Goal: Information Seeking & Learning: Learn about a topic

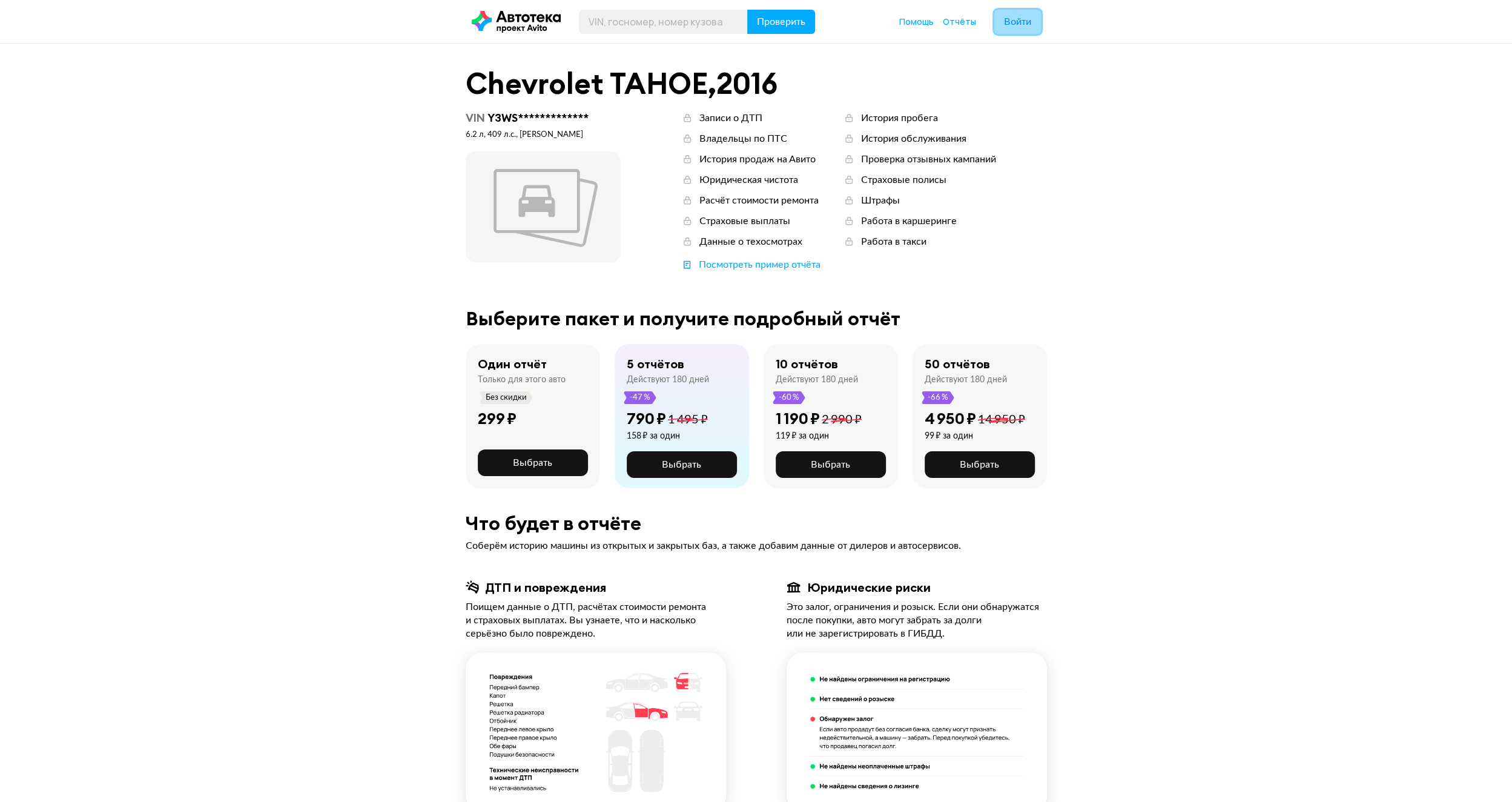
click at [1022, 26] on span "Войти" at bounding box center [1018, 22] width 27 height 10
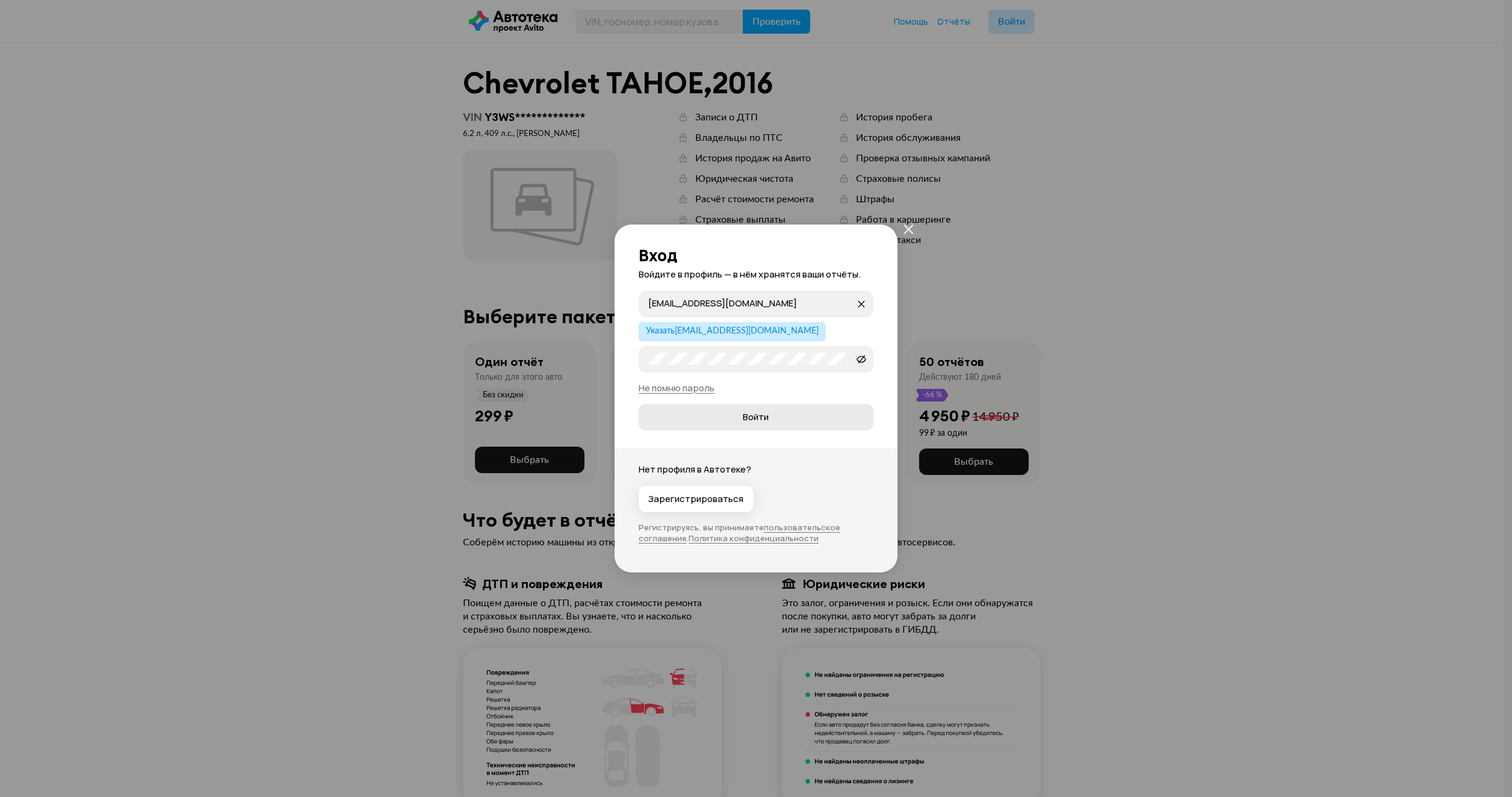
click at [737, 413] on span "Войти" at bounding box center [756, 417] width 215 height 12
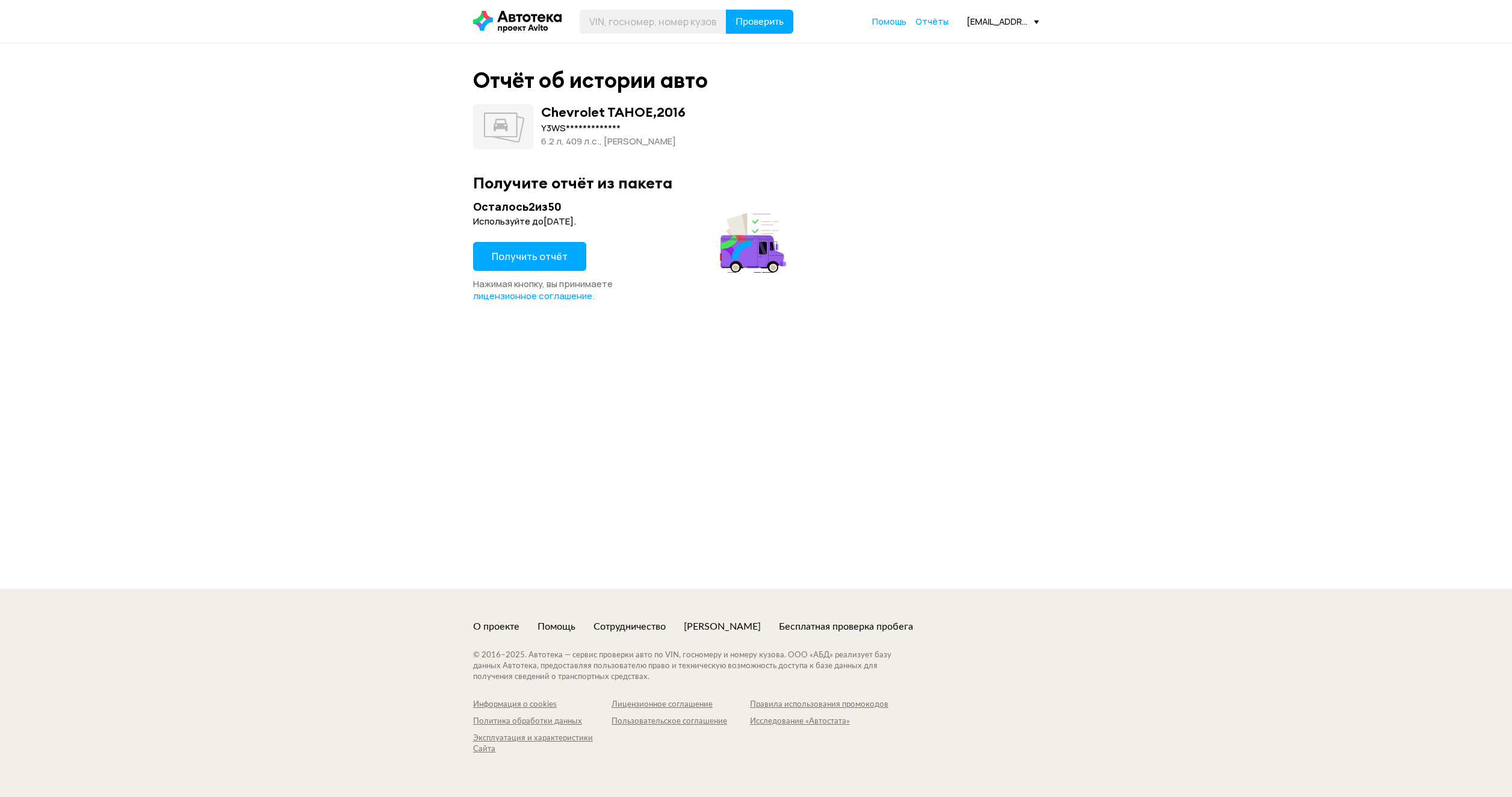
click at [548, 252] on span "Получить отчёт" at bounding box center [529, 256] width 76 height 13
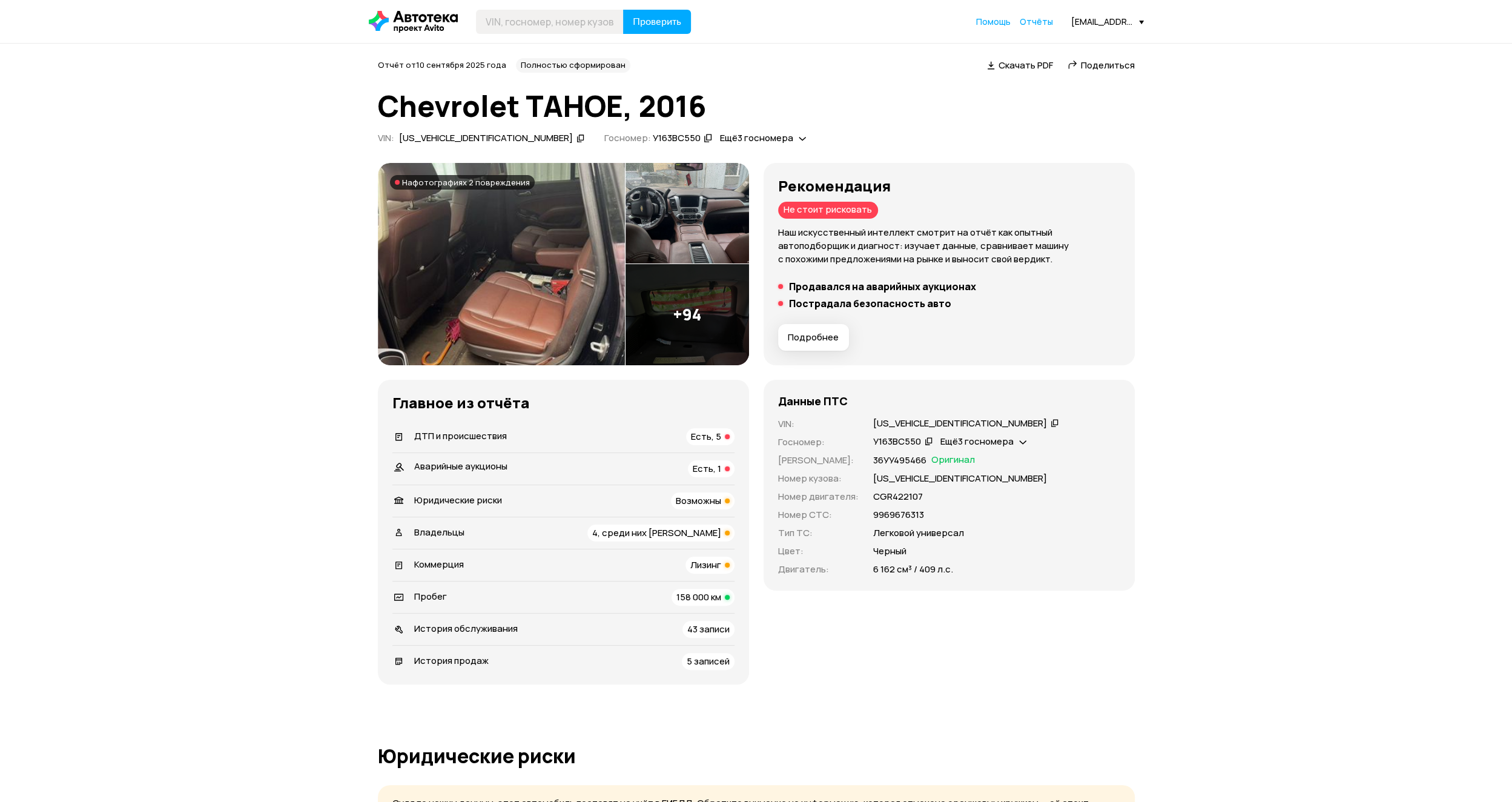
click at [554, 242] on img at bounding box center [501, 264] width 247 height 202
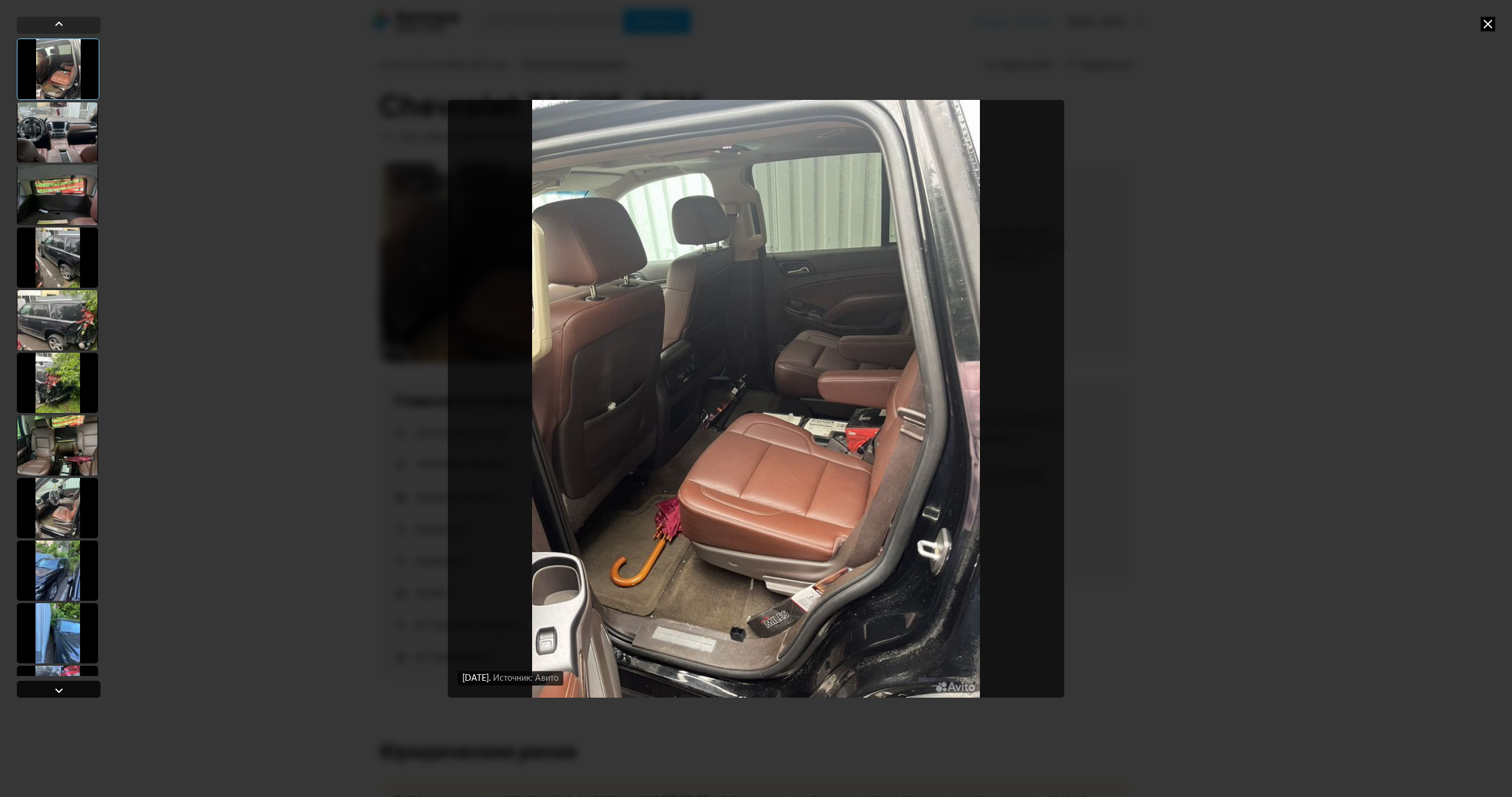
click at [68, 691] on div at bounding box center [58, 689] width 83 height 17
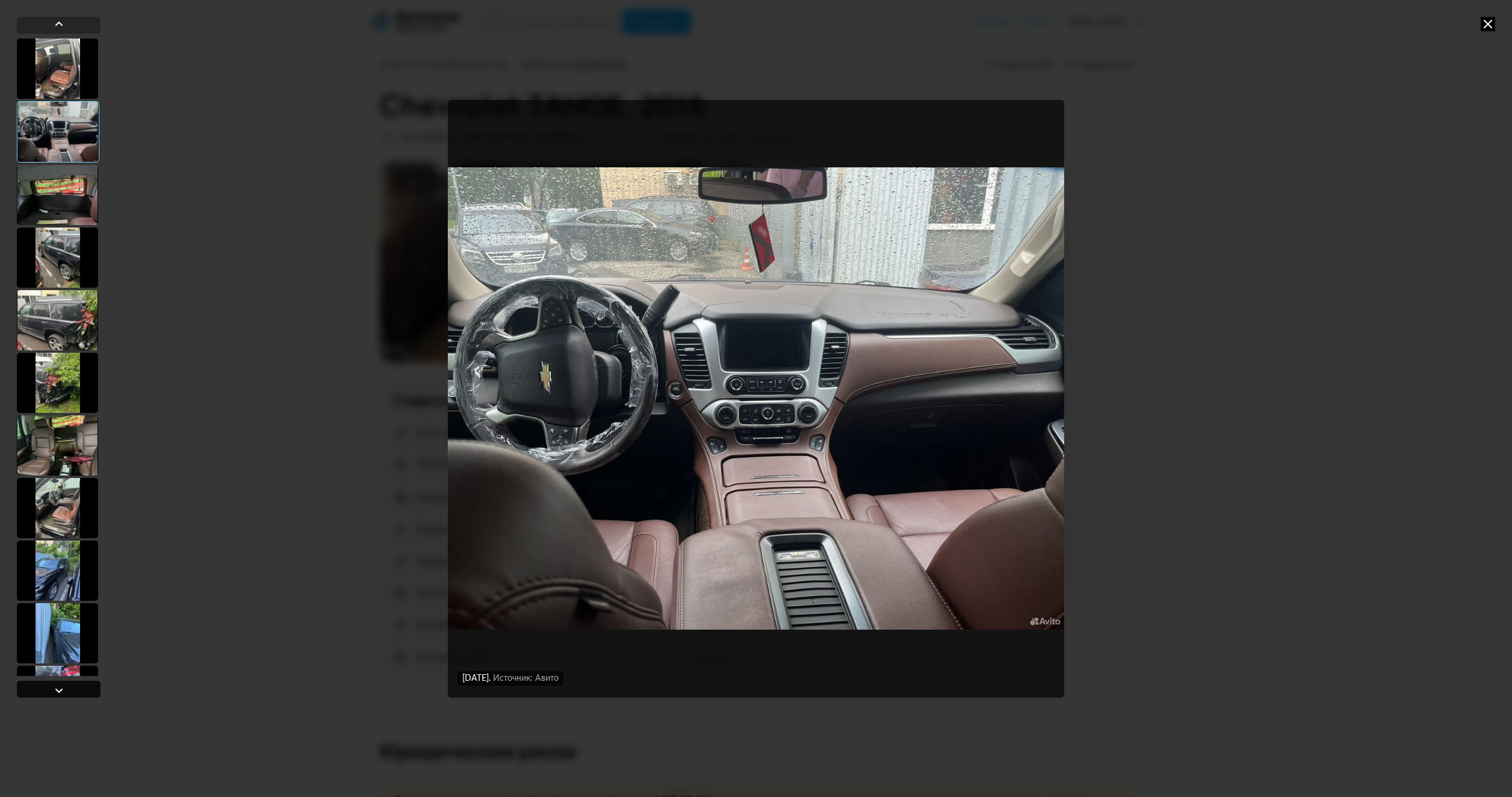
click at [68, 691] on div at bounding box center [58, 689] width 83 height 17
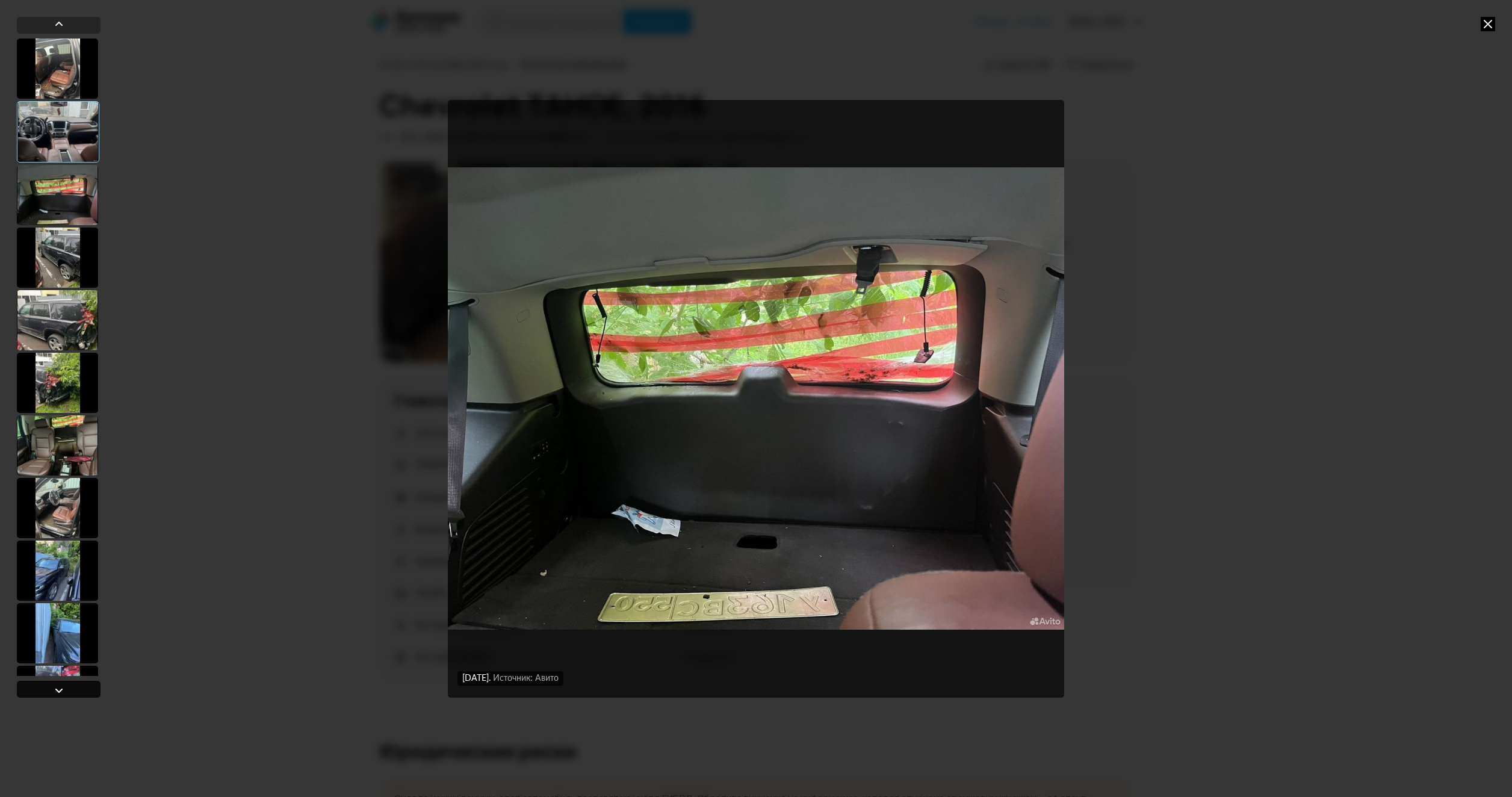
click at [68, 691] on div at bounding box center [58, 689] width 83 height 17
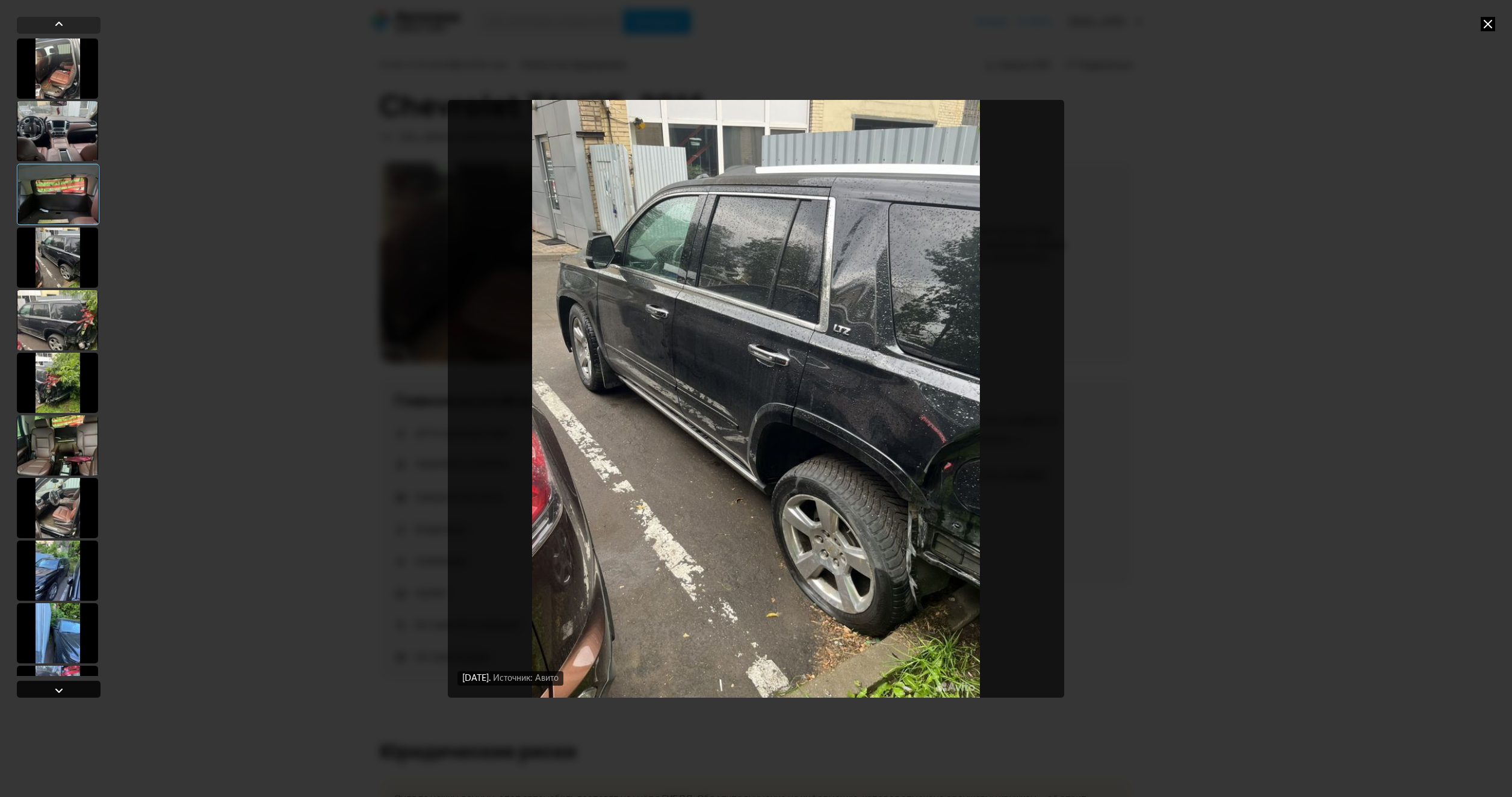
click at [68, 691] on div at bounding box center [58, 689] width 83 height 17
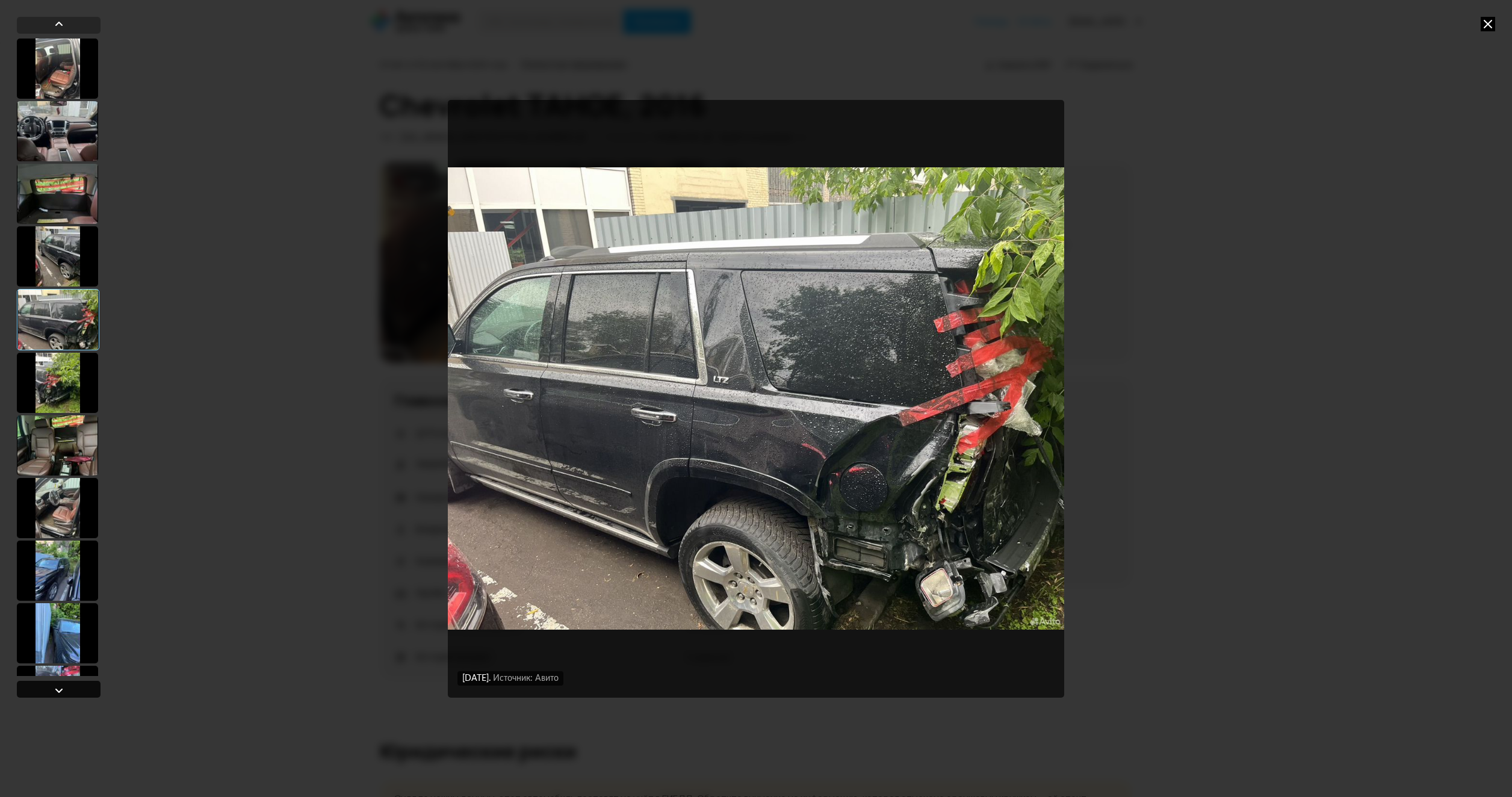
click at [68, 691] on div at bounding box center [58, 689] width 83 height 17
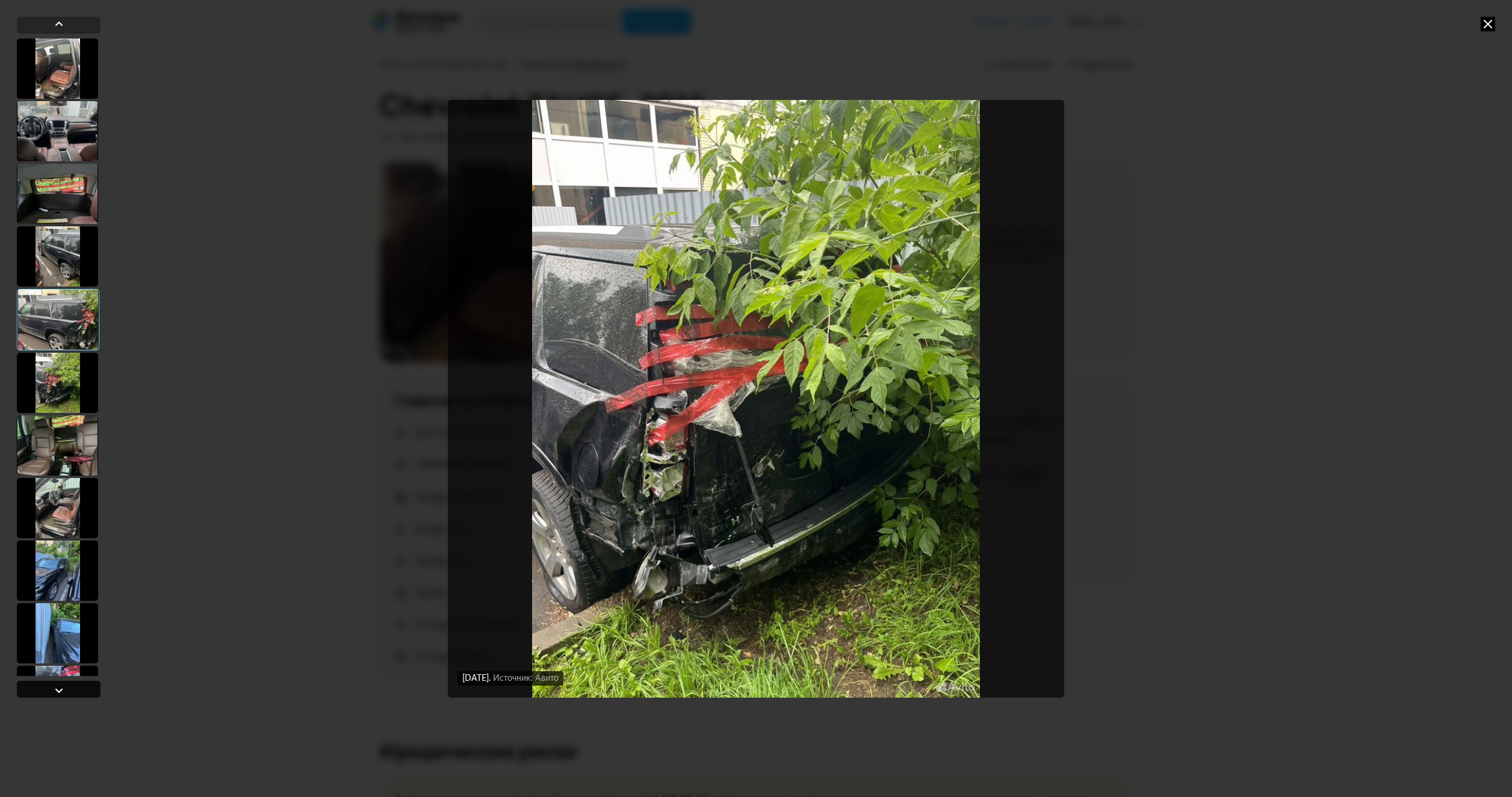
click at [68, 691] on div at bounding box center [58, 689] width 83 height 17
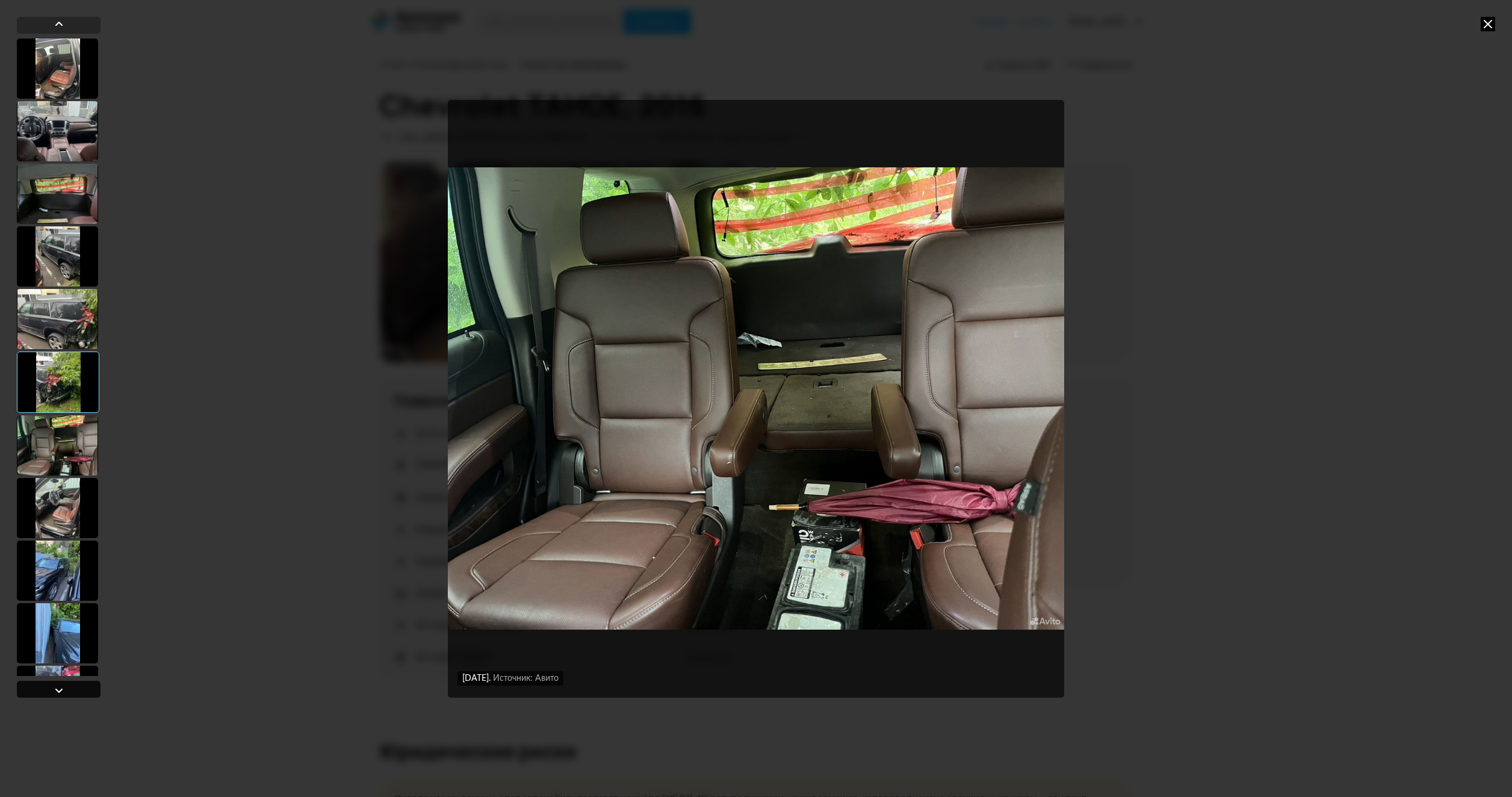
click at [68, 691] on div at bounding box center [58, 689] width 83 height 17
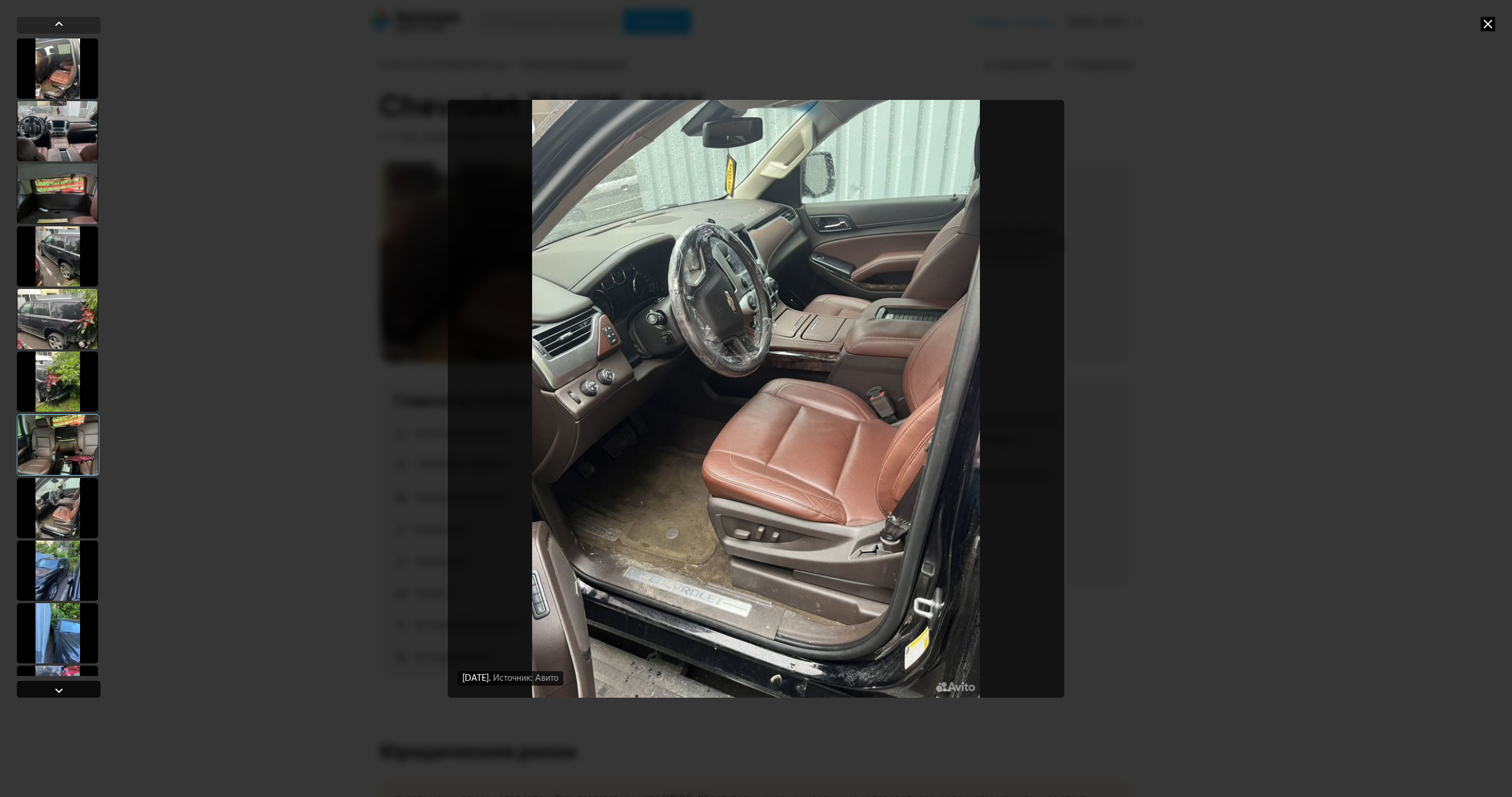
click at [68, 691] on div at bounding box center [58, 689] width 83 height 17
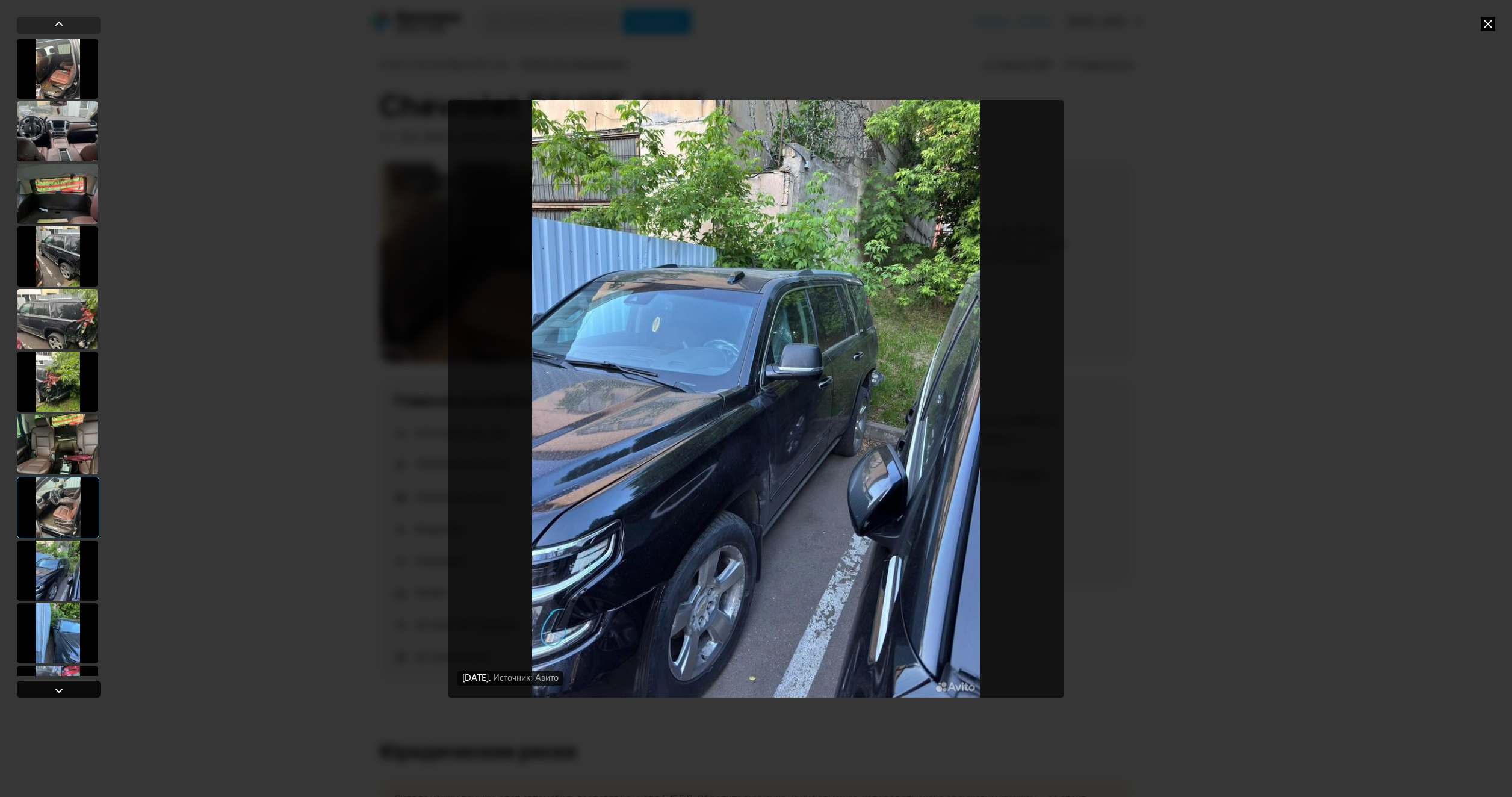
click at [68, 691] on div at bounding box center [58, 689] width 83 height 17
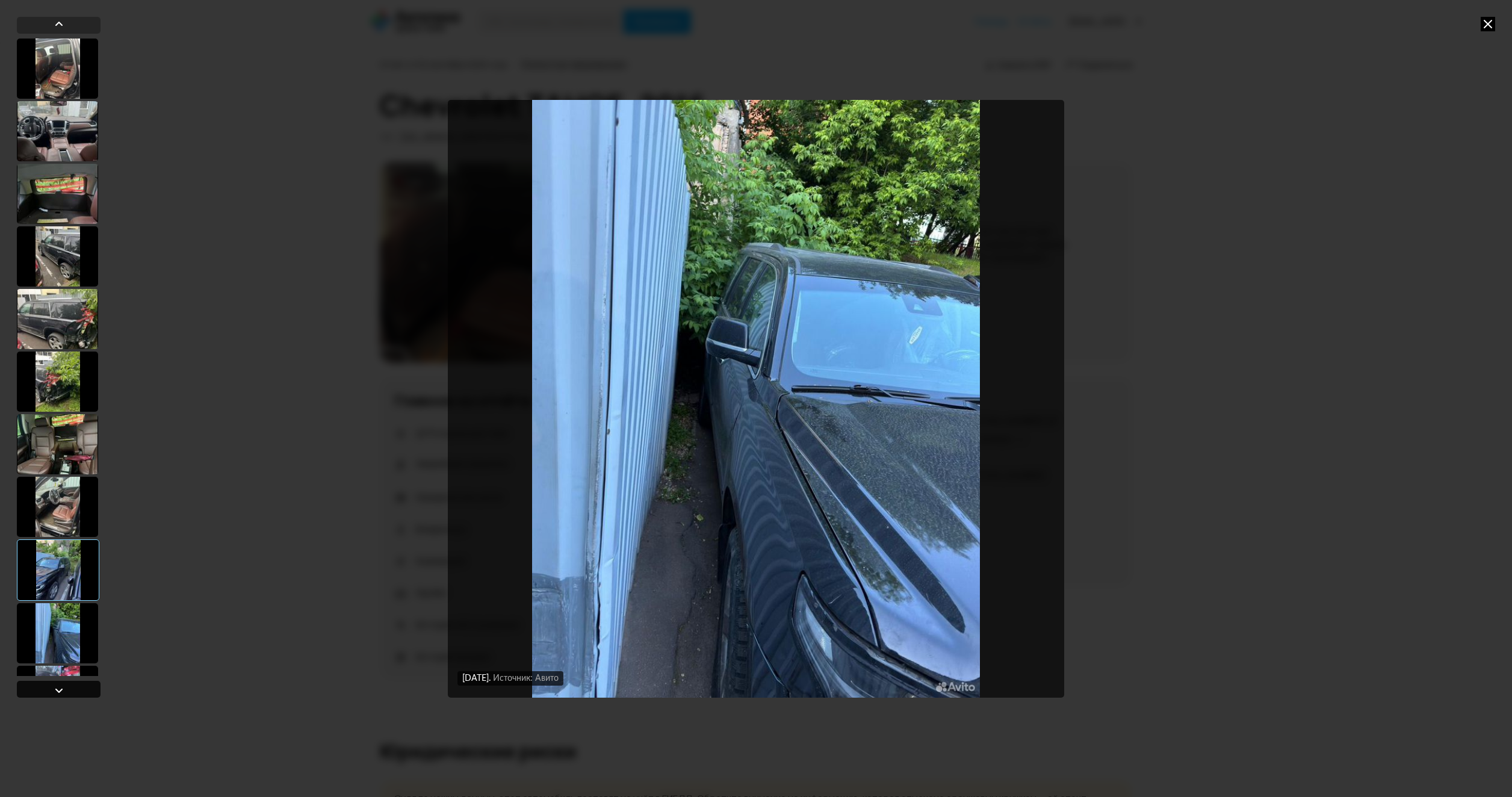
click at [68, 691] on div at bounding box center [58, 689] width 83 height 17
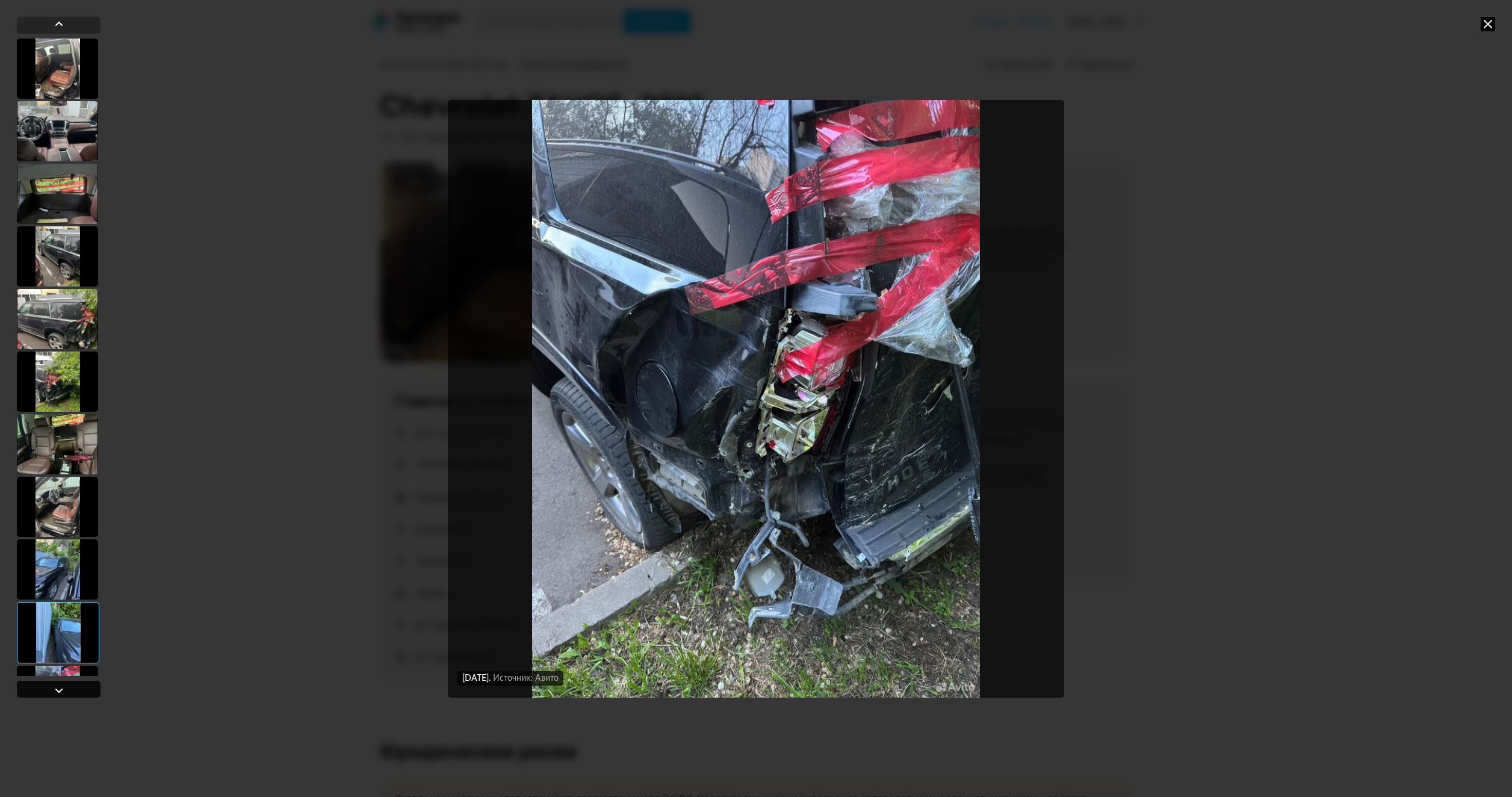
click at [68, 691] on div at bounding box center [58, 689] width 83 height 17
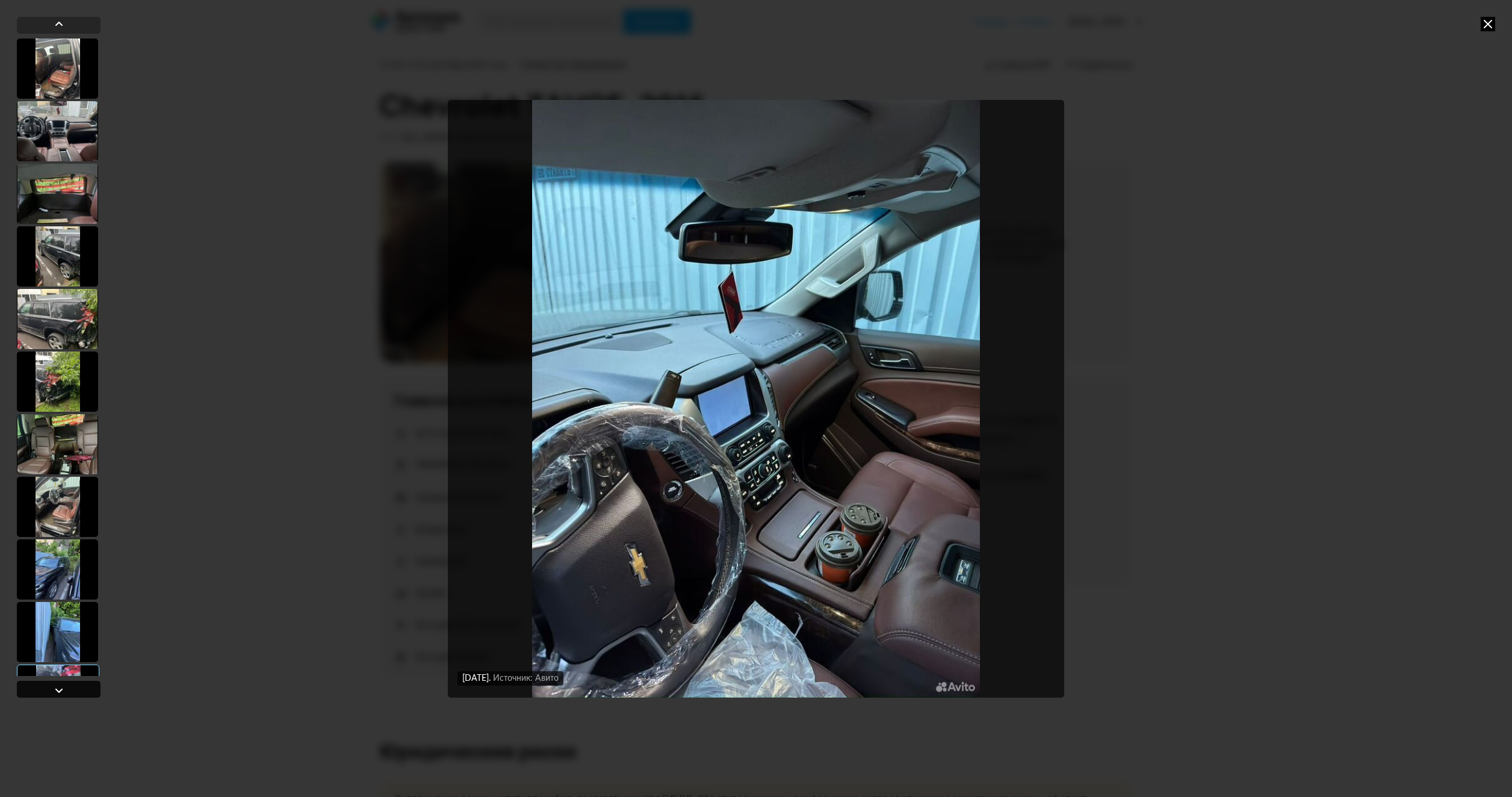
scroll to position [682, 0]
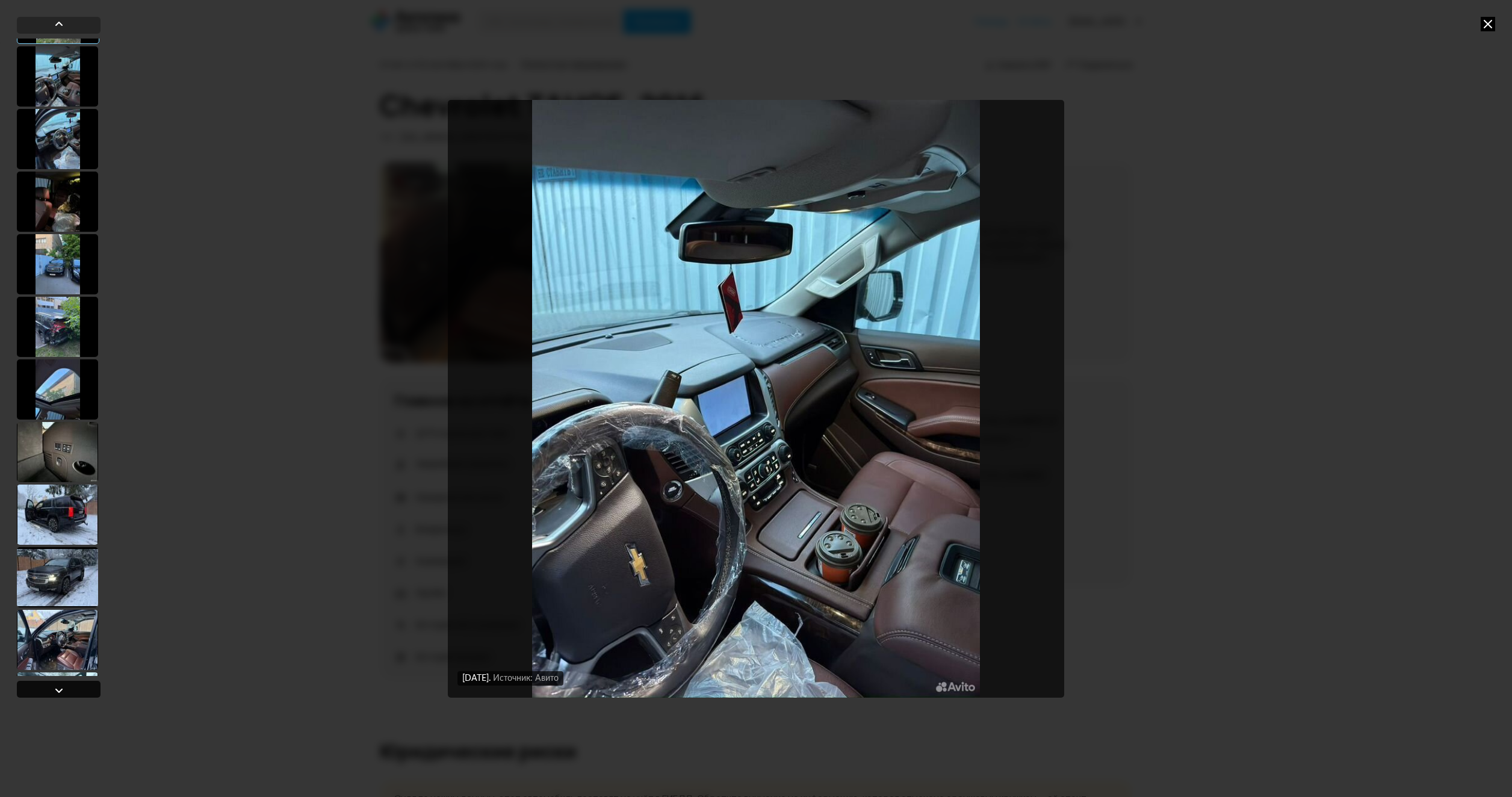
click at [68, 691] on div at bounding box center [58, 689] width 83 height 17
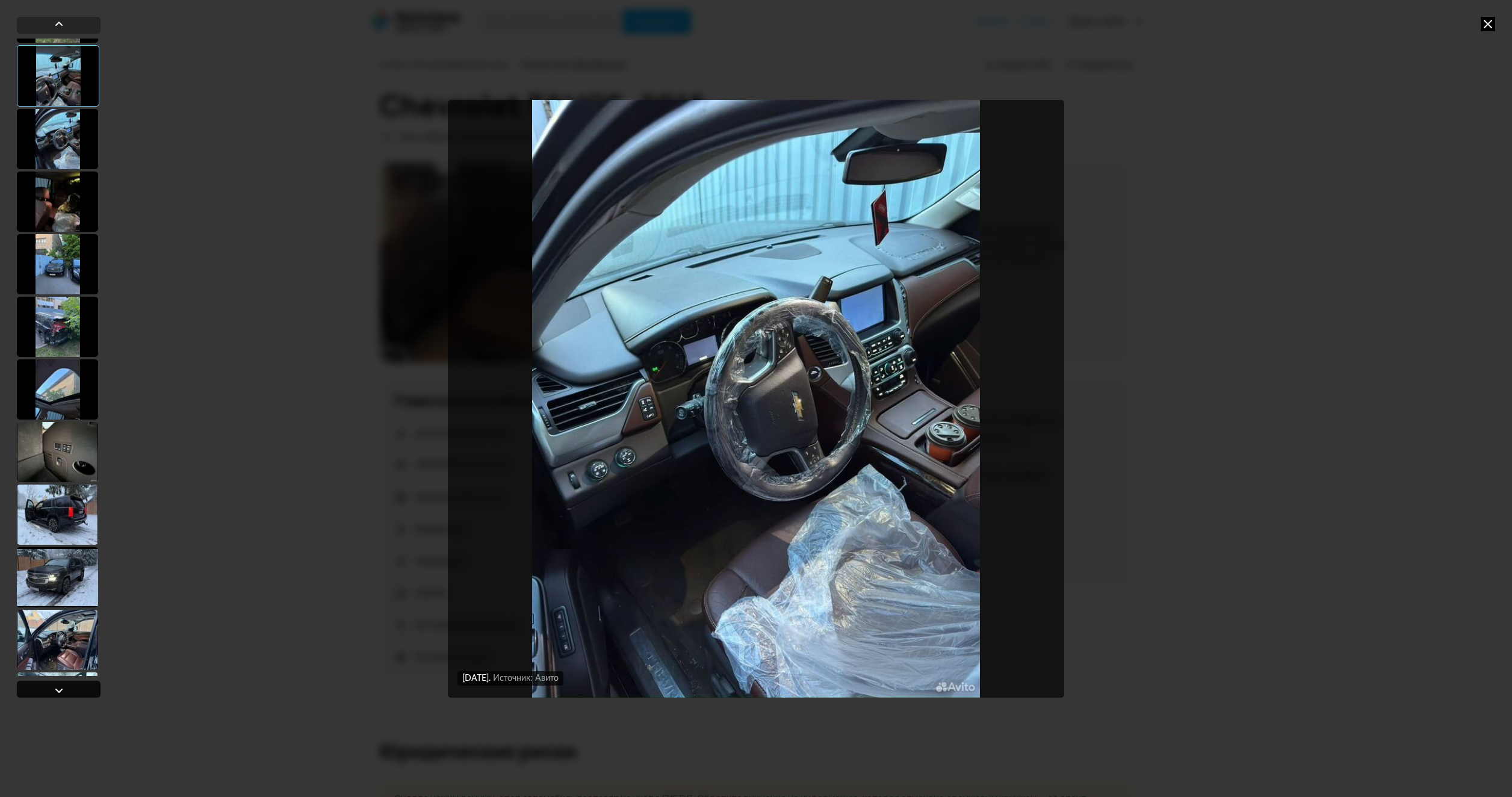
click at [68, 691] on div at bounding box center [58, 689] width 83 height 17
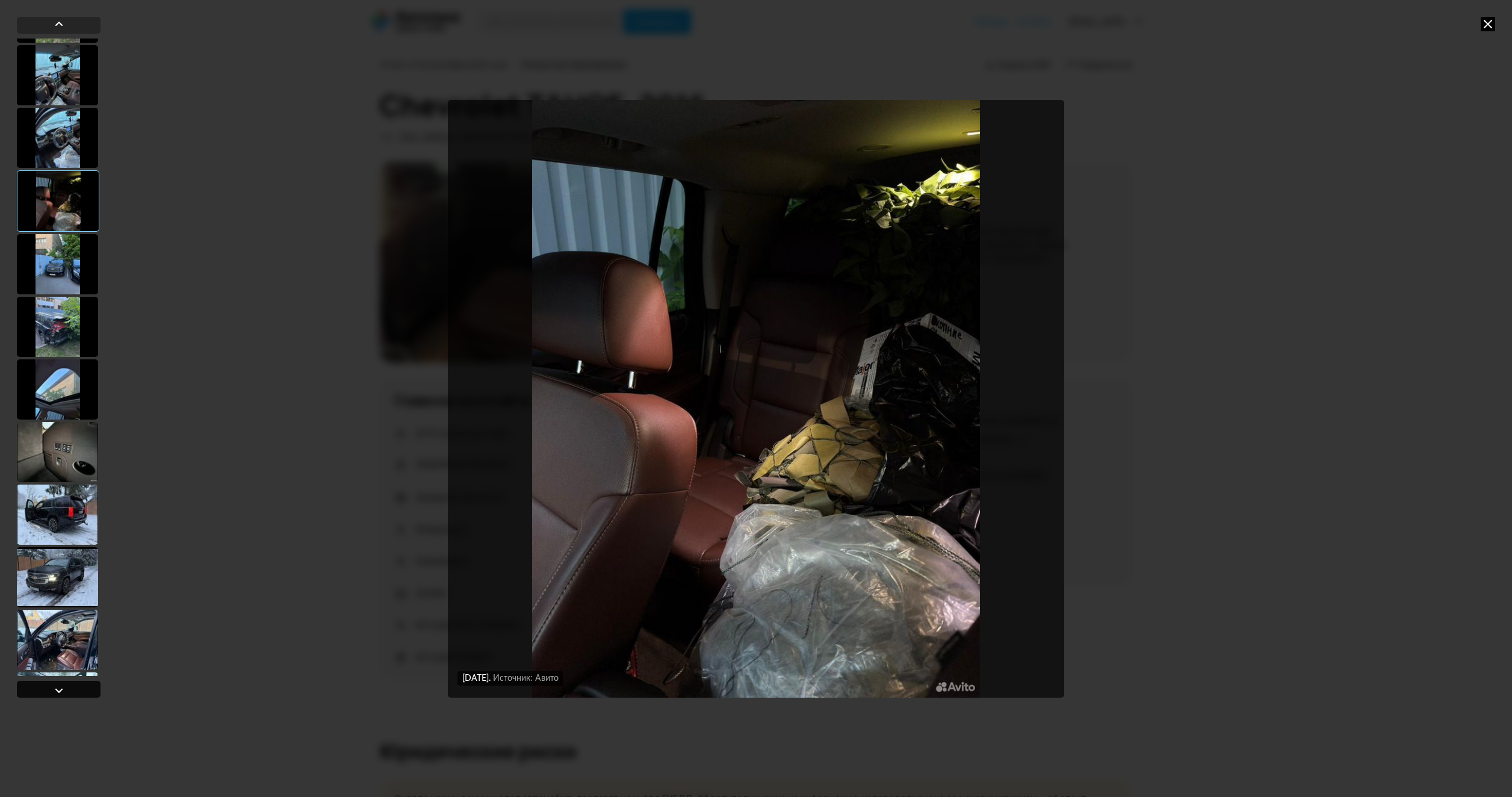
click at [68, 691] on div at bounding box center [58, 689] width 83 height 17
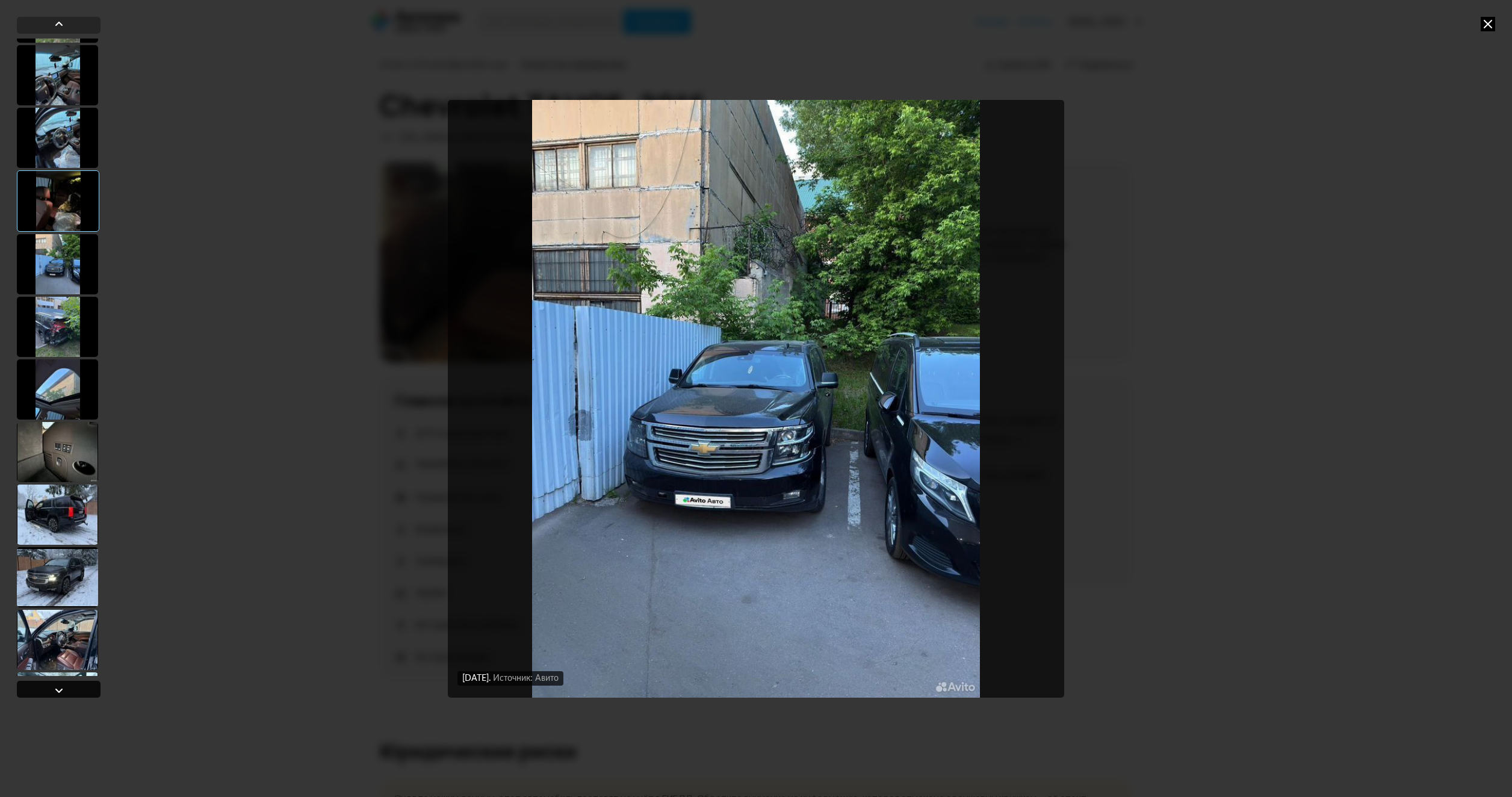
click at [68, 691] on div at bounding box center [58, 689] width 83 height 17
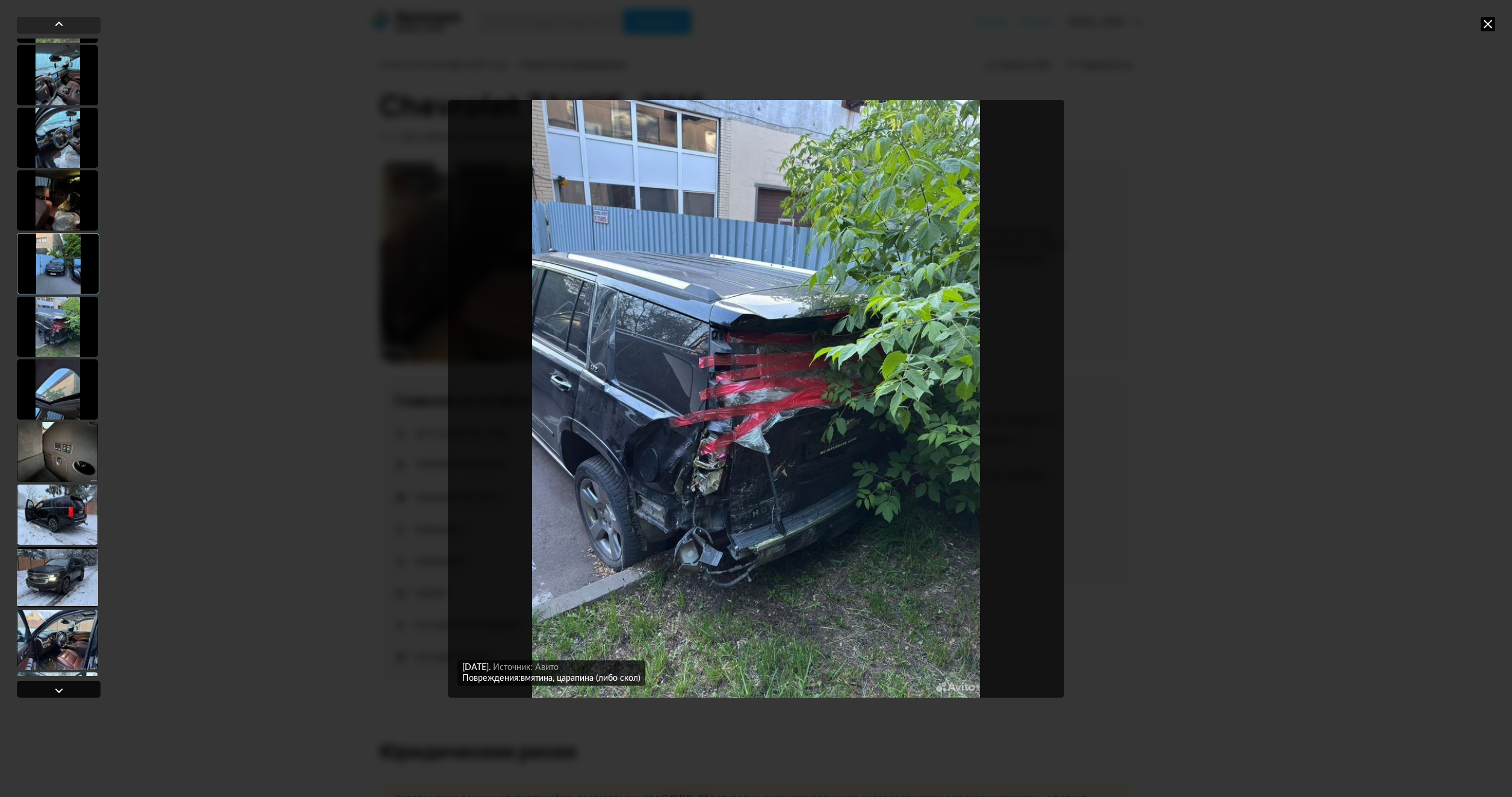
click at [68, 691] on div at bounding box center [58, 689] width 83 height 17
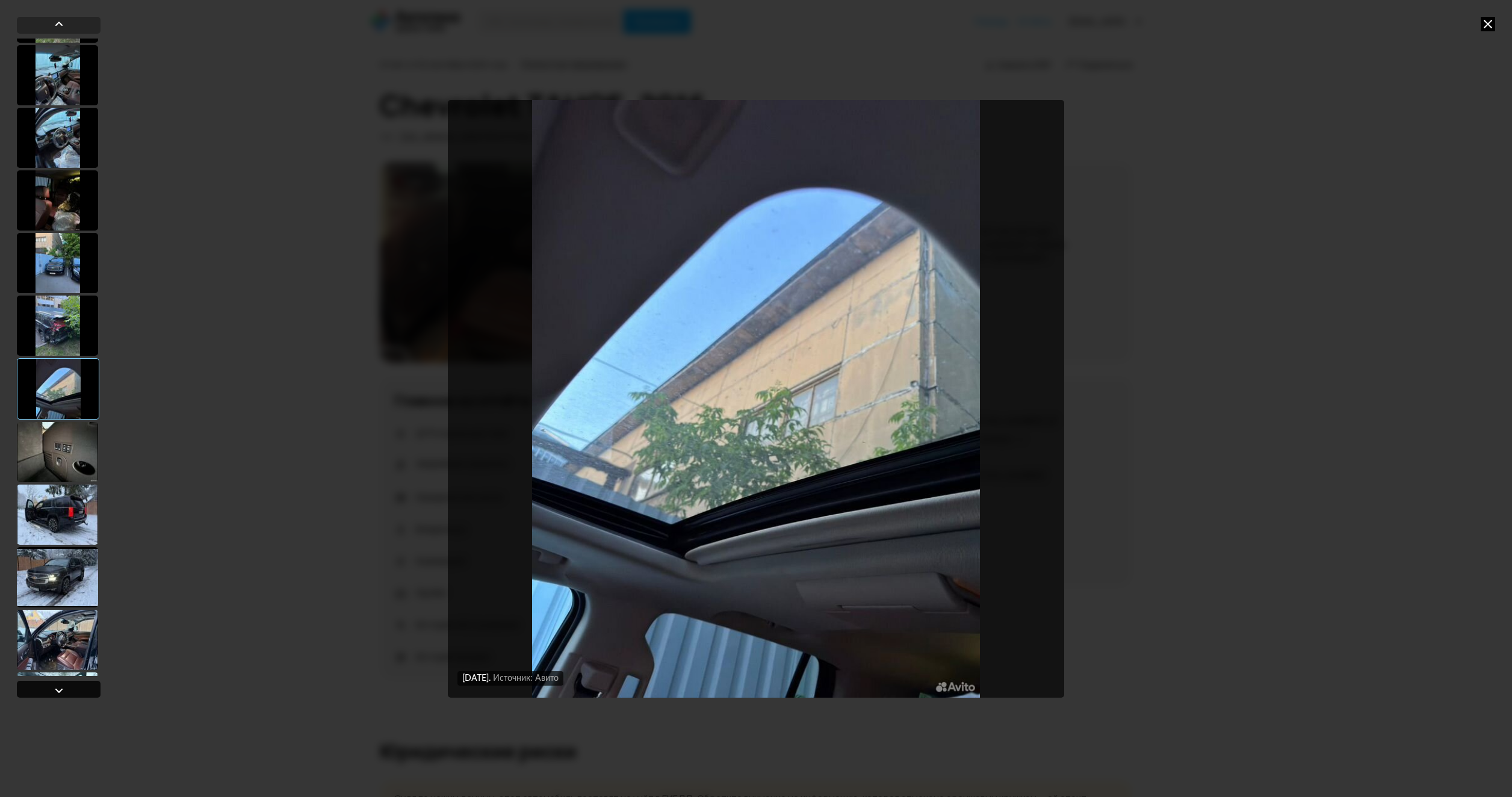
click at [68, 691] on div at bounding box center [58, 689] width 83 height 17
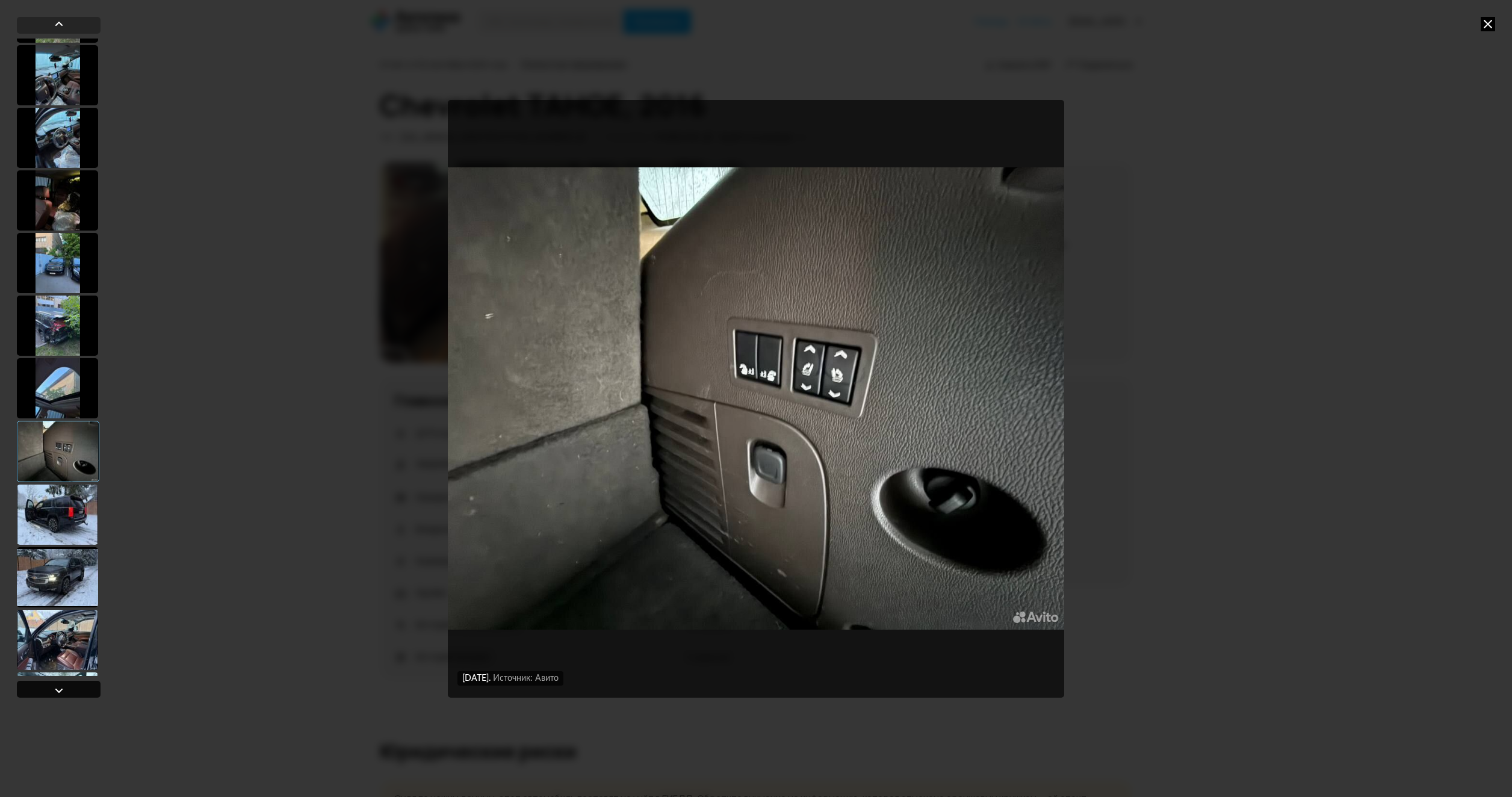
click at [68, 691] on div at bounding box center [58, 689] width 83 height 17
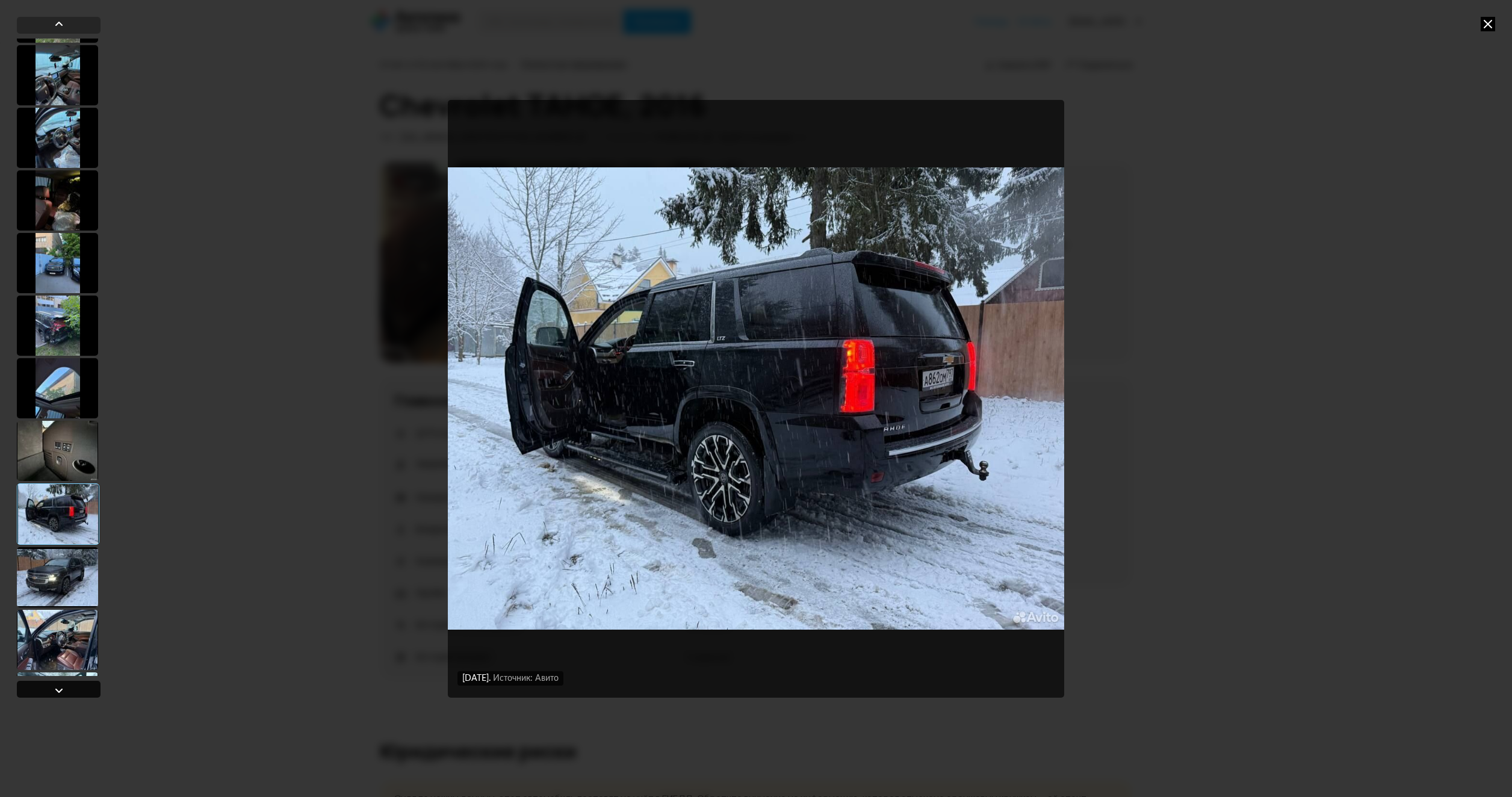
click at [68, 691] on div at bounding box center [58, 689] width 83 height 17
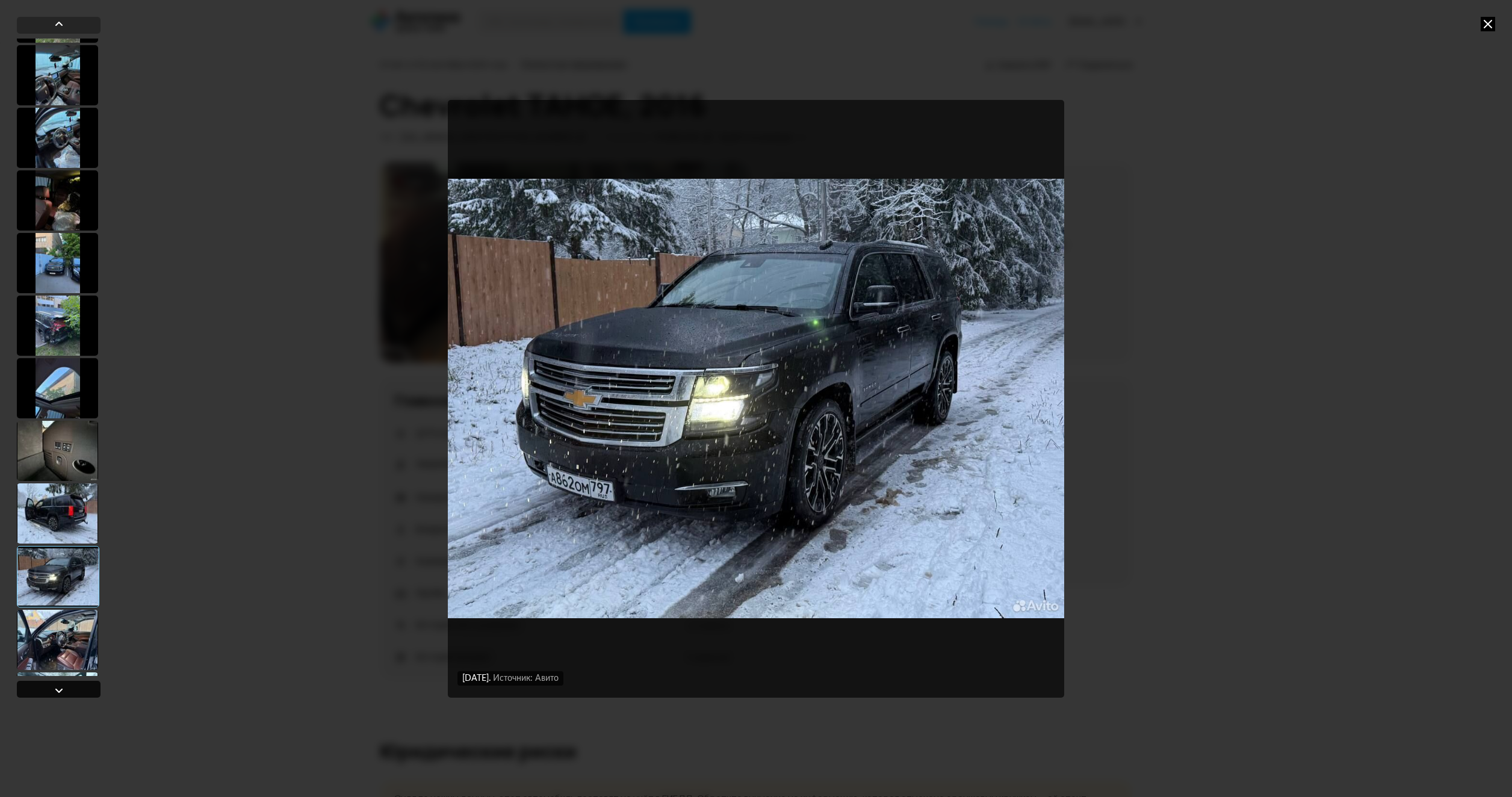
click at [68, 691] on div at bounding box center [58, 689] width 83 height 17
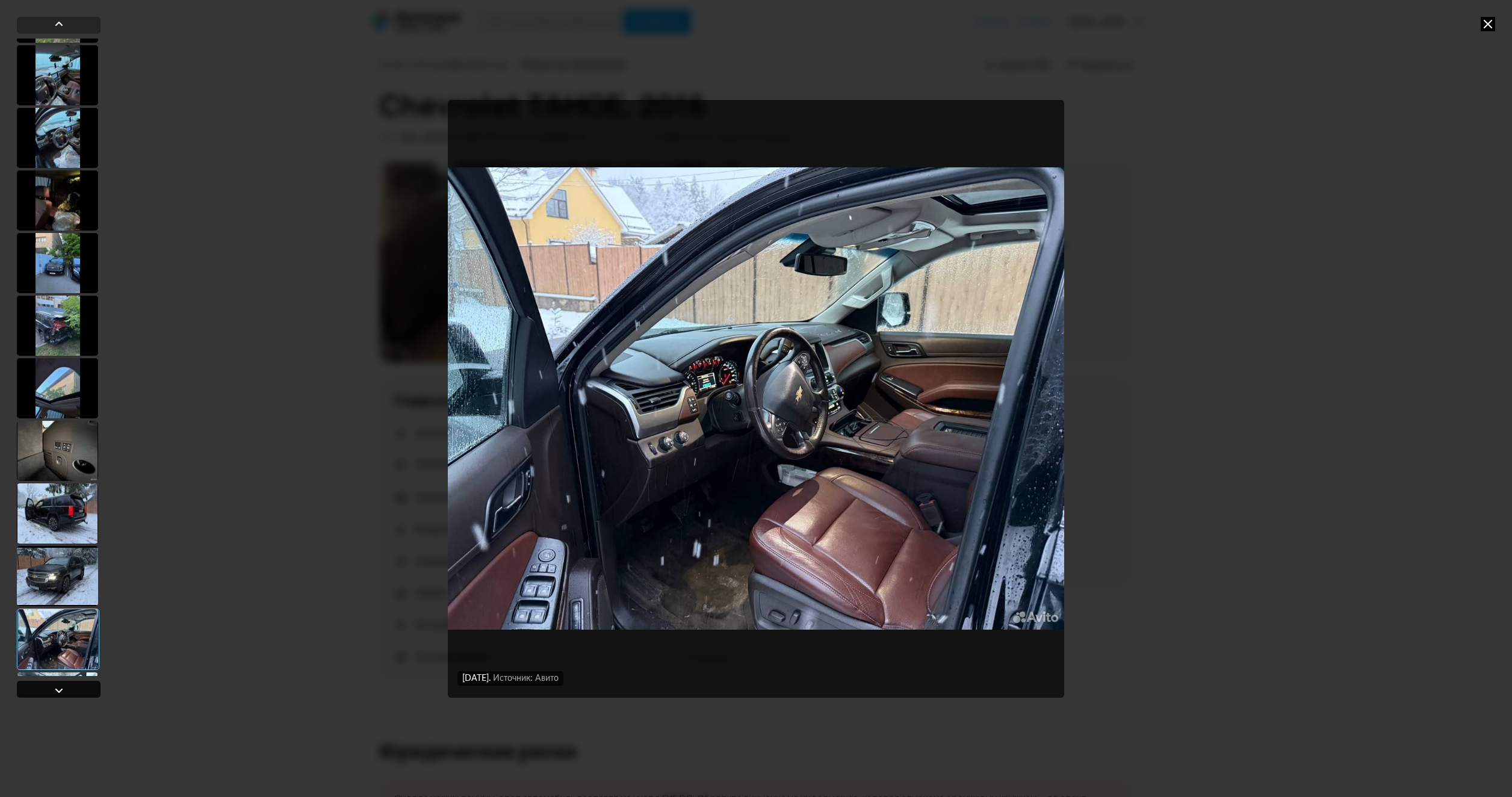
click at [68, 691] on div at bounding box center [58, 689] width 83 height 17
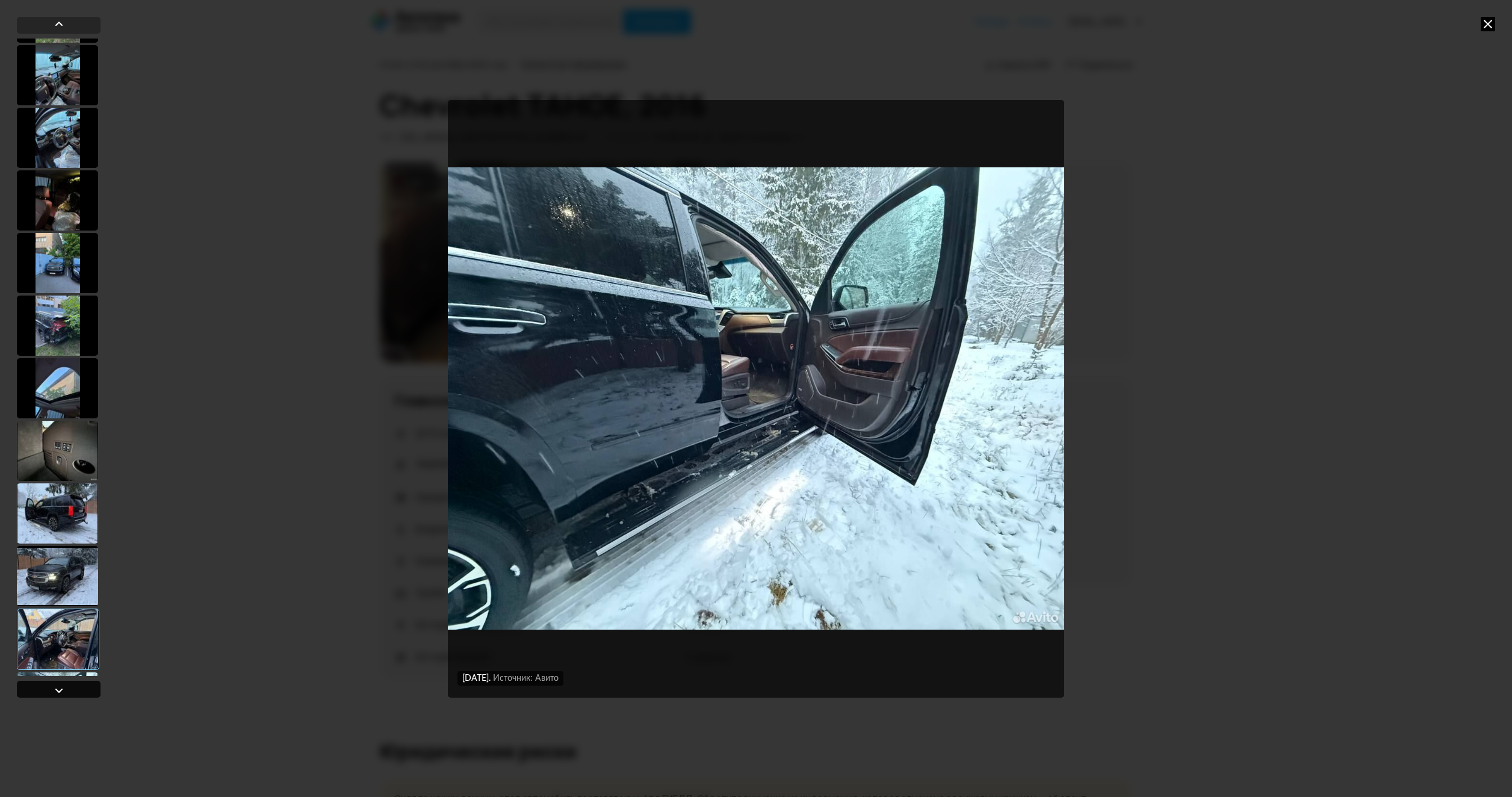
click at [68, 691] on div at bounding box center [58, 689] width 83 height 17
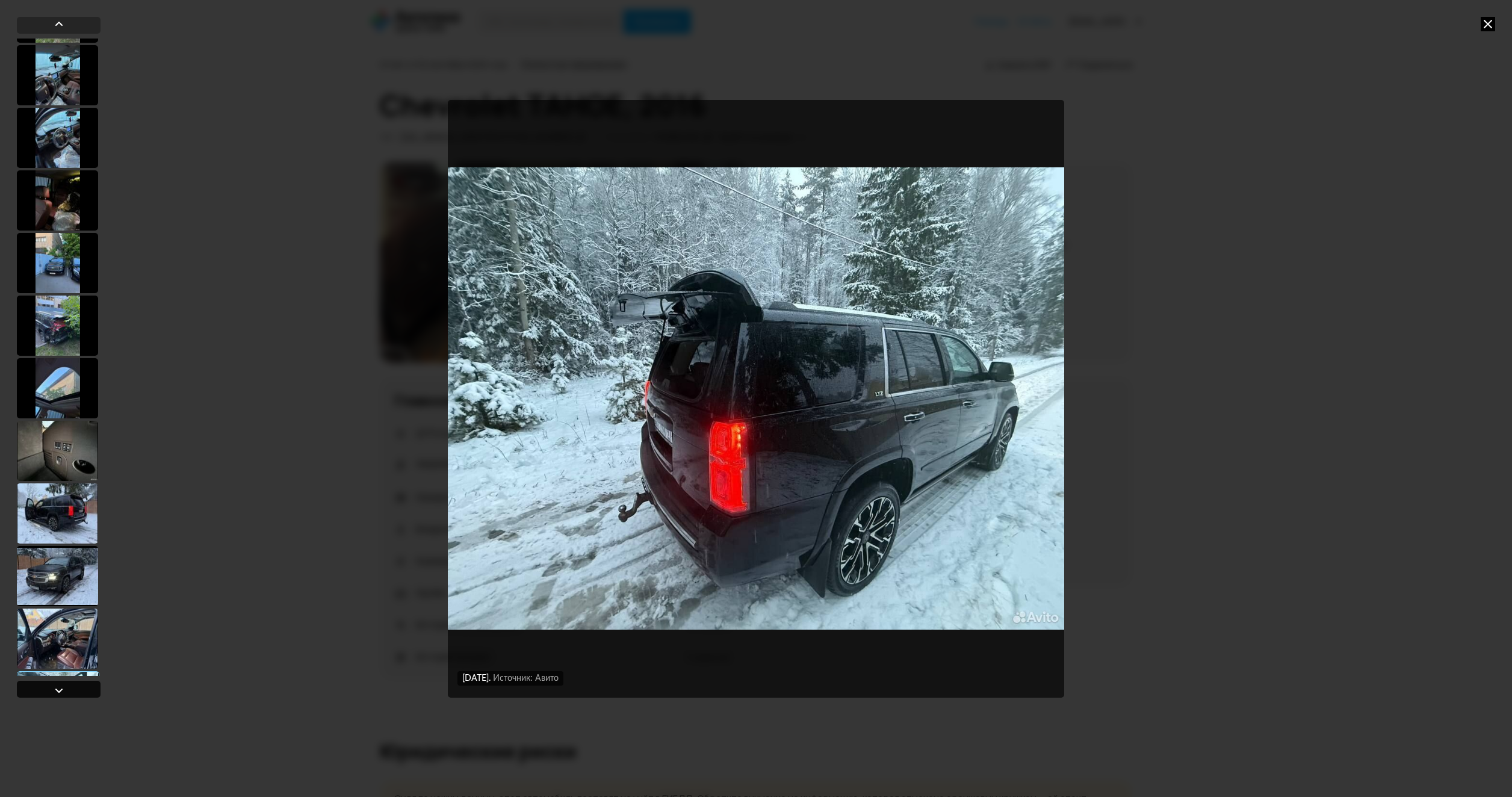
scroll to position [1344, 0]
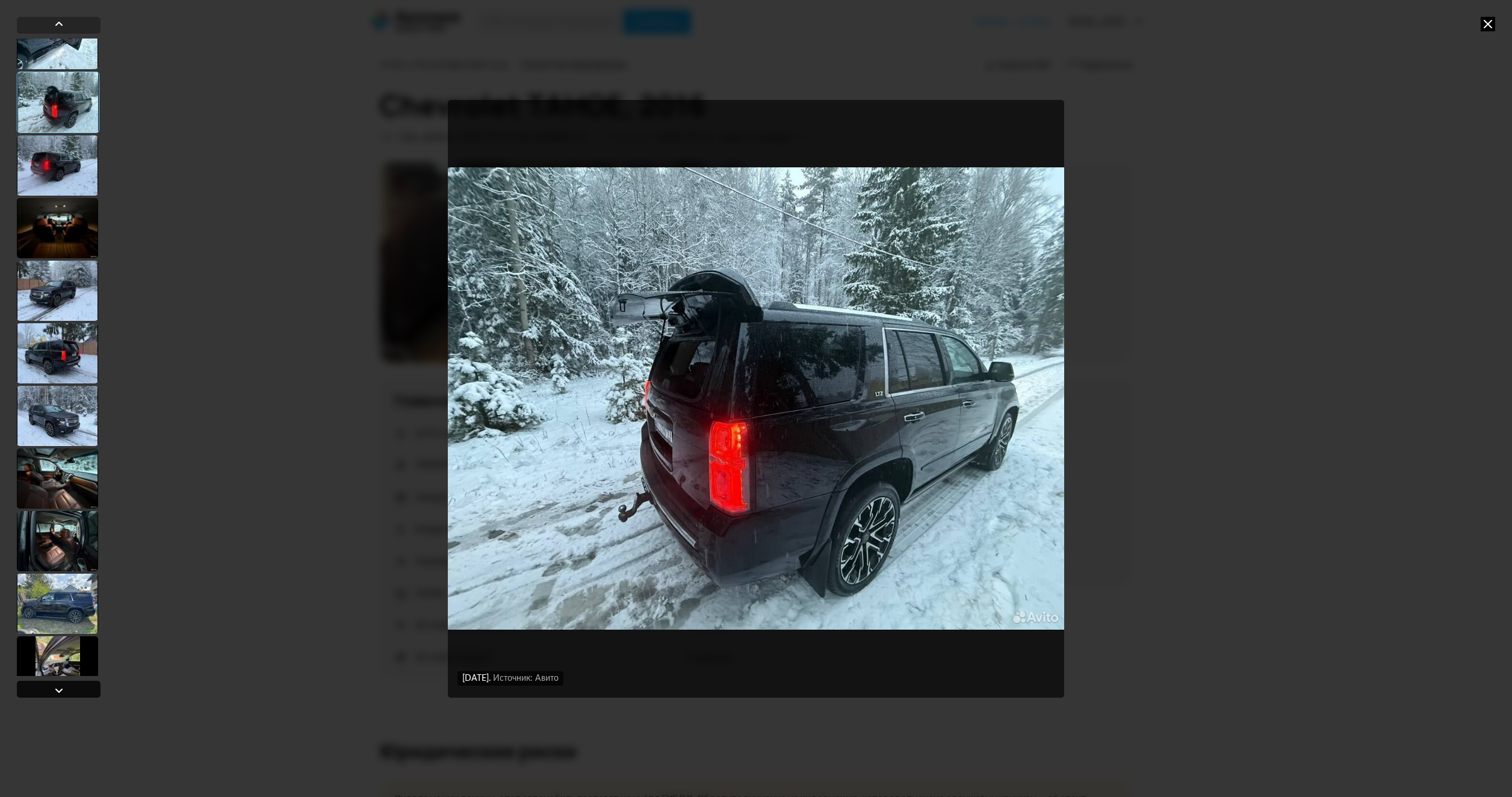
click at [68, 691] on div at bounding box center [58, 689] width 83 height 17
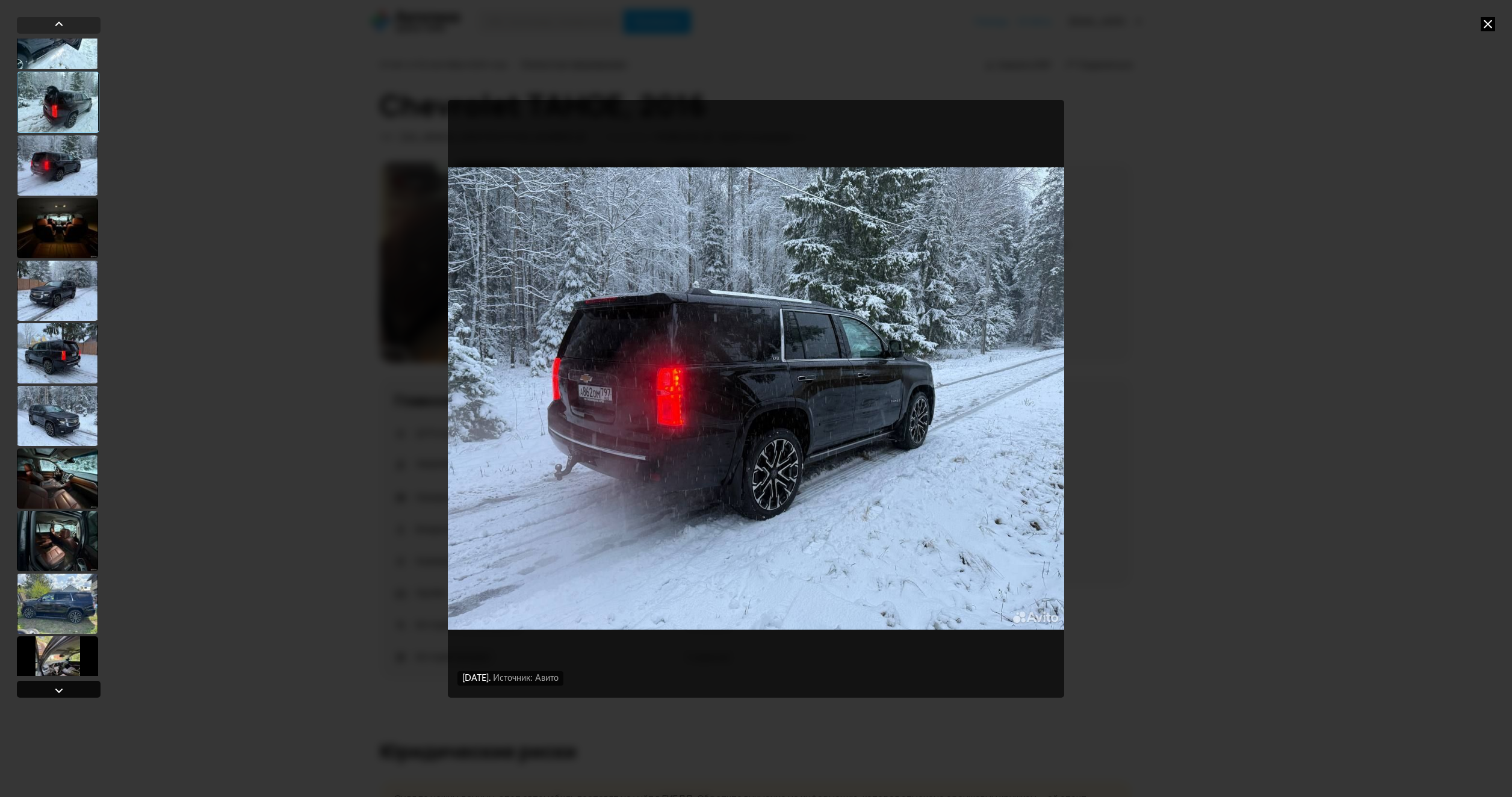
click at [68, 691] on div at bounding box center [58, 689] width 83 height 17
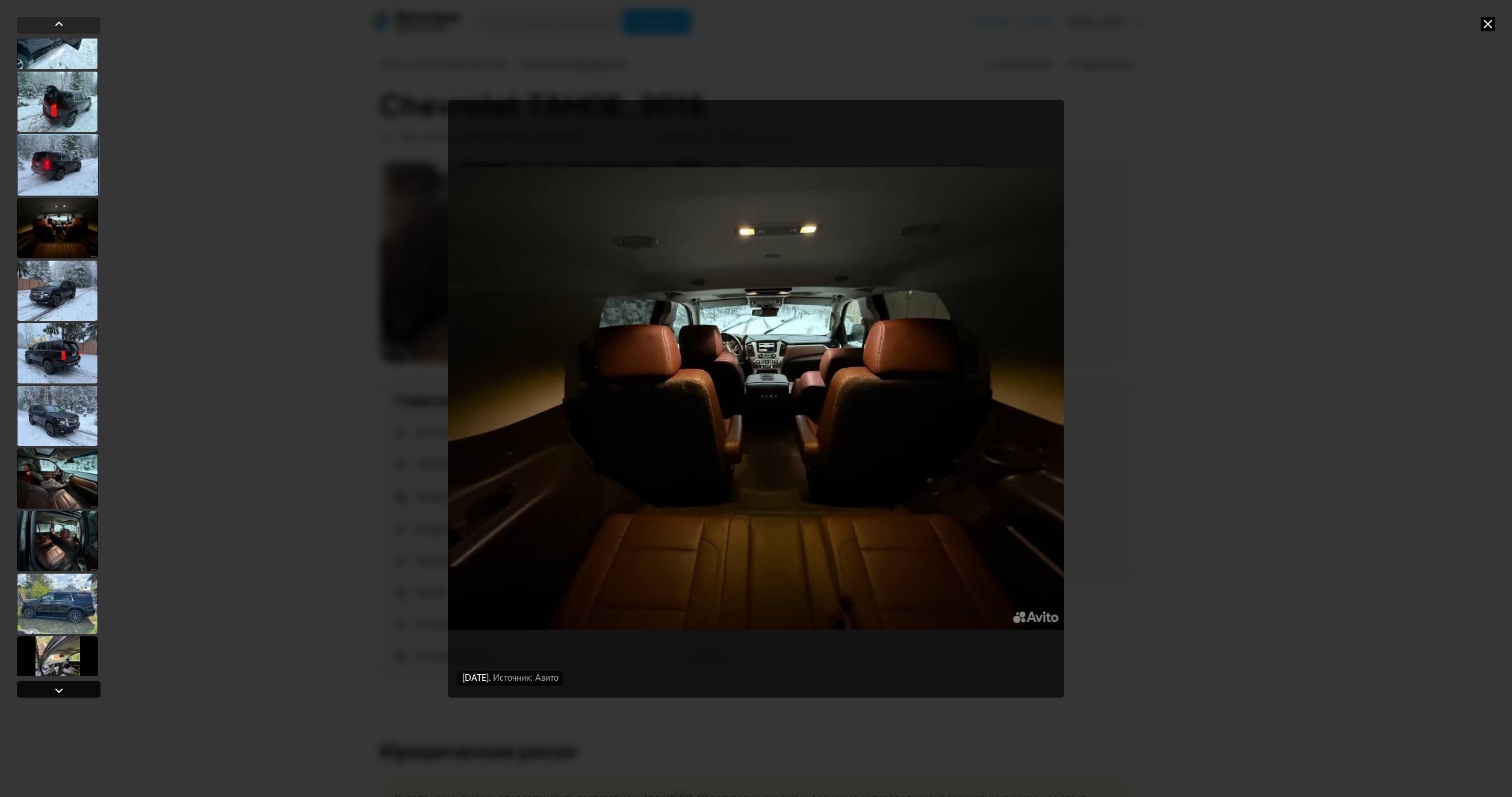
click at [68, 691] on div at bounding box center [58, 689] width 83 height 17
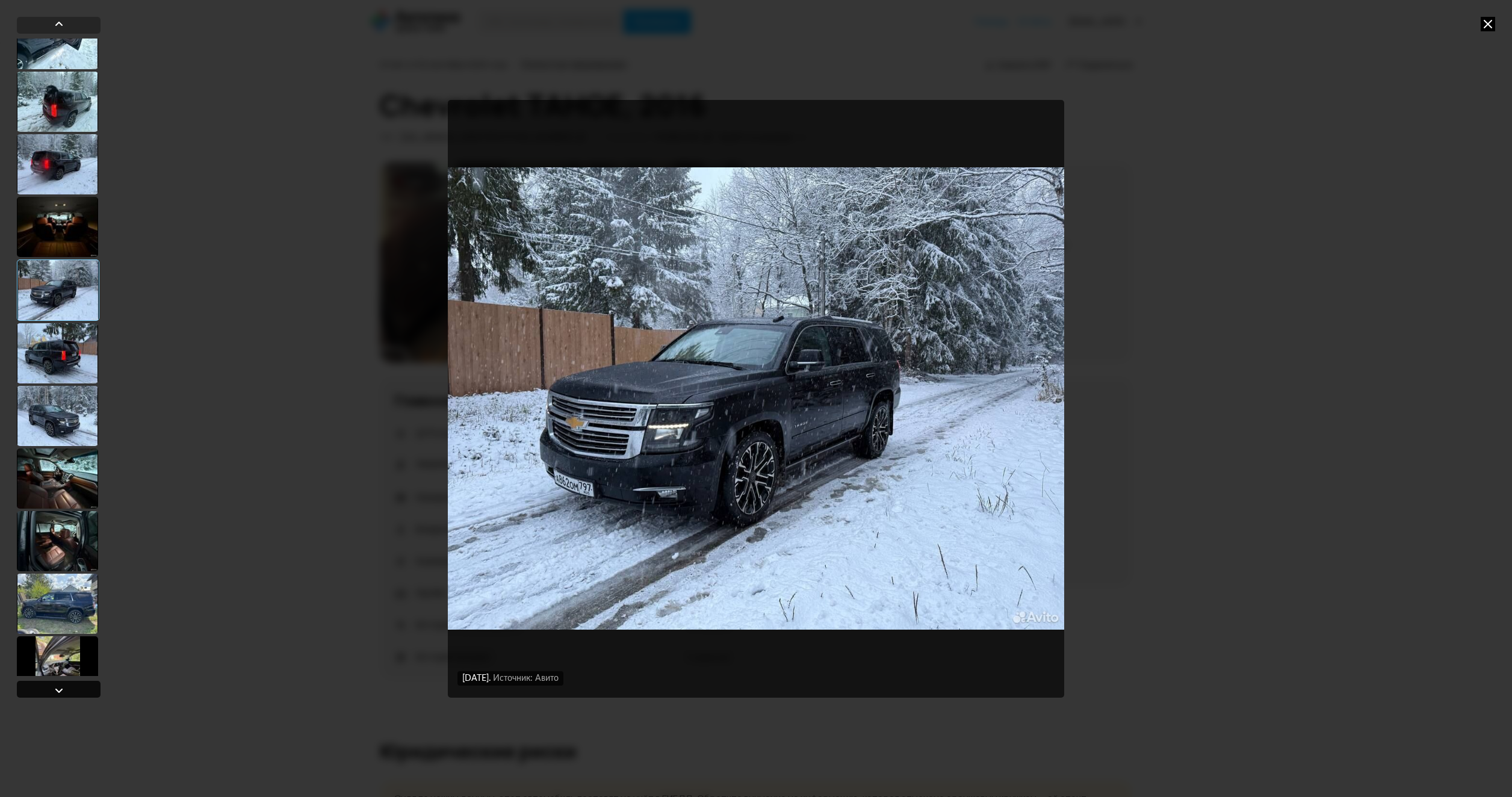
click at [68, 691] on div at bounding box center [58, 689] width 83 height 17
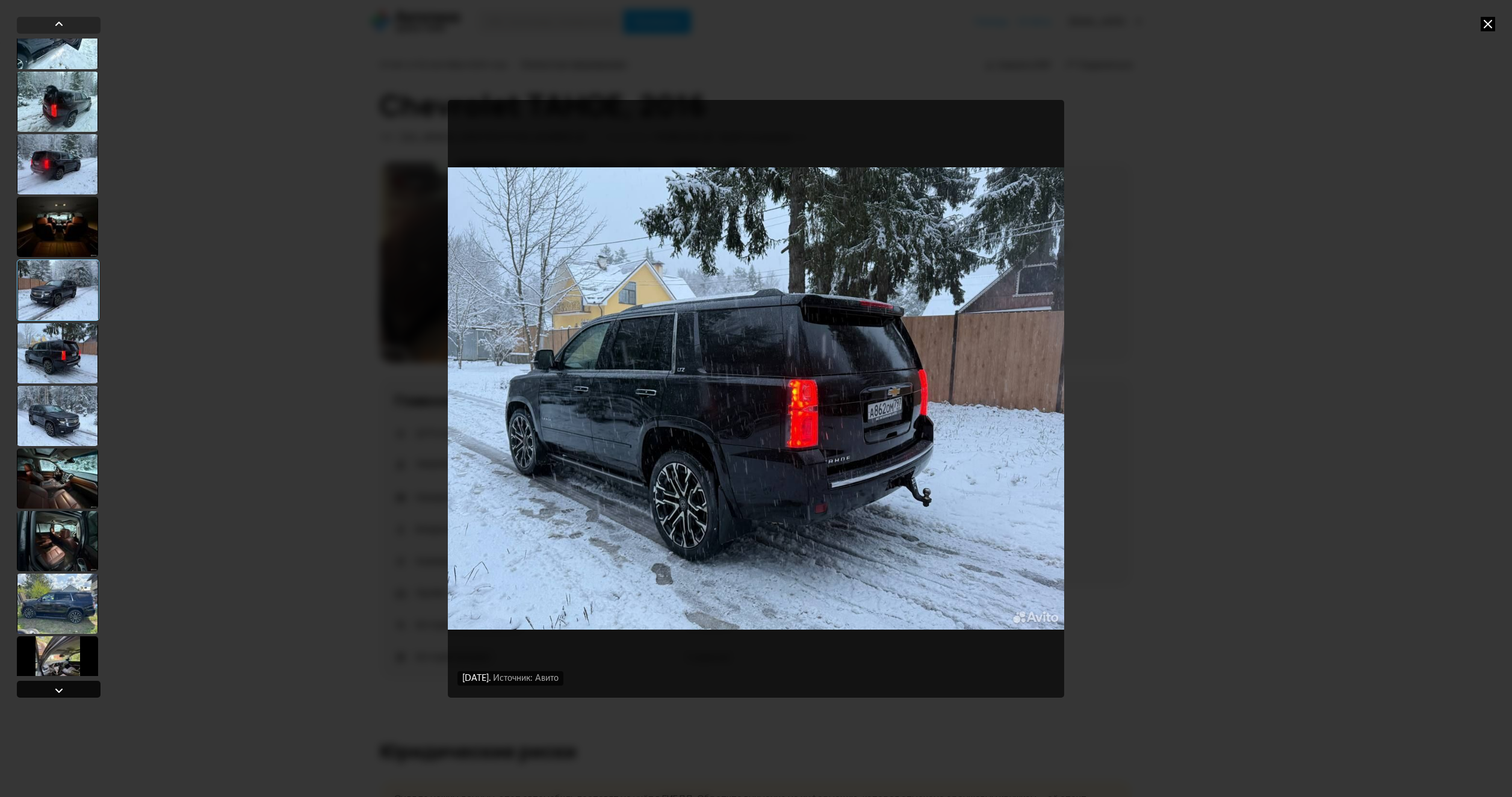
click at [68, 691] on div at bounding box center [58, 689] width 83 height 17
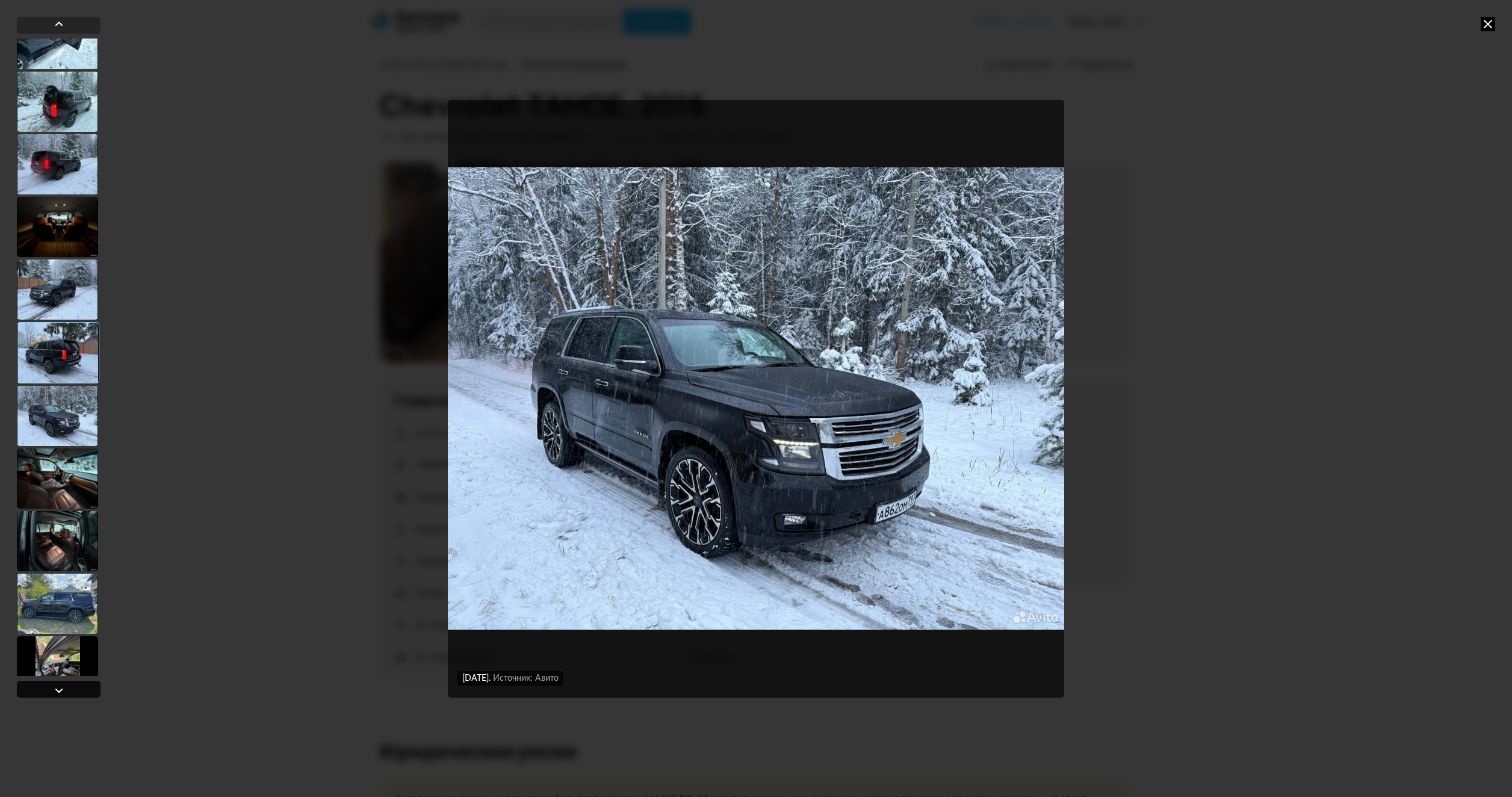
click at [68, 691] on div at bounding box center [58, 689] width 83 height 17
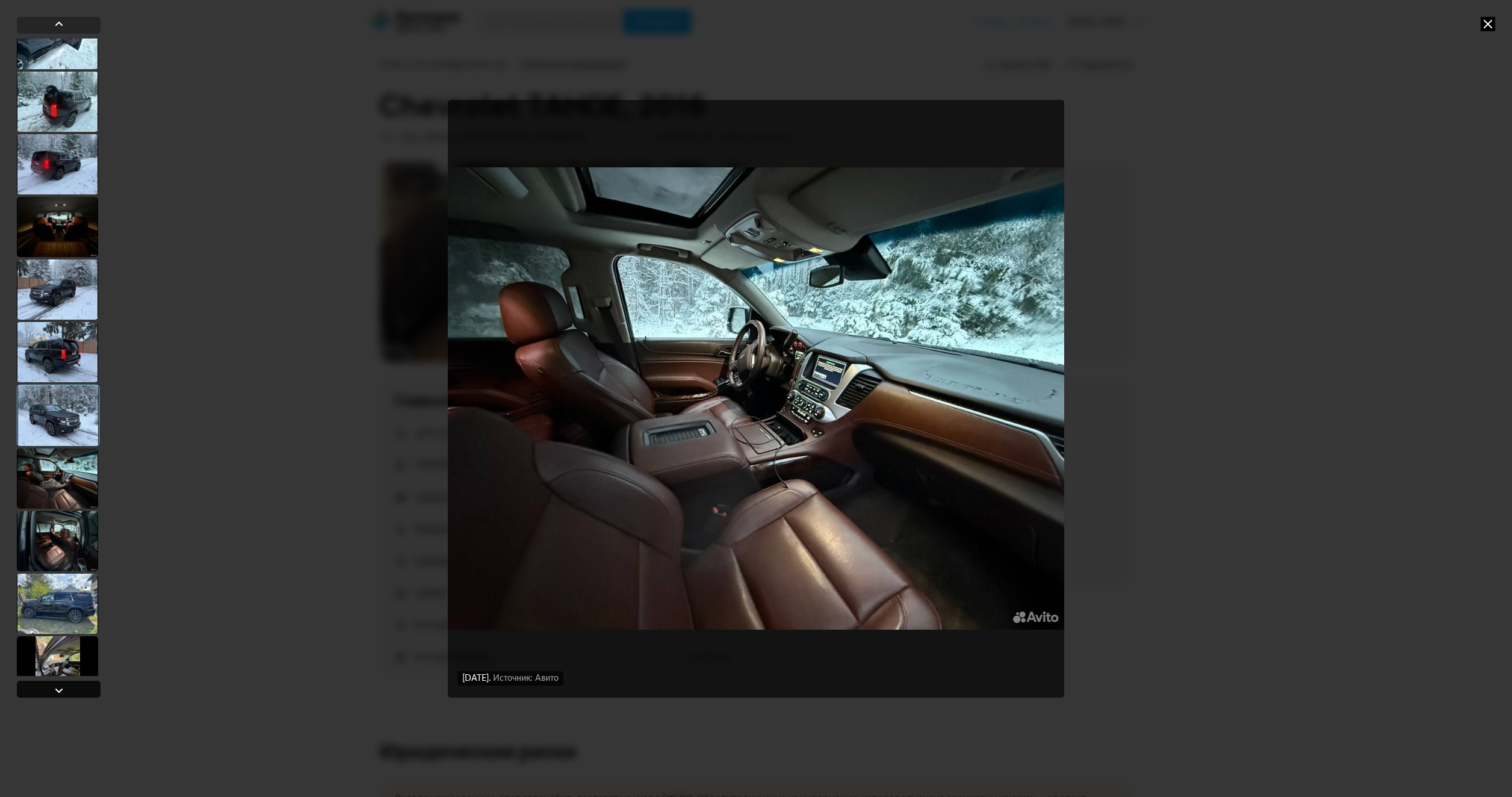
click at [68, 691] on div at bounding box center [58, 689] width 83 height 17
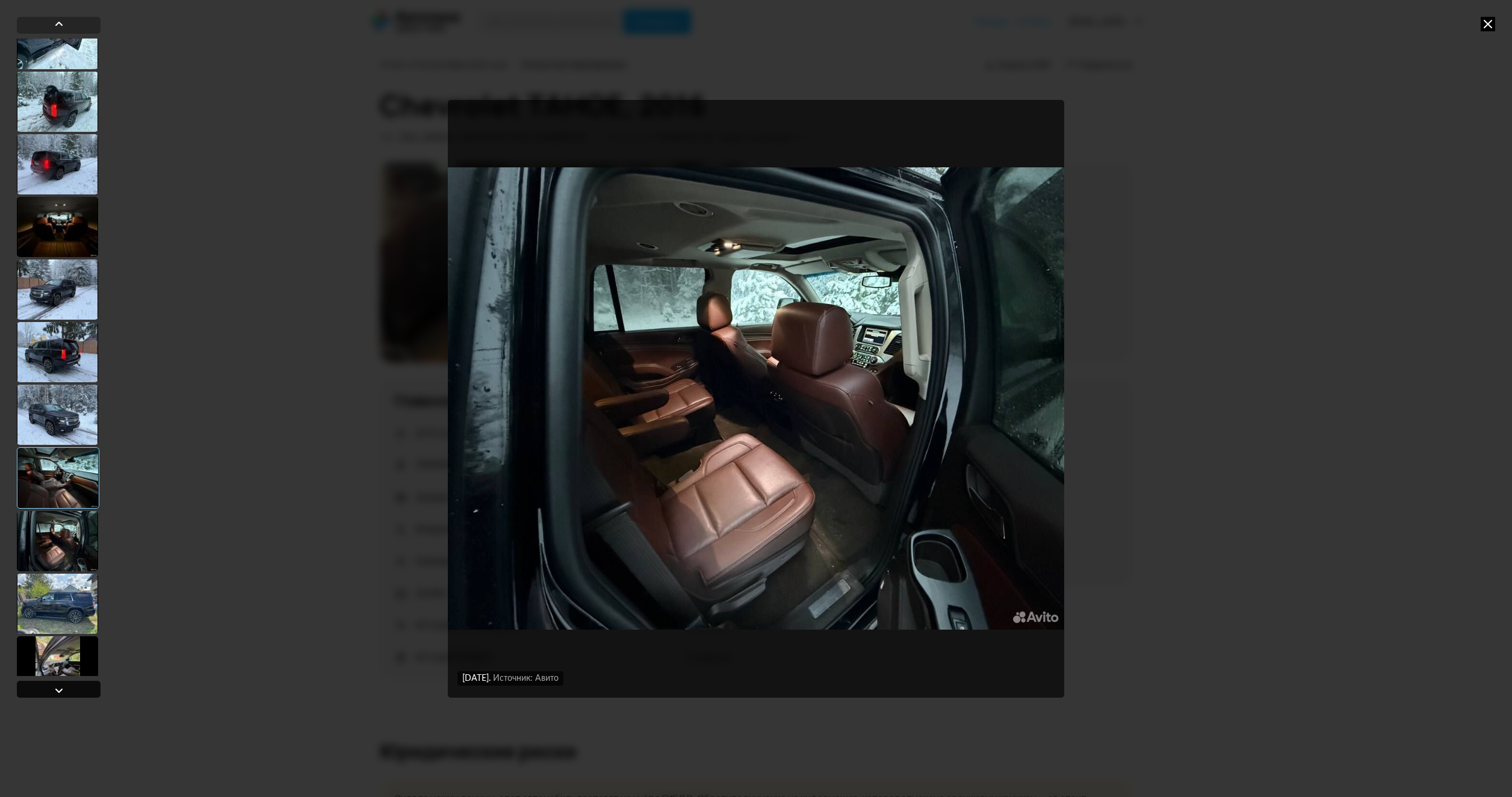
click at [68, 691] on div at bounding box center [58, 689] width 83 height 17
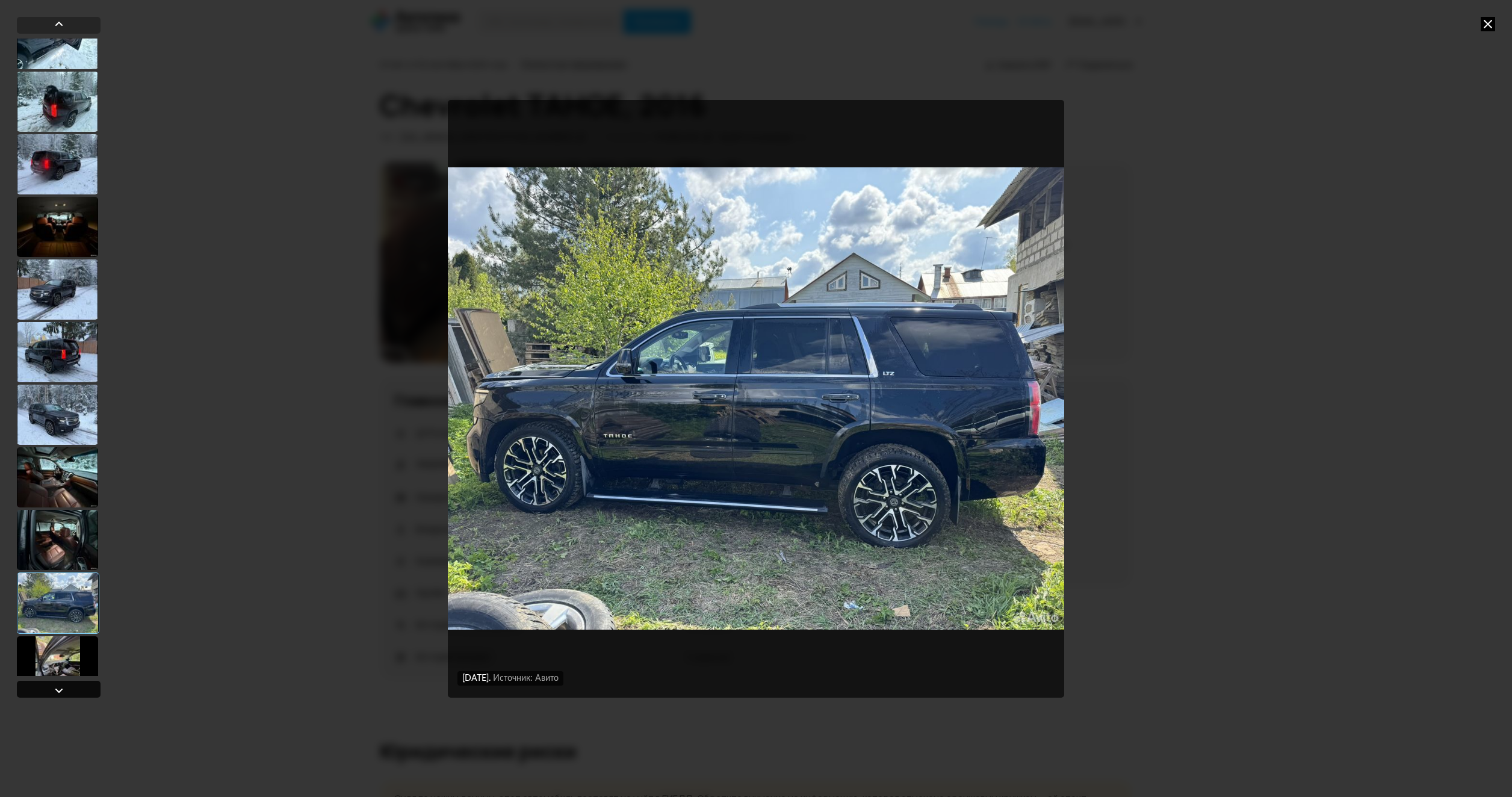
click at [68, 691] on div at bounding box center [58, 689] width 83 height 17
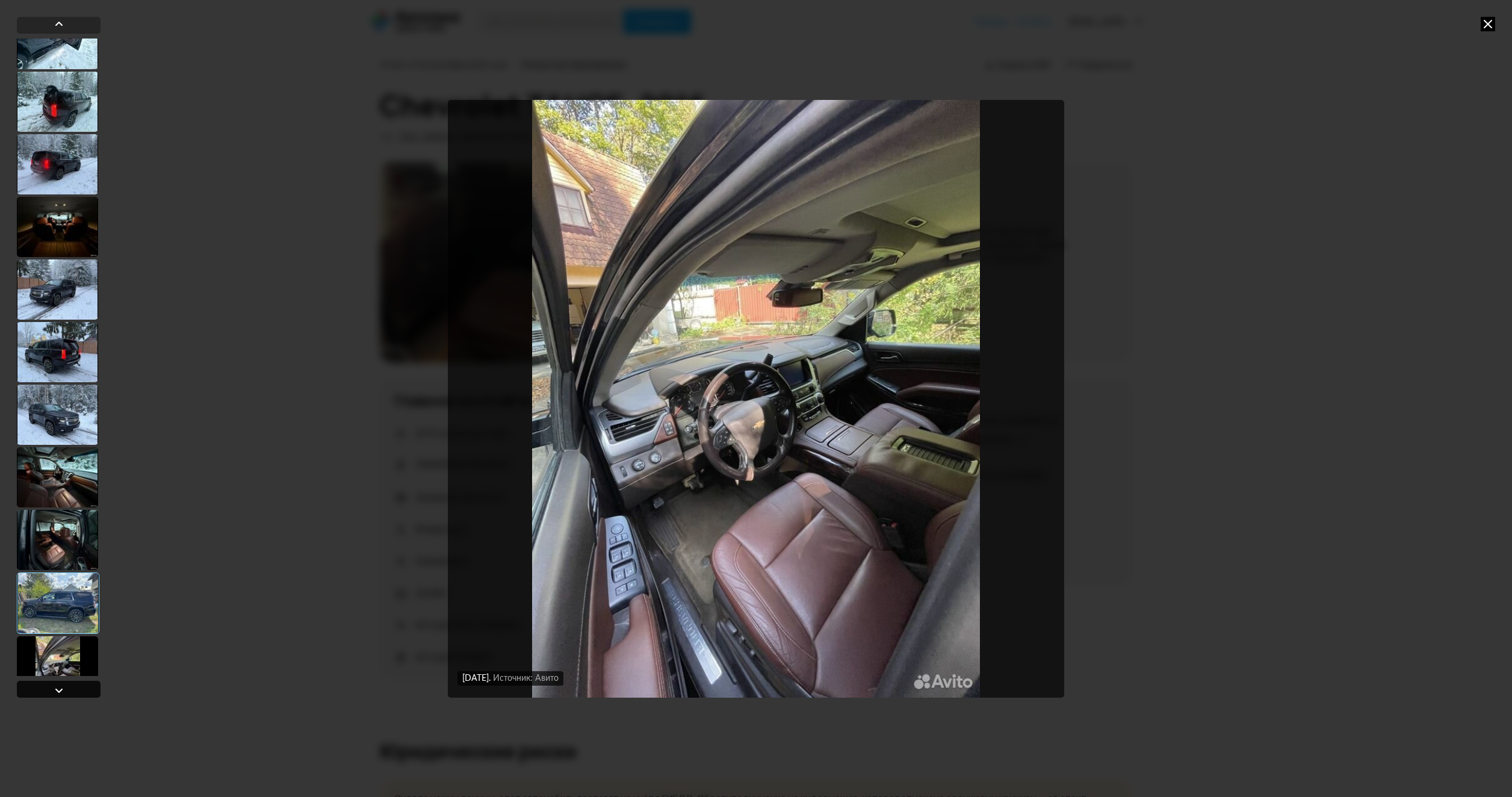
click at [68, 691] on div at bounding box center [58, 689] width 83 height 17
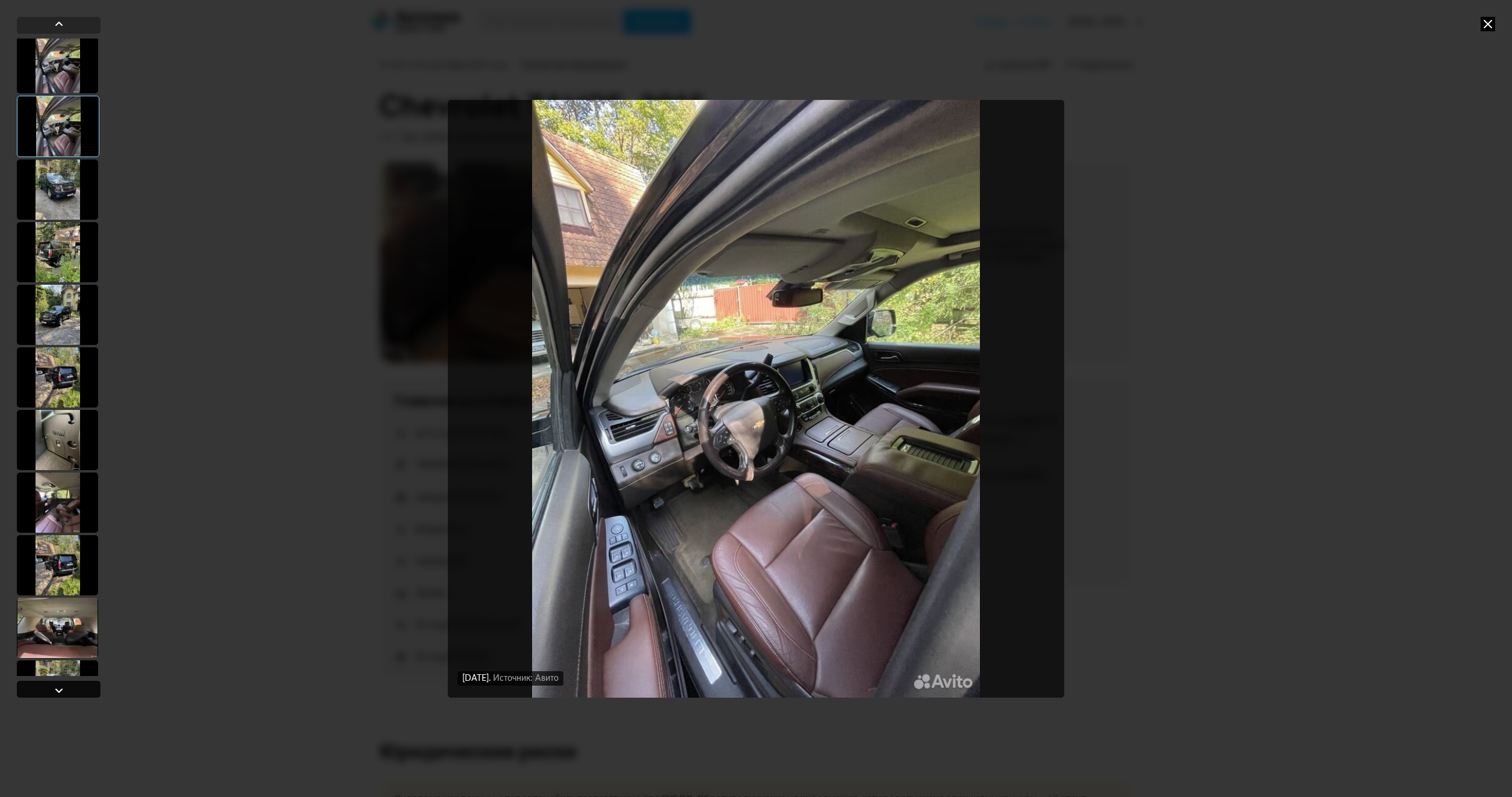
click at [68, 691] on div at bounding box center [58, 689] width 83 height 17
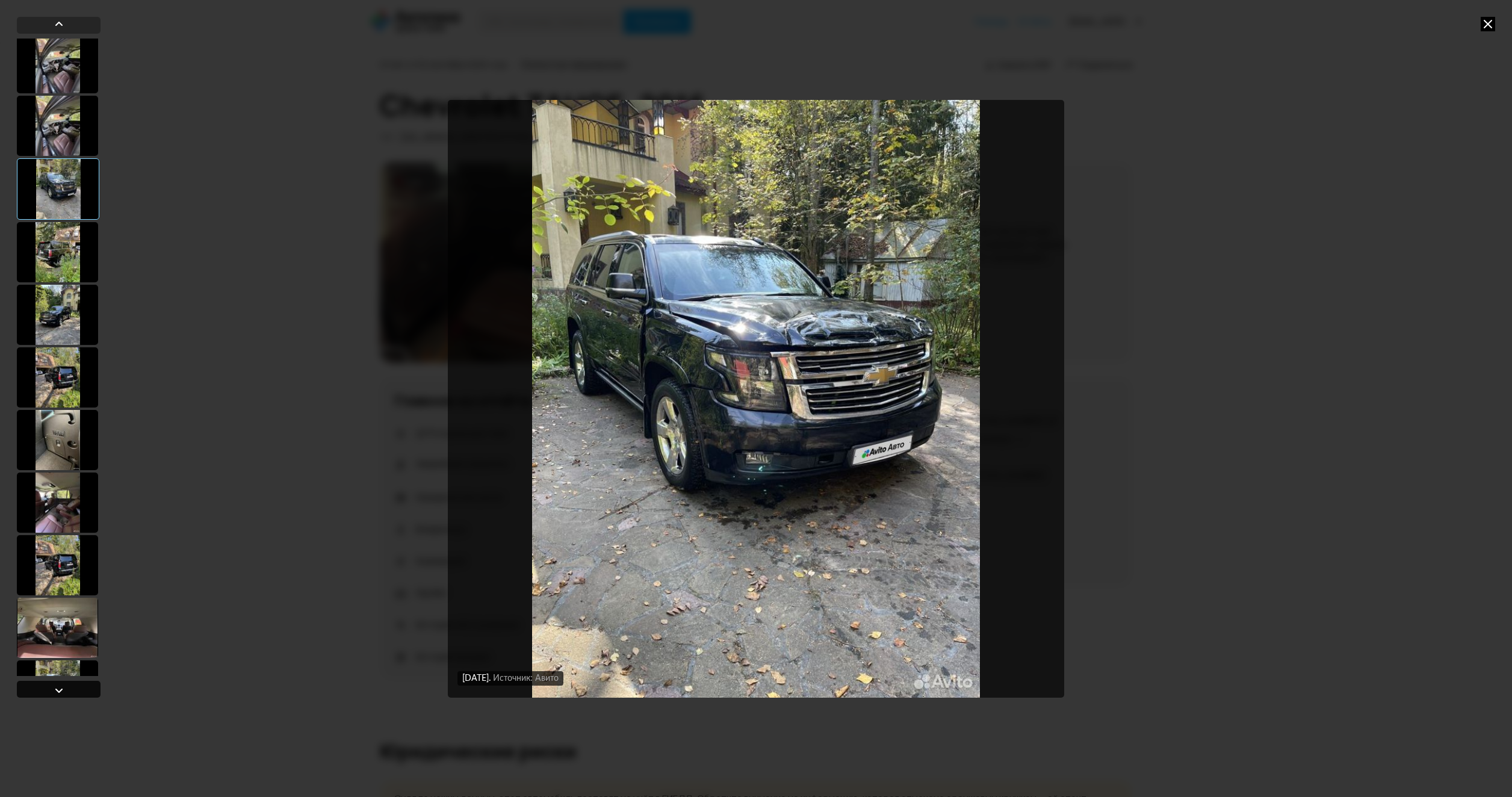
click at [68, 691] on div at bounding box center [58, 689] width 83 height 17
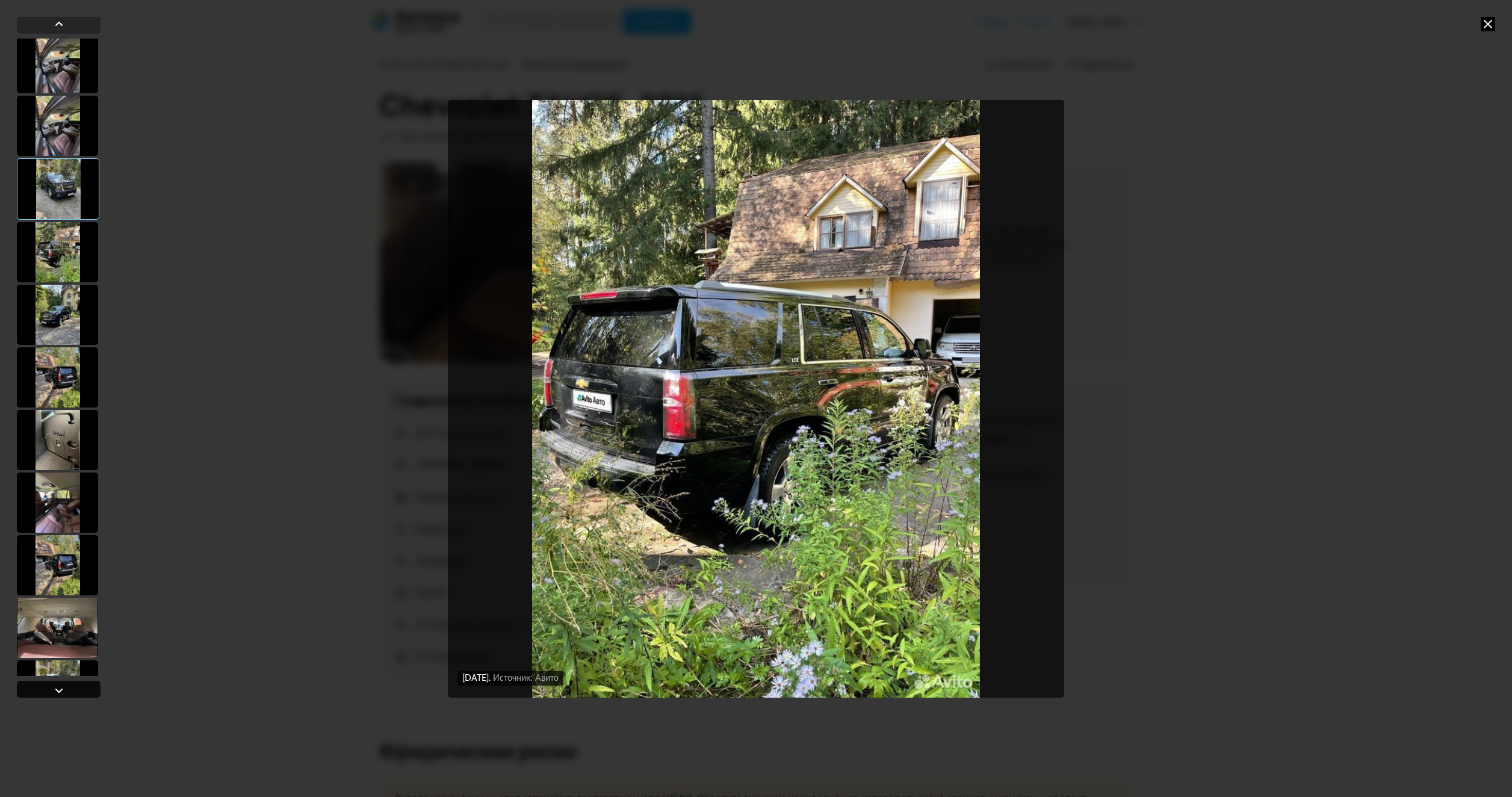
click at [68, 691] on div at bounding box center [58, 689] width 83 height 17
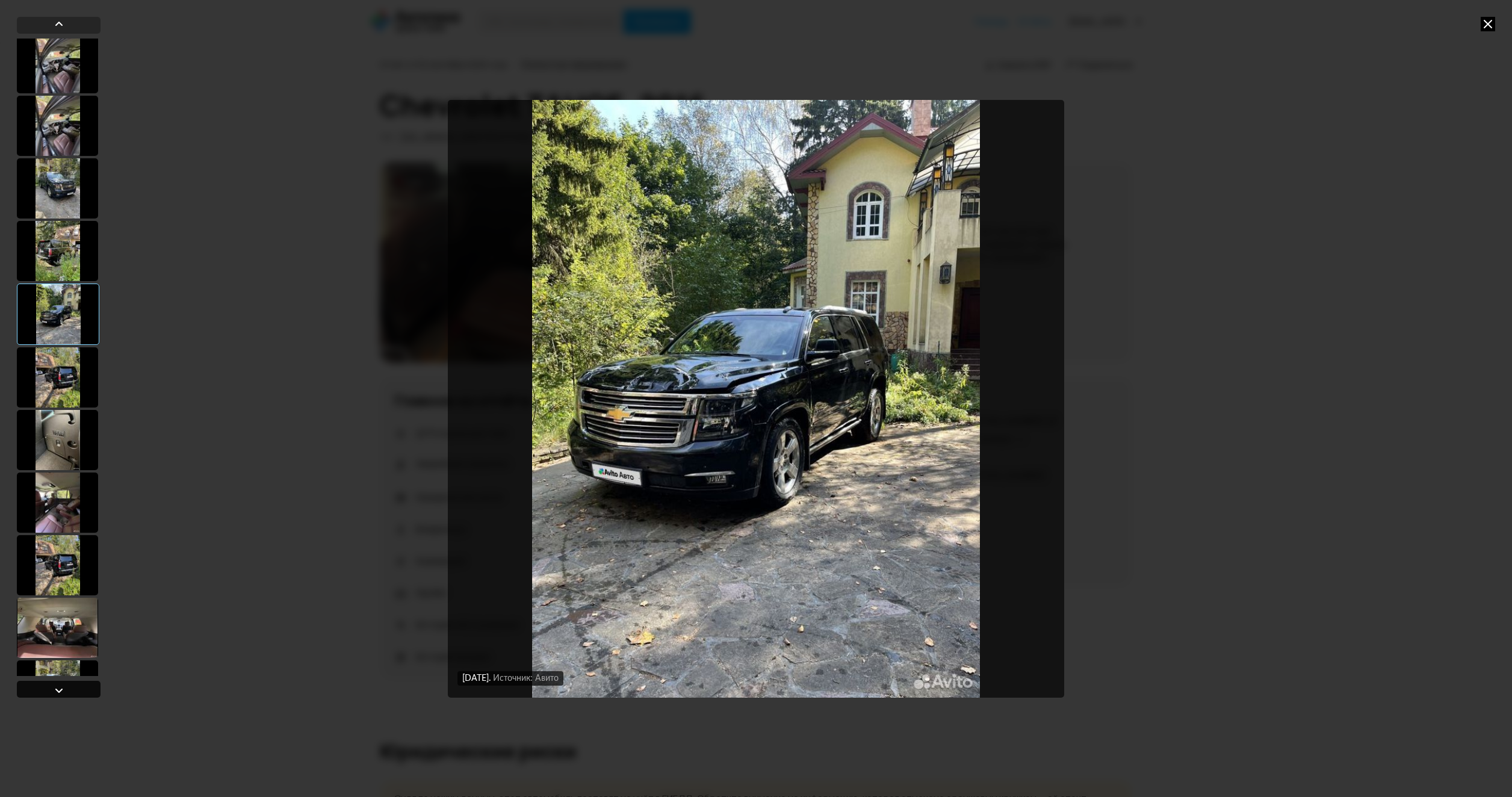
click at [68, 691] on div at bounding box center [58, 689] width 83 height 17
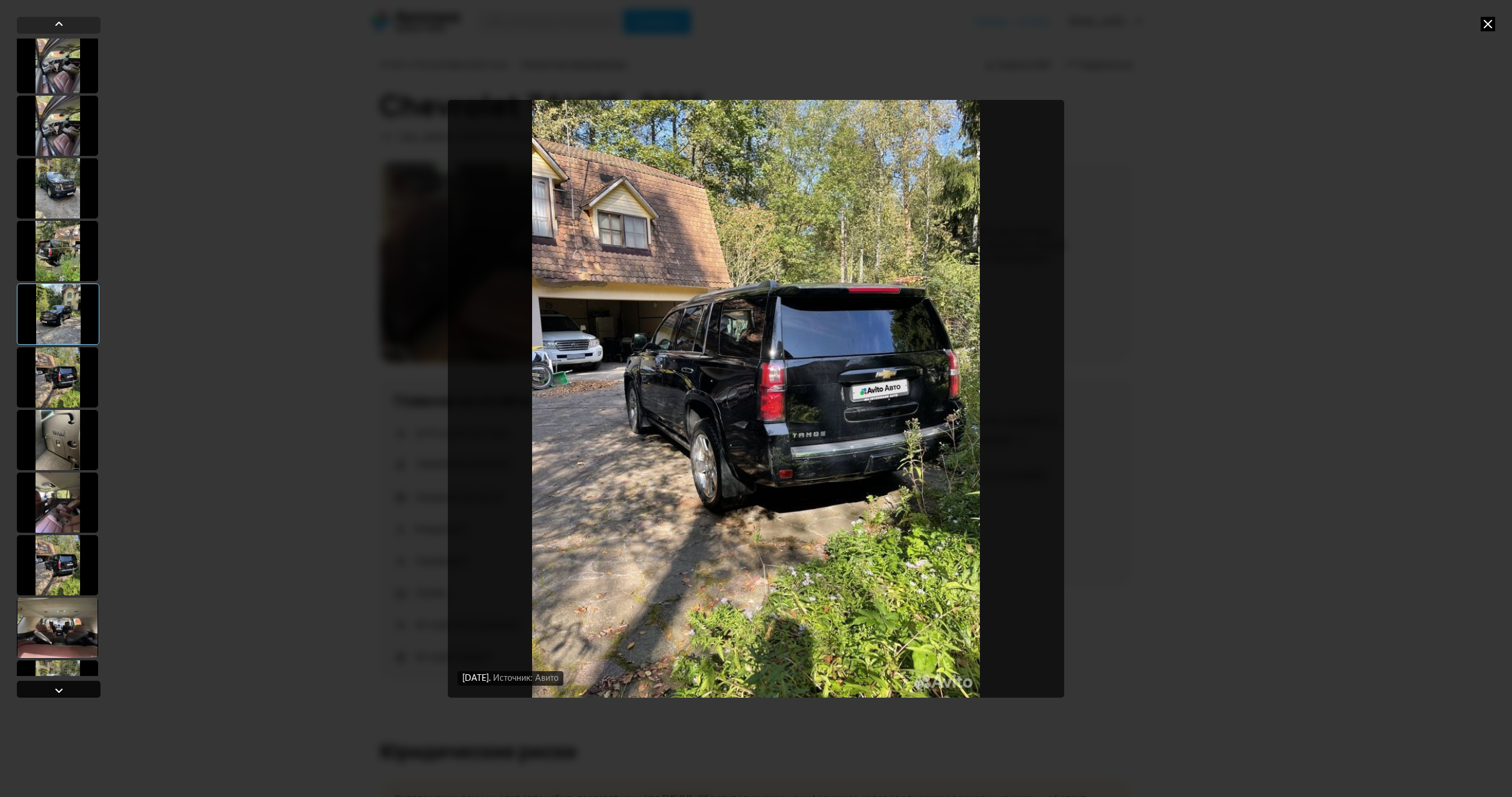
click at [69, 691] on div at bounding box center [58, 689] width 83 height 17
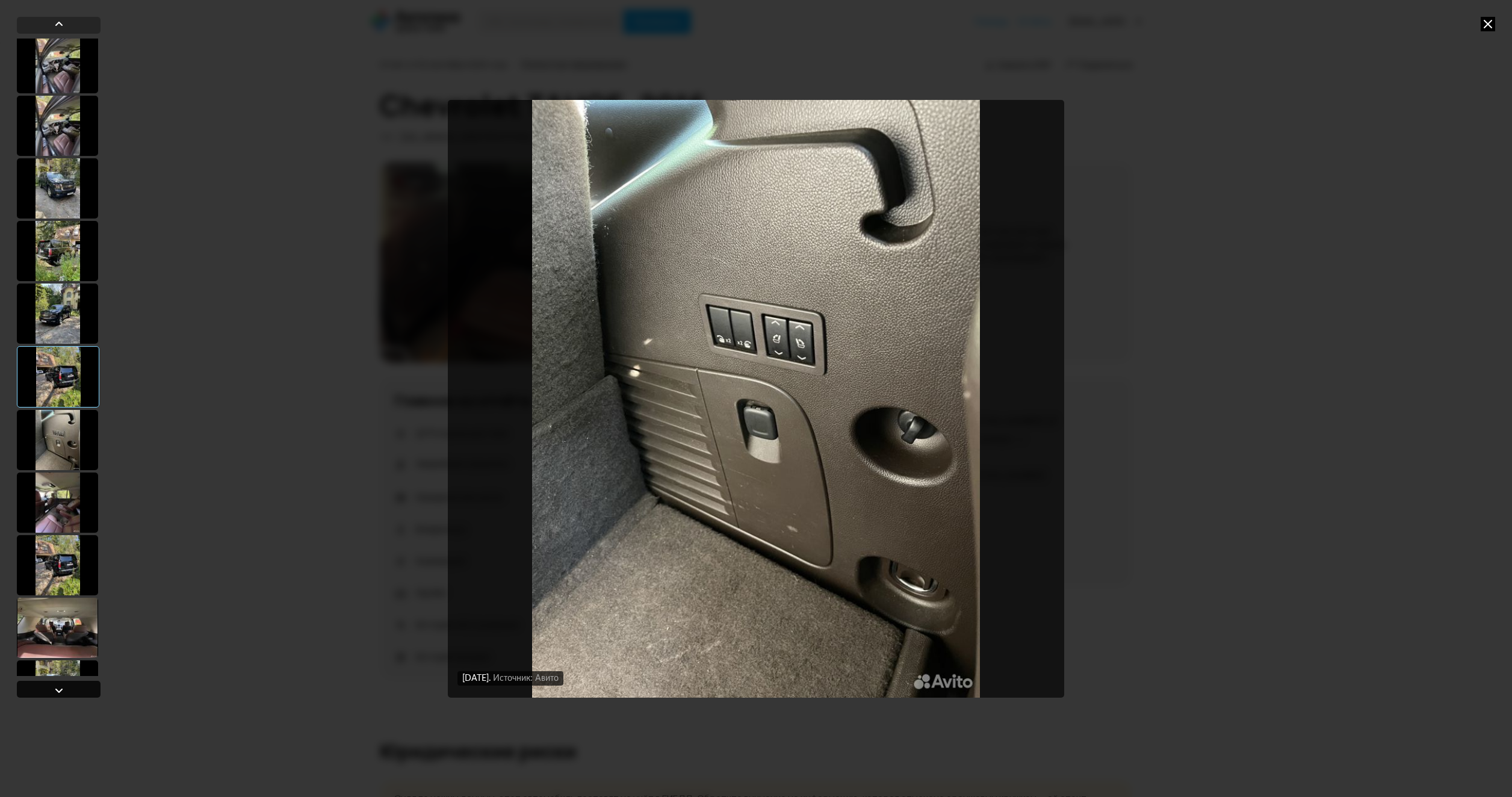
click at [69, 691] on div at bounding box center [58, 689] width 83 height 17
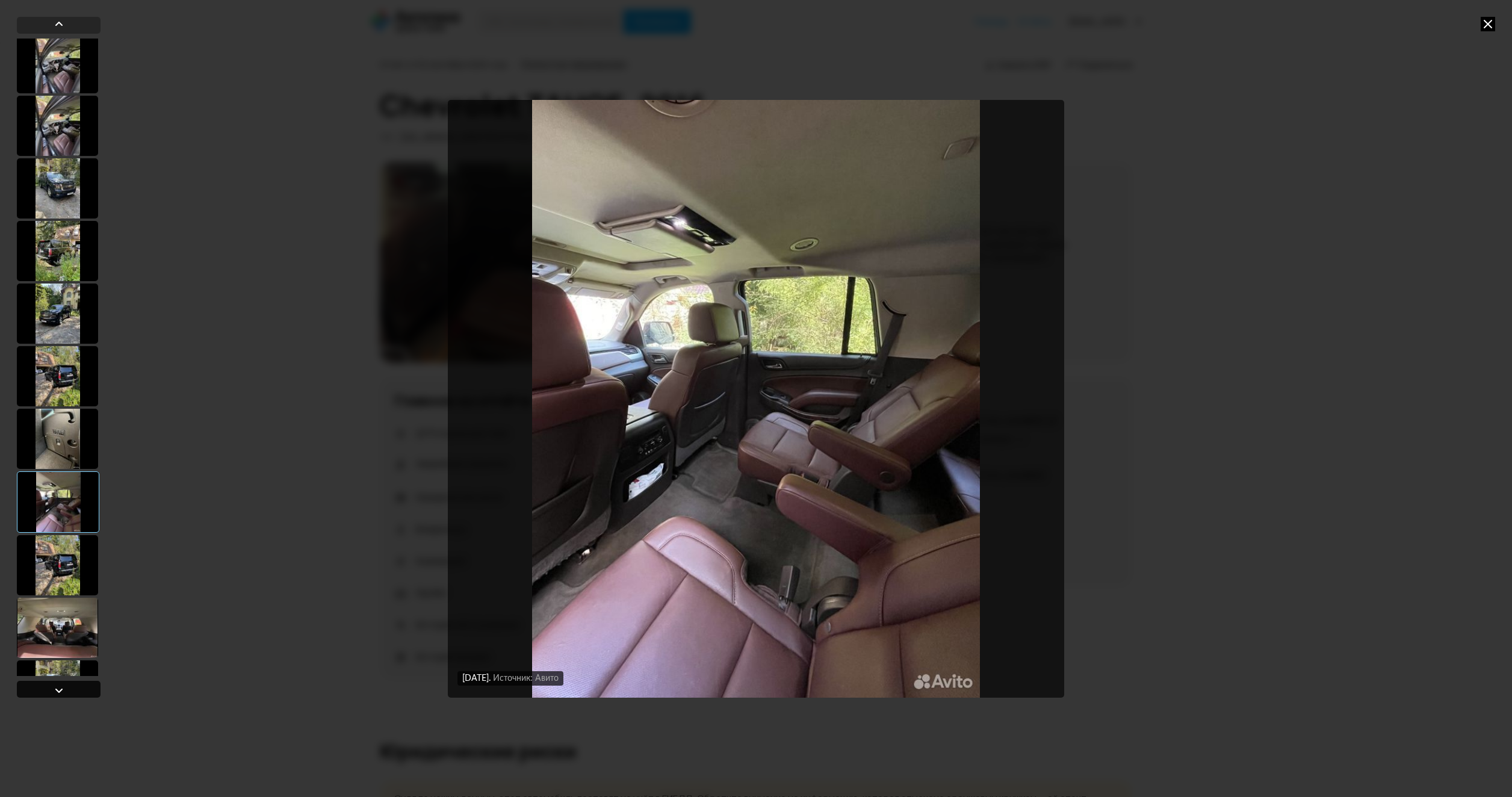
click at [69, 691] on div at bounding box center [58, 689] width 83 height 17
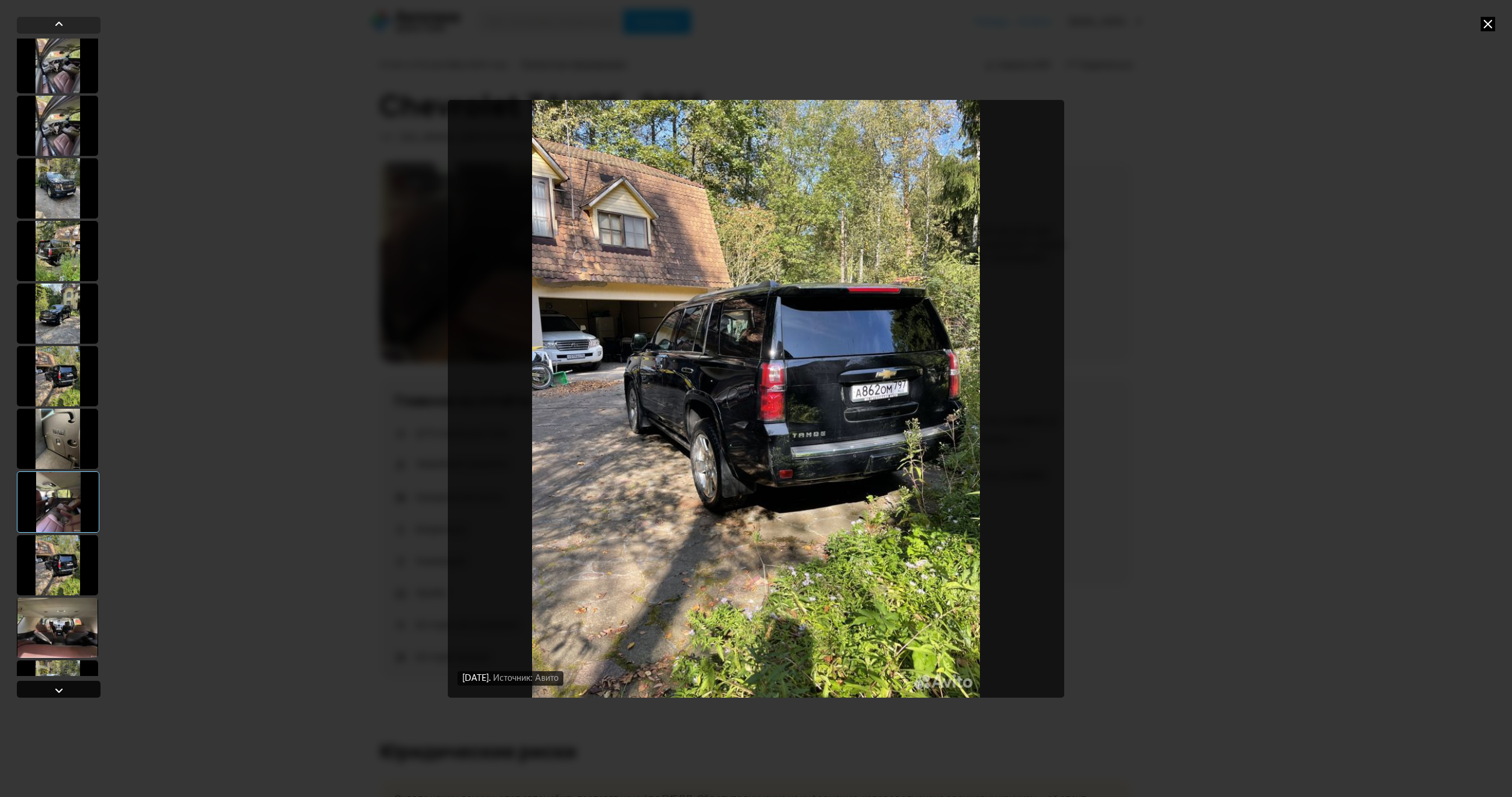
click at [69, 691] on div at bounding box center [58, 689] width 83 height 17
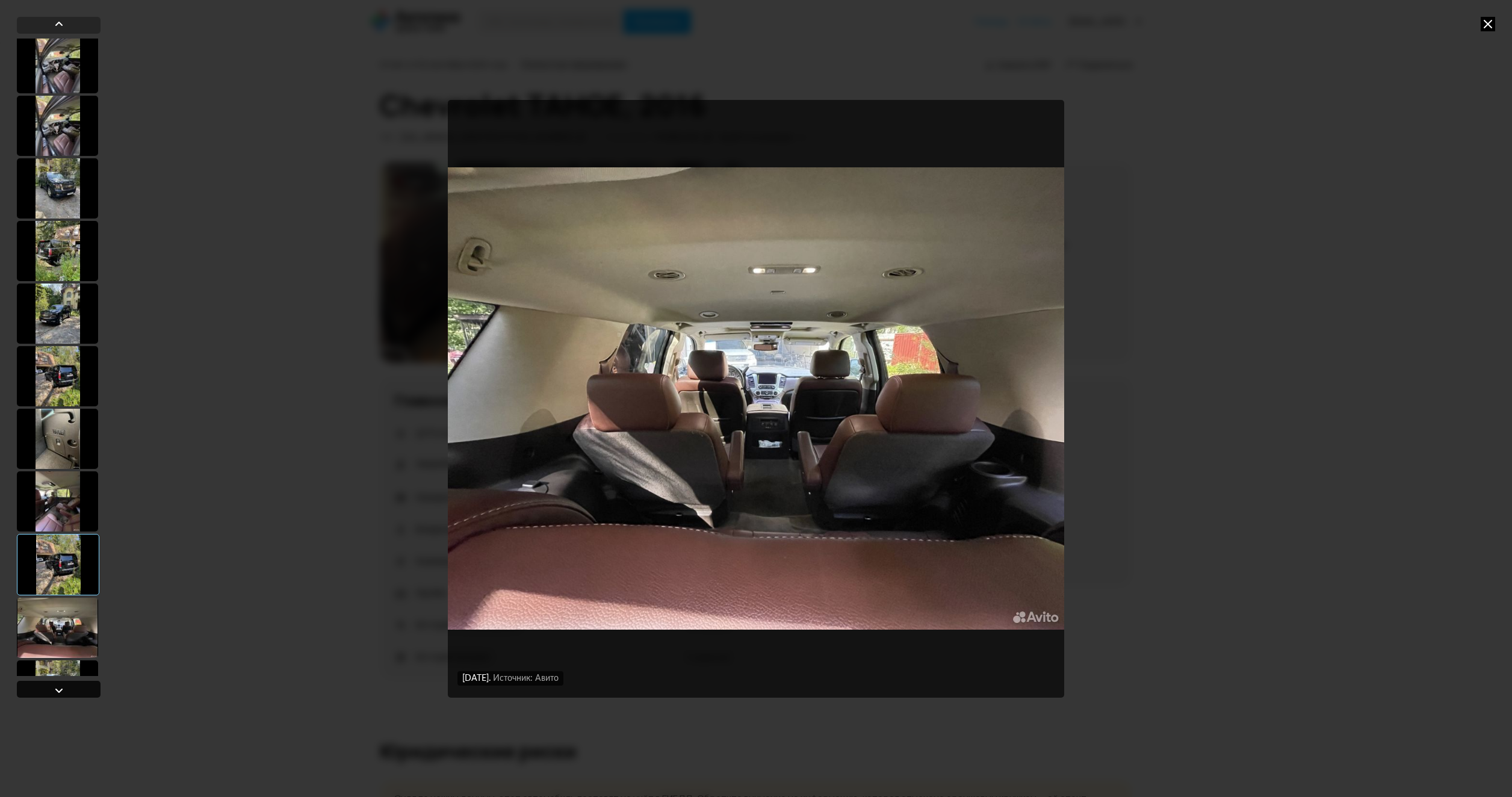
click at [69, 691] on div at bounding box center [58, 689] width 83 height 17
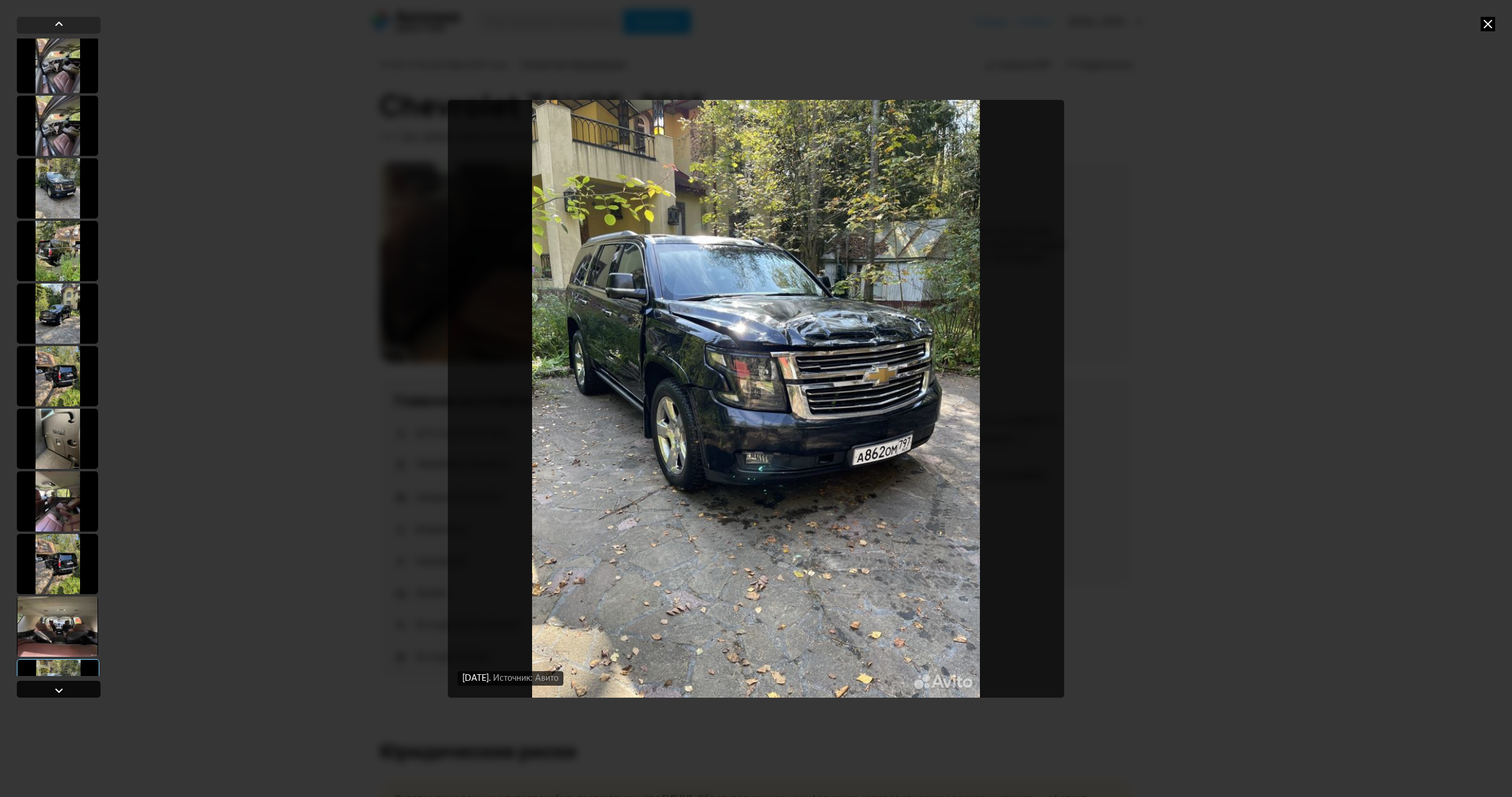
click at [69, 691] on div at bounding box center [58, 689] width 83 height 17
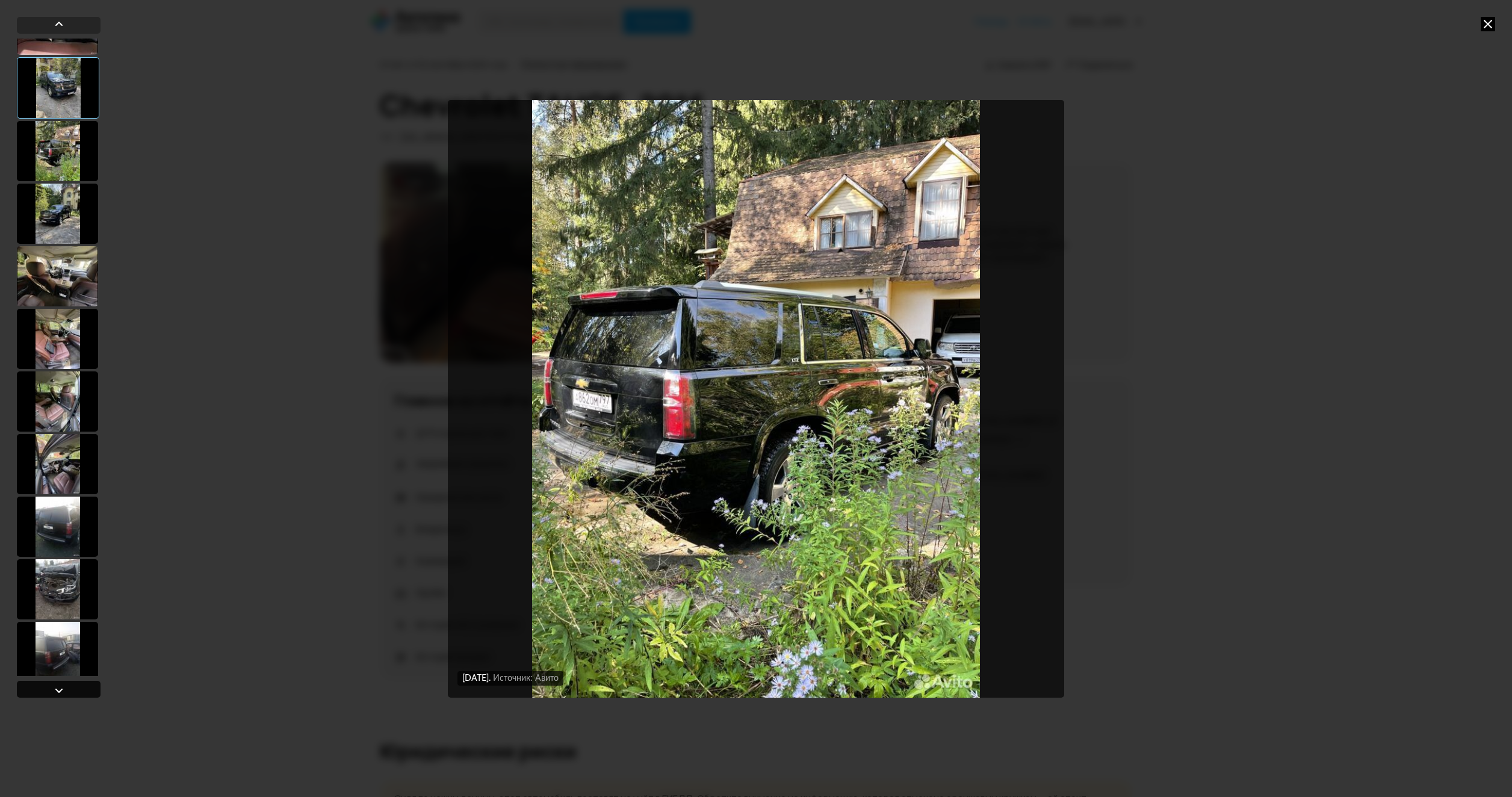
click at [69, 691] on div at bounding box center [58, 689] width 83 height 17
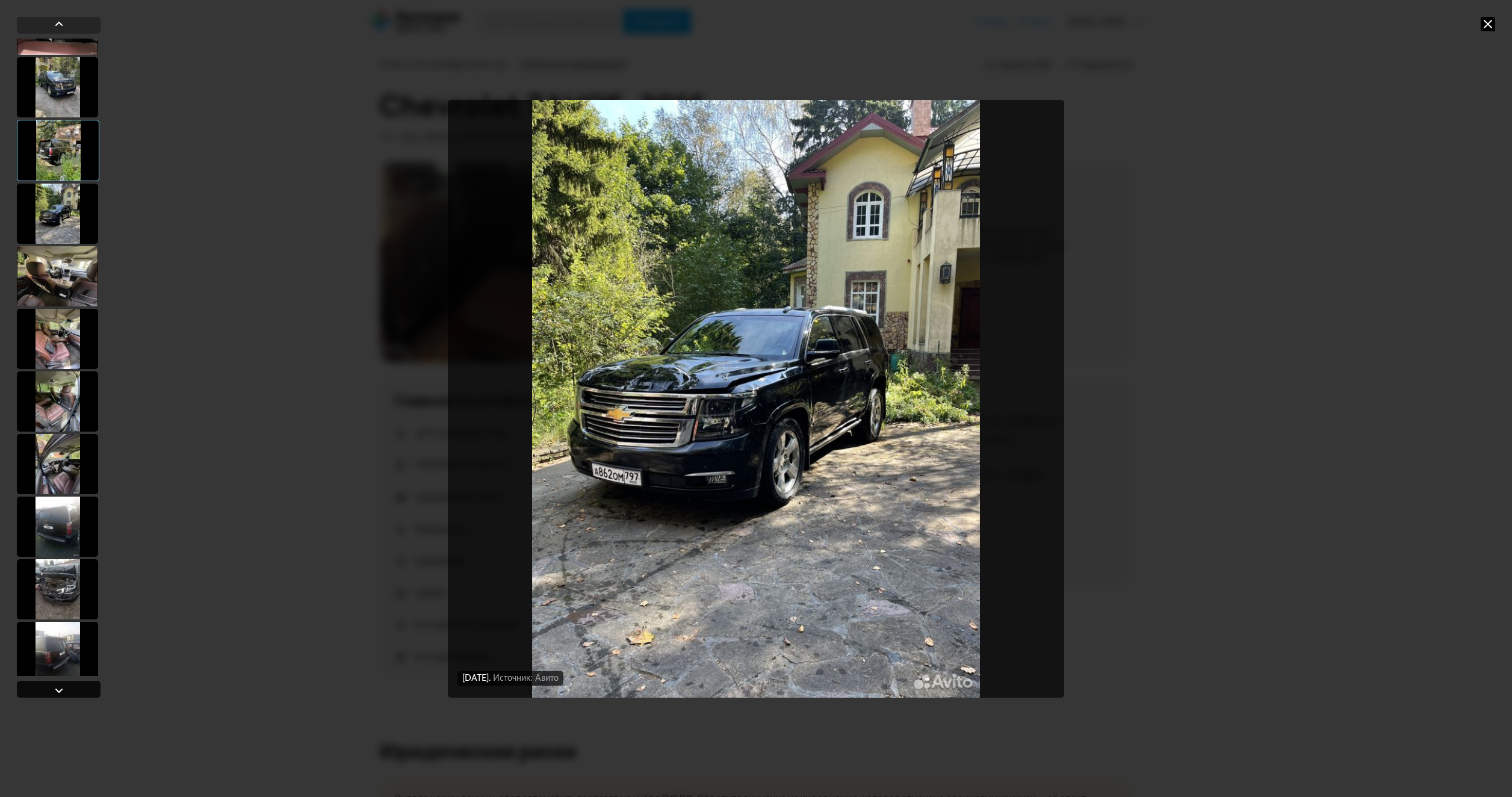
click at [69, 691] on div at bounding box center [58, 689] width 83 height 17
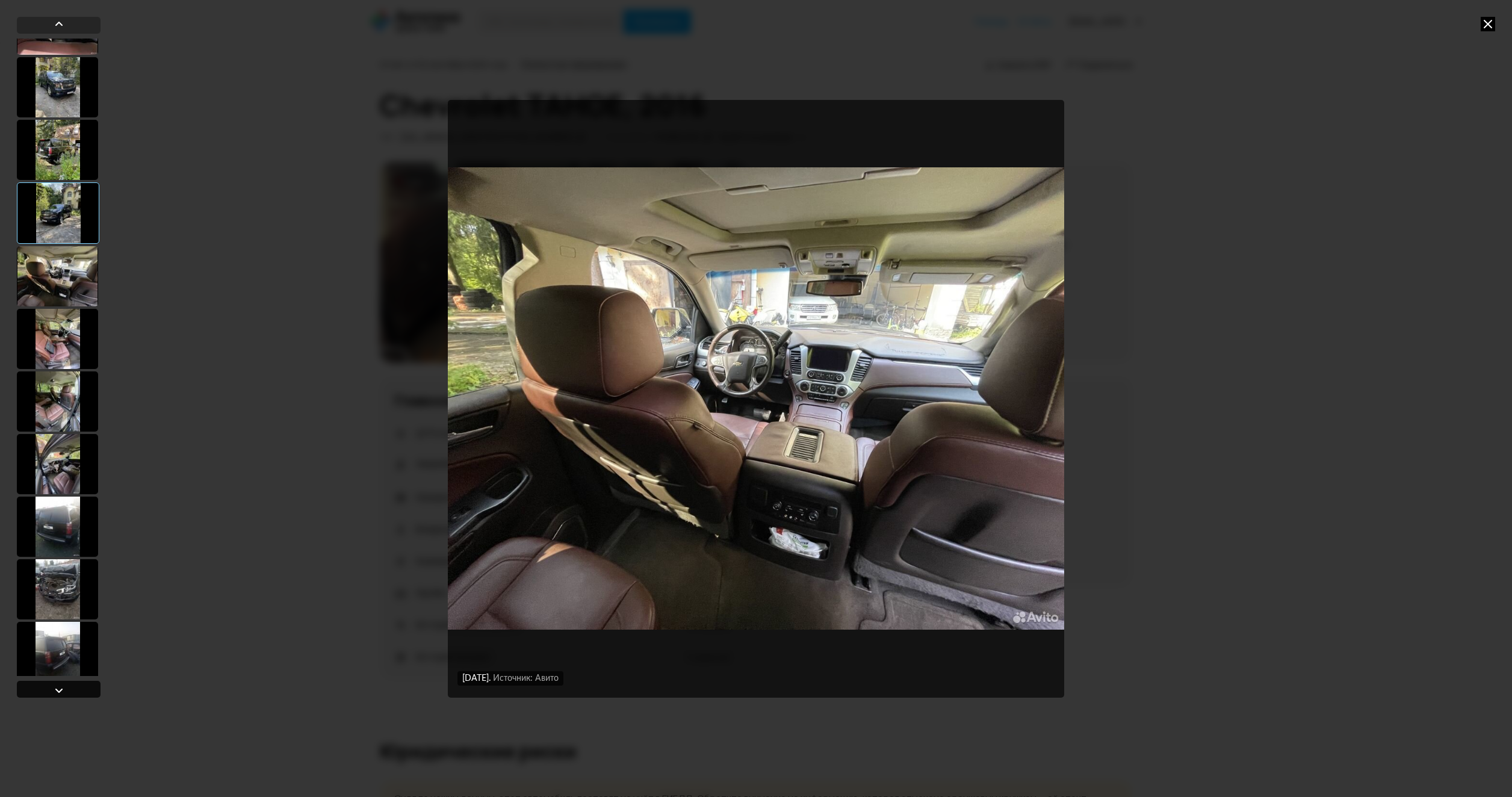
click at [69, 691] on div at bounding box center [58, 689] width 83 height 17
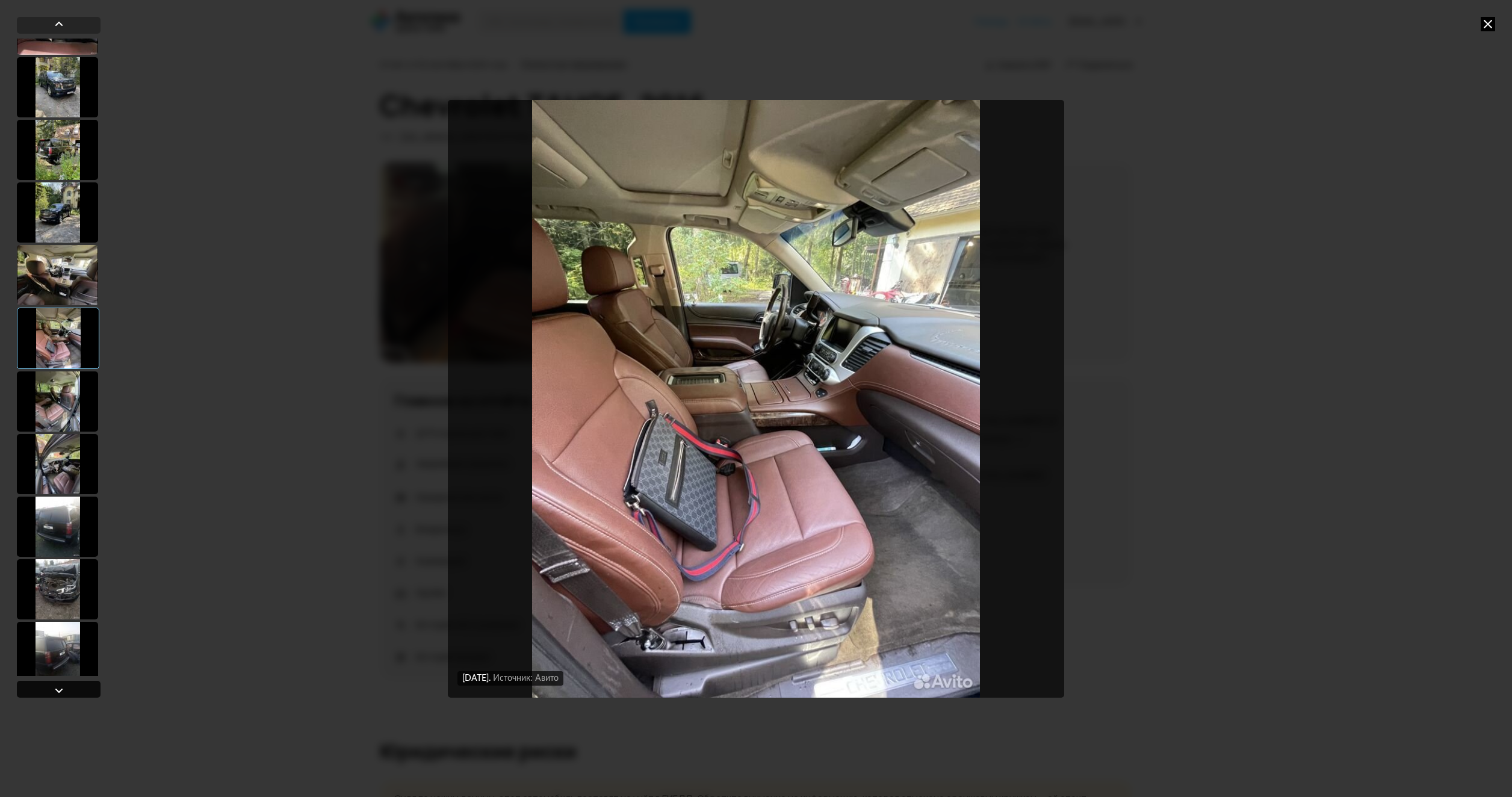
click at [69, 691] on div at bounding box center [58, 689] width 83 height 17
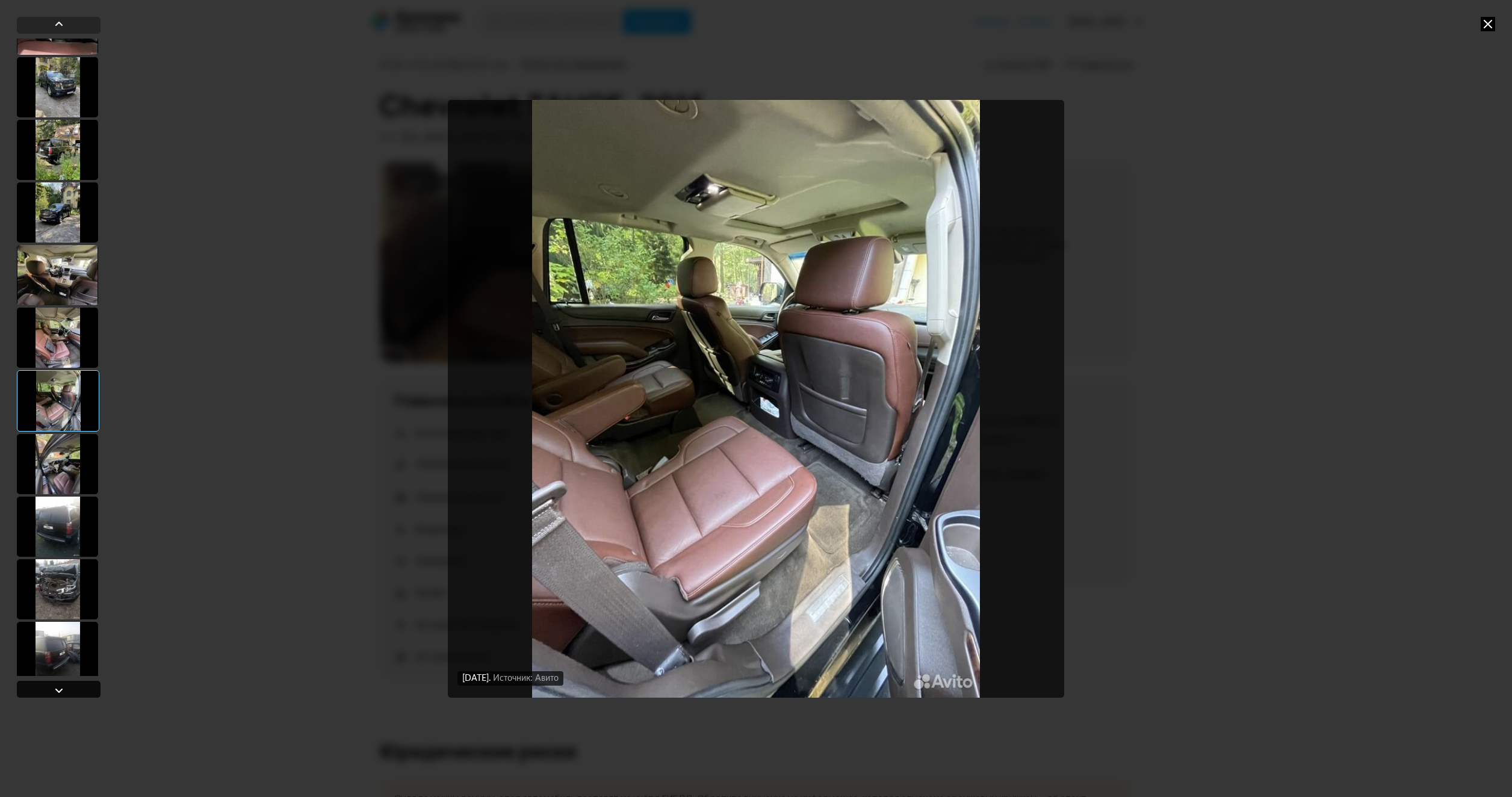
click at [69, 691] on div at bounding box center [58, 689] width 83 height 17
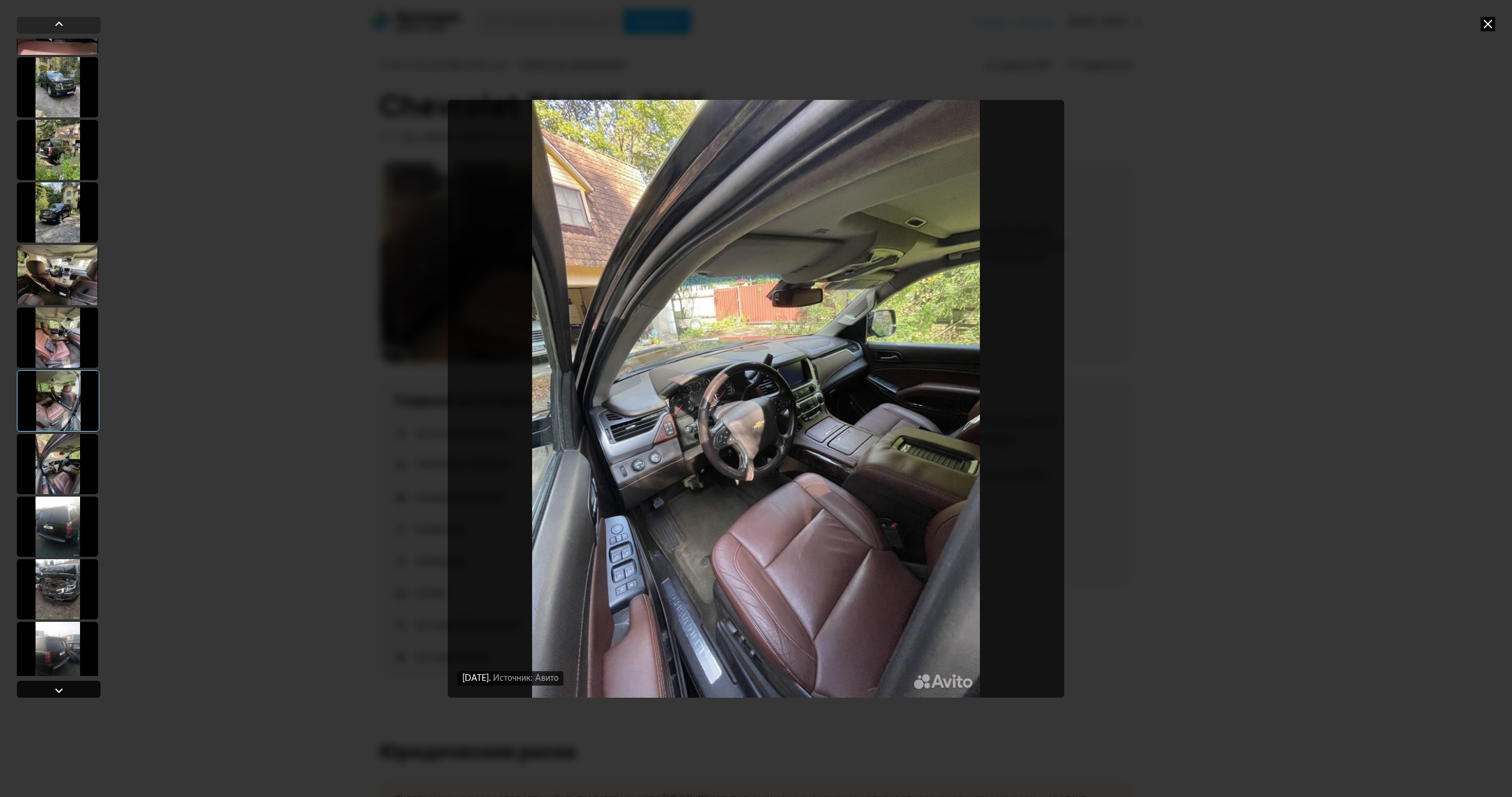
click at [69, 691] on div at bounding box center [58, 689] width 83 height 17
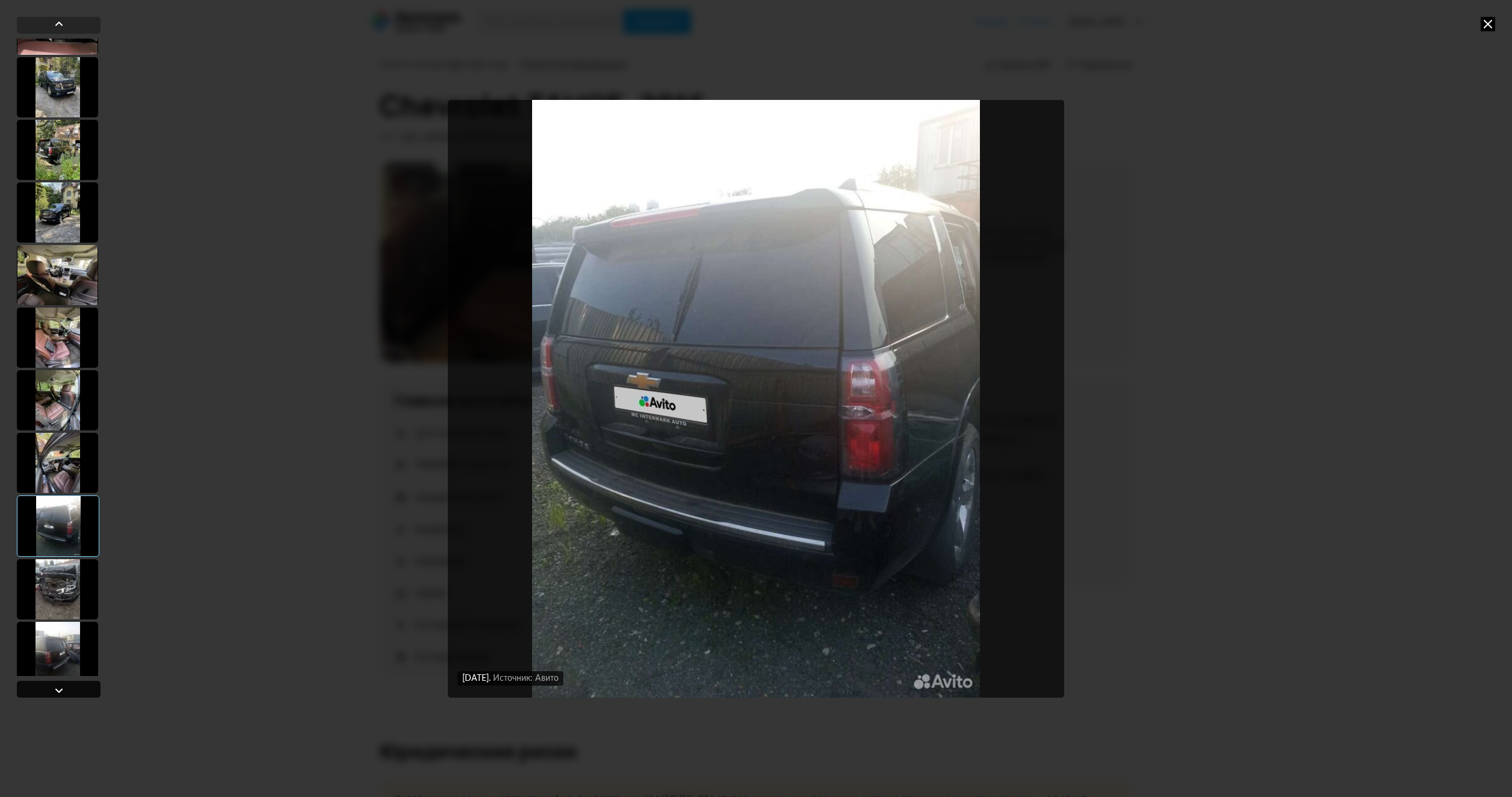
click at [69, 691] on div at bounding box center [58, 689] width 83 height 17
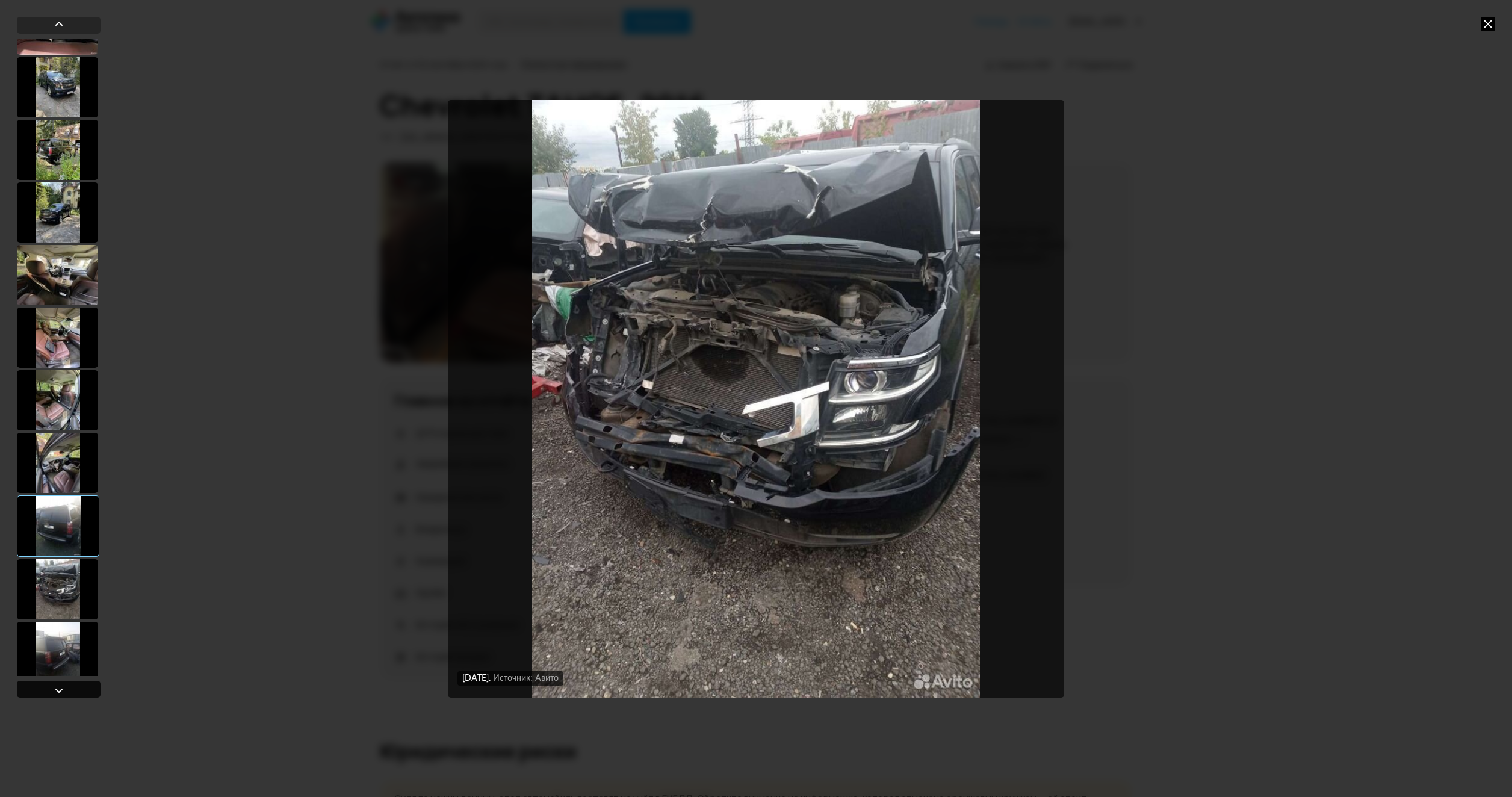
click at [69, 691] on div at bounding box center [58, 689] width 83 height 17
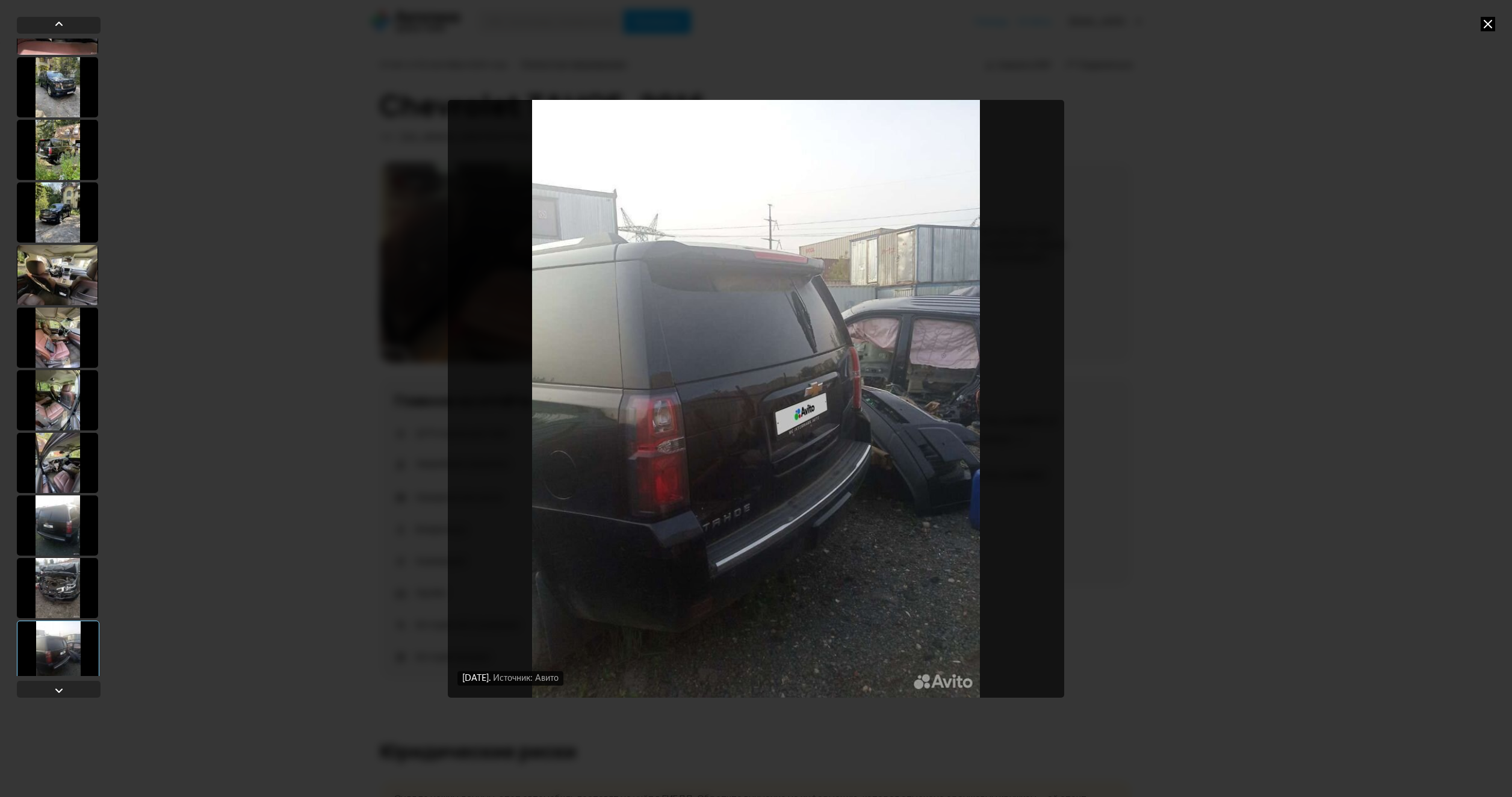
click at [61, 583] on div at bounding box center [57, 588] width 81 height 60
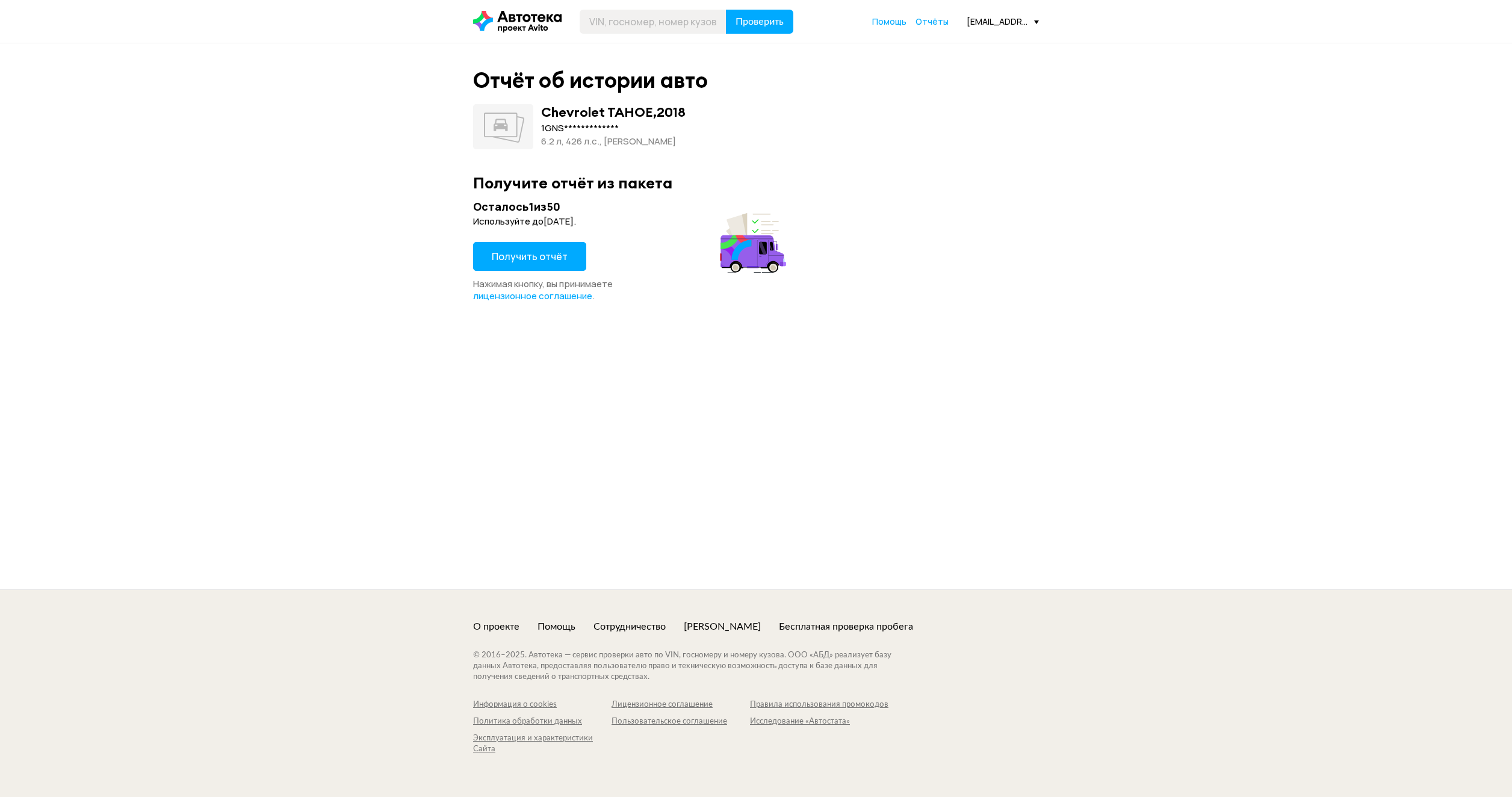
click at [554, 250] on span "Получить отчёт" at bounding box center [529, 256] width 76 height 13
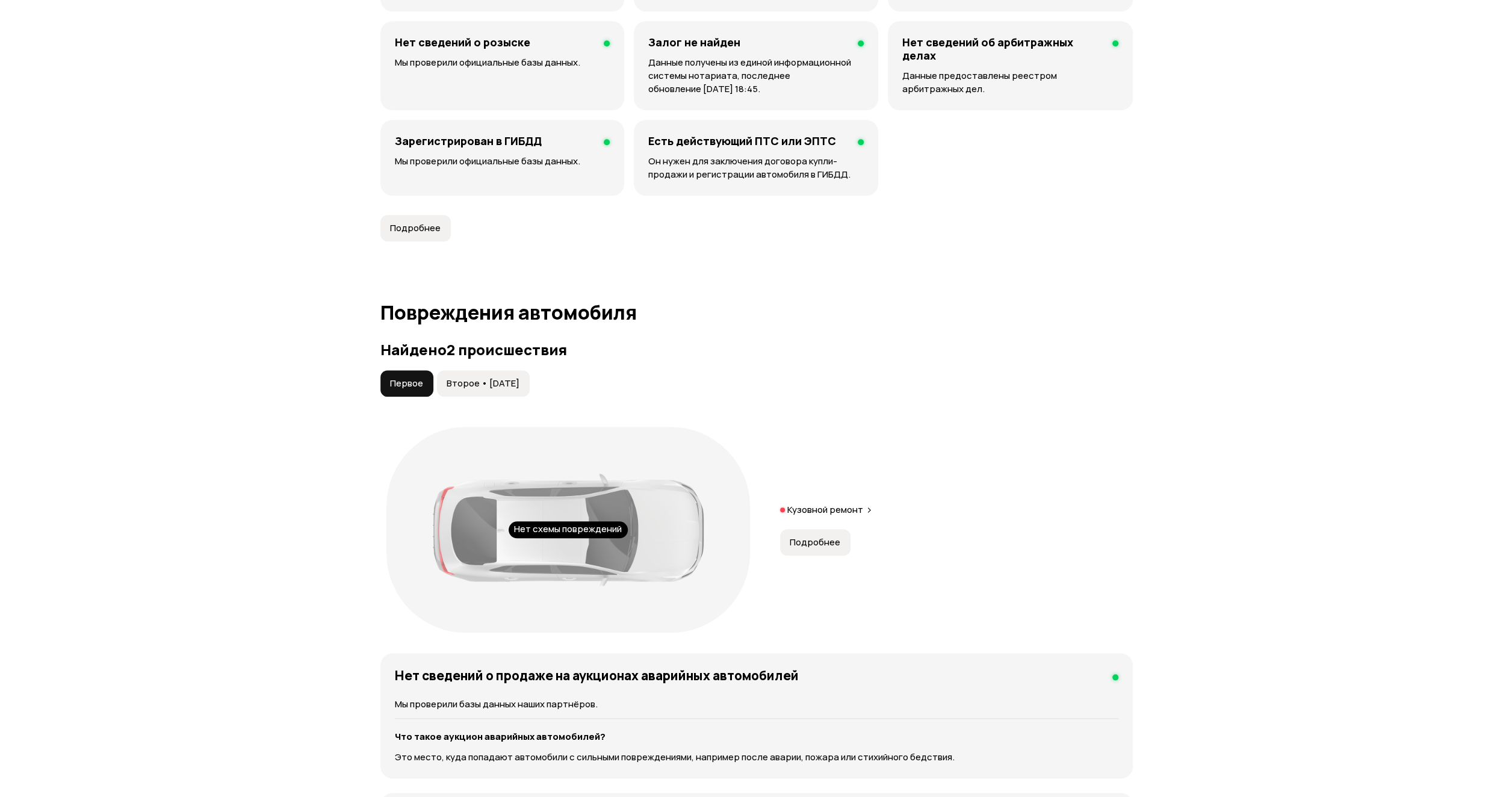
scroll to position [1084, 0]
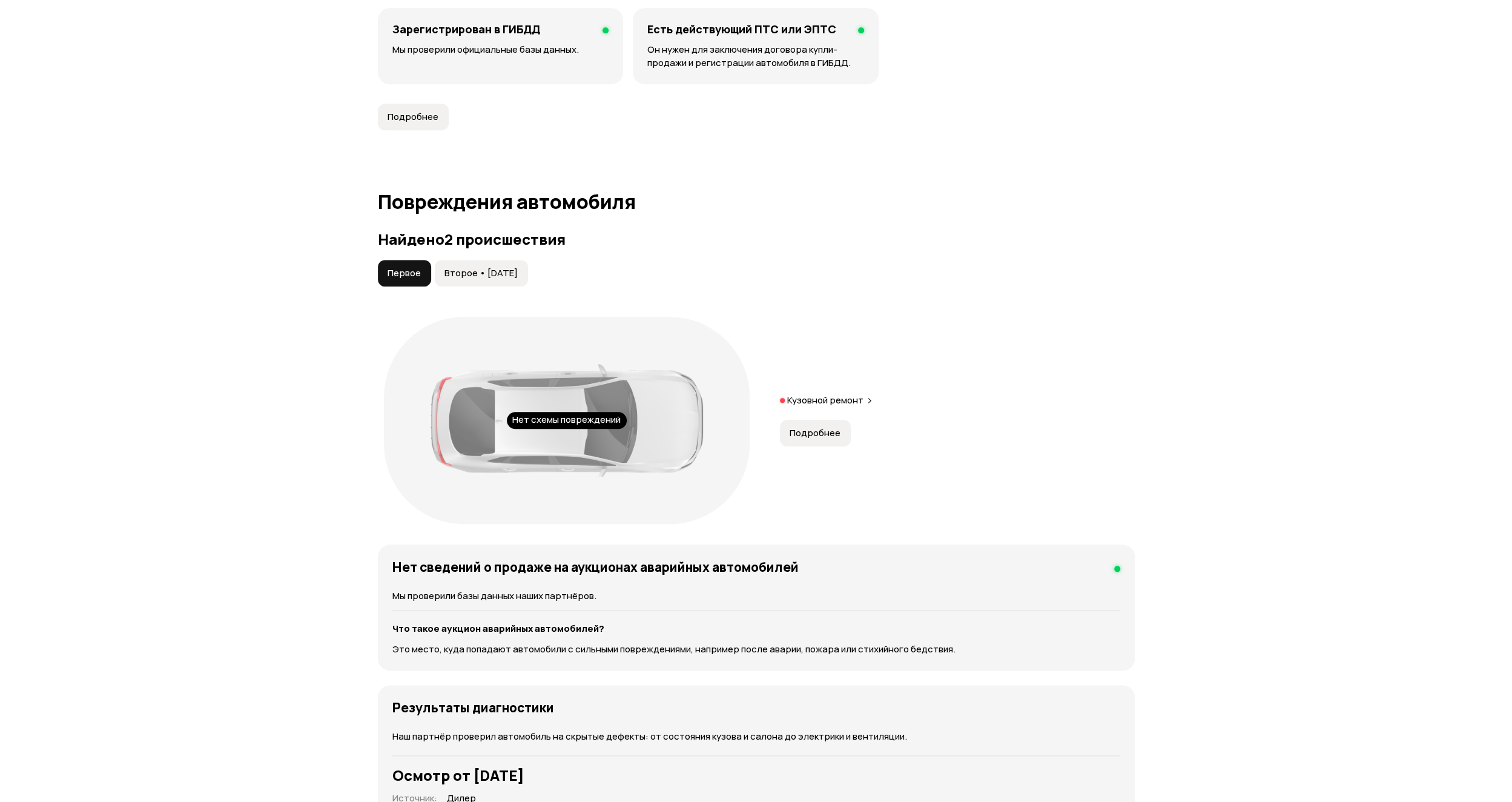
click at [818, 432] on span "Подробнее" at bounding box center [816, 433] width 51 height 12
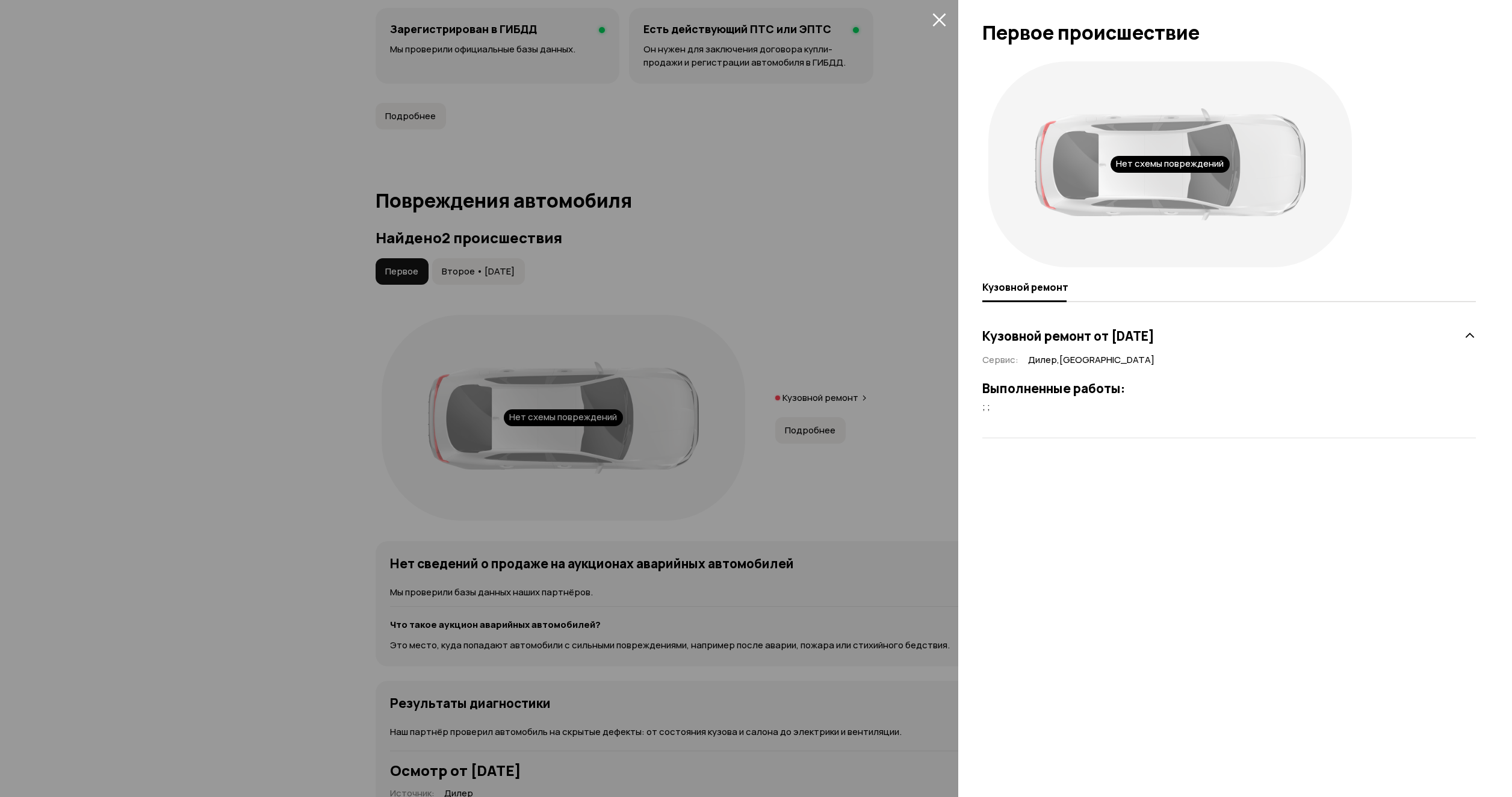
click at [497, 265] on div at bounding box center [756, 398] width 1512 height 797
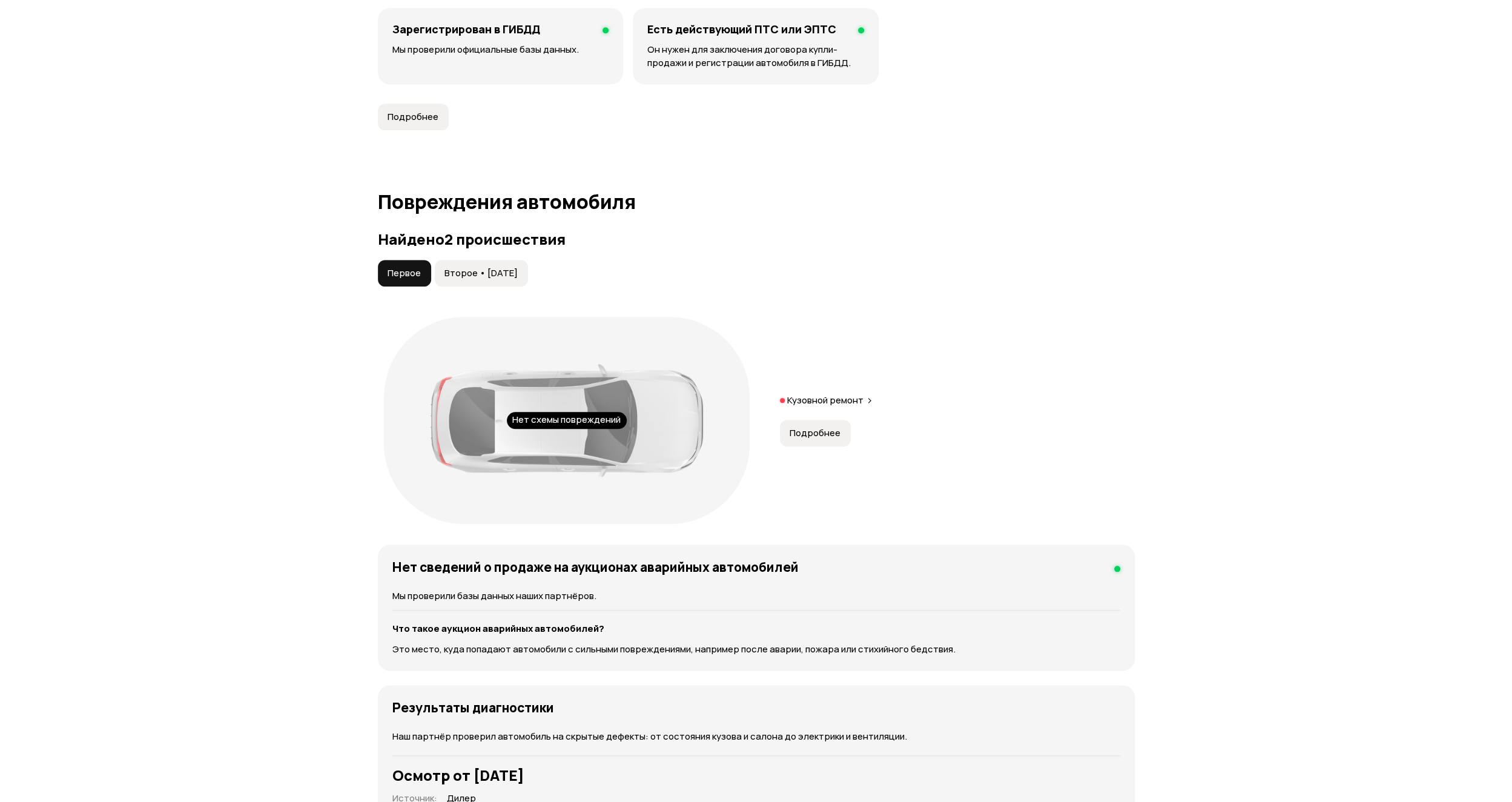
click at [500, 267] on span "Второе • 11 мар 2023" at bounding box center [482, 272] width 73 height 12
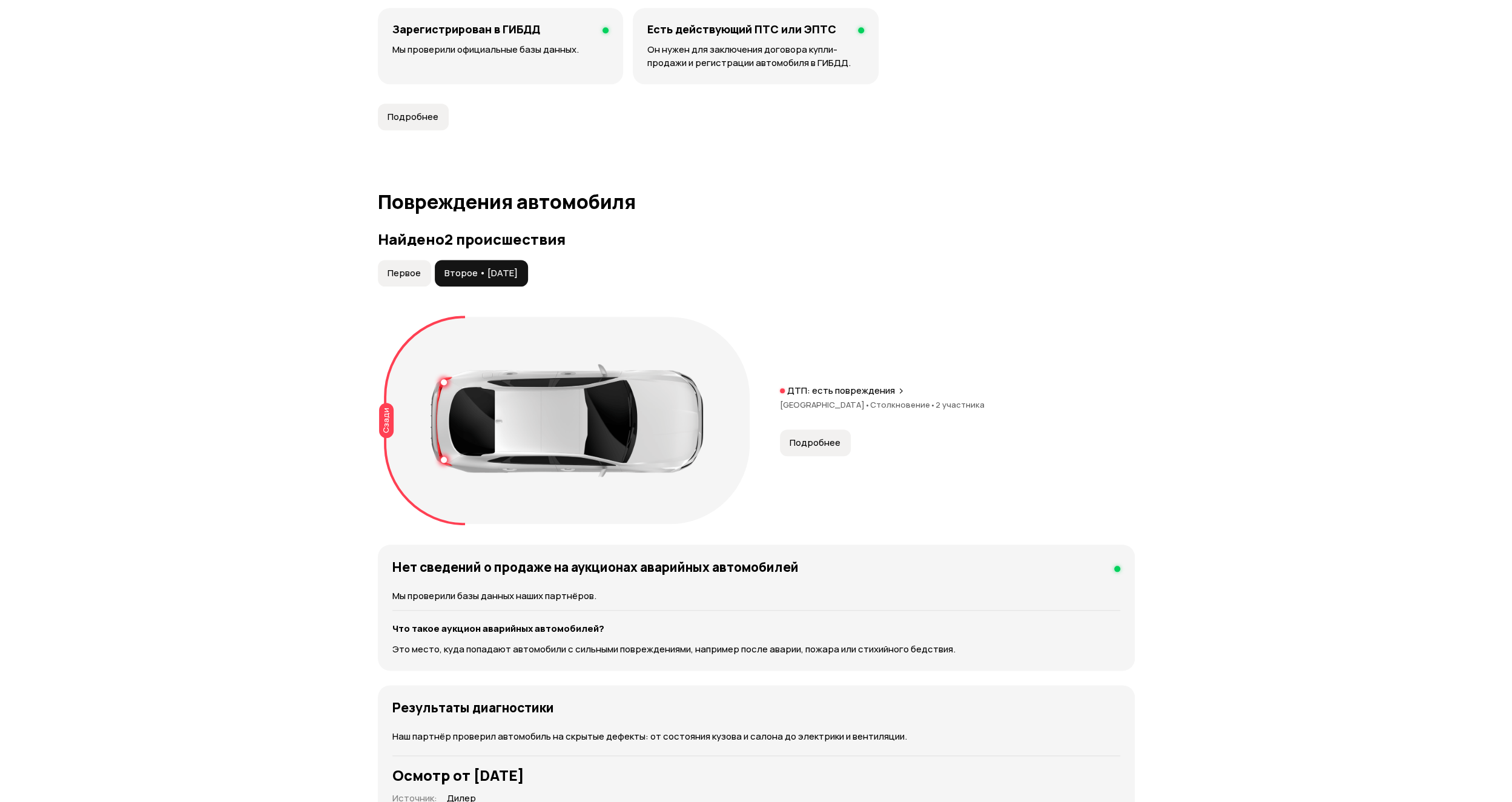
click at [833, 444] on span "Подробнее" at bounding box center [816, 443] width 51 height 12
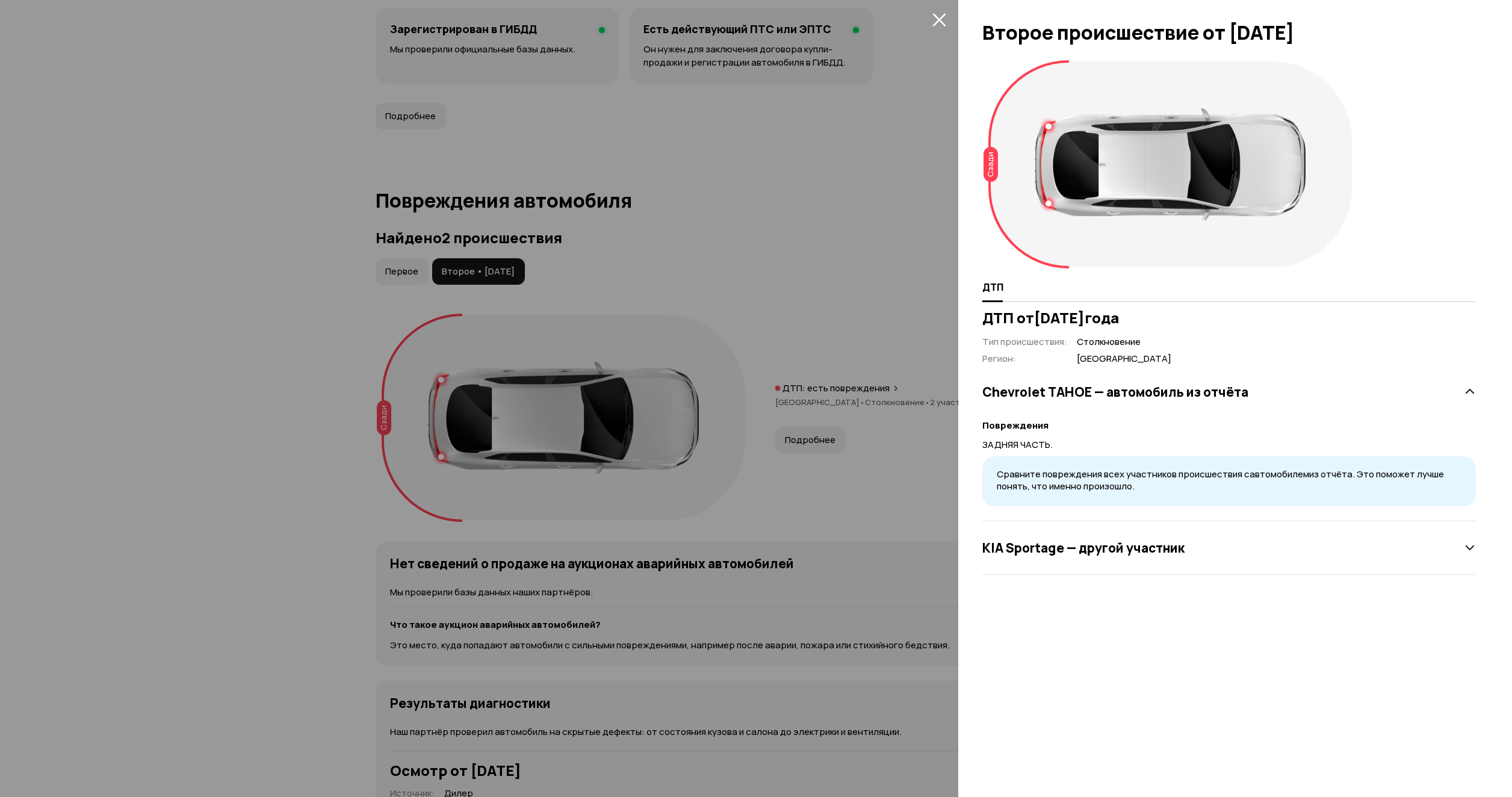
click at [1109, 537] on div "KIA Sportage — другой участник" at bounding box center [1229, 548] width 494 height 24
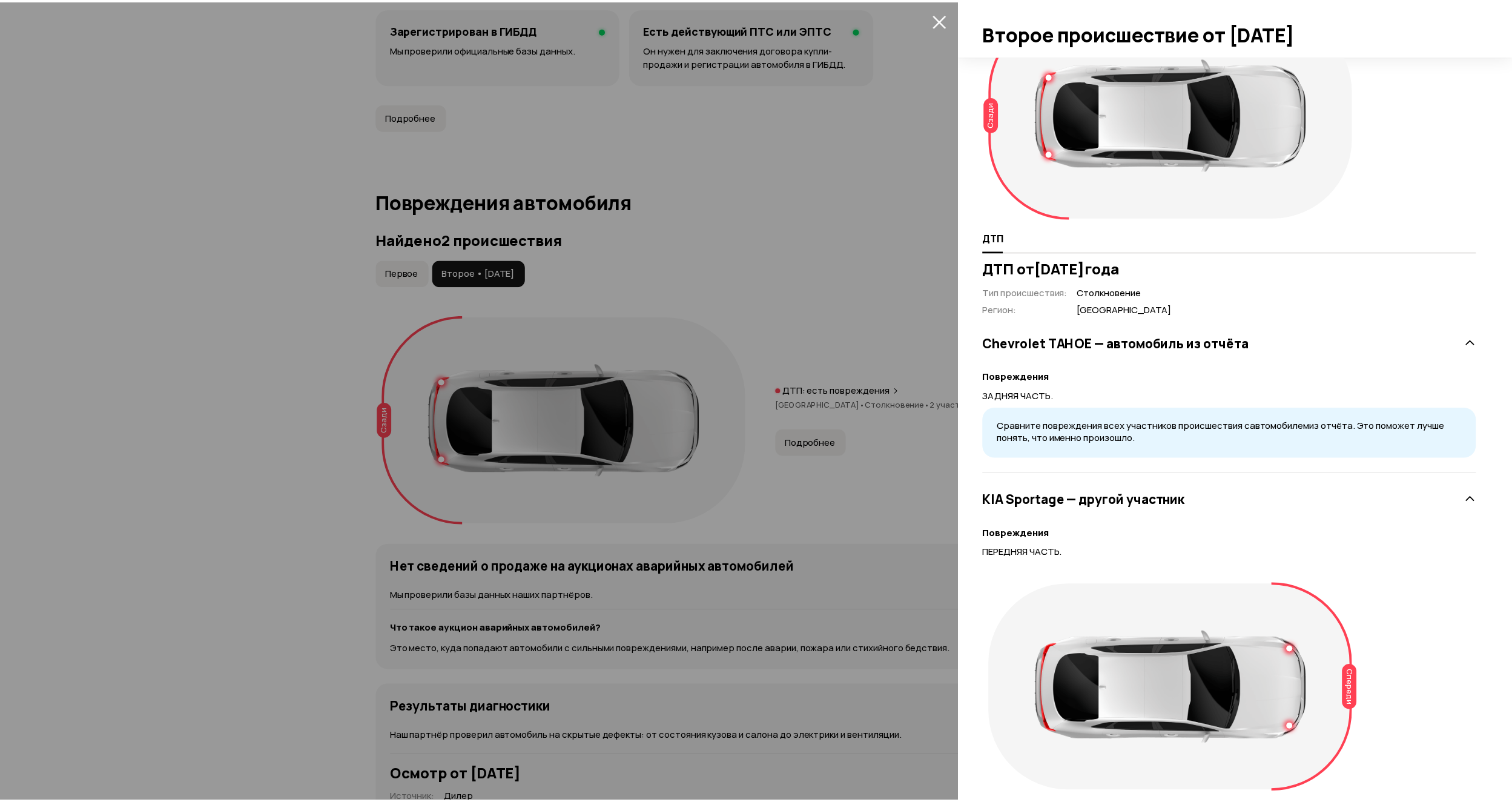
scroll to position [0, 0]
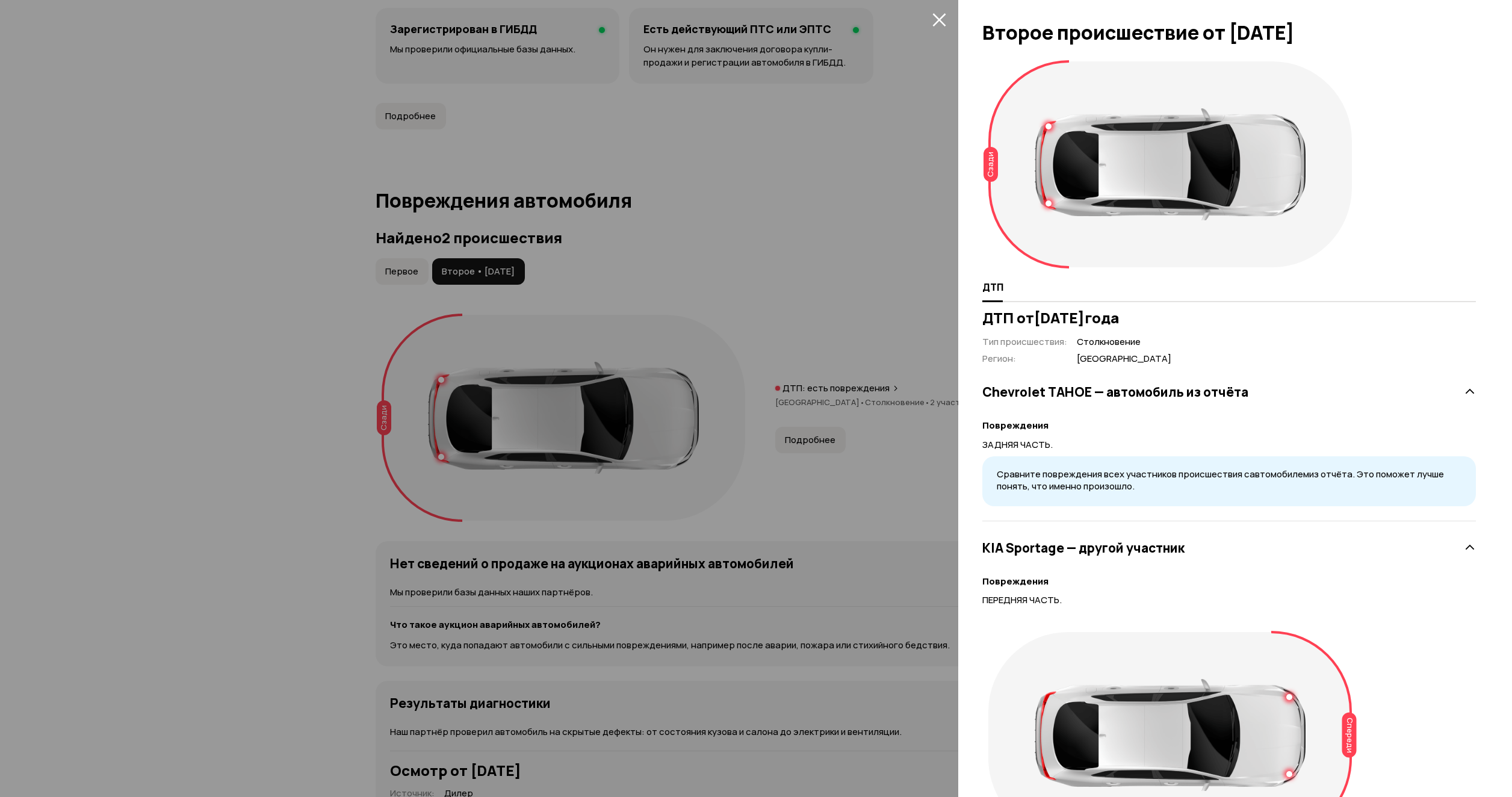
click at [943, 385] on div at bounding box center [756, 398] width 1512 height 797
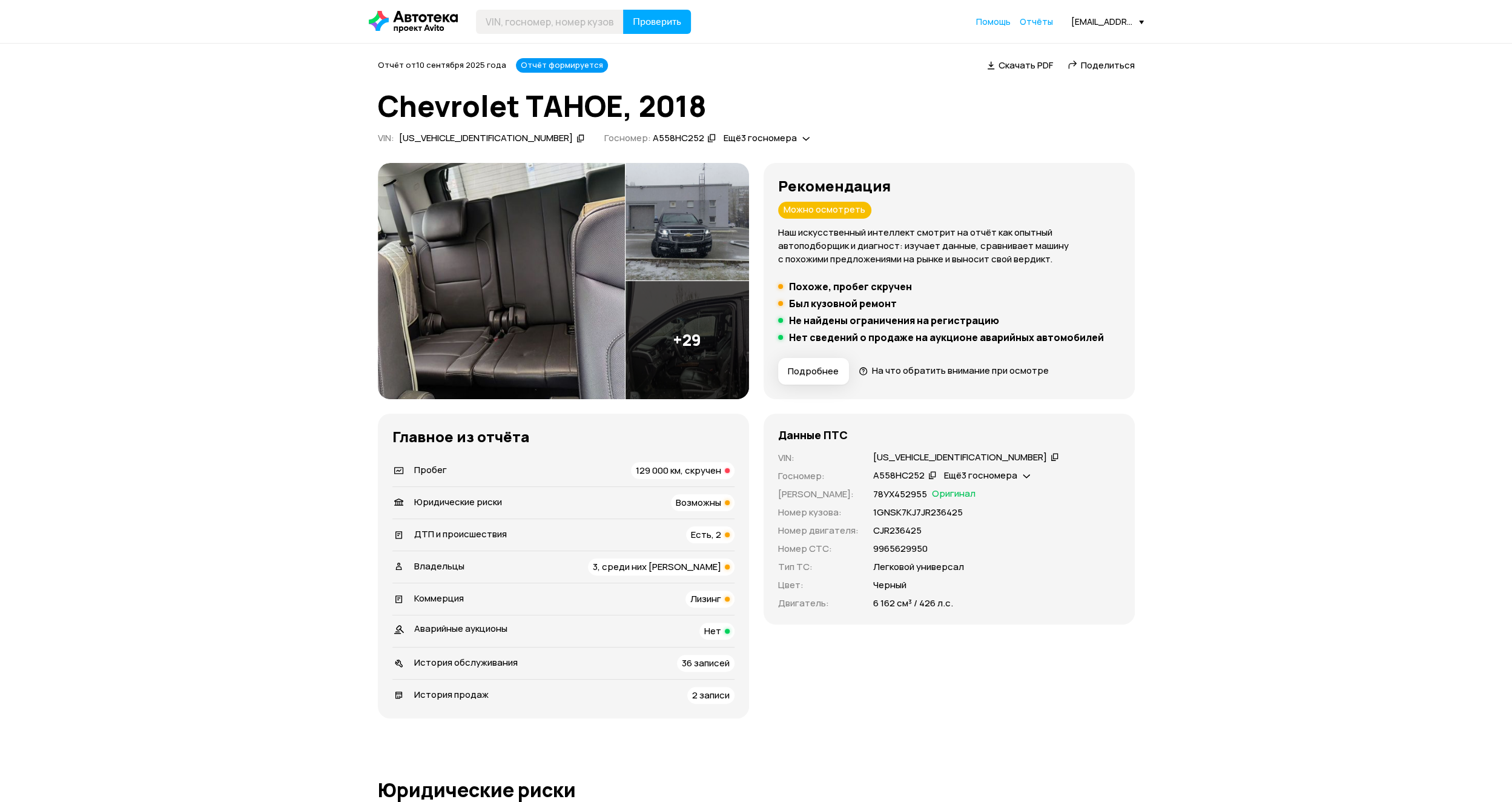
click at [713, 534] on span "Есть, 2" at bounding box center [706, 534] width 30 height 13
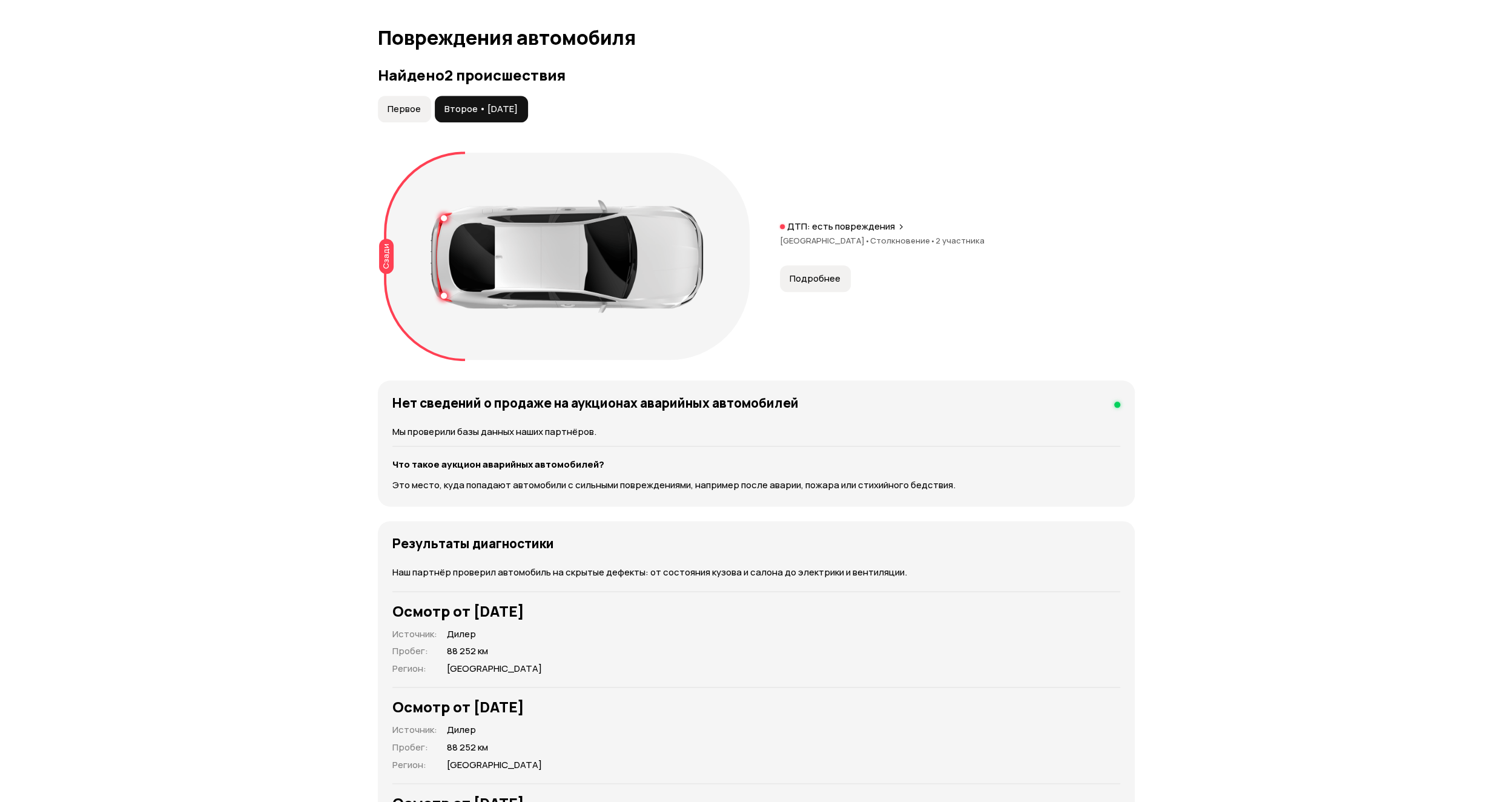
scroll to position [1279, 0]
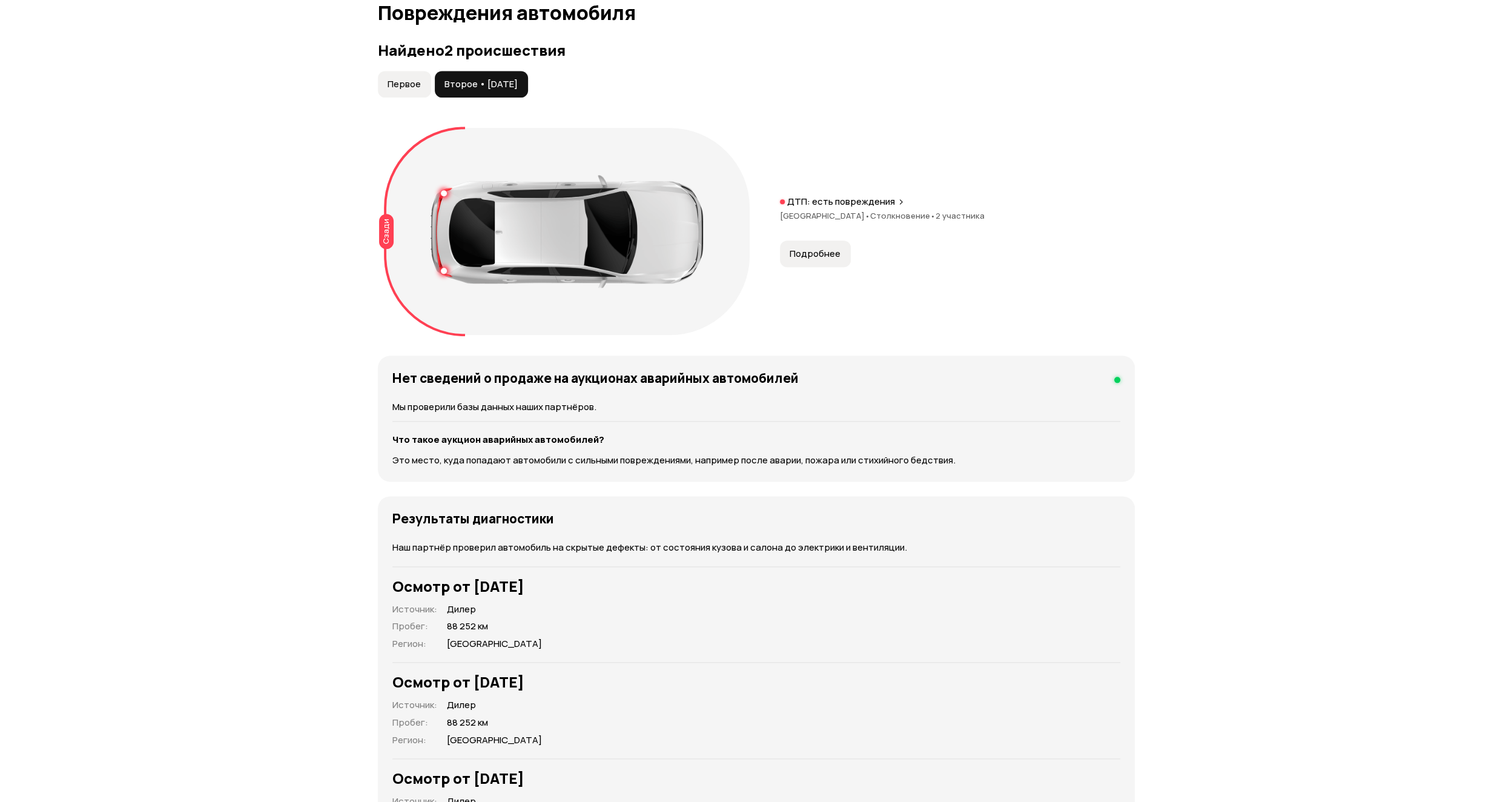
click at [418, 74] on button "Первое" at bounding box center [404, 84] width 54 height 26
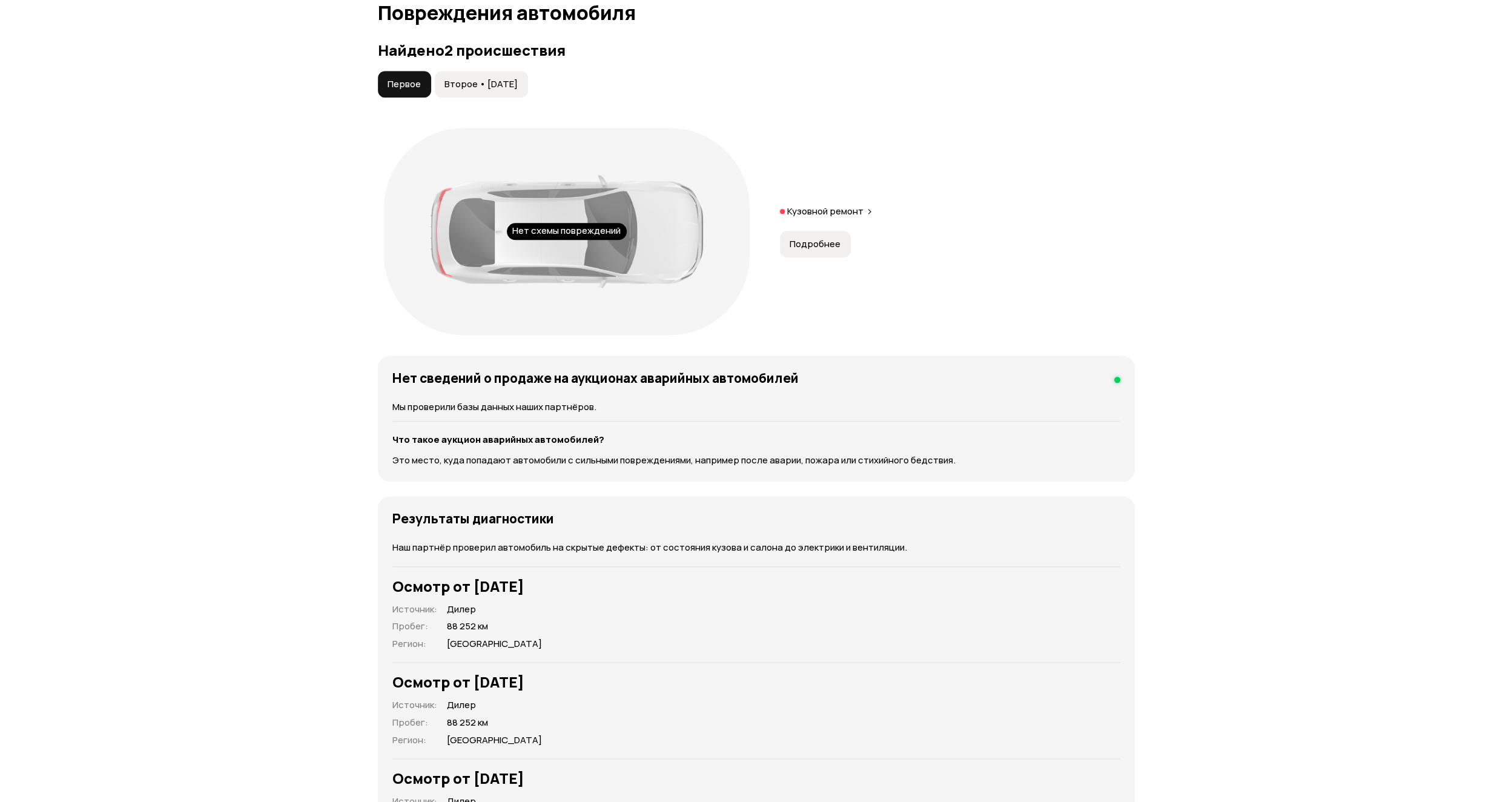
click at [819, 231] on button "Подробнее" at bounding box center [816, 244] width 71 height 26
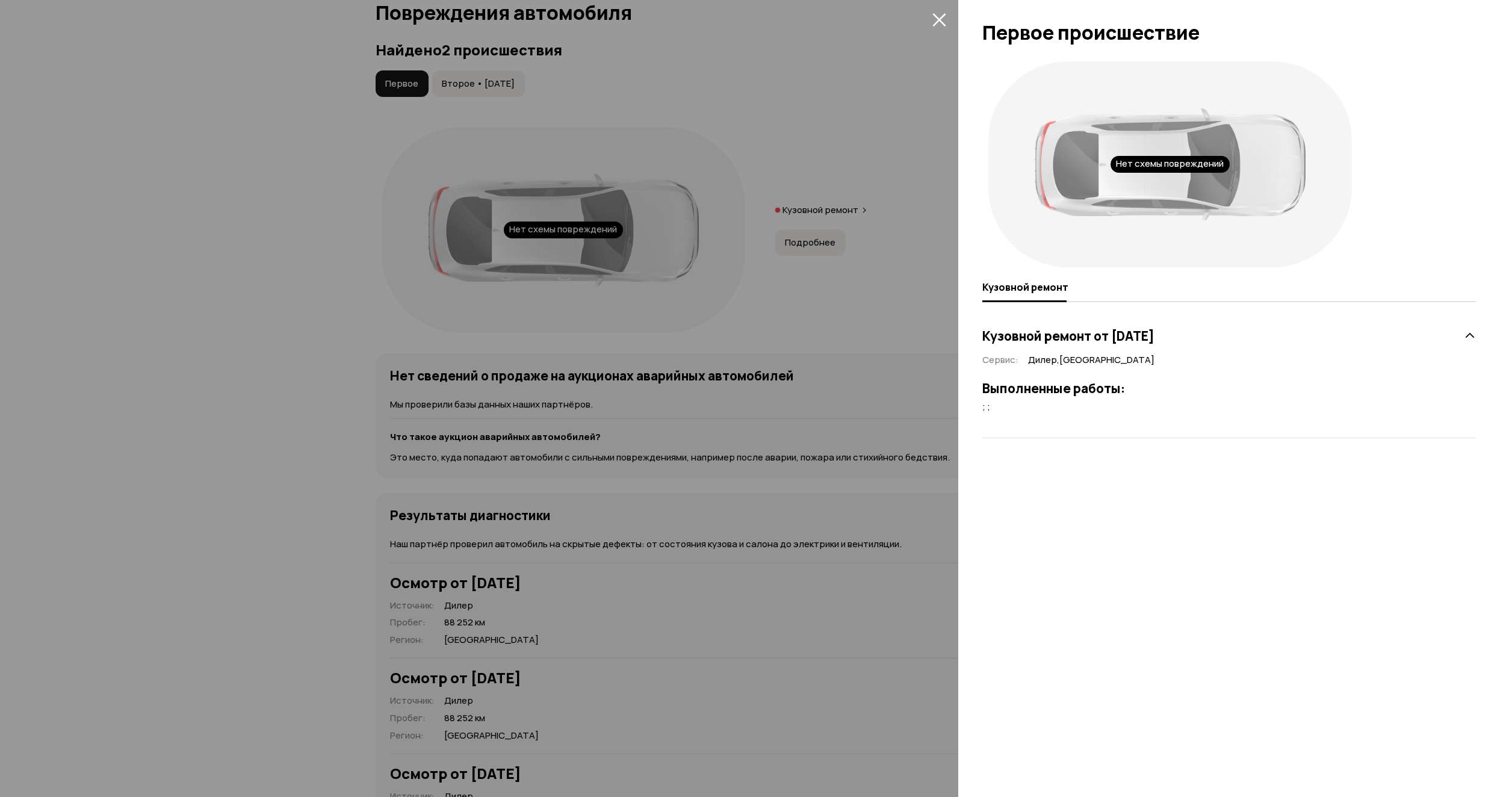
click at [523, 112] on div at bounding box center [756, 398] width 1512 height 797
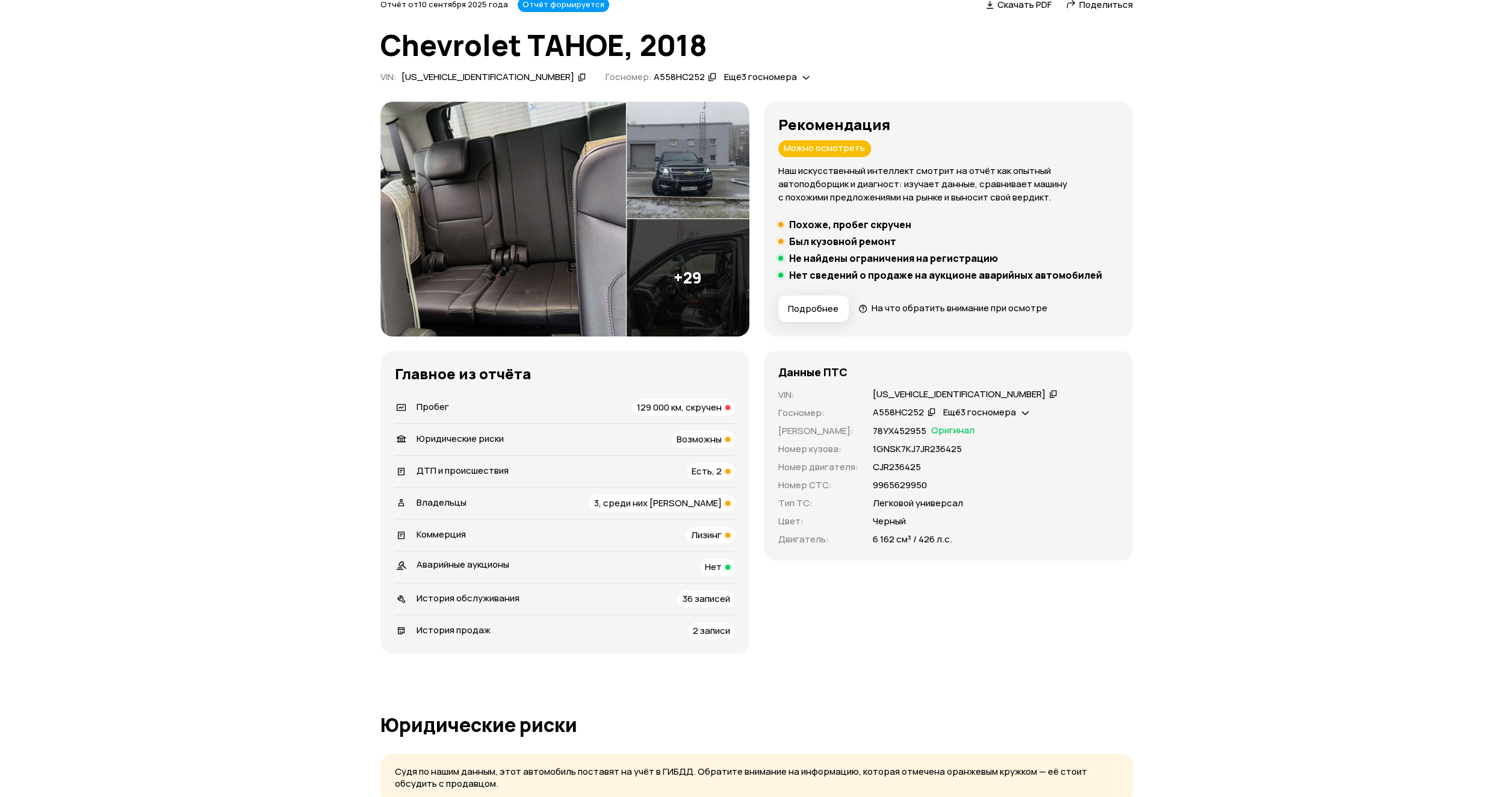
scroll to position [0, 0]
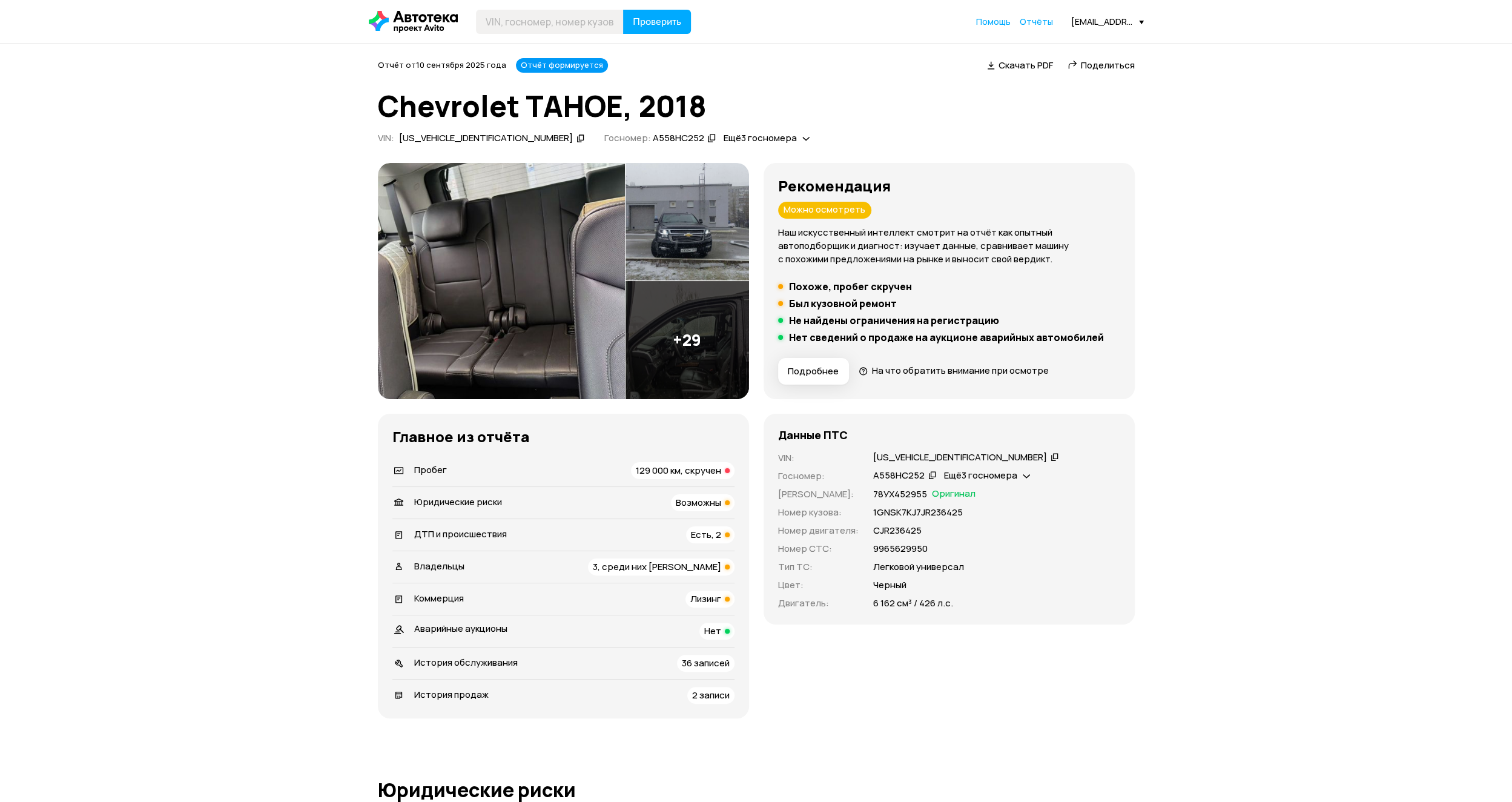
click at [459, 260] on img at bounding box center [501, 281] width 247 height 236
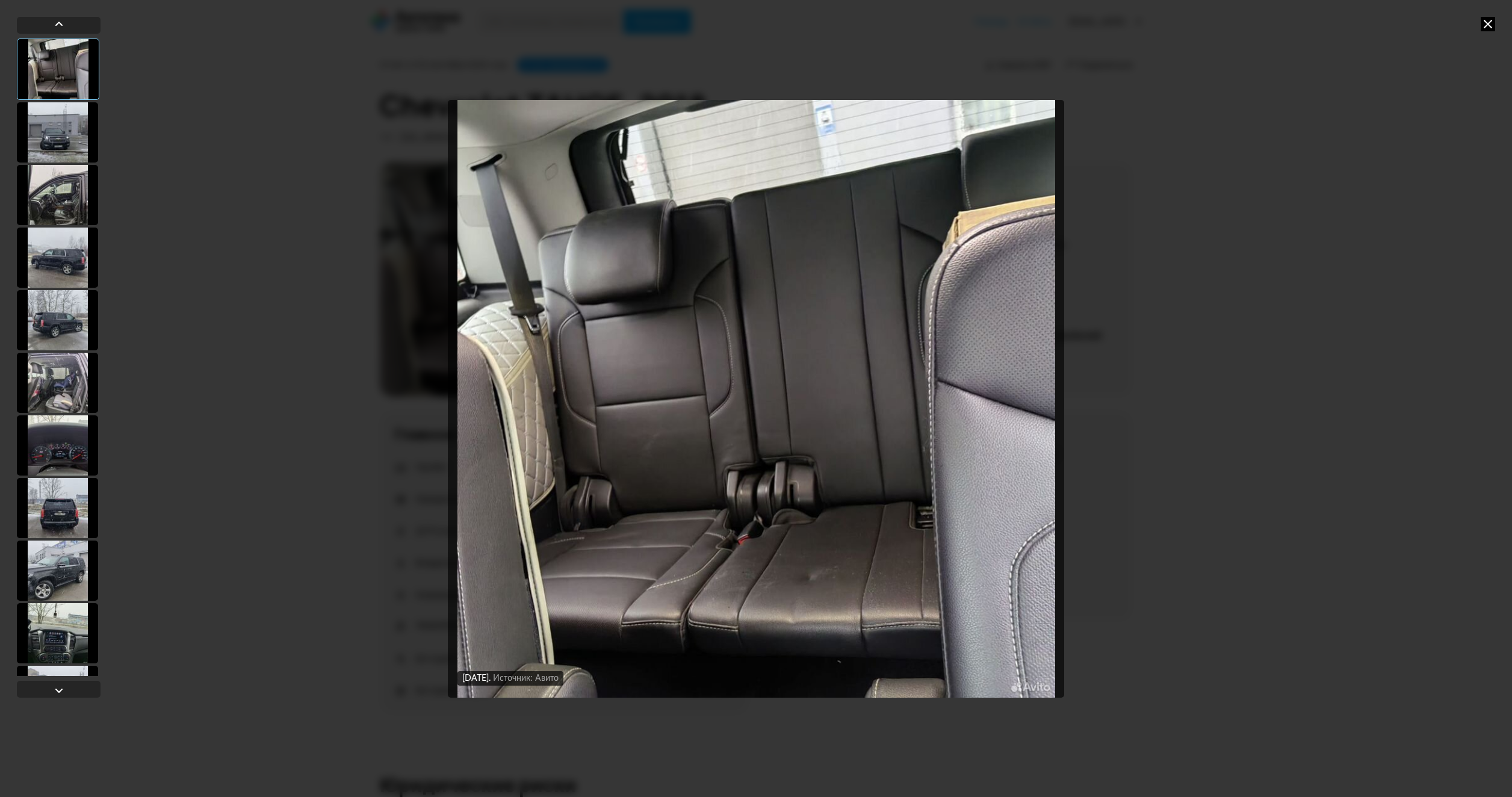
click at [66, 137] on div at bounding box center [57, 133] width 81 height 60
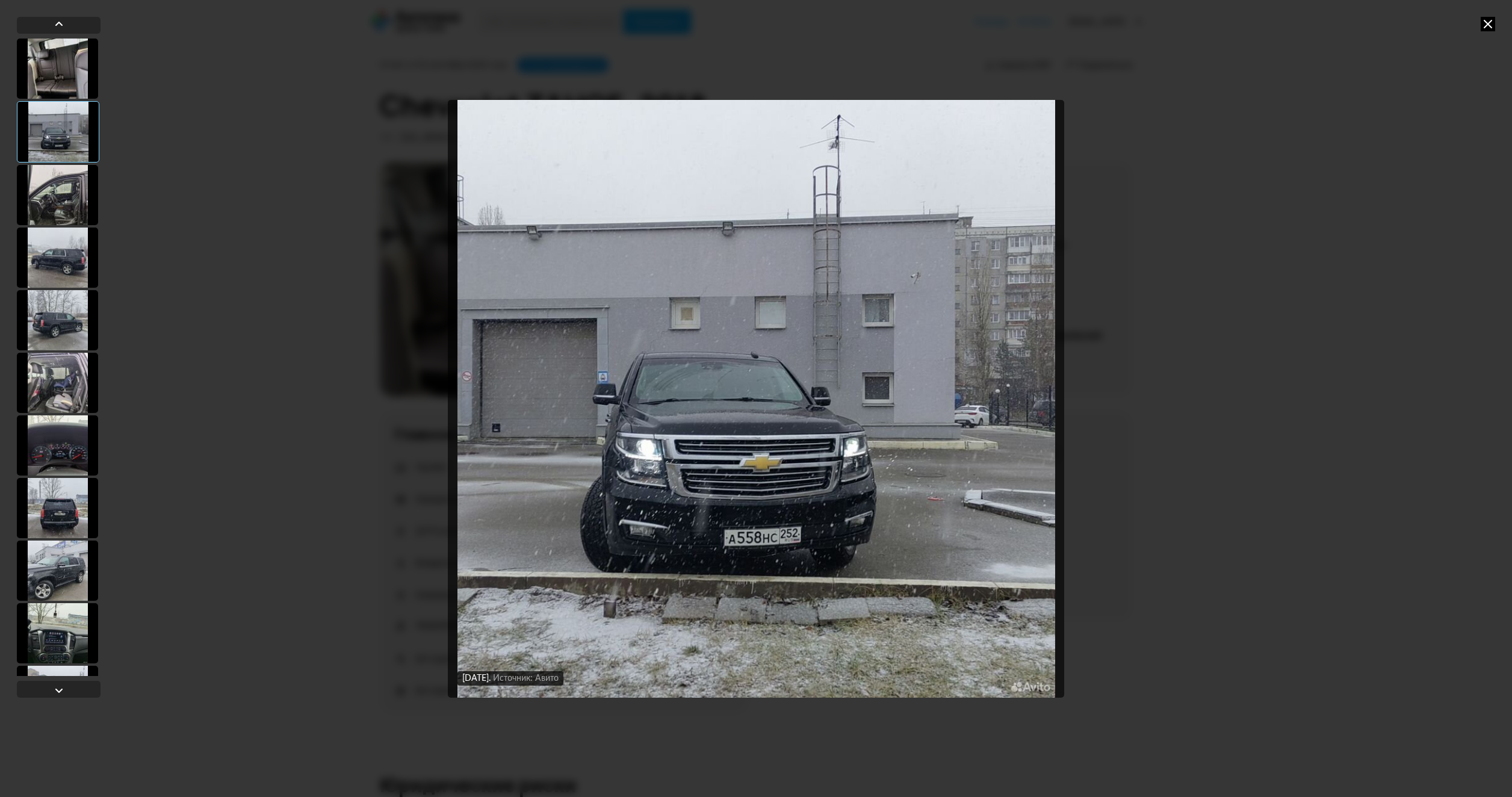
click at [1033, 450] on img "Go to Slide 2" at bounding box center [756, 398] width 616 height 598
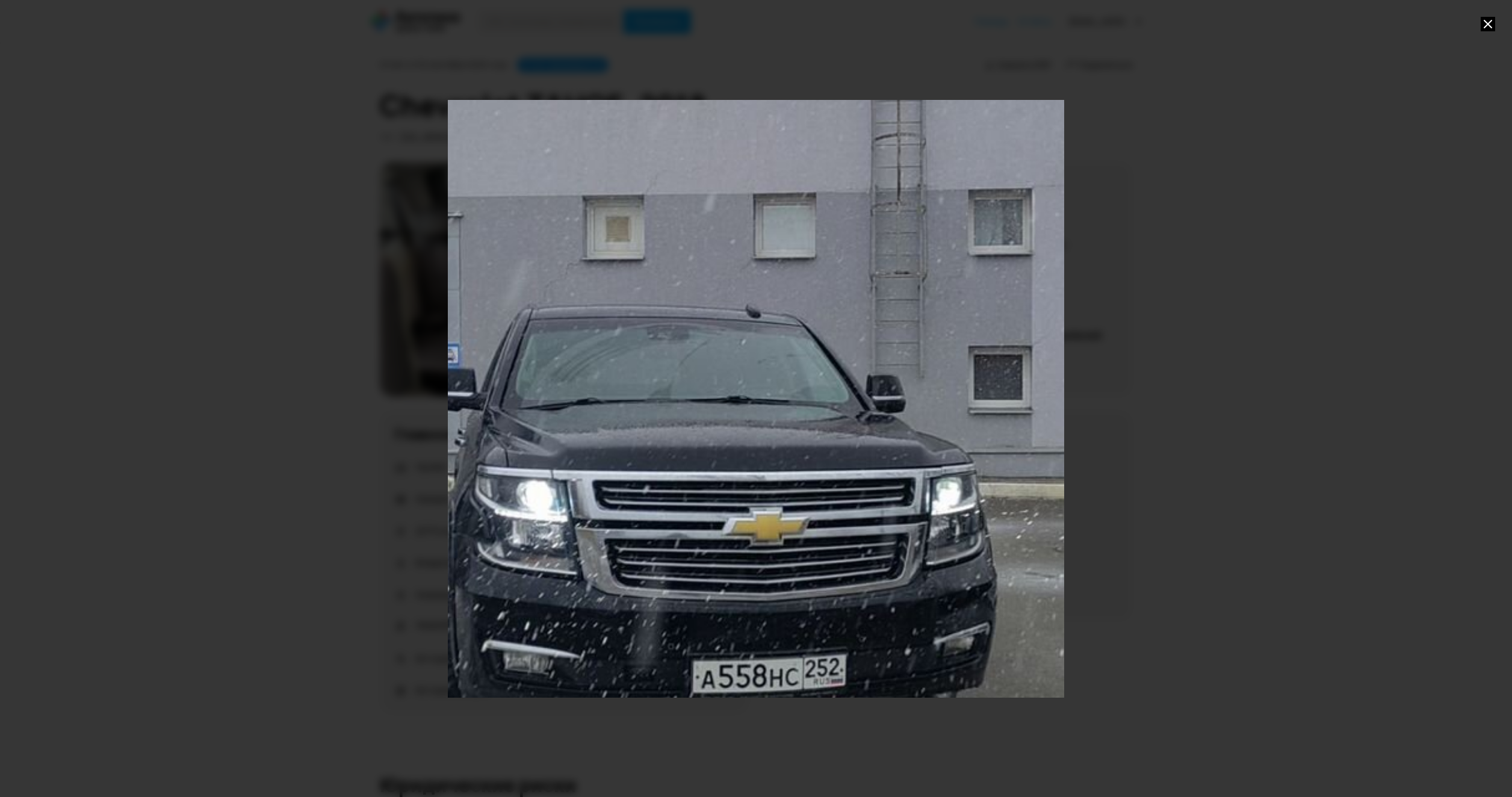
click at [1033, 450] on div "Go to Slide 2" at bounding box center [756, 398] width 1233 height 1196
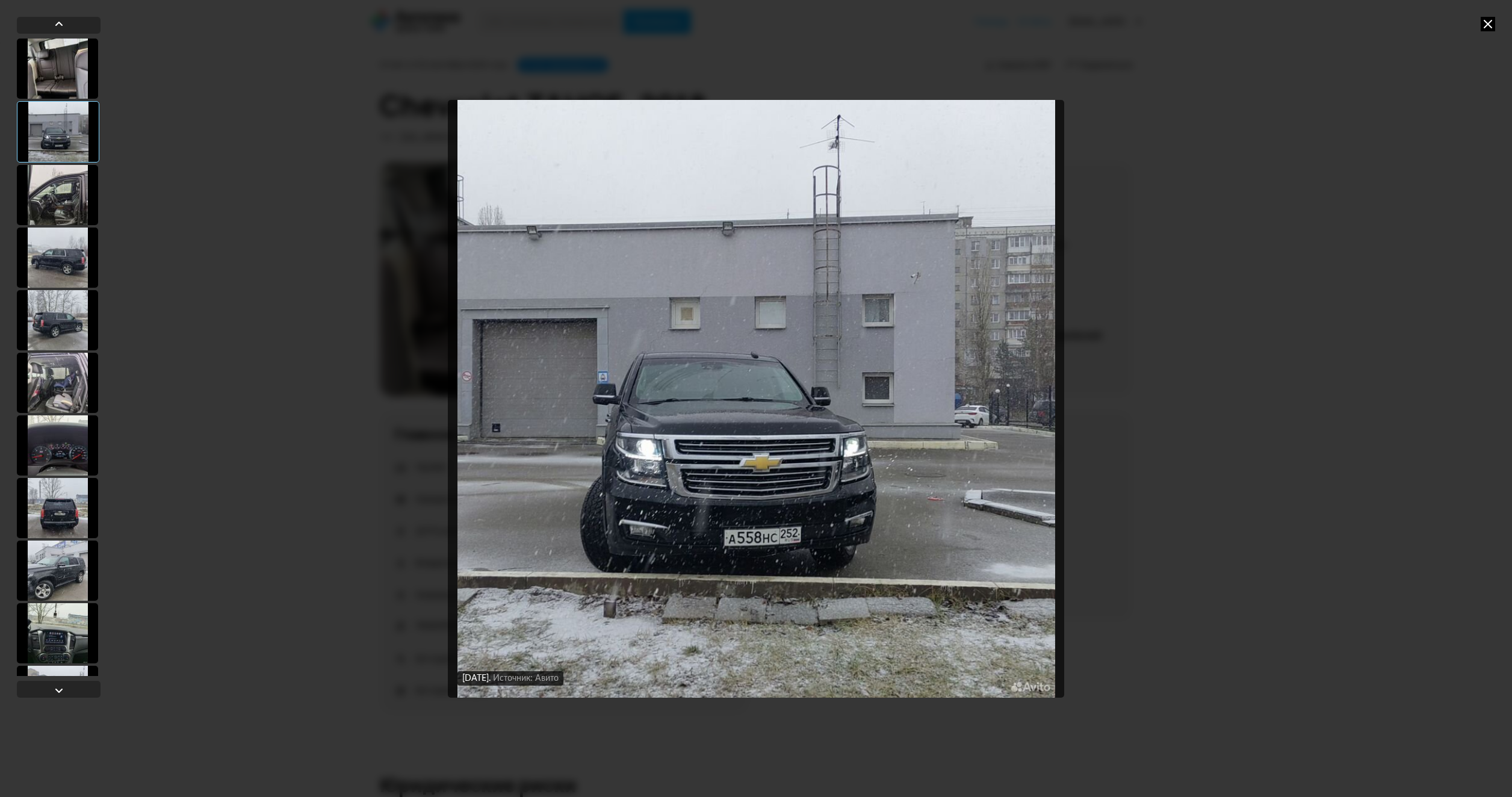
click at [1033, 450] on img "Go to Slide 2" at bounding box center [756, 398] width 616 height 598
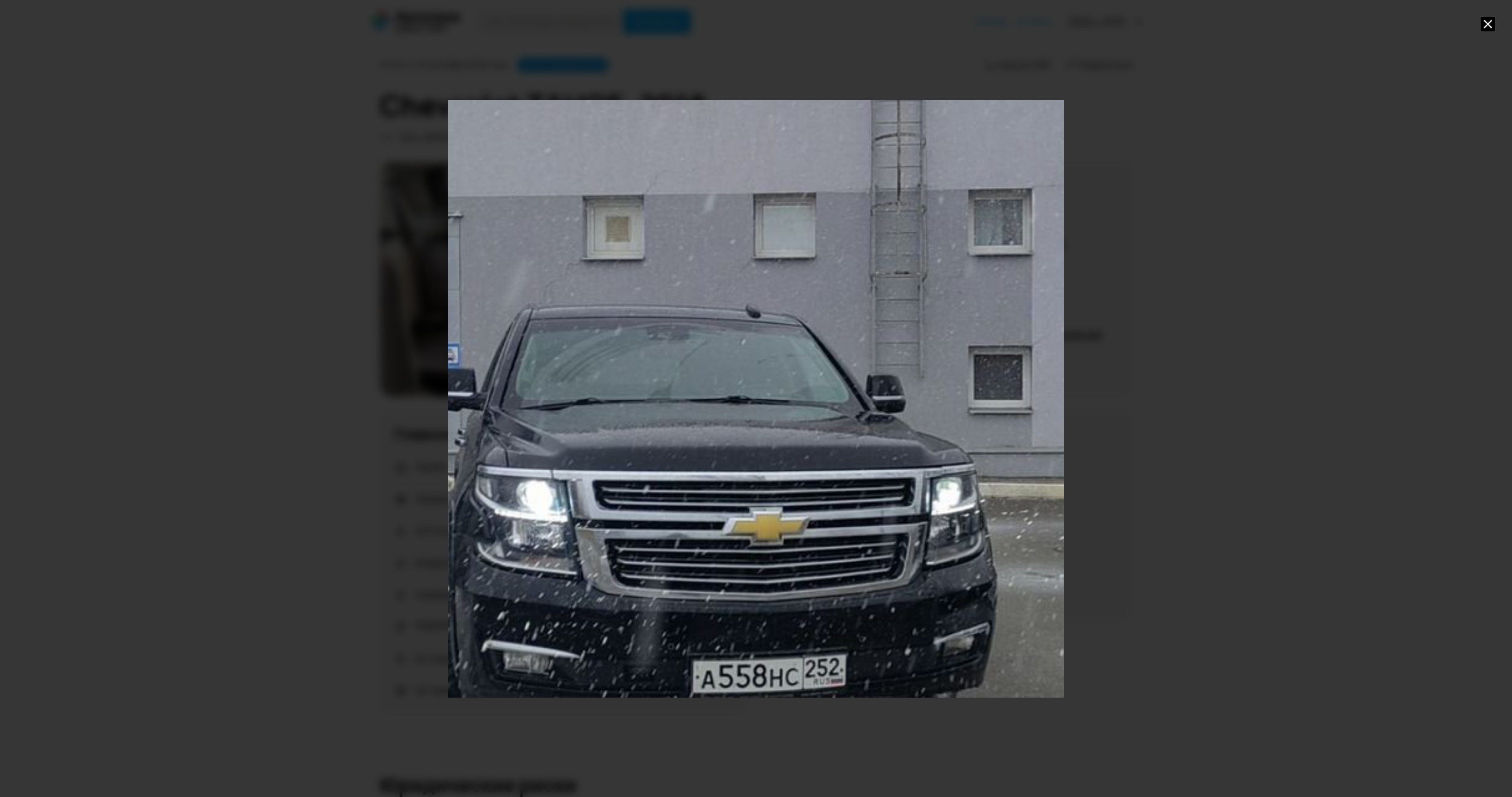
click at [1033, 450] on div "Go to Slide 2" at bounding box center [756, 398] width 1233 height 1196
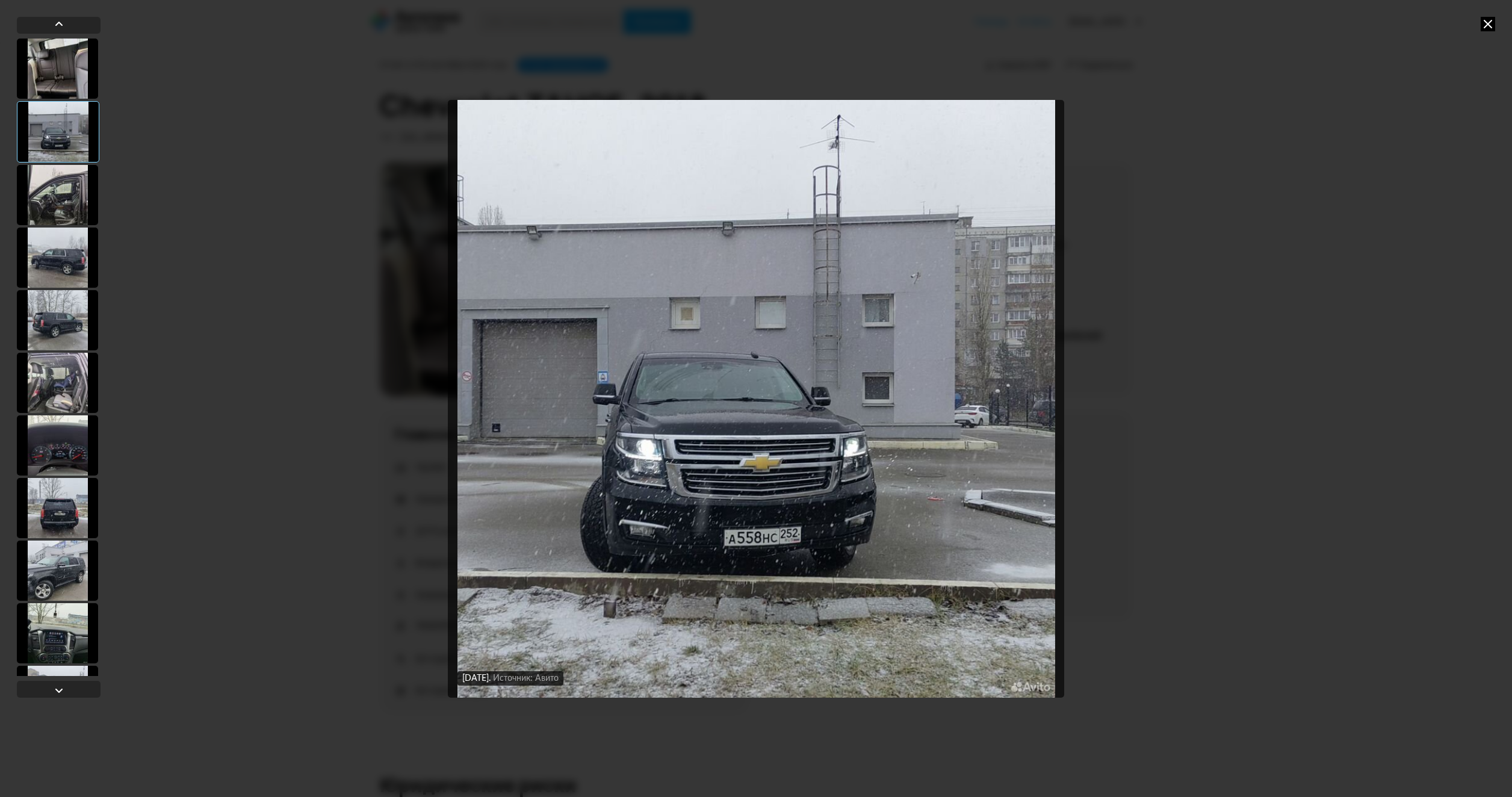
click at [1174, 433] on div "6 февраля 2025 года Источник: Авито 6 февраля 2025 года Источник: Авито 6 февра…" at bounding box center [756, 398] width 1512 height 797
click at [44, 184] on div at bounding box center [57, 195] width 81 height 60
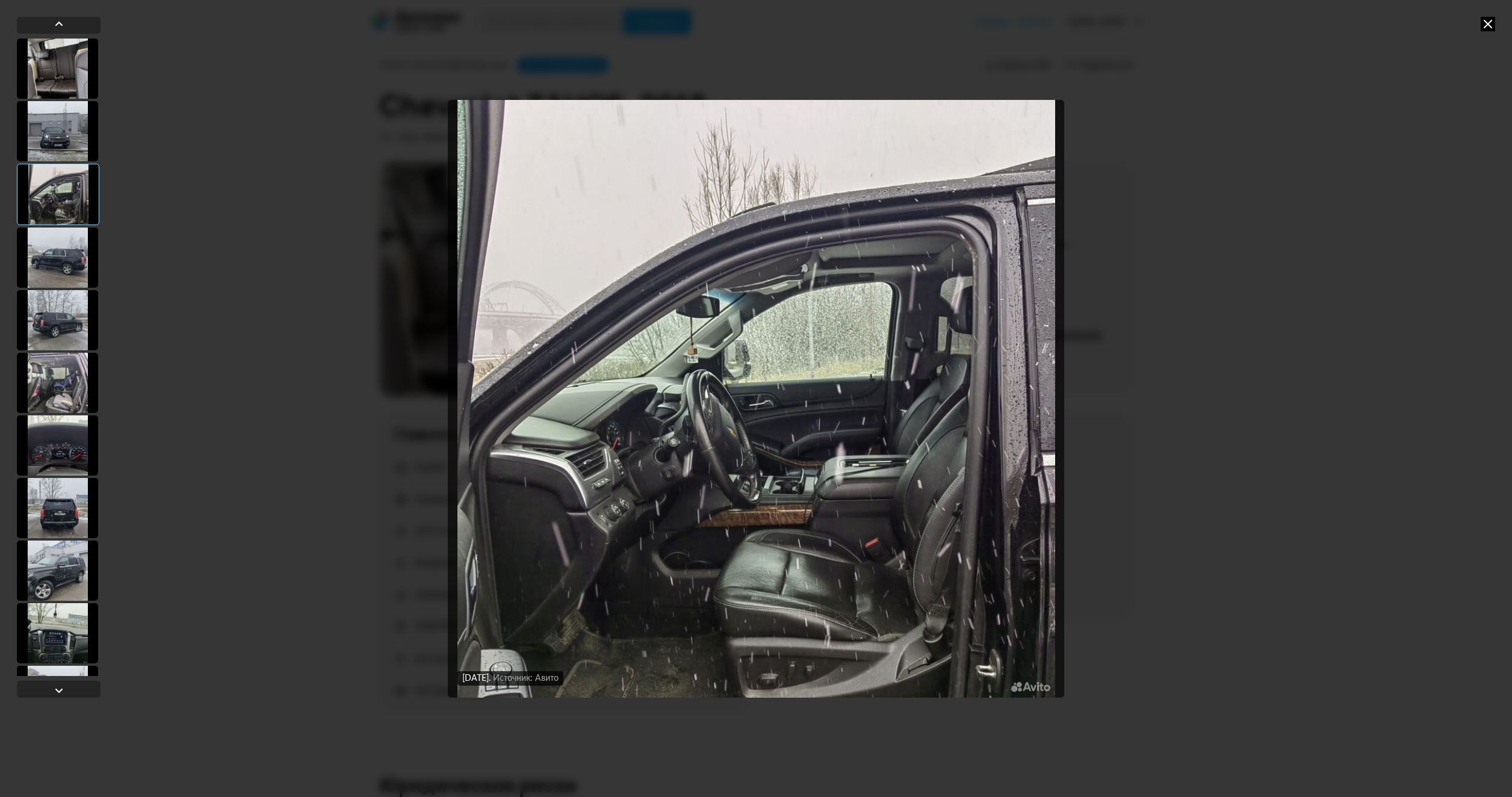
click at [60, 255] on div at bounding box center [57, 258] width 81 height 60
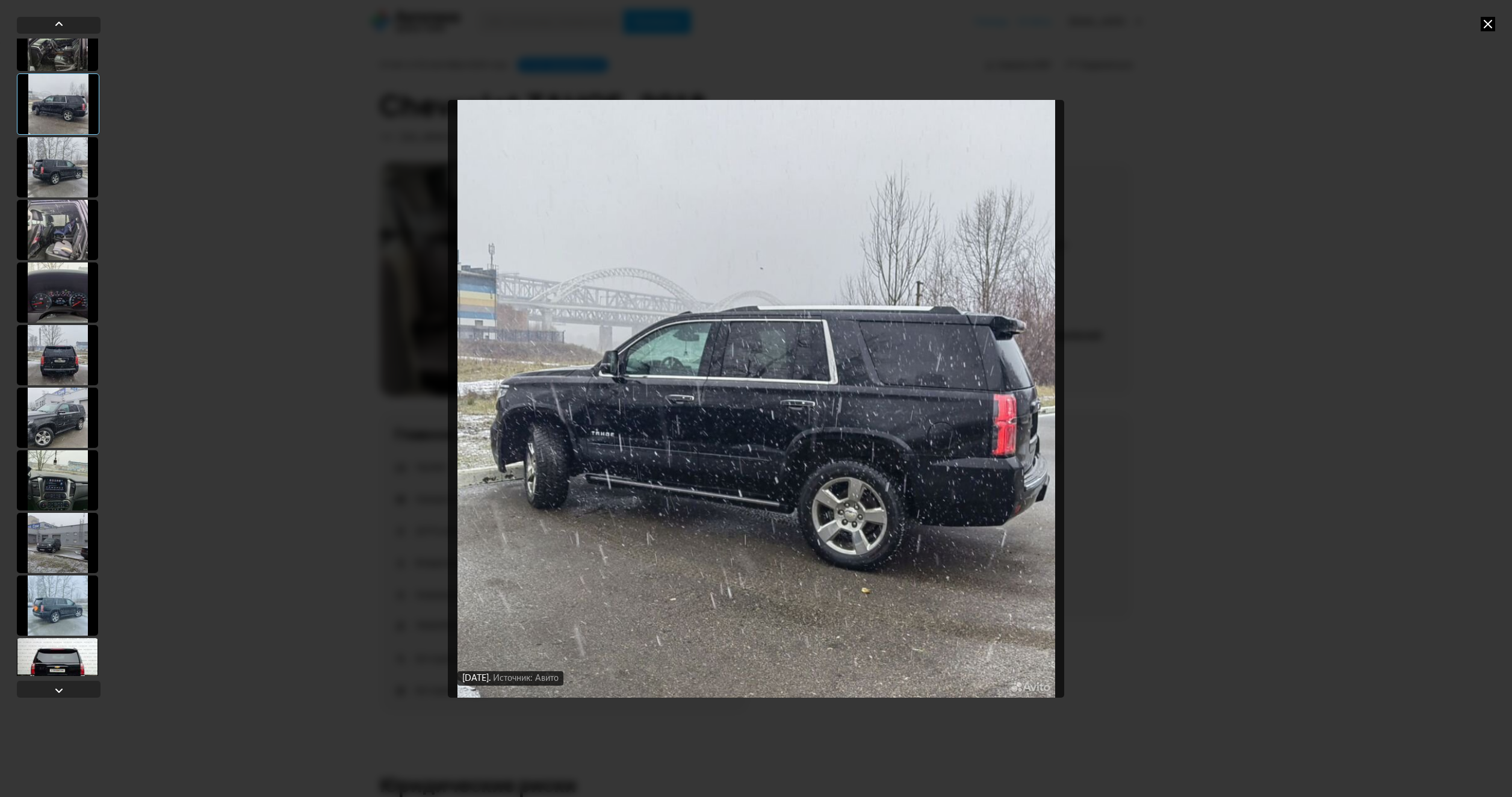
scroll to position [180, 0]
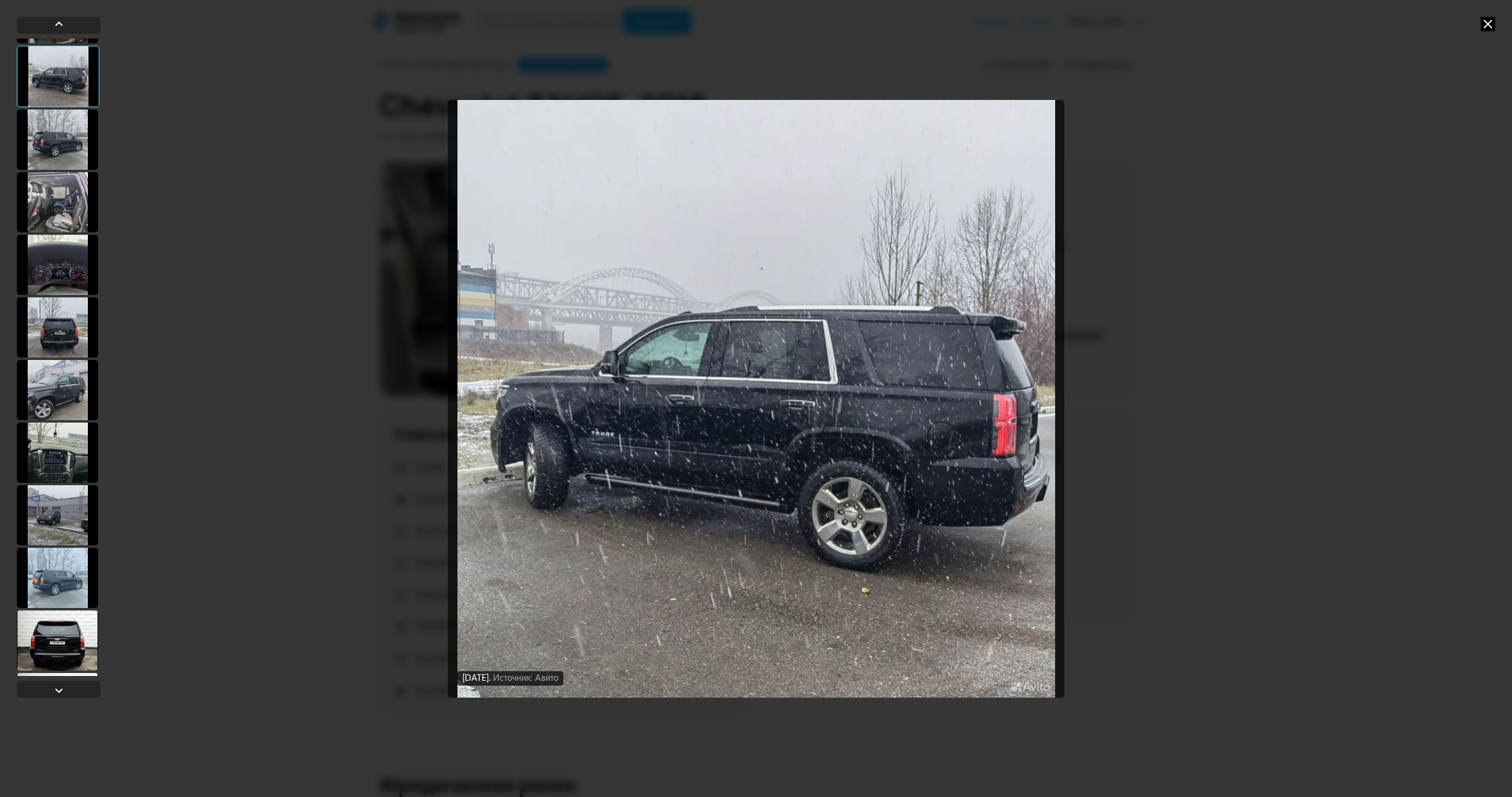
click at [52, 151] on div at bounding box center [57, 140] width 81 height 60
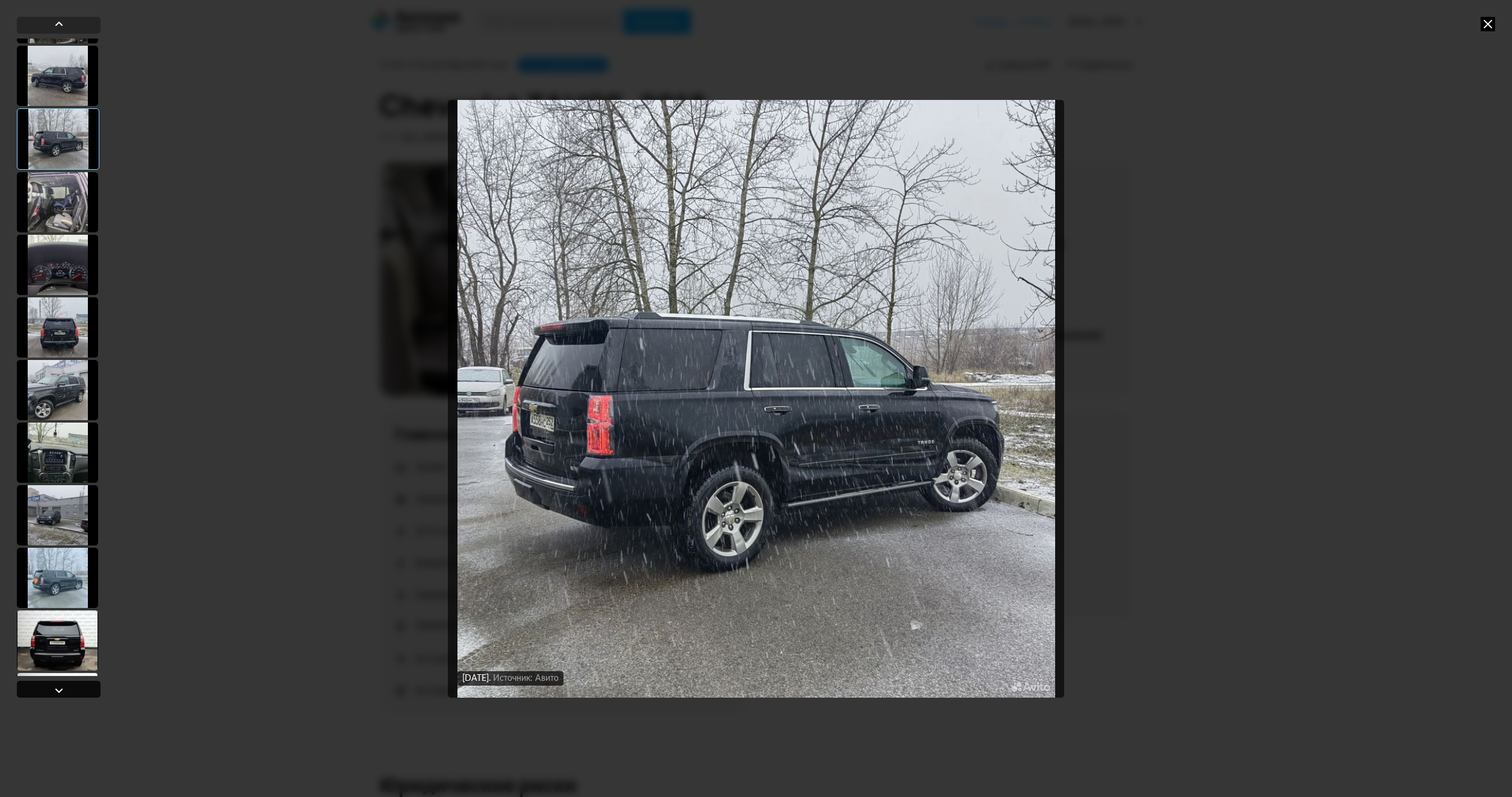
click at [60, 692] on div at bounding box center [59, 691] width 14 height 14
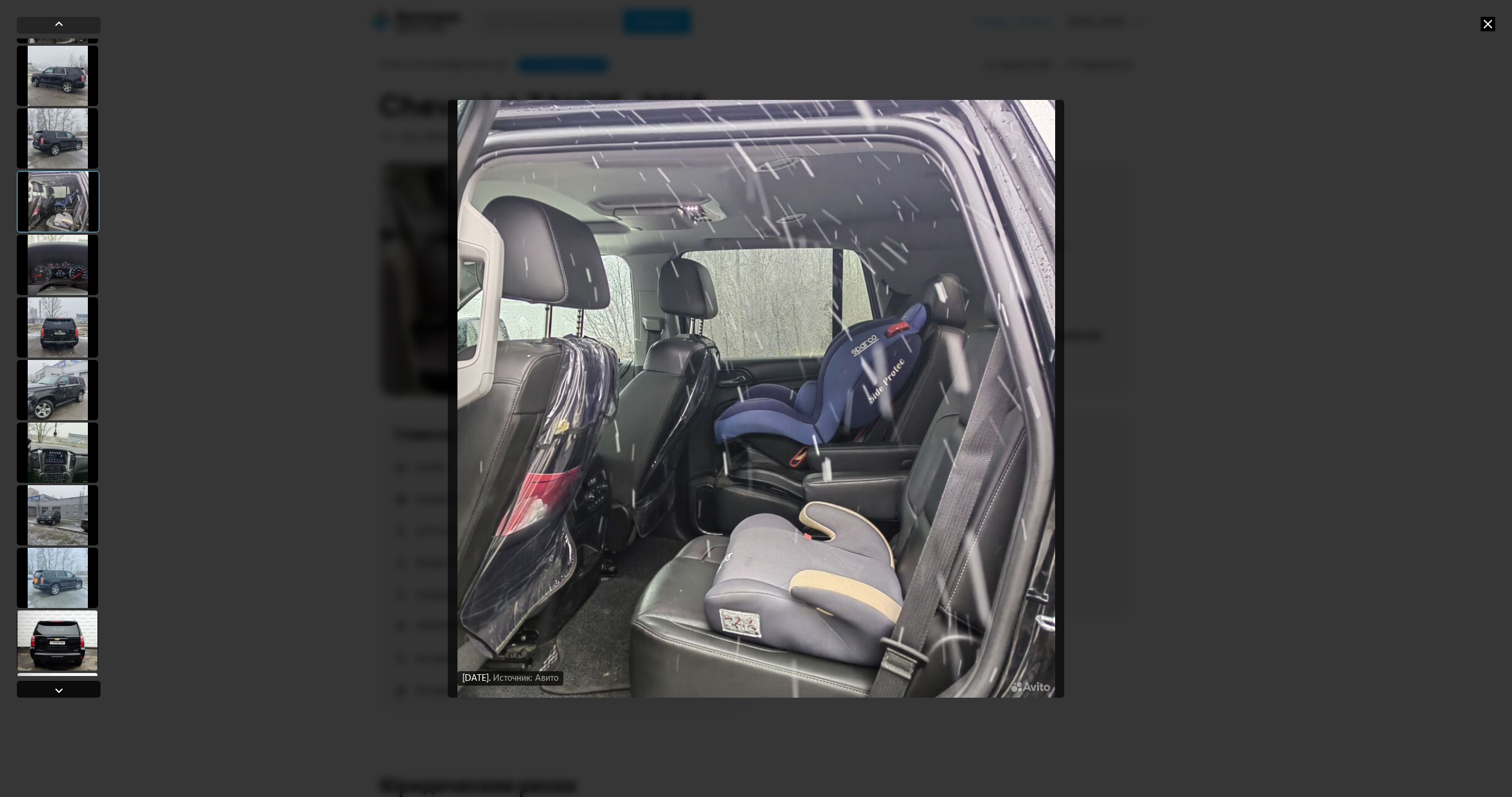
click at [60, 692] on div at bounding box center [59, 691] width 14 height 14
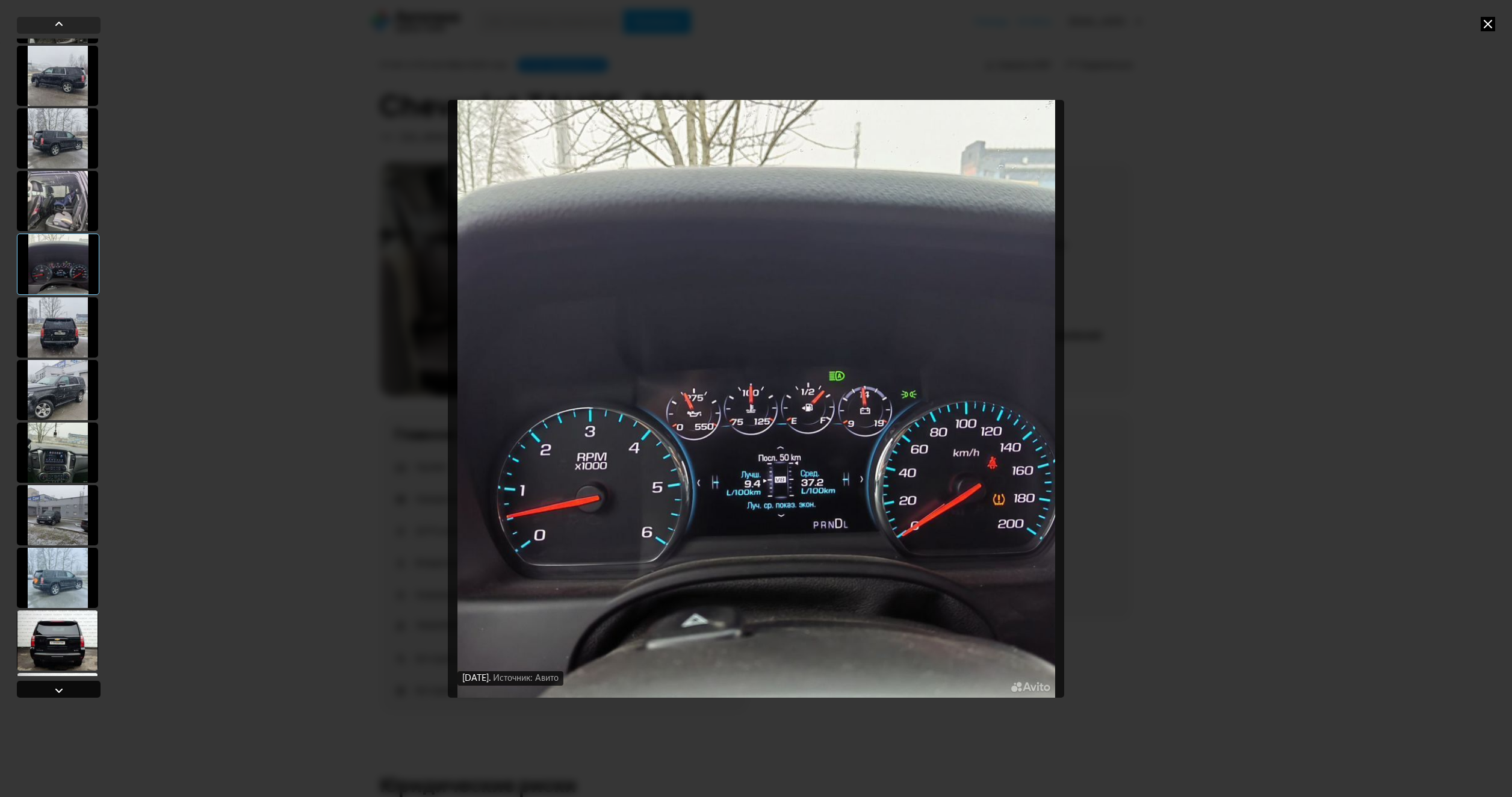
click at [60, 692] on div at bounding box center [59, 691] width 14 height 14
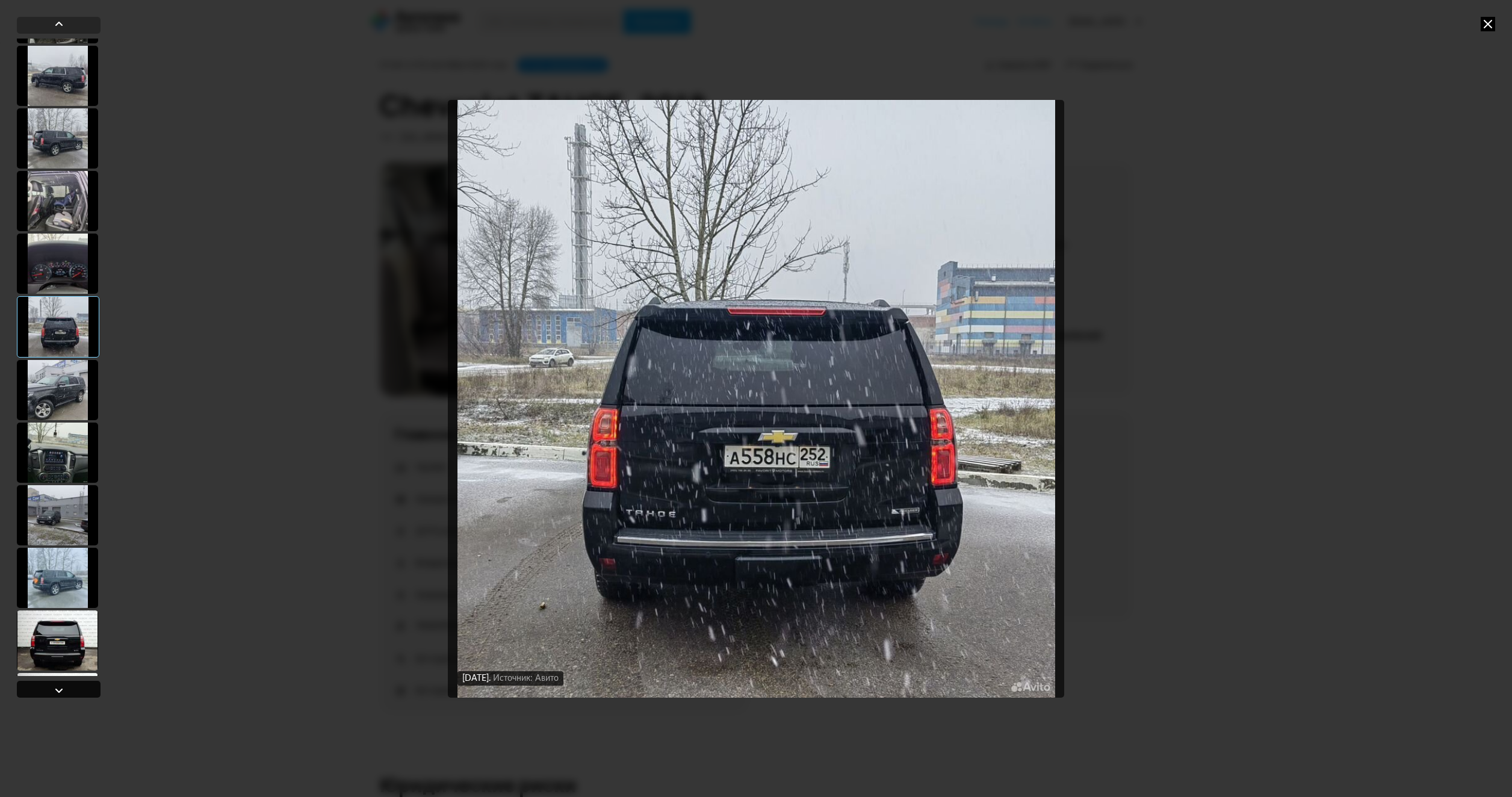
click at [60, 692] on div at bounding box center [59, 691] width 14 height 14
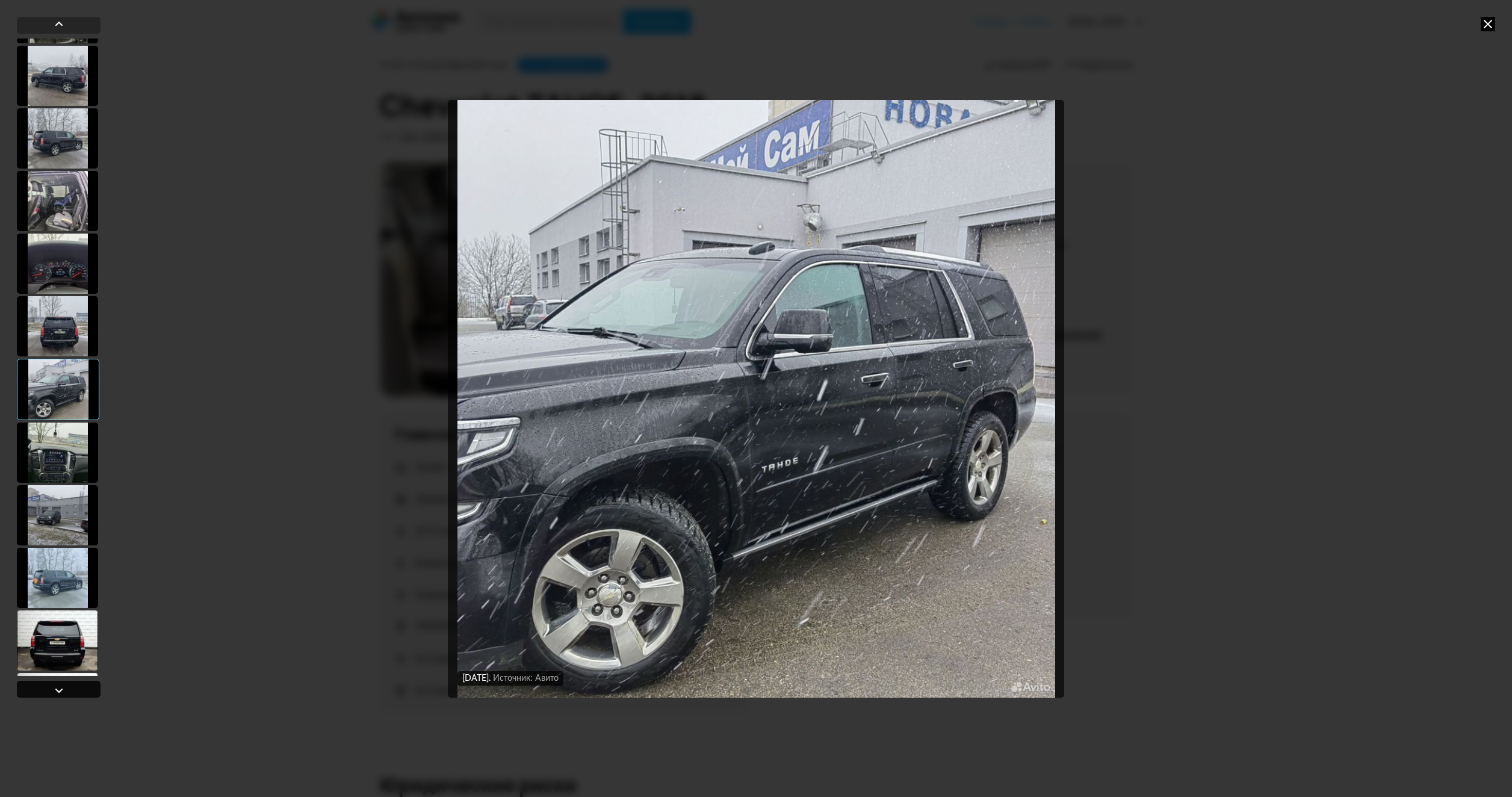
click at [60, 692] on div at bounding box center [59, 691] width 14 height 14
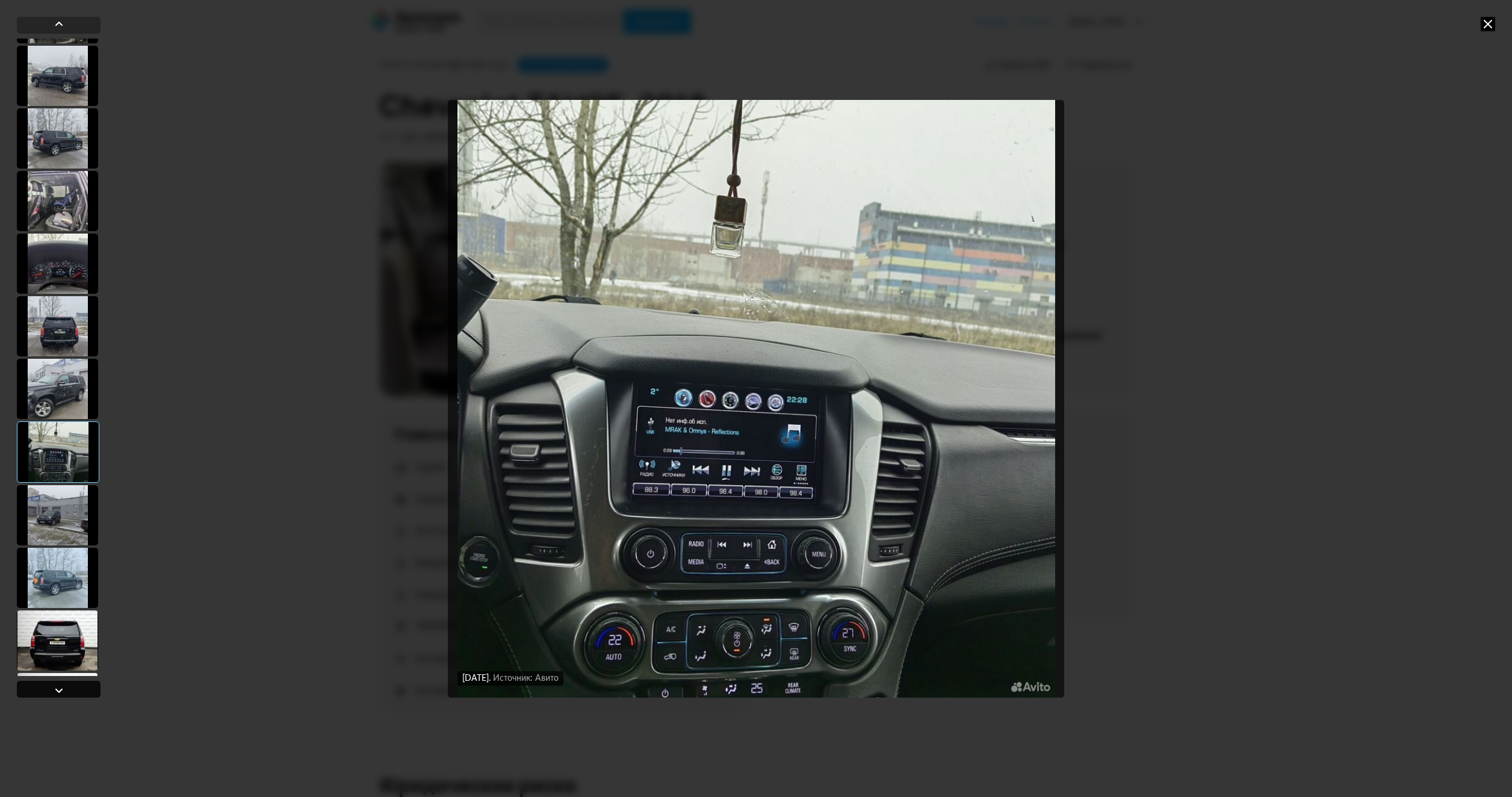
click at [60, 692] on div at bounding box center [59, 691] width 14 height 14
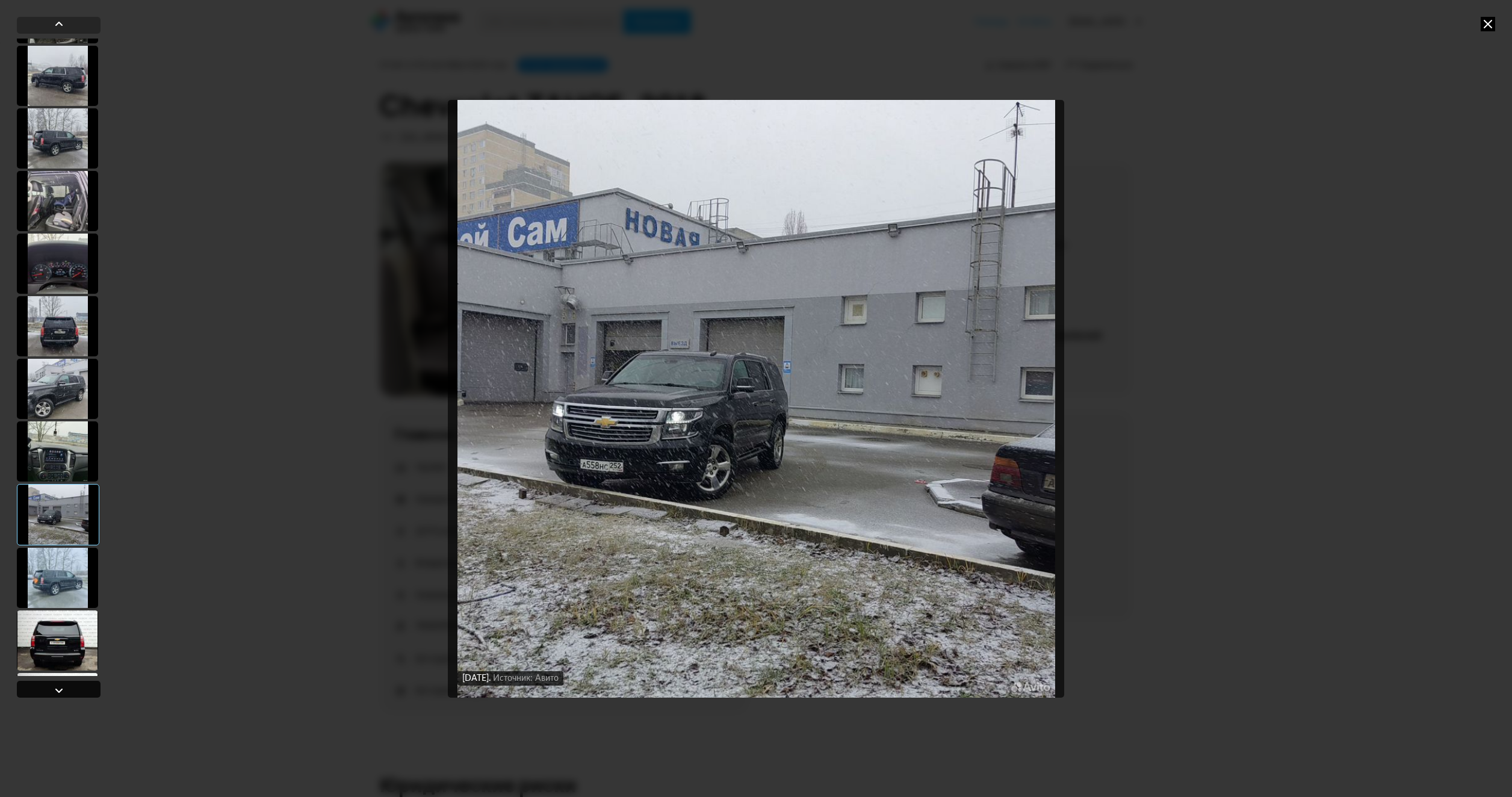
click at [60, 692] on div at bounding box center [59, 691] width 14 height 14
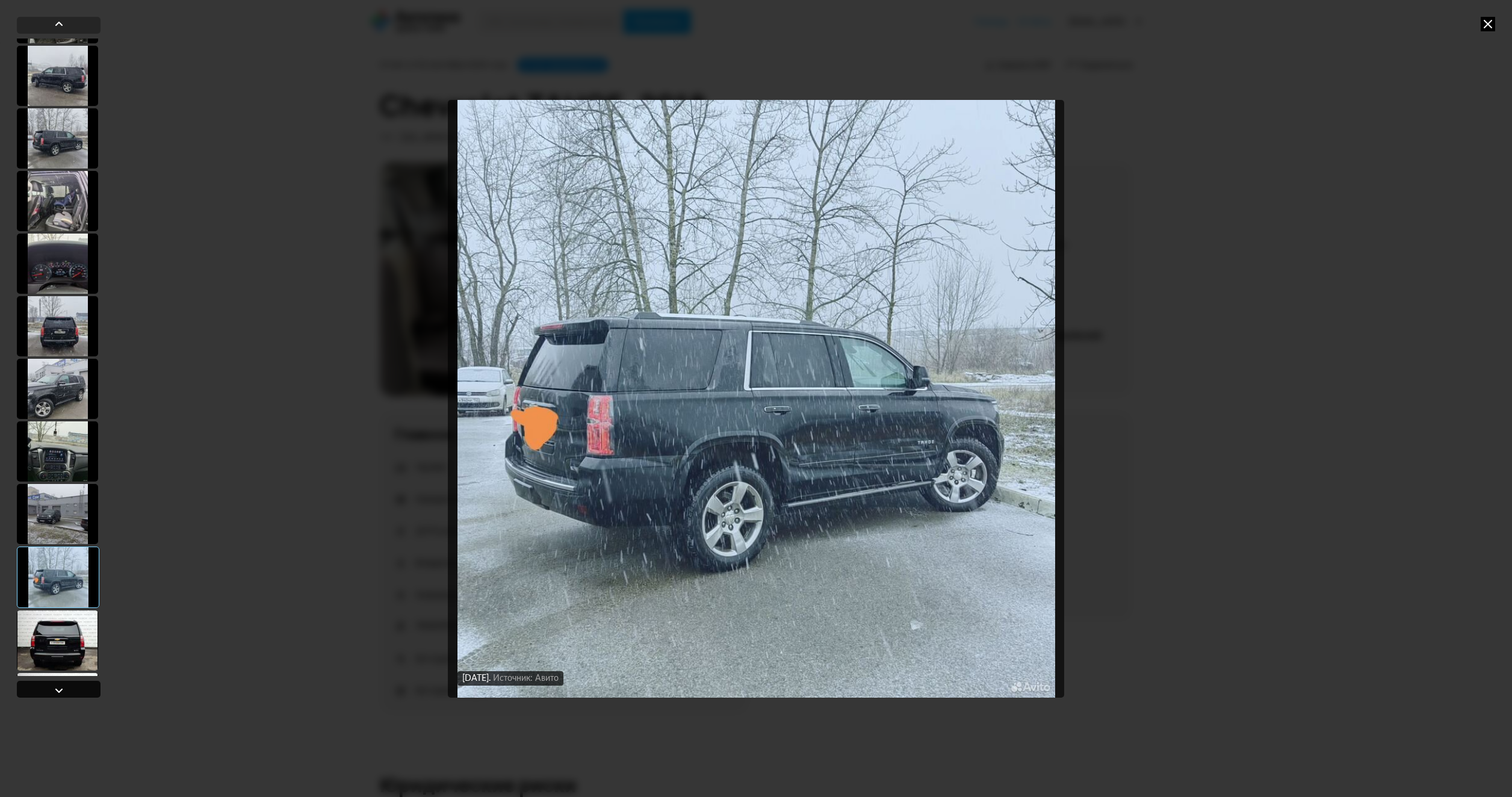
click at [60, 692] on div at bounding box center [59, 691] width 14 height 14
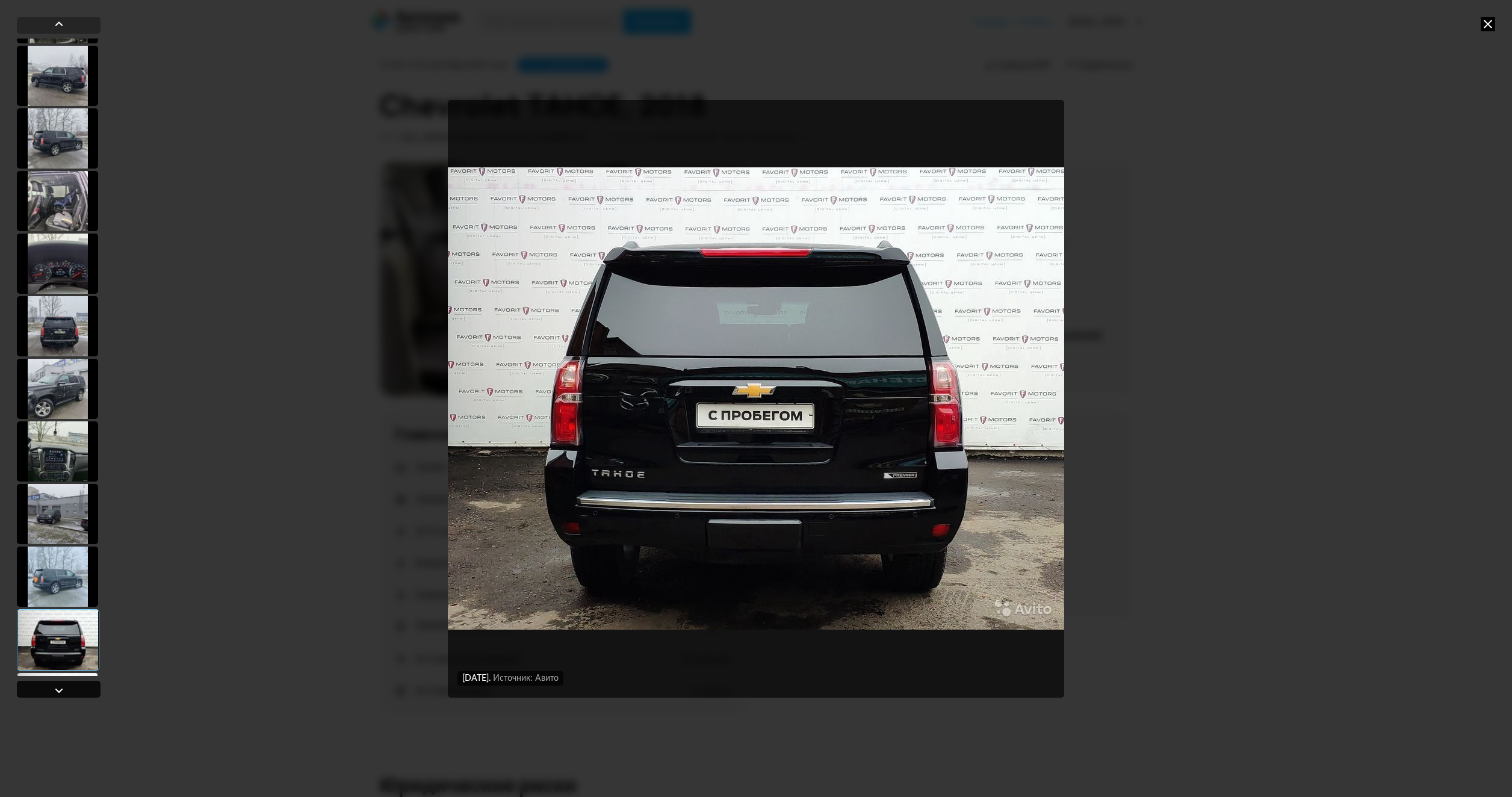
click at [60, 692] on div at bounding box center [59, 691] width 14 height 14
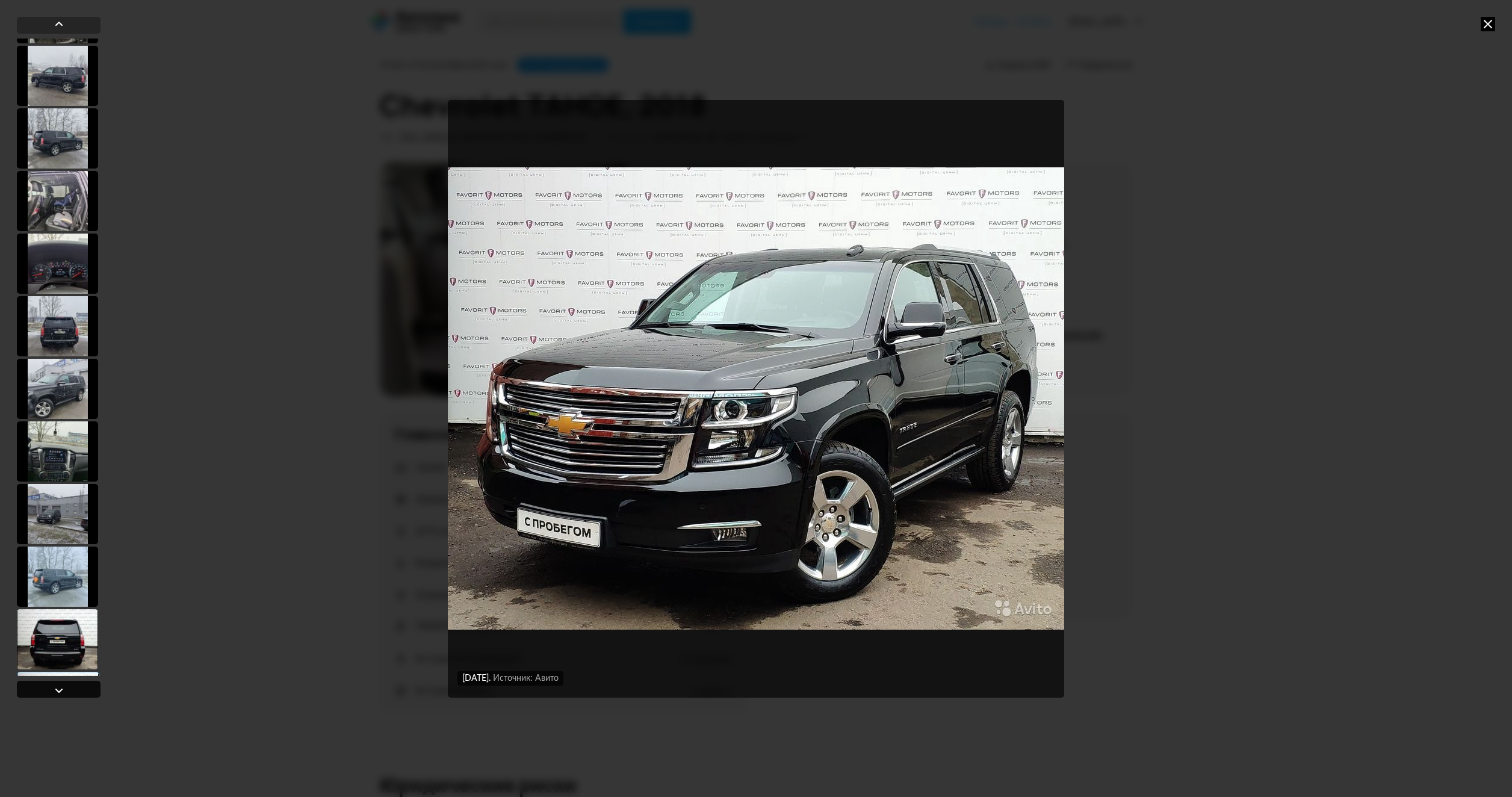
click at [60, 692] on div at bounding box center [59, 691] width 14 height 14
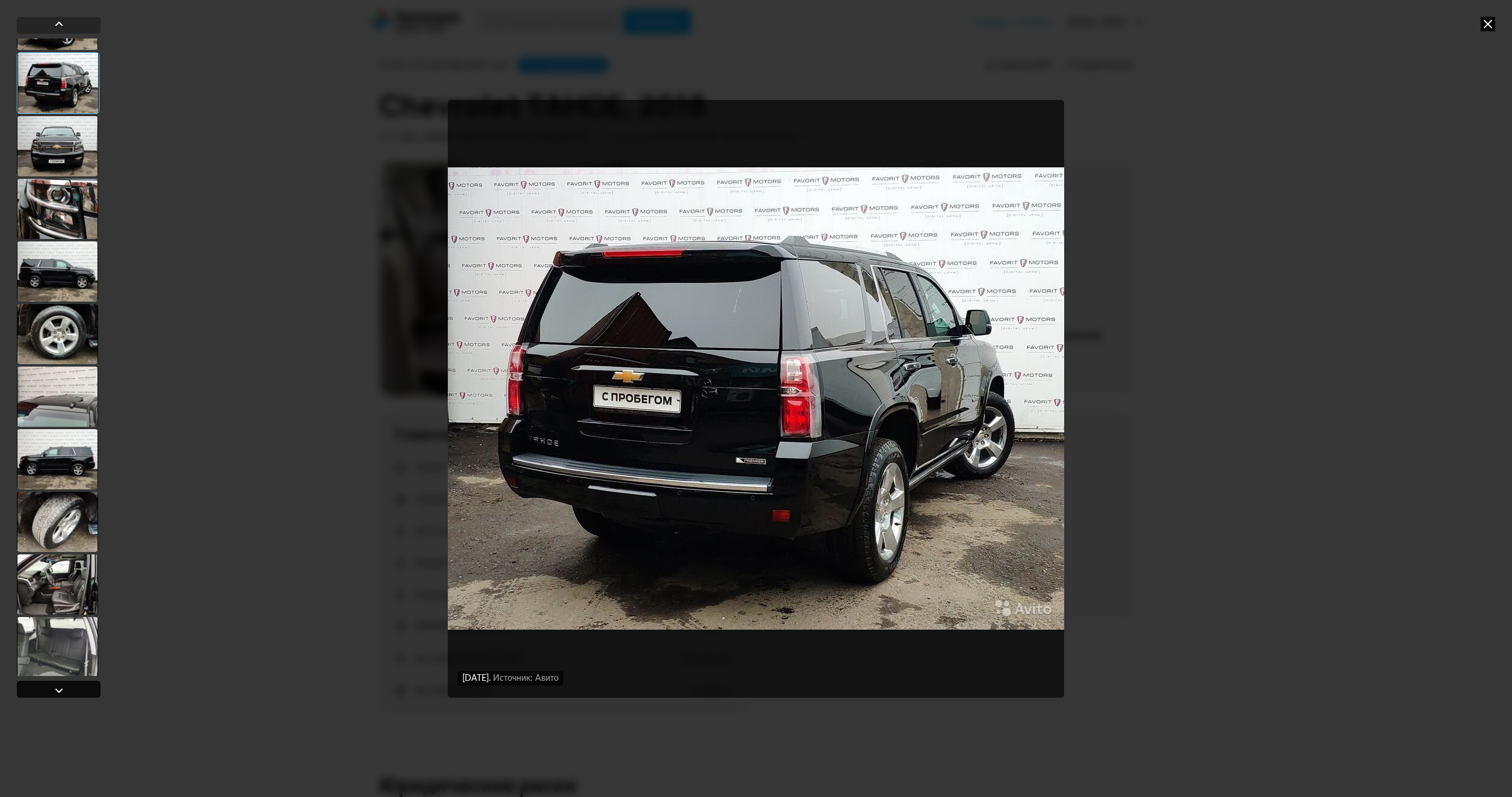
click at [60, 692] on div at bounding box center [59, 691] width 14 height 14
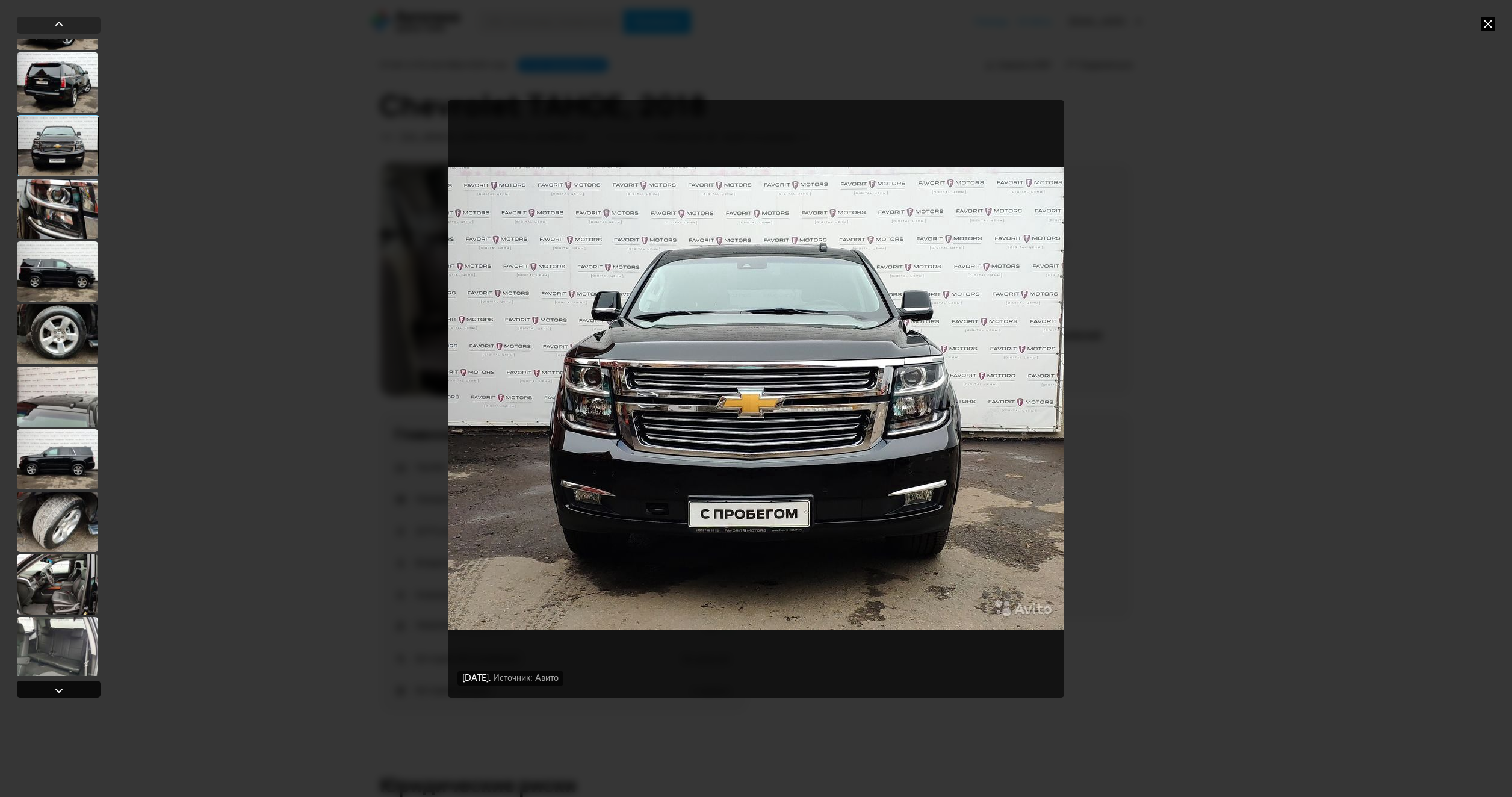
click at [60, 692] on div at bounding box center [59, 691] width 14 height 14
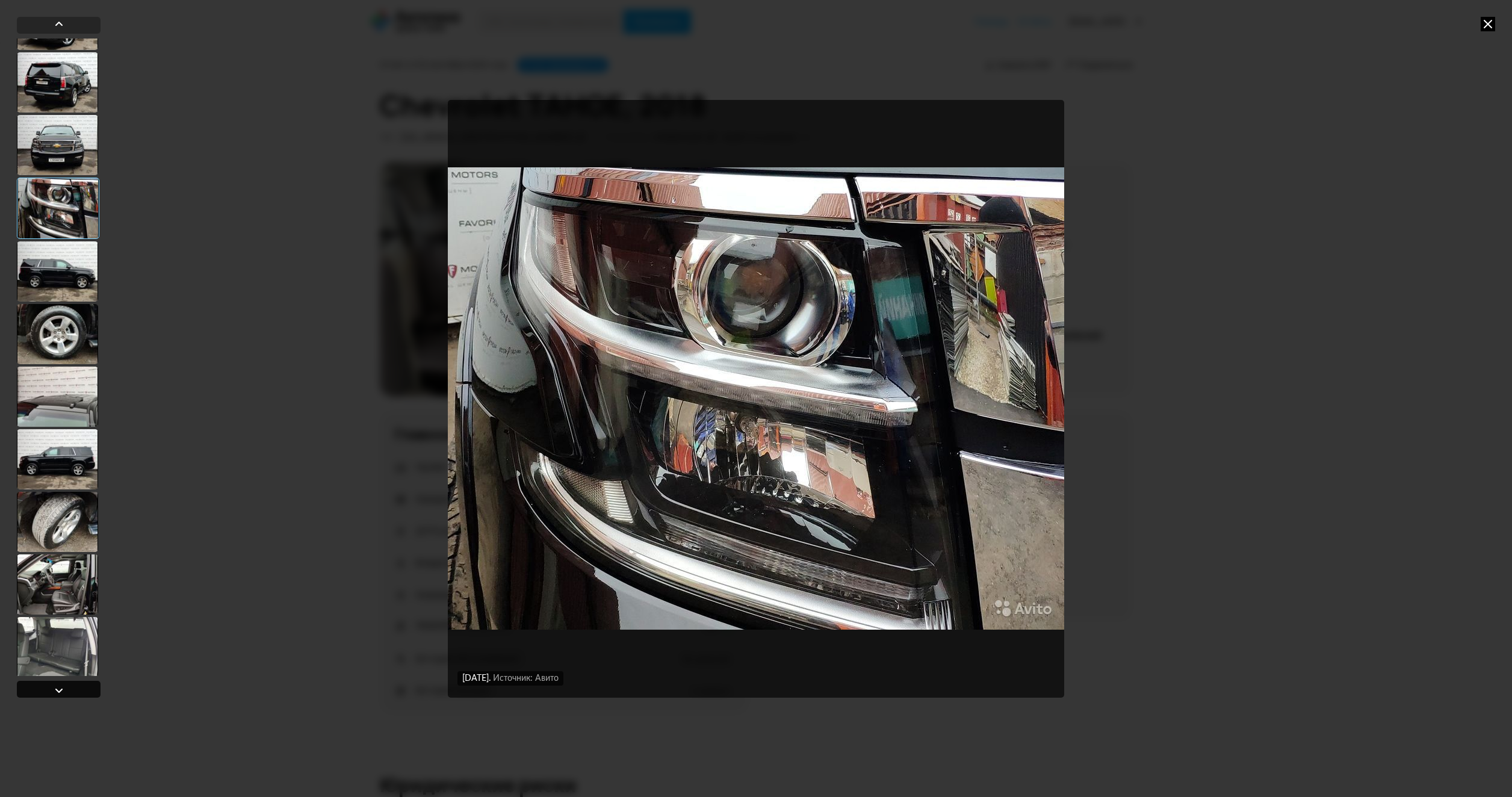
click at [60, 692] on div at bounding box center [59, 691] width 14 height 14
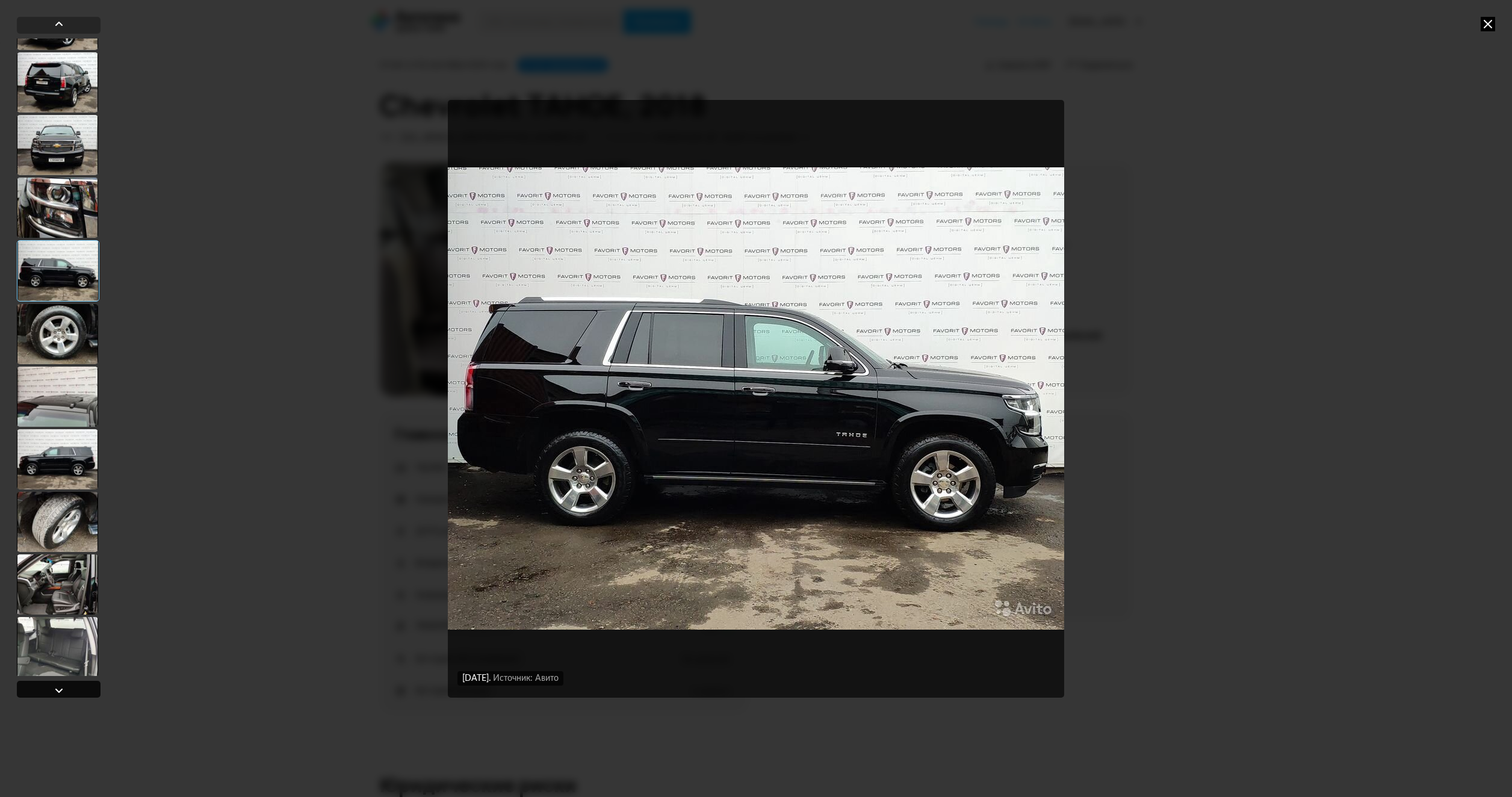
click at [60, 692] on div at bounding box center [59, 691] width 14 height 14
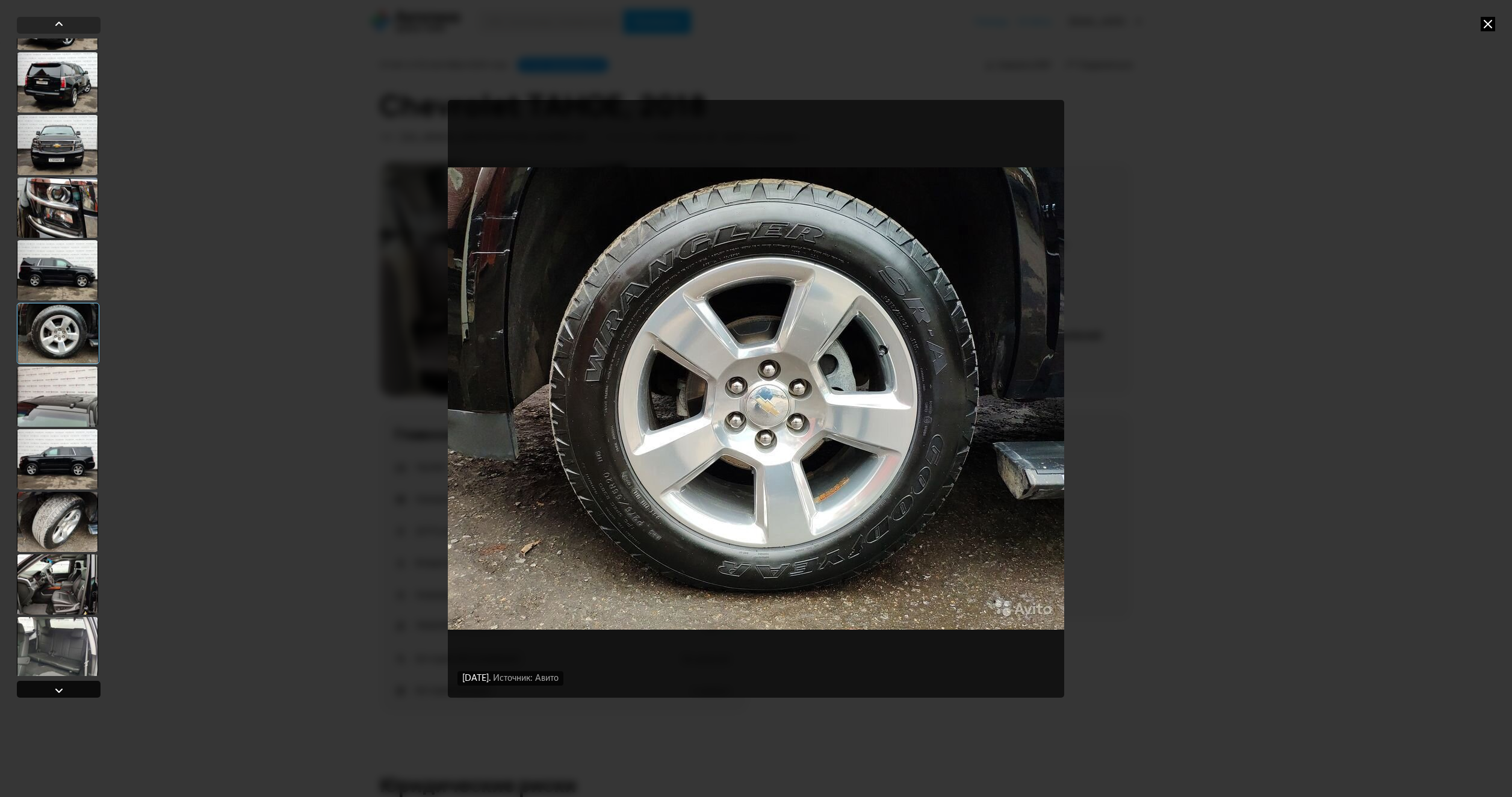
click at [60, 692] on div at bounding box center [59, 691] width 14 height 14
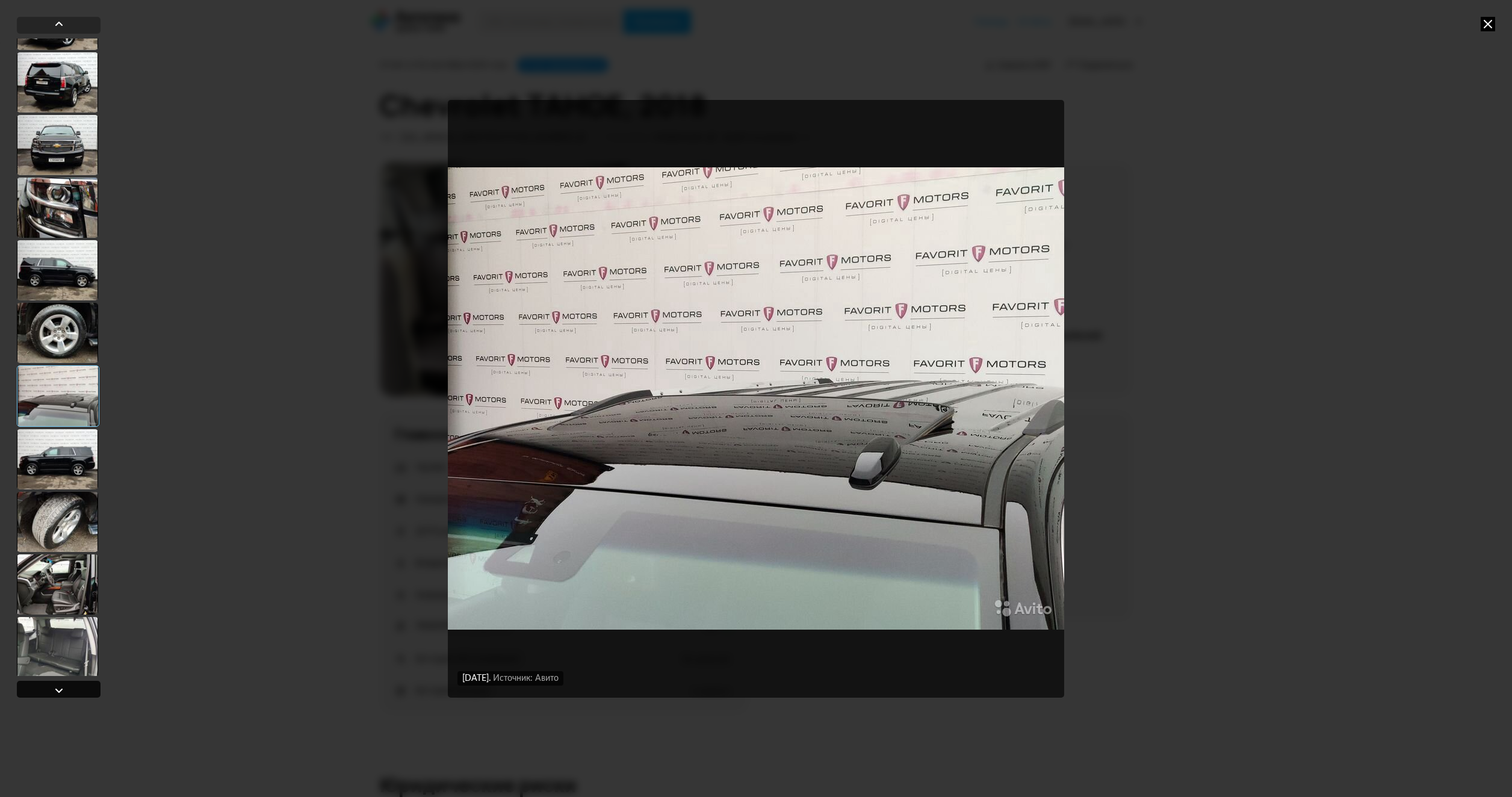
click at [60, 692] on div at bounding box center [59, 691] width 14 height 14
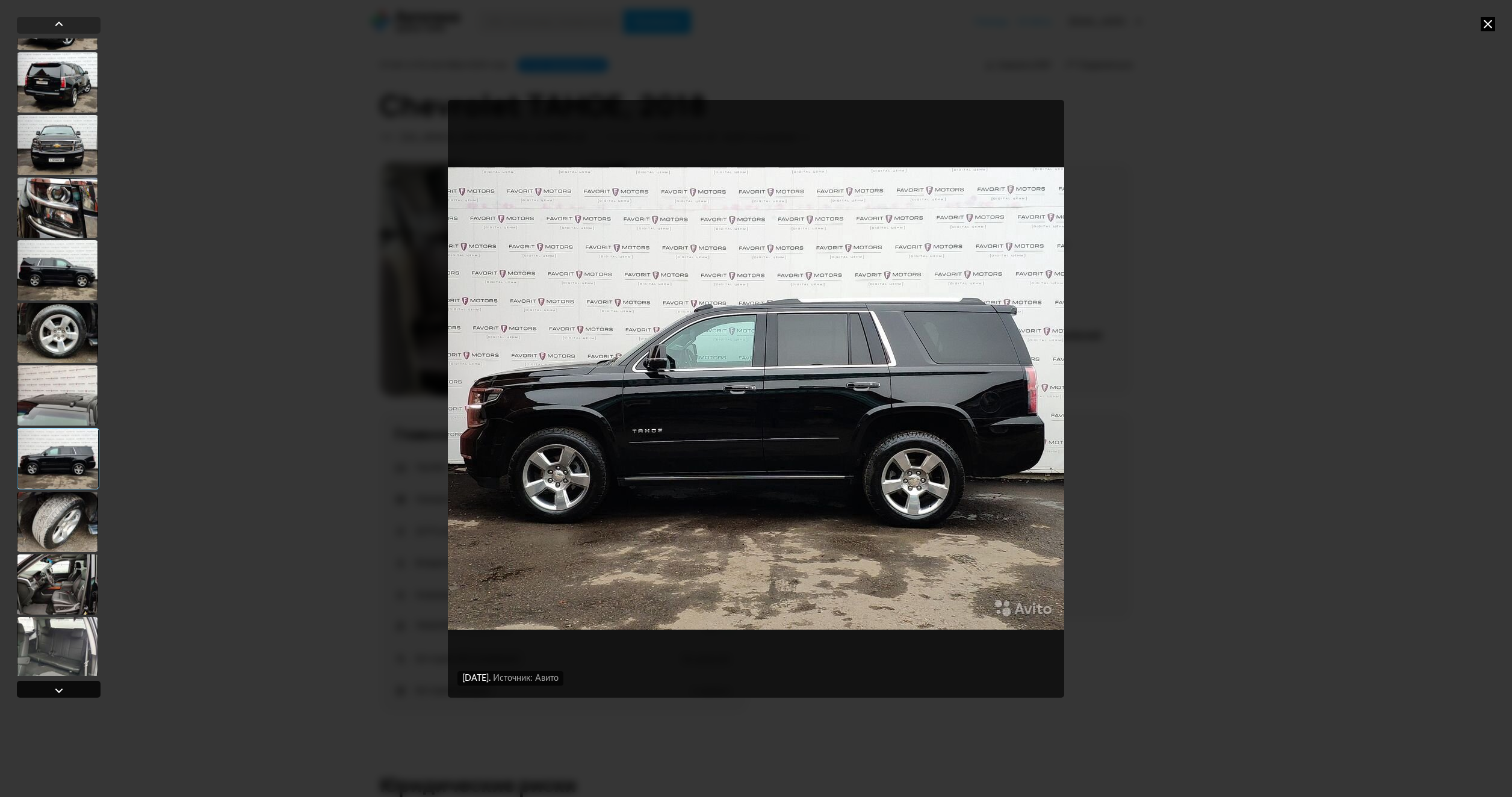
click at [60, 692] on div at bounding box center [59, 691] width 14 height 14
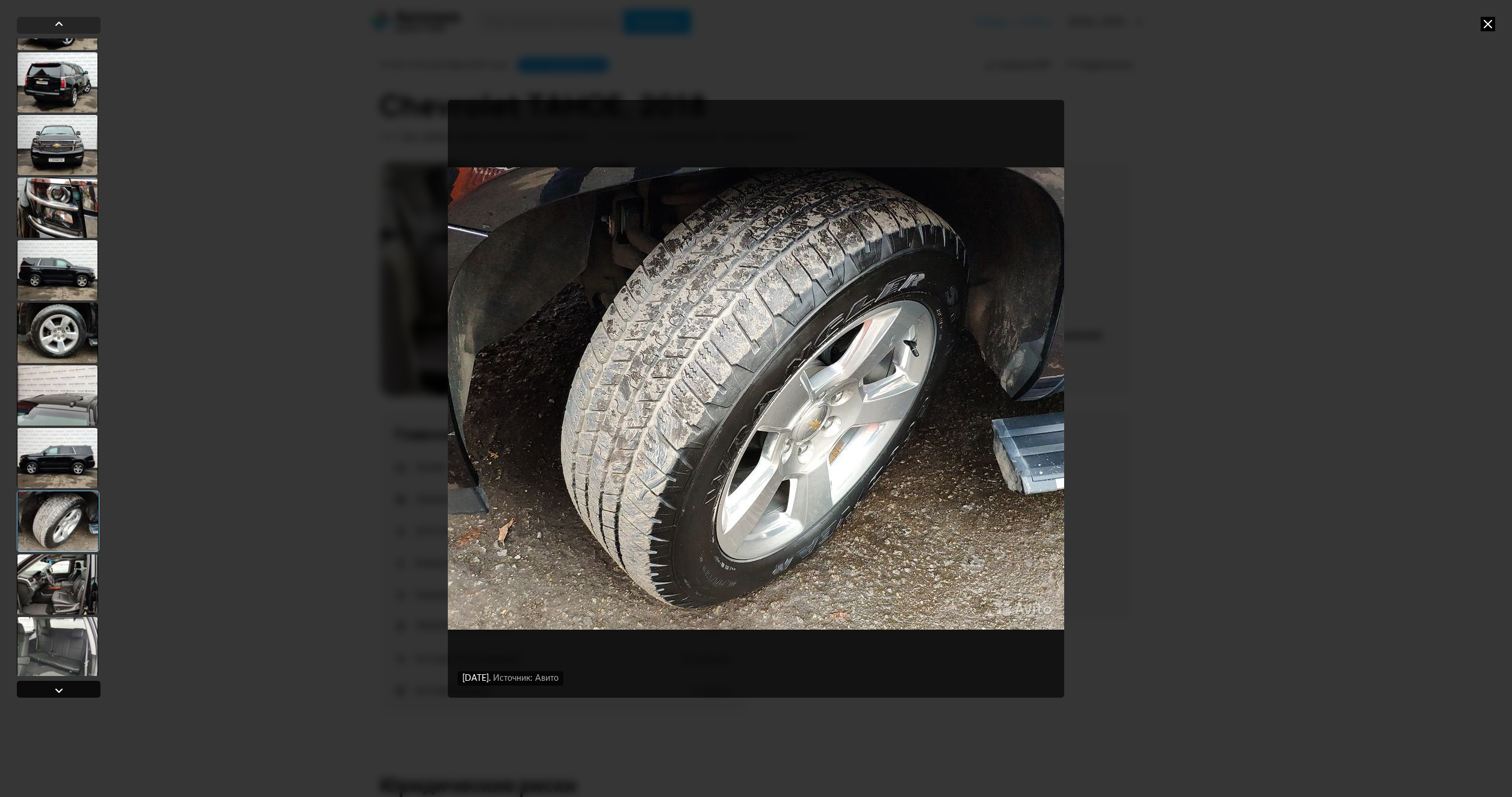
click at [60, 692] on div at bounding box center [59, 691] width 14 height 14
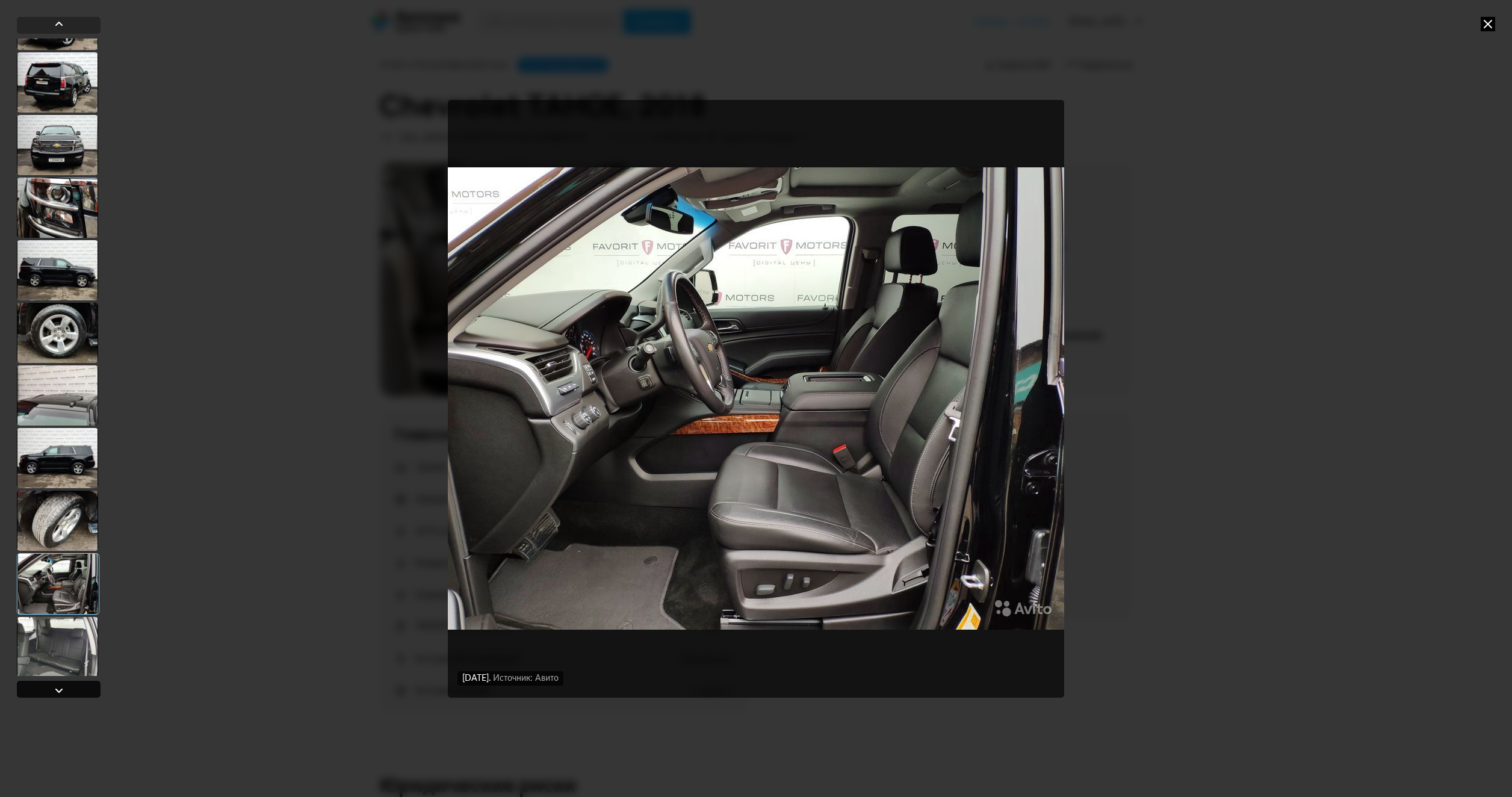
click at [60, 692] on div at bounding box center [59, 691] width 14 height 14
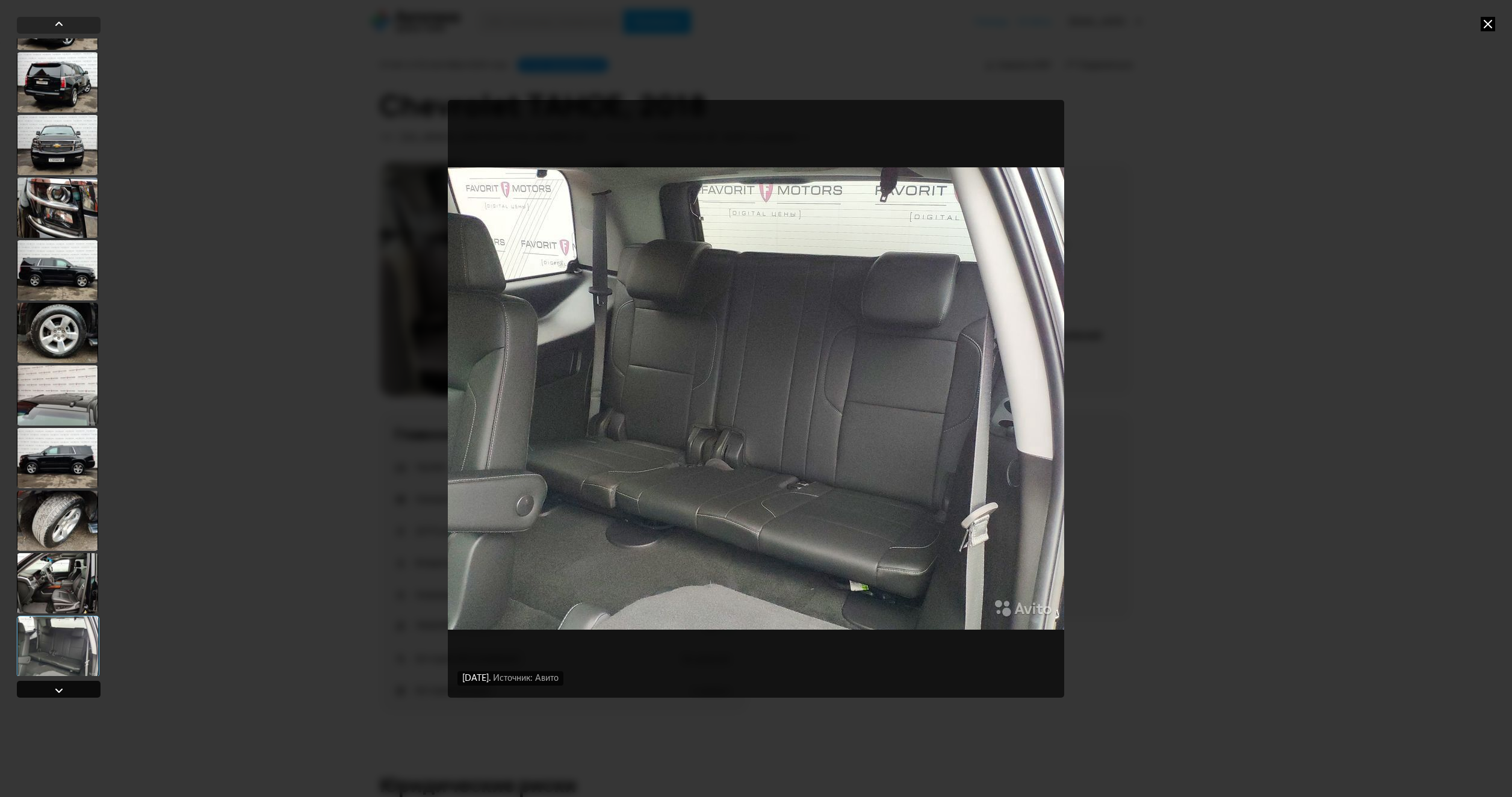
click at [60, 692] on div at bounding box center [59, 691] width 14 height 14
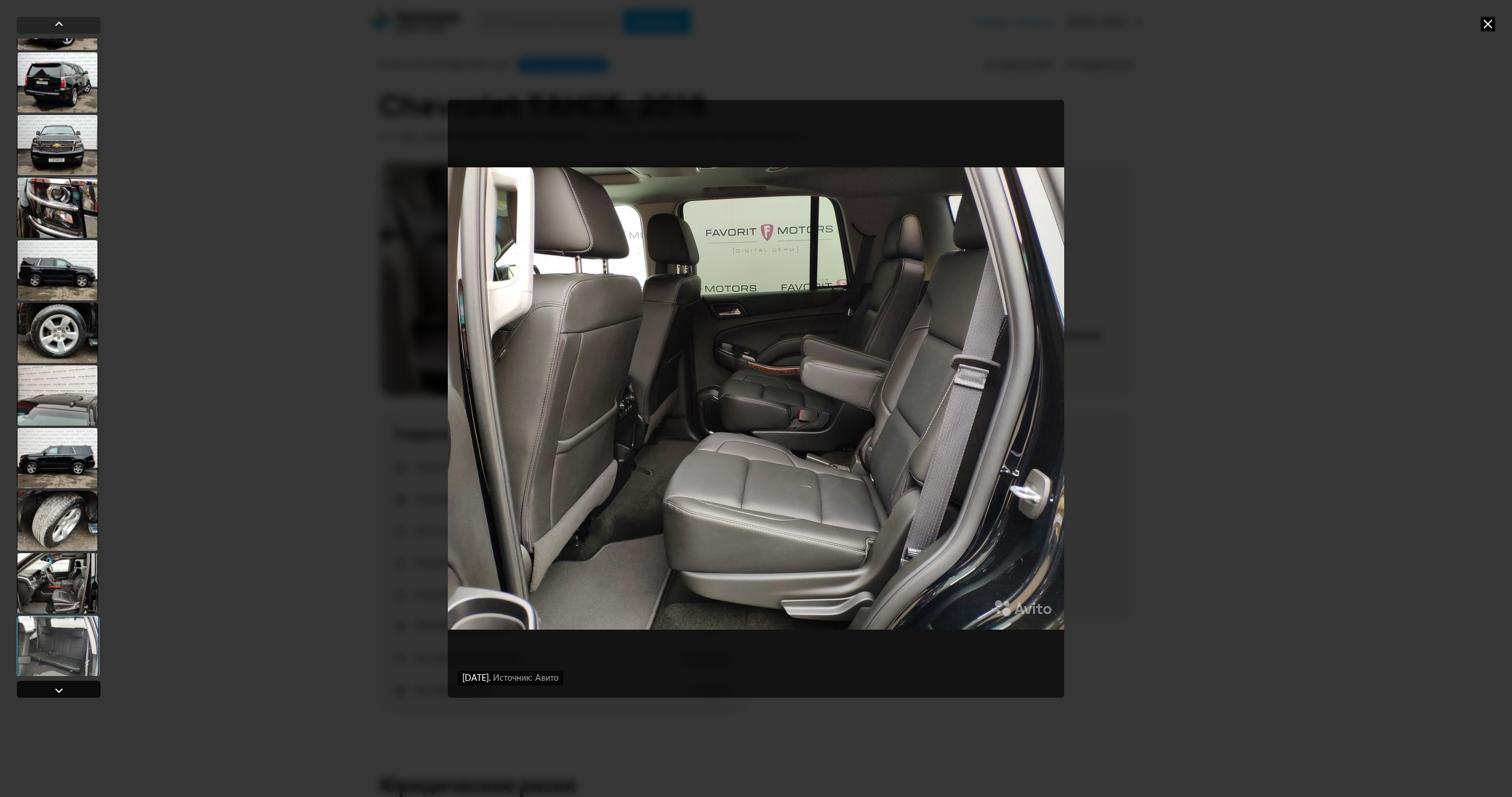
scroll to position [1366, 0]
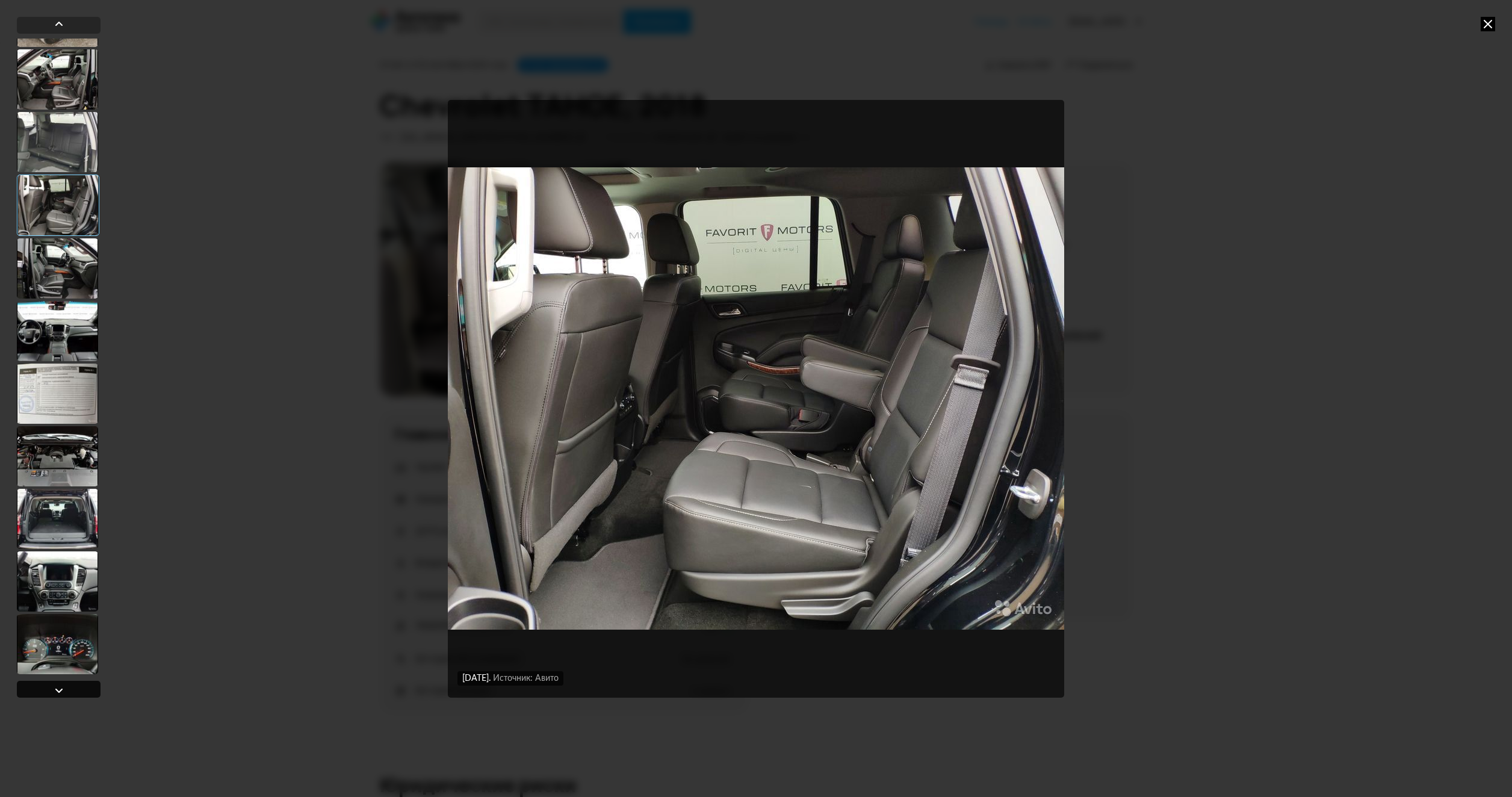
click at [60, 692] on div at bounding box center [59, 691] width 14 height 14
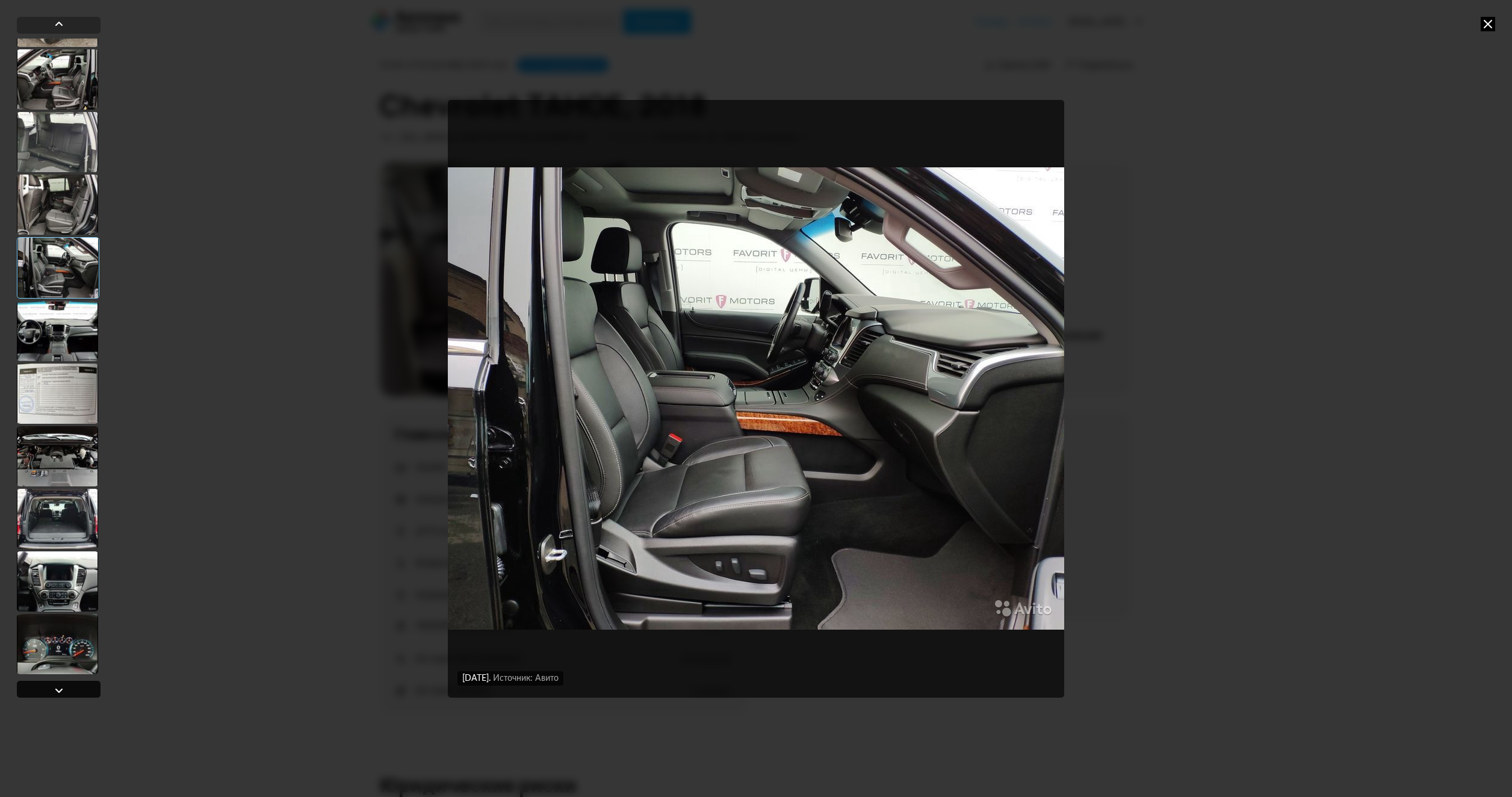
click at [60, 692] on div at bounding box center [59, 691] width 14 height 14
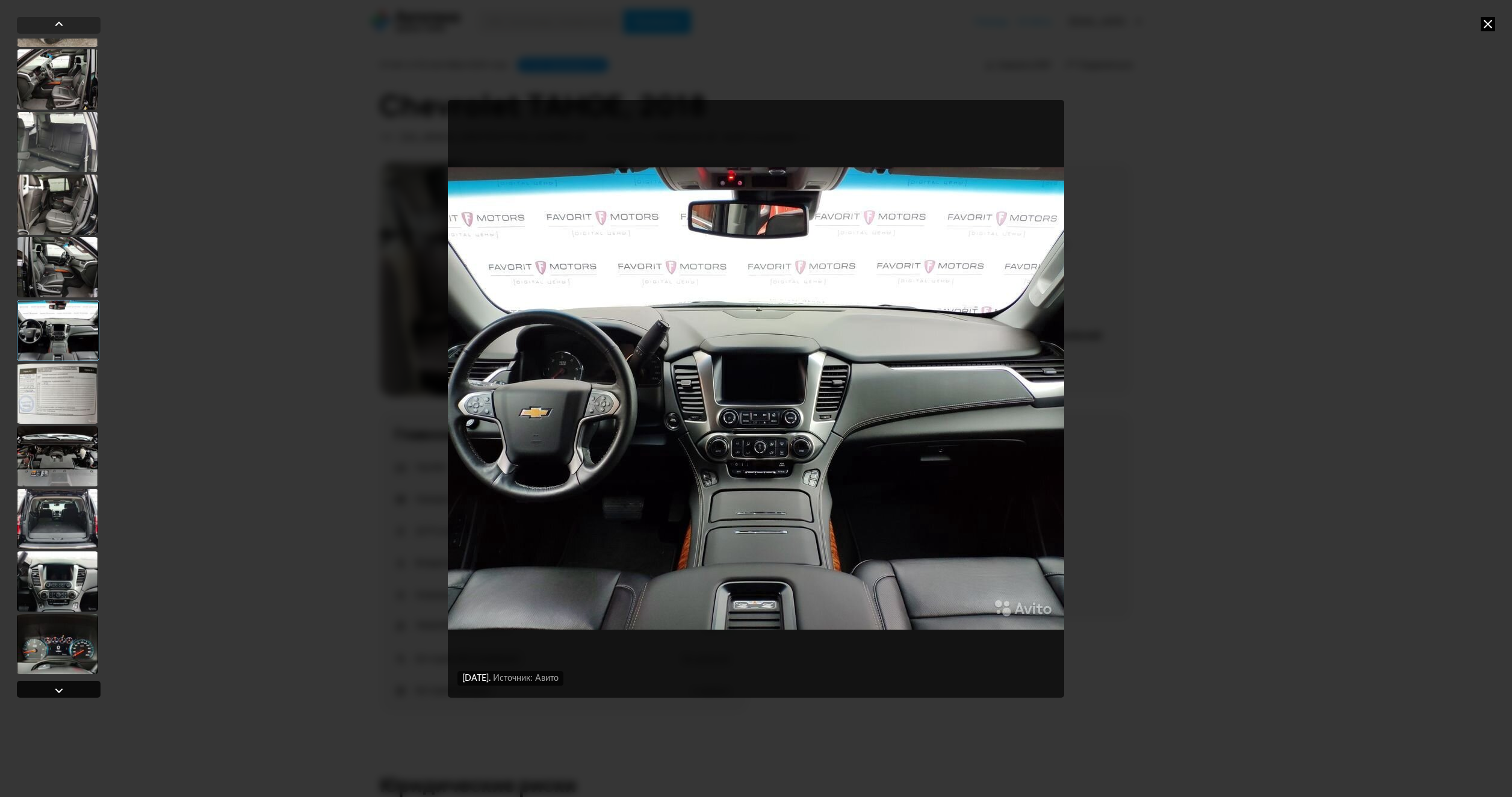
click at [60, 692] on div at bounding box center [59, 691] width 14 height 14
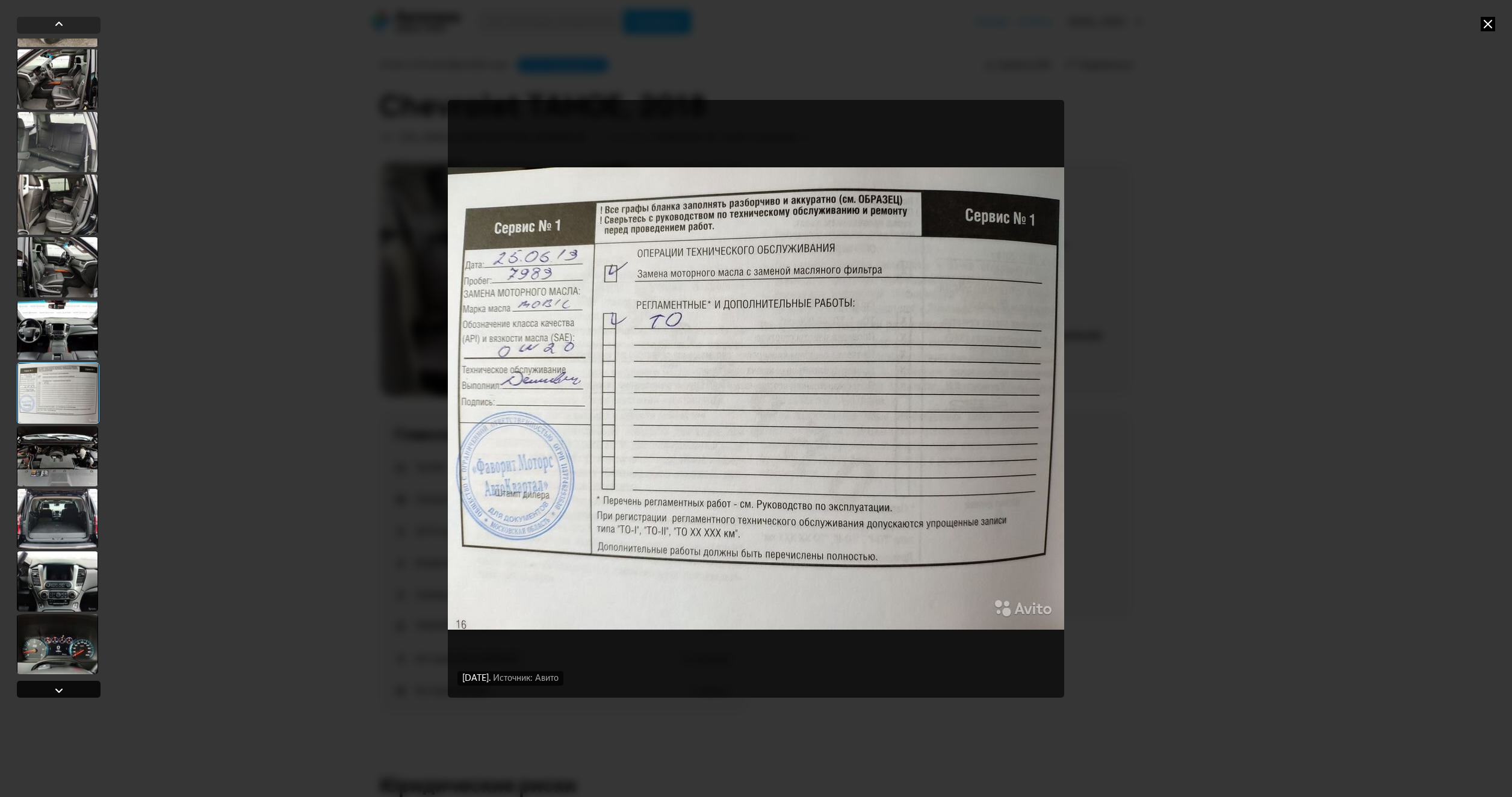
click at [60, 692] on div at bounding box center [59, 691] width 14 height 14
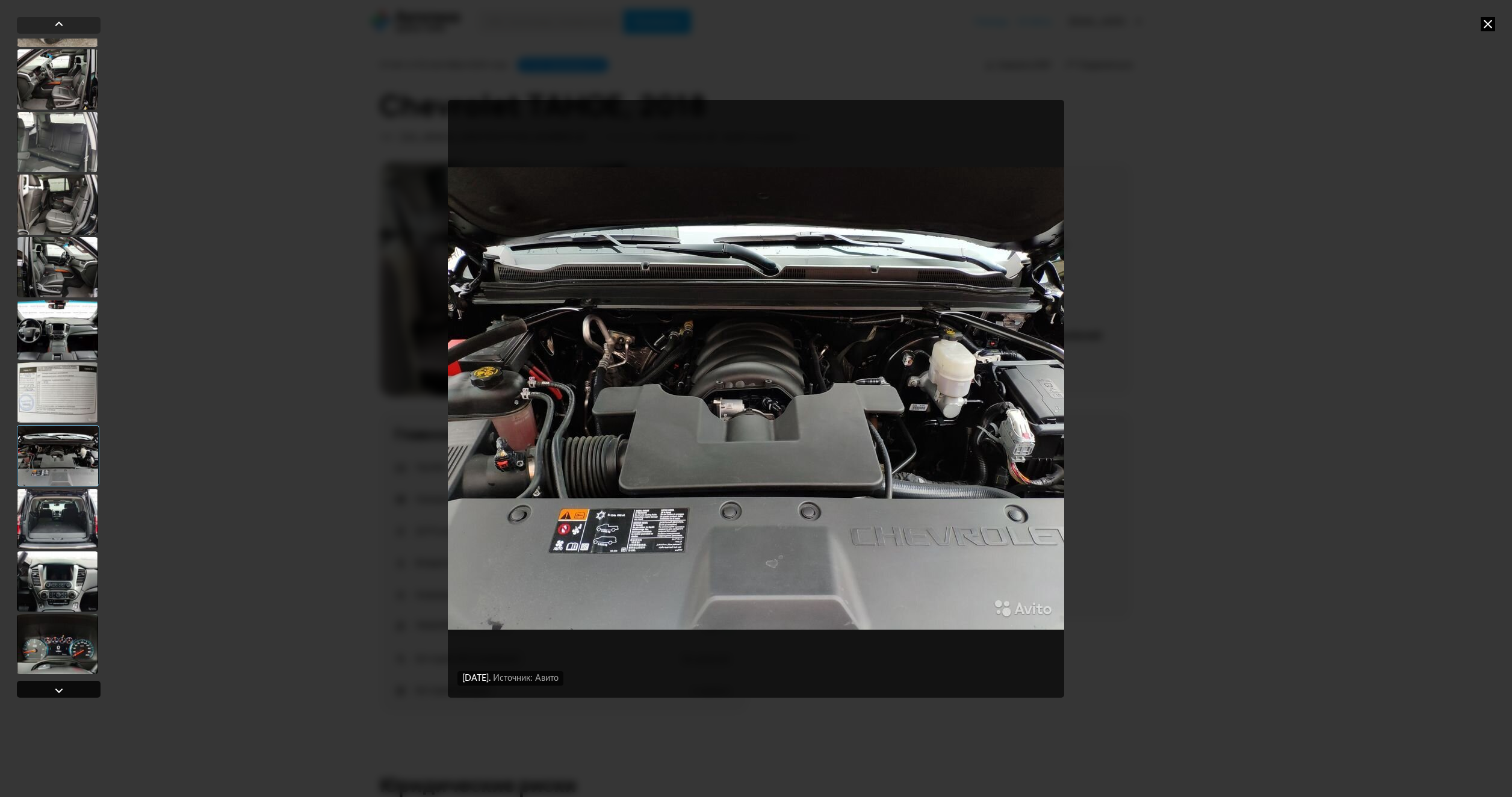
click at [60, 692] on div at bounding box center [59, 691] width 14 height 14
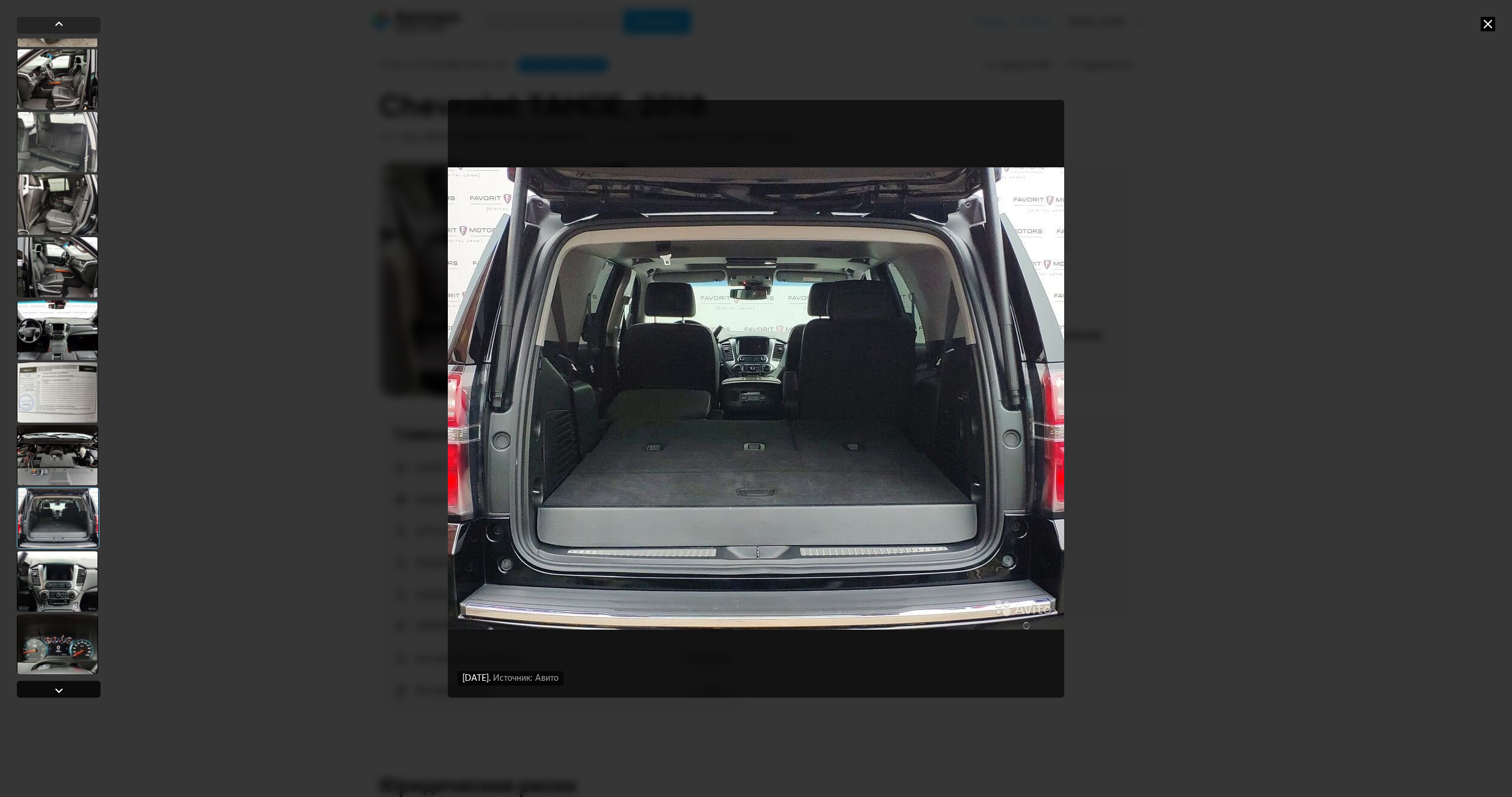
click at [60, 692] on div at bounding box center [59, 691] width 14 height 14
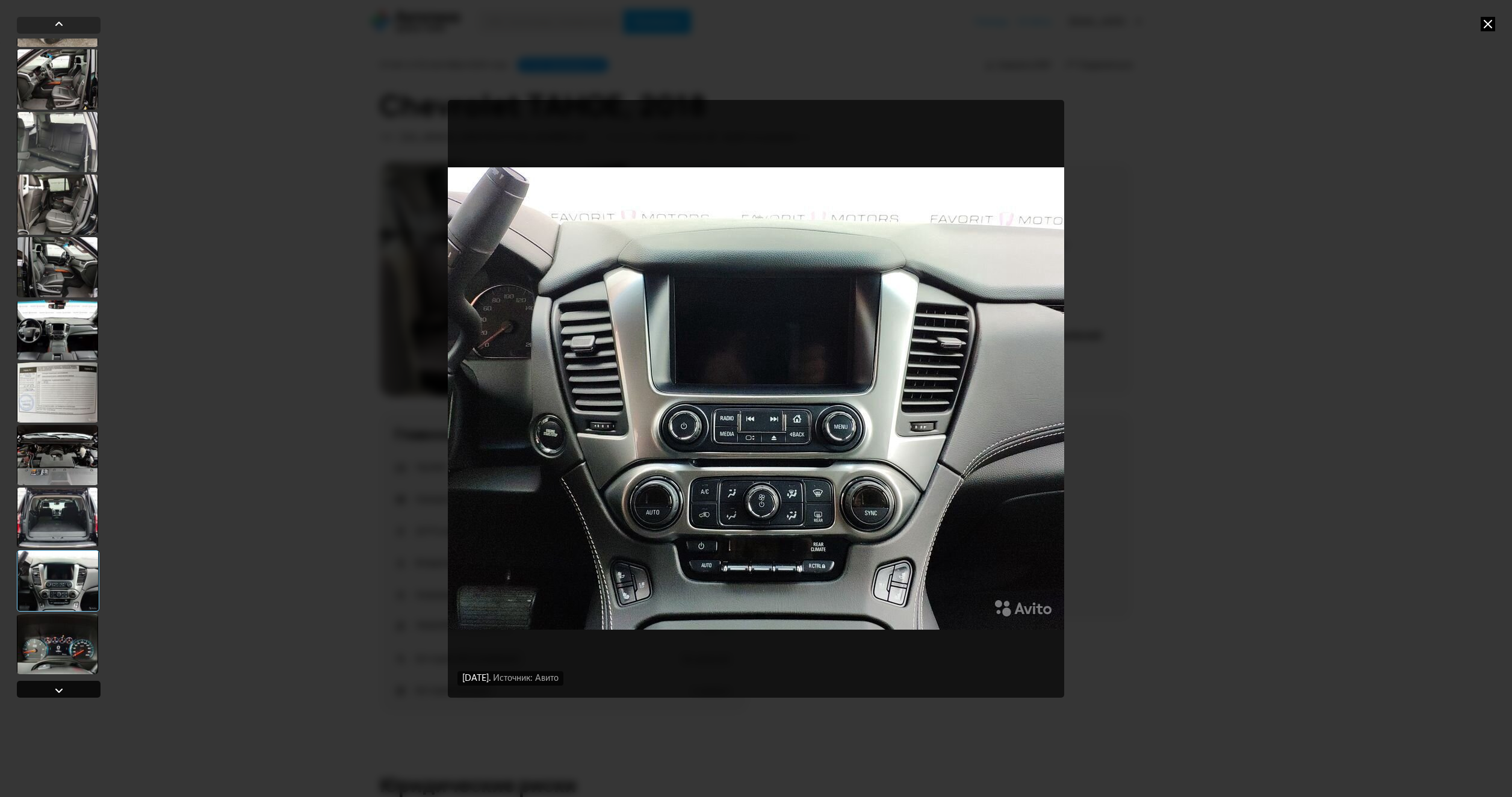
click at [60, 692] on div at bounding box center [59, 691] width 14 height 14
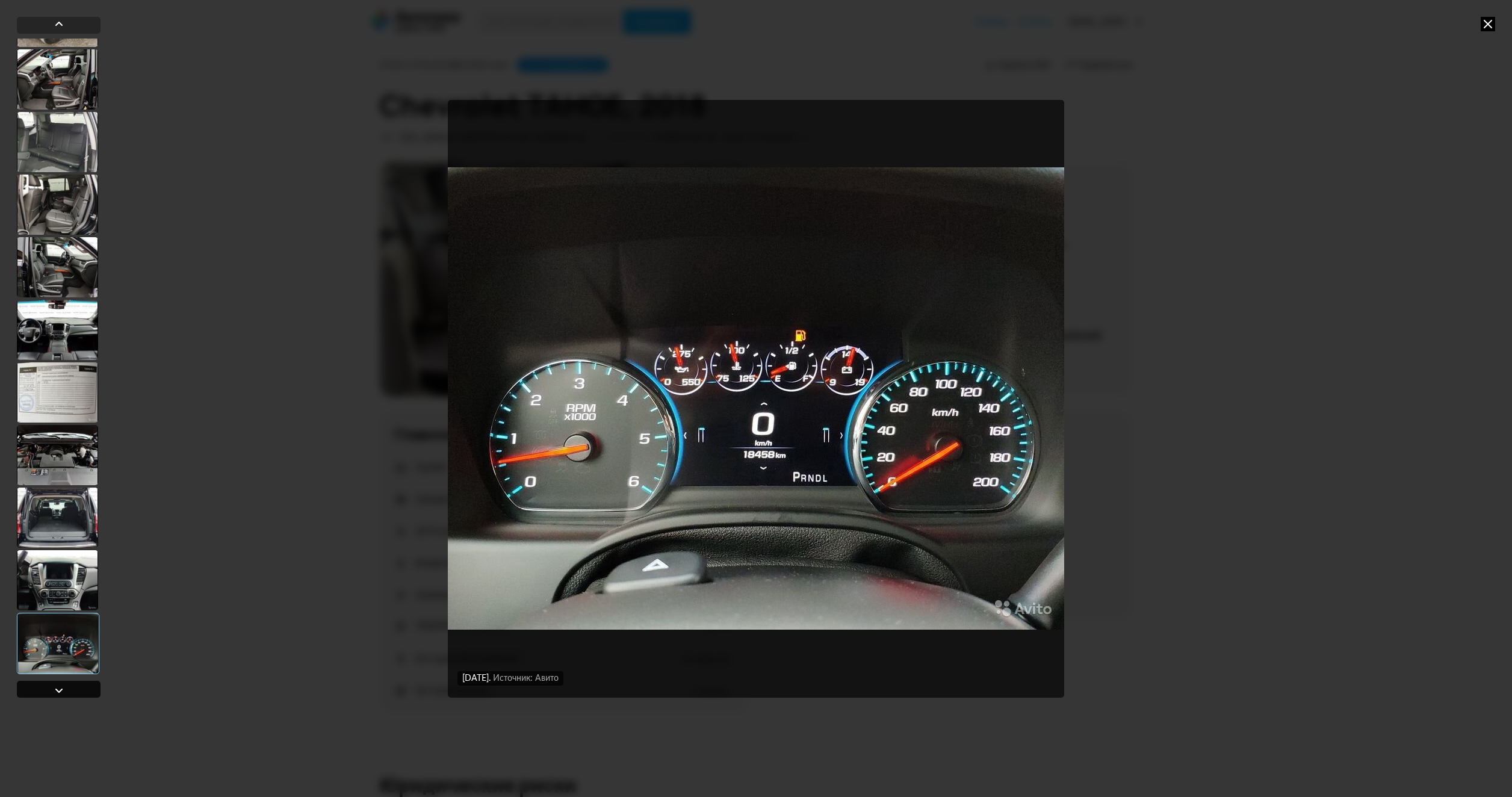
click at [60, 692] on div at bounding box center [59, 691] width 14 height 14
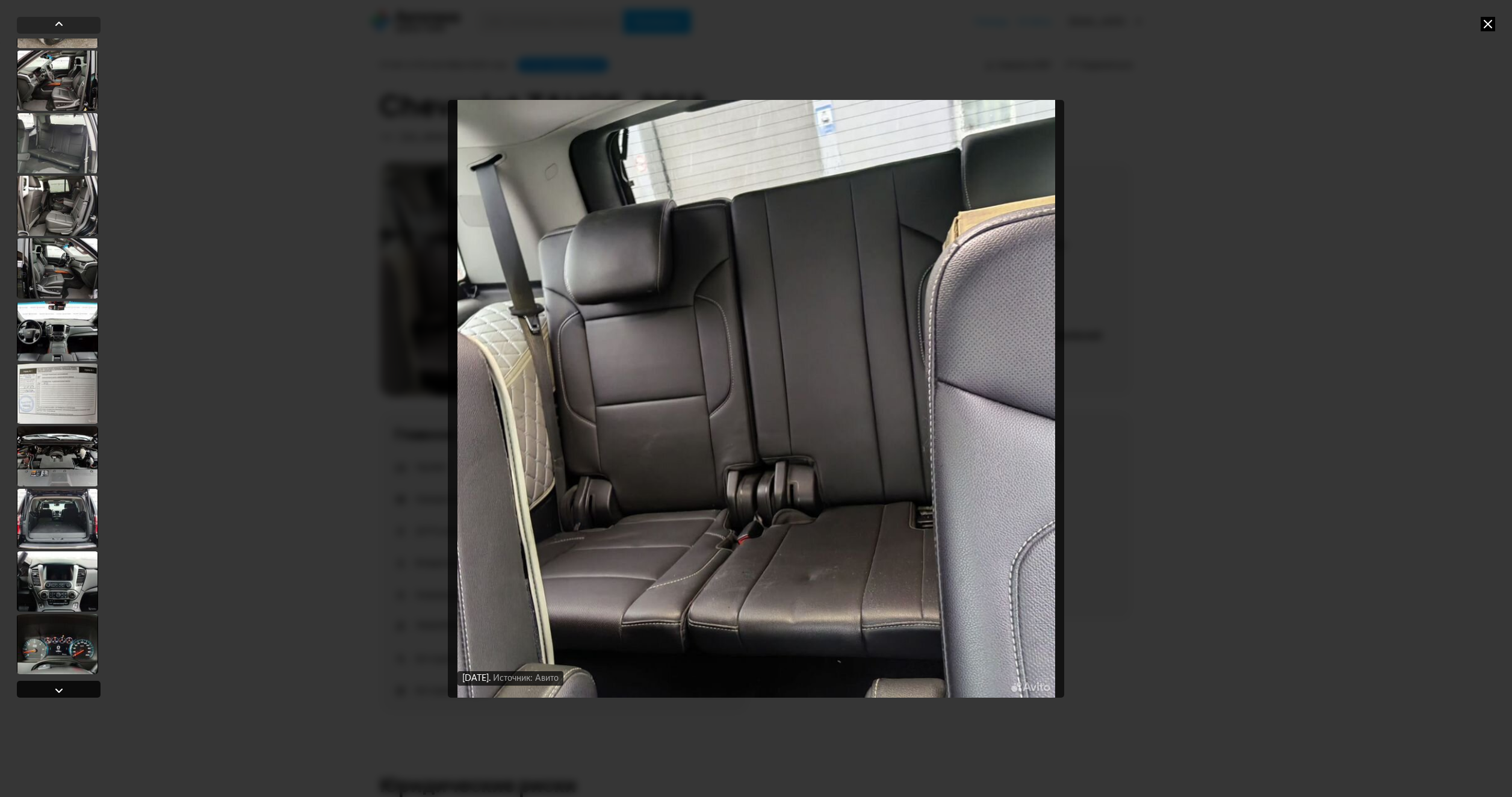
click at [61, 688] on div at bounding box center [59, 691] width 14 height 14
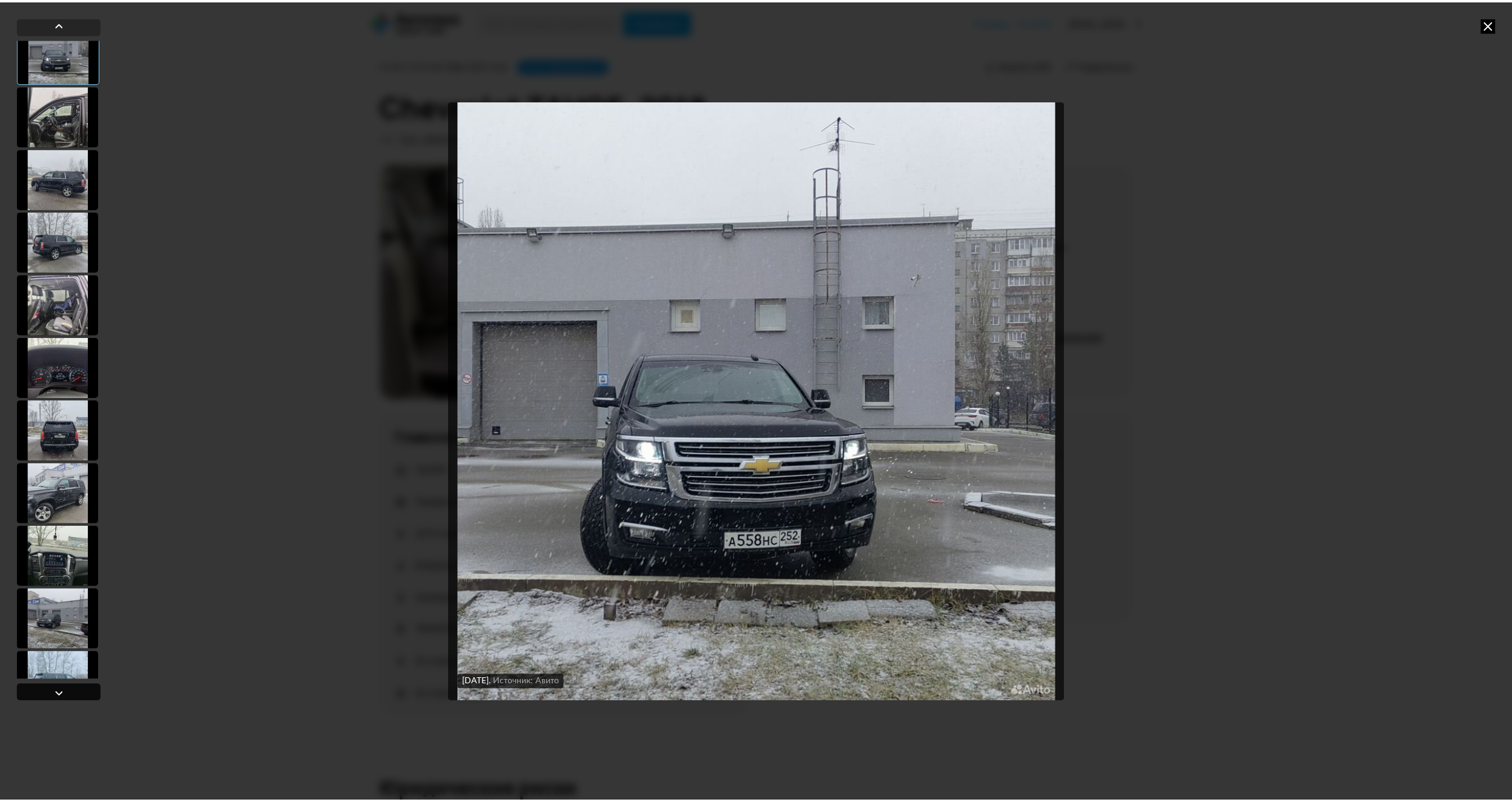
scroll to position [80, 0]
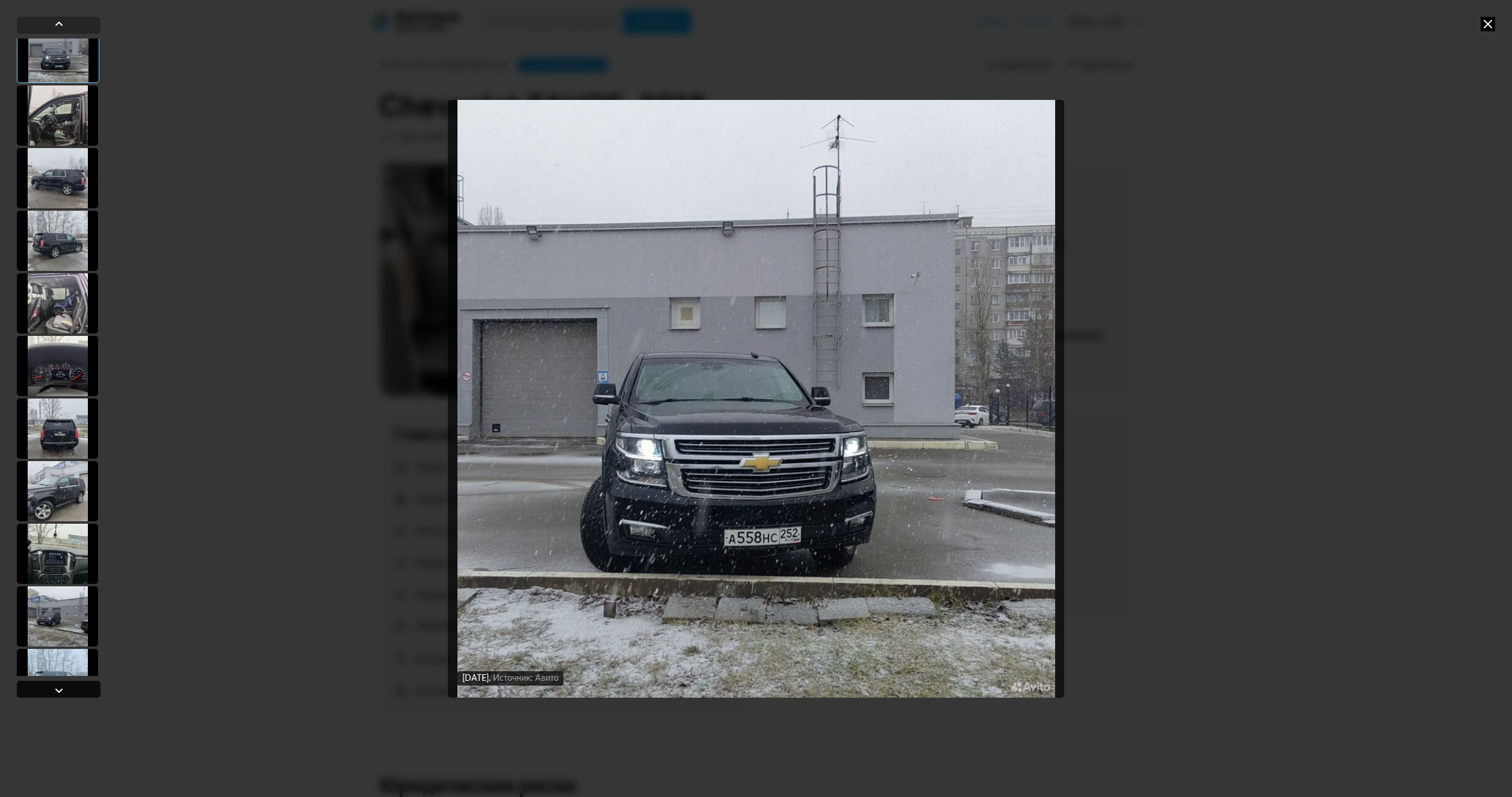
click at [61, 688] on div at bounding box center [59, 691] width 14 height 14
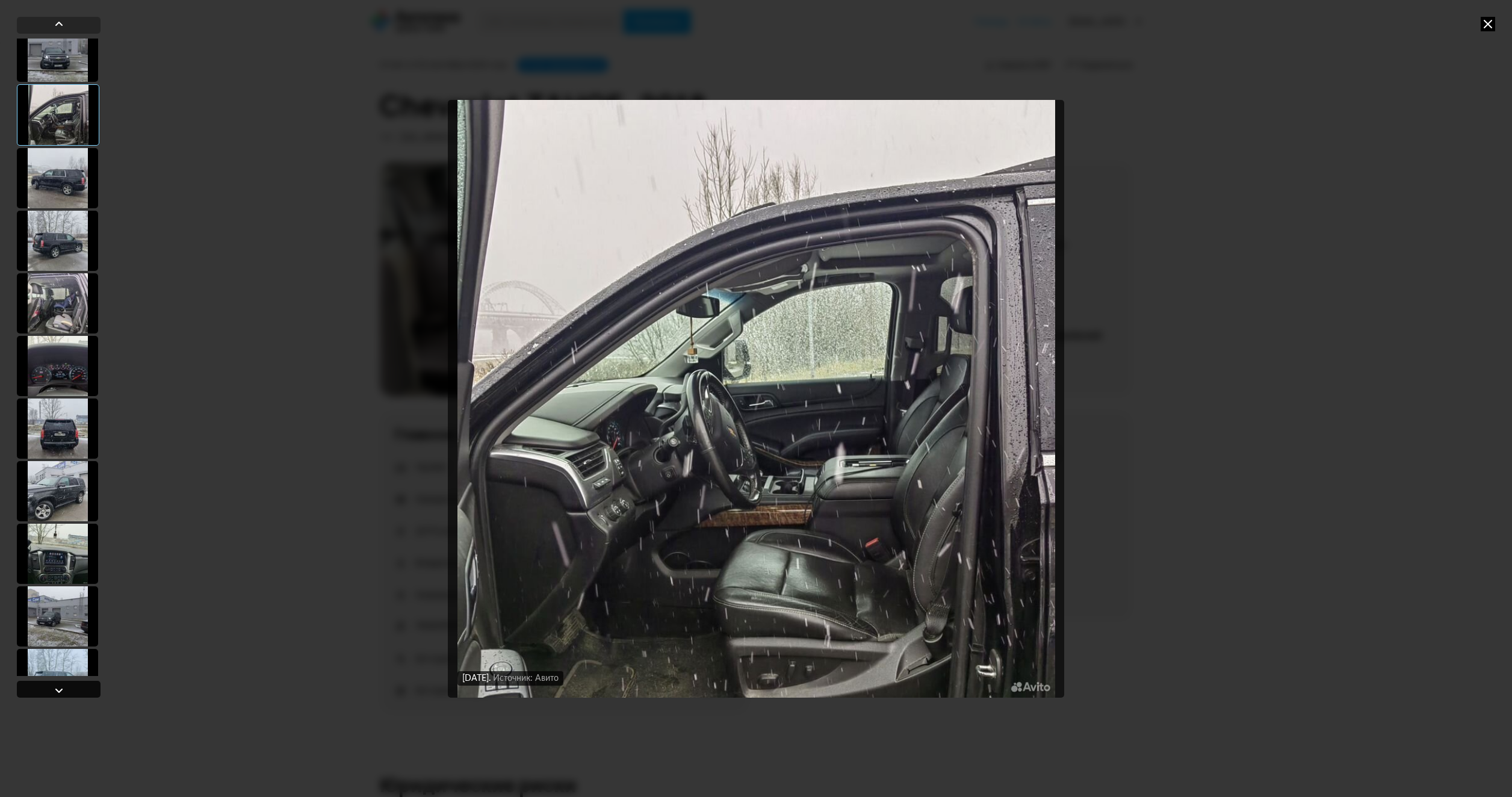
click at [61, 688] on div at bounding box center [59, 691] width 14 height 14
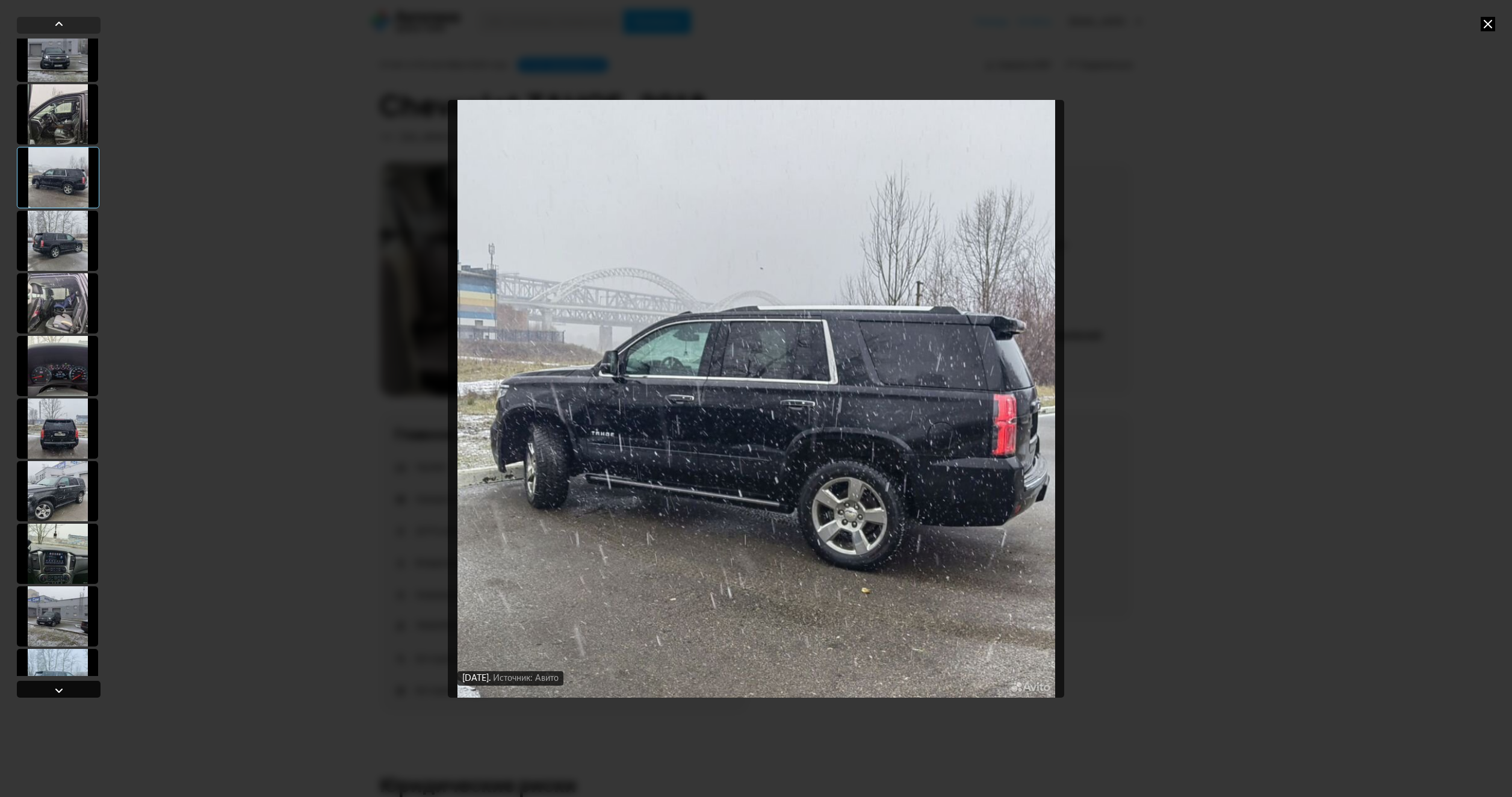
click at [61, 688] on div at bounding box center [59, 691] width 14 height 14
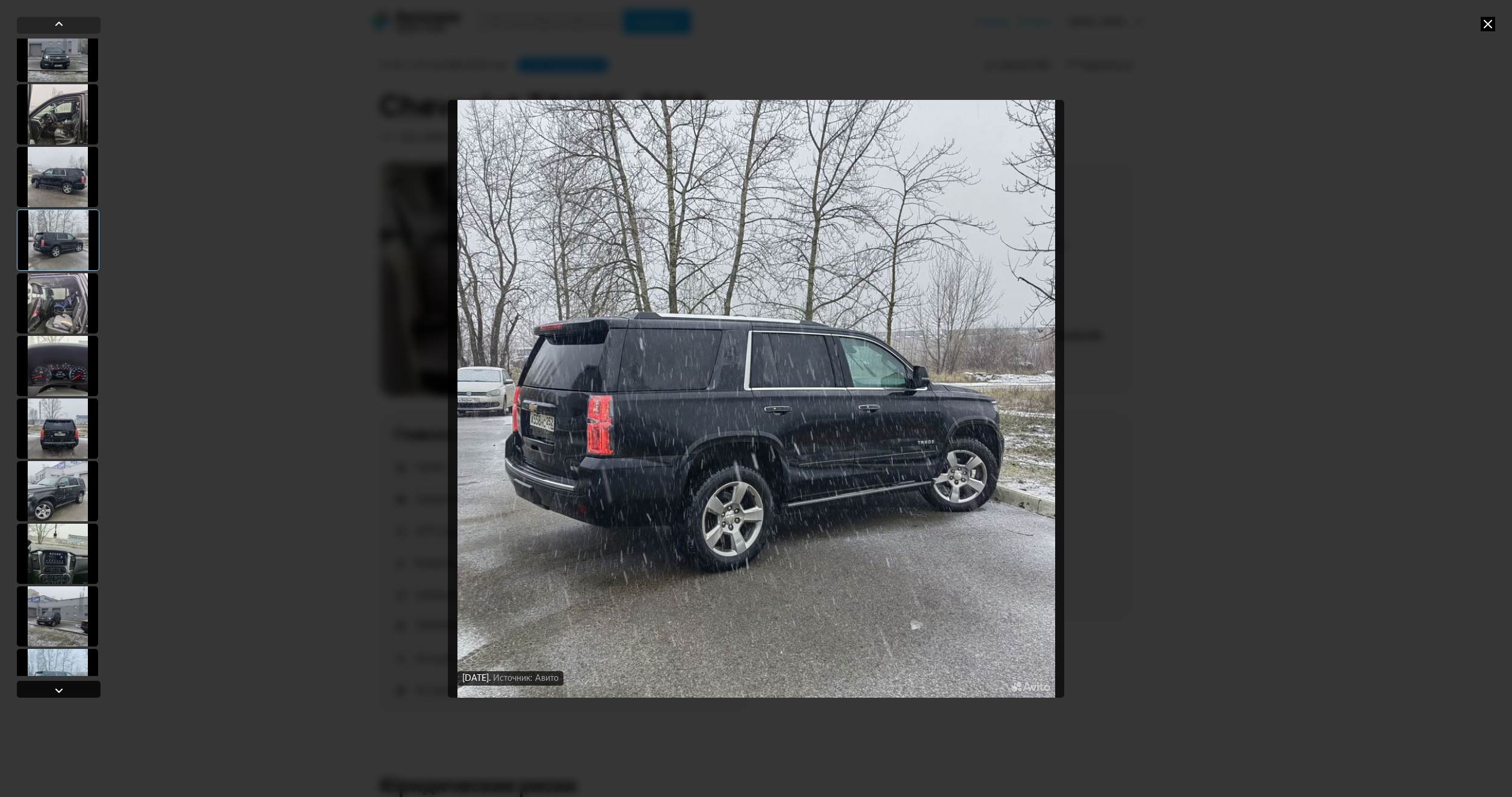
click at [61, 688] on div at bounding box center [59, 691] width 14 height 14
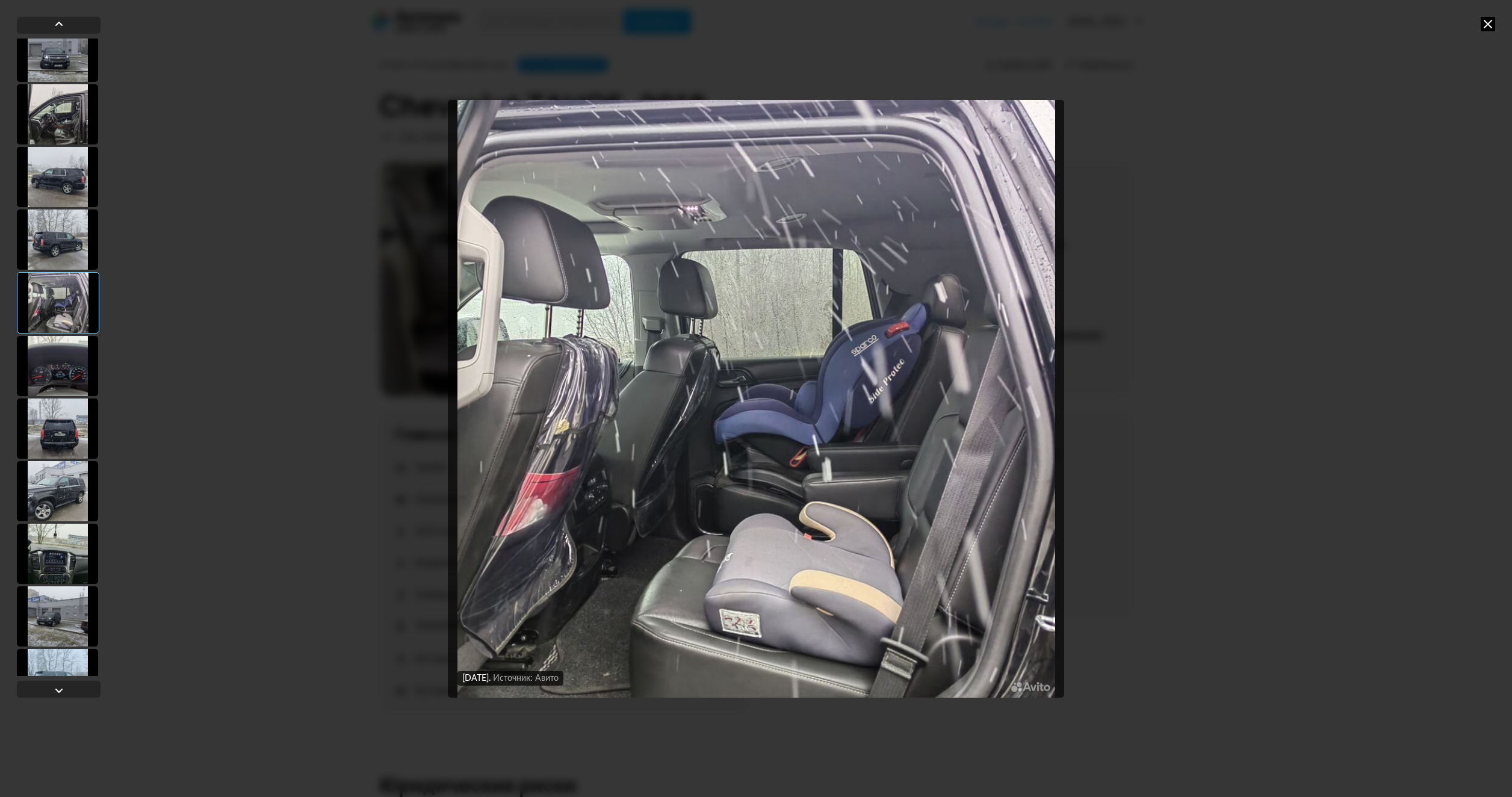
click at [1492, 23] on icon at bounding box center [1487, 24] width 14 height 14
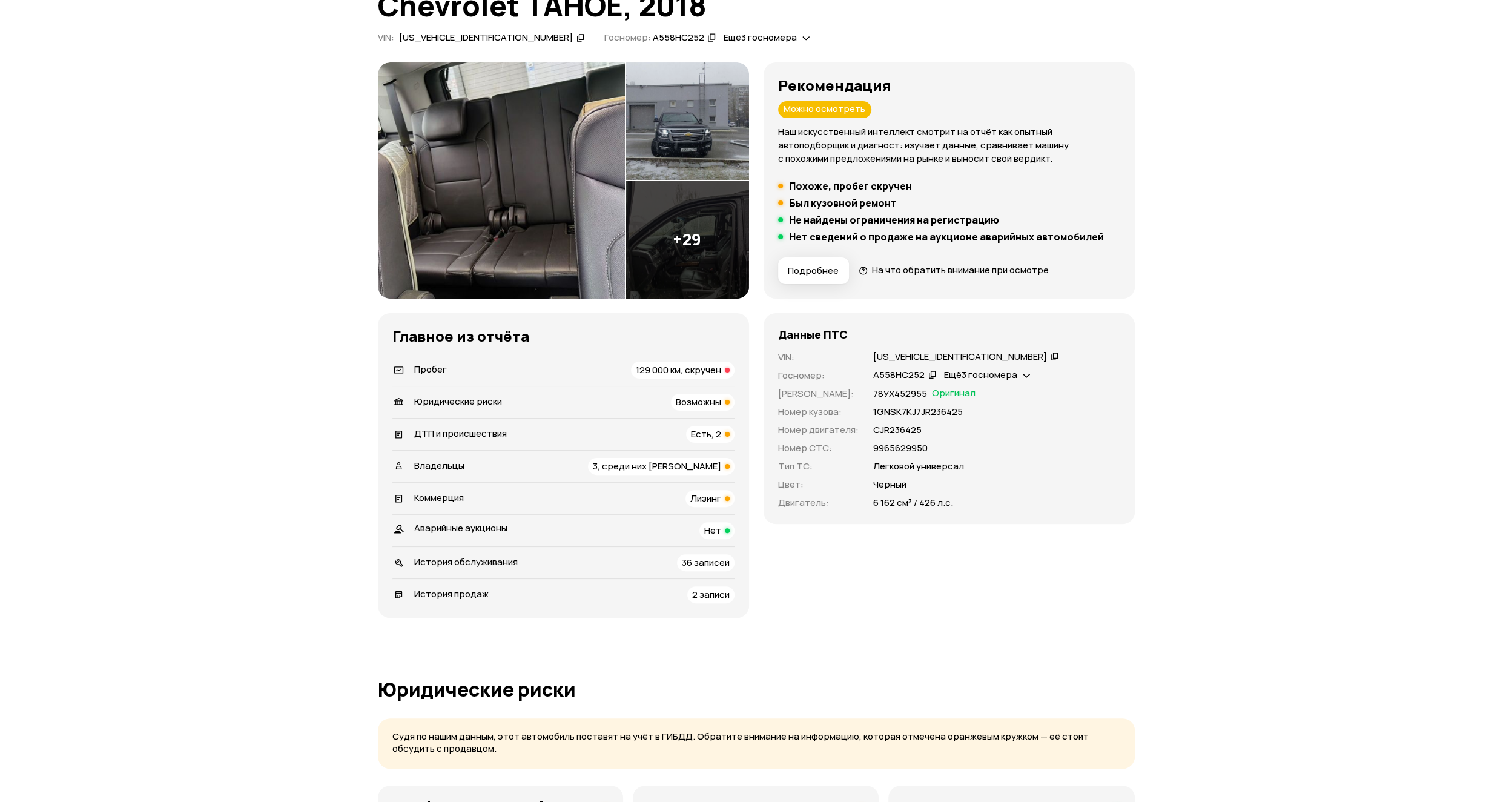
scroll to position [0, 0]
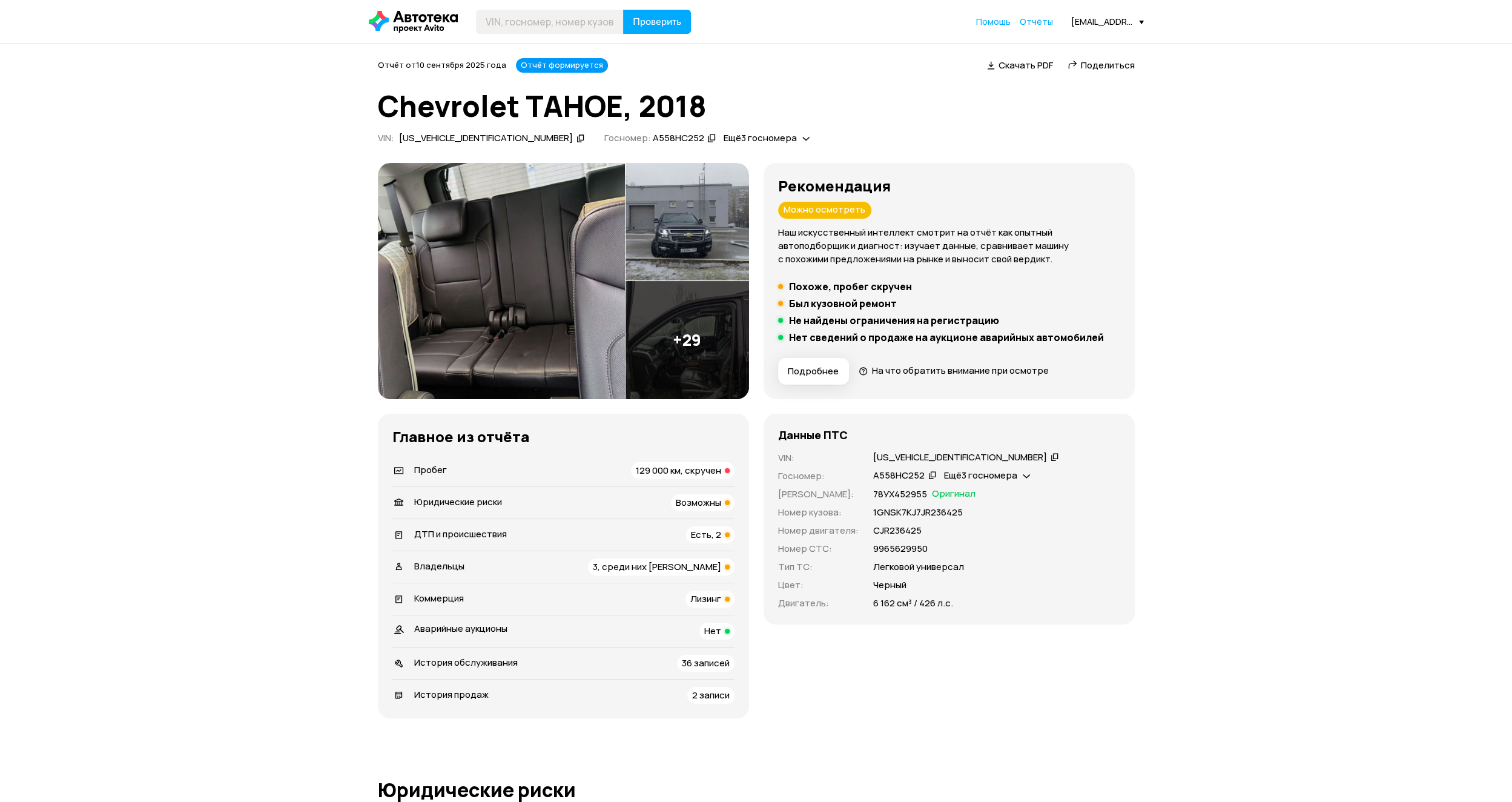
click at [720, 133] on div "Ещё 3 госномера" at bounding box center [767, 138] width 93 height 13
click at [803, 134] on icon at bounding box center [806, 137] width 7 height 12
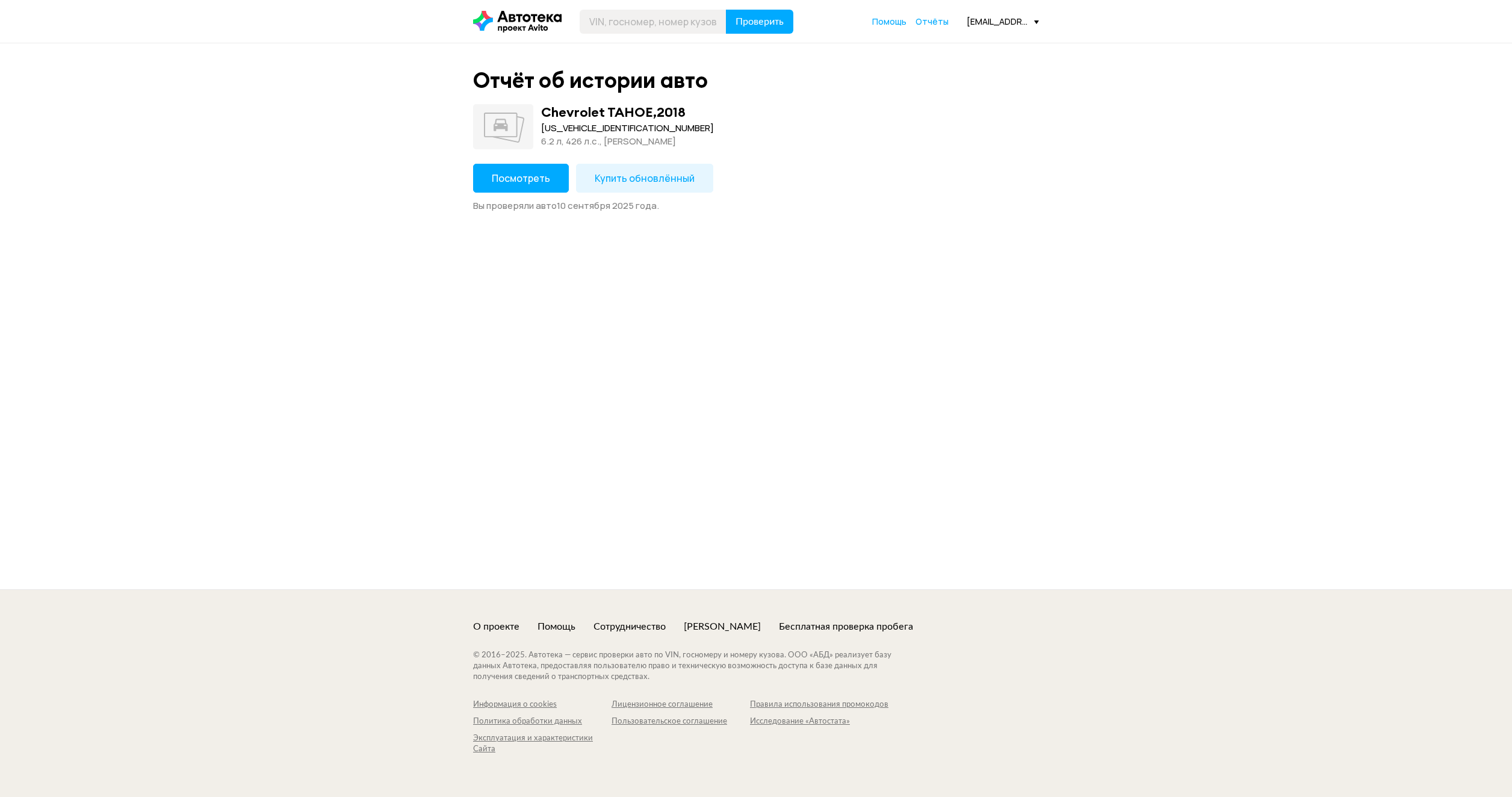
click at [529, 179] on span "Посмотреть" at bounding box center [521, 178] width 59 height 13
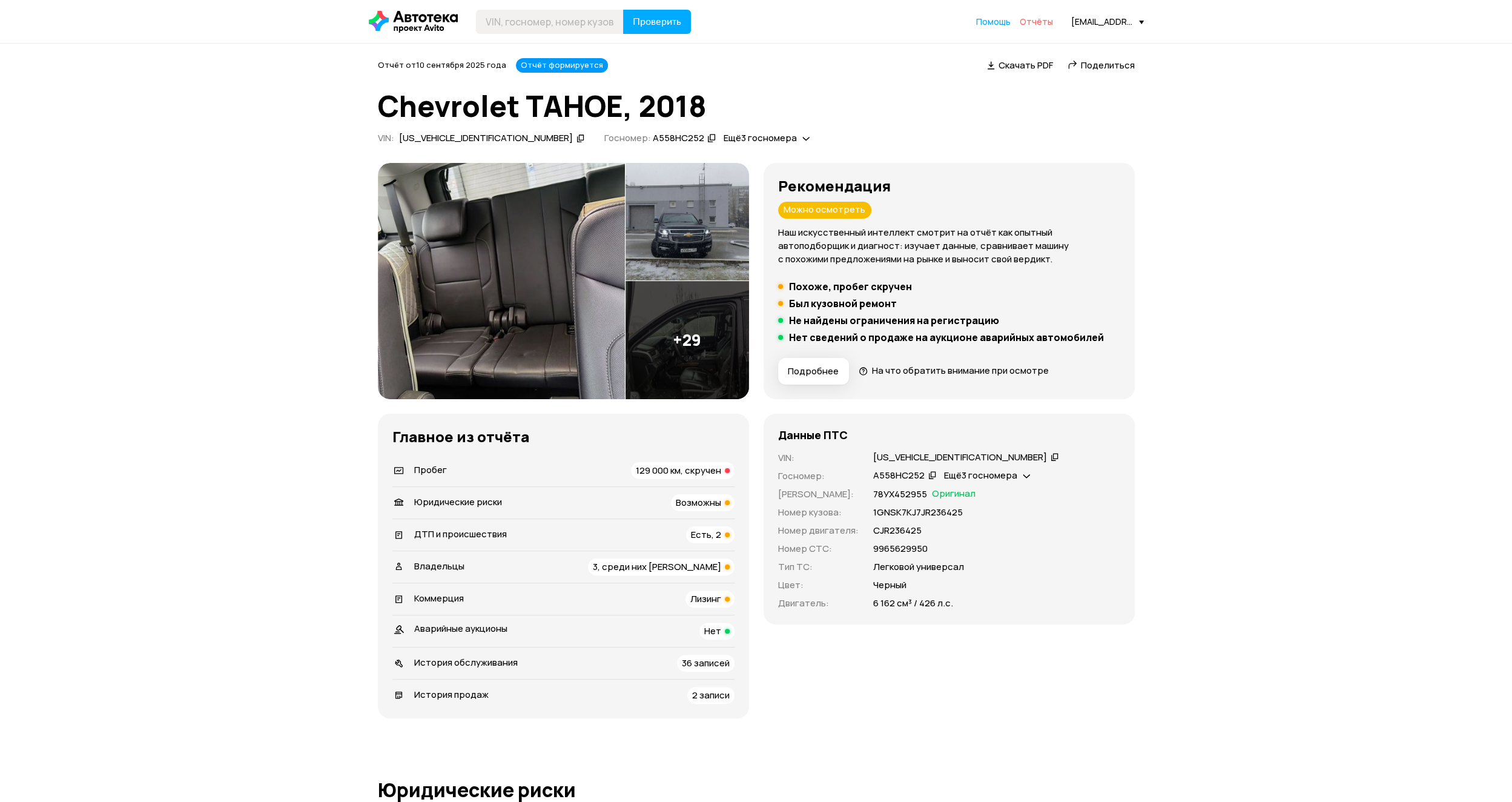
click at [1054, 26] on span "Отчёты" at bounding box center [1037, 22] width 34 height 11
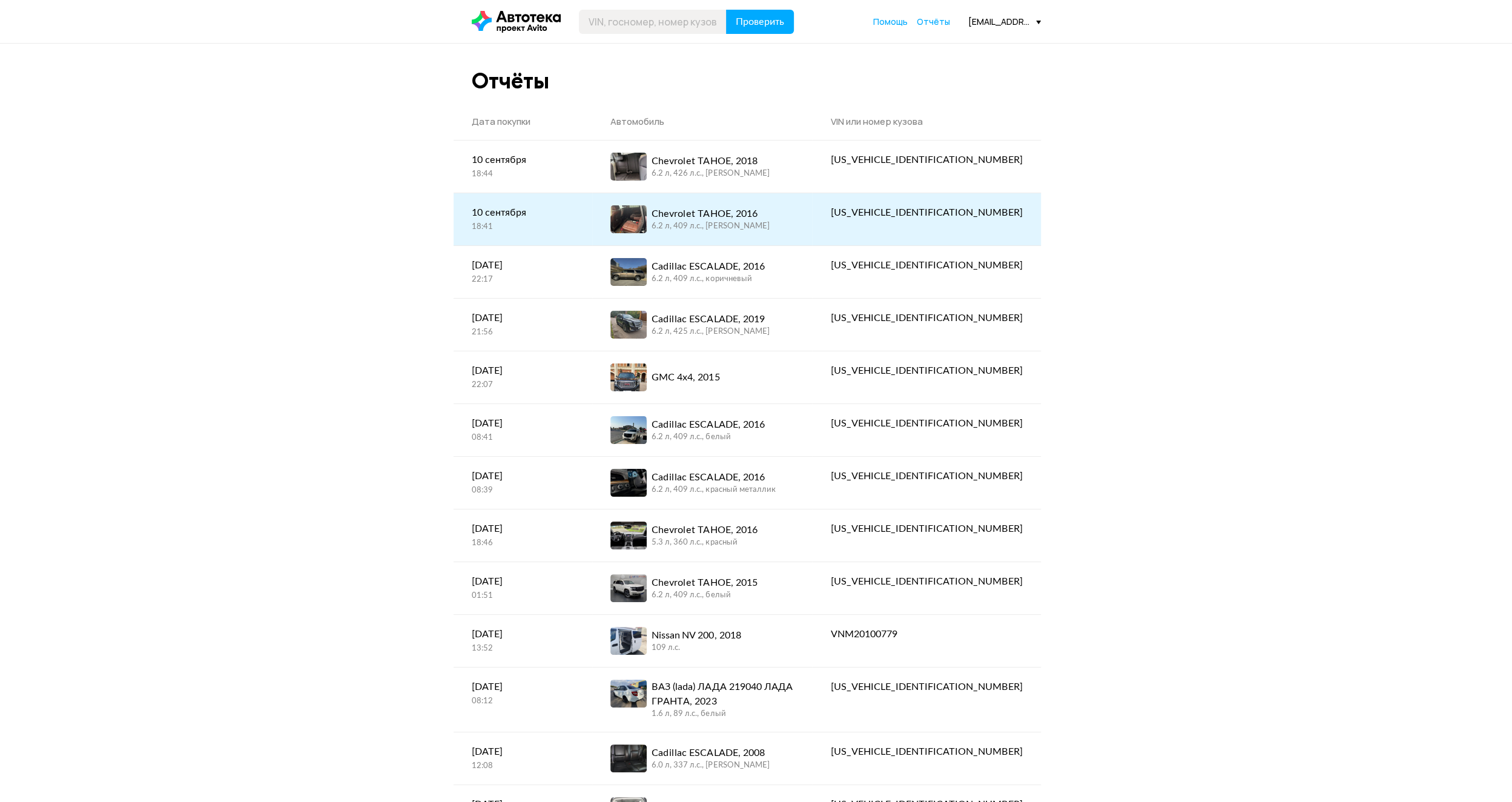
click at [552, 222] on div "18:41" at bounding box center [523, 228] width 103 height 11
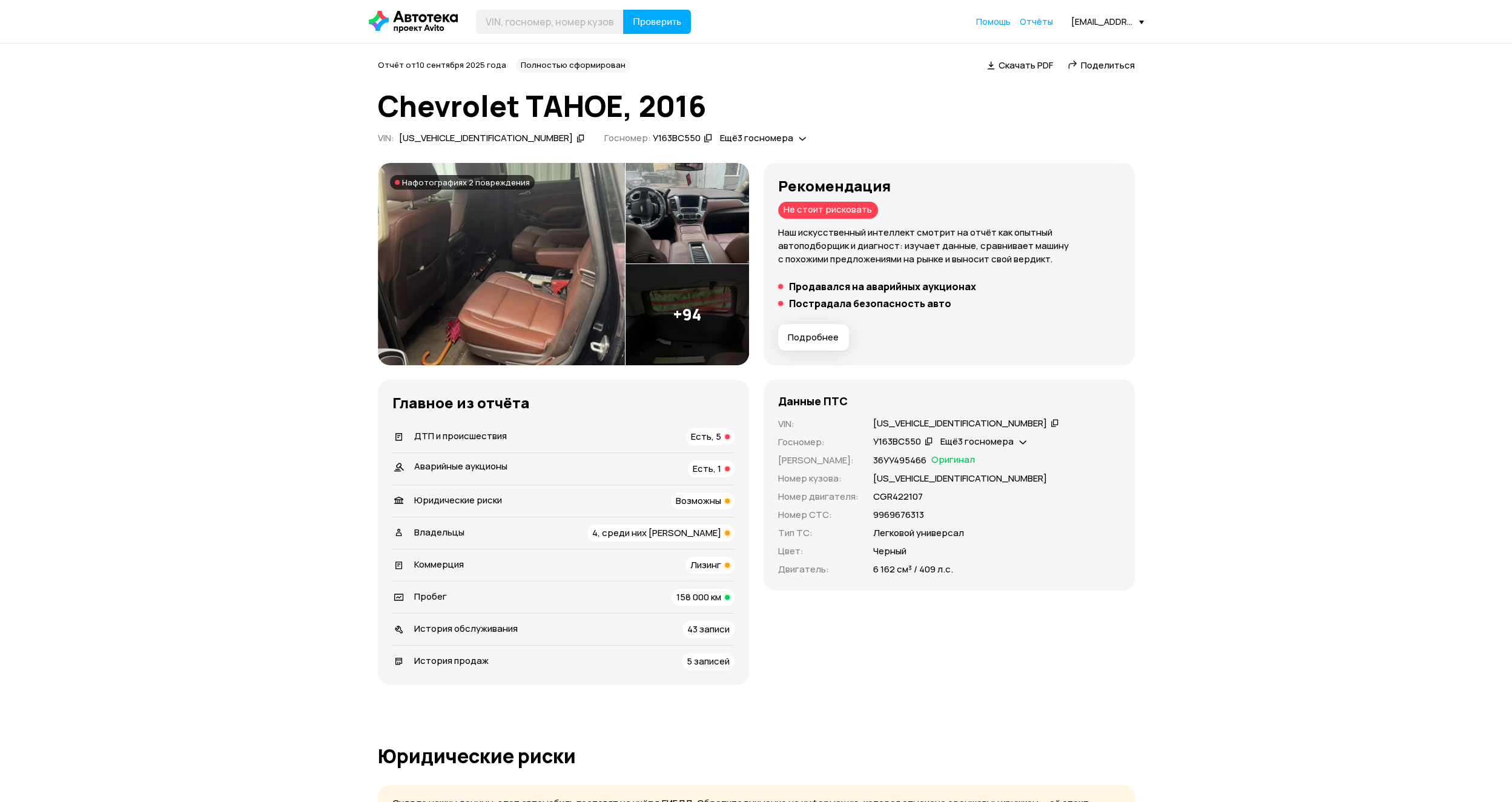
click at [549, 198] on img at bounding box center [501, 264] width 247 height 202
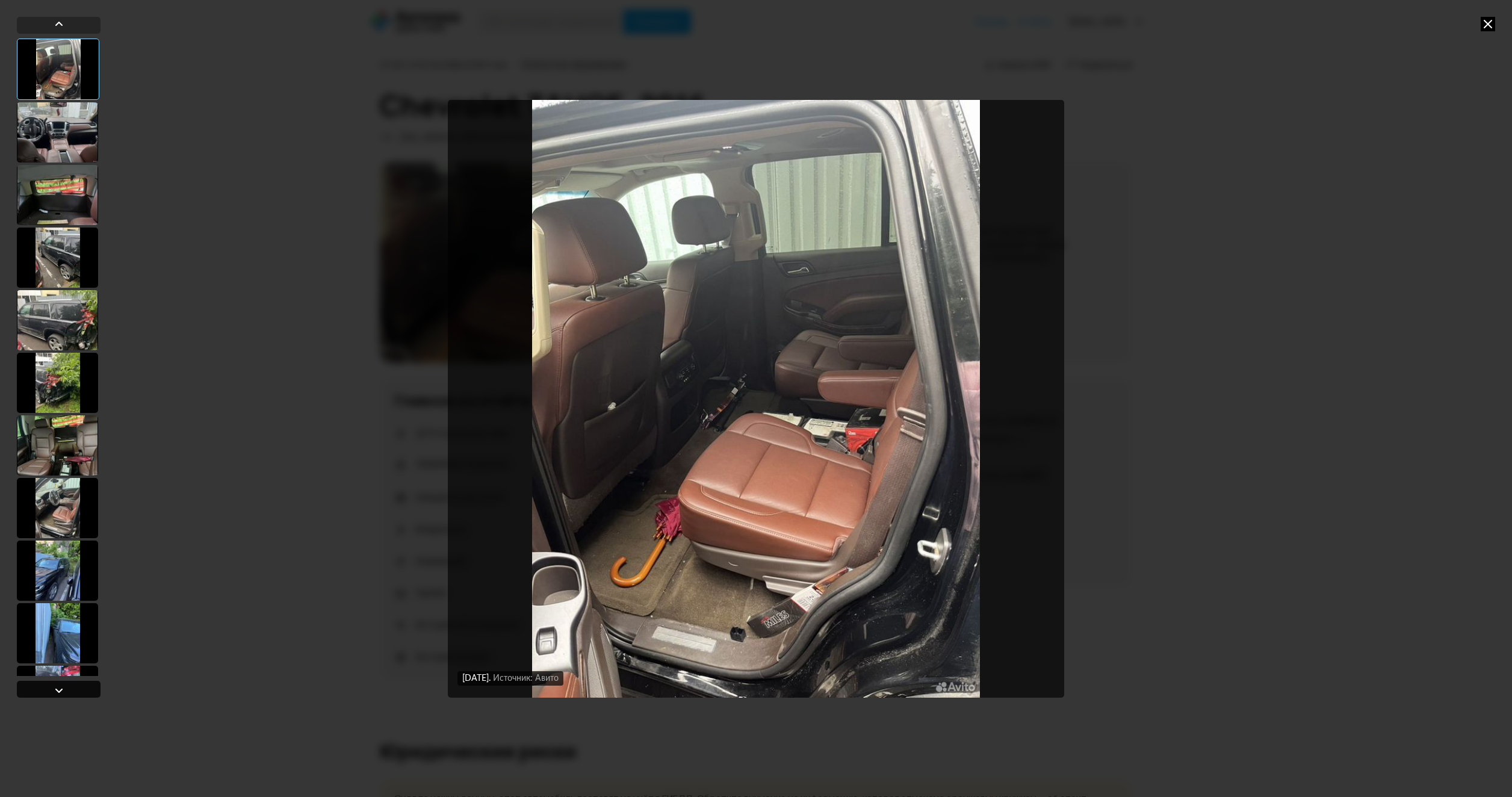
click at [77, 688] on div at bounding box center [58, 689] width 83 height 17
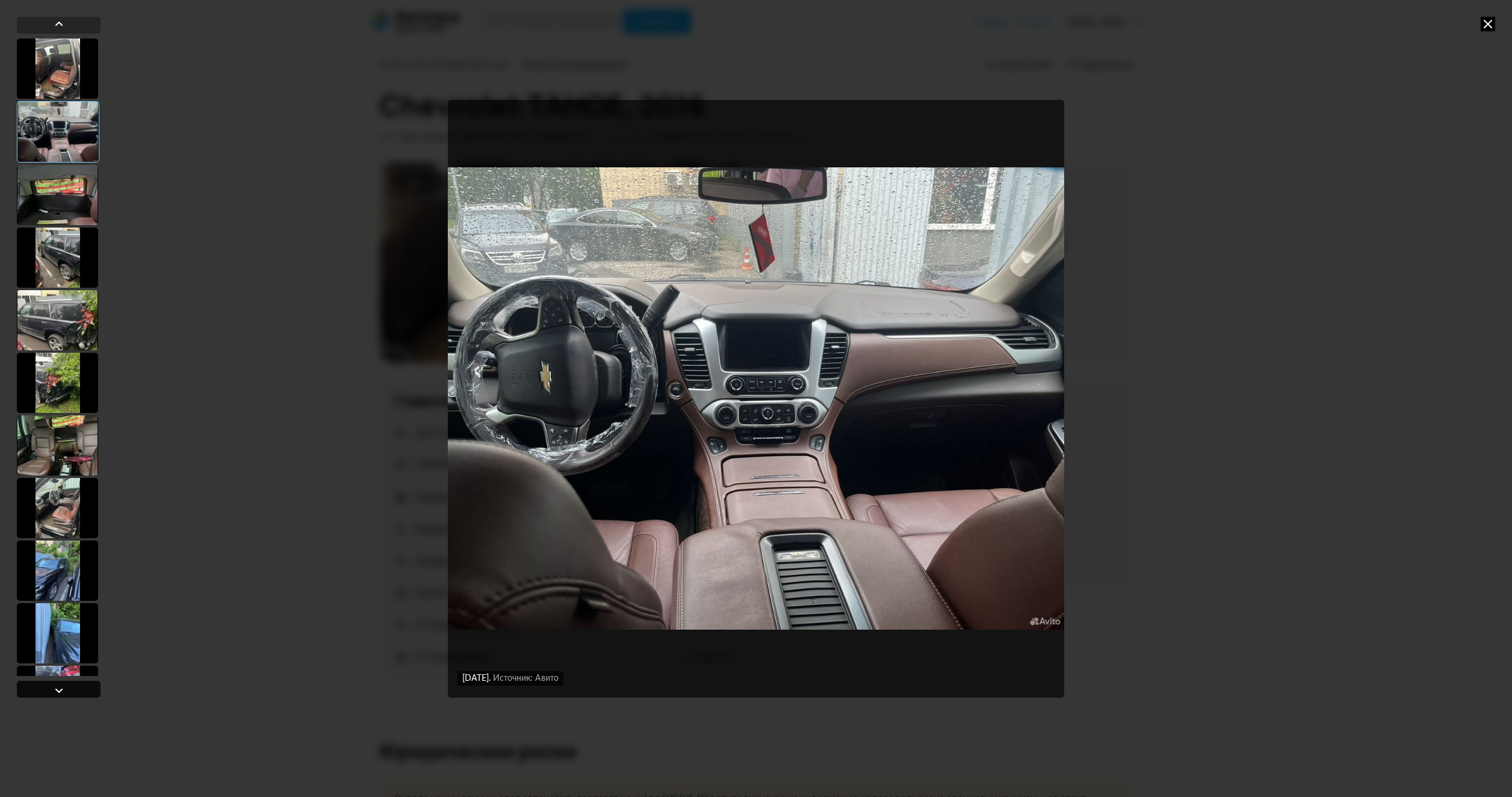
click at [77, 688] on div at bounding box center [58, 689] width 83 height 17
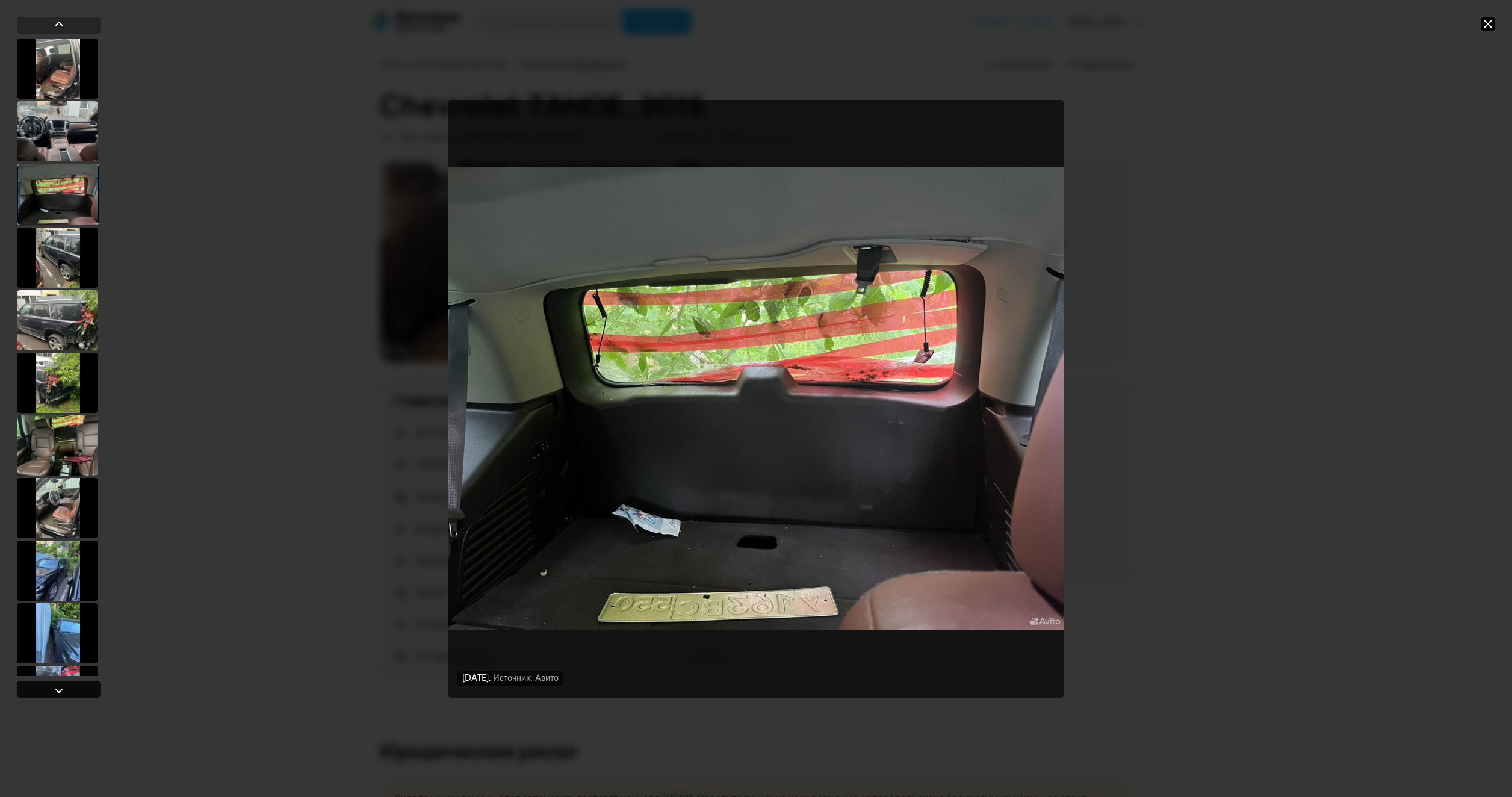
click at [77, 688] on div at bounding box center [58, 689] width 83 height 17
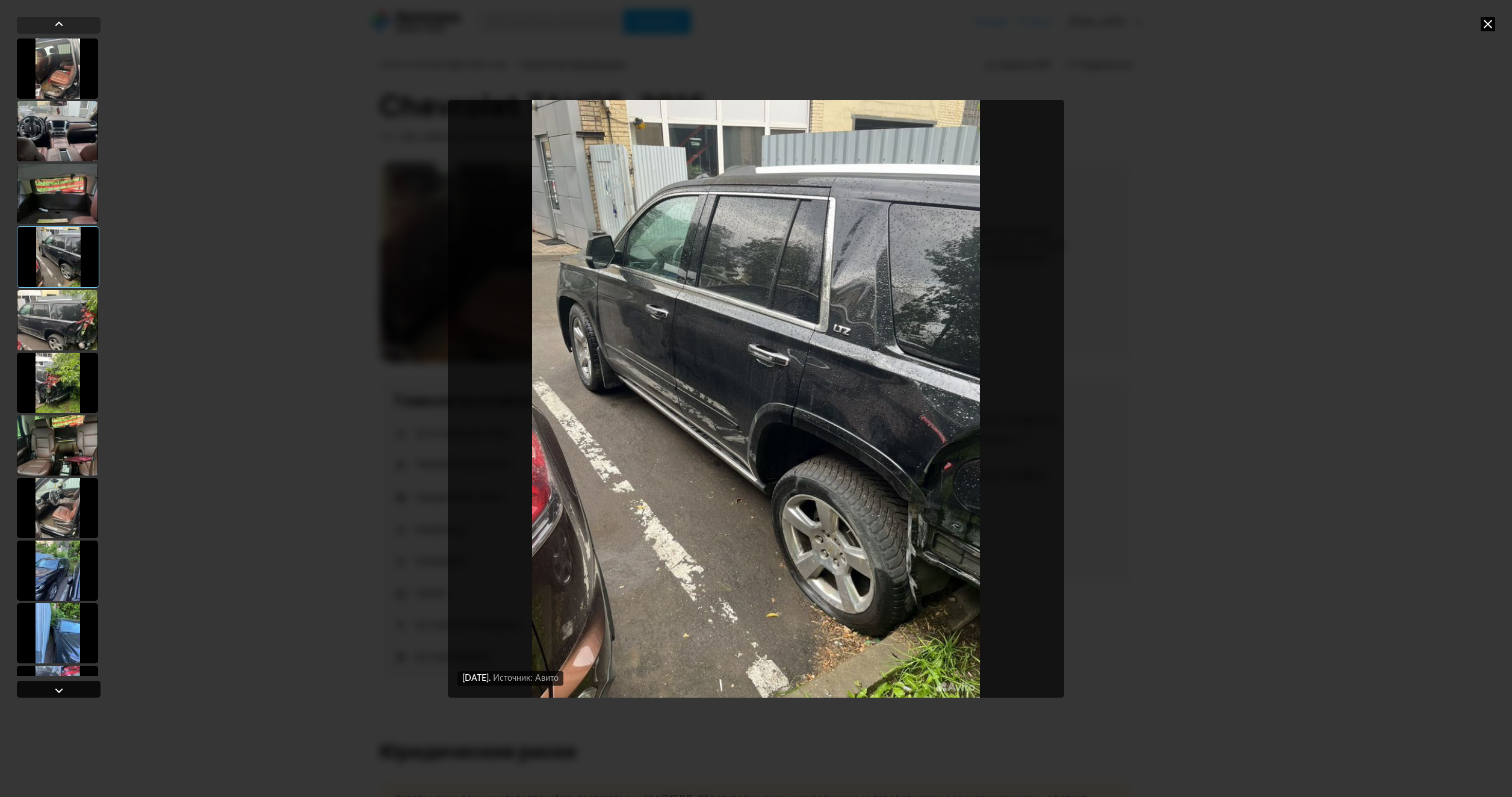
click at [77, 688] on div at bounding box center [58, 689] width 83 height 17
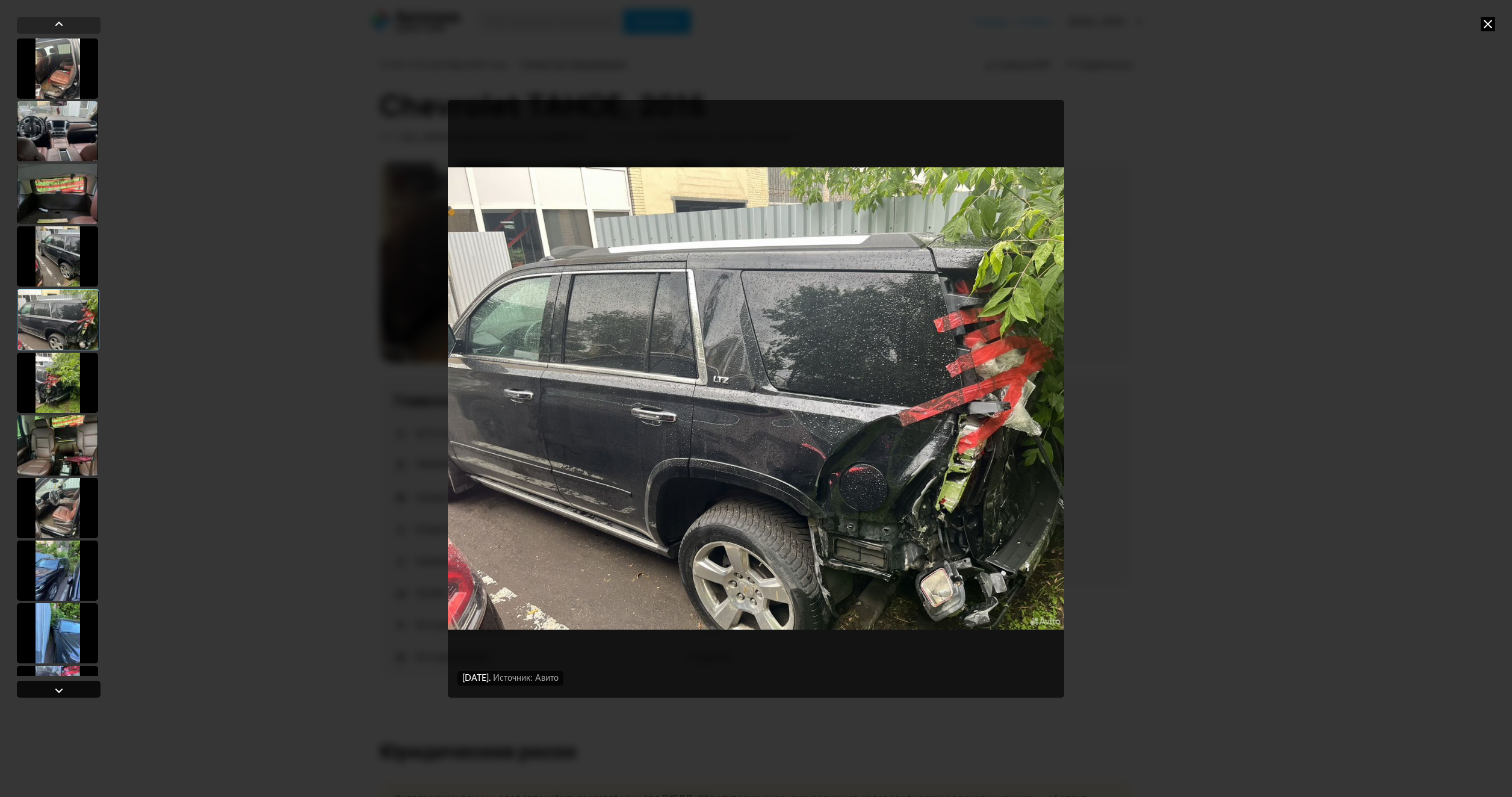
click at [77, 688] on div at bounding box center [58, 689] width 83 height 17
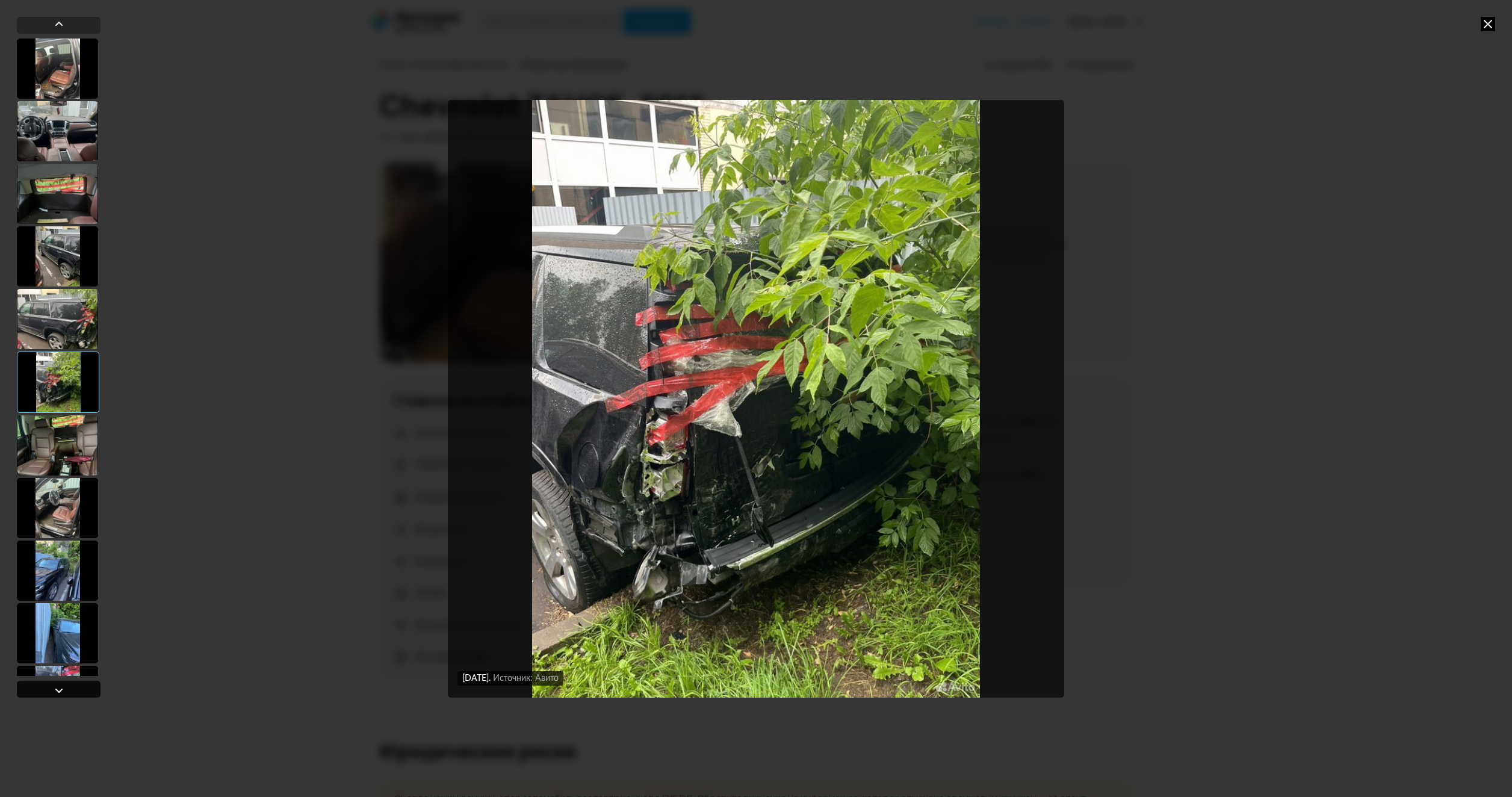
click at [77, 688] on div at bounding box center [58, 689] width 83 height 17
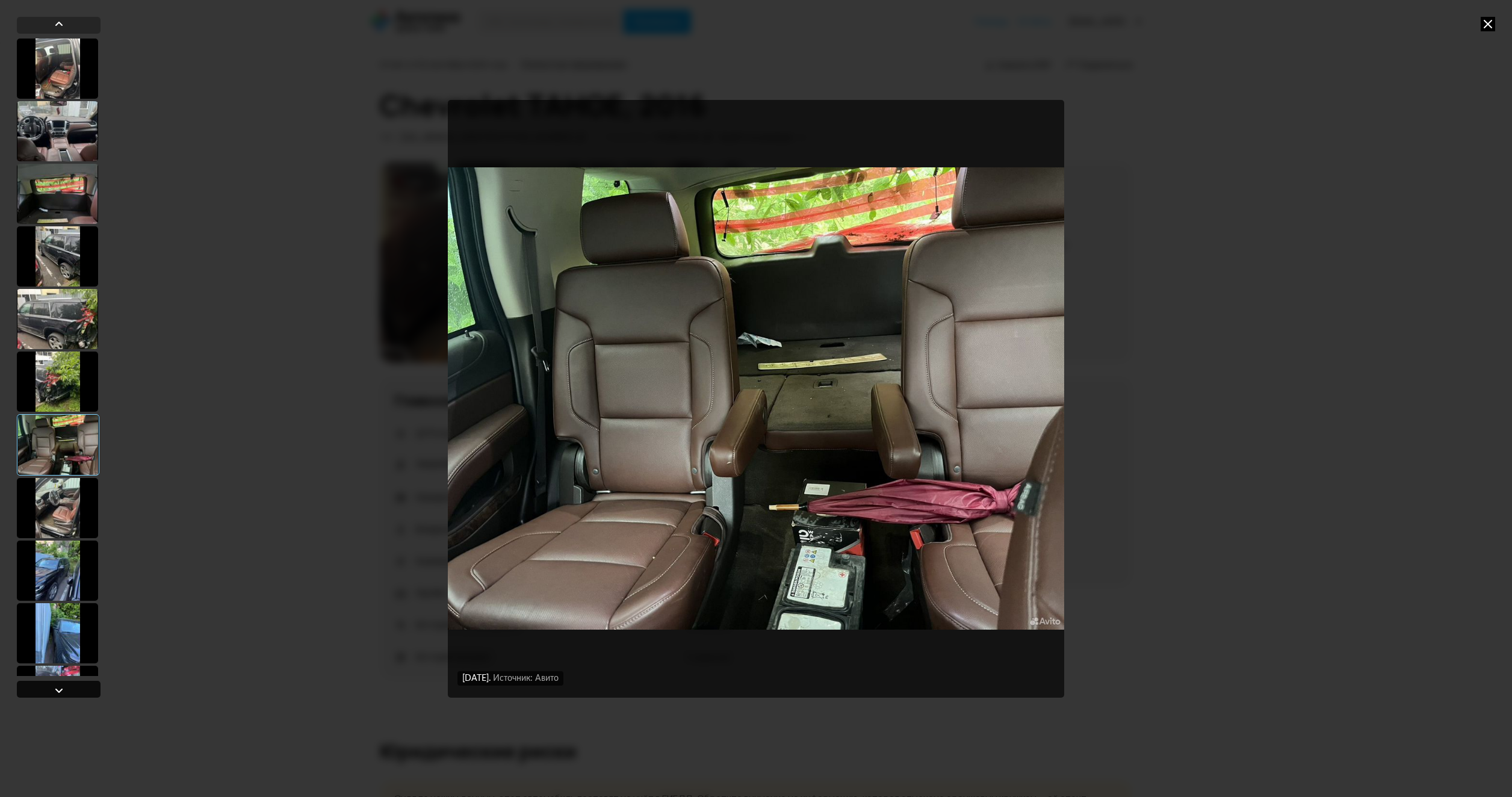
click at [77, 688] on div at bounding box center [58, 689] width 83 height 17
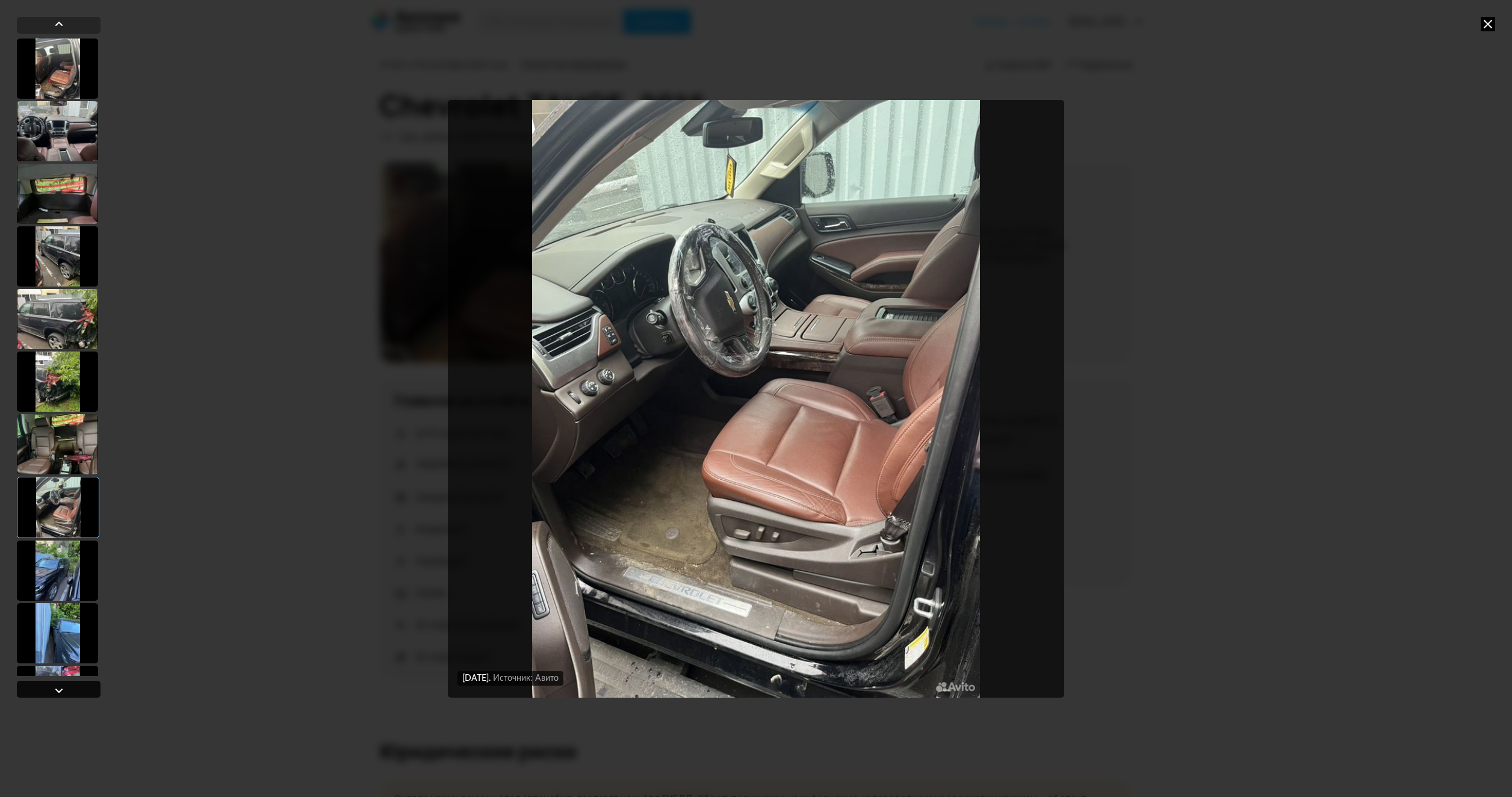
click at [77, 688] on div at bounding box center [58, 689] width 83 height 17
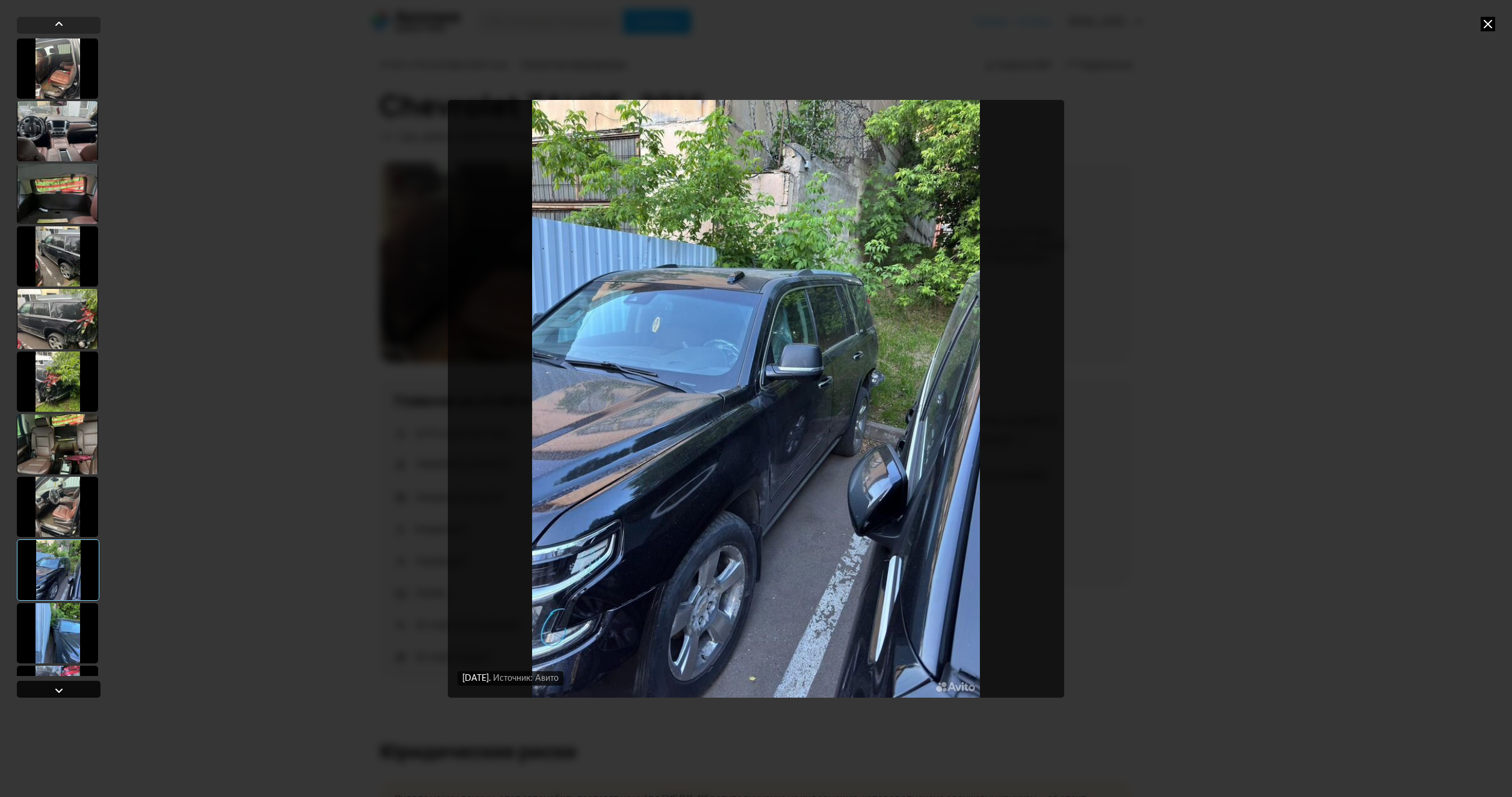
click at [77, 688] on div at bounding box center [58, 689] width 83 height 17
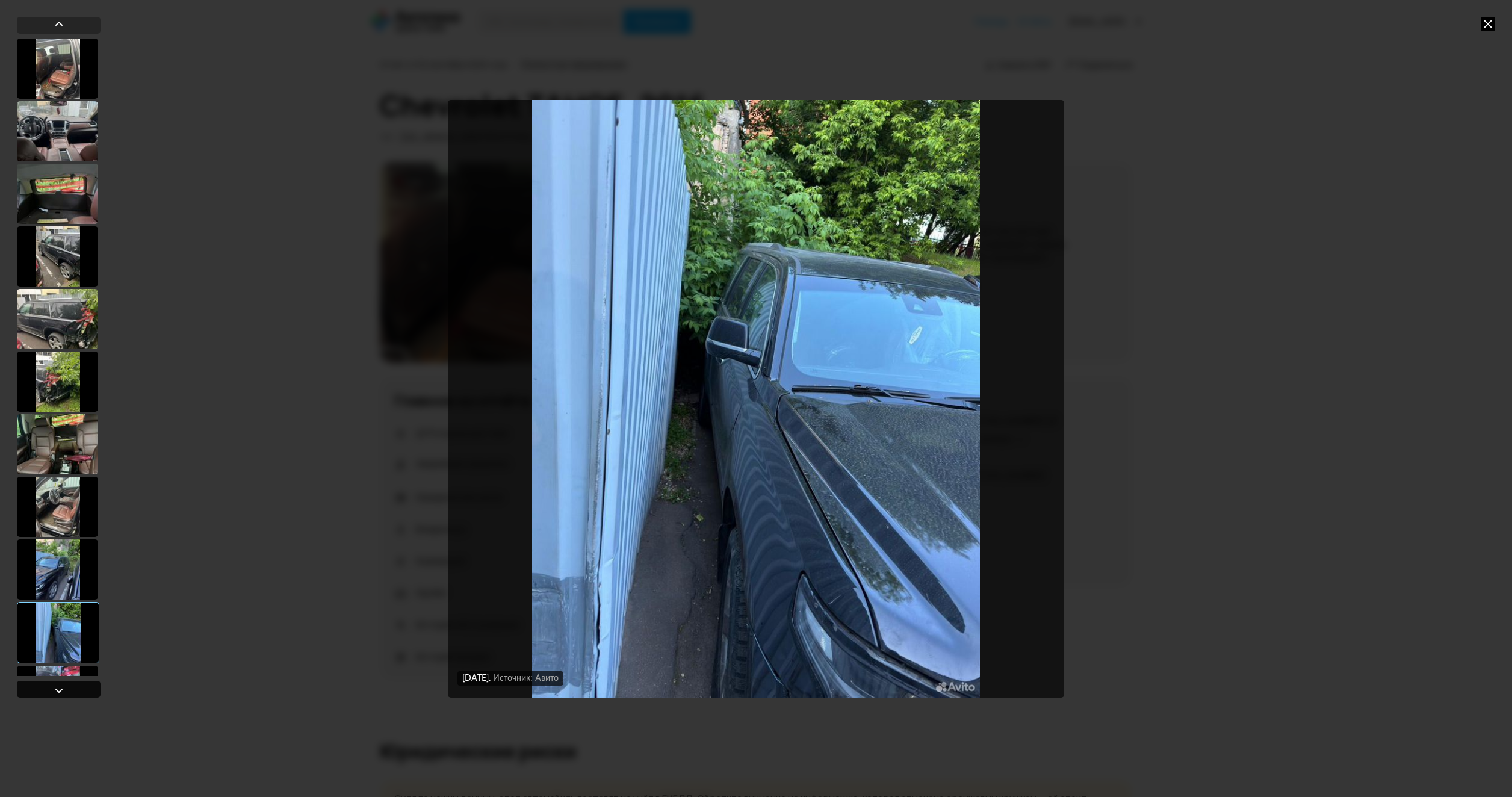
click at [77, 688] on div at bounding box center [58, 689] width 83 height 17
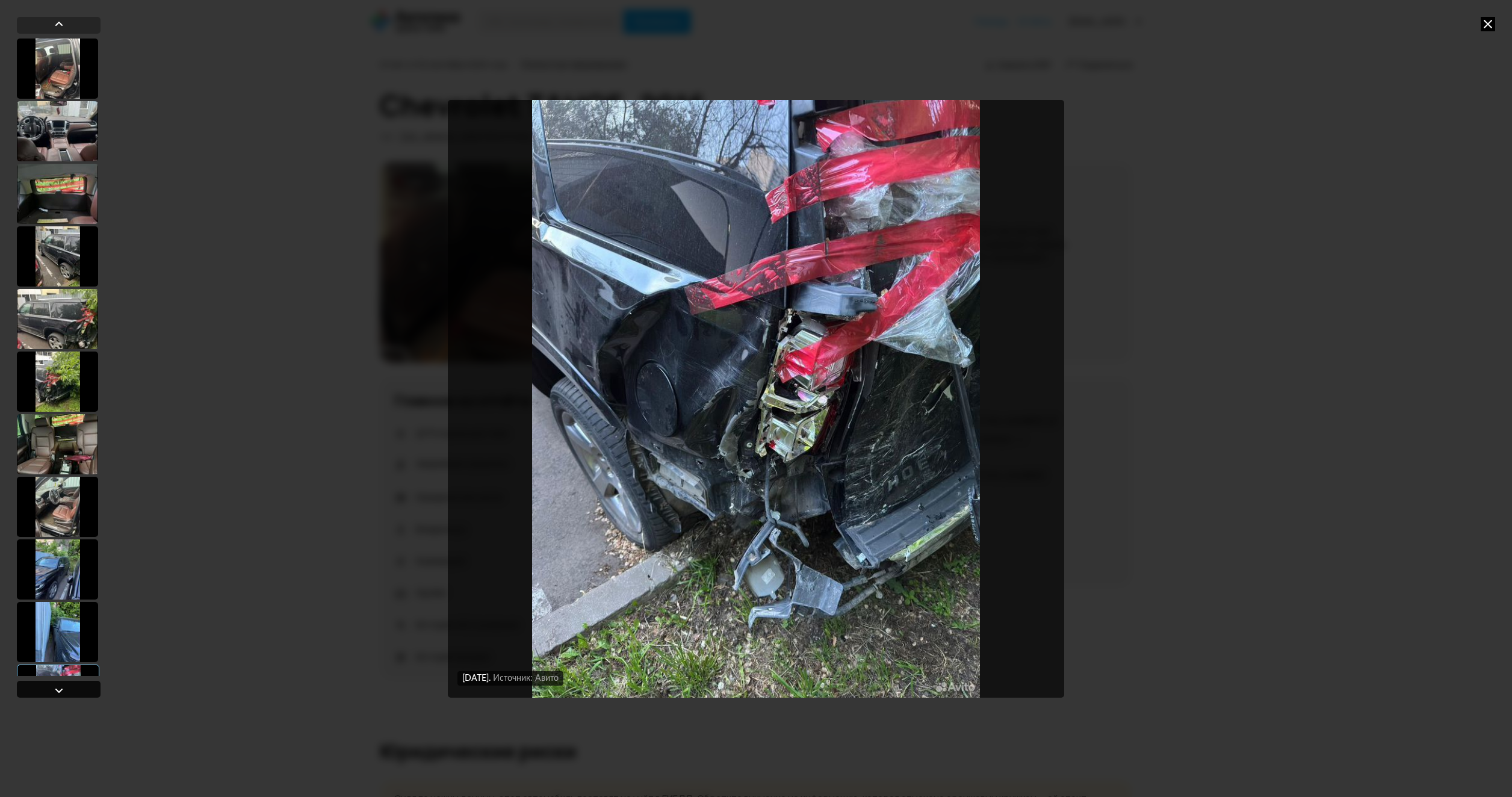
click at [77, 688] on div at bounding box center [58, 689] width 83 height 17
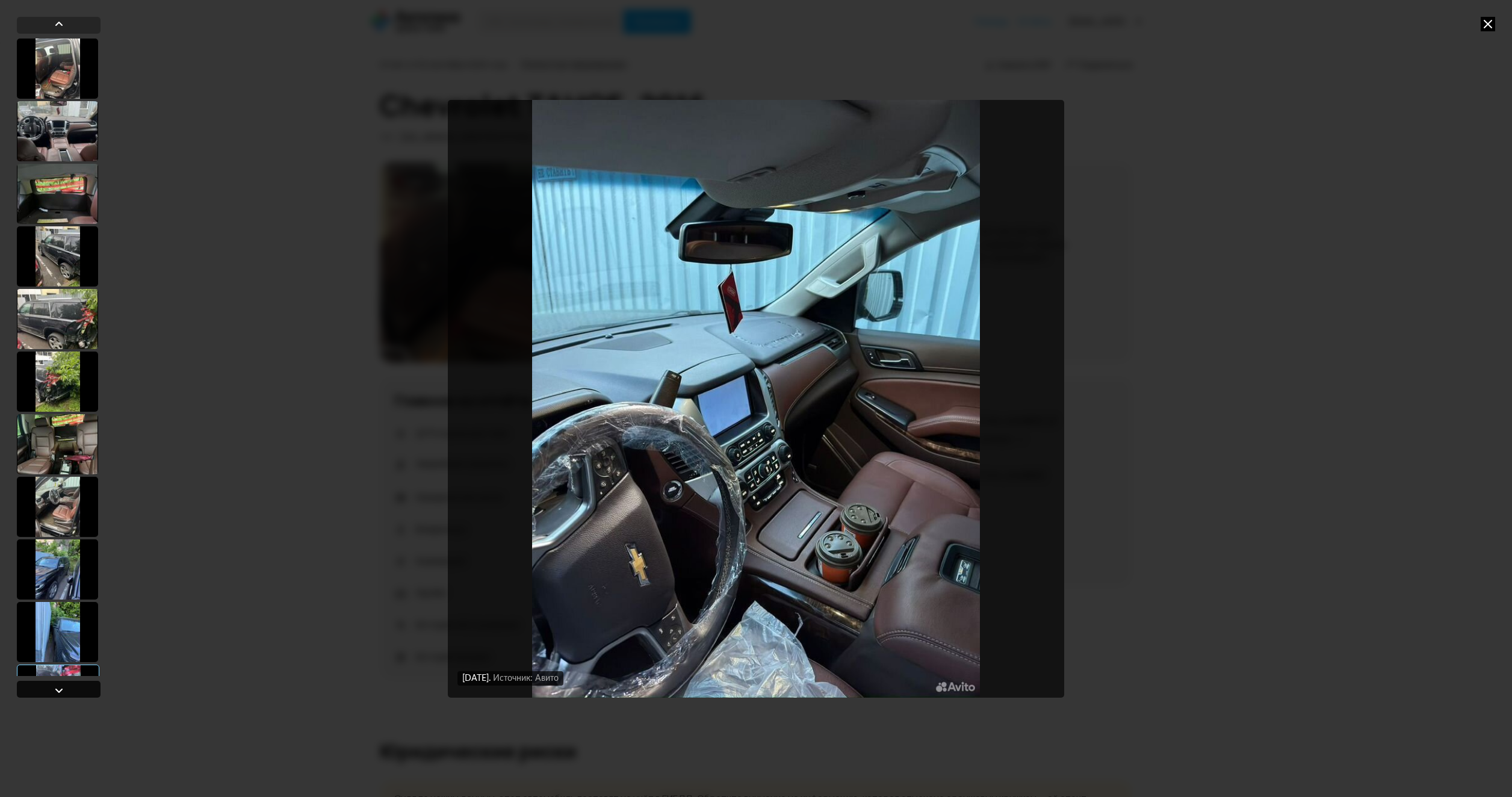
scroll to position [682, 0]
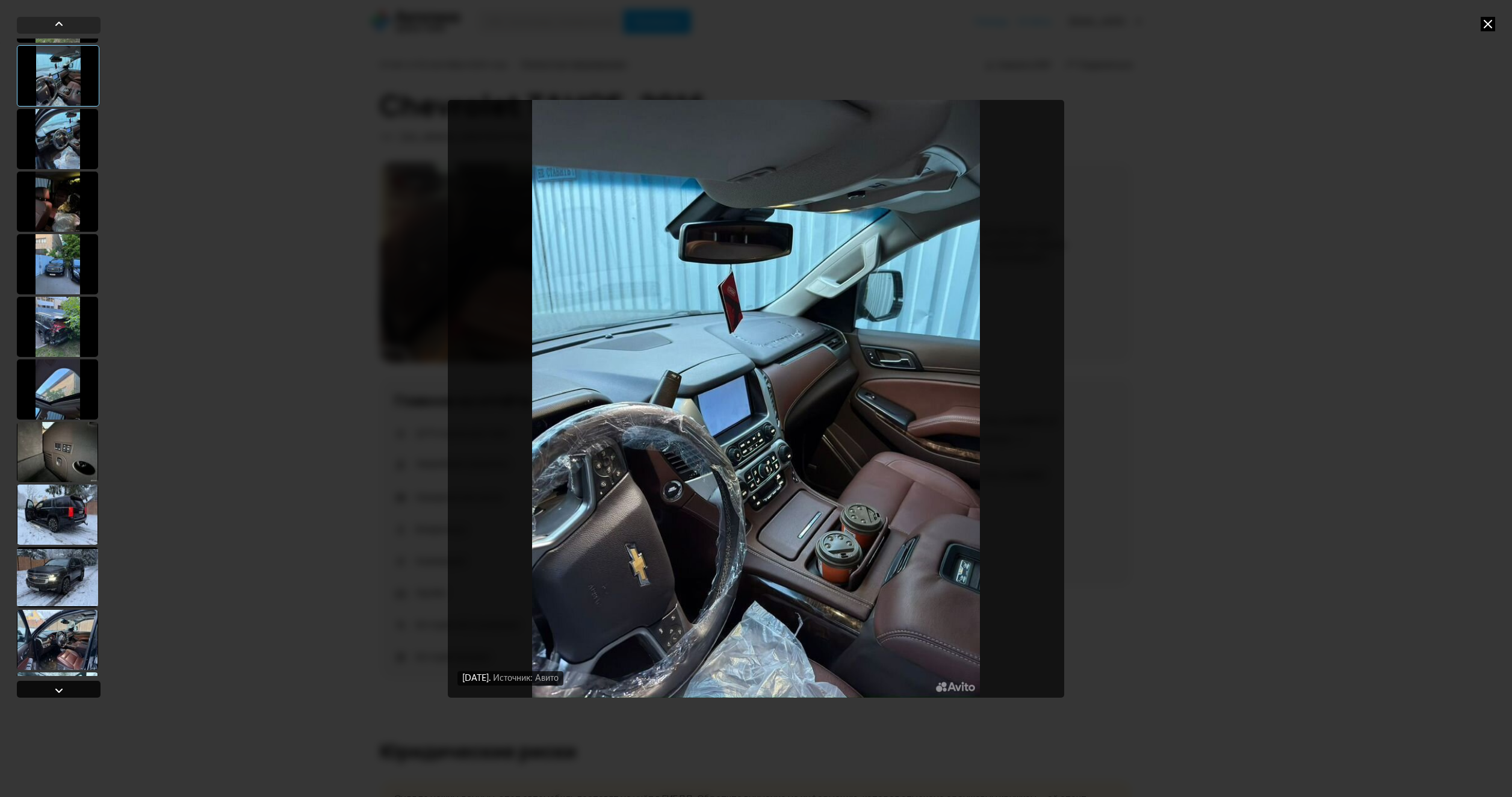
click at [77, 688] on div at bounding box center [58, 689] width 83 height 17
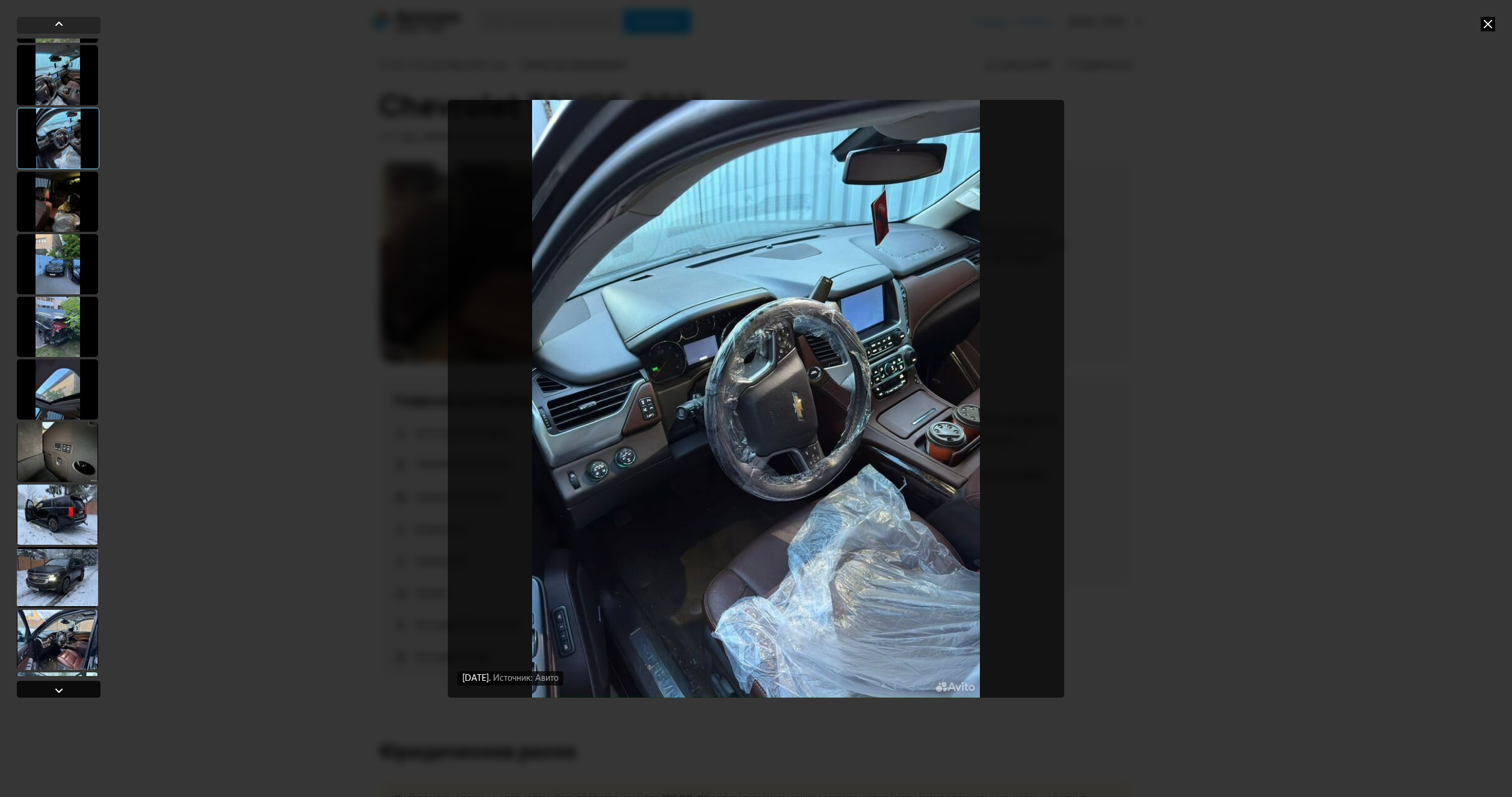
click at [77, 688] on div at bounding box center [58, 689] width 83 height 17
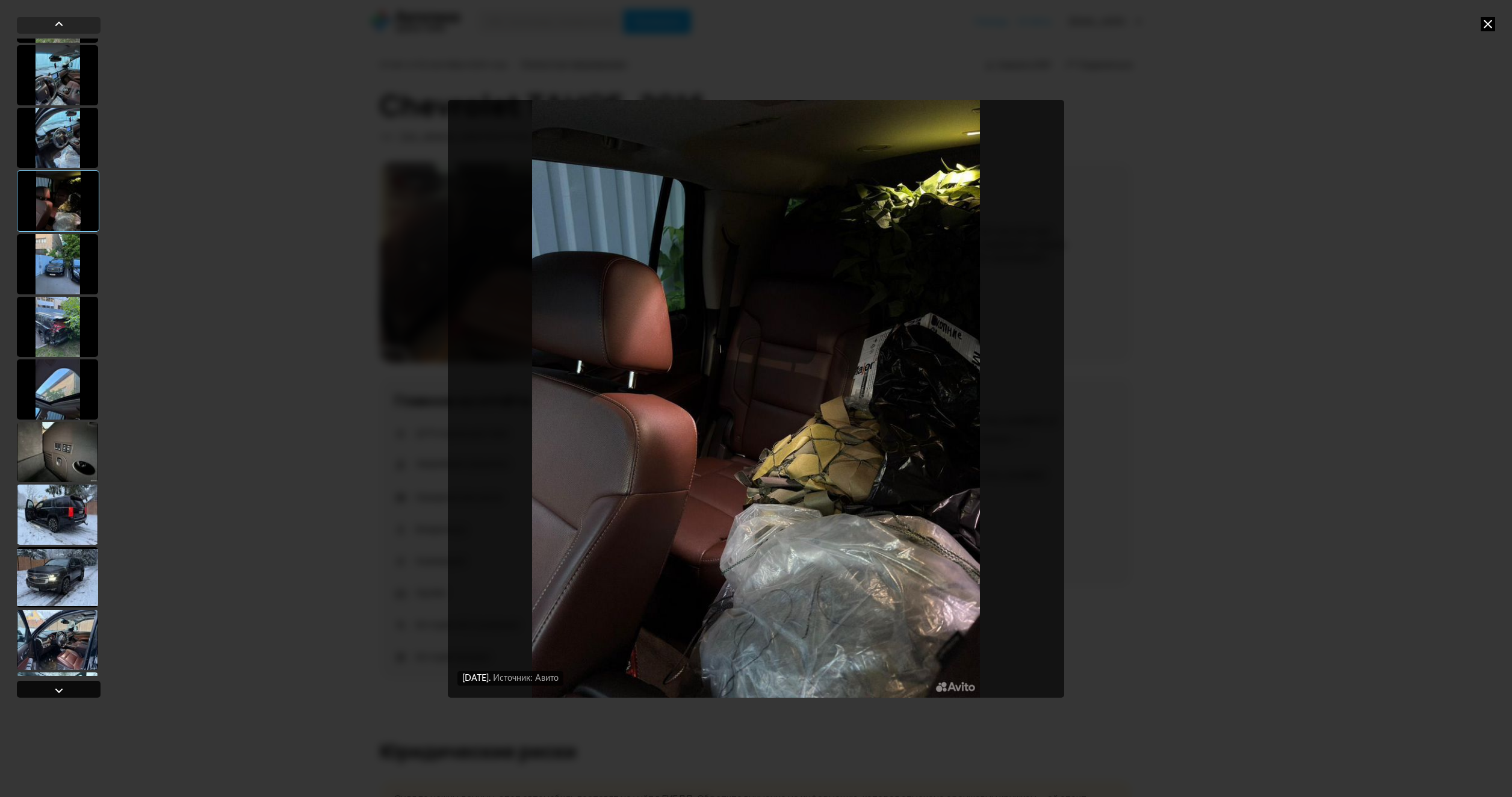
click at [77, 688] on div at bounding box center [58, 689] width 83 height 17
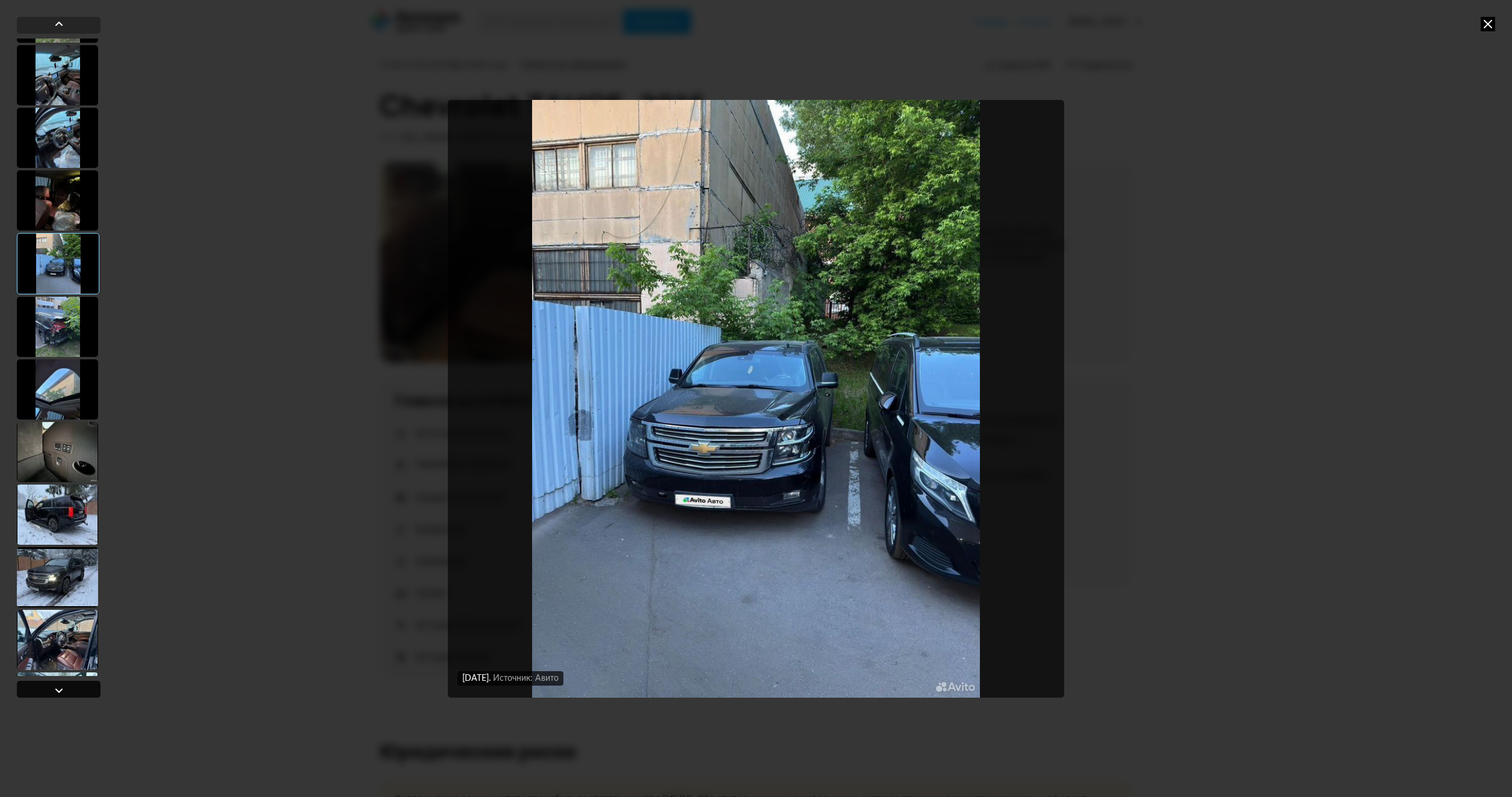
click at [77, 688] on div at bounding box center [58, 689] width 83 height 17
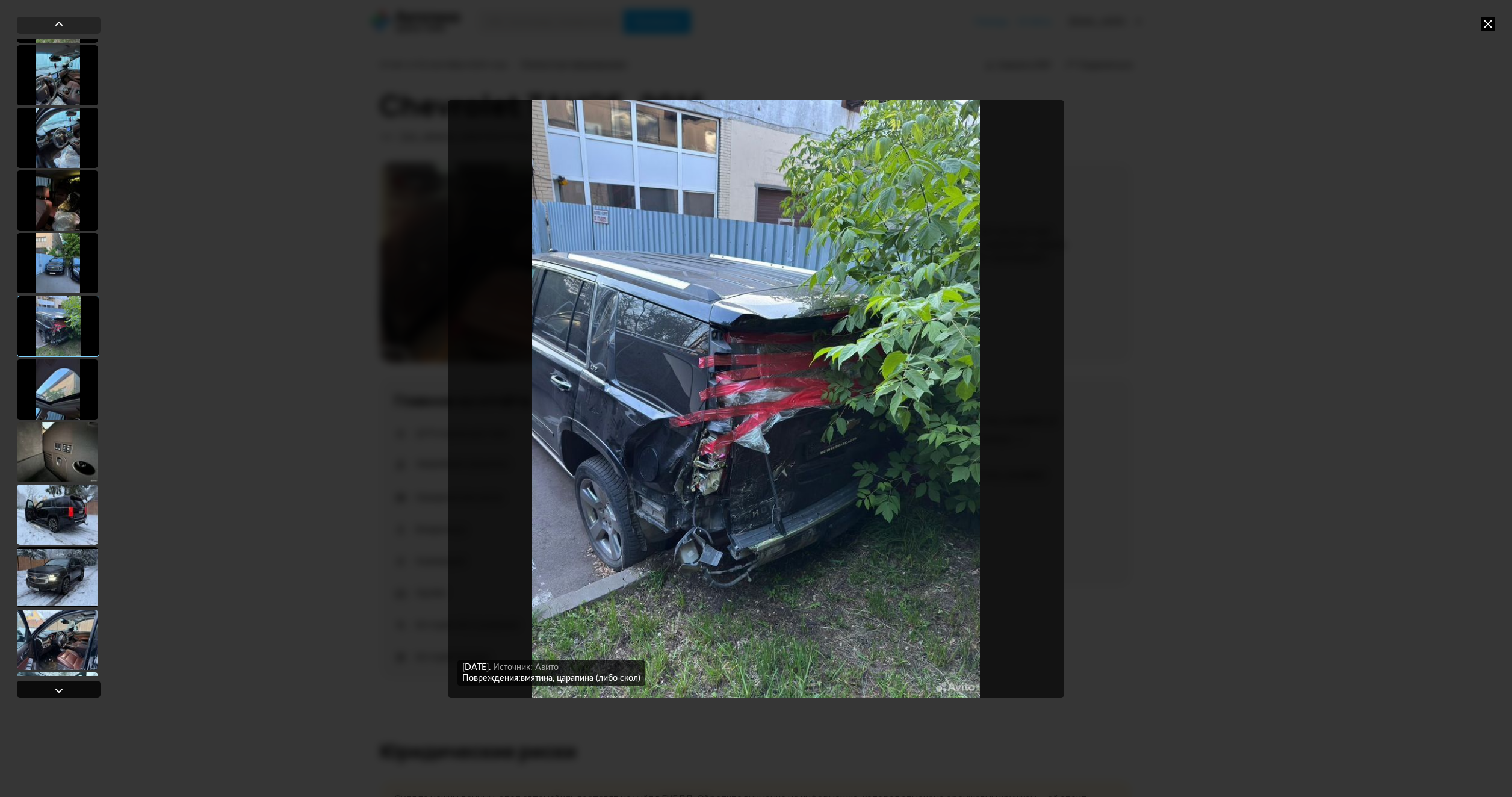
click at [77, 688] on div at bounding box center [58, 689] width 83 height 17
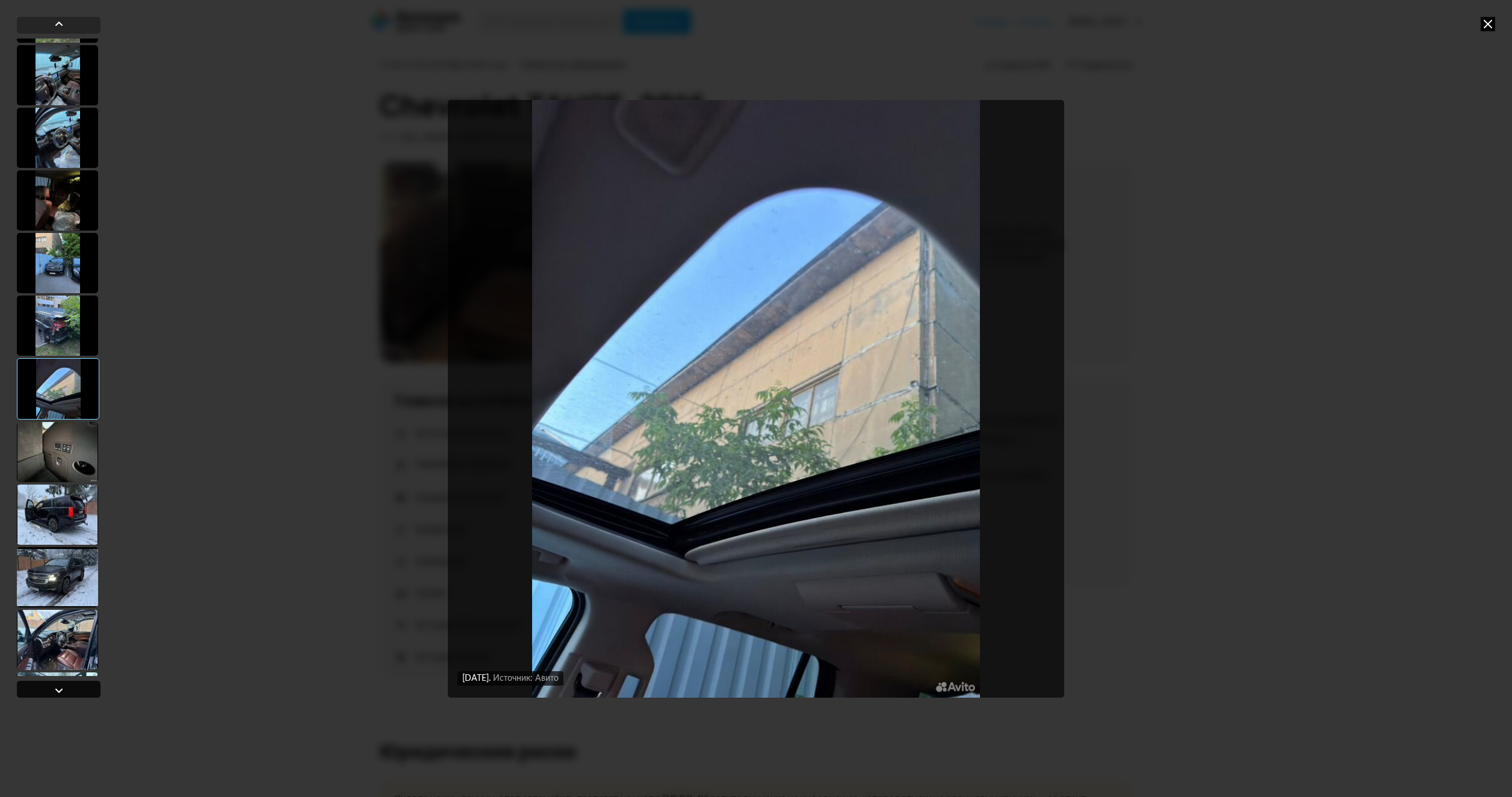
click at [77, 688] on div at bounding box center [58, 689] width 83 height 17
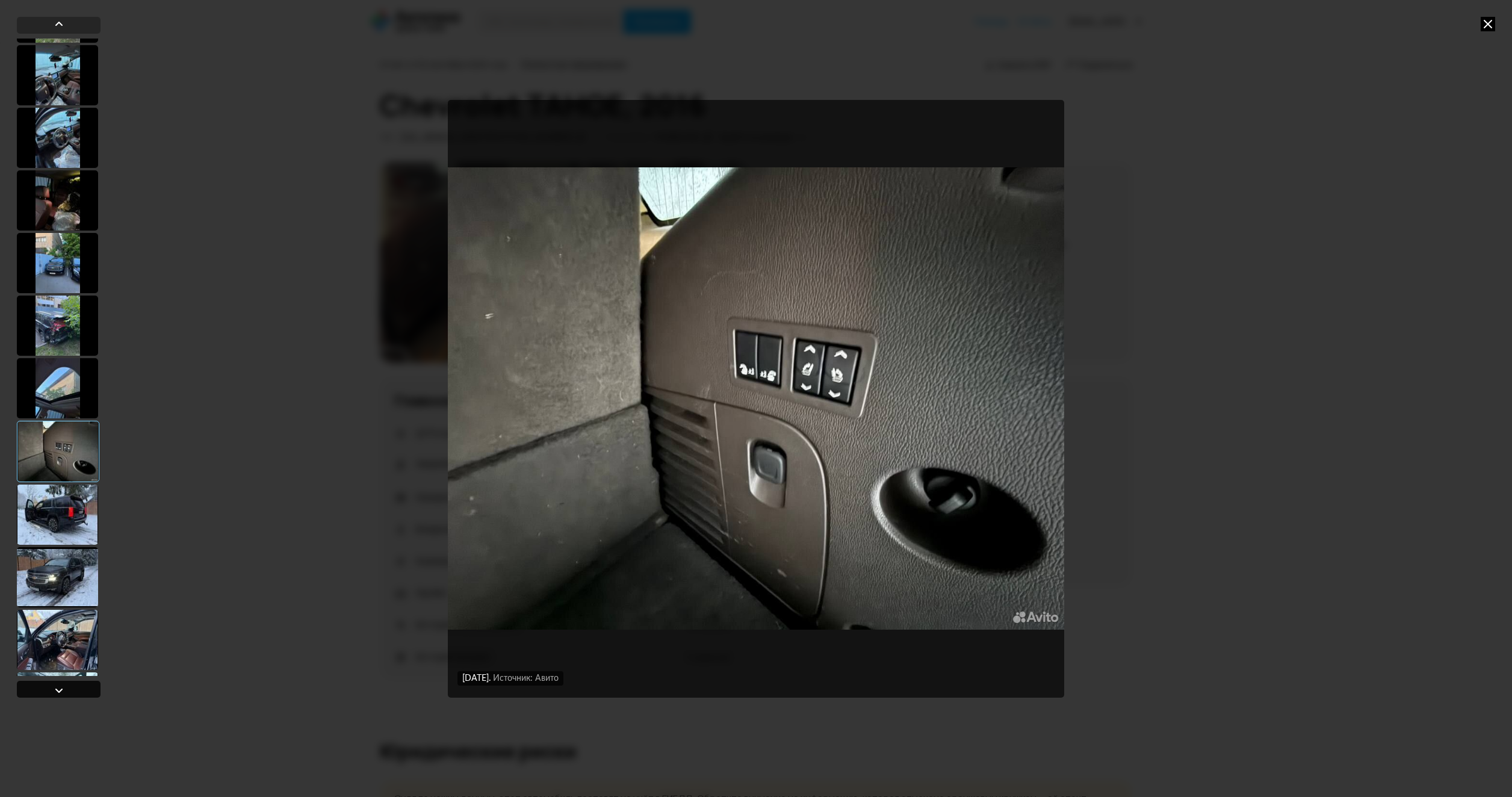
click at [77, 688] on div at bounding box center [58, 689] width 83 height 17
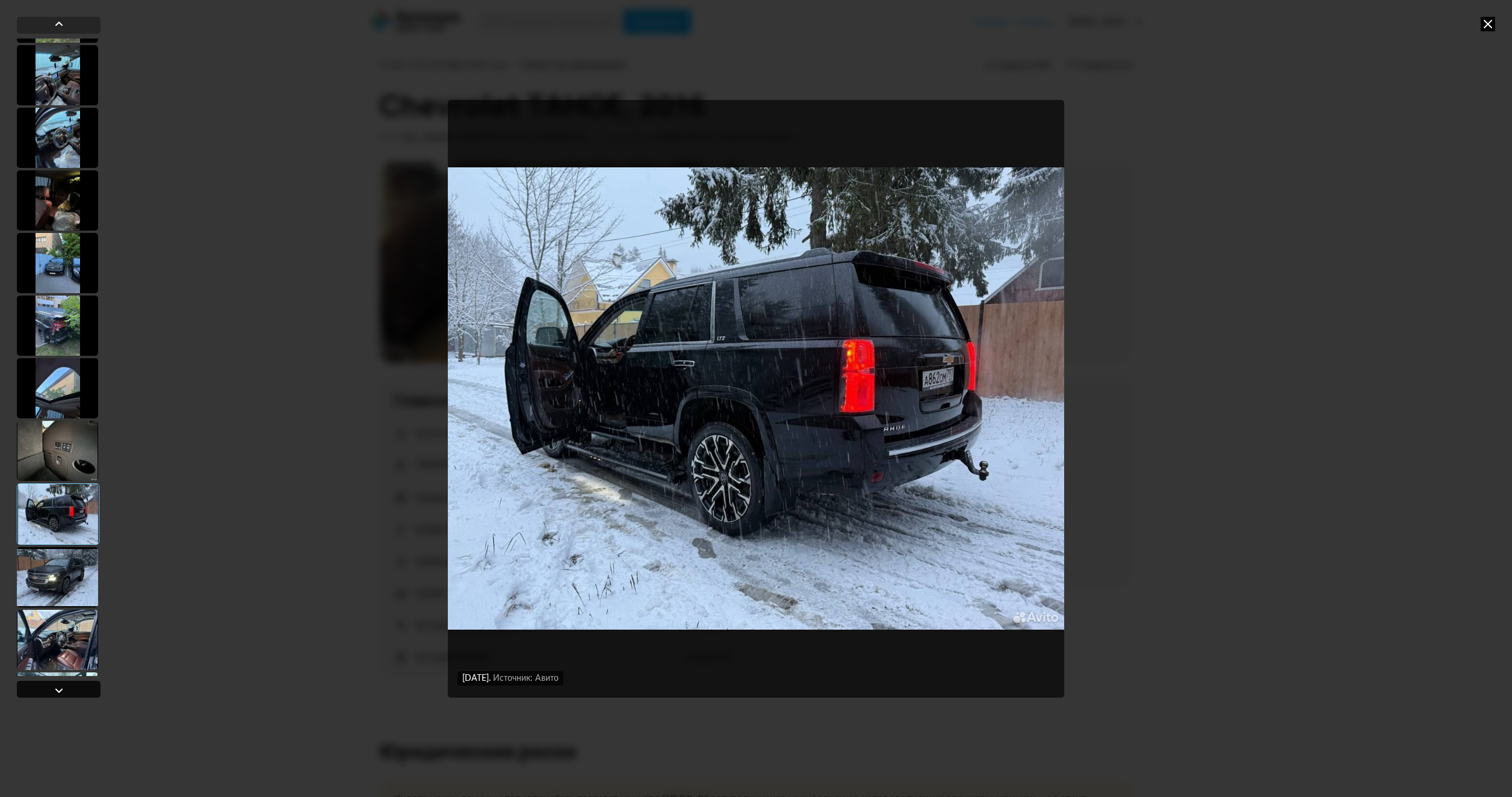
click at [77, 688] on div at bounding box center [58, 689] width 83 height 17
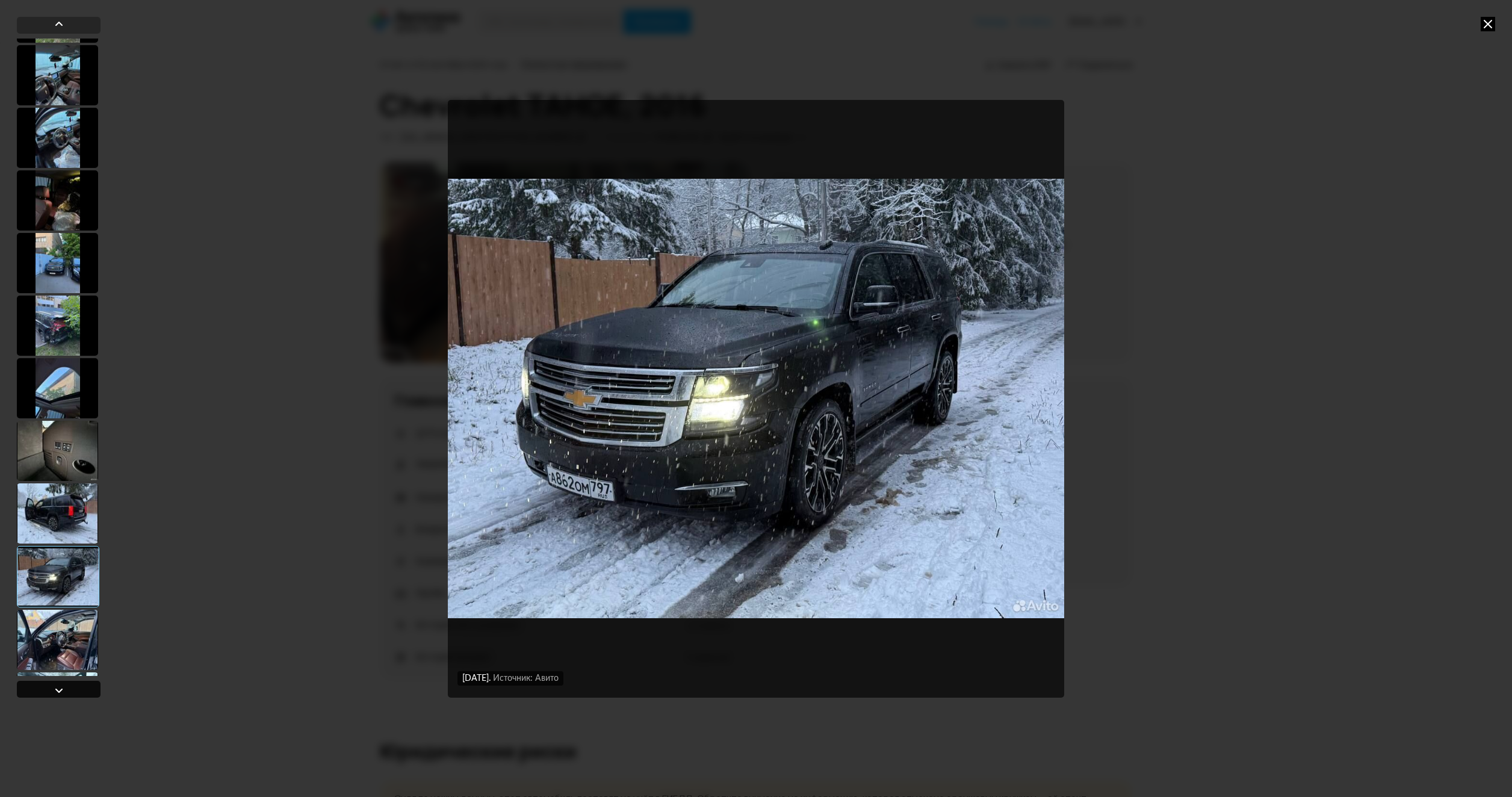
click at [77, 688] on div at bounding box center [58, 689] width 83 height 17
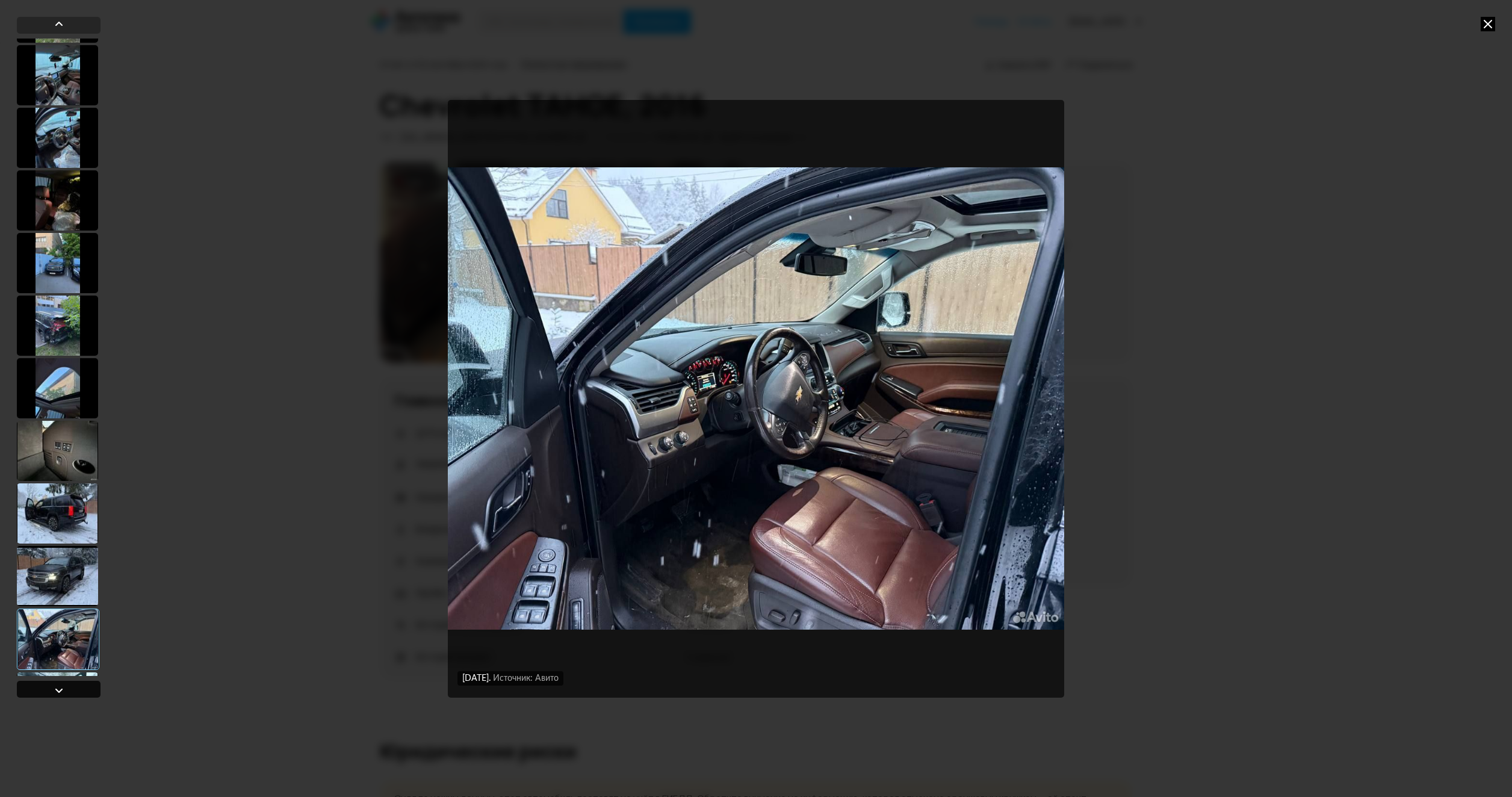
click at [77, 688] on div at bounding box center [58, 689] width 83 height 17
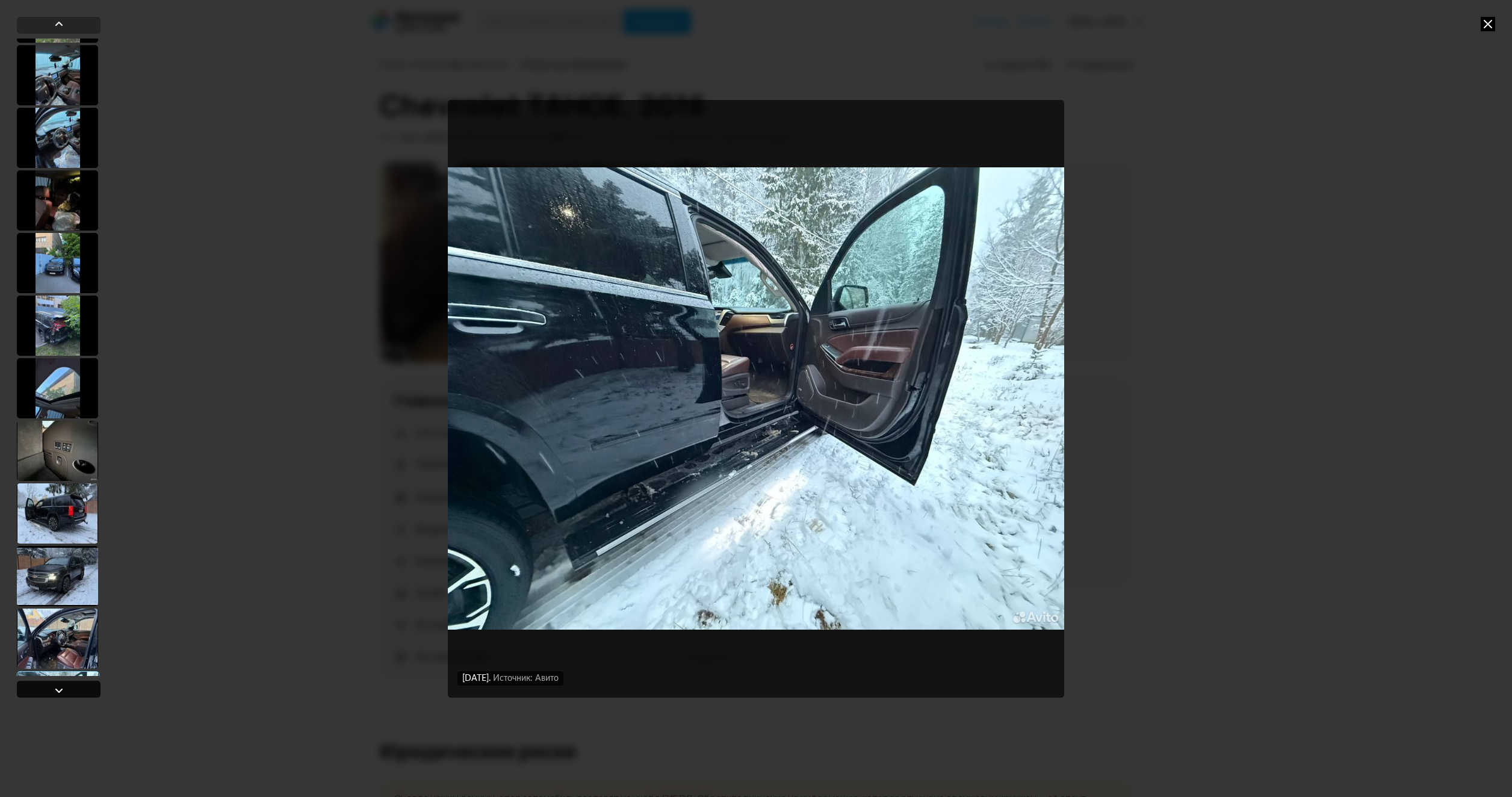
click at [77, 688] on div at bounding box center [58, 689] width 83 height 17
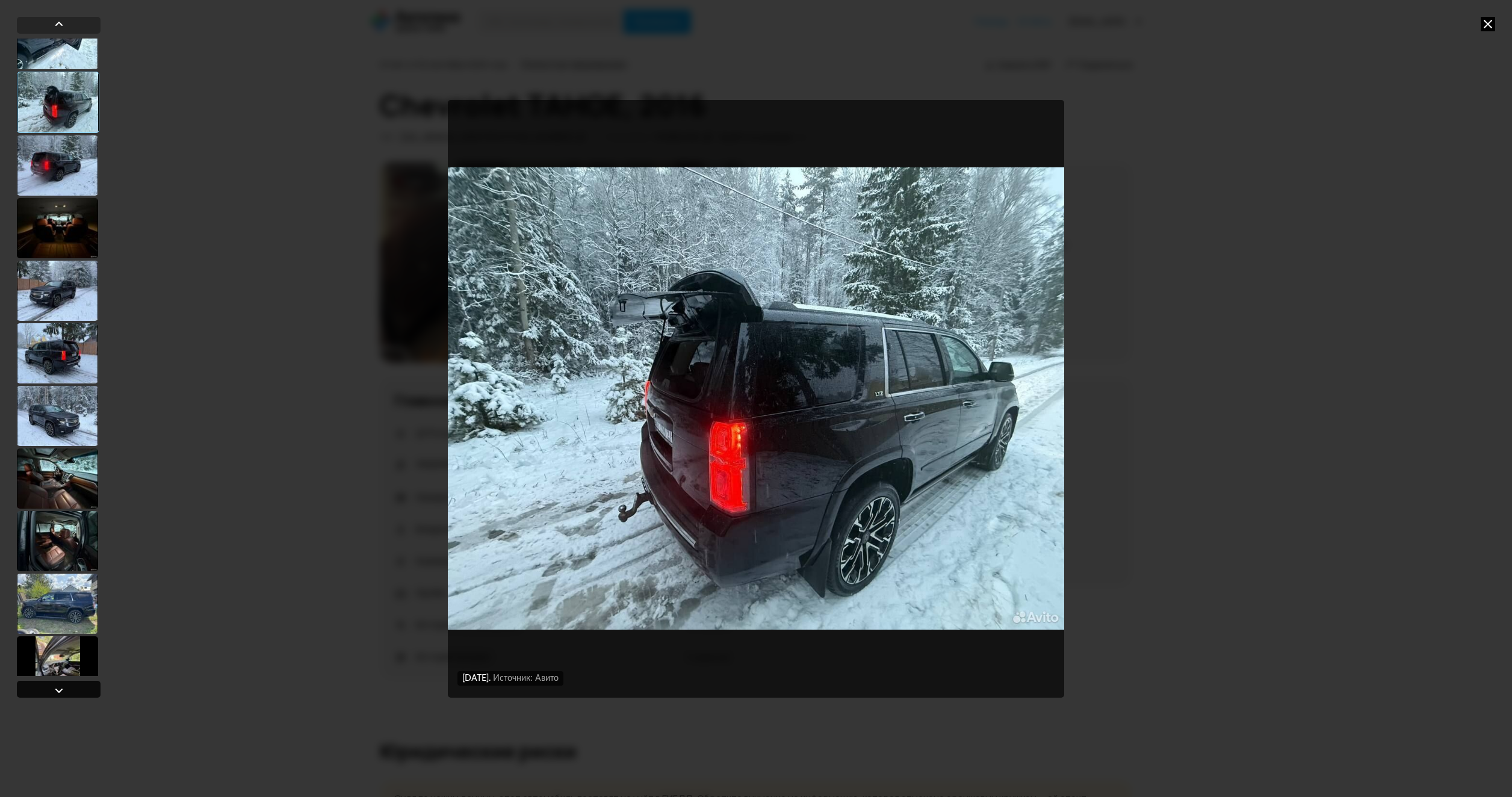
click at [77, 688] on div at bounding box center [58, 689] width 83 height 17
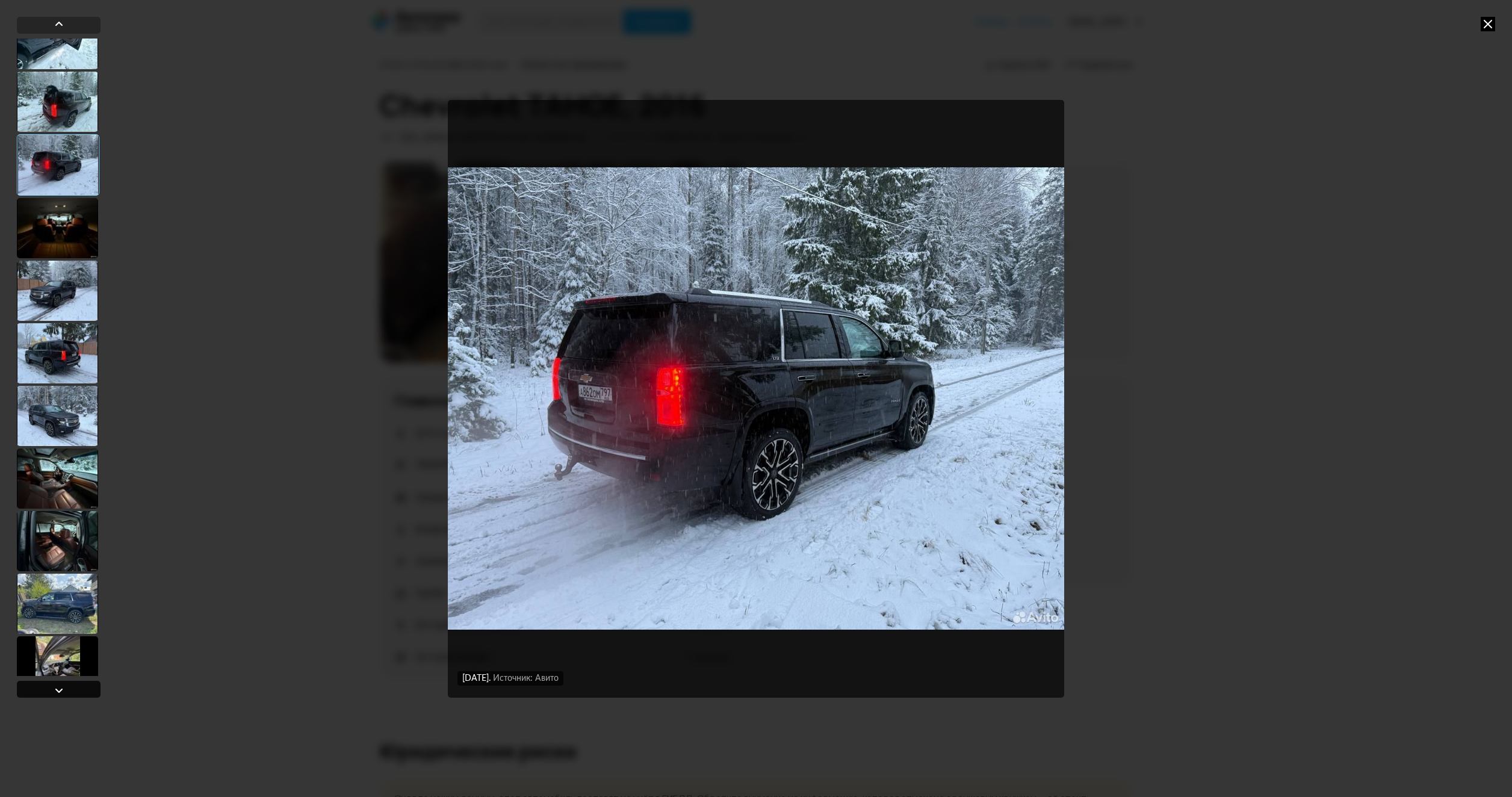
click at [77, 688] on div at bounding box center [58, 689] width 83 height 17
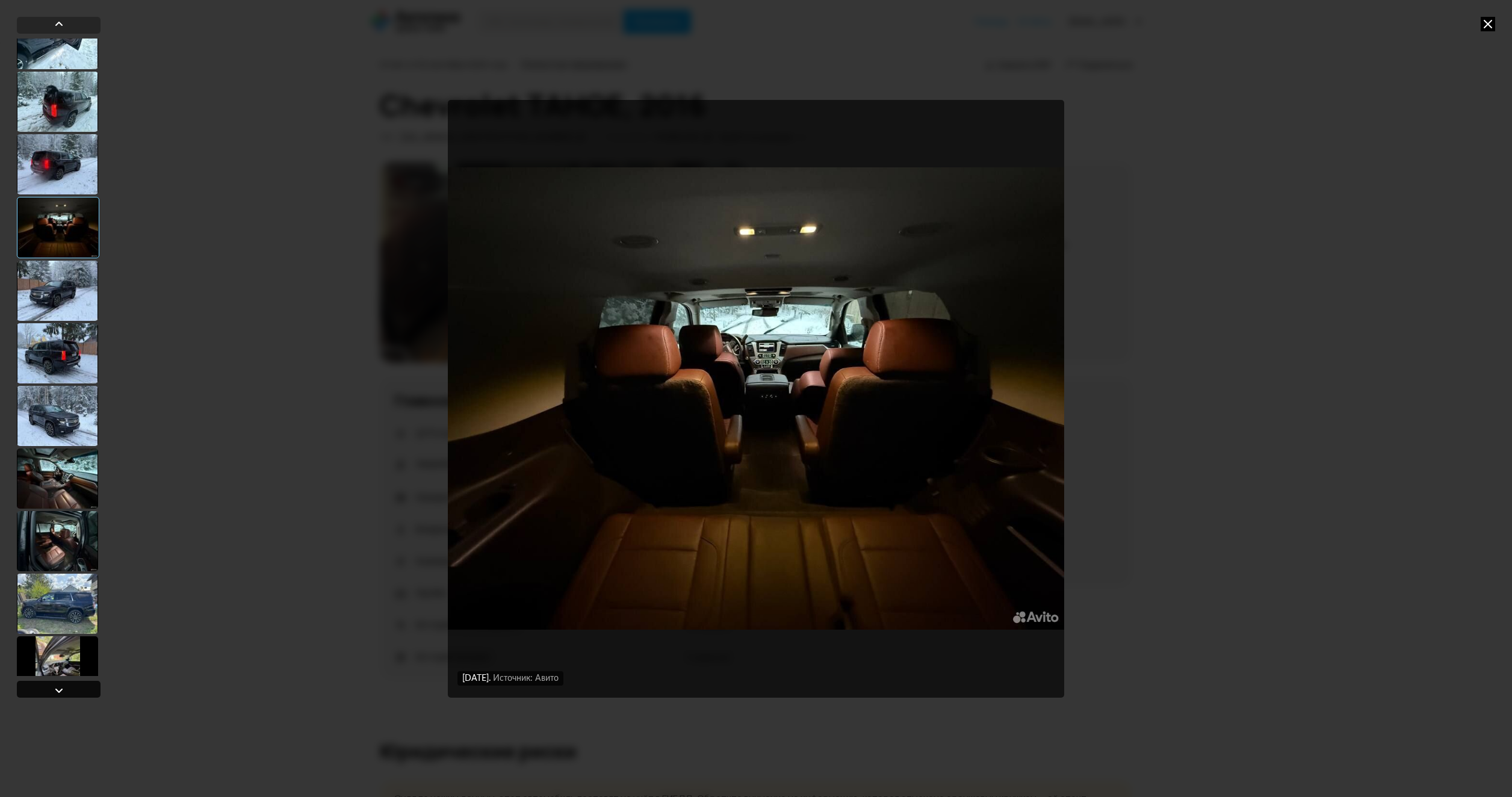
click at [77, 688] on div at bounding box center [58, 689] width 83 height 17
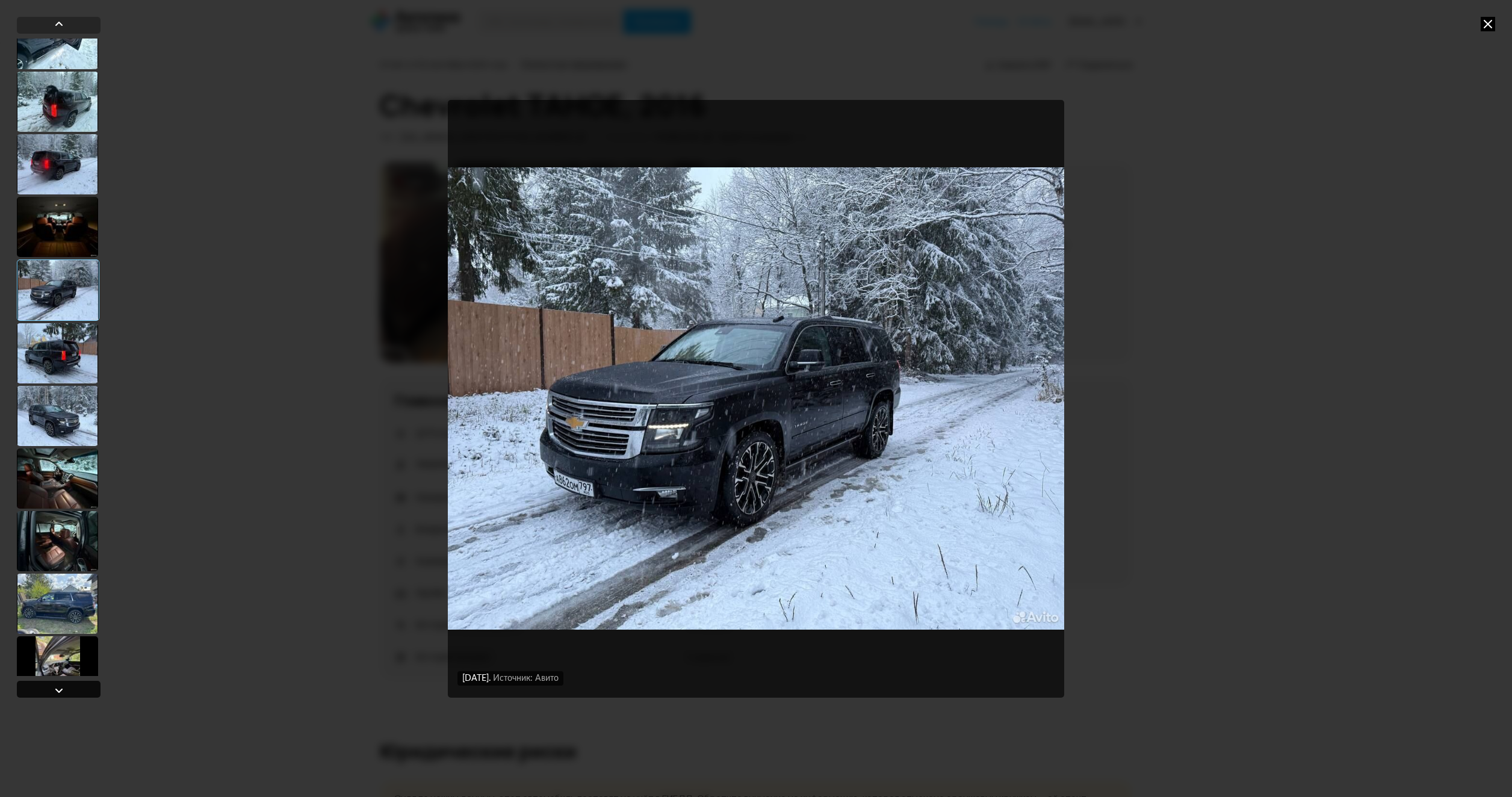
click at [77, 688] on div at bounding box center [58, 689] width 83 height 17
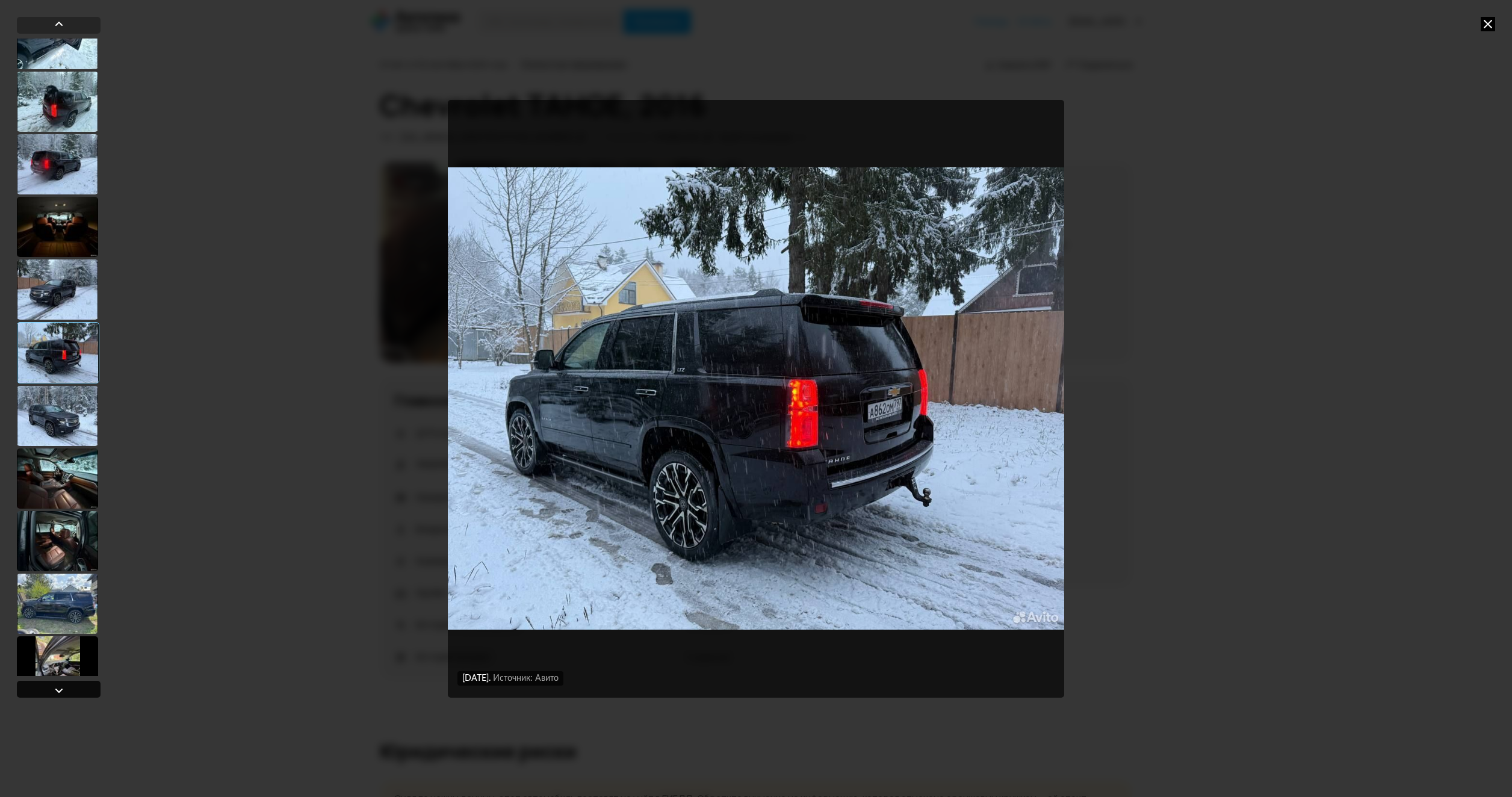
click at [77, 688] on div at bounding box center [58, 689] width 83 height 17
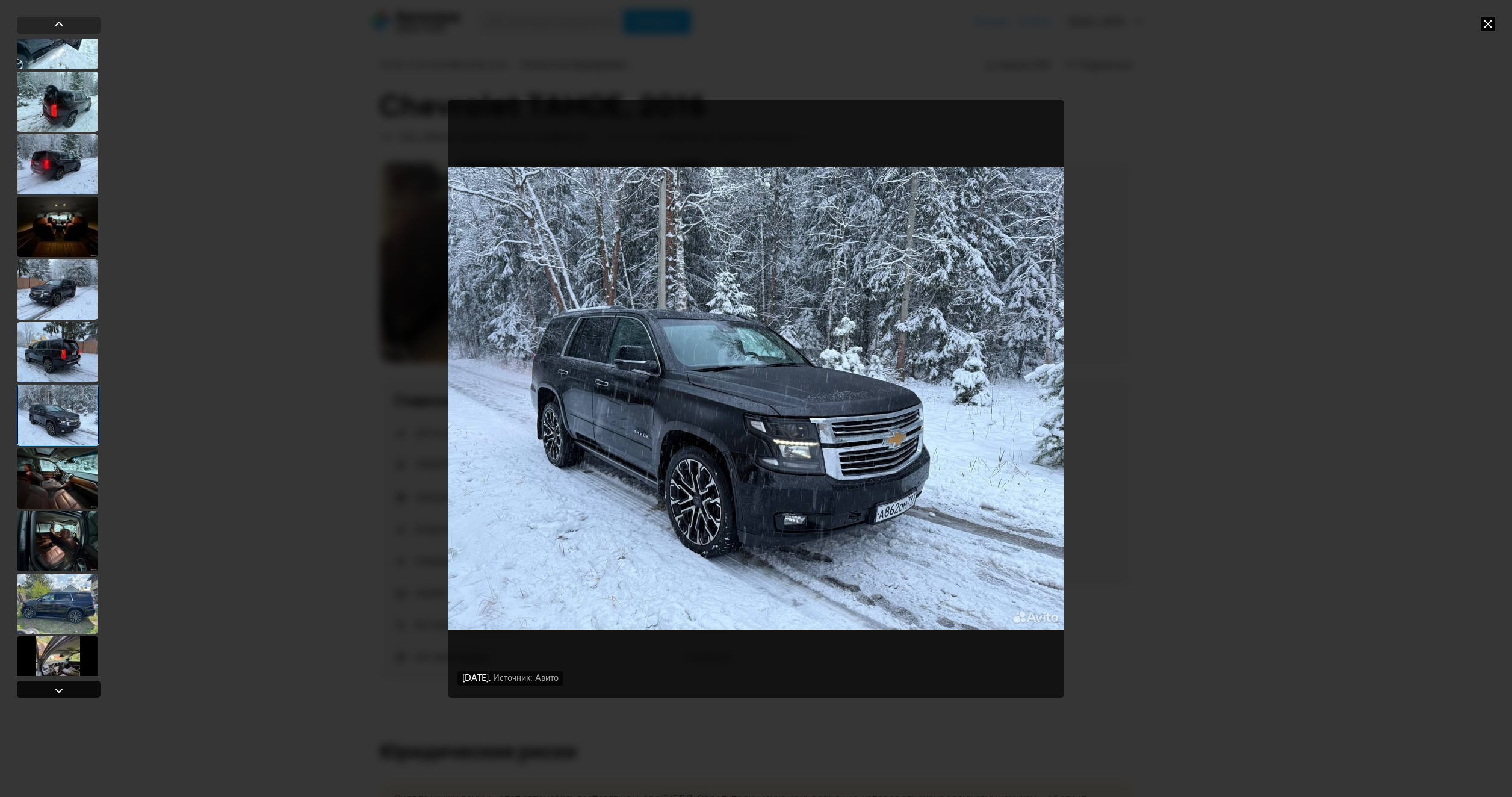
click at [77, 688] on div at bounding box center [58, 689] width 83 height 17
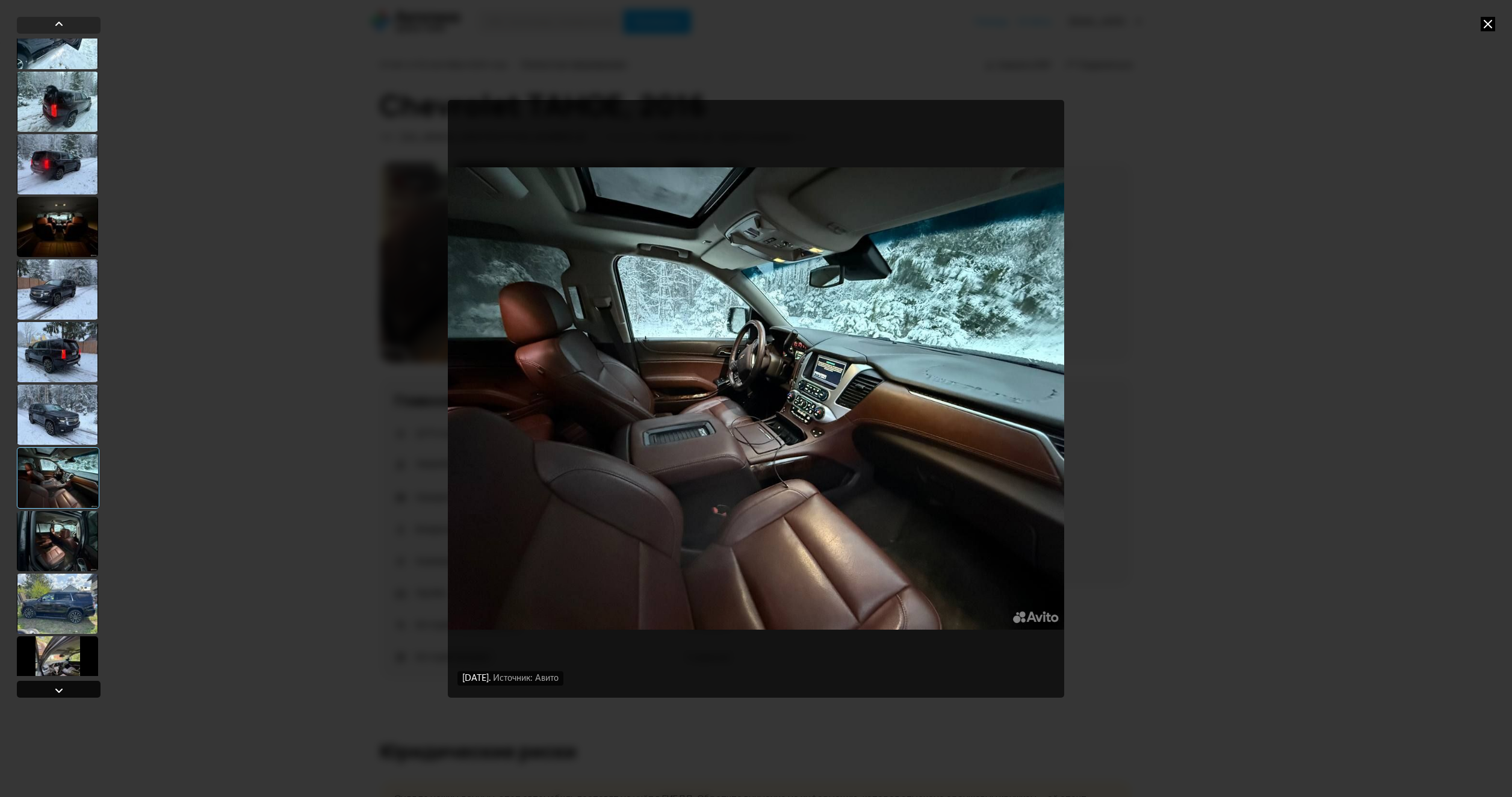
click at [77, 688] on div at bounding box center [58, 689] width 83 height 17
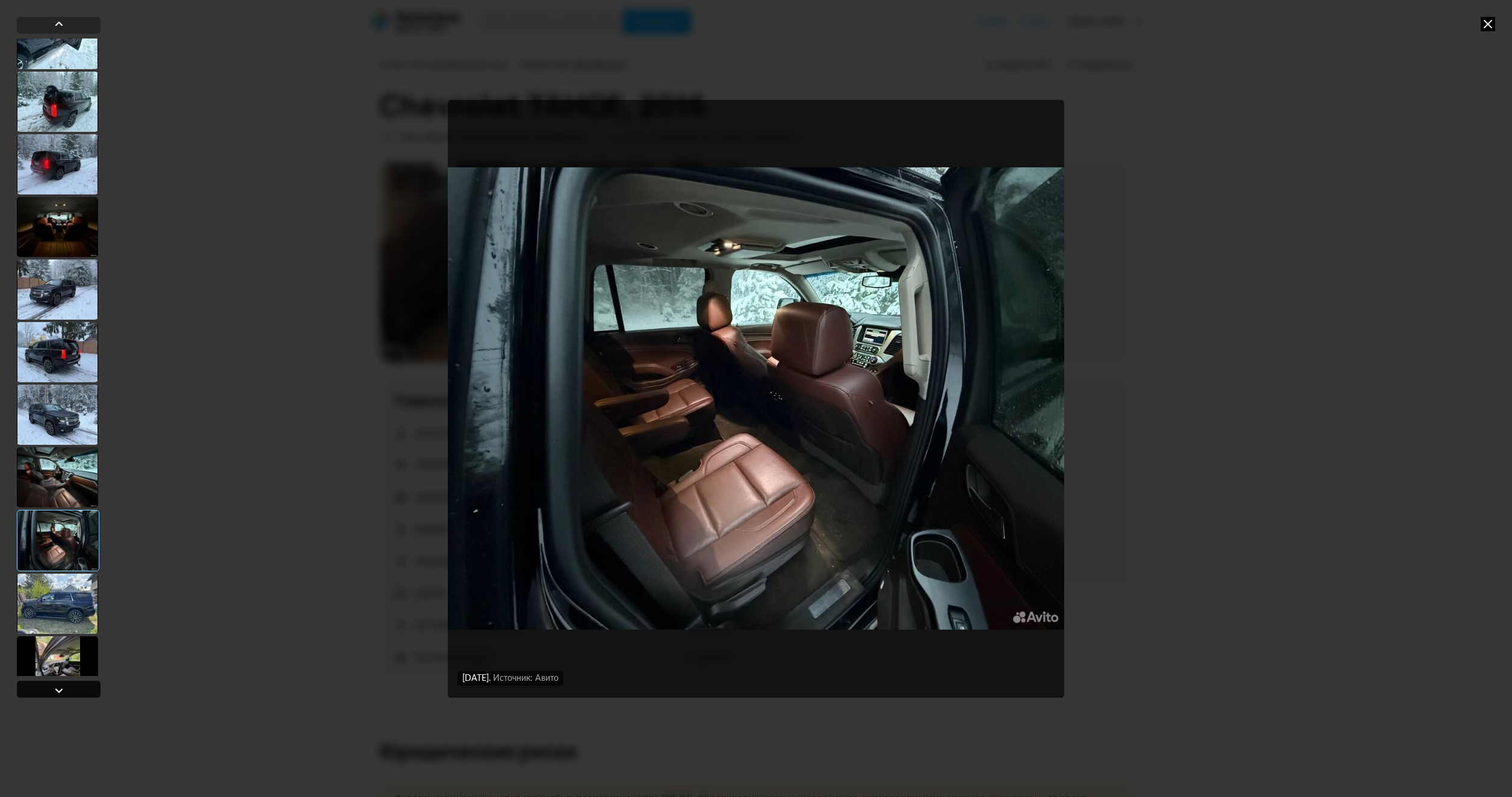
click at [76, 688] on div at bounding box center [58, 689] width 83 height 17
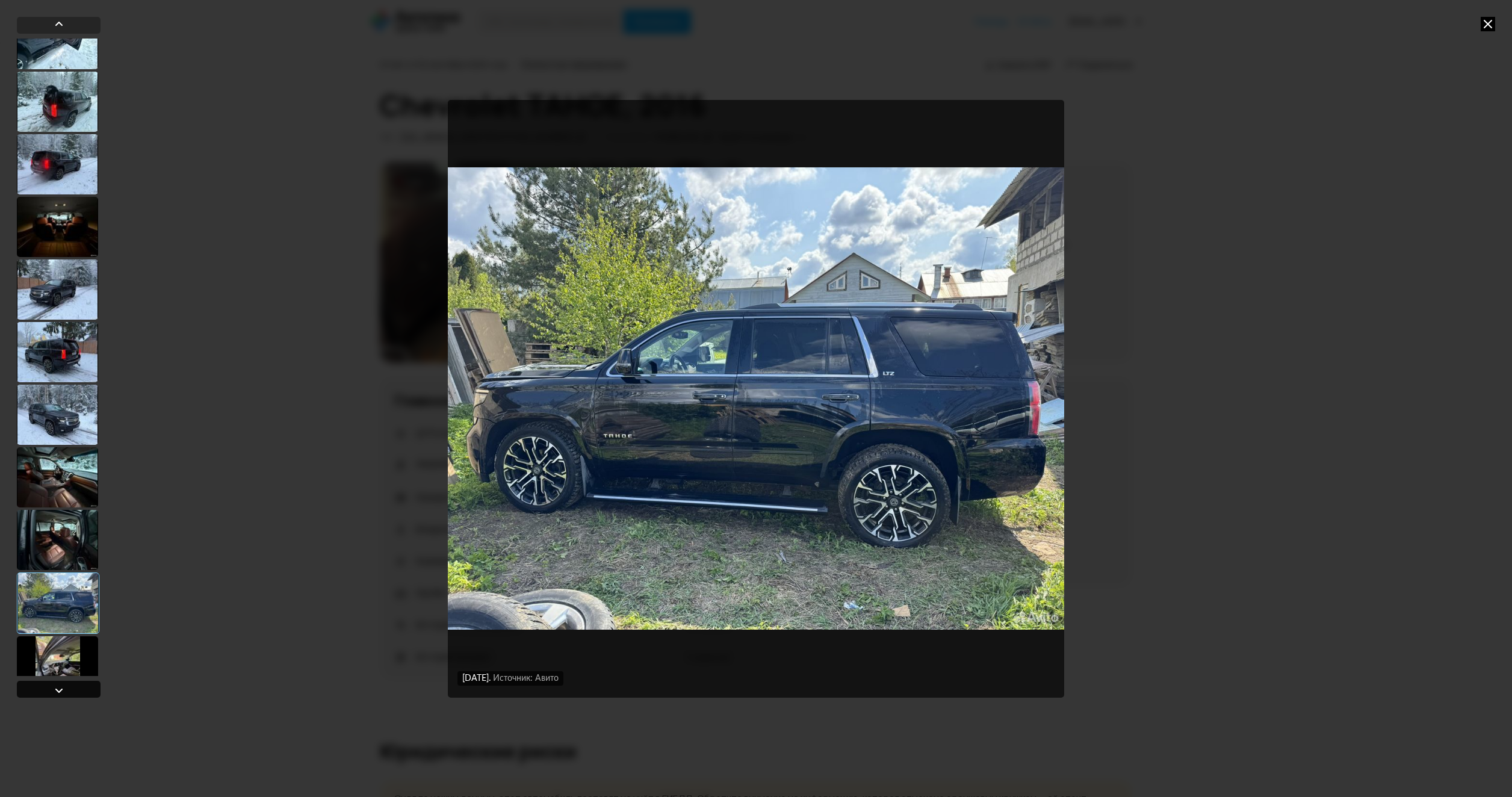
click at [75, 688] on div at bounding box center [58, 689] width 83 height 17
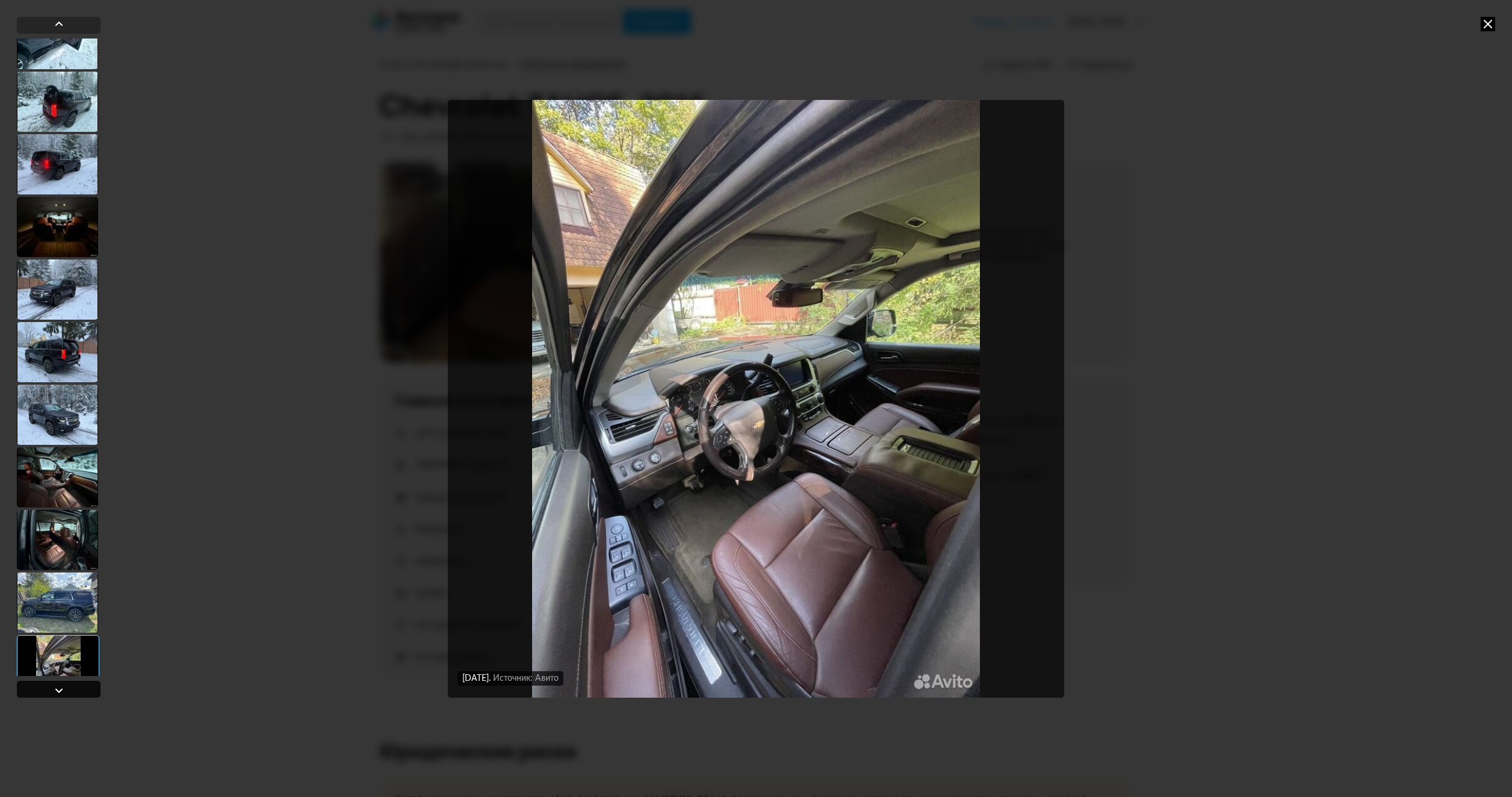
click at [75, 688] on div at bounding box center [58, 689] width 83 height 17
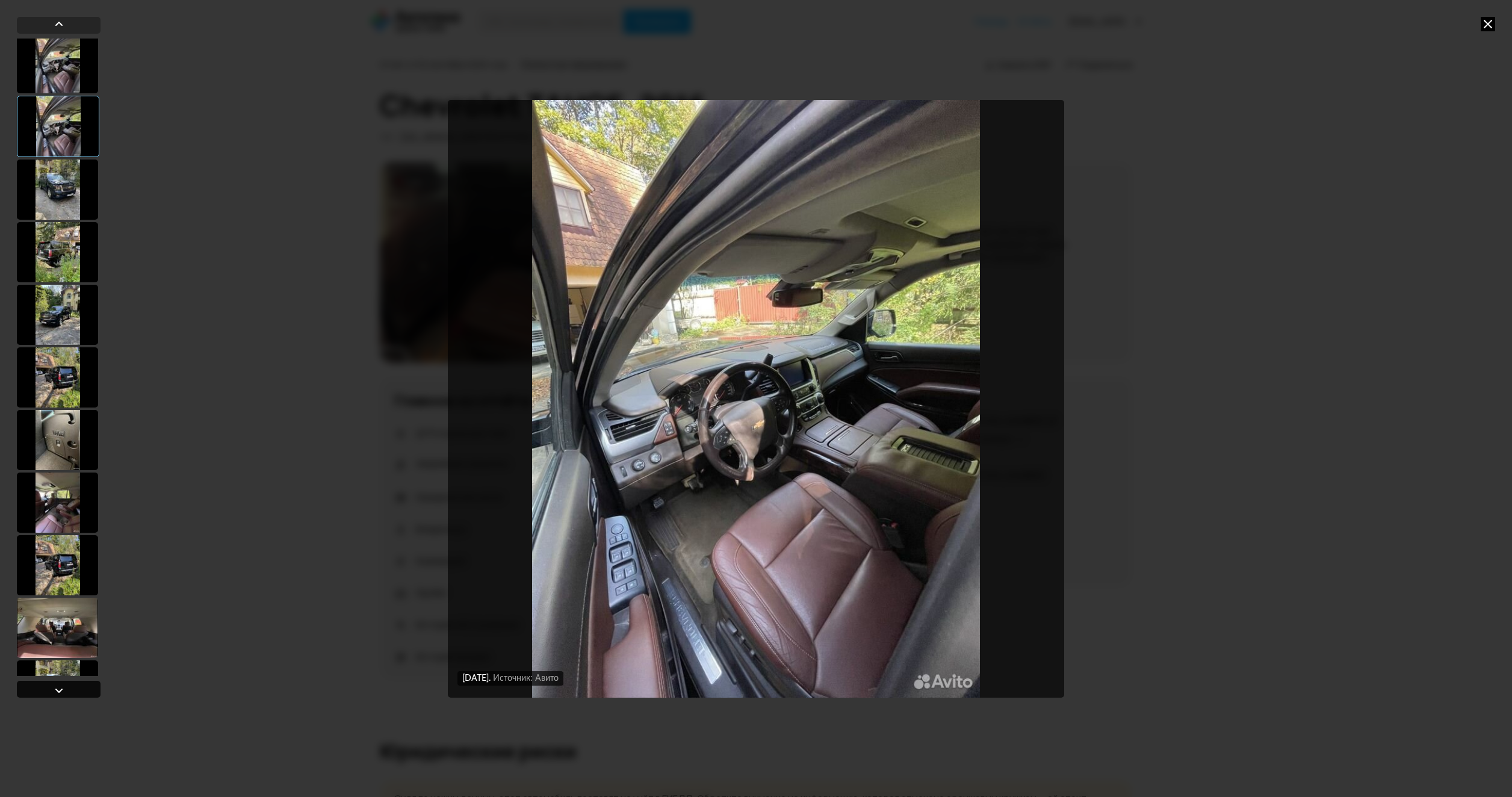
click at [75, 688] on div at bounding box center [58, 689] width 83 height 17
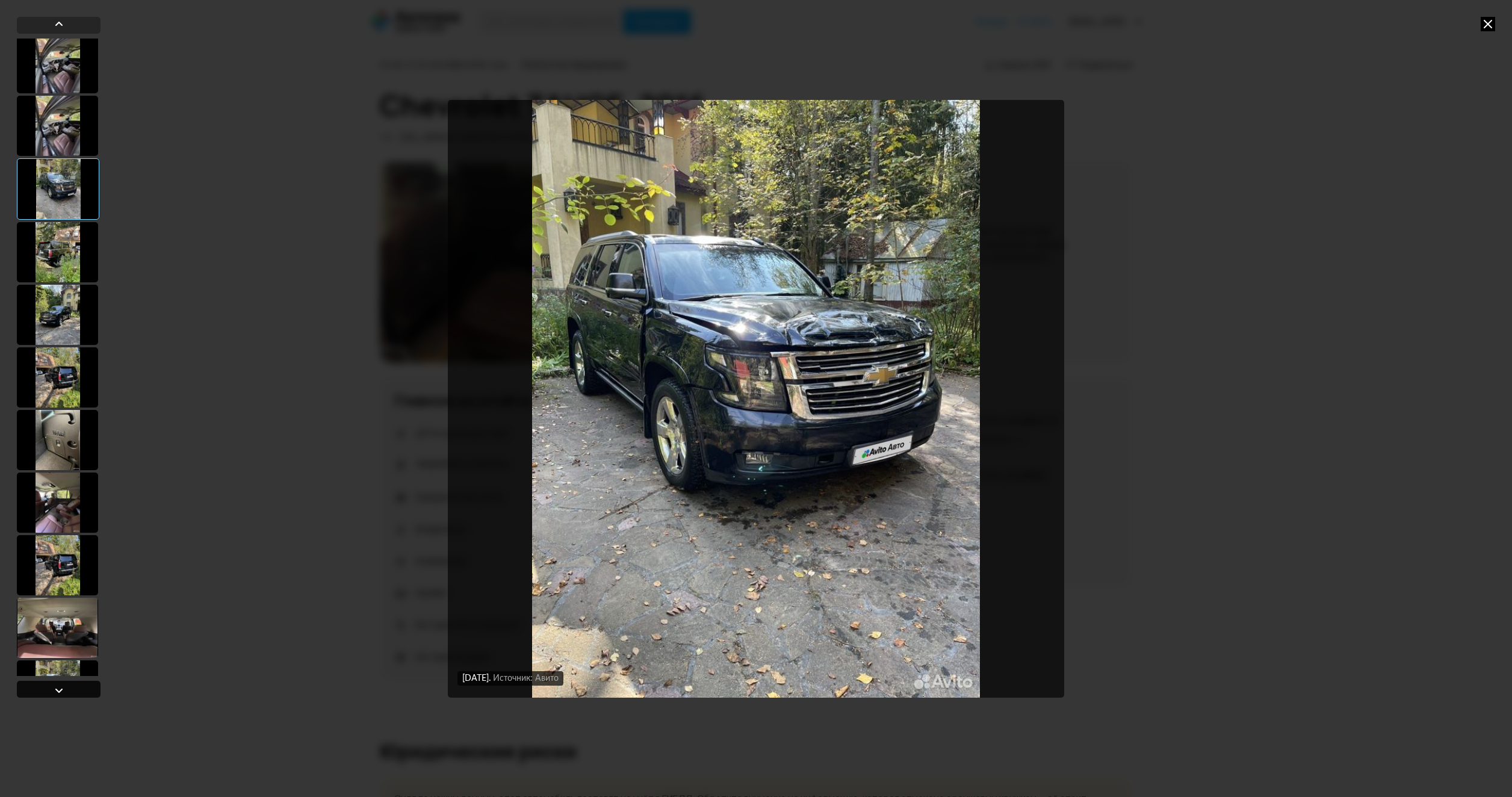
click at [74, 688] on div at bounding box center [58, 689] width 83 height 17
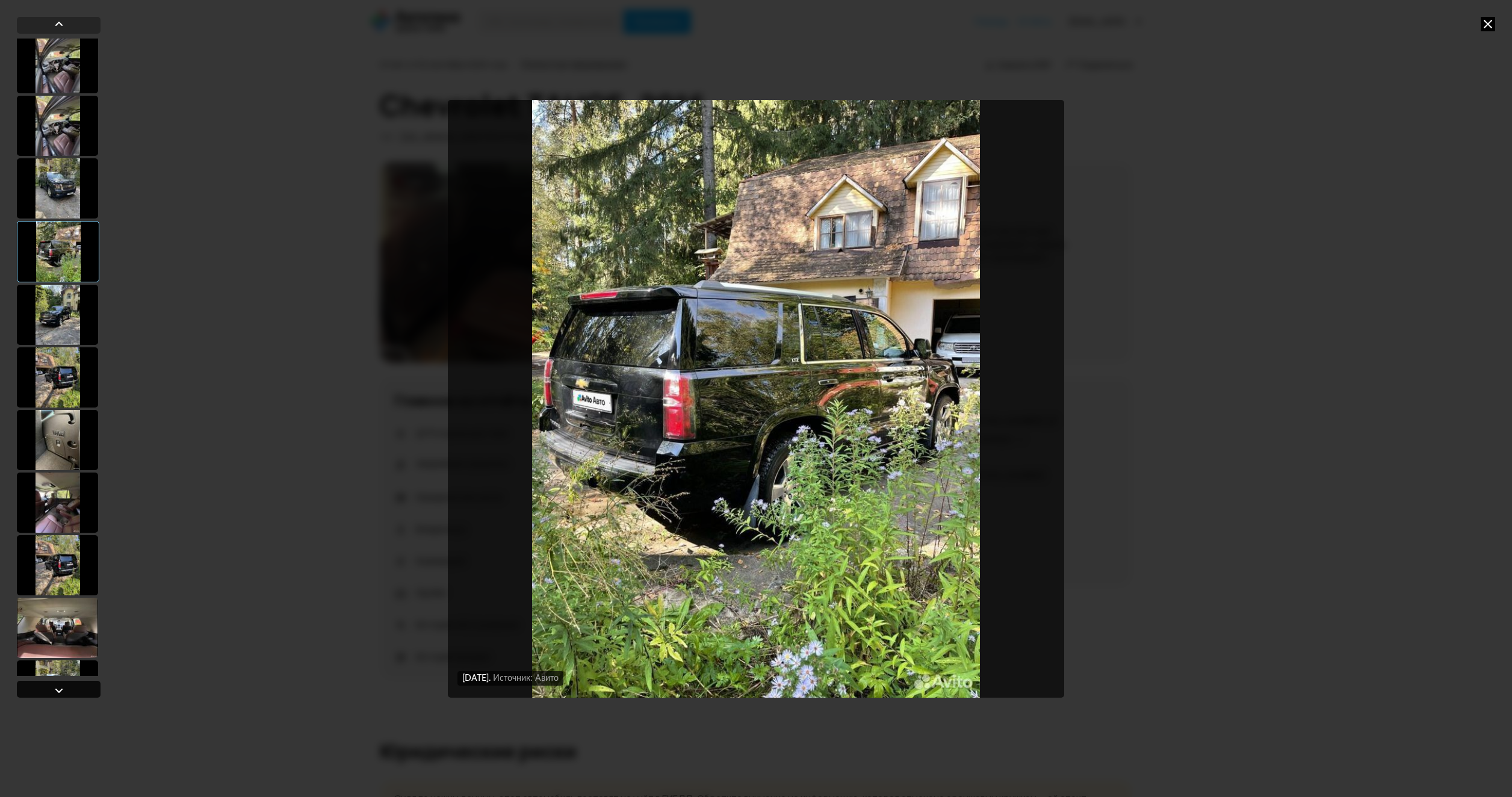
click at [74, 688] on div at bounding box center [58, 689] width 83 height 17
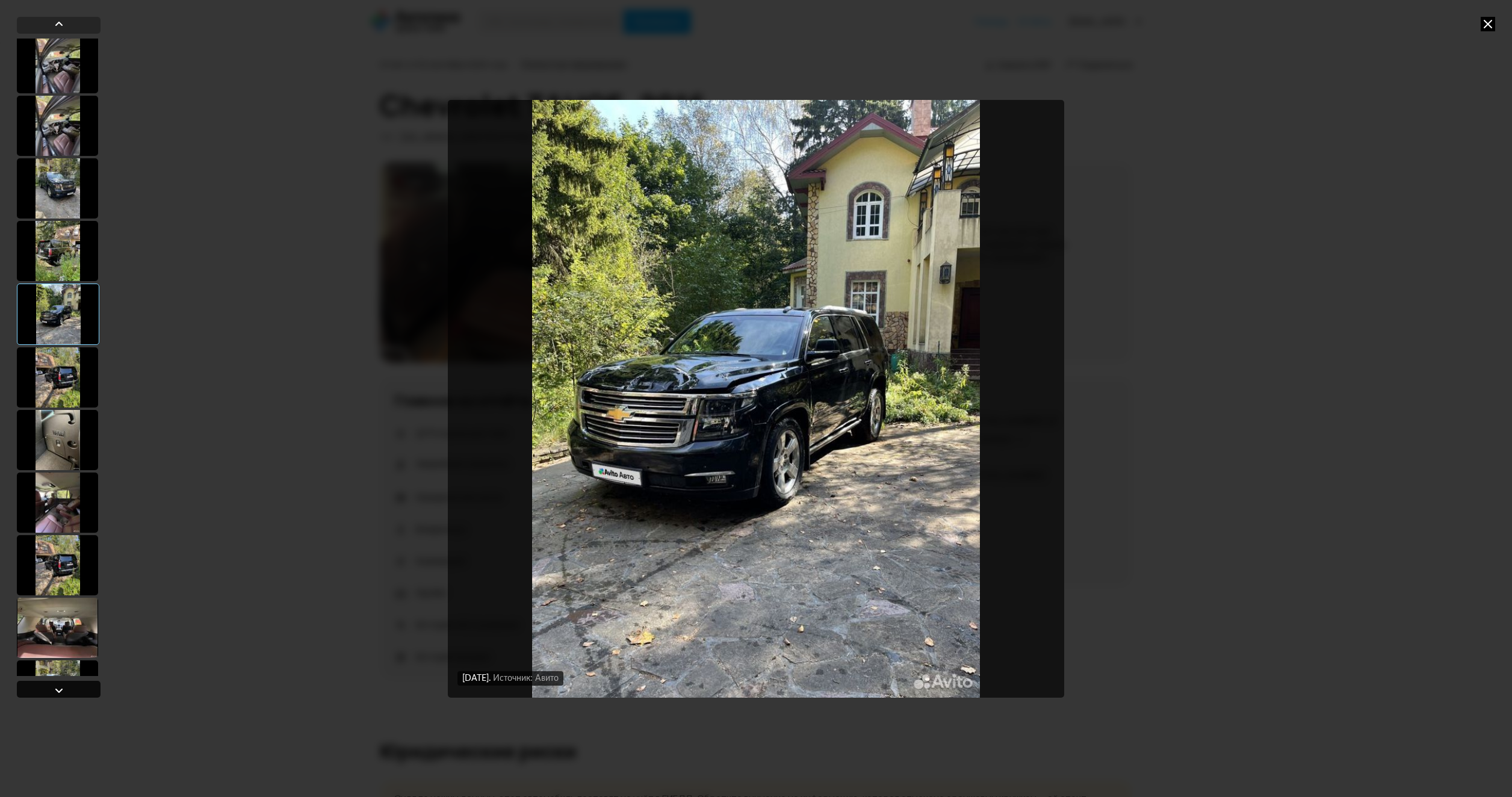
click at [74, 688] on div at bounding box center [58, 689] width 83 height 17
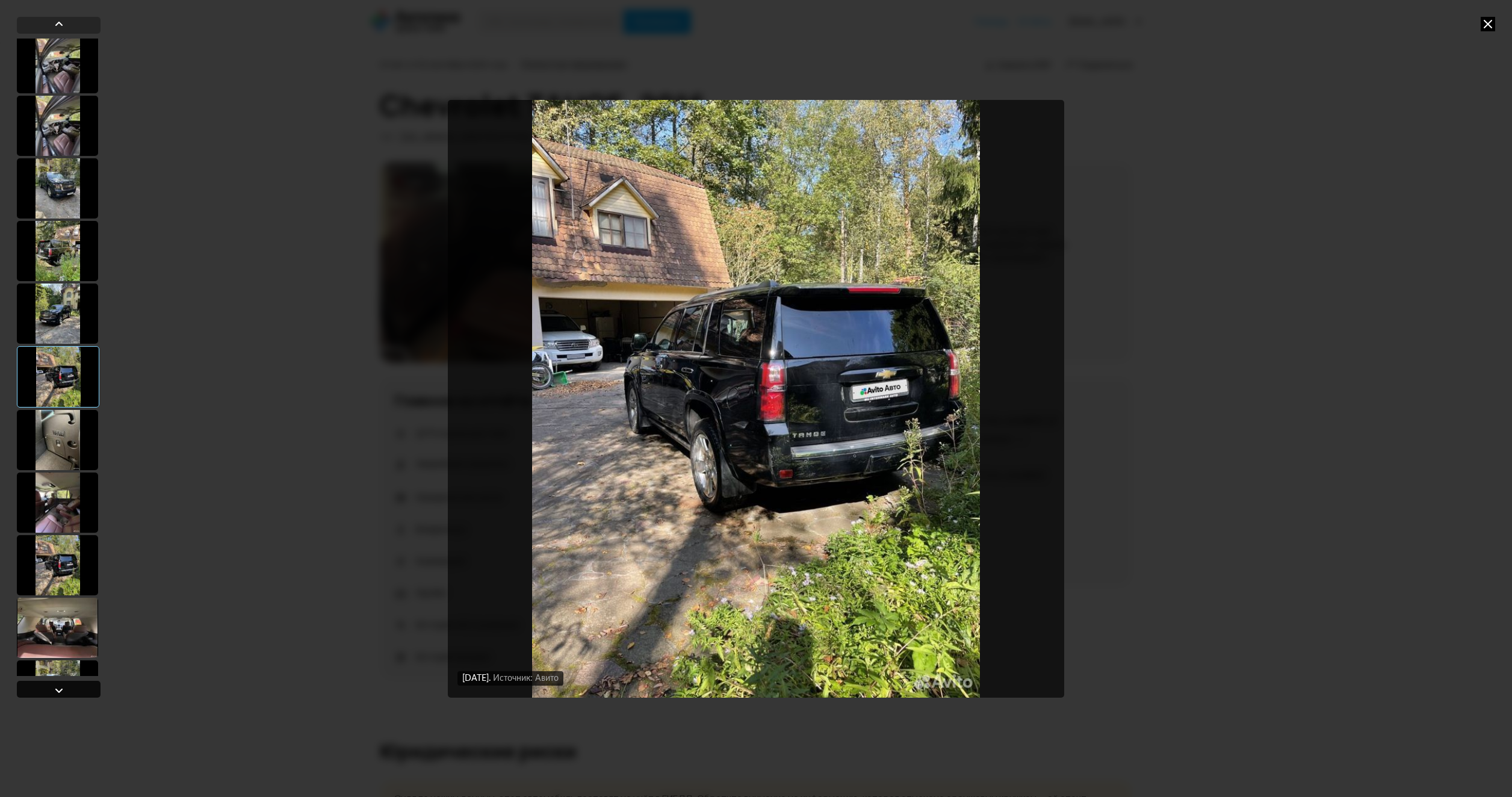
click at [74, 688] on div at bounding box center [58, 689] width 83 height 17
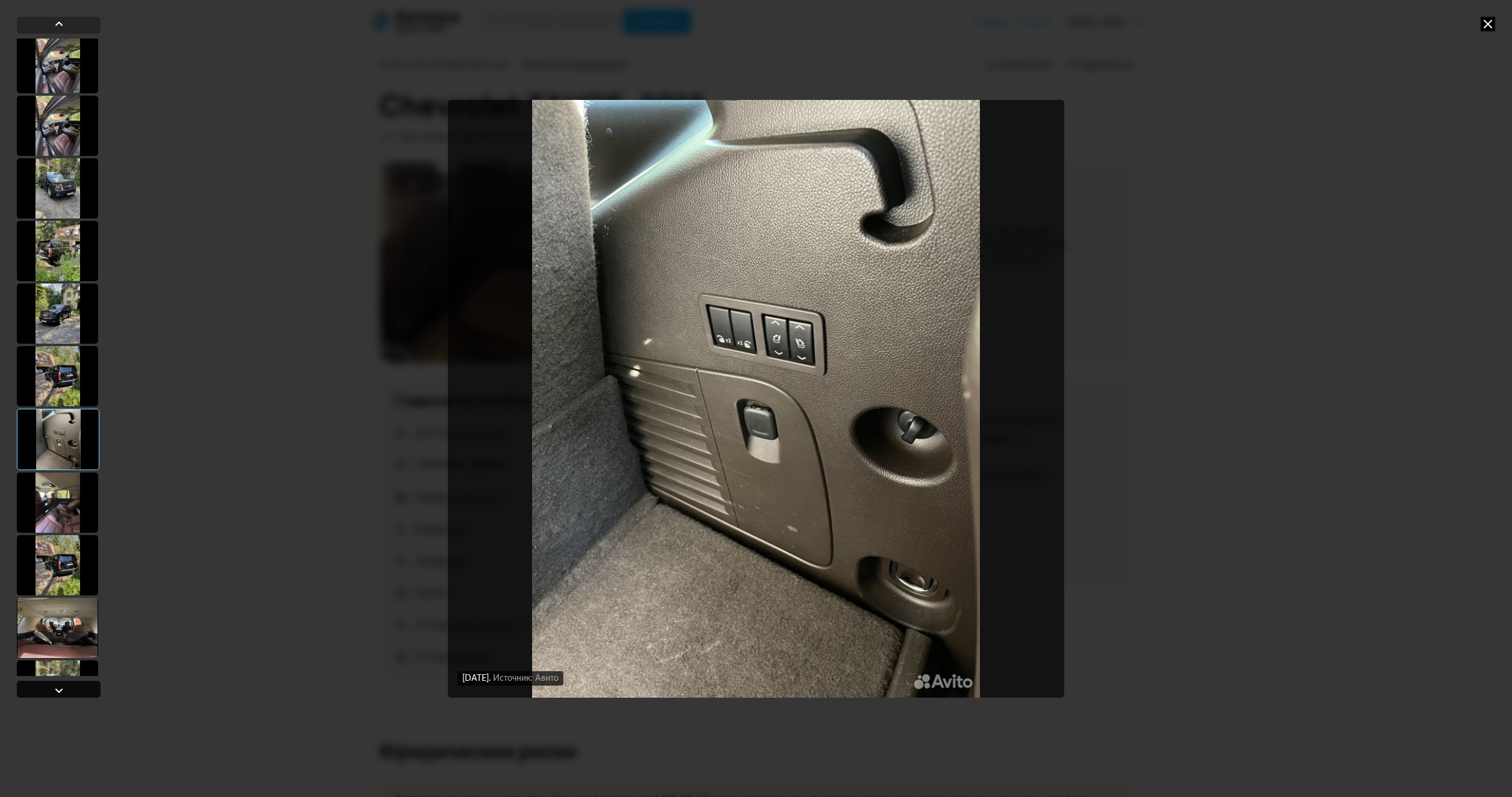
click at [74, 688] on div at bounding box center [58, 689] width 83 height 17
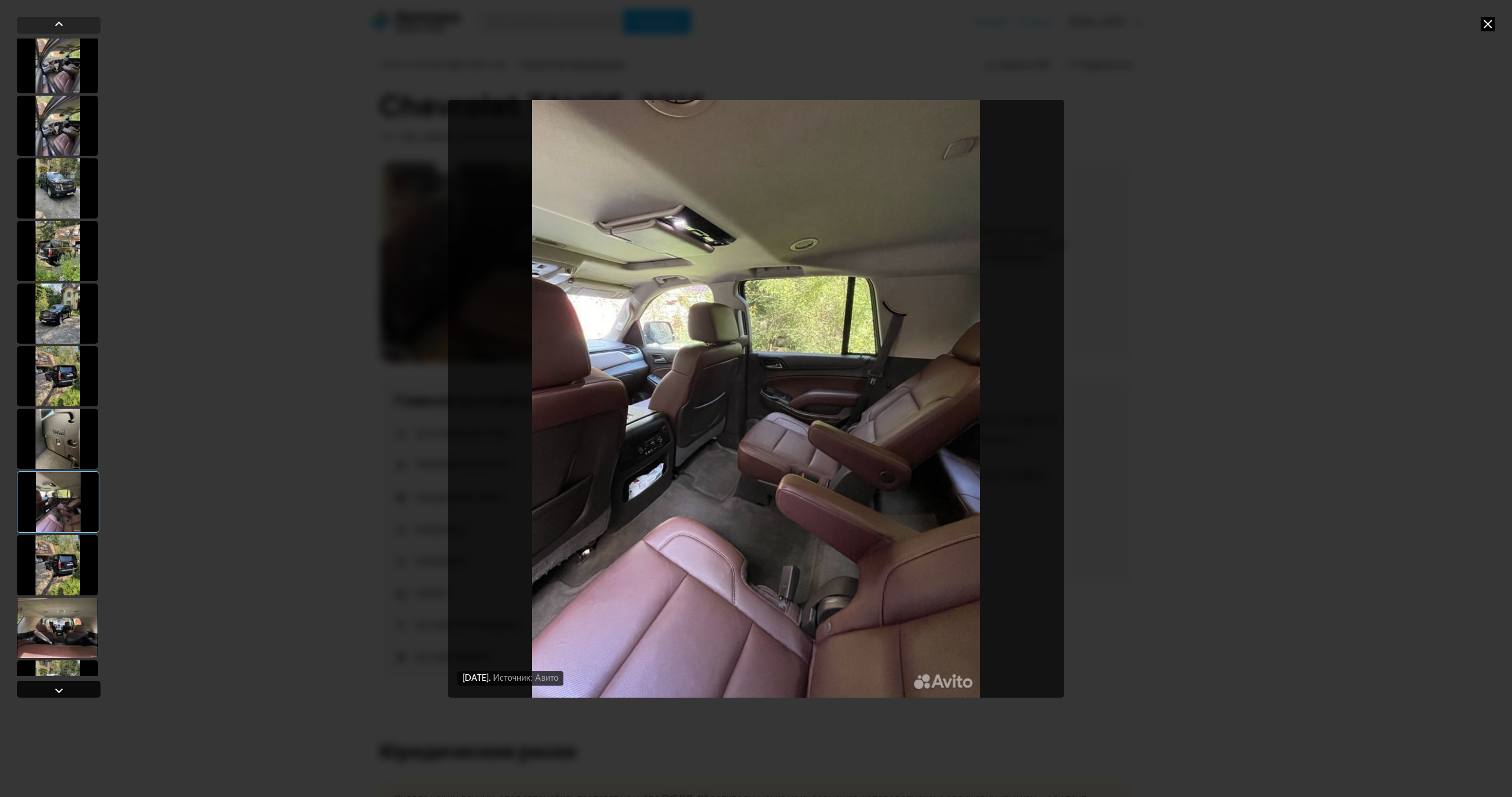
click at [74, 688] on div at bounding box center [58, 689] width 83 height 17
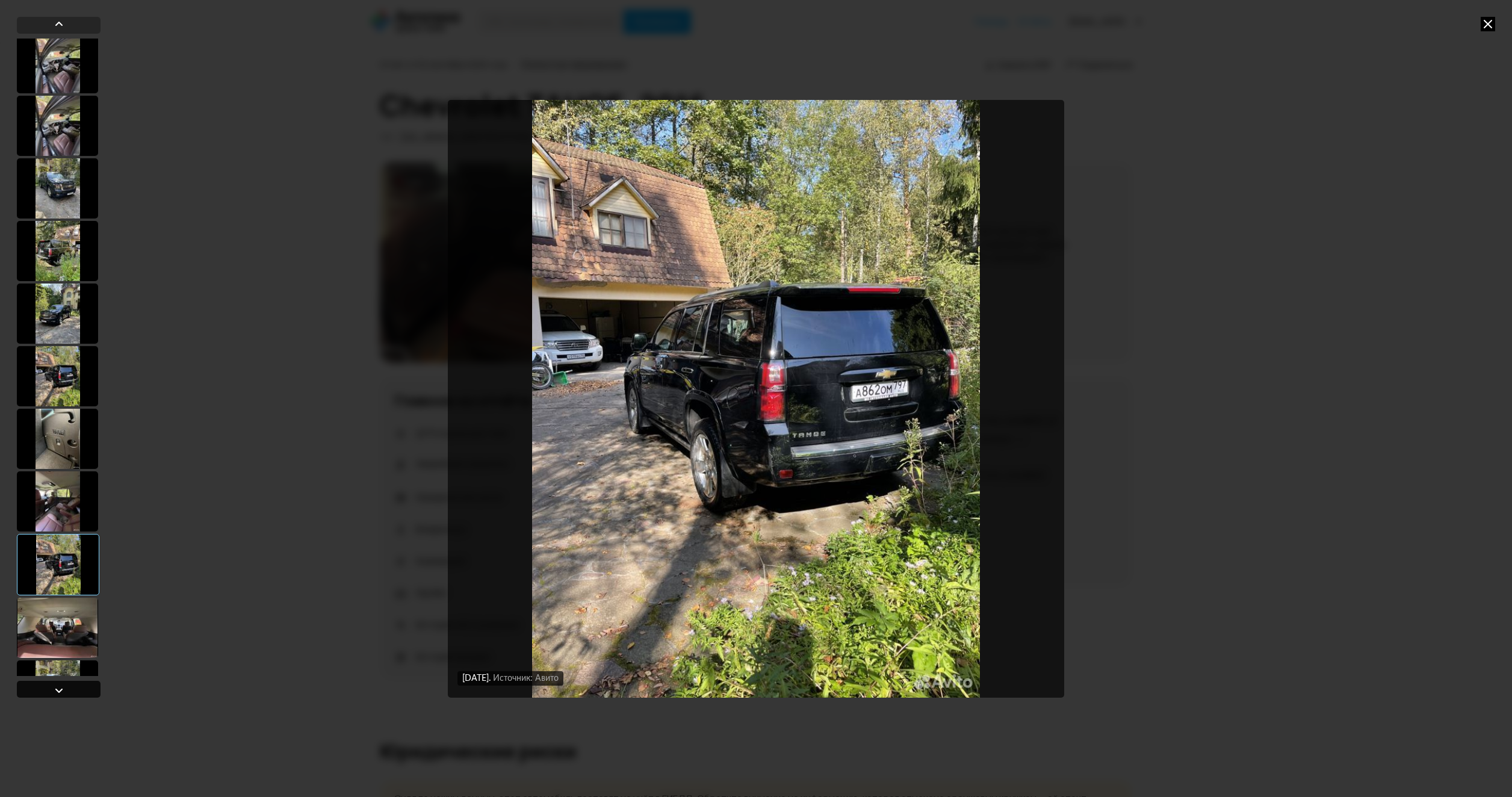
click at [74, 688] on div at bounding box center [58, 689] width 83 height 17
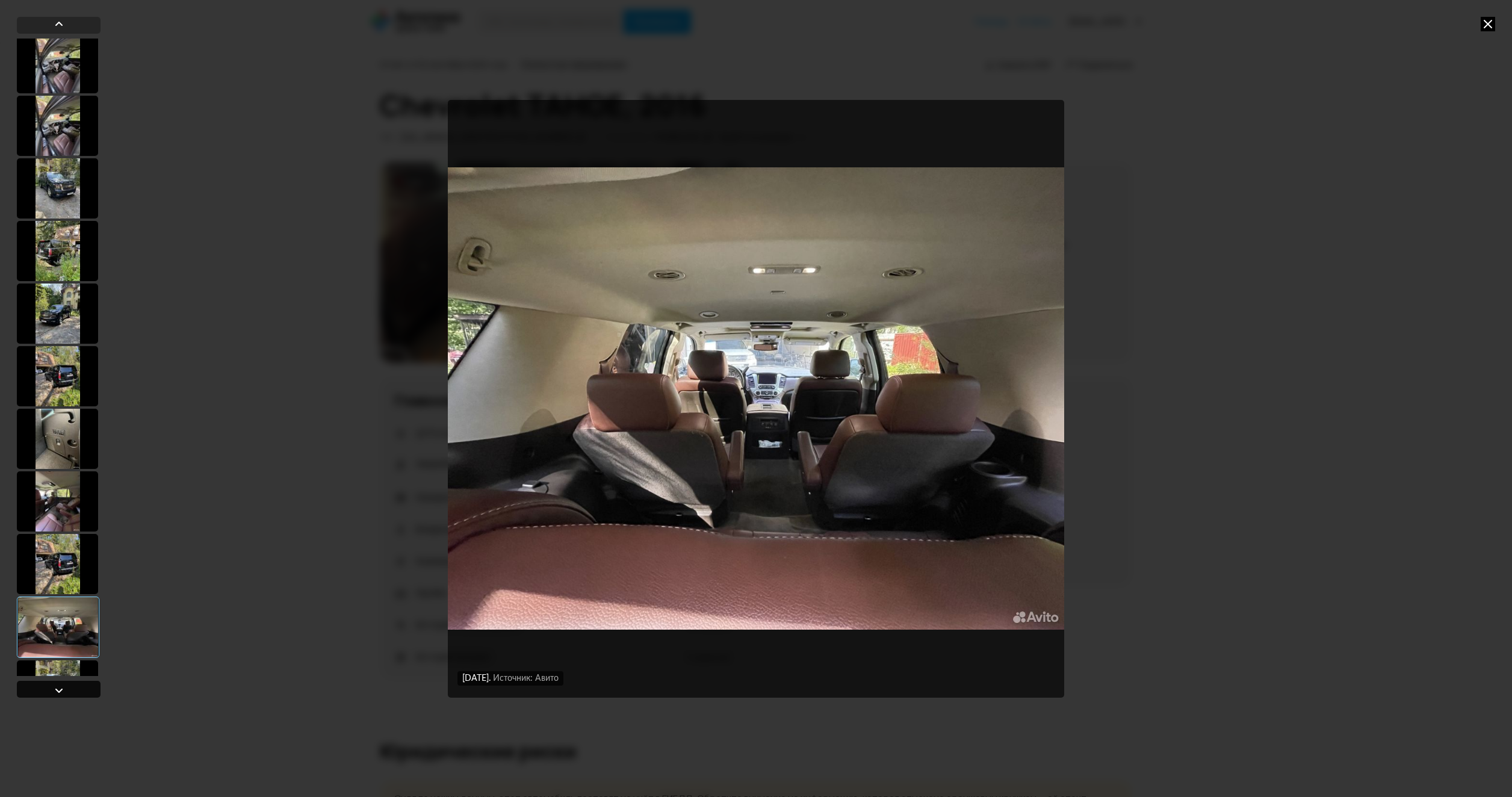
click at [74, 688] on div at bounding box center [58, 689] width 83 height 17
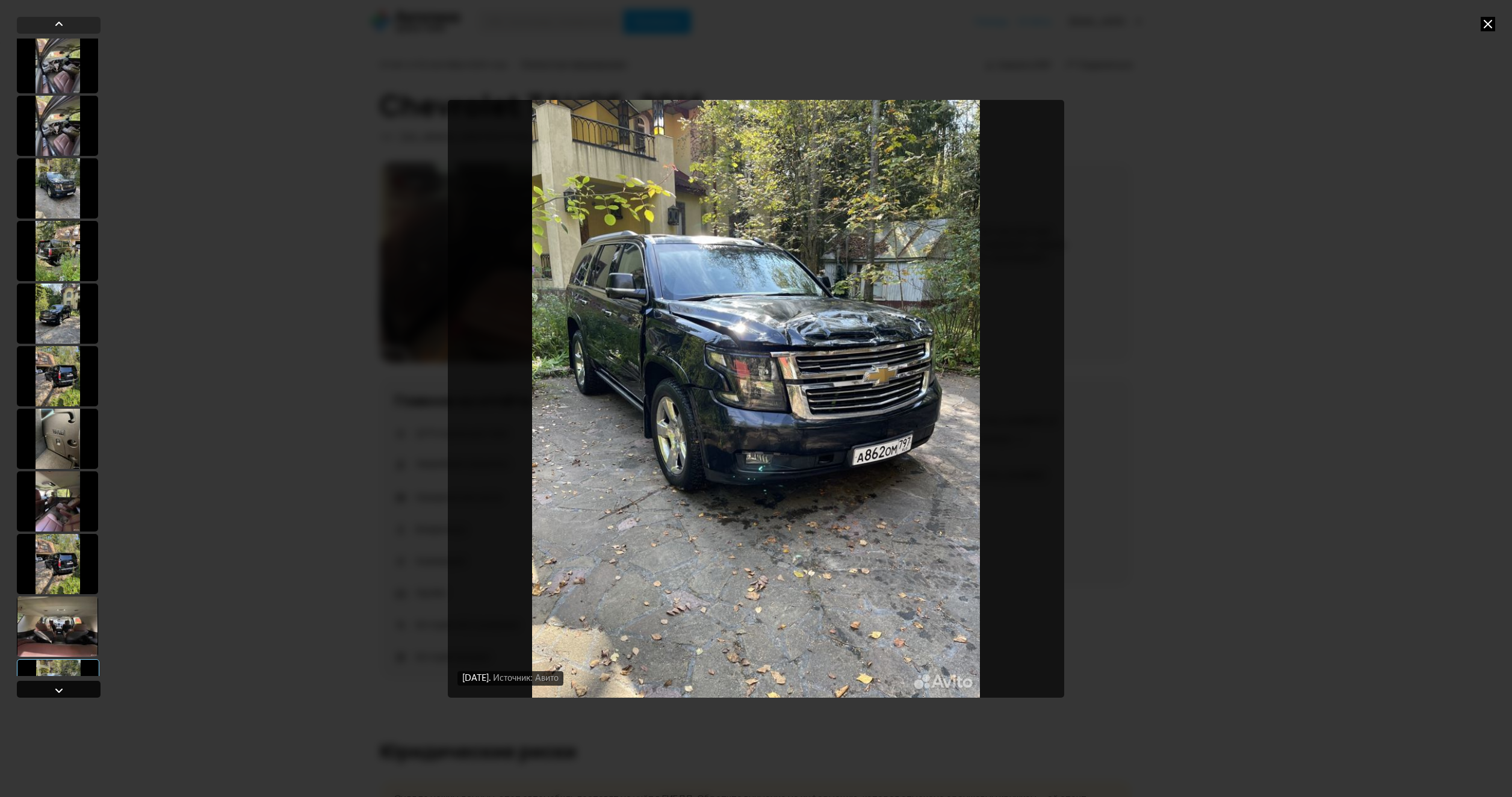
click at [74, 688] on div at bounding box center [58, 689] width 83 height 17
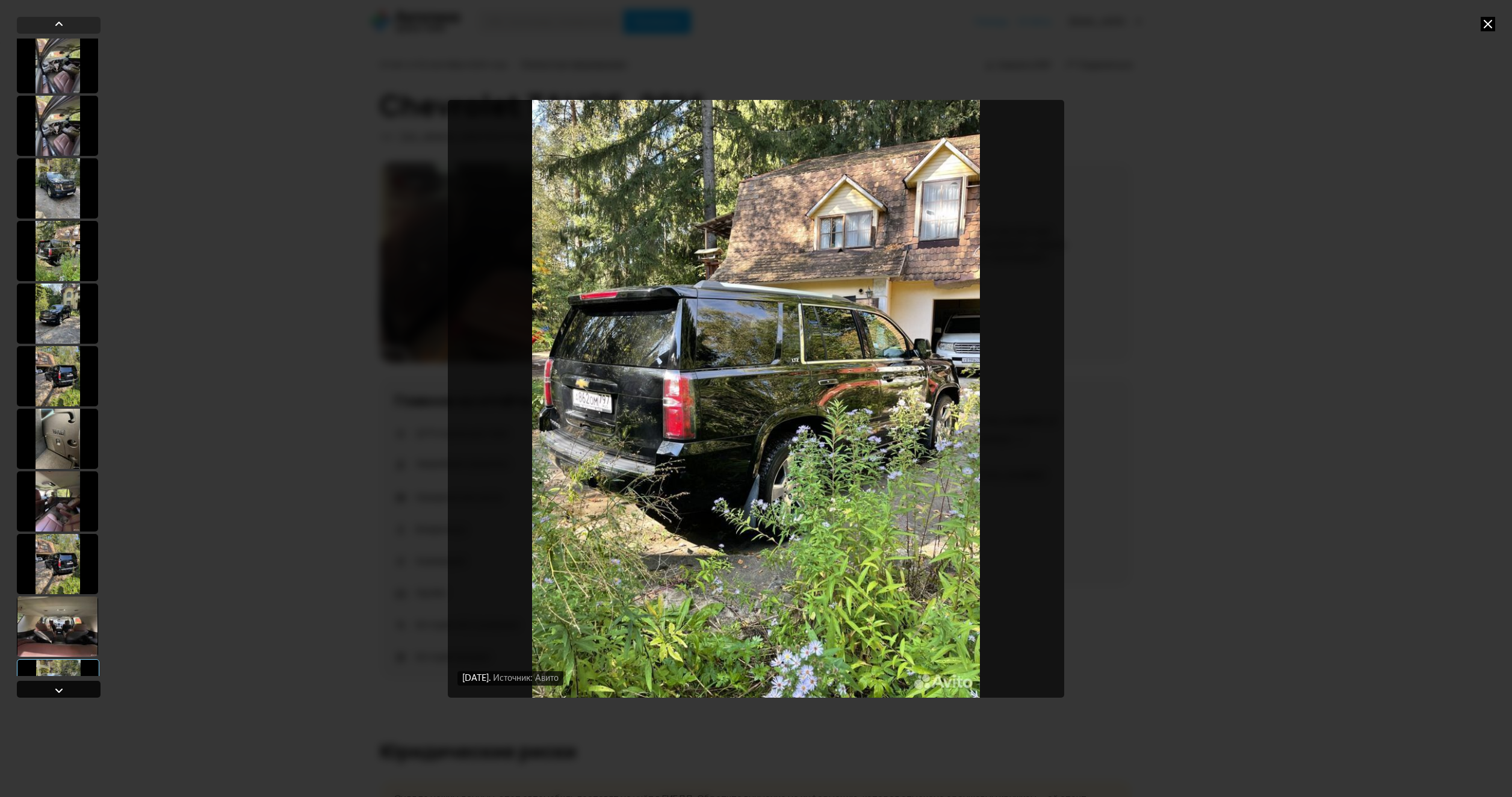
scroll to position [2548, 0]
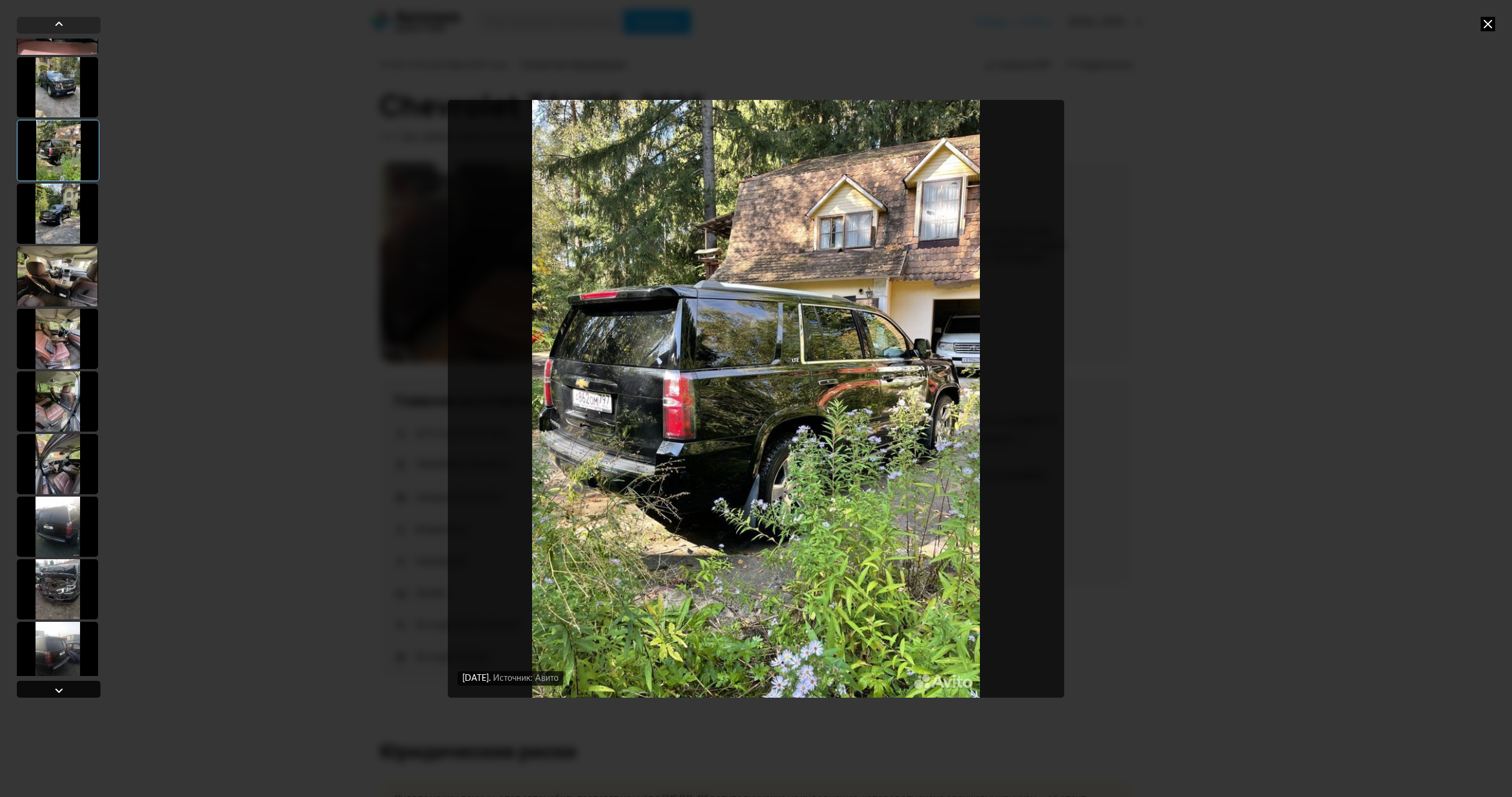
click at [72, 688] on div at bounding box center [58, 689] width 83 height 17
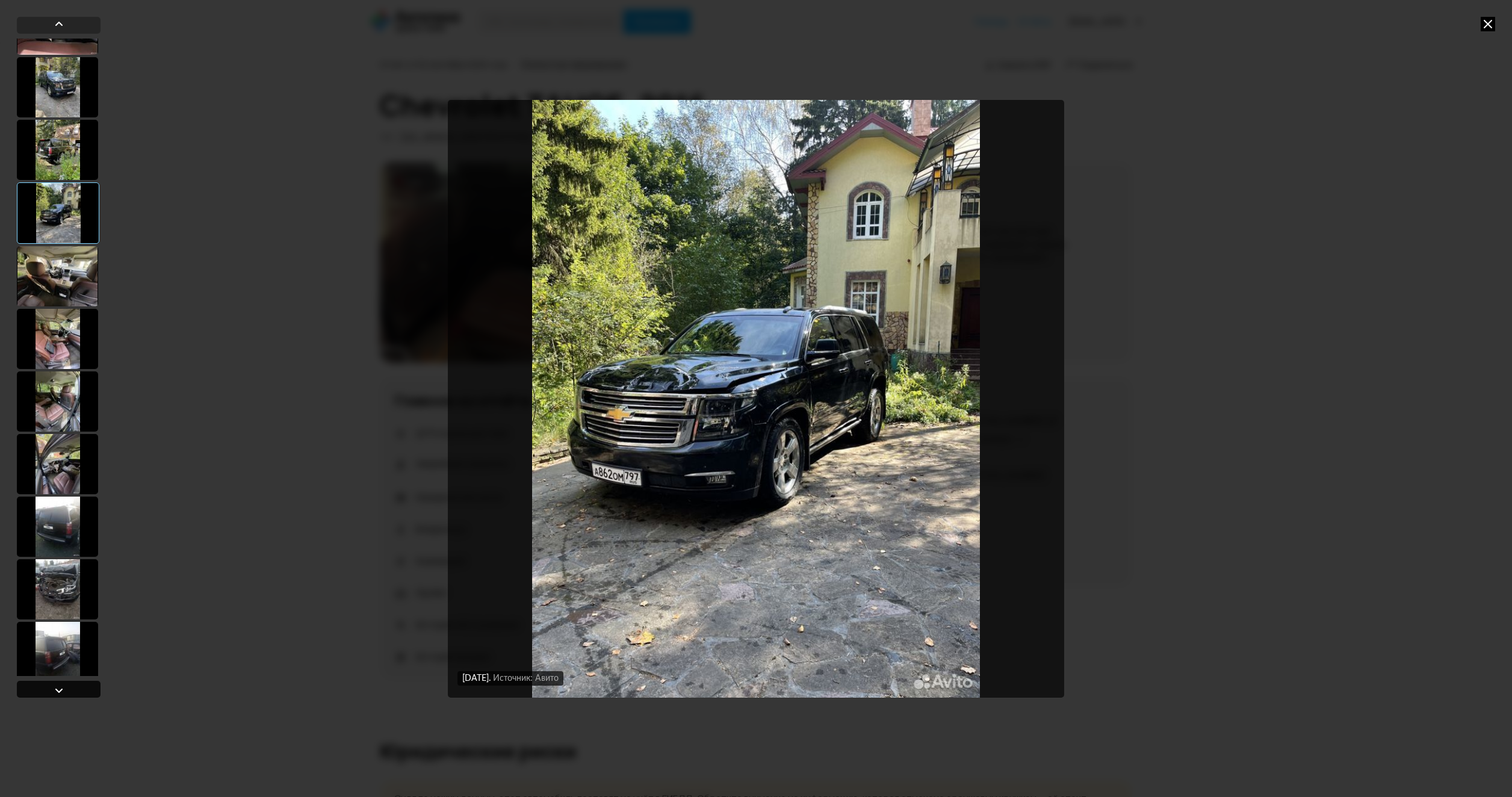
click at [72, 688] on div at bounding box center [58, 689] width 83 height 17
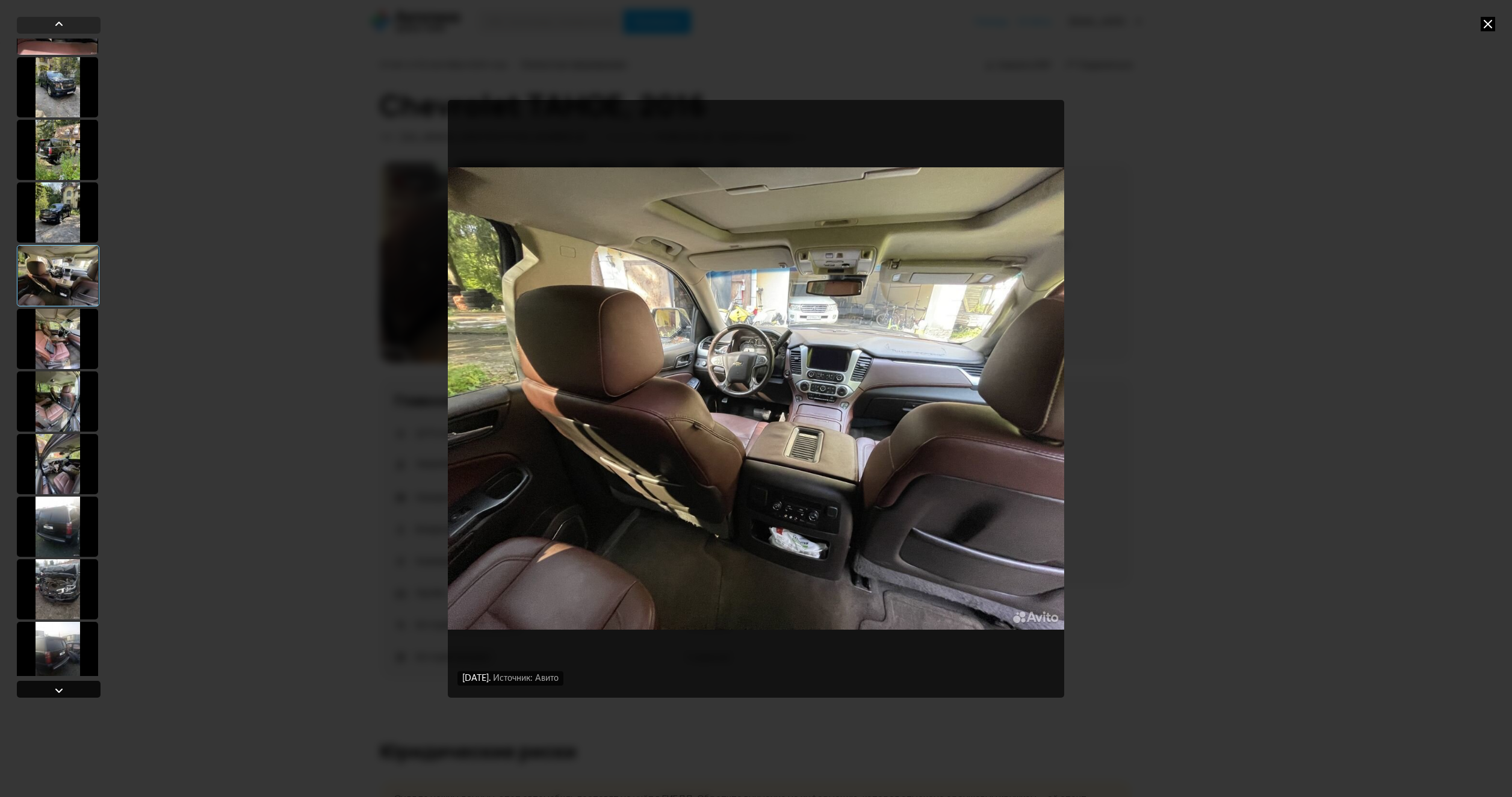
click at [71, 688] on div at bounding box center [58, 689] width 83 height 17
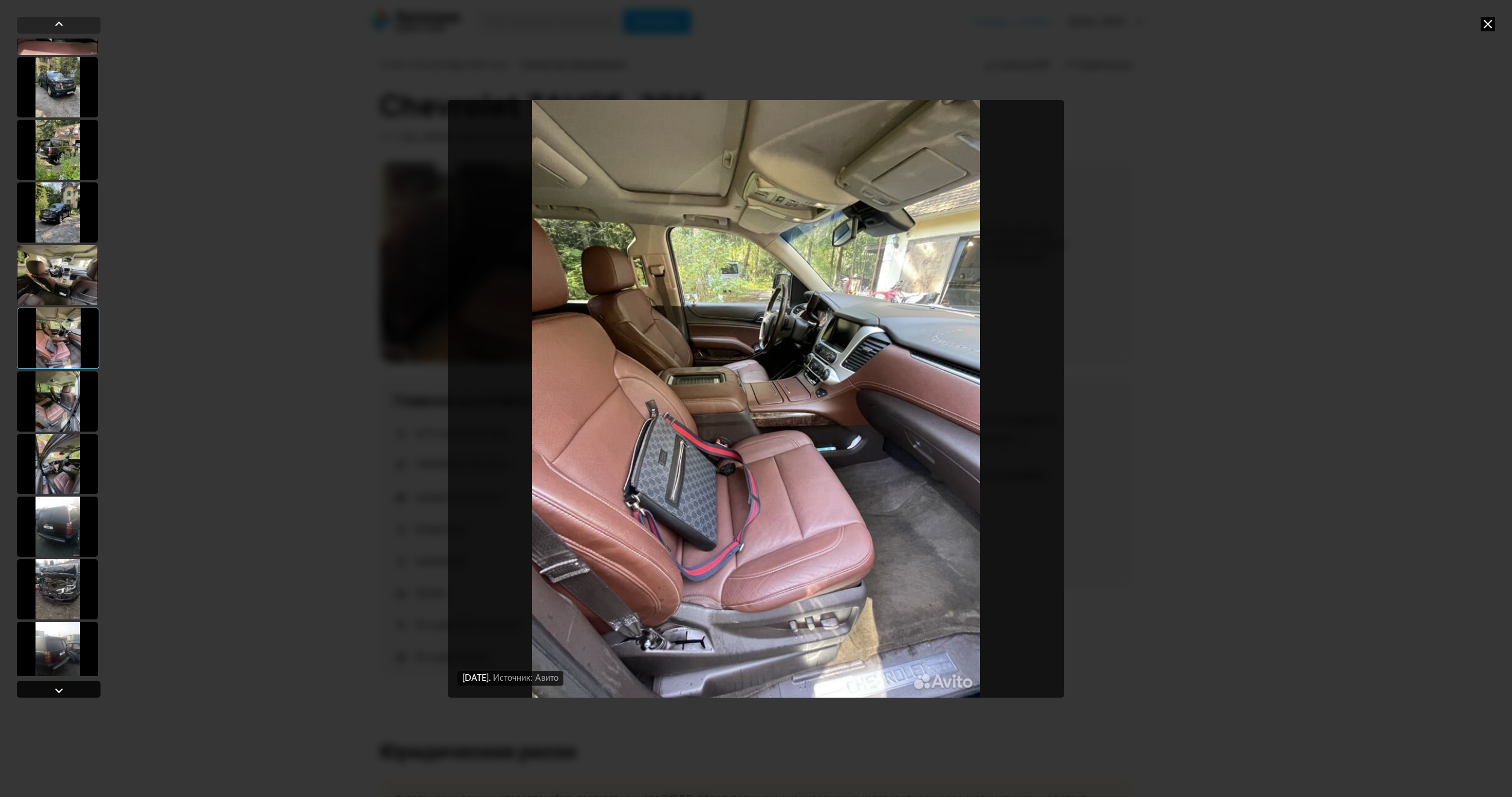
click at [71, 688] on div at bounding box center [58, 689] width 83 height 17
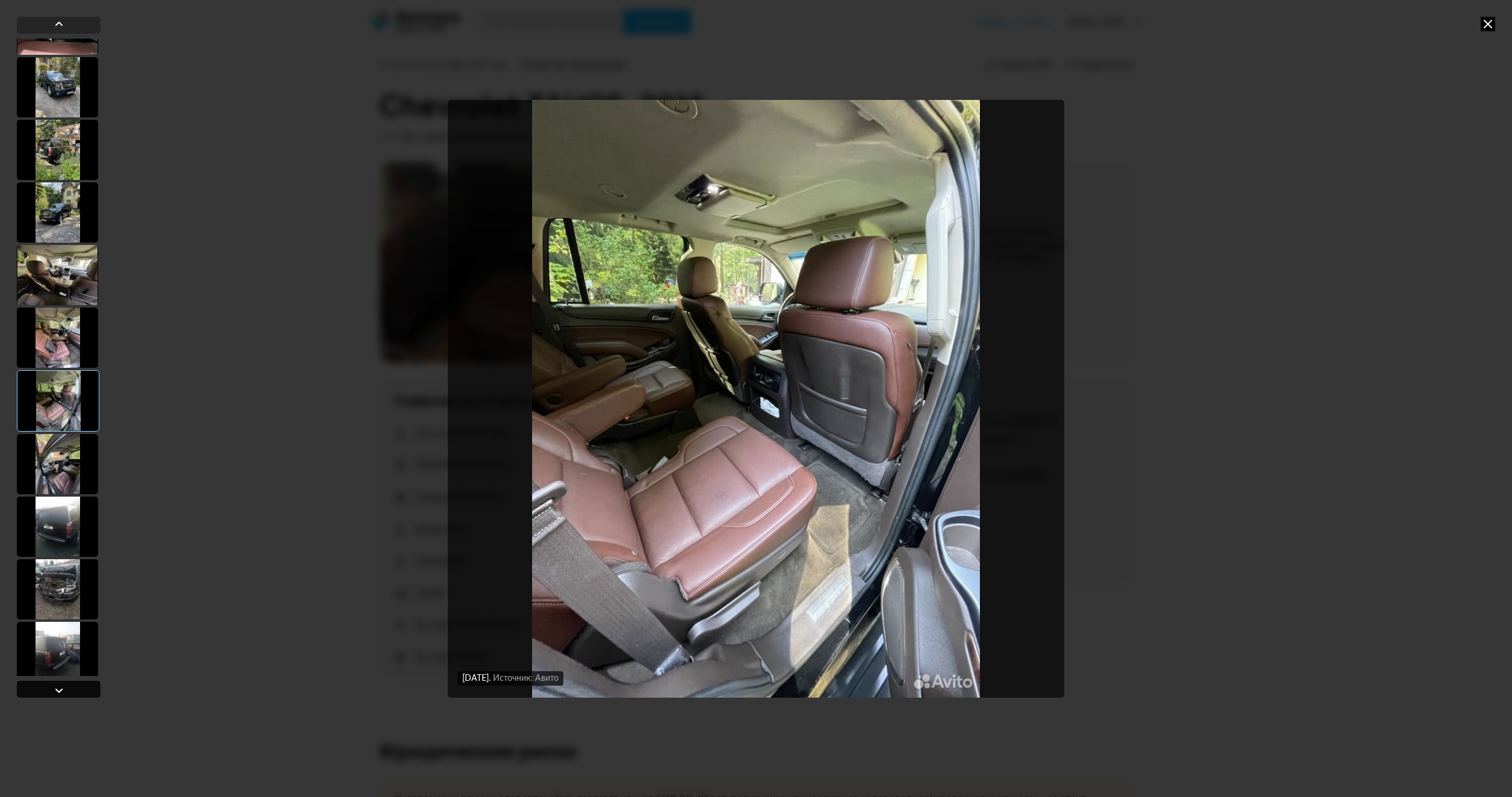
click at [71, 688] on div at bounding box center [58, 689] width 83 height 17
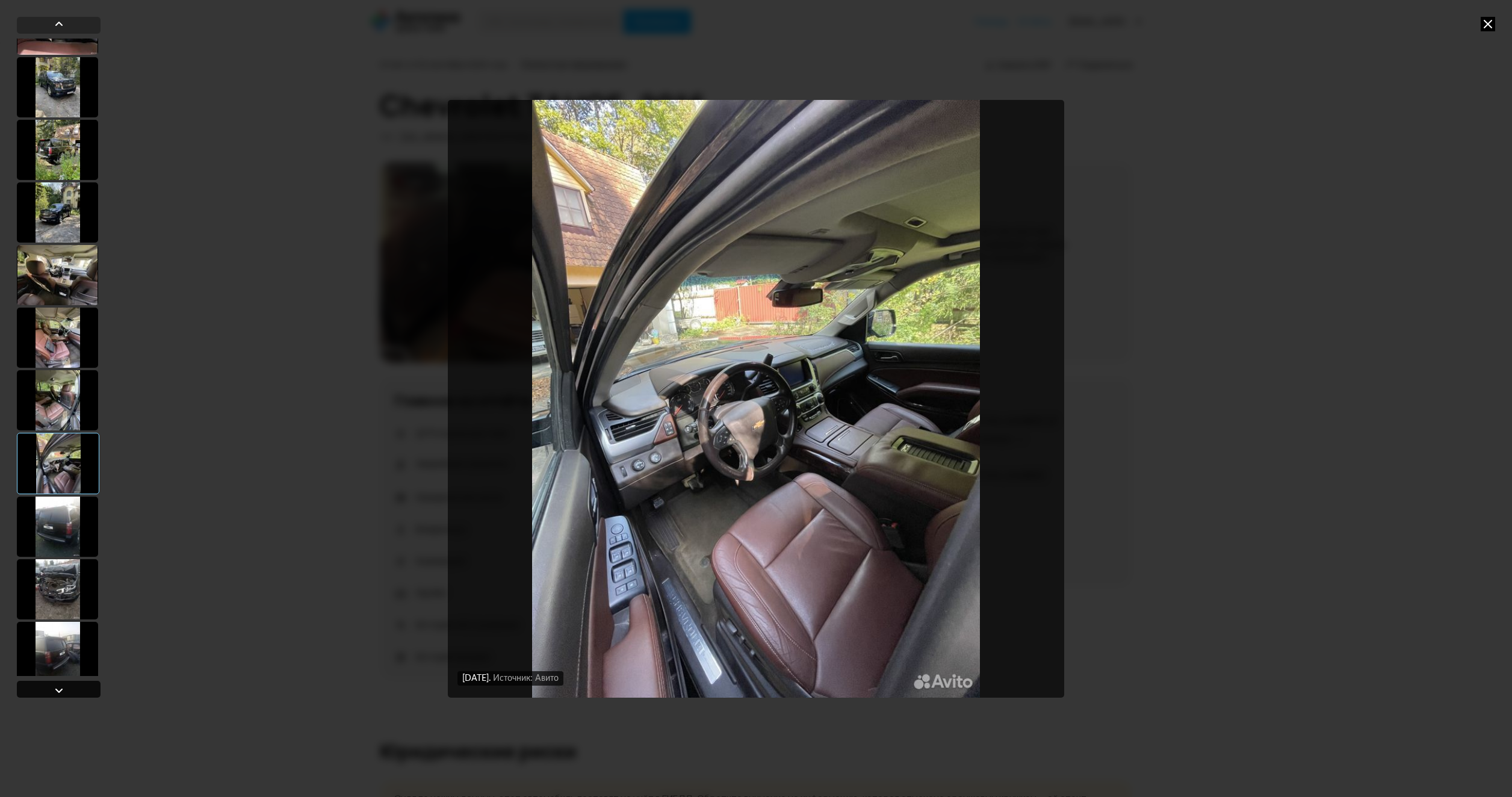
click at [71, 688] on div at bounding box center [58, 689] width 83 height 17
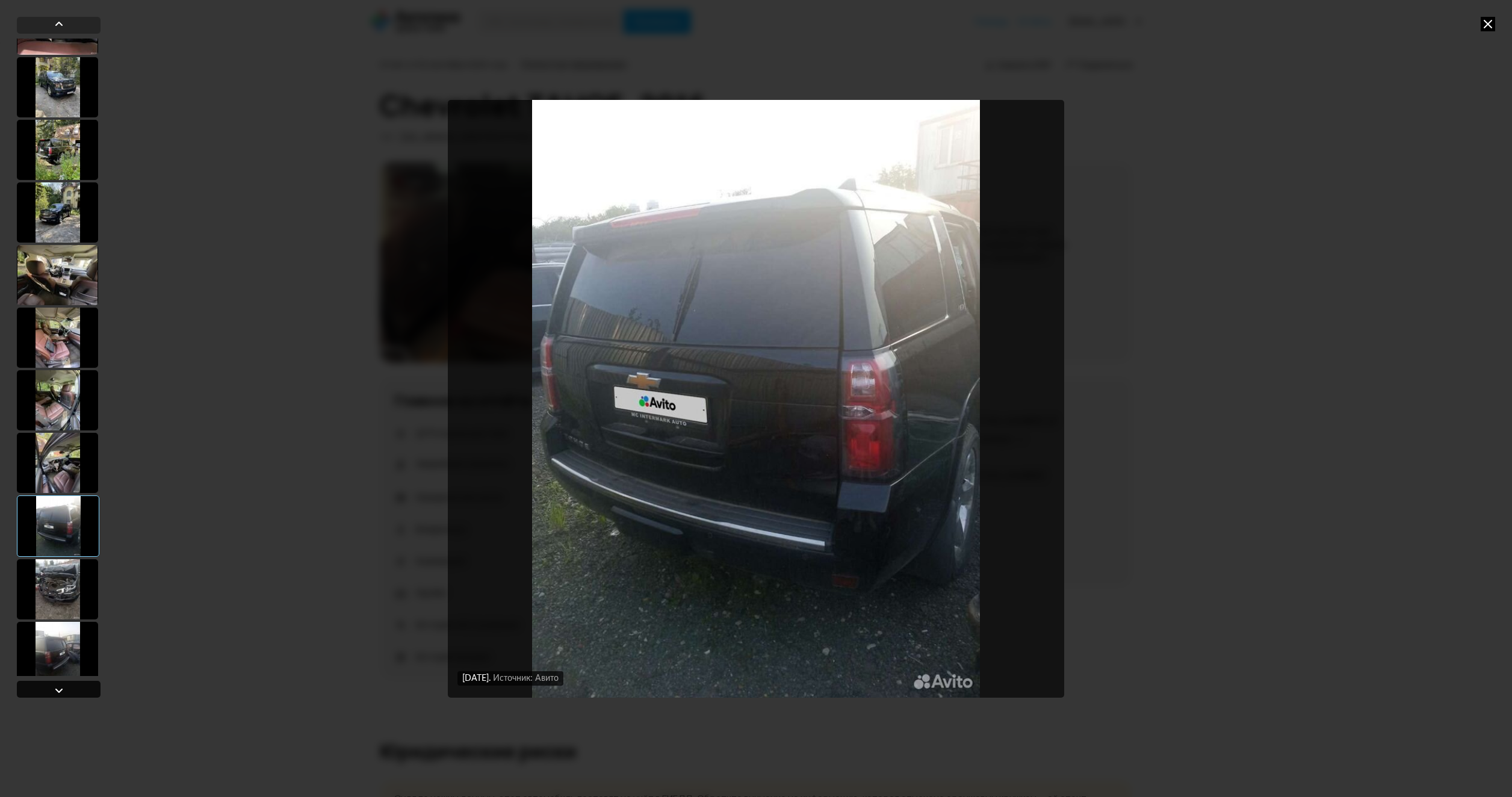
click at [71, 688] on div at bounding box center [58, 689] width 83 height 17
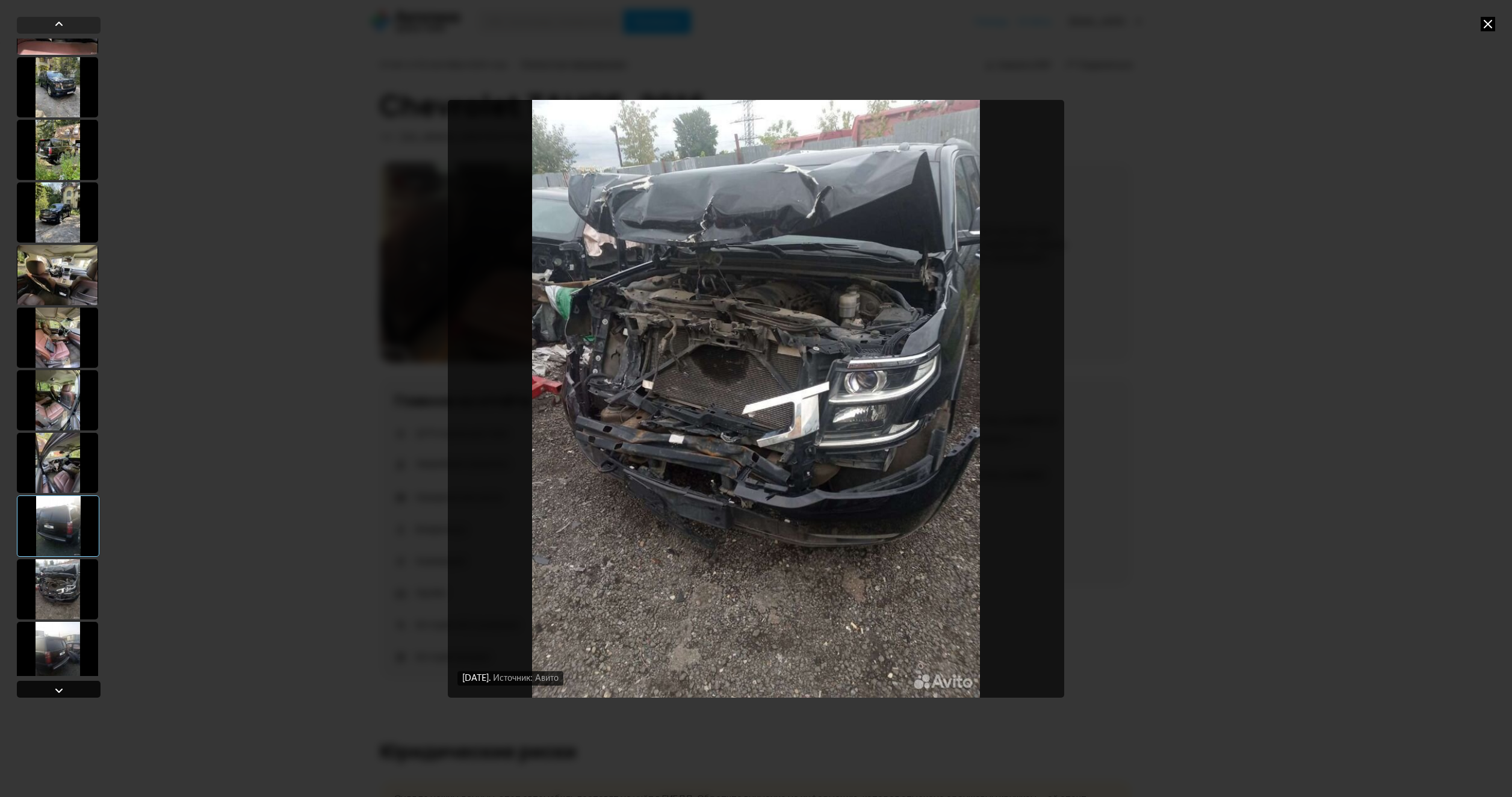
click at [71, 688] on div at bounding box center [58, 689] width 83 height 17
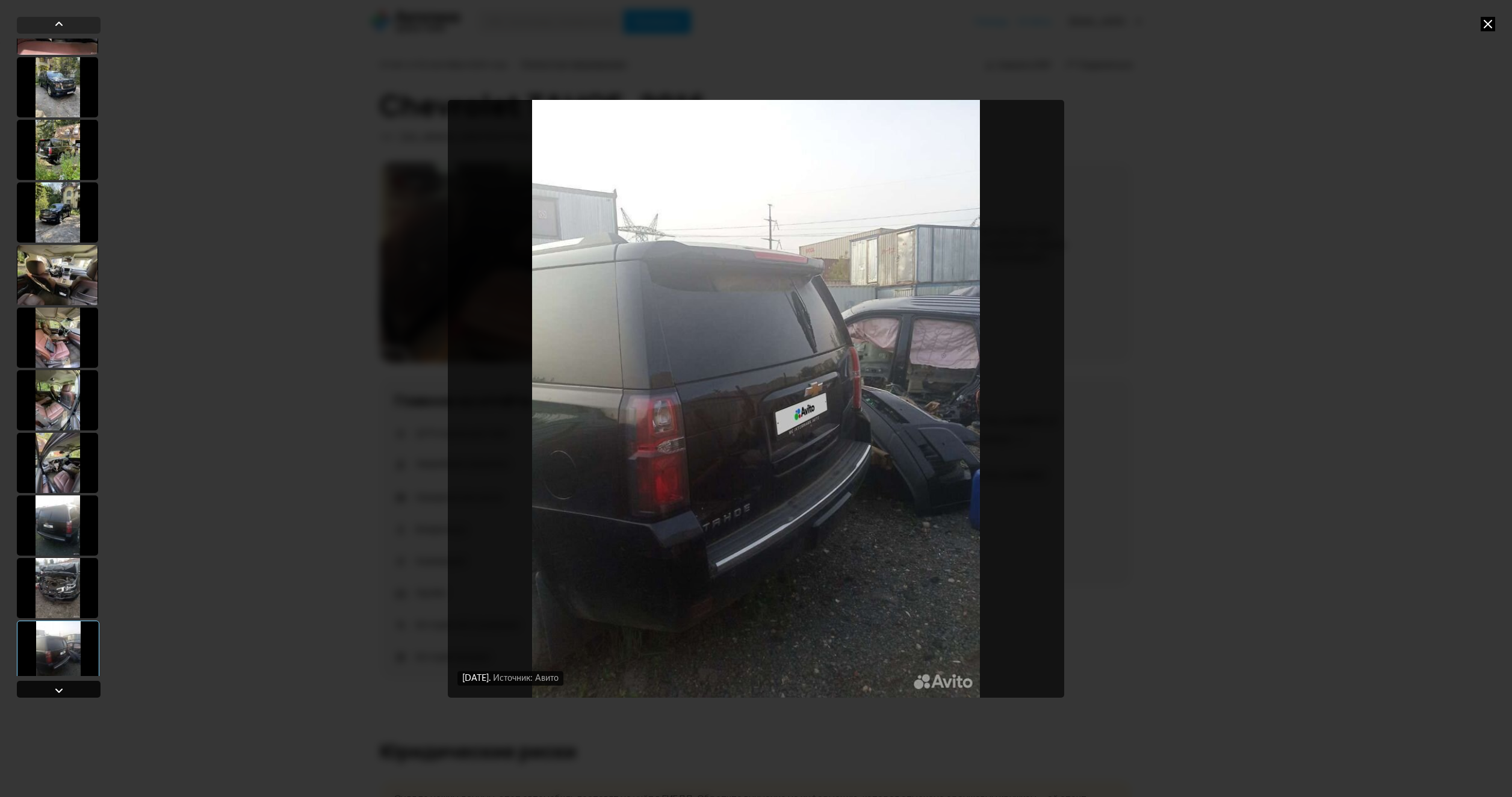
click at [71, 688] on div at bounding box center [58, 689] width 83 height 17
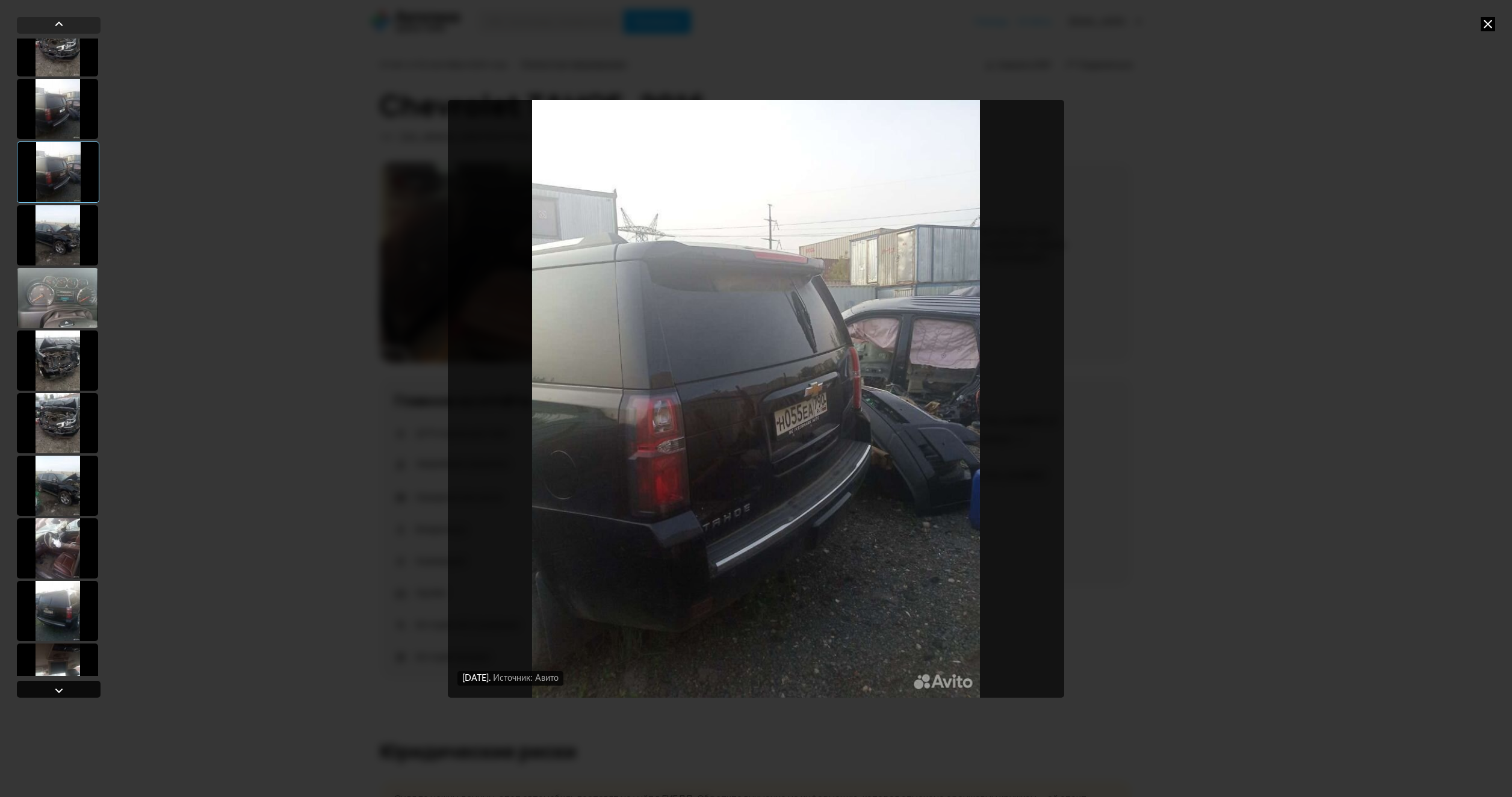
click at [71, 688] on div at bounding box center [58, 689] width 83 height 17
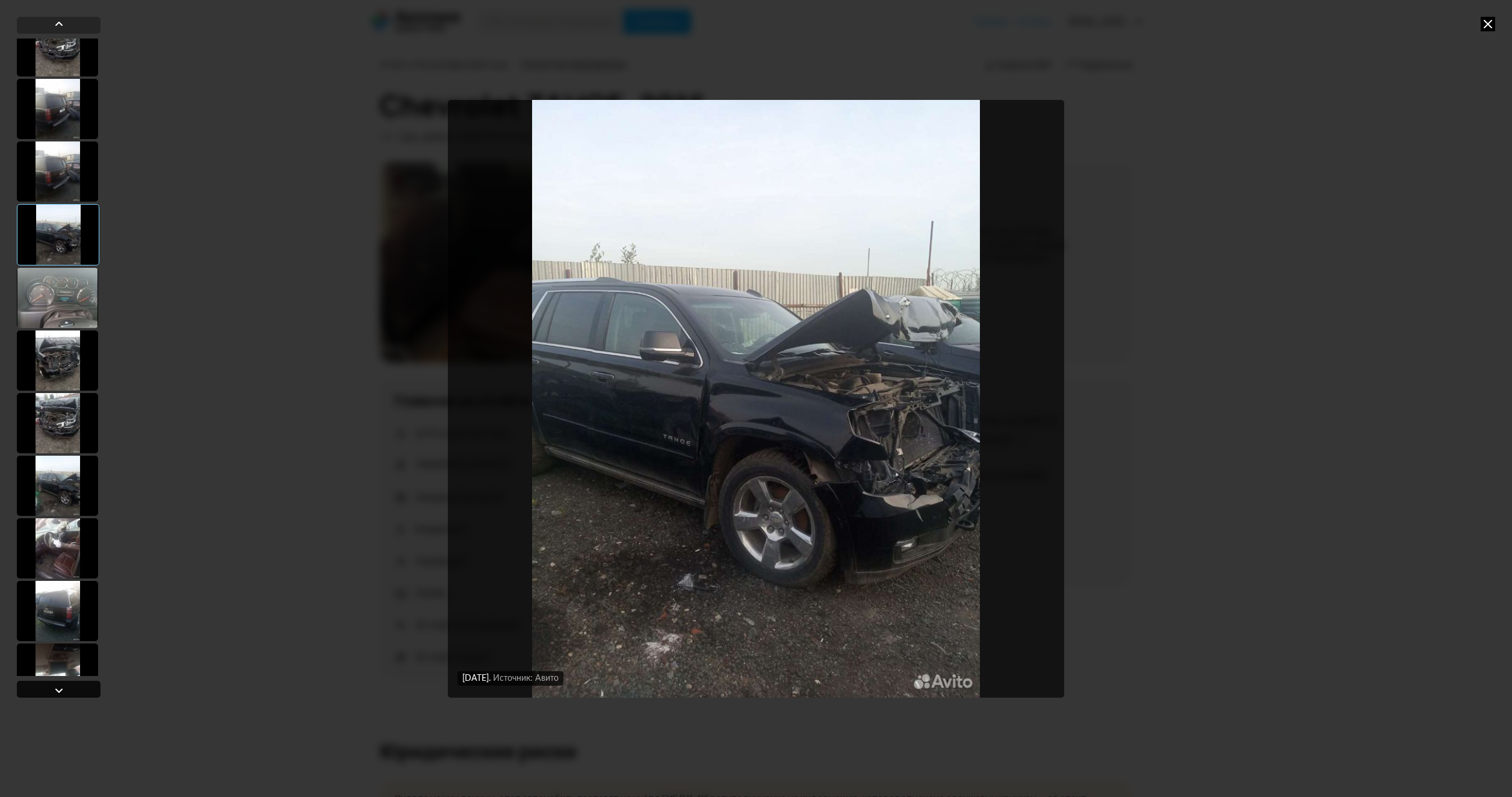
click at [71, 688] on div at bounding box center [58, 689] width 83 height 17
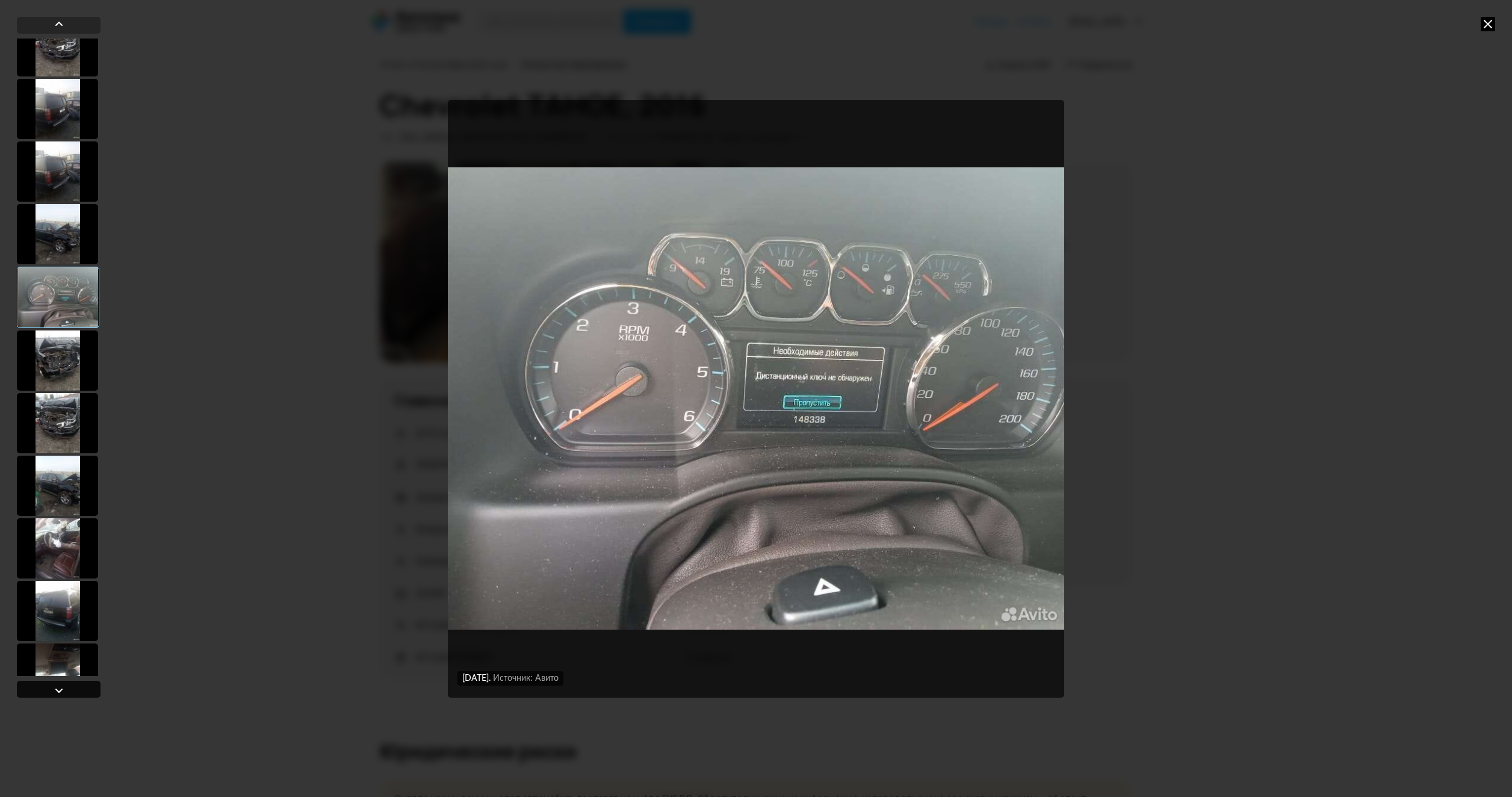
click at [71, 688] on div at bounding box center [58, 689] width 83 height 17
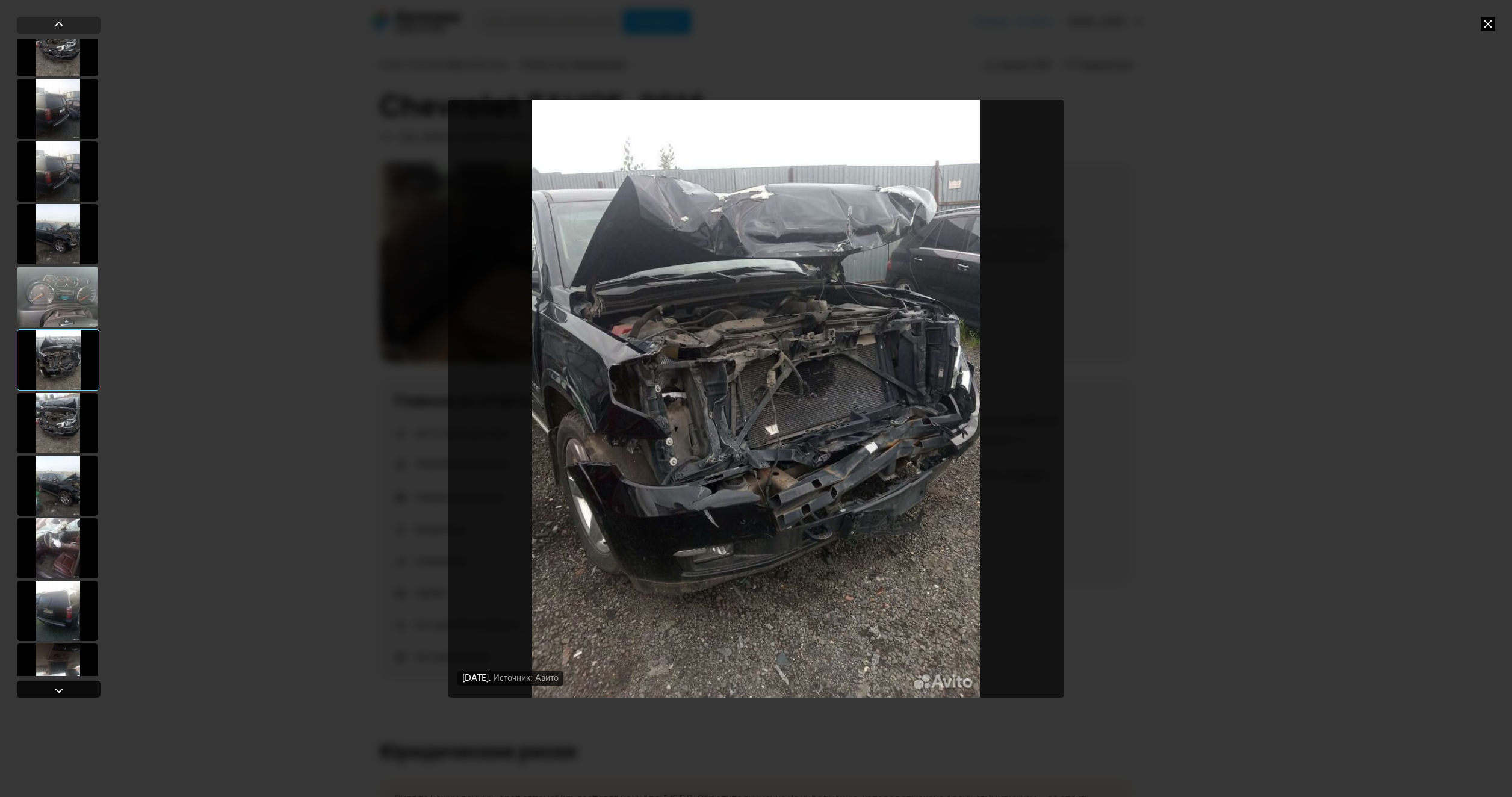
click at [54, 695] on div at bounding box center [59, 691] width 14 height 14
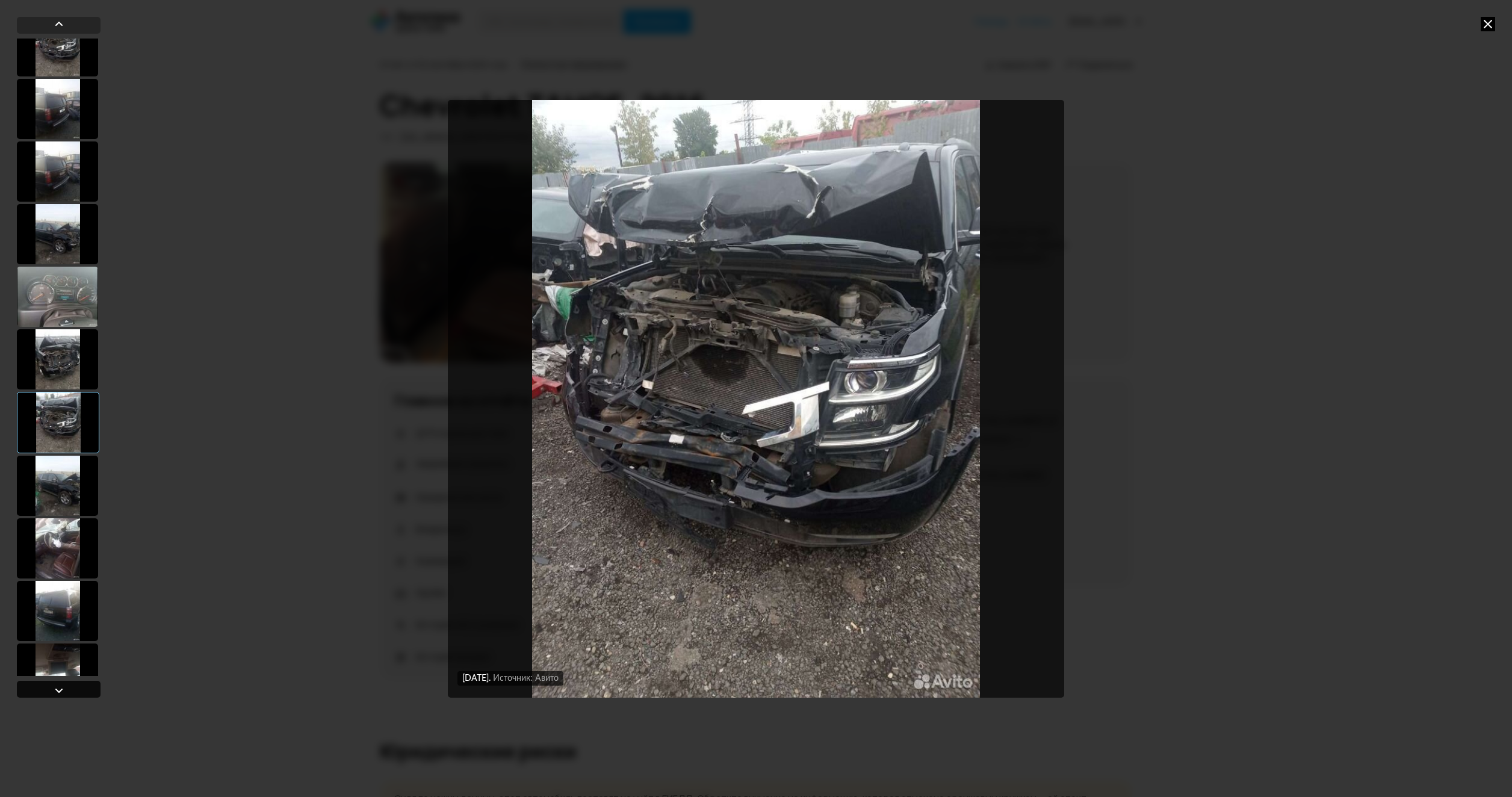
click at [54, 695] on div at bounding box center [59, 691] width 14 height 14
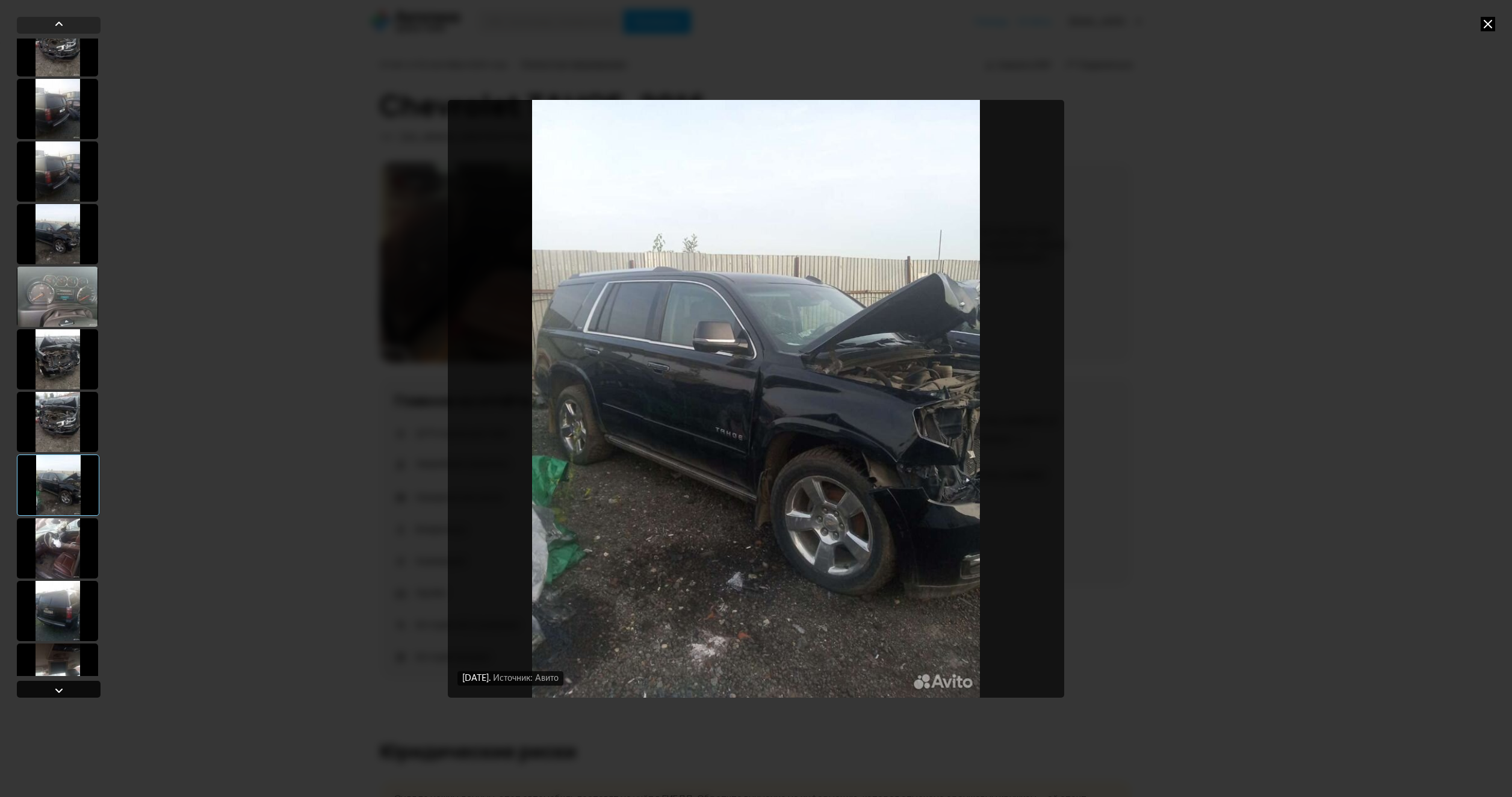
click at [54, 695] on div at bounding box center [59, 691] width 14 height 14
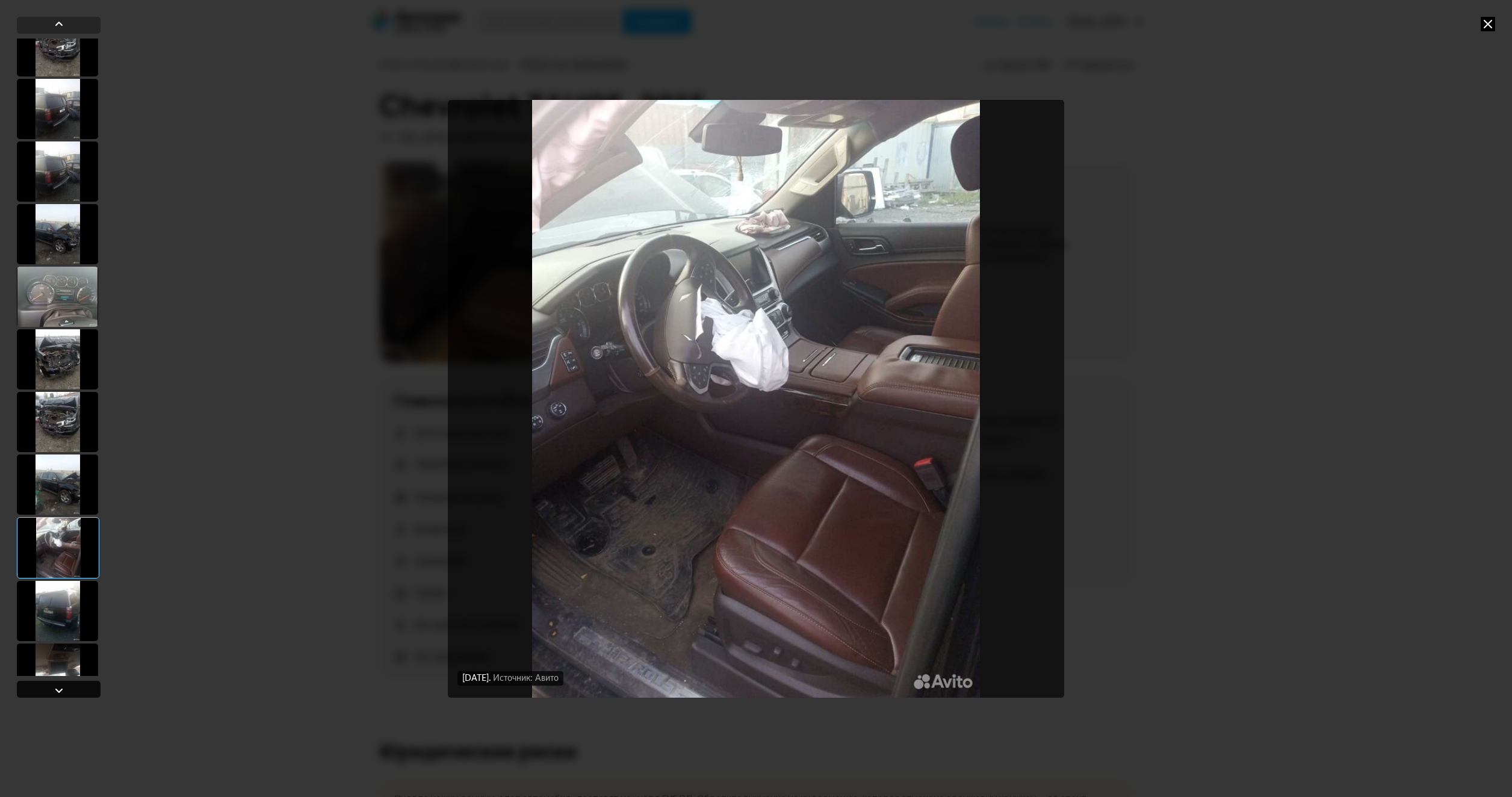
click at [54, 695] on div at bounding box center [59, 691] width 14 height 14
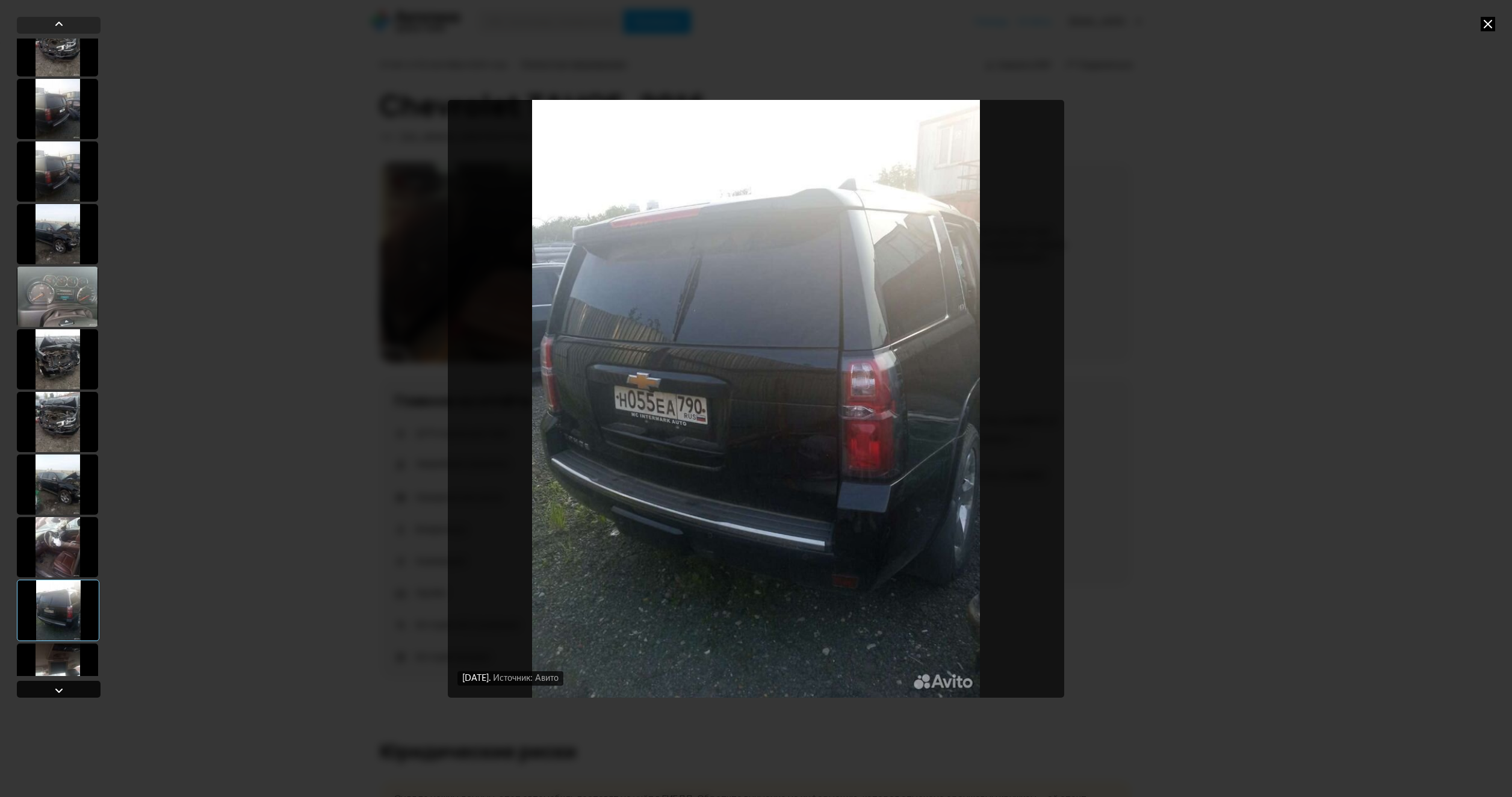
click at [54, 695] on div at bounding box center [59, 691] width 14 height 14
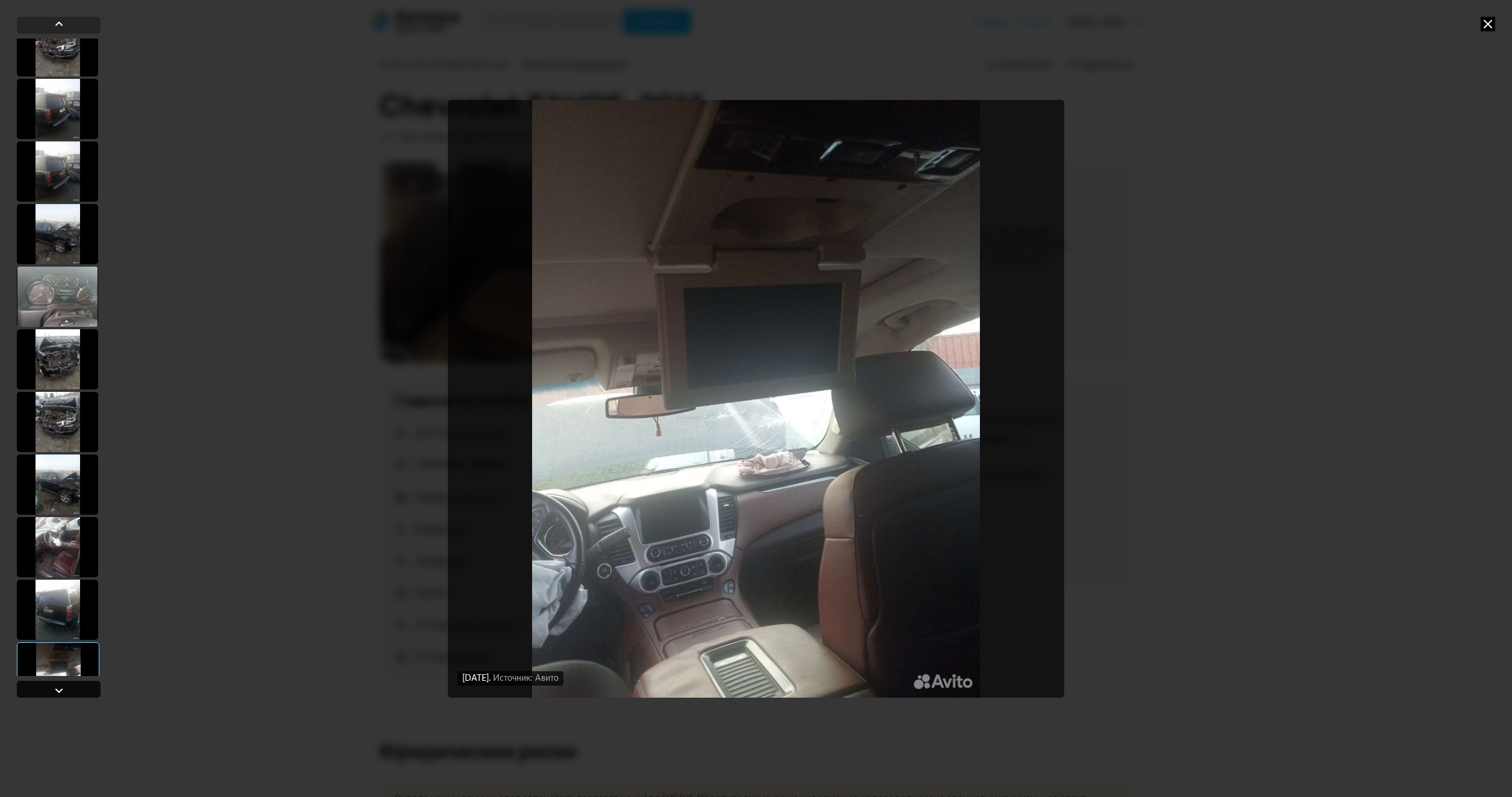
click at [54, 695] on div at bounding box center [59, 691] width 14 height 14
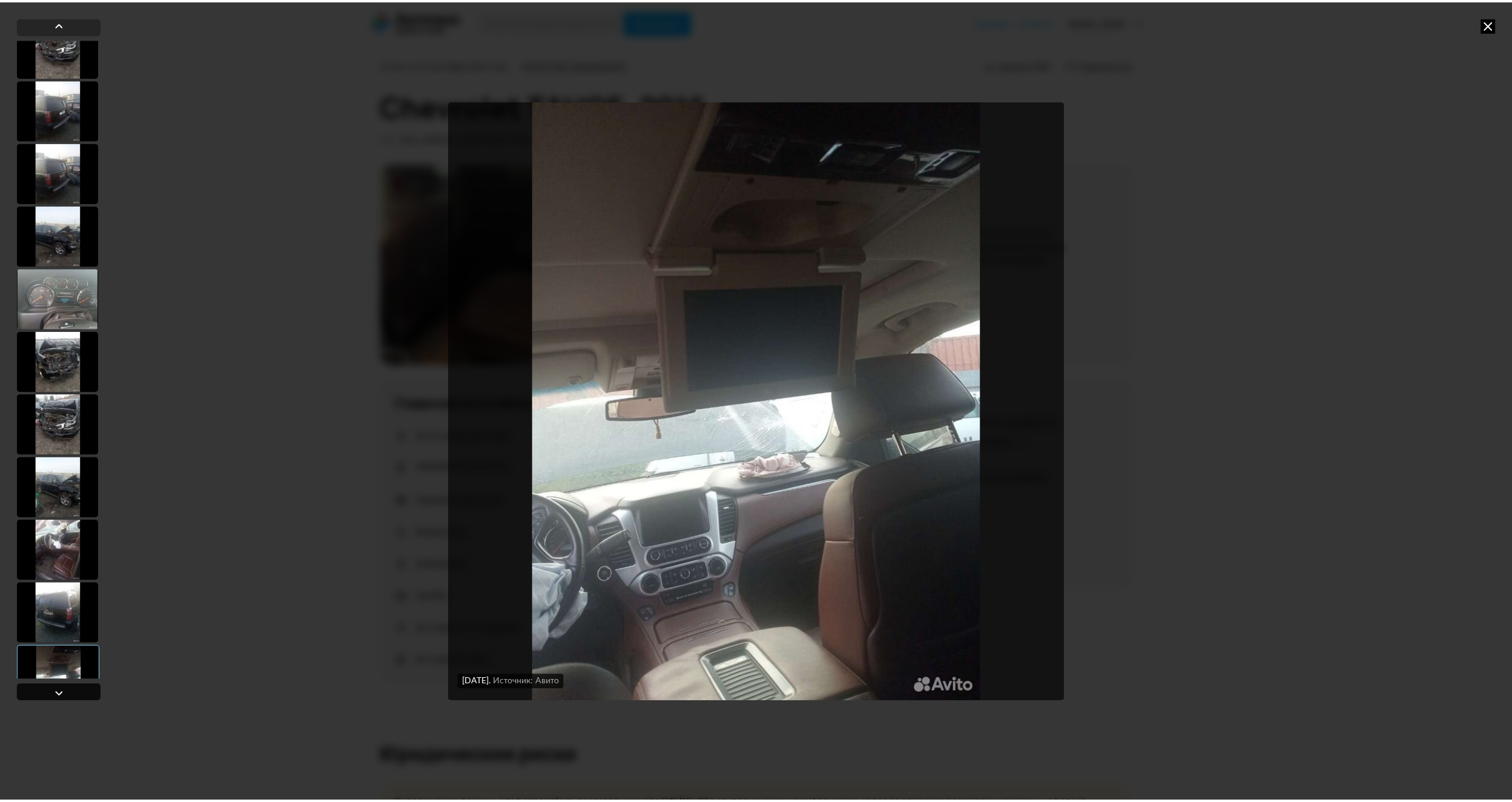
scroll to position [3654, 0]
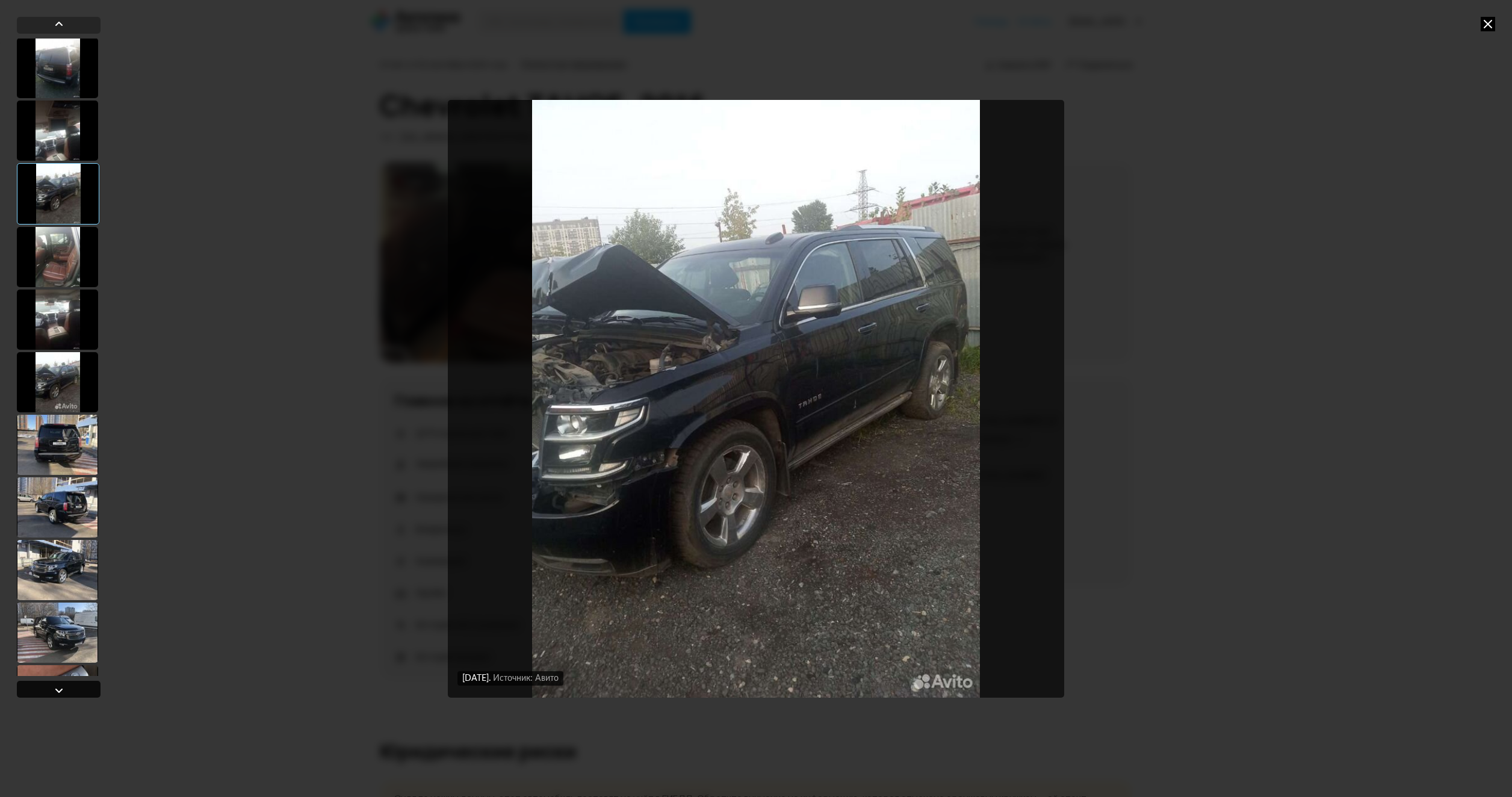
click at [54, 695] on div at bounding box center [59, 691] width 14 height 14
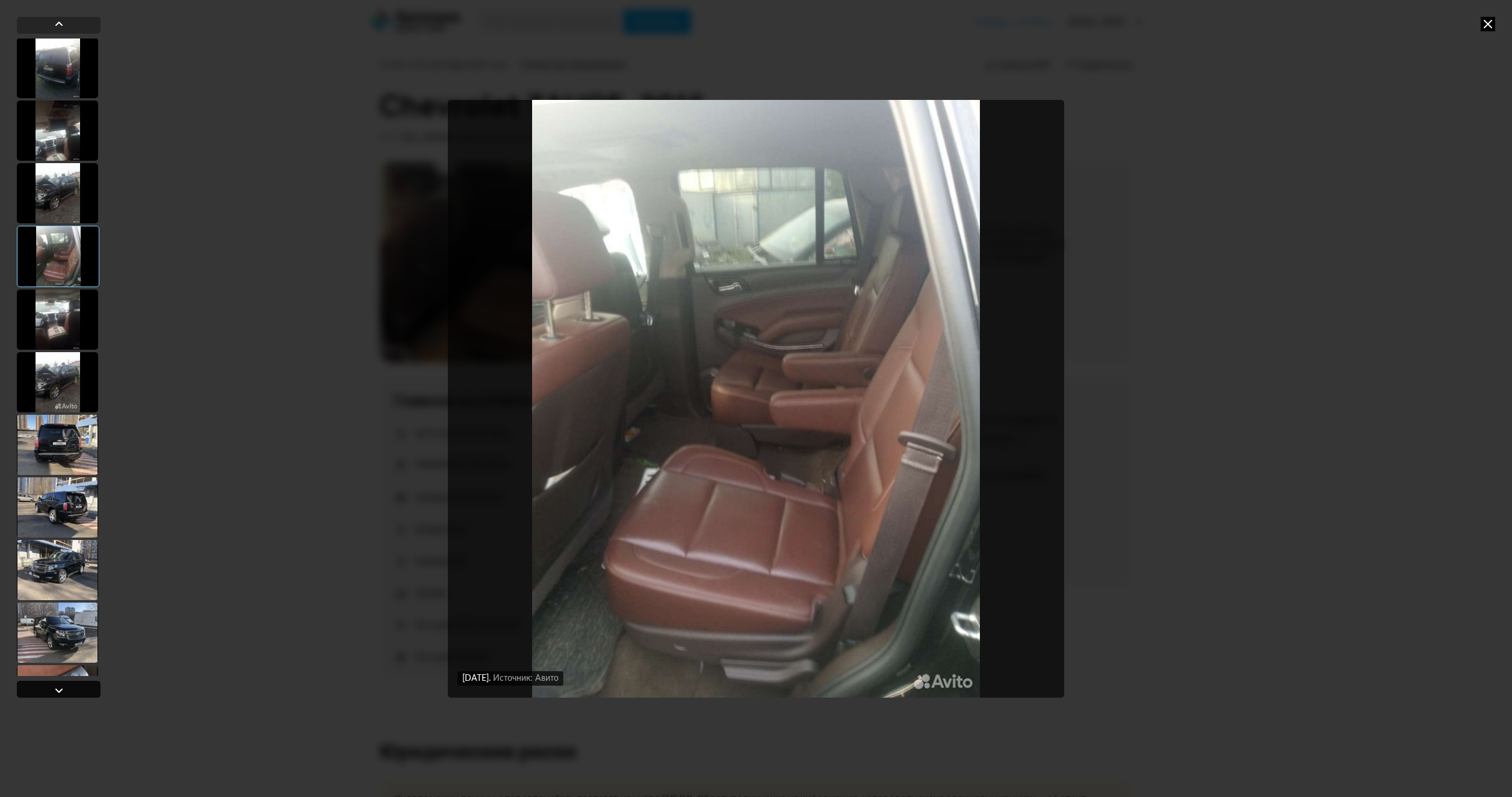
click at [54, 695] on div at bounding box center [59, 691] width 14 height 14
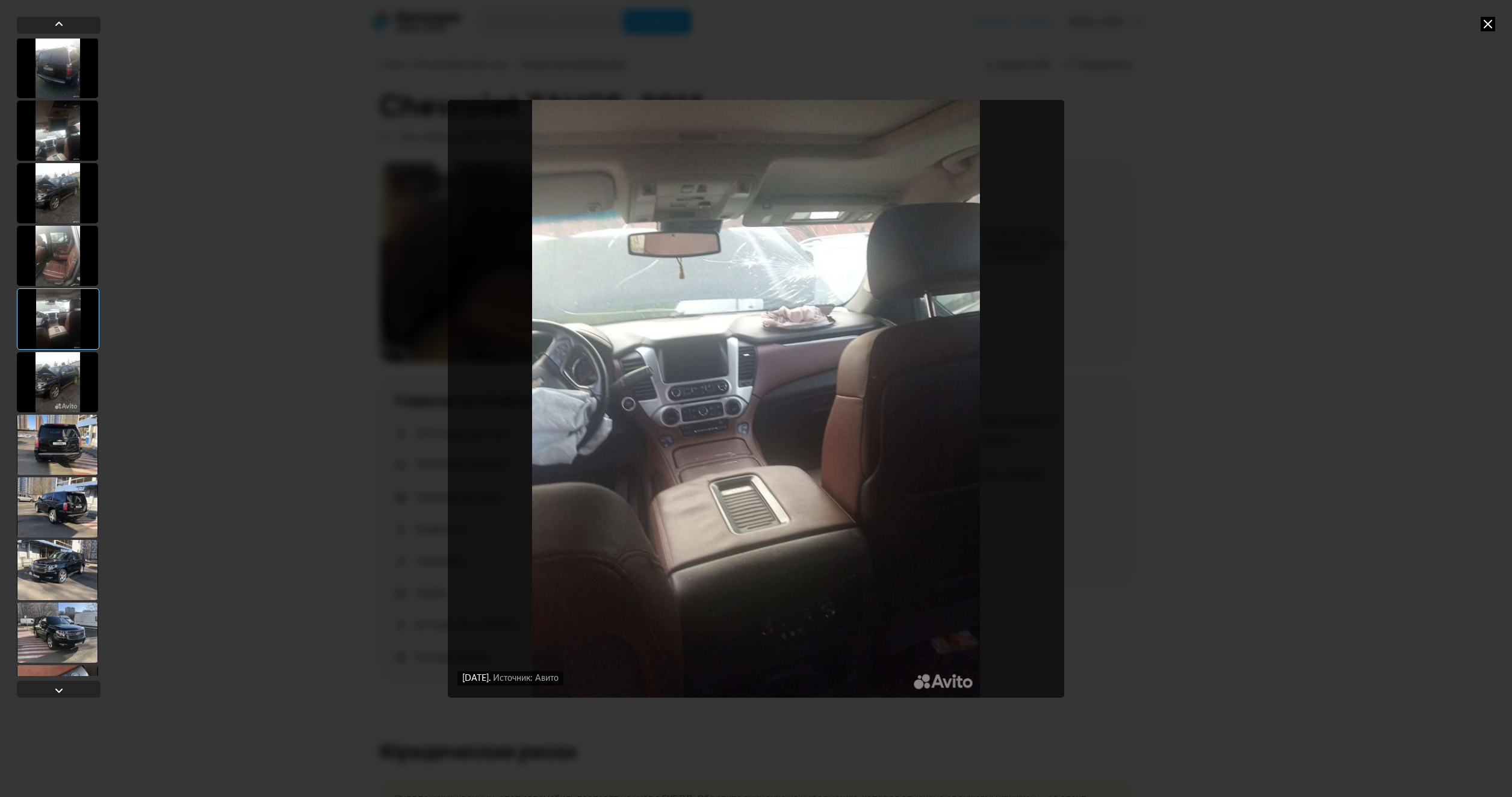
click at [1495, 29] on icon at bounding box center [1487, 24] width 14 height 14
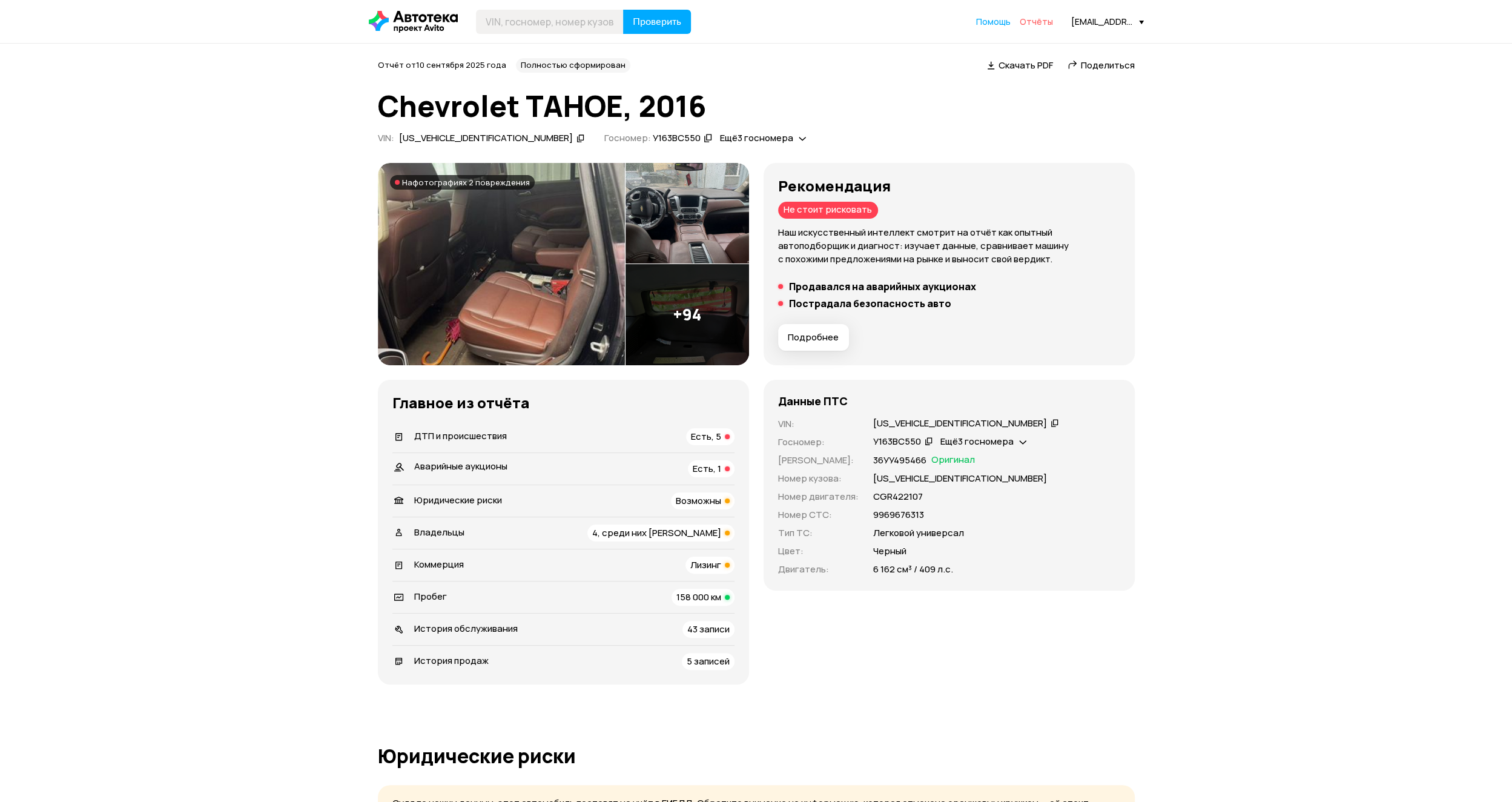
click at [1045, 21] on span "Отчёты" at bounding box center [1037, 22] width 34 height 11
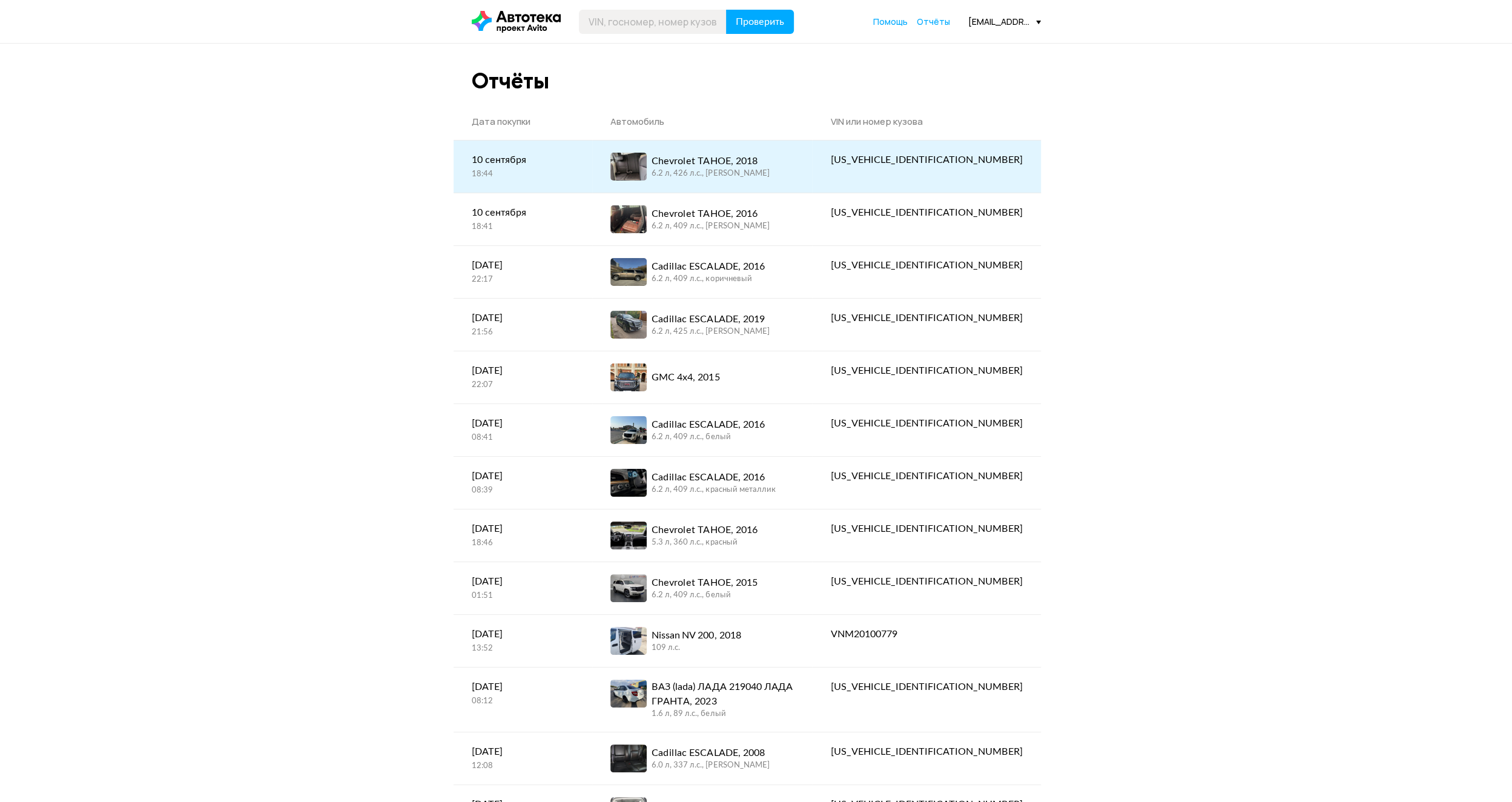
click at [724, 161] on div "Chevrolet TAHOE, 2018" at bounding box center [710, 161] width 117 height 14
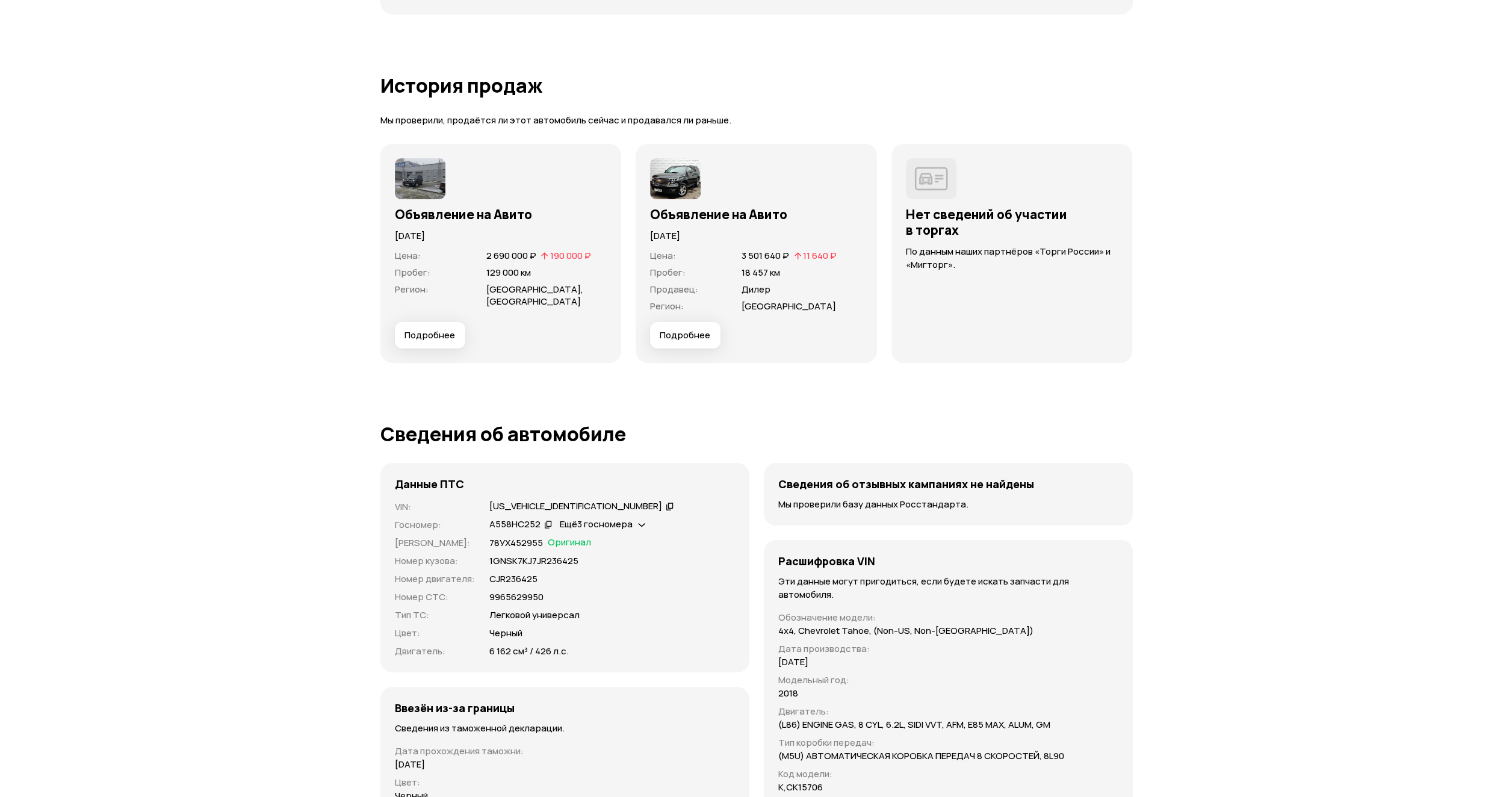
scroll to position [3972, 0]
click at [683, 184] on img at bounding box center [671, 178] width 51 height 41
click at [693, 331] on span "Подробнее" at bounding box center [680, 333] width 51 height 12
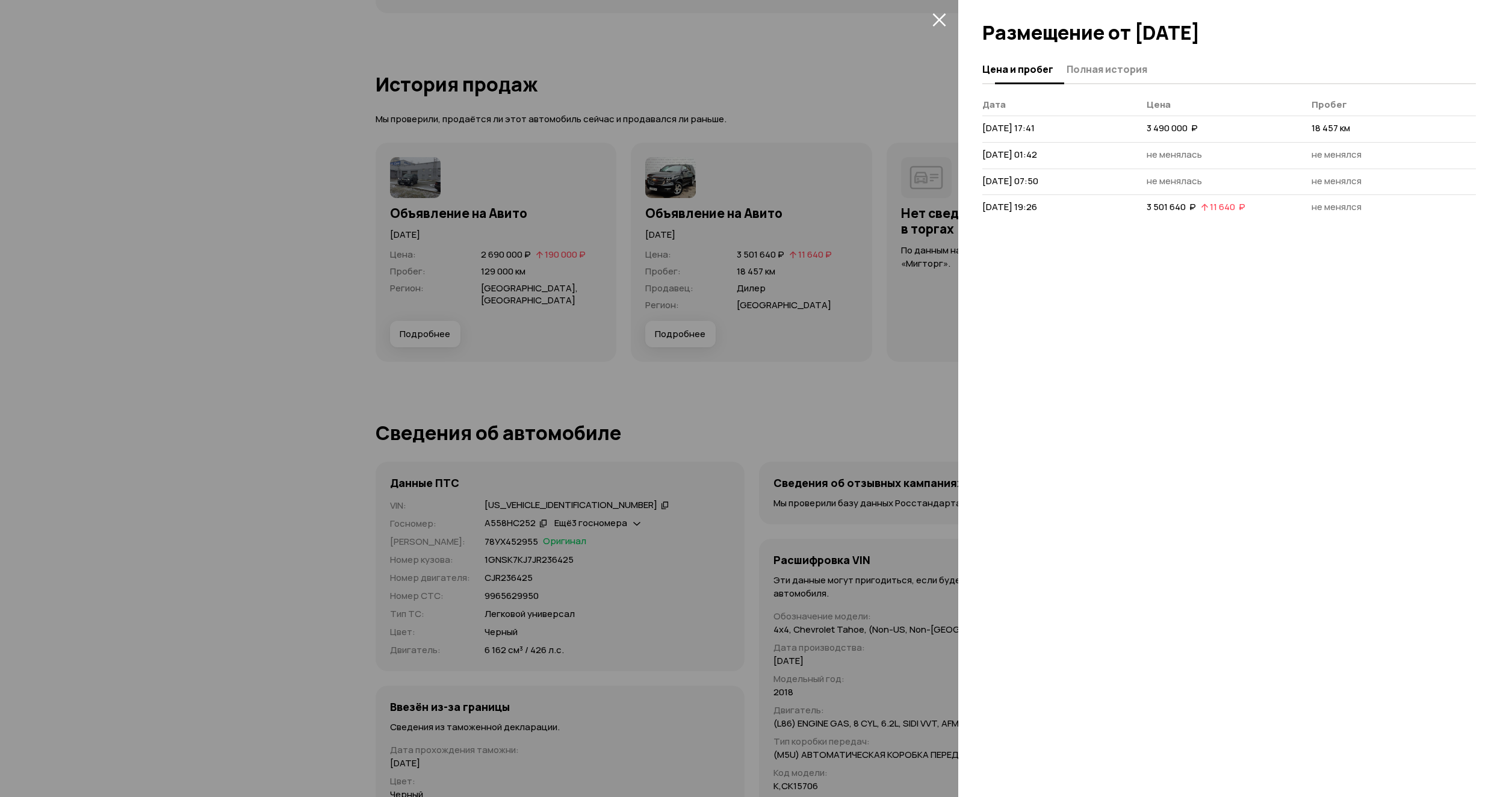
click at [1124, 69] on span "Полная история" at bounding box center [1107, 69] width 81 height 12
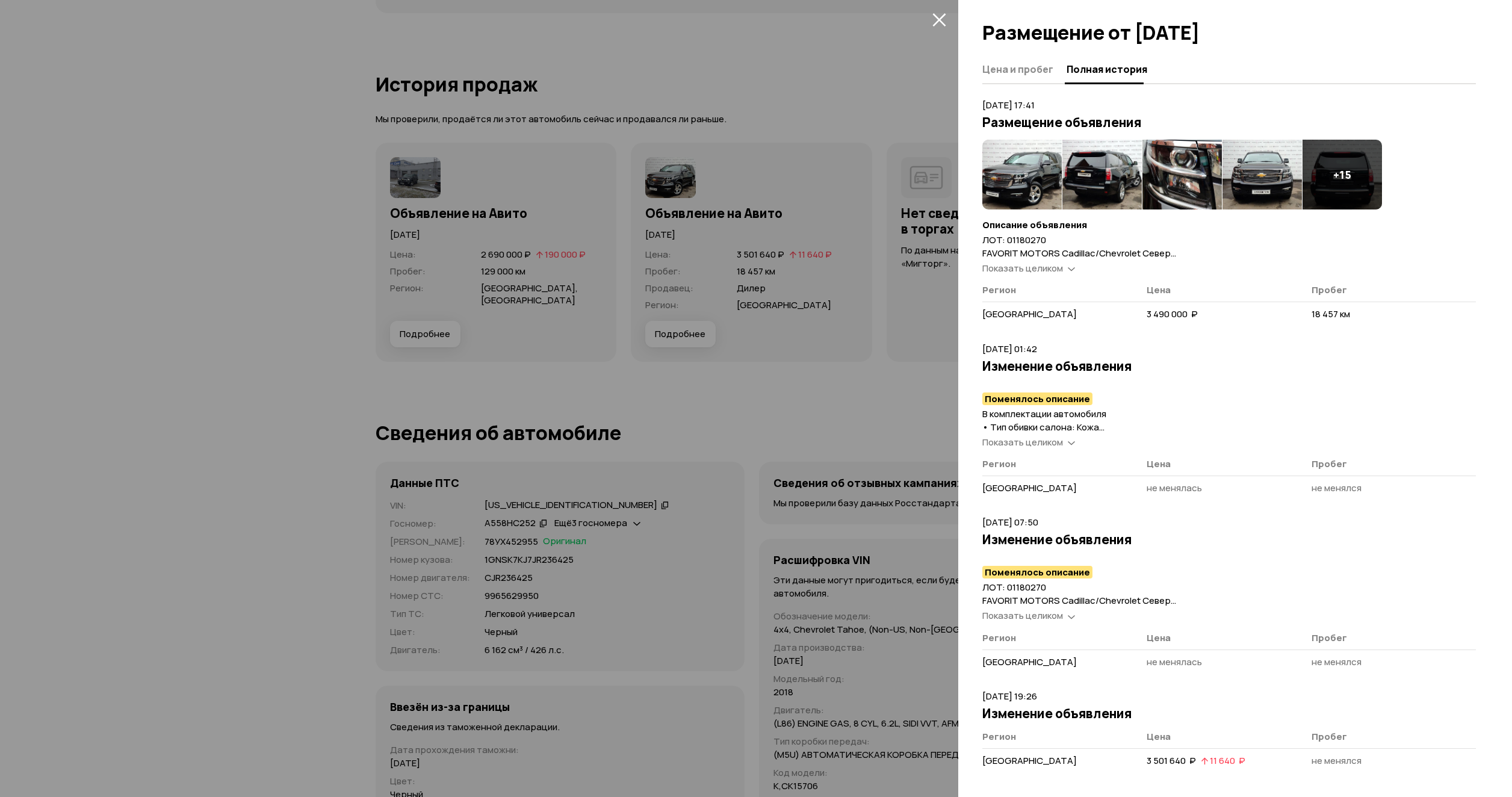
click at [1006, 188] on img at bounding box center [1021, 175] width 79 height 70
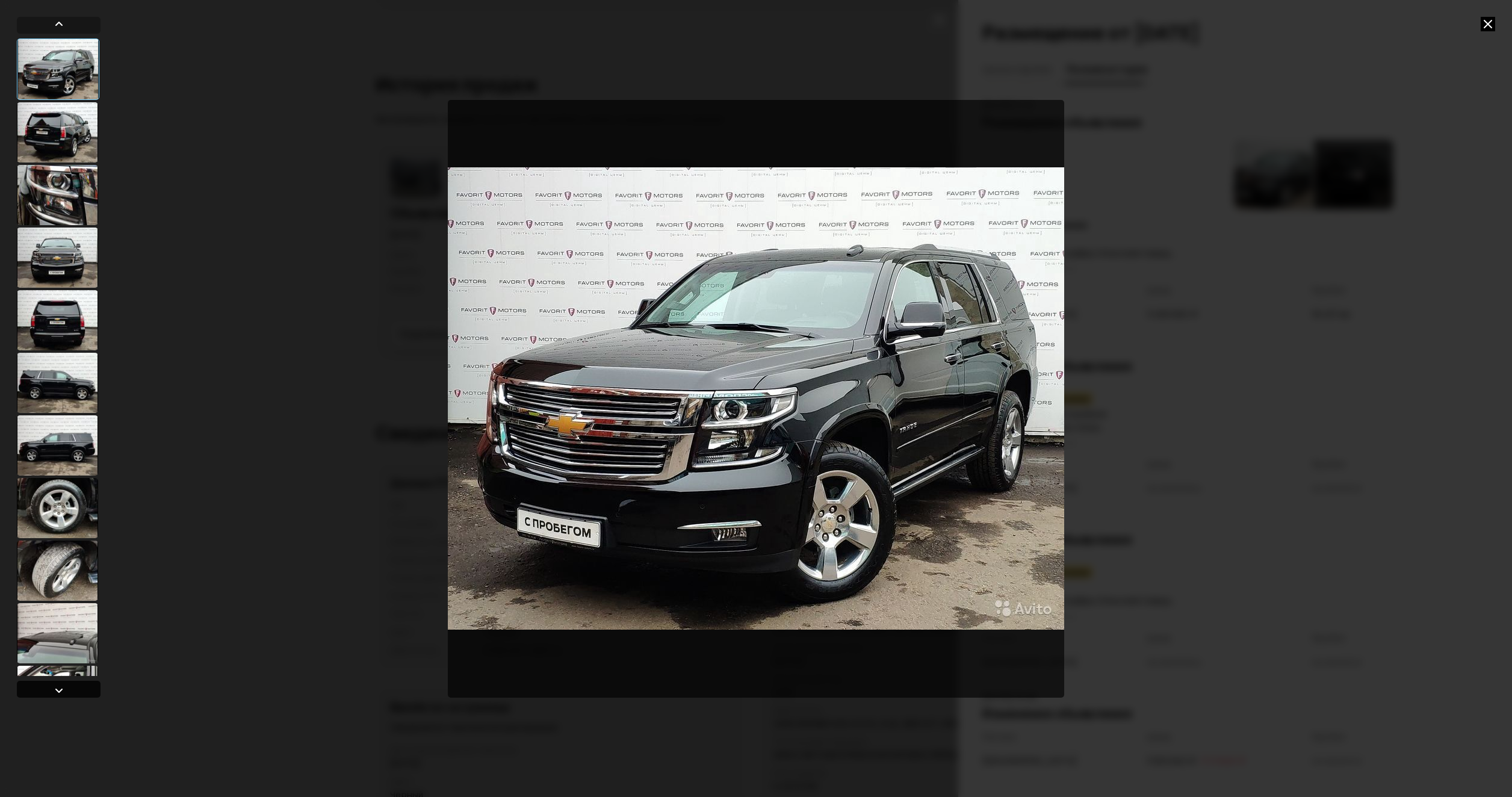
click at [61, 686] on div at bounding box center [59, 691] width 14 height 14
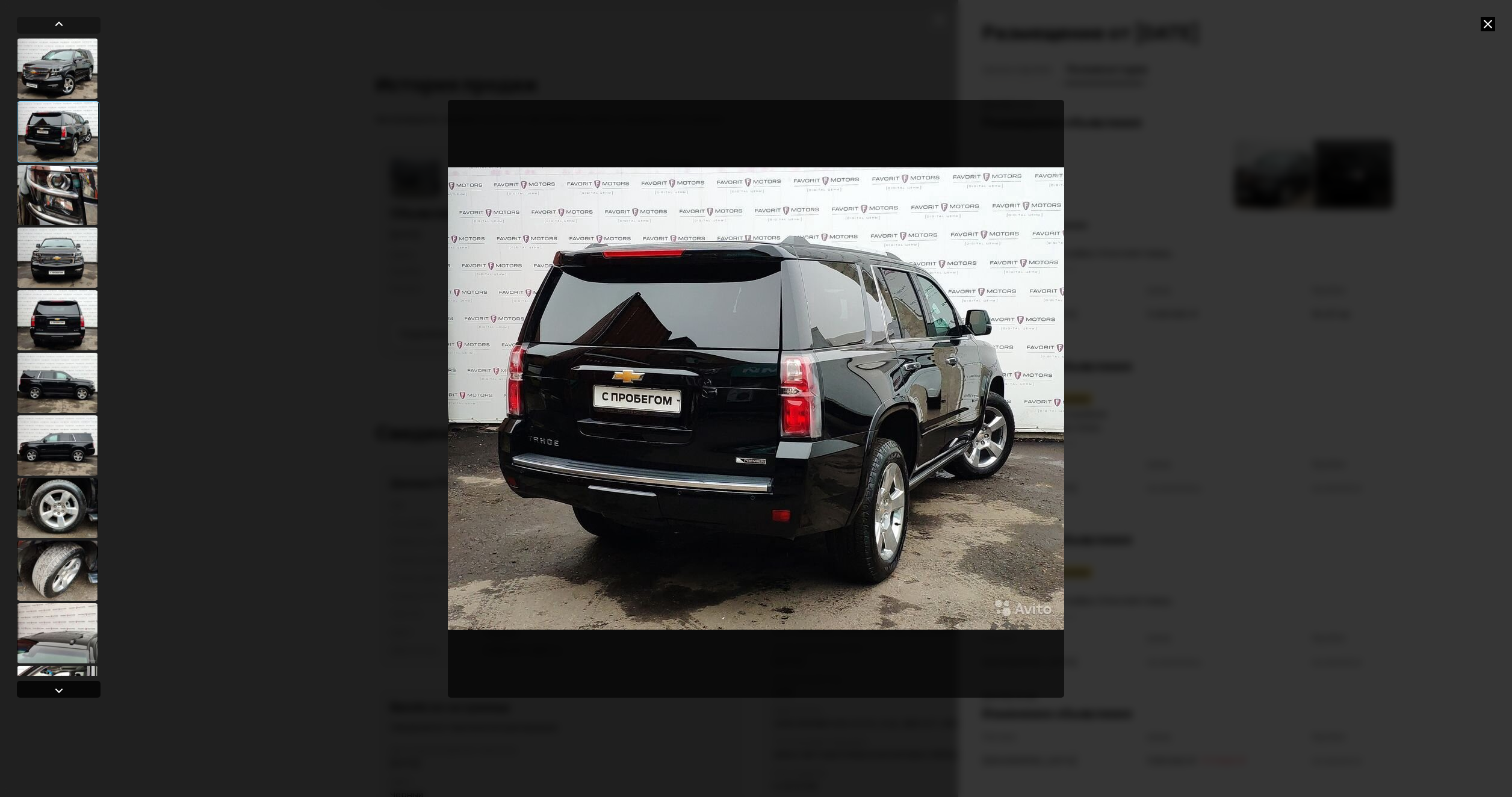
click at [61, 686] on div at bounding box center [59, 691] width 14 height 14
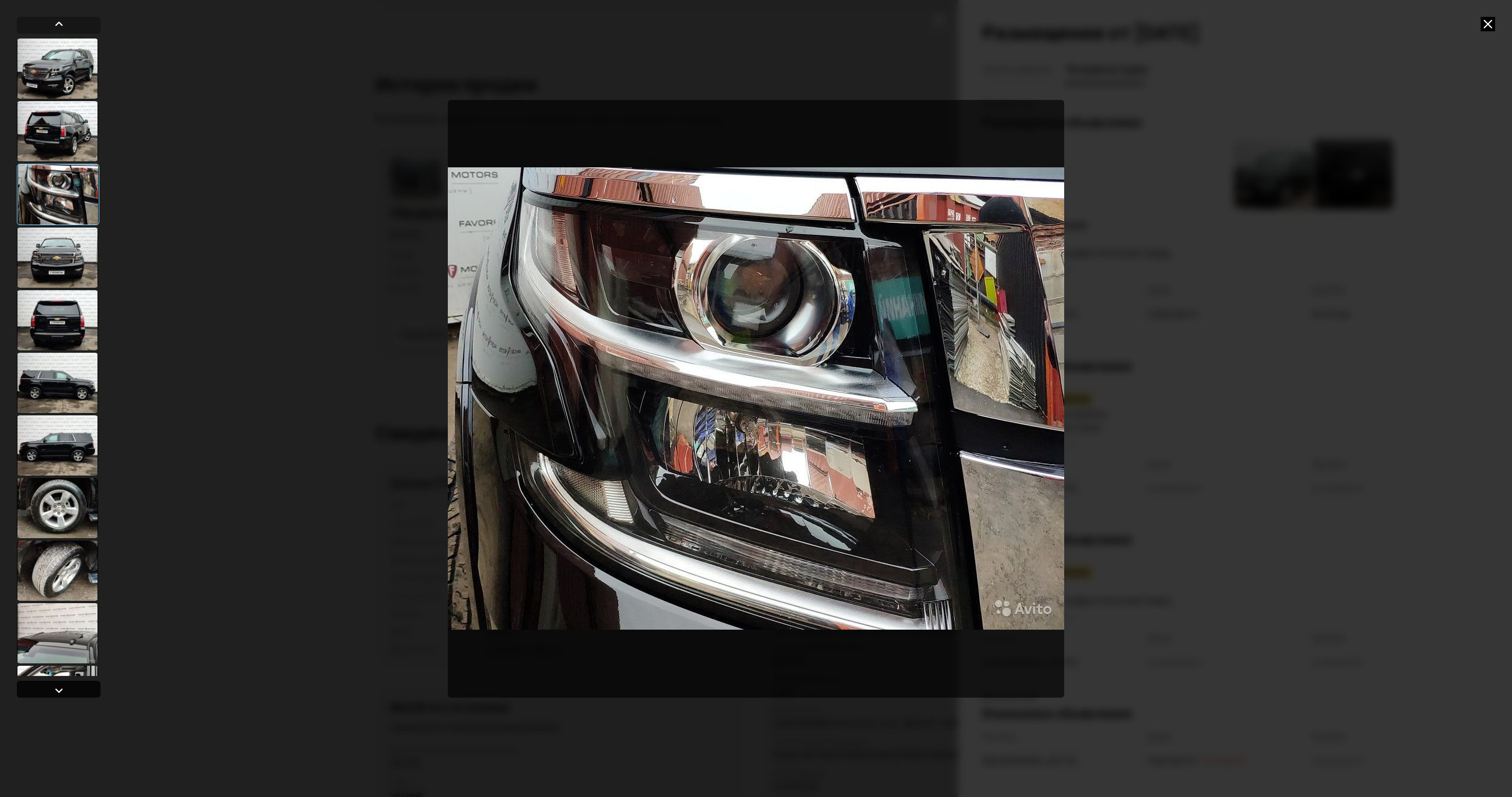
click at [61, 686] on div at bounding box center [59, 691] width 14 height 14
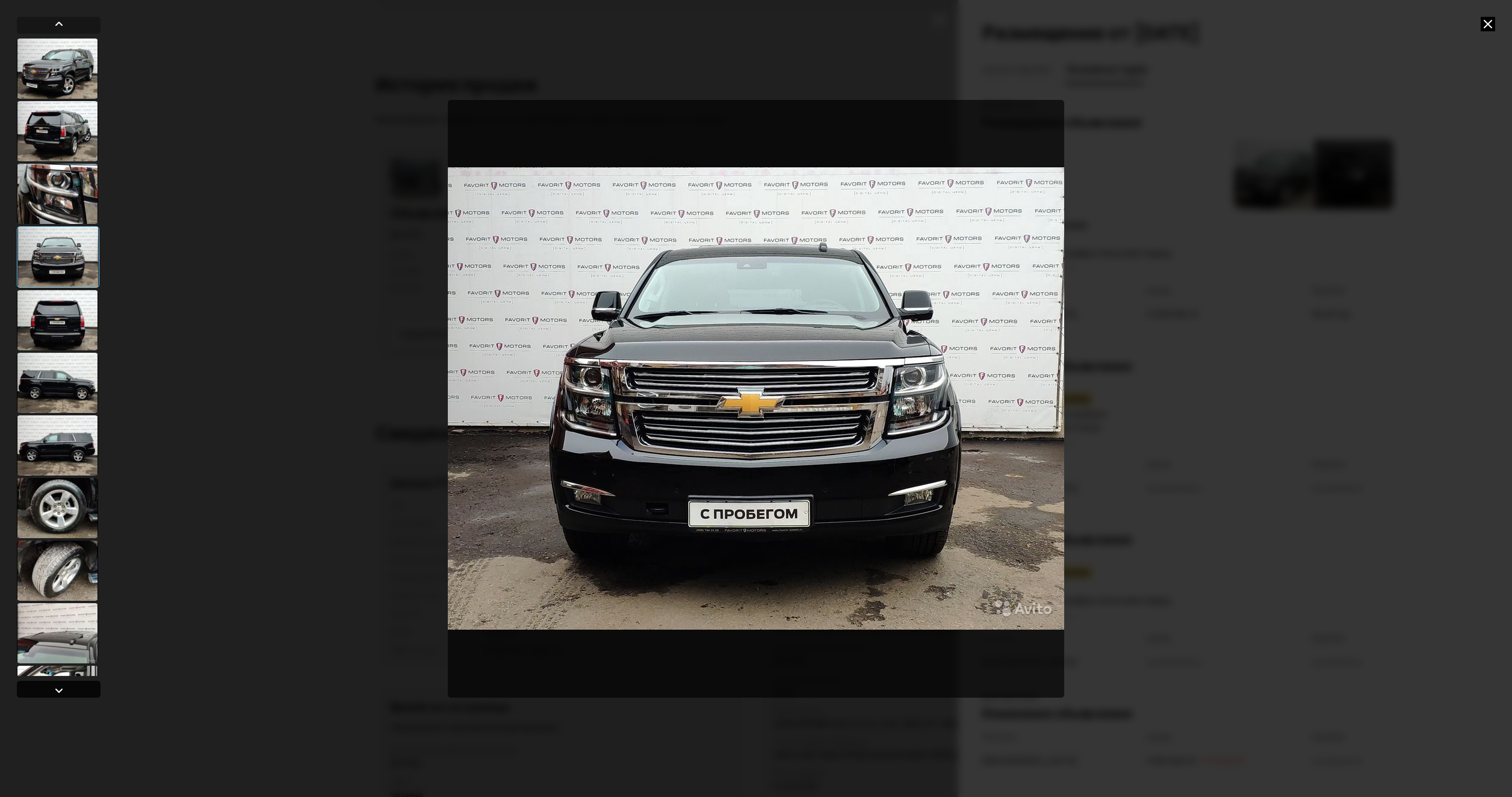
click at [61, 686] on div at bounding box center [59, 691] width 14 height 14
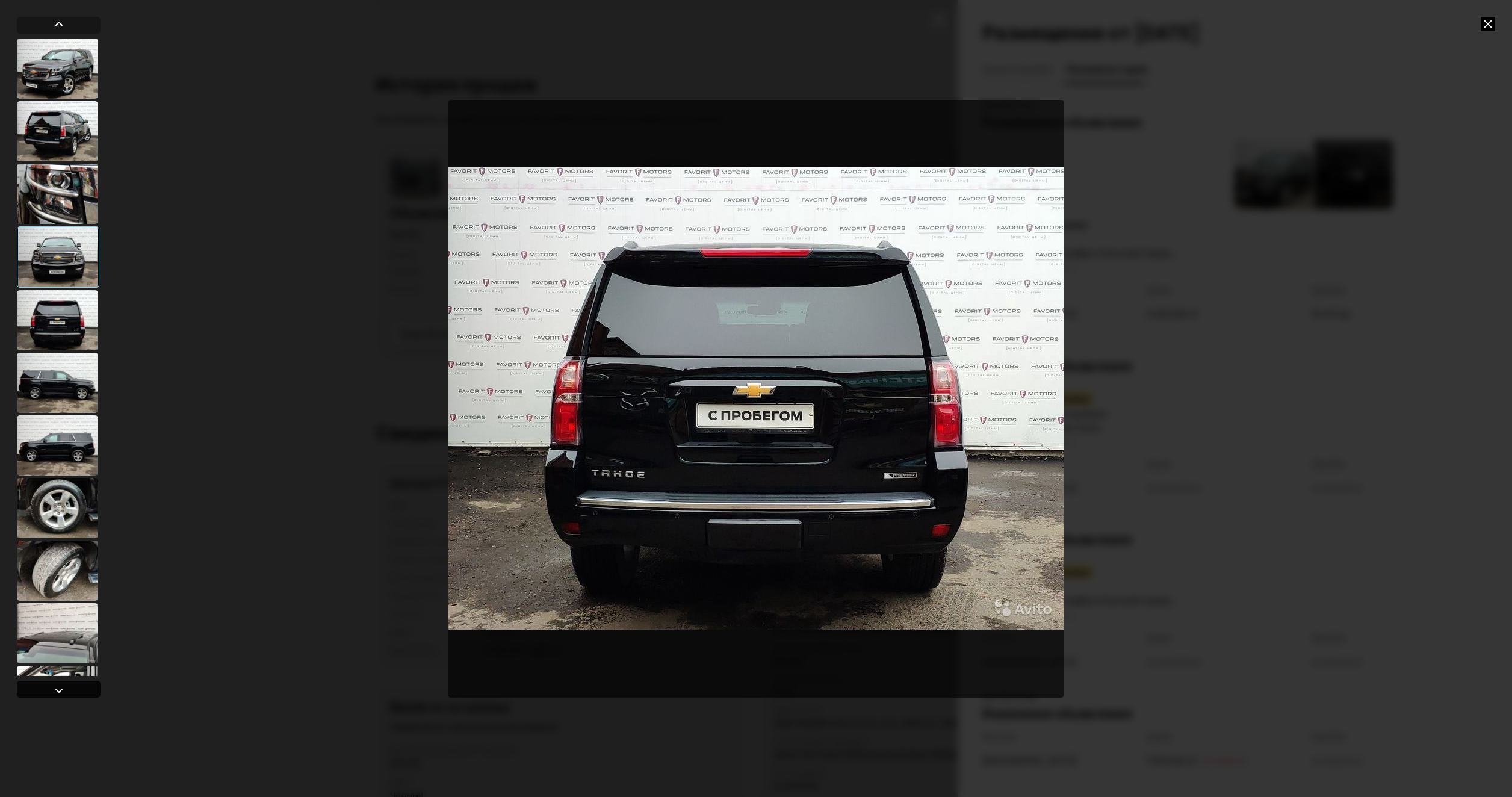
click at [61, 686] on div at bounding box center [59, 691] width 14 height 14
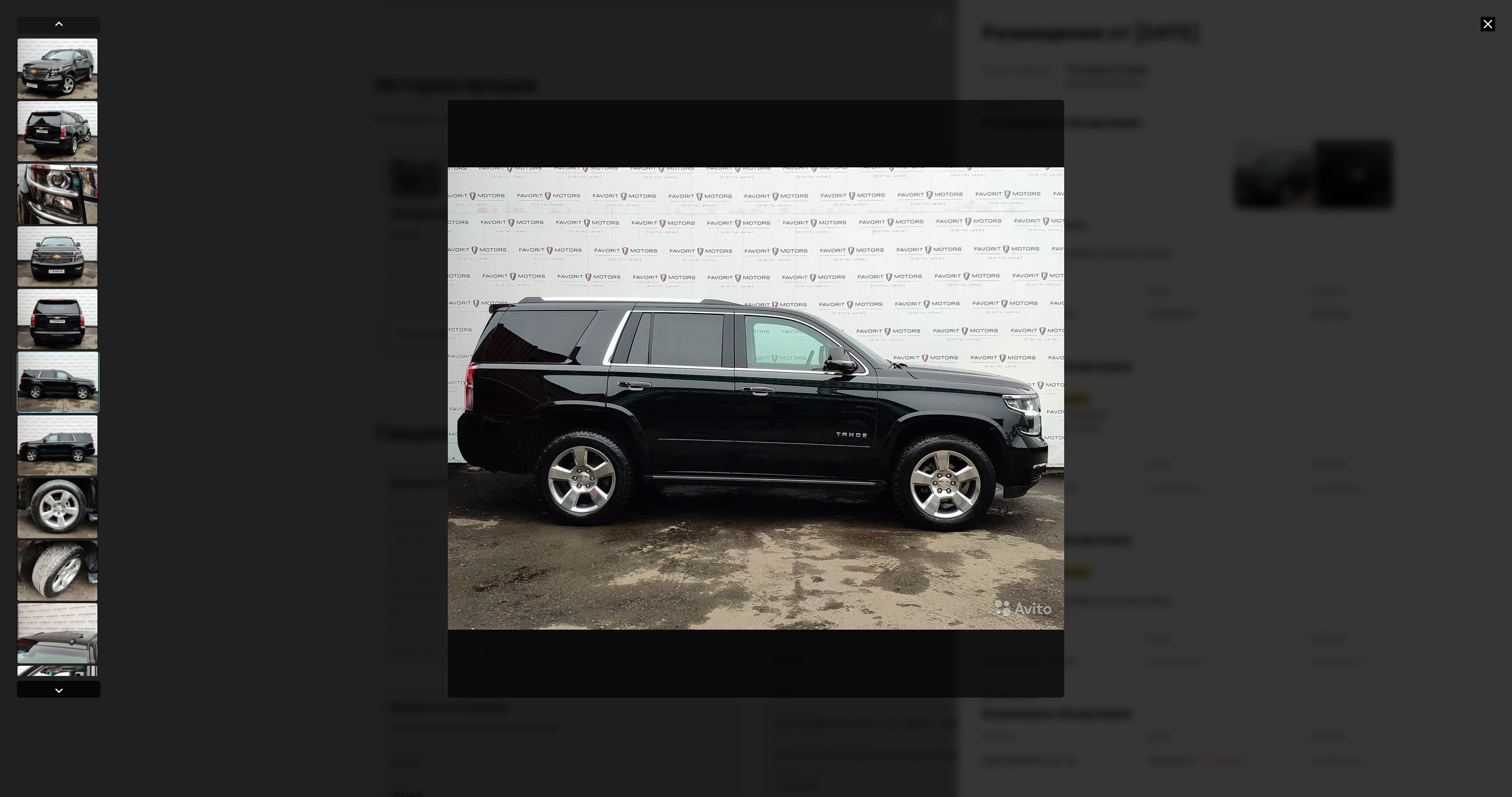
click at [61, 686] on div at bounding box center [59, 691] width 14 height 14
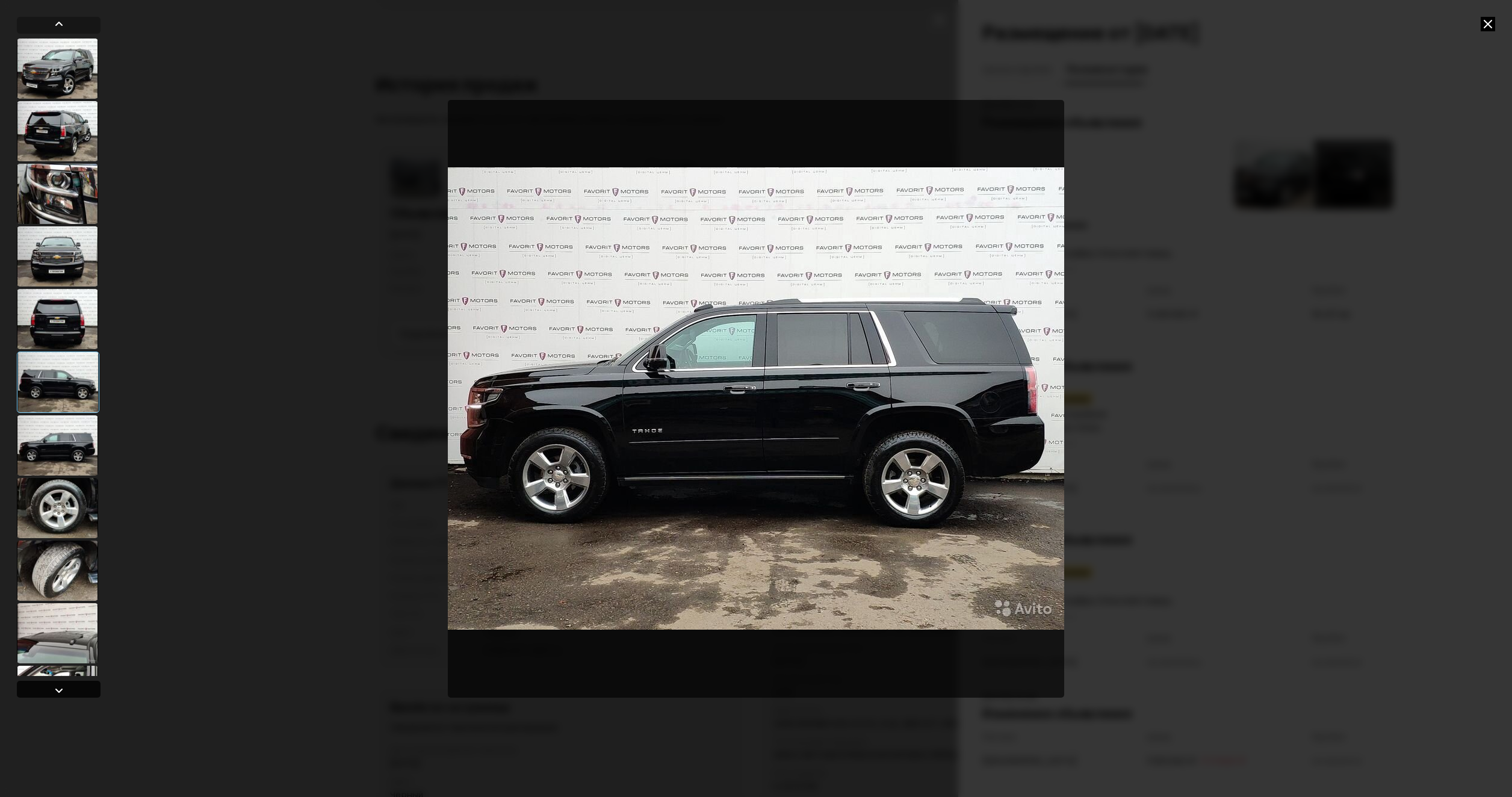
click at [61, 686] on div at bounding box center [59, 691] width 14 height 14
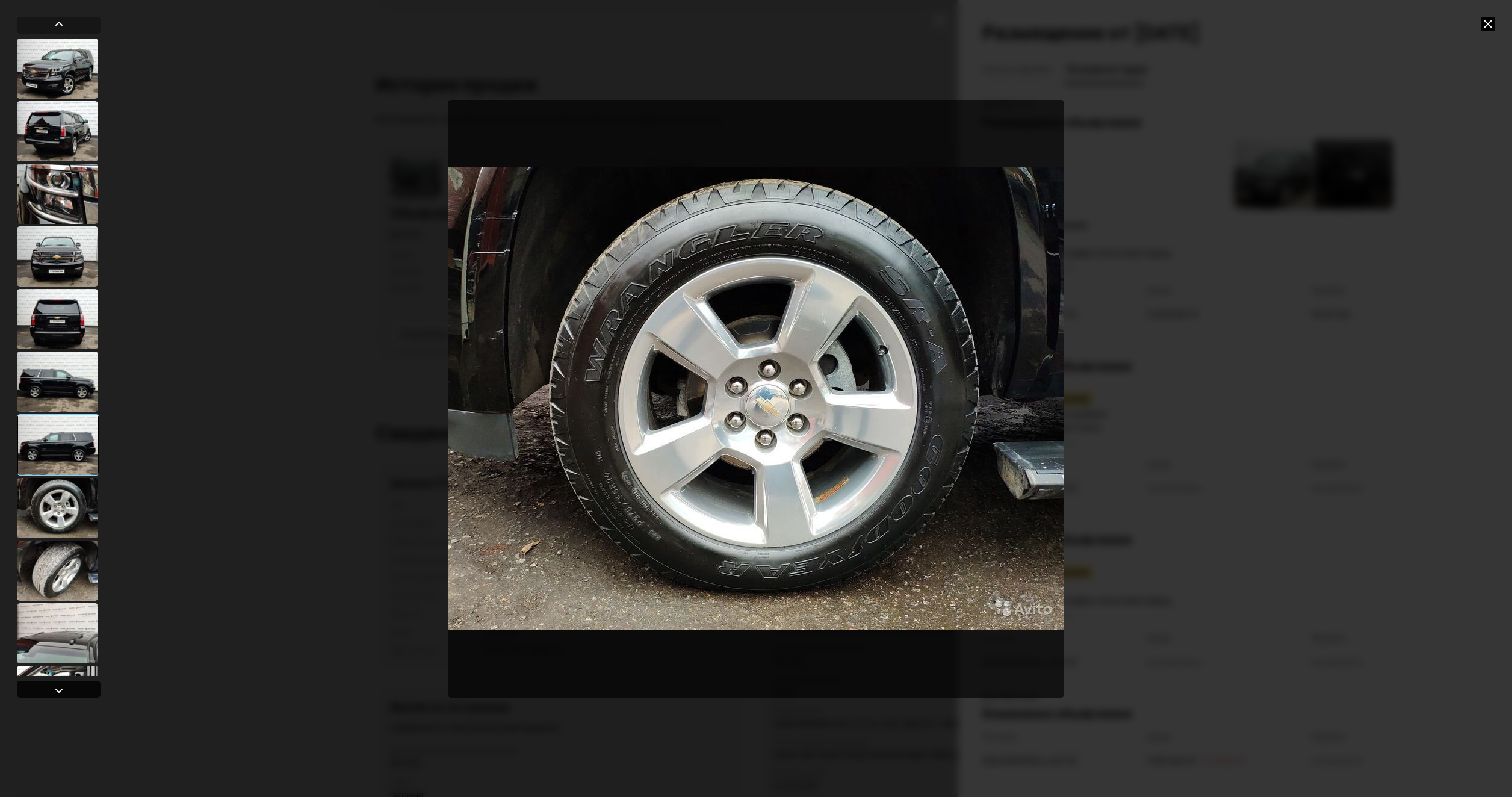
click at [61, 686] on div at bounding box center [59, 691] width 14 height 14
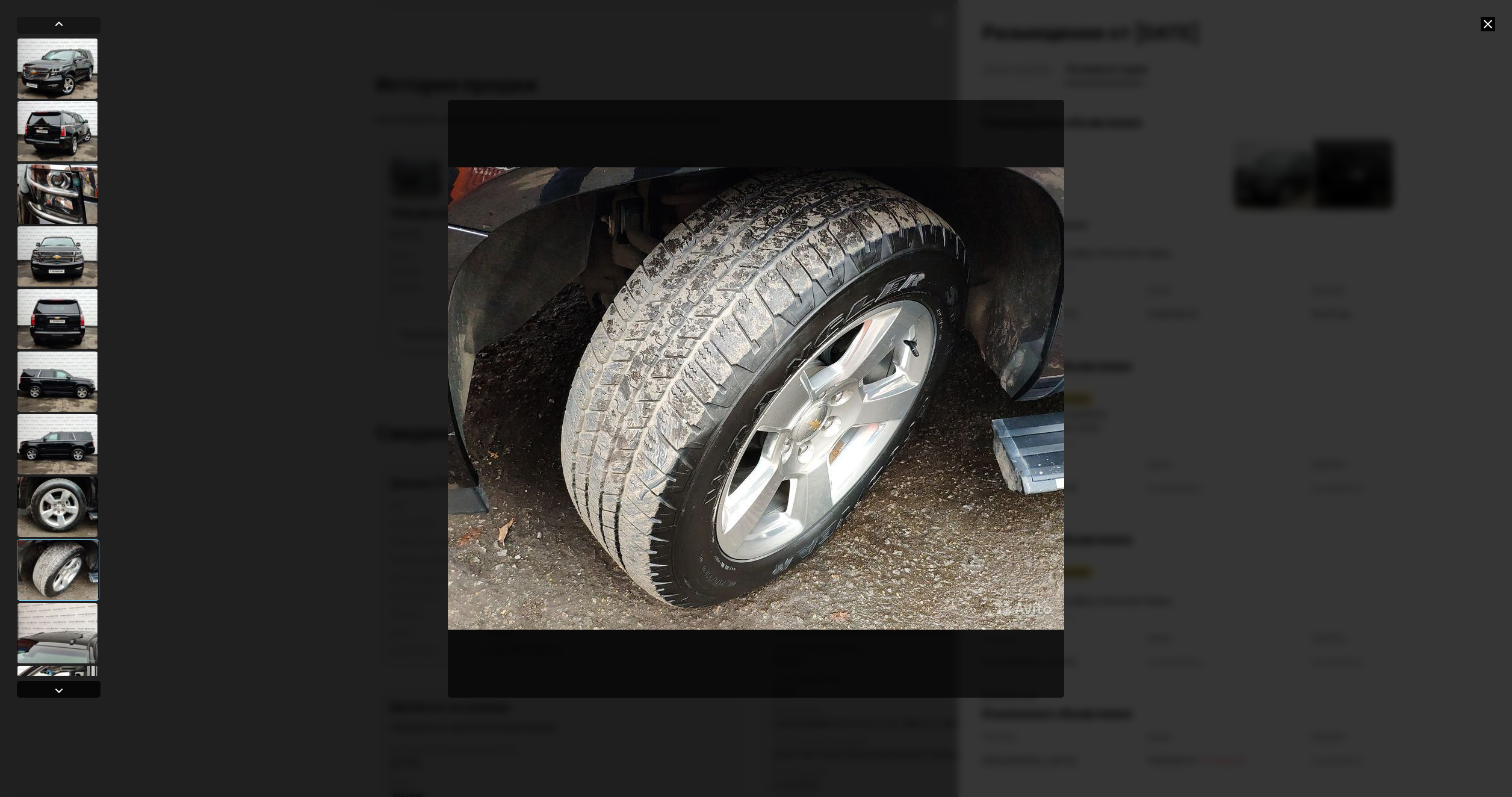
click at [61, 686] on div at bounding box center [59, 691] width 14 height 14
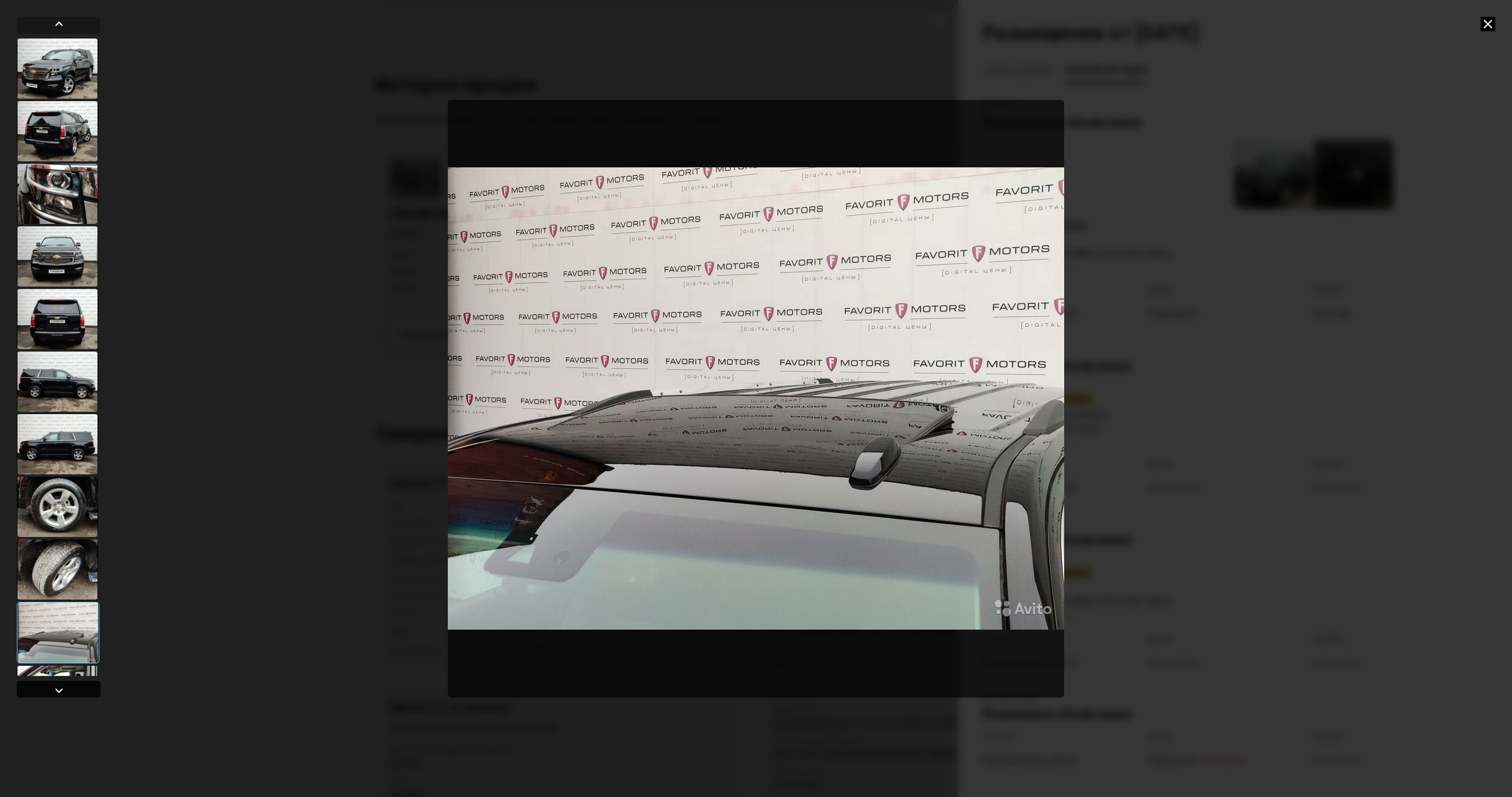
click at [61, 686] on div at bounding box center [59, 691] width 14 height 14
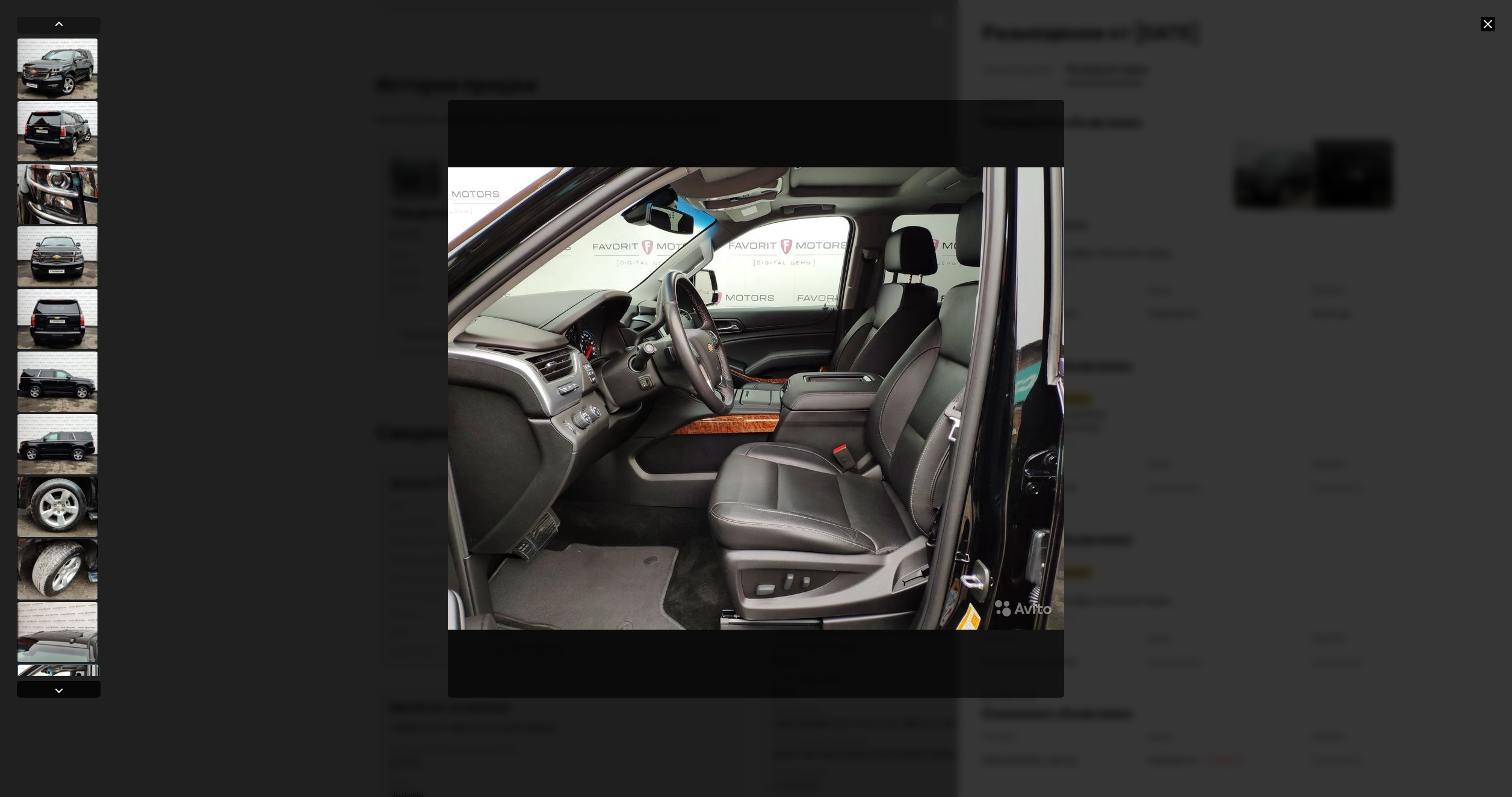
click at [61, 686] on div at bounding box center [59, 691] width 14 height 14
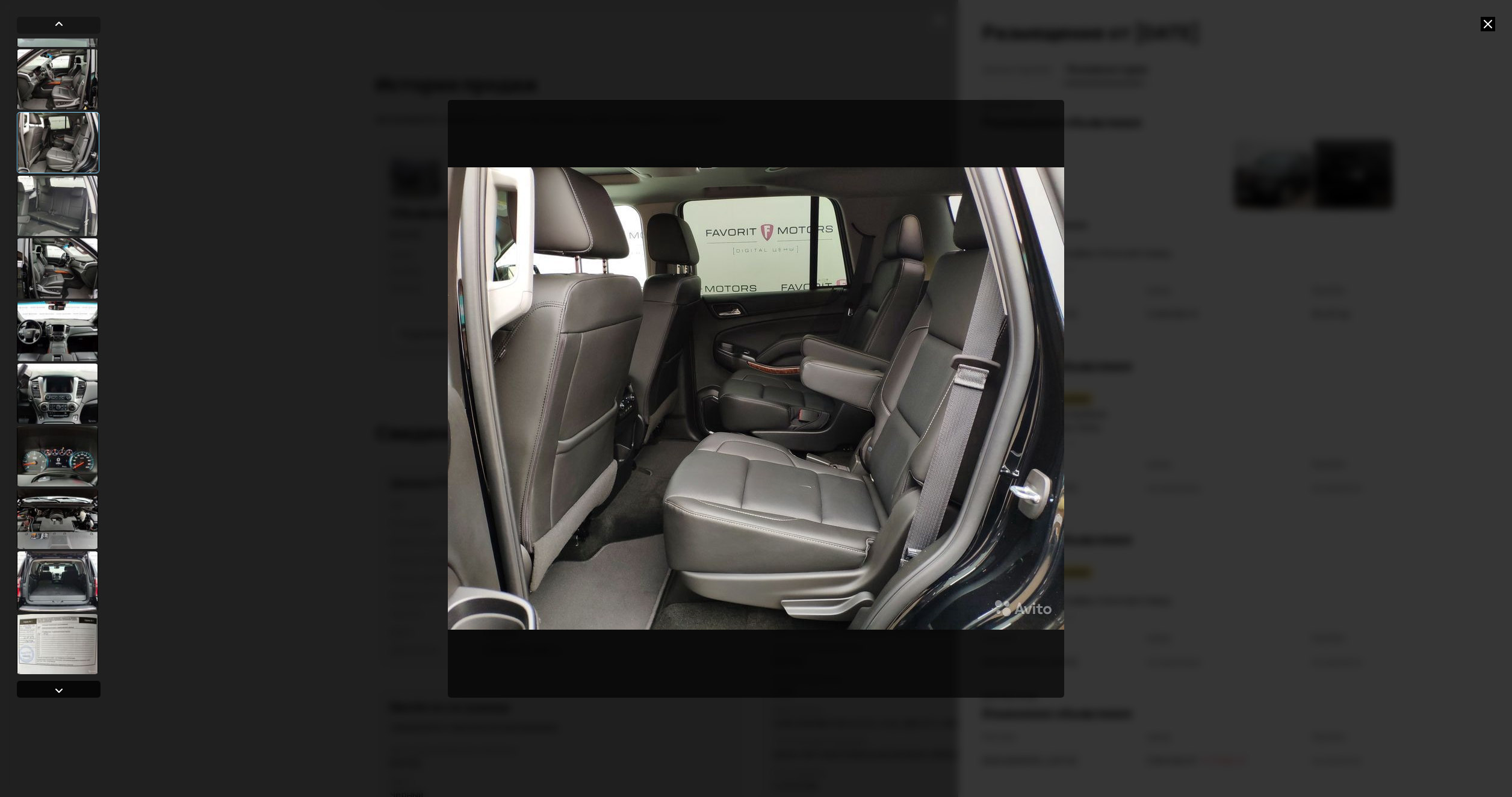
click at [61, 686] on div at bounding box center [59, 691] width 14 height 14
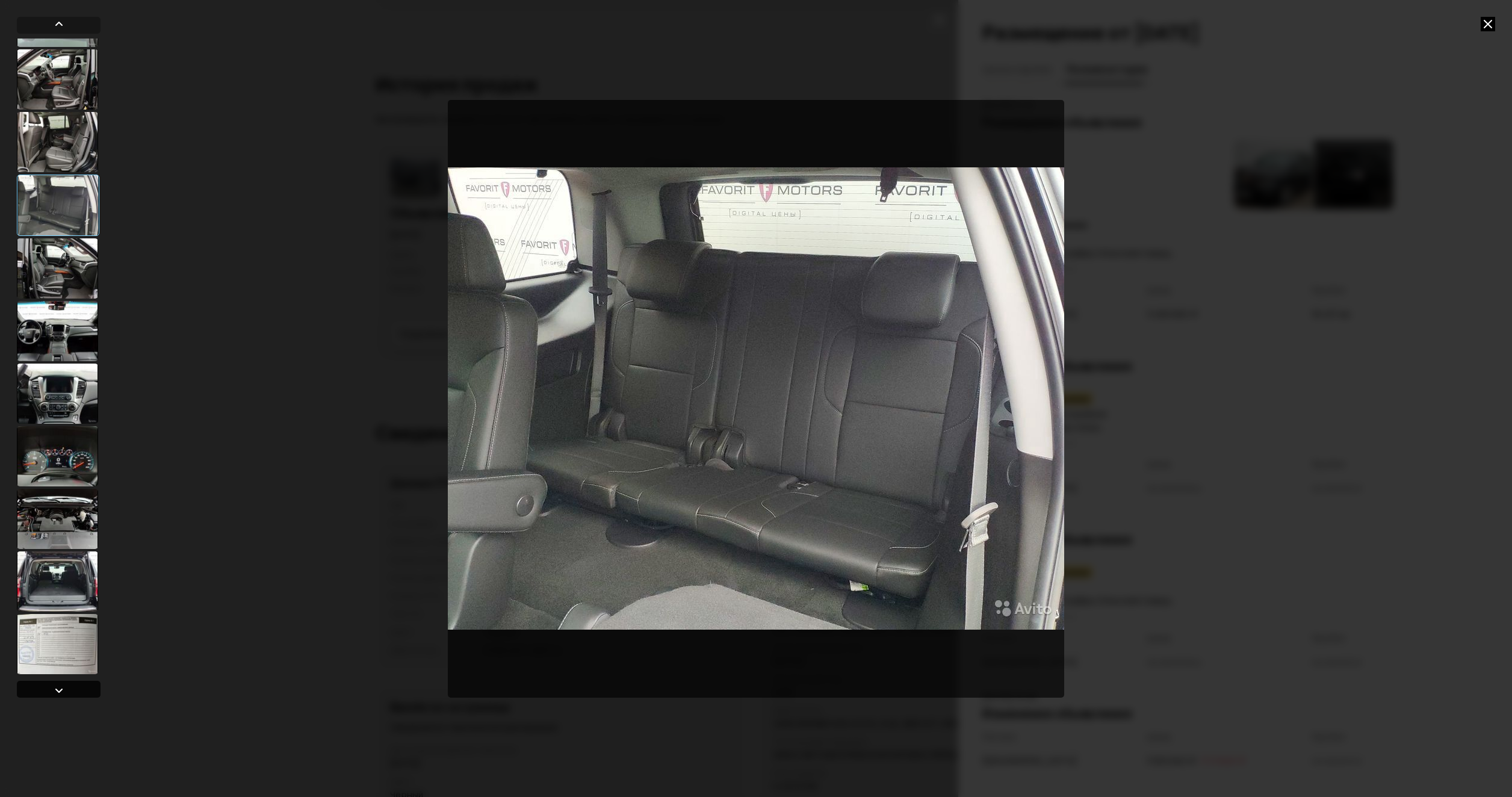
click at [61, 686] on div at bounding box center [59, 691] width 14 height 14
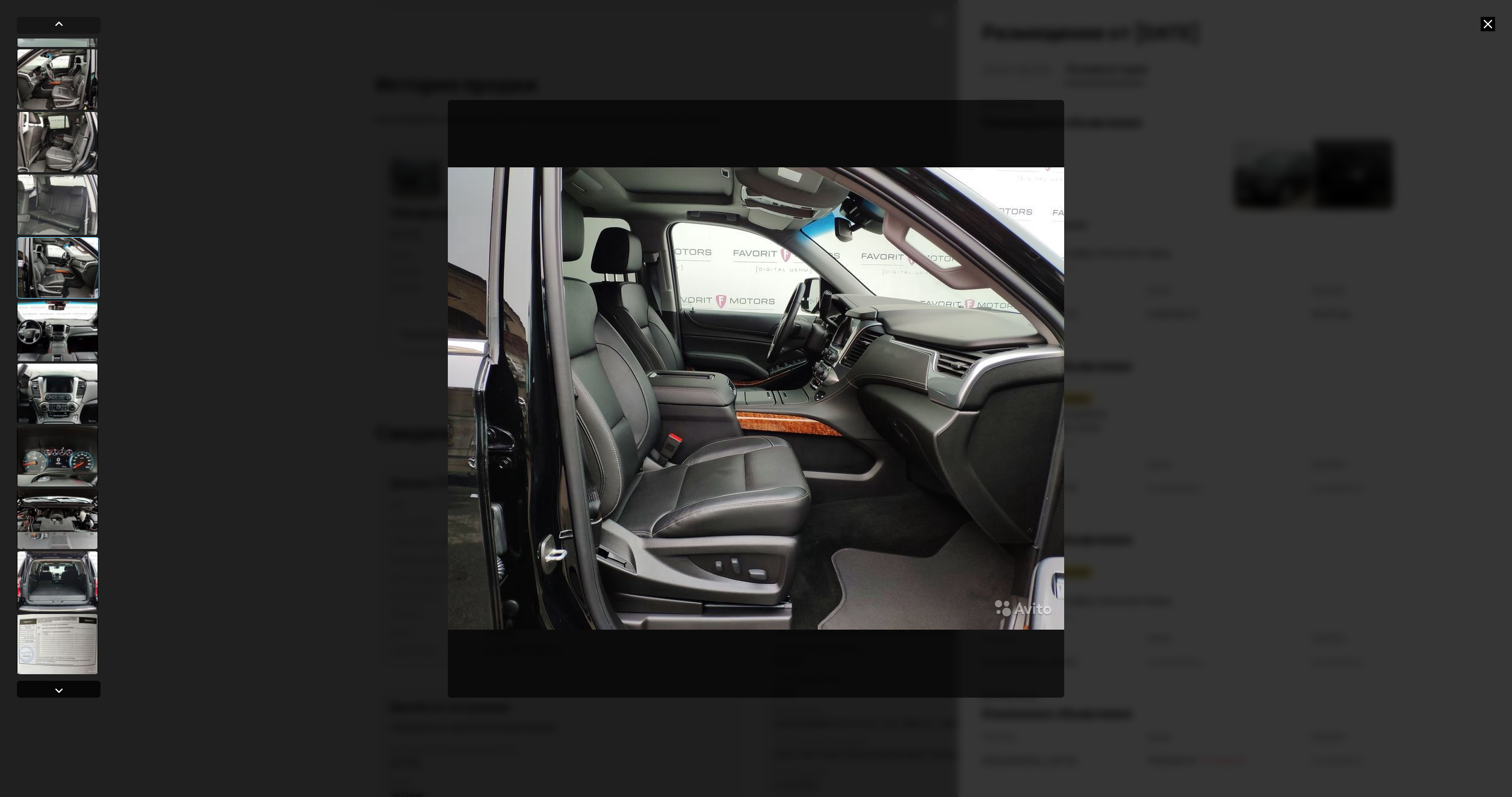
click at [61, 686] on div at bounding box center [59, 691] width 14 height 14
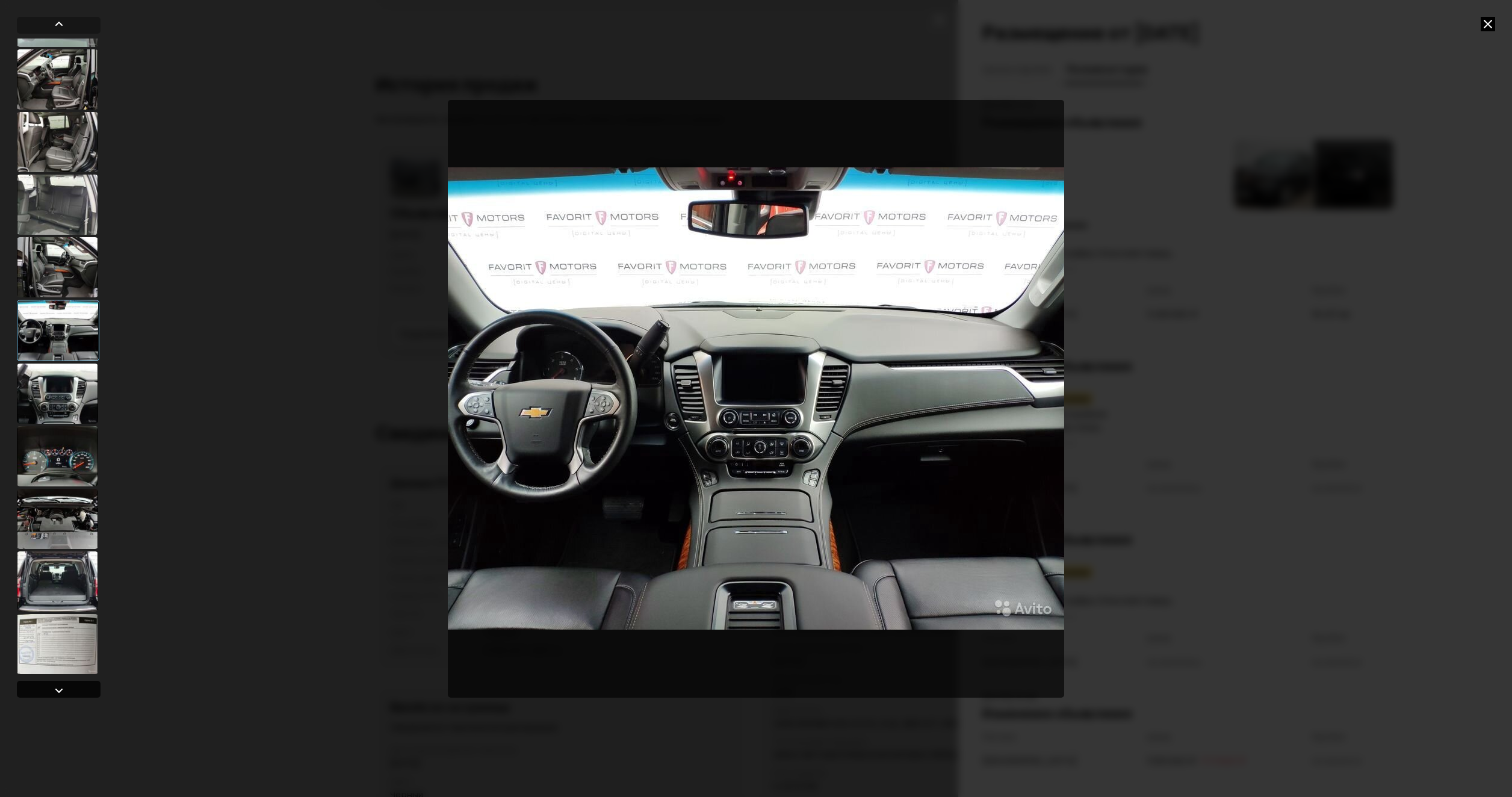
click at [61, 686] on div at bounding box center [59, 691] width 14 height 14
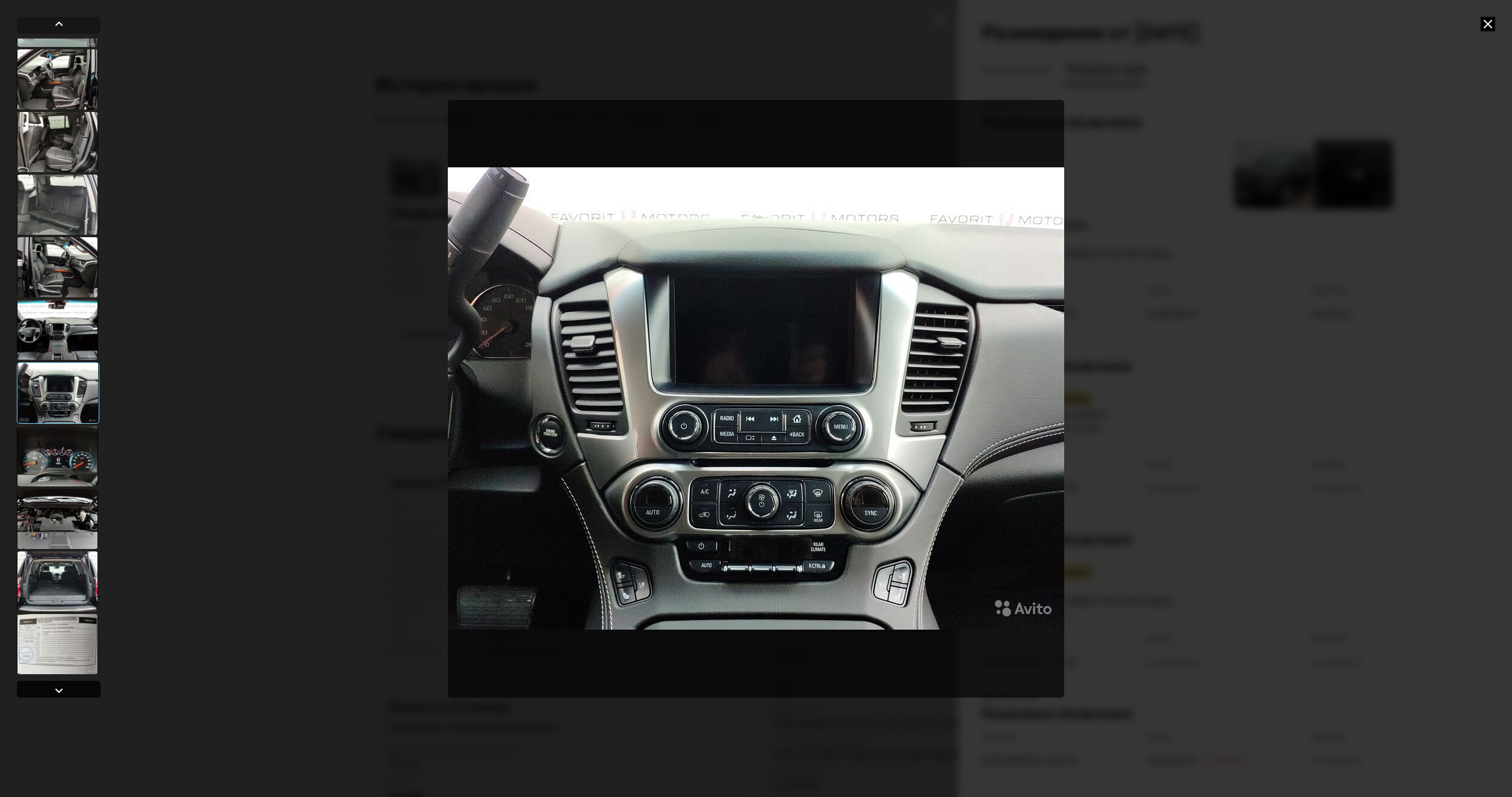
click at [61, 686] on div at bounding box center [59, 691] width 14 height 14
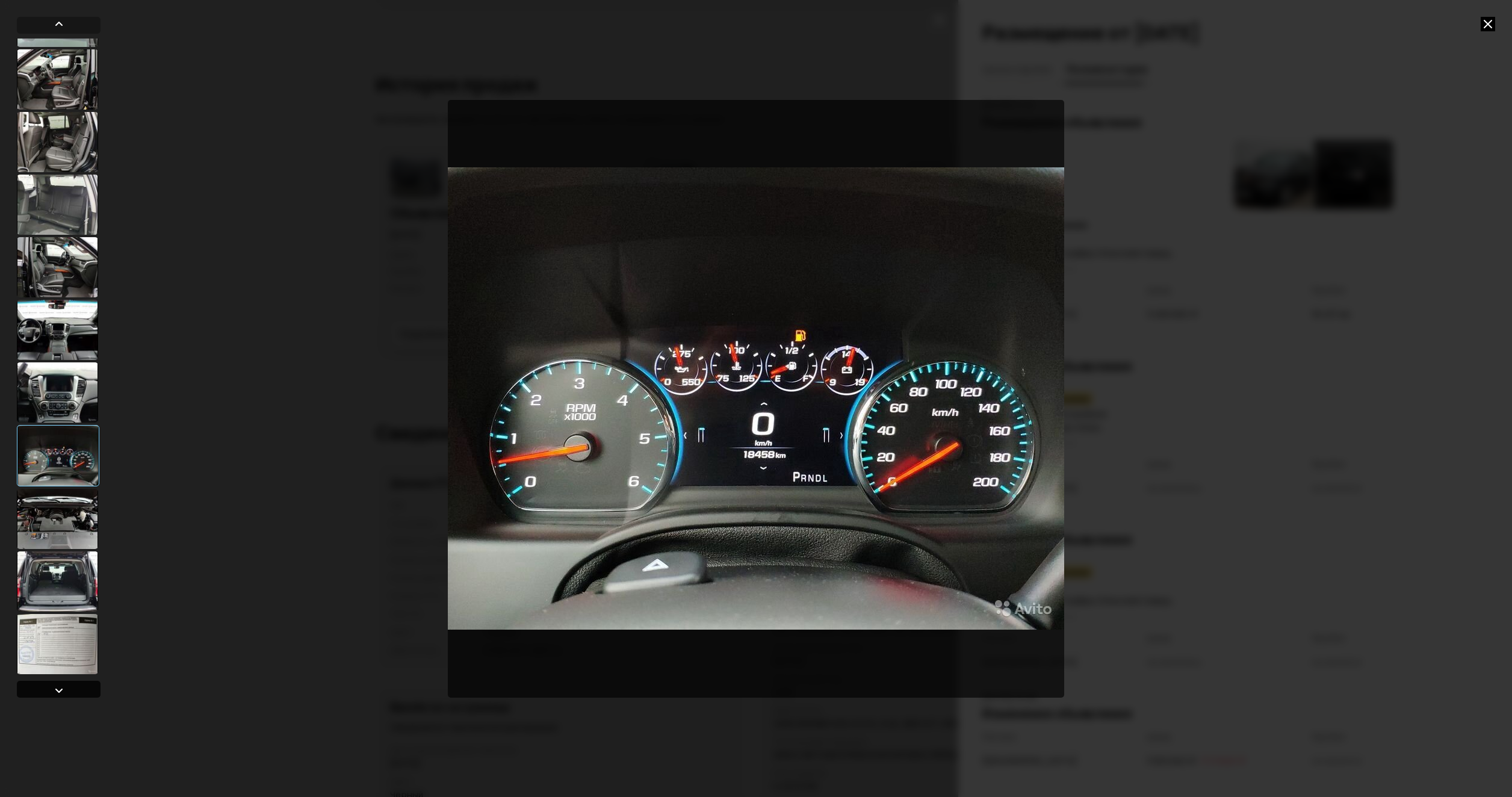
click at [61, 686] on div at bounding box center [59, 691] width 14 height 14
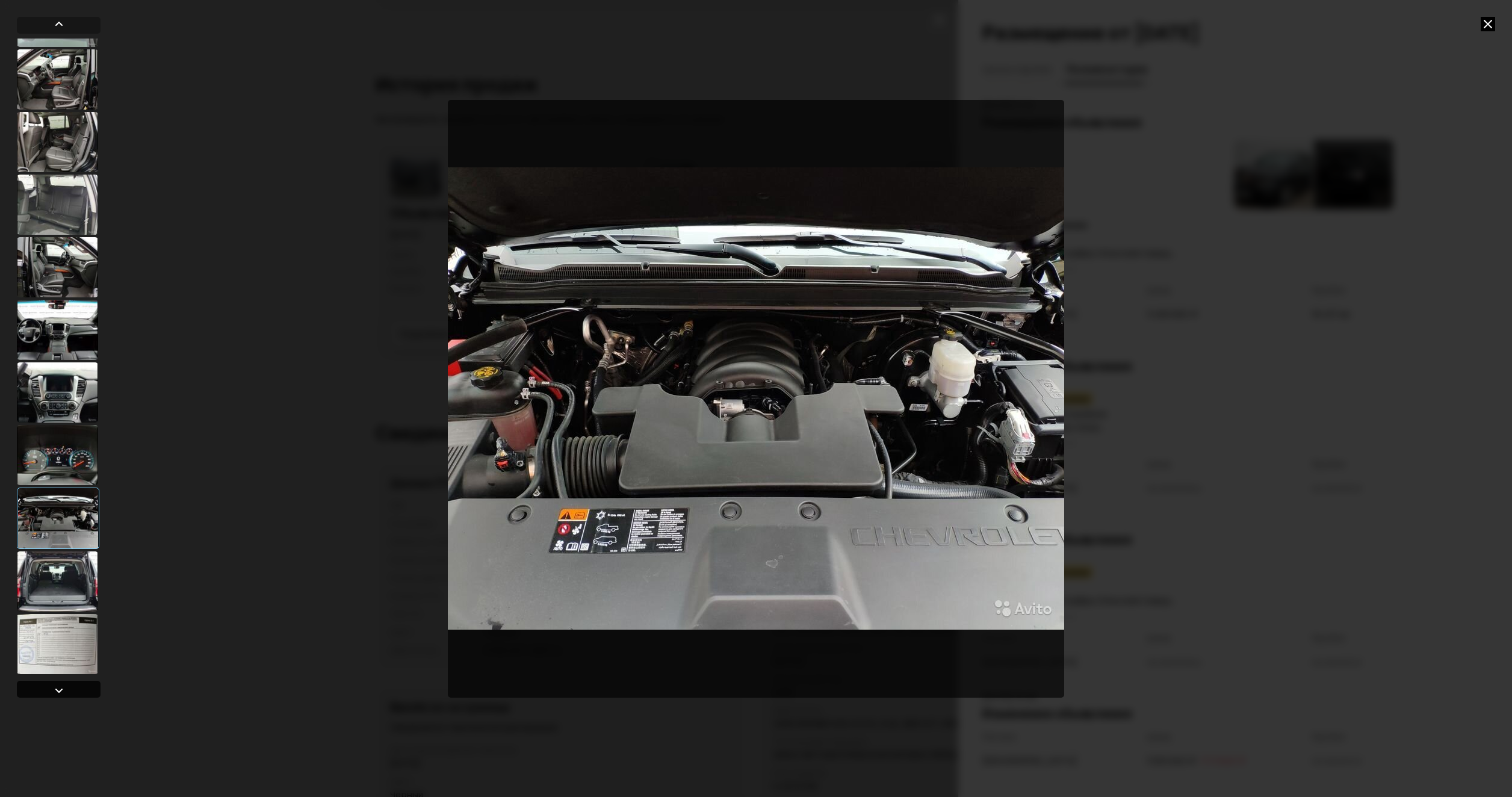
click at [61, 686] on div at bounding box center [59, 691] width 14 height 14
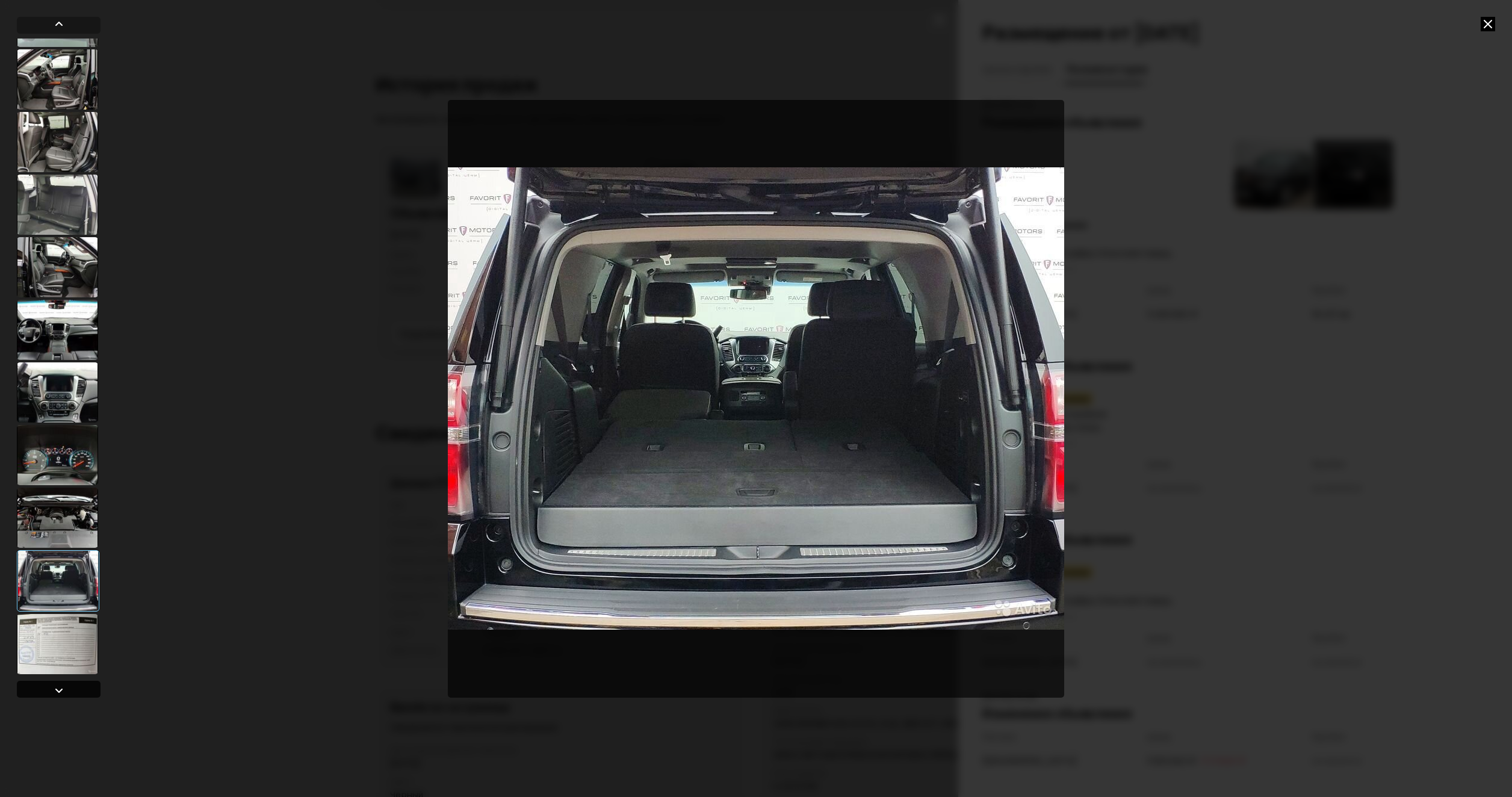
click at [61, 686] on div at bounding box center [59, 691] width 14 height 14
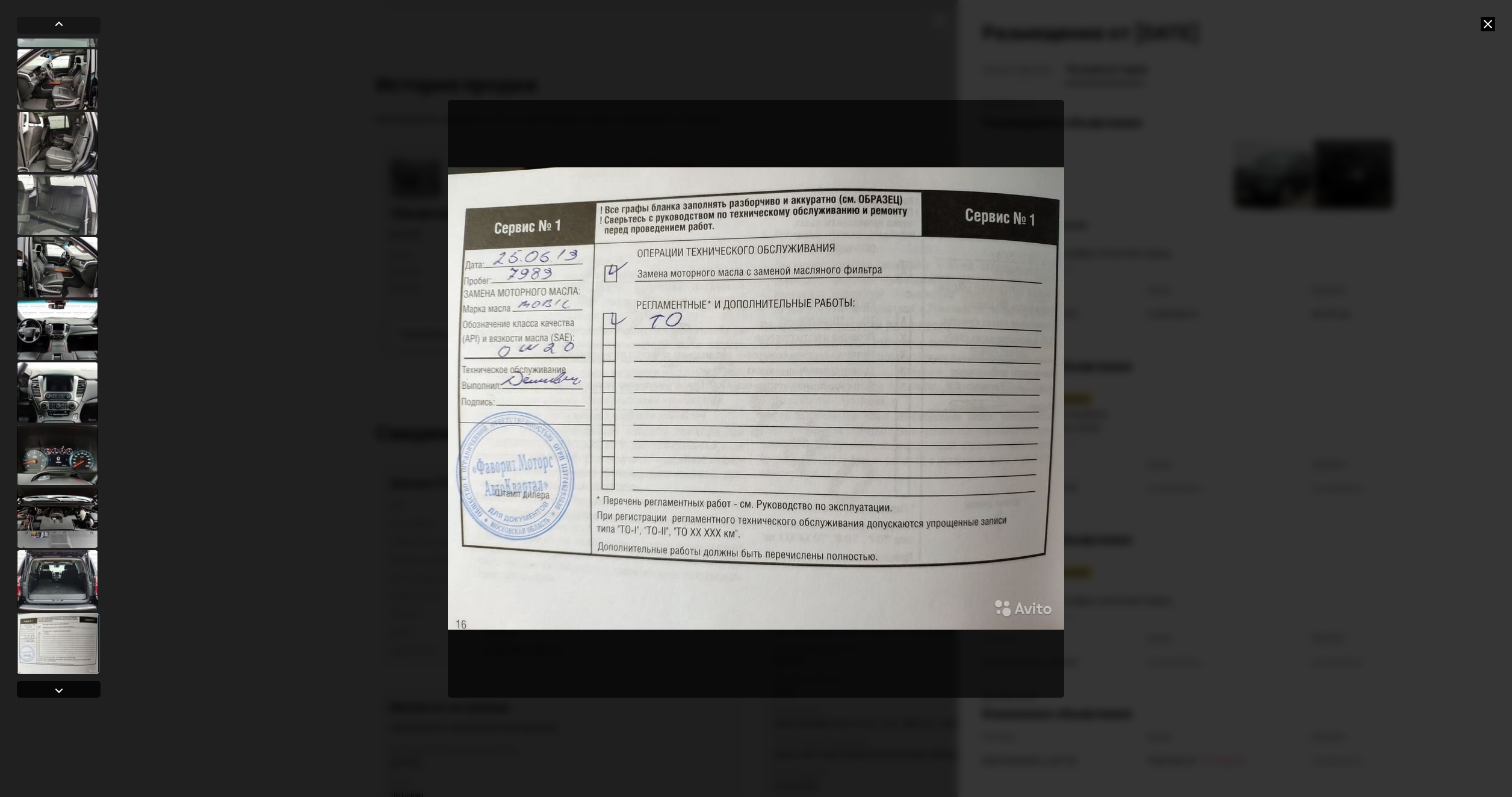
click at [61, 686] on div at bounding box center [59, 691] width 14 height 14
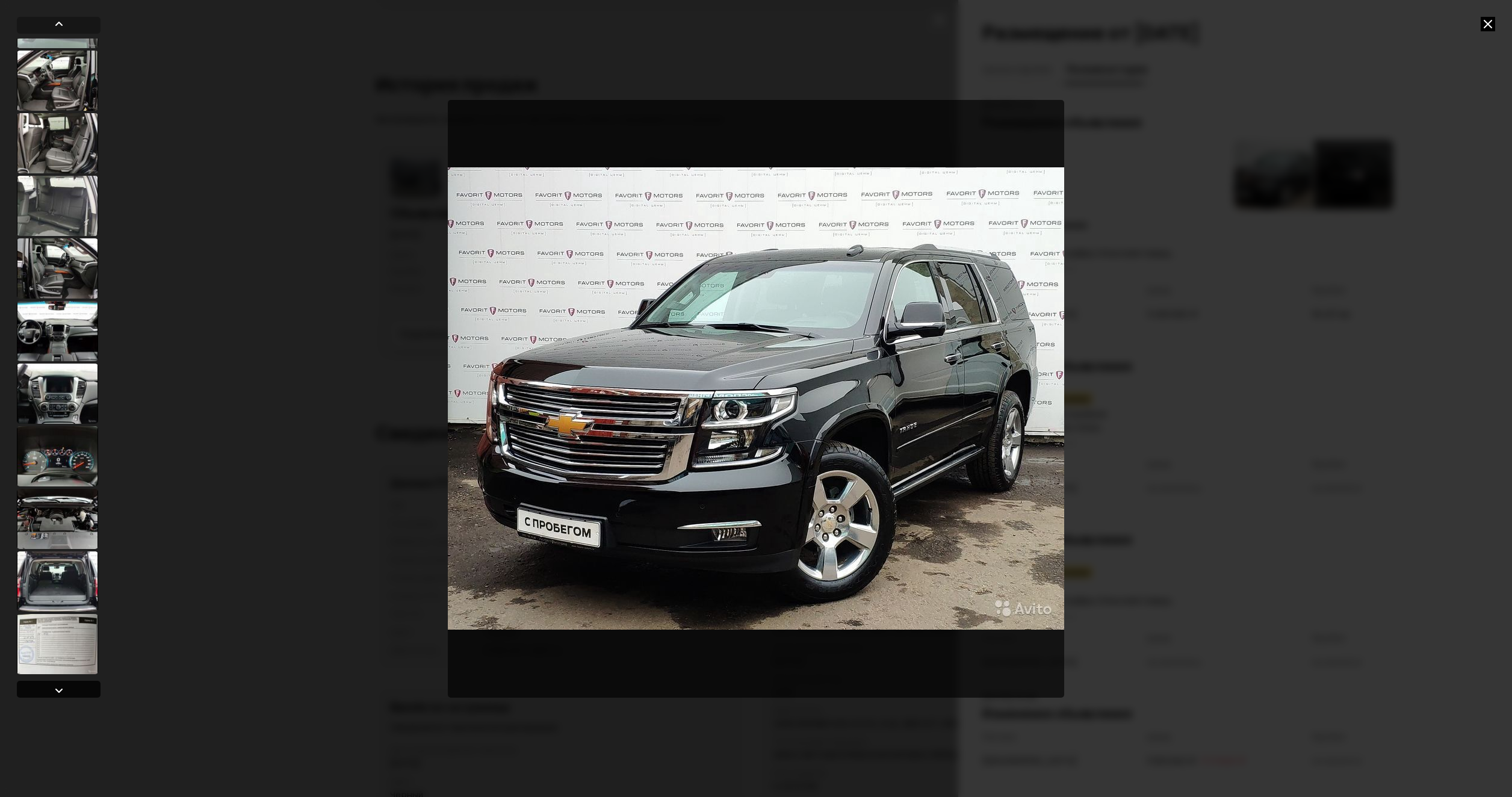
click at [61, 686] on div at bounding box center [59, 691] width 14 height 14
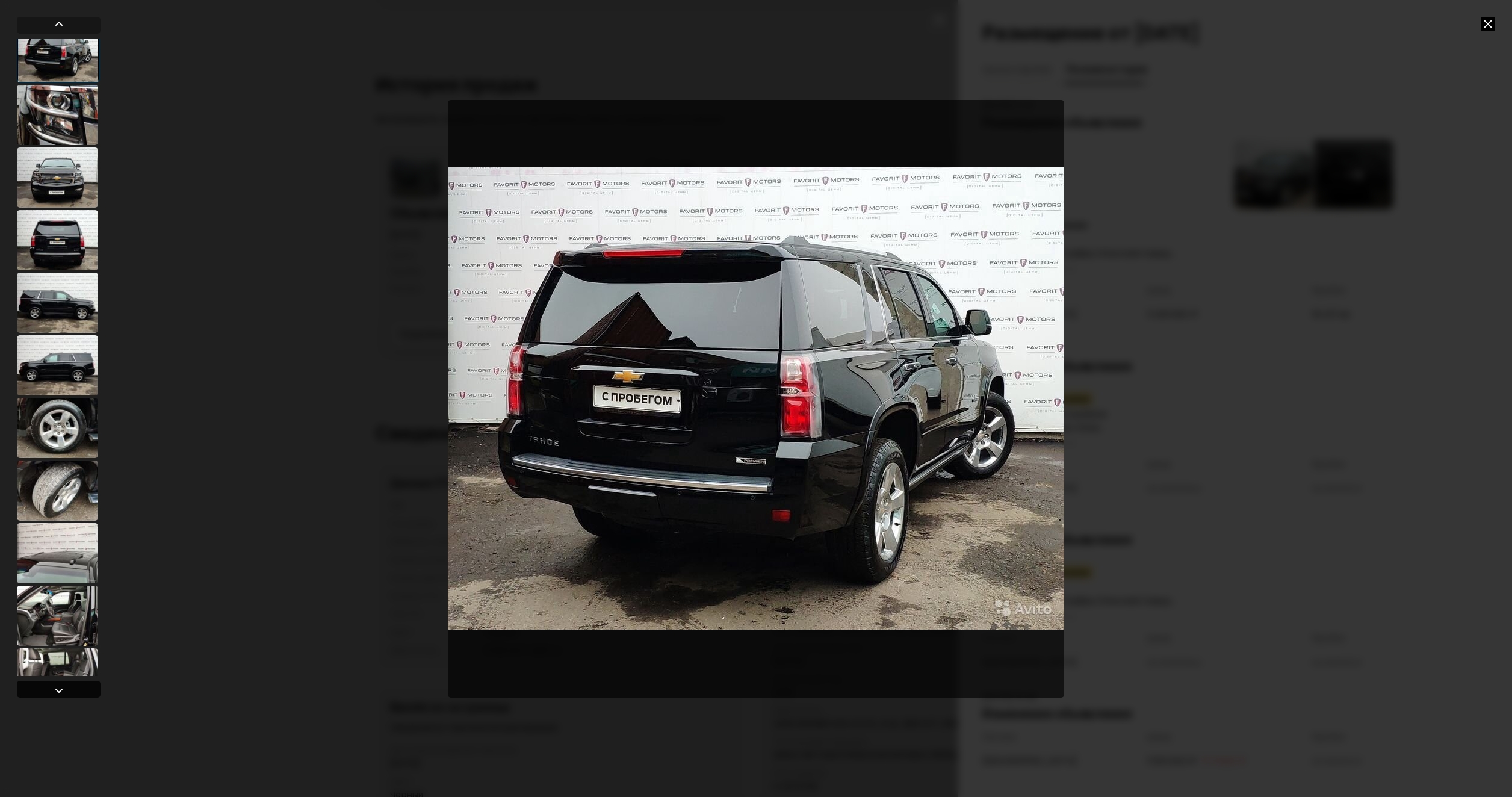
scroll to position [79, 0]
click at [61, 686] on div at bounding box center [59, 691] width 14 height 14
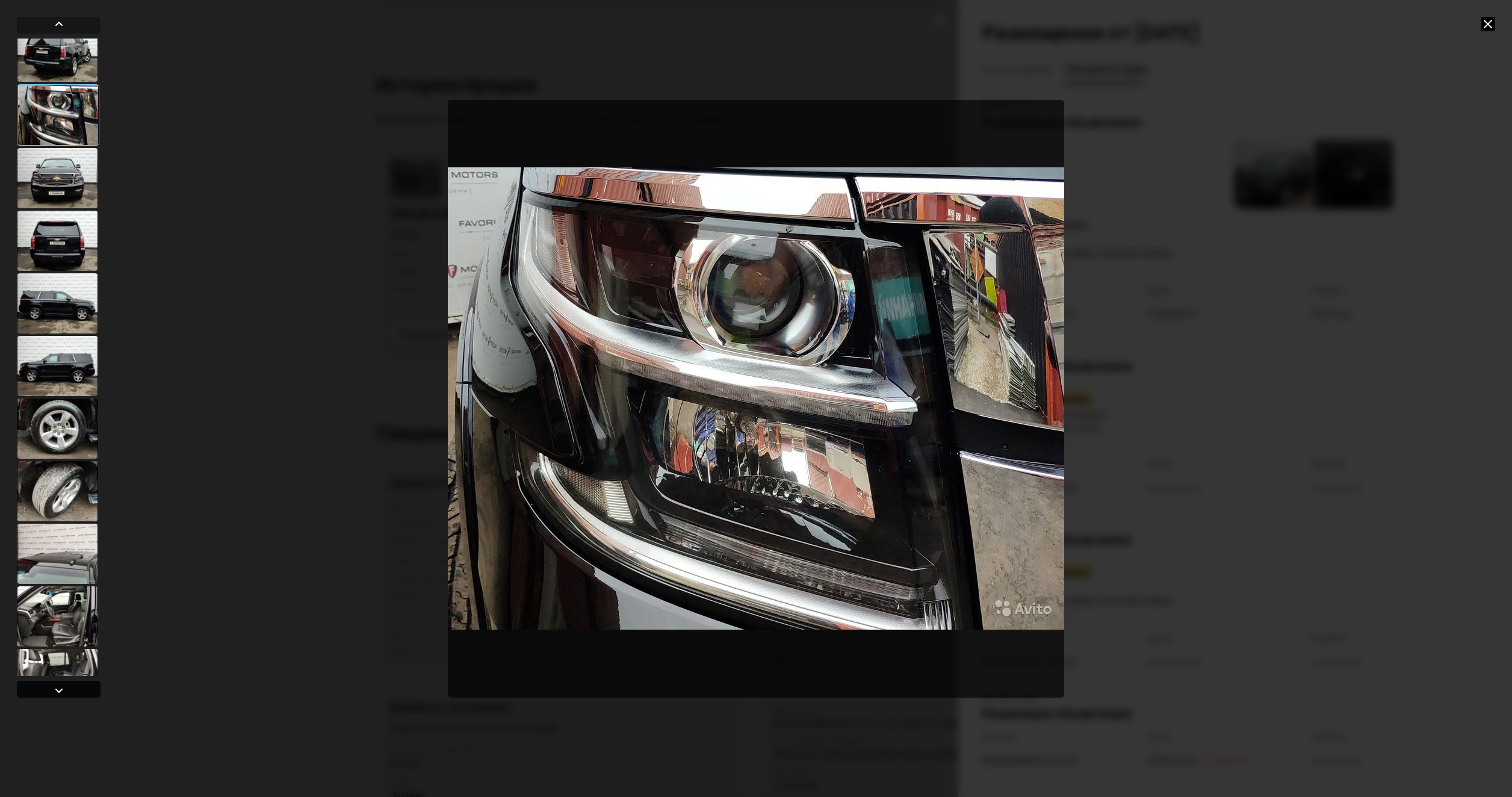
click at [61, 686] on div at bounding box center [59, 691] width 14 height 14
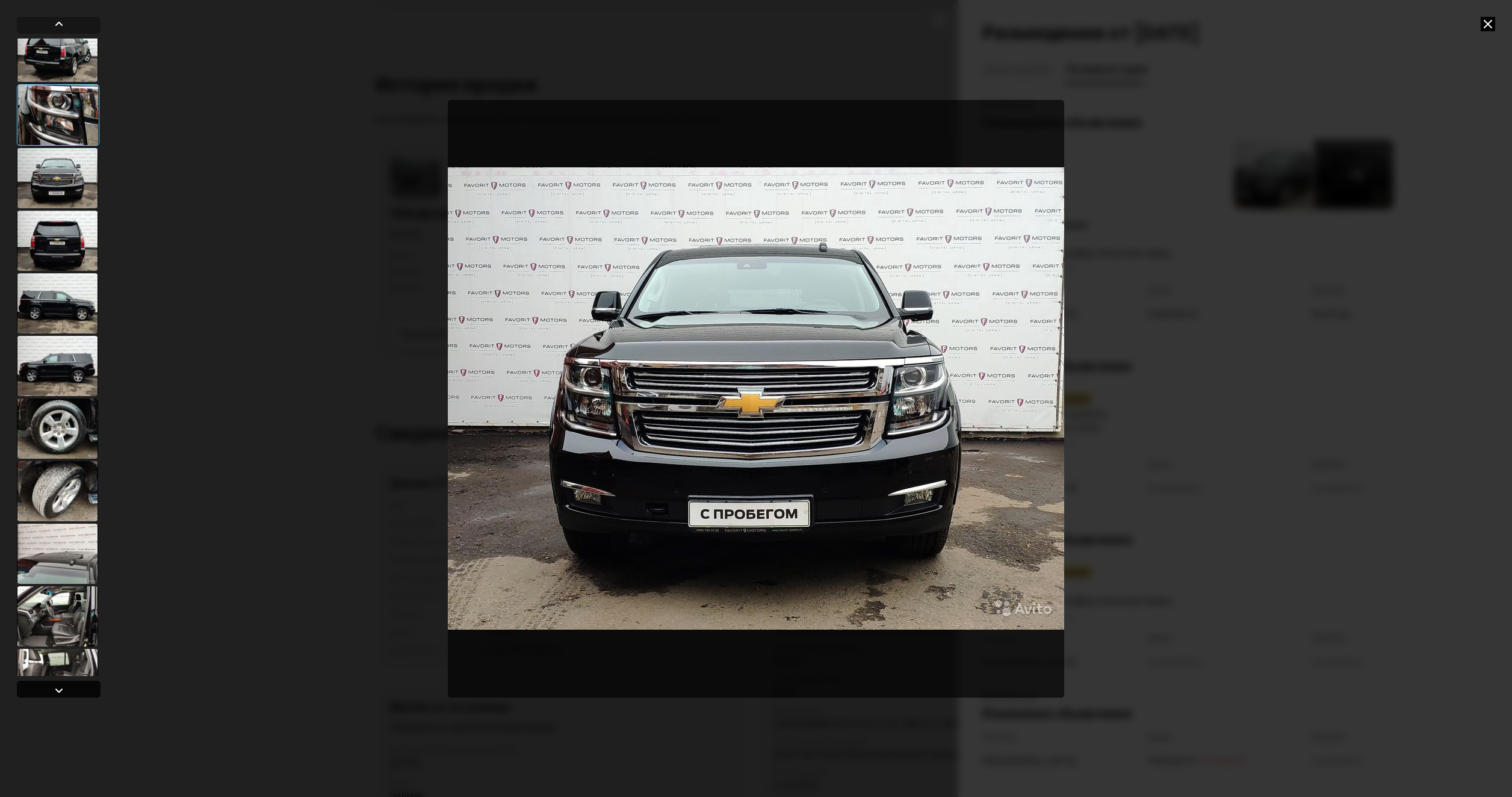
click at [61, 686] on div at bounding box center [59, 691] width 14 height 14
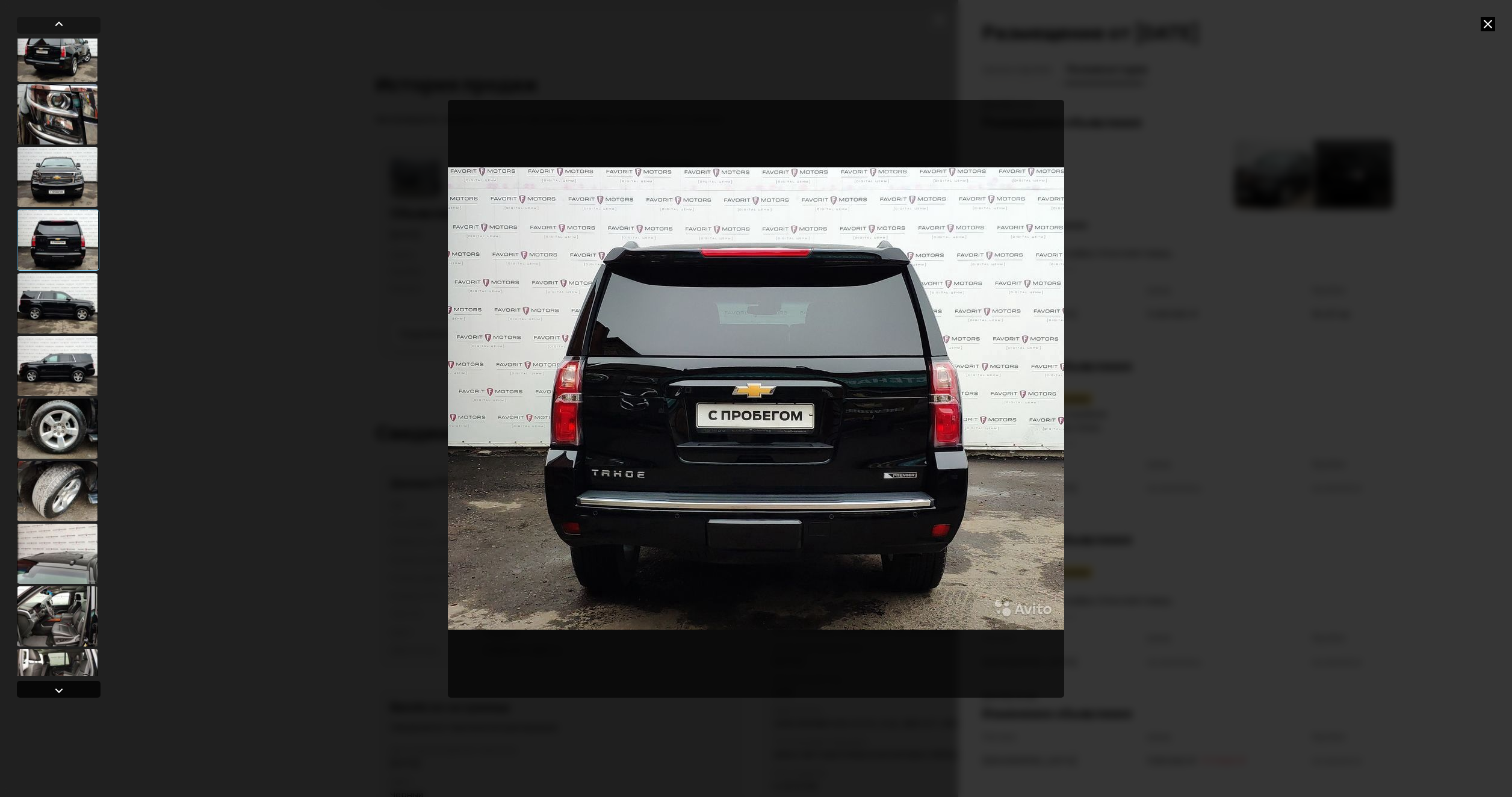
click at [61, 686] on div at bounding box center [59, 691] width 14 height 14
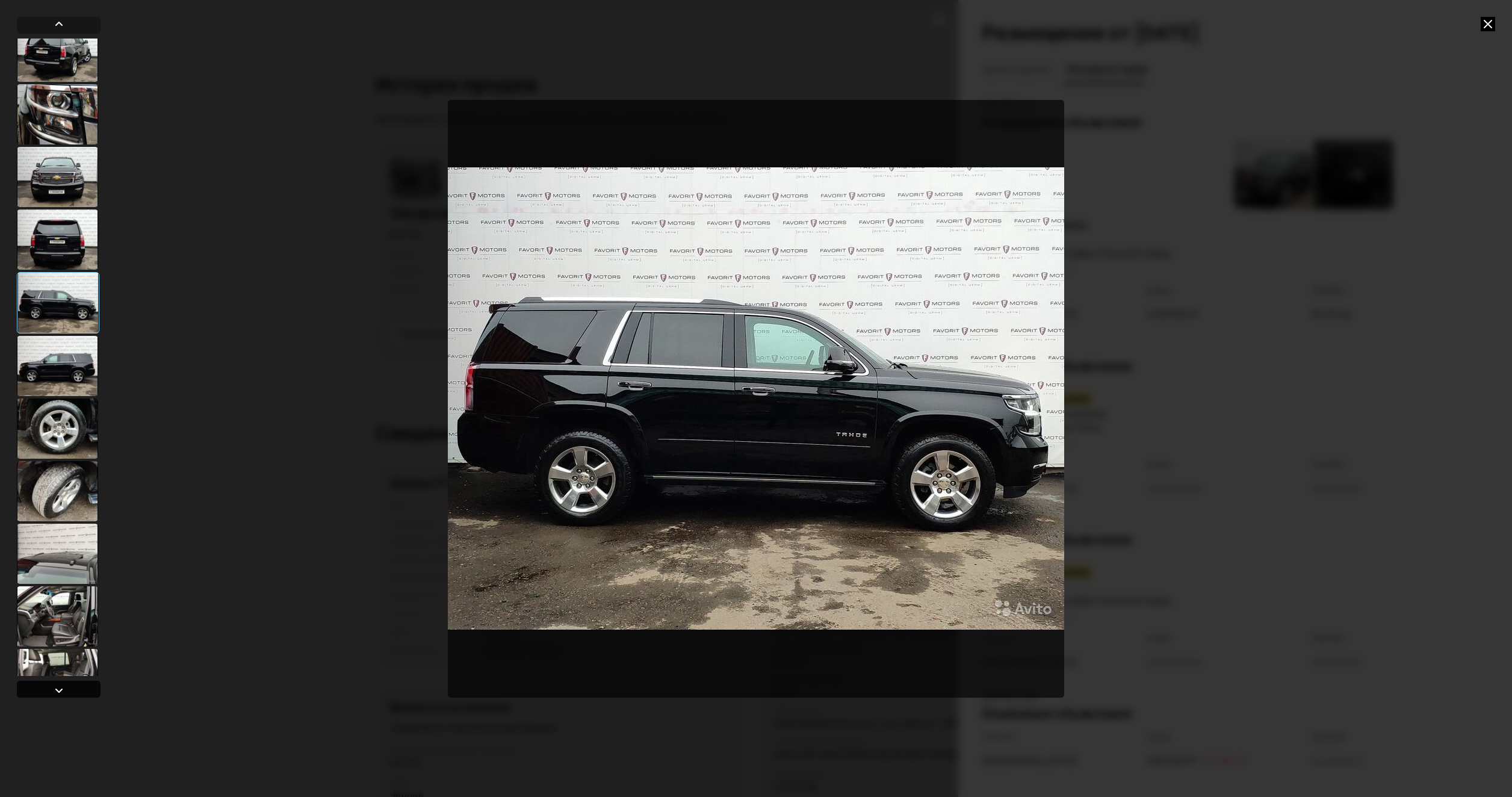
click at [61, 686] on div at bounding box center [59, 691] width 14 height 14
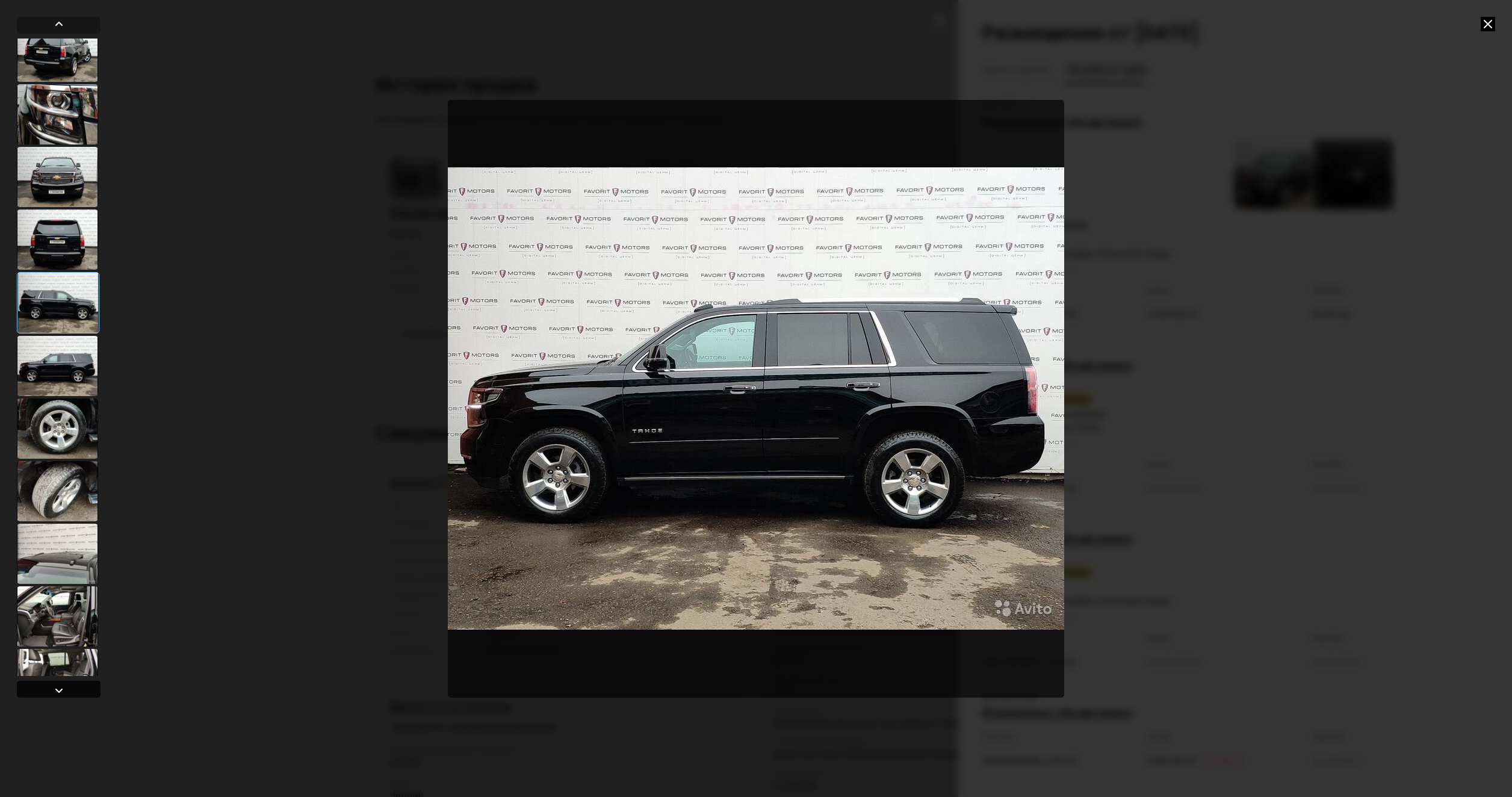
click at [61, 686] on div at bounding box center [59, 691] width 14 height 14
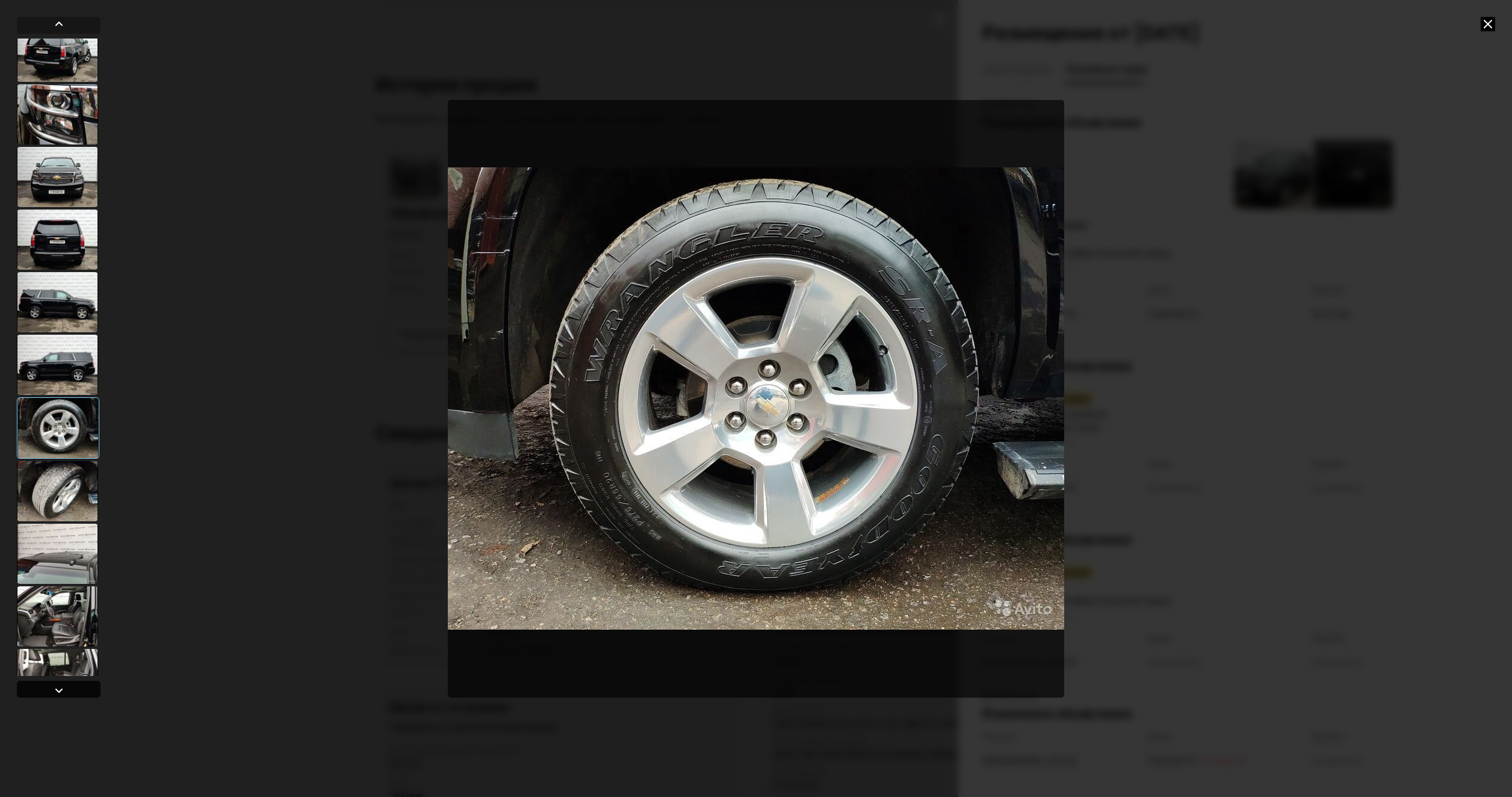
click at [61, 686] on div at bounding box center [59, 691] width 14 height 14
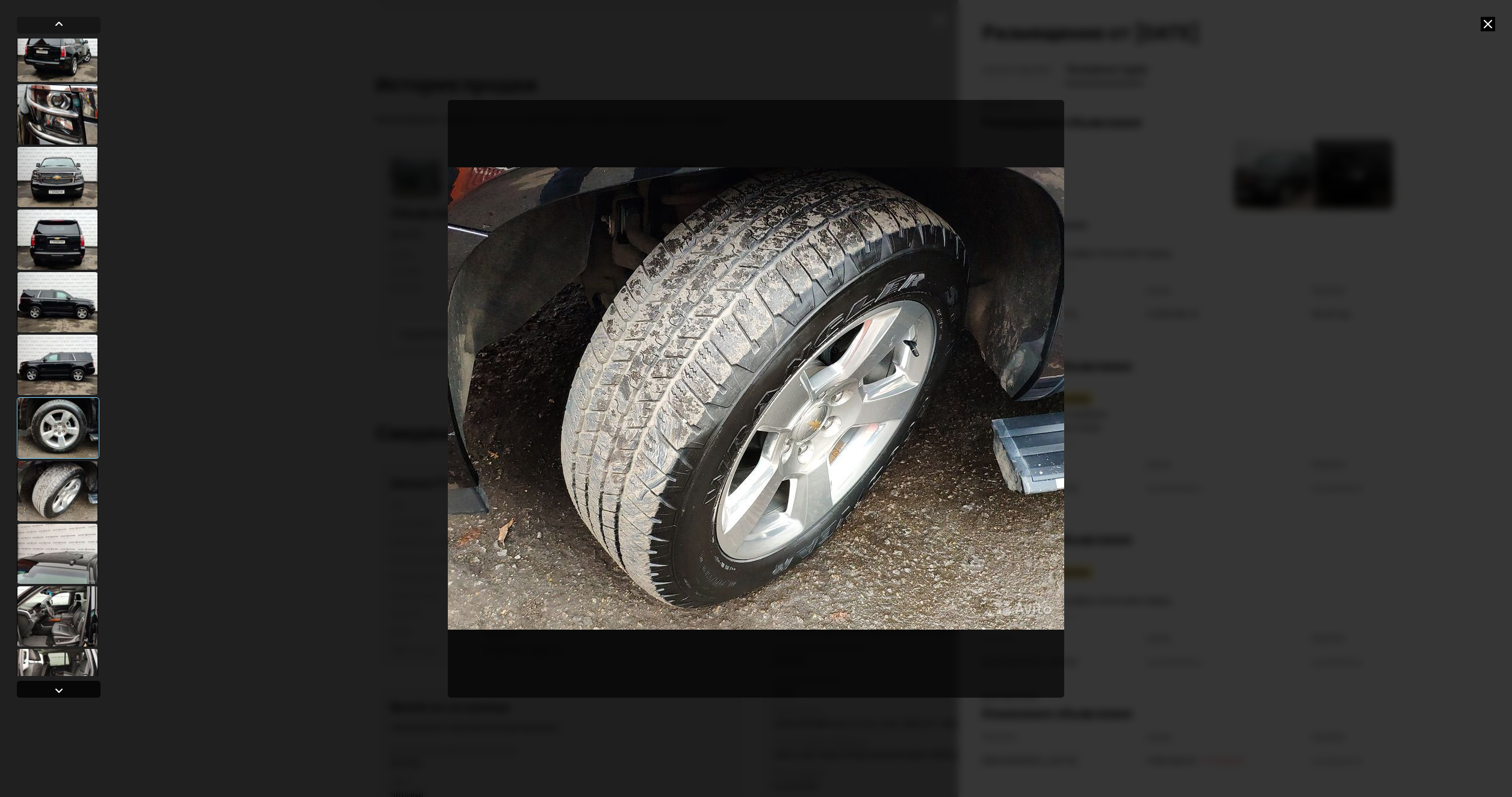
click at [61, 686] on div at bounding box center [59, 691] width 14 height 14
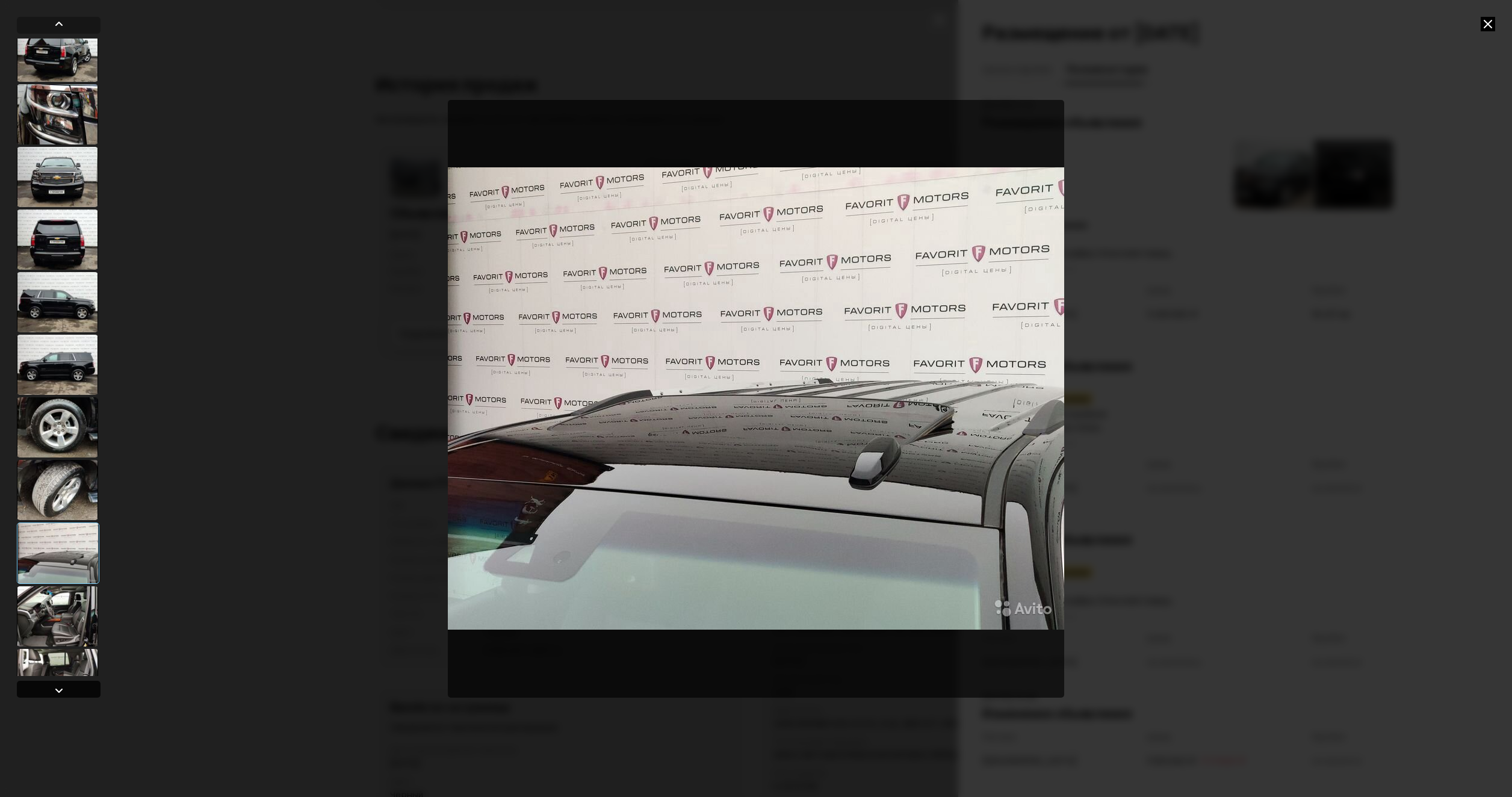
click at [61, 686] on div at bounding box center [59, 691] width 14 height 14
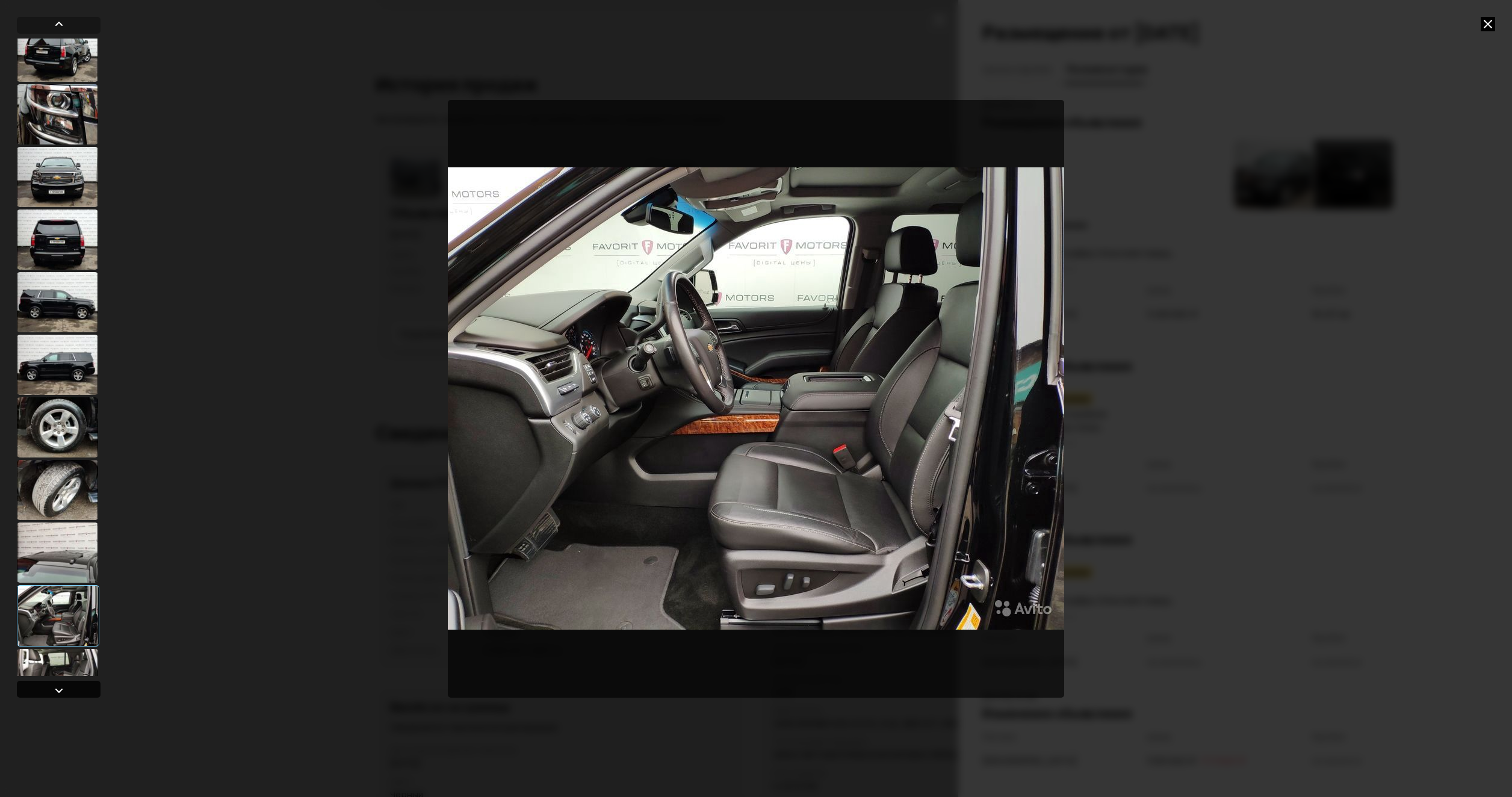
click at [60, 688] on div at bounding box center [59, 691] width 14 height 14
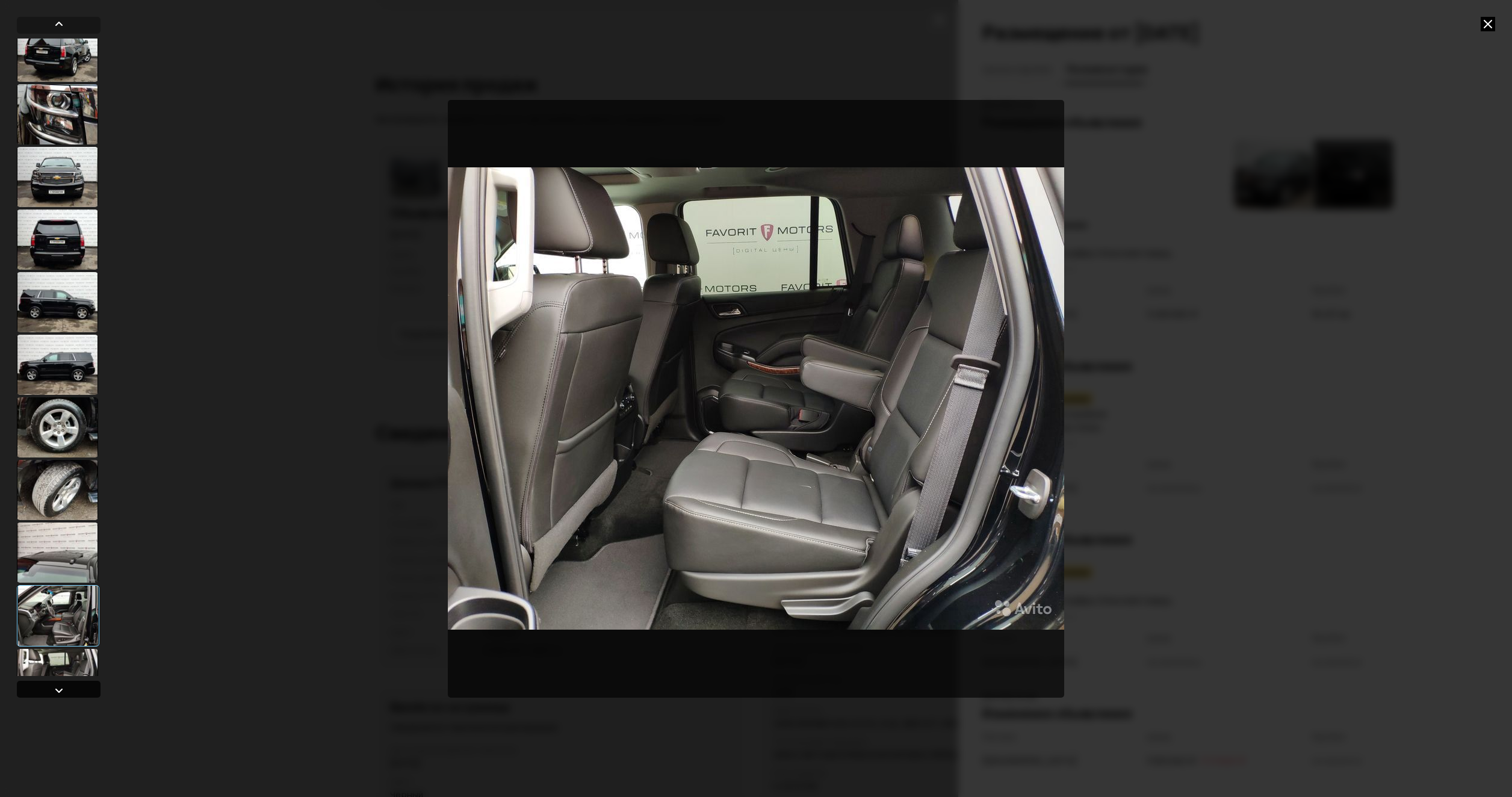
click at [60, 688] on div at bounding box center [59, 691] width 14 height 14
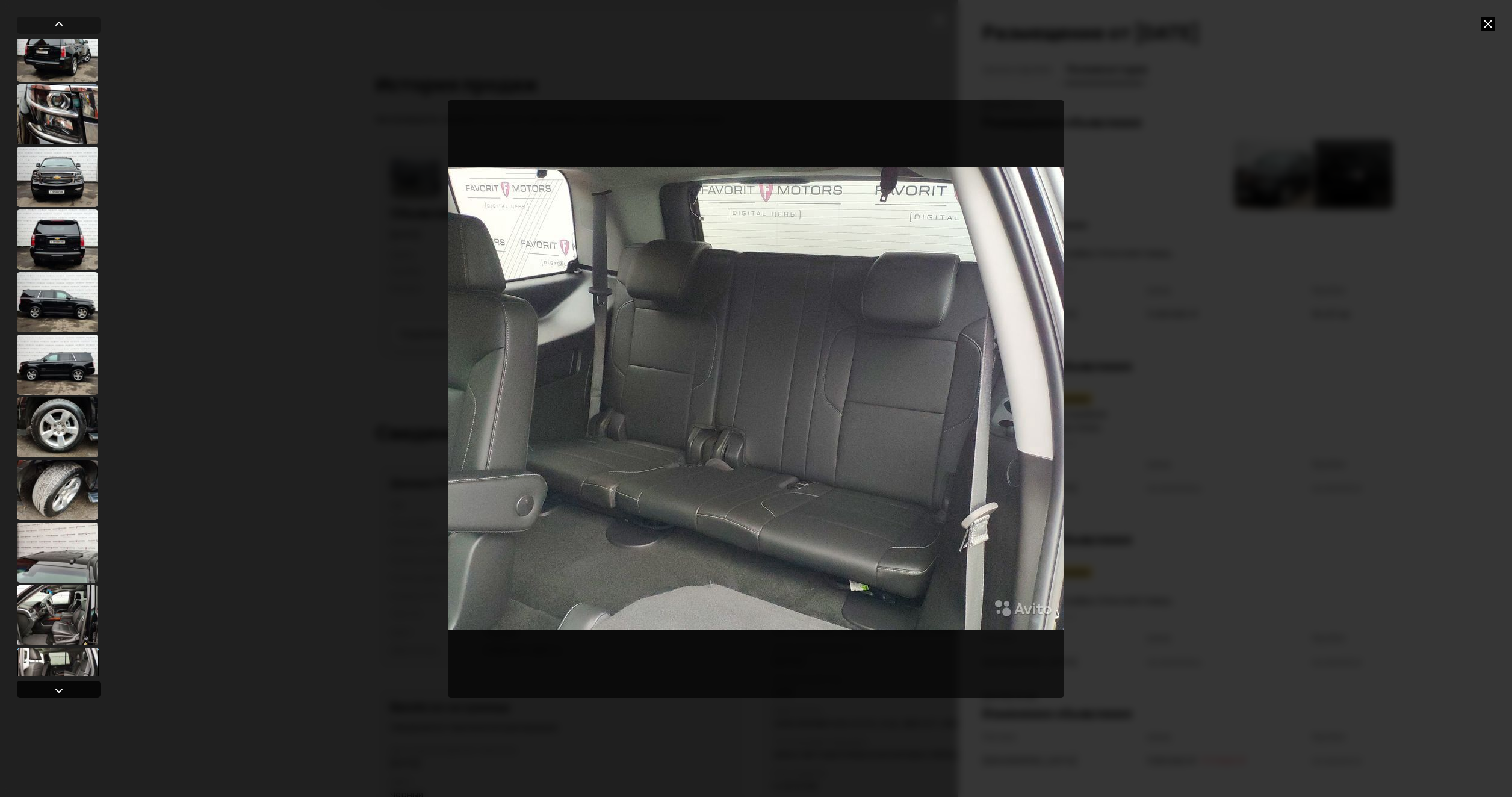
scroll to position [615, 0]
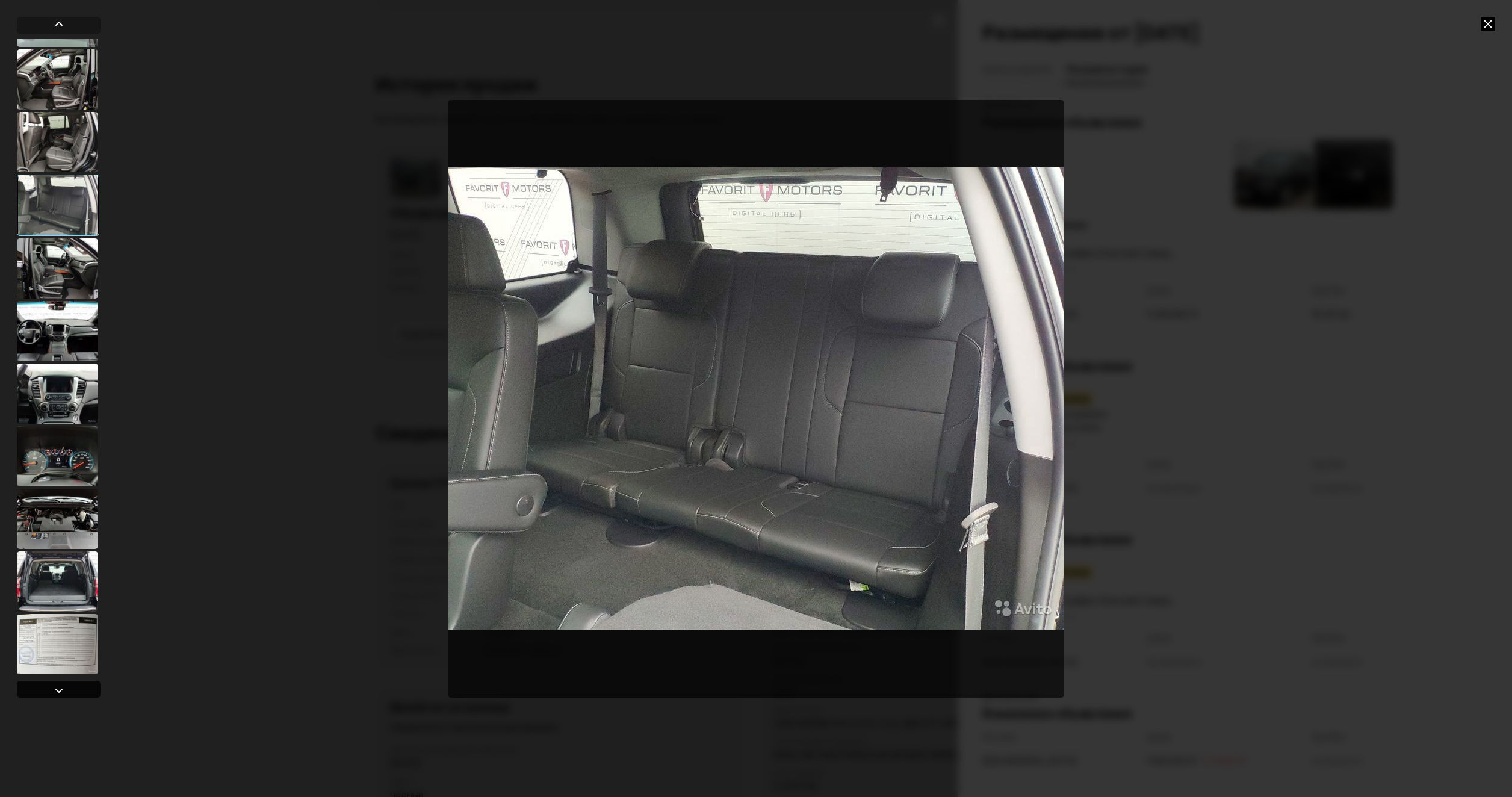
click at [60, 688] on div at bounding box center [59, 691] width 14 height 14
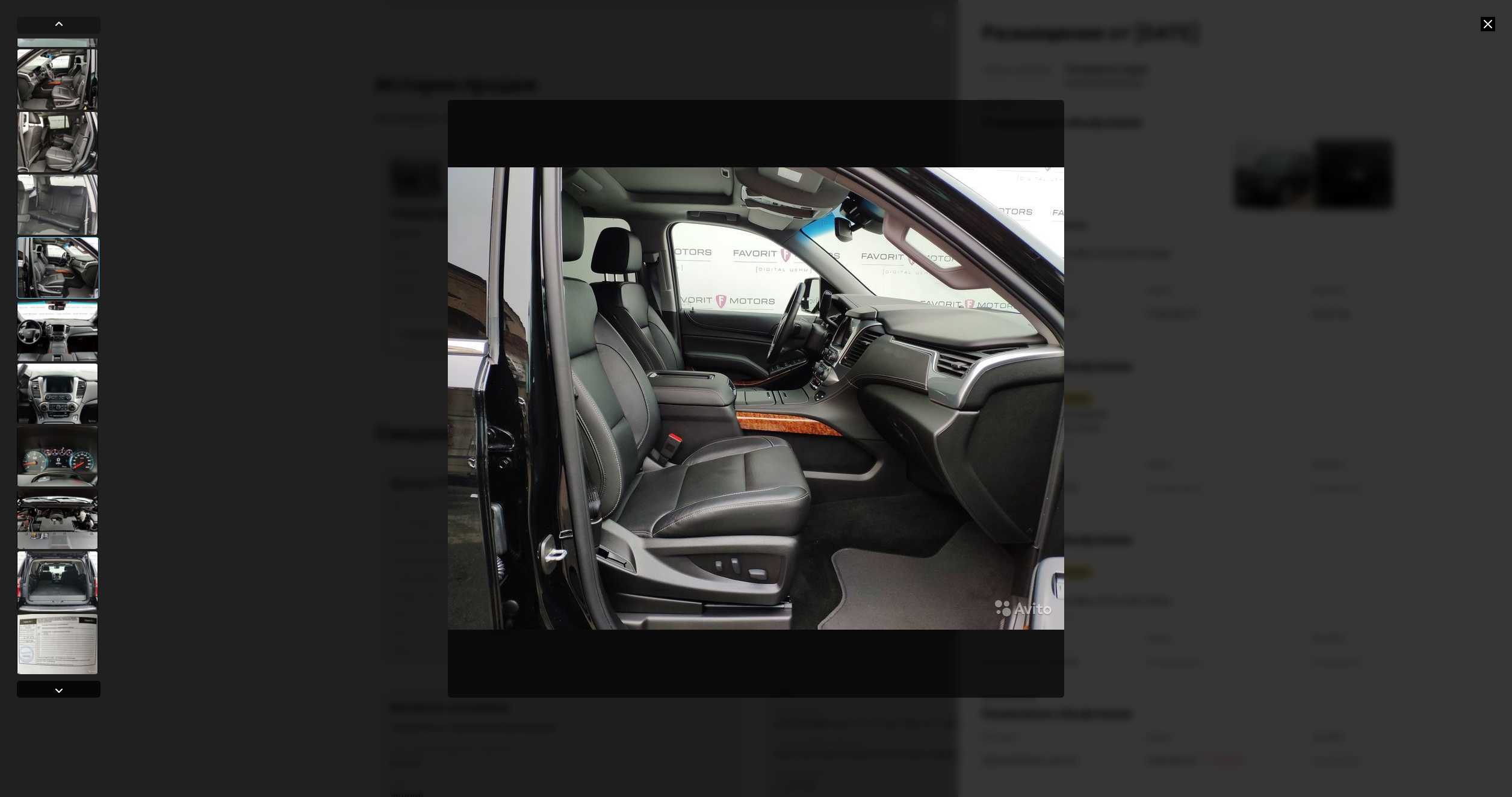
click at [60, 688] on div at bounding box center [59, 691] width 14 height 14
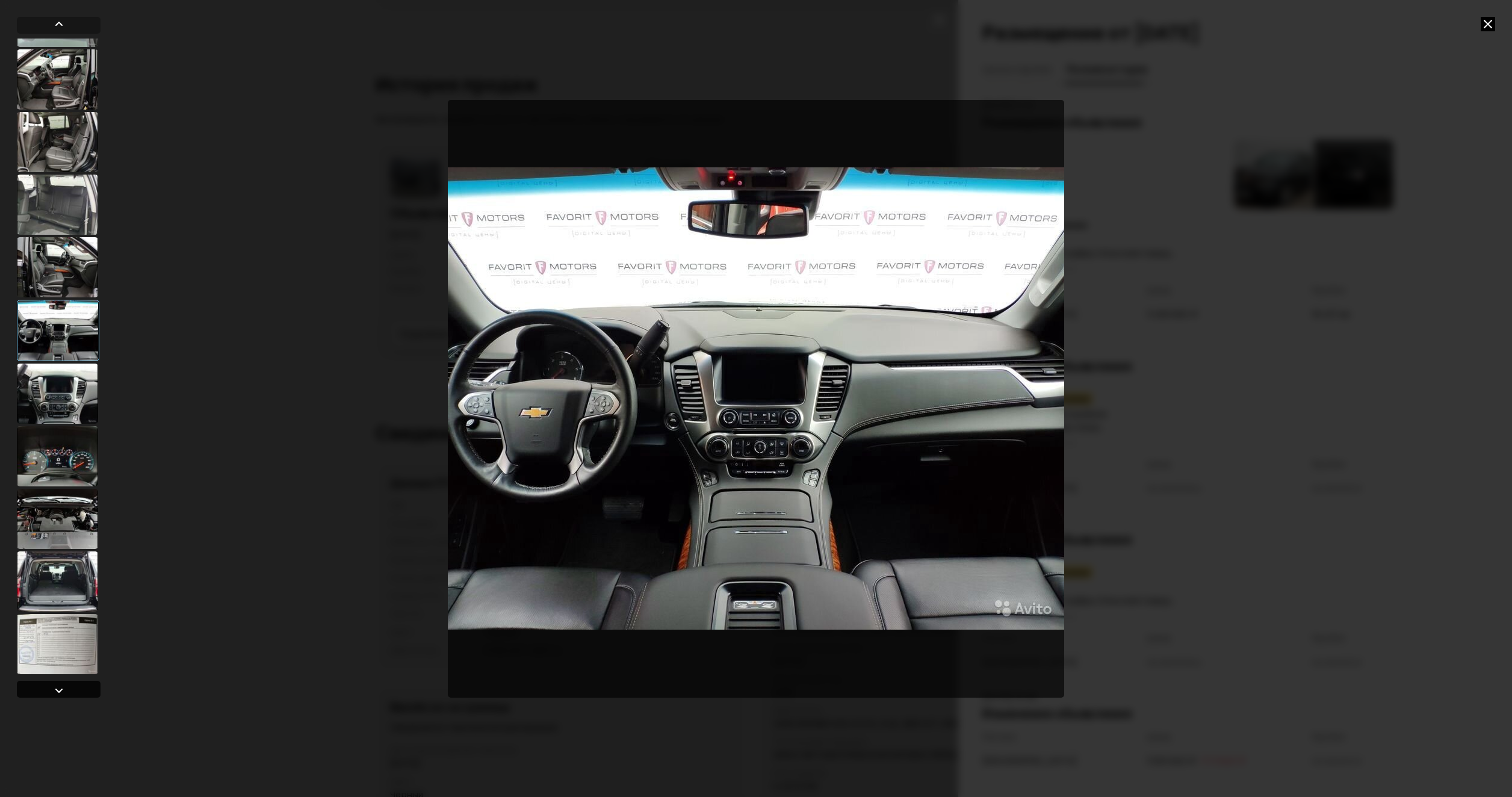
click at [60, 688] on div at bounding box center [59, 691] width 14 height 14
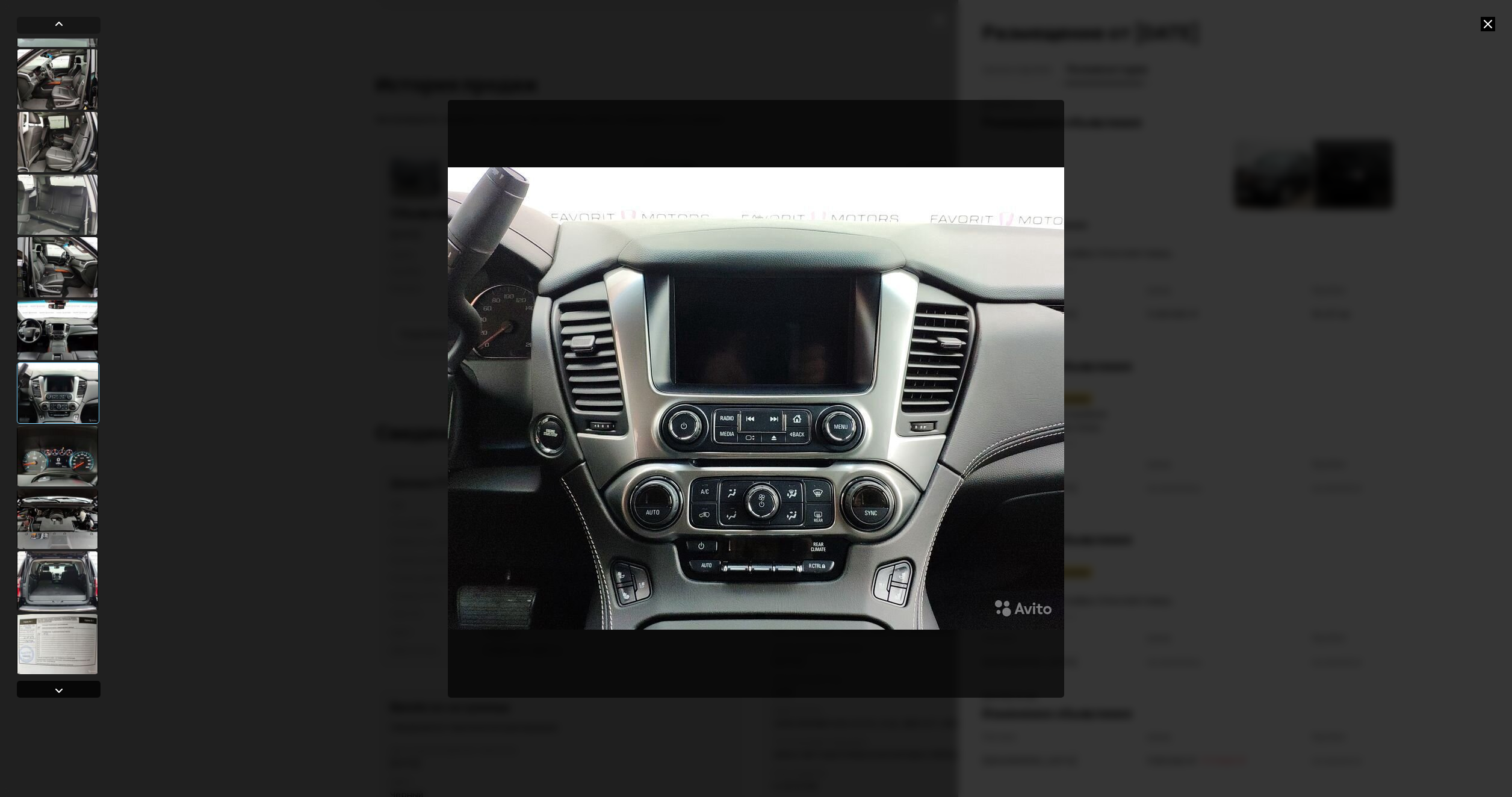
click at [60, 688] on div at bounding box center [59, 691] width 14 height 14
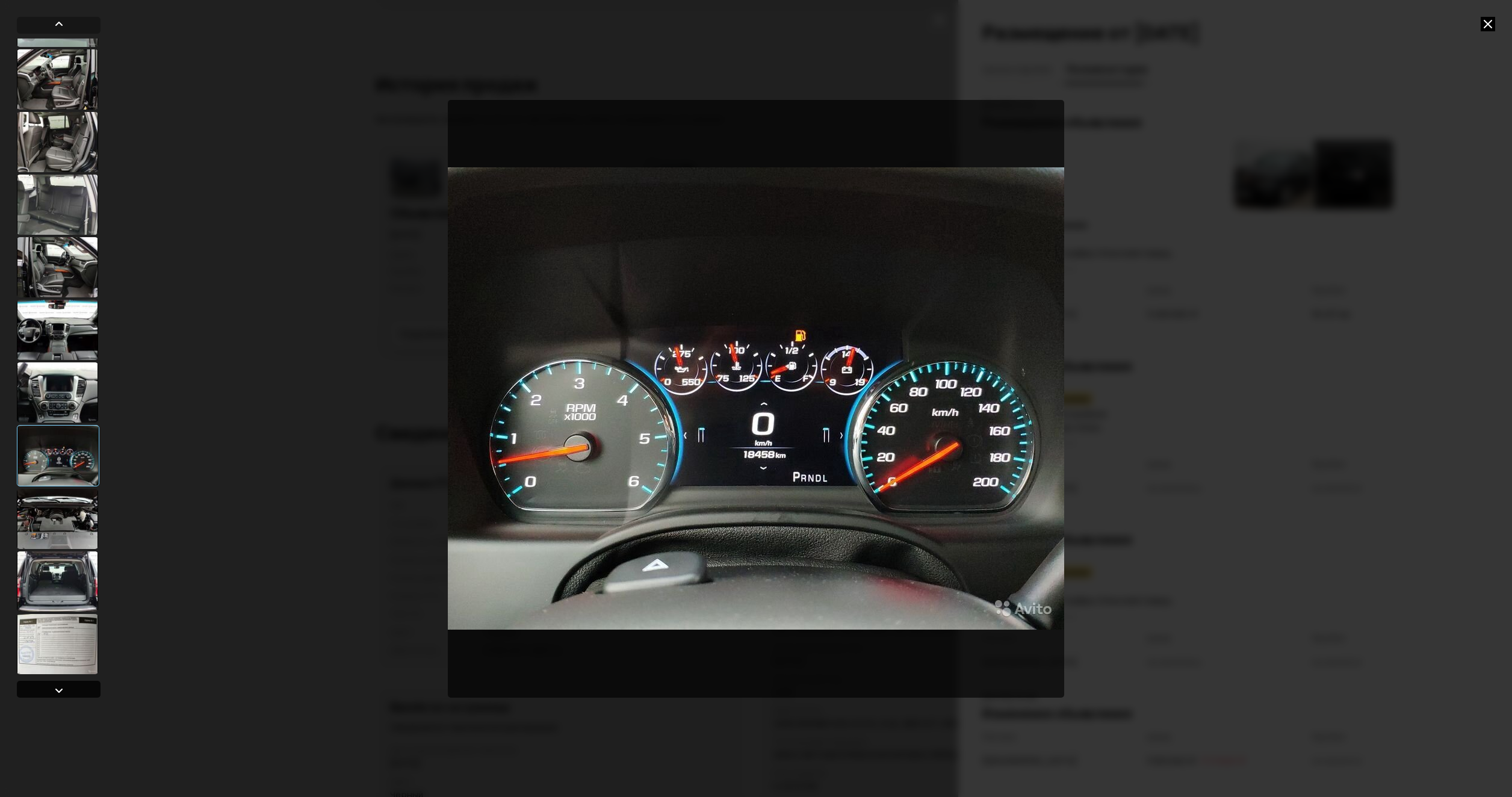
click at [60, 688] on div at bounding box center [59, 691] width 14 height 14
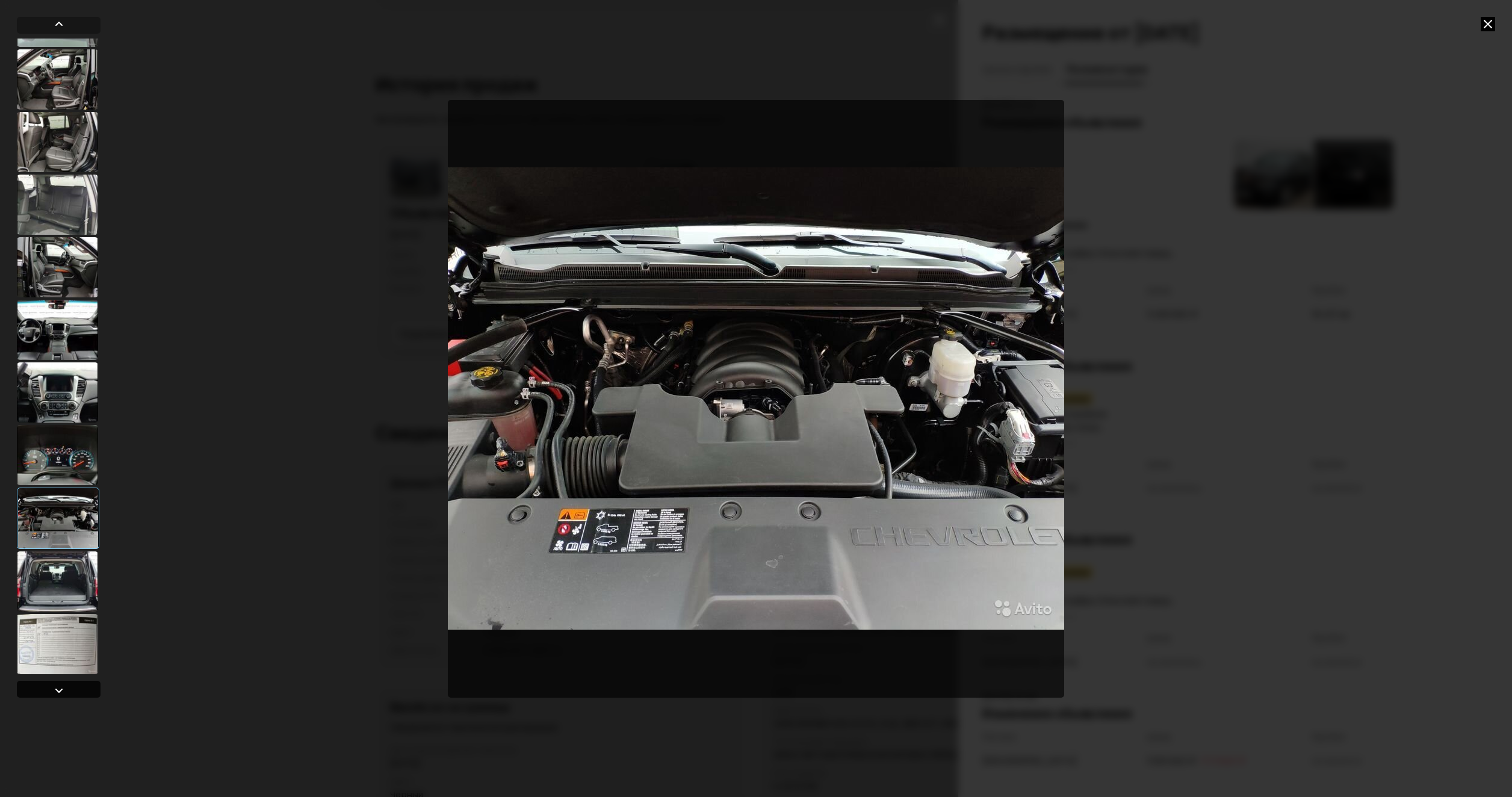
click at [60, 688] on div at bounding box center [59, 691] width 14 height 14
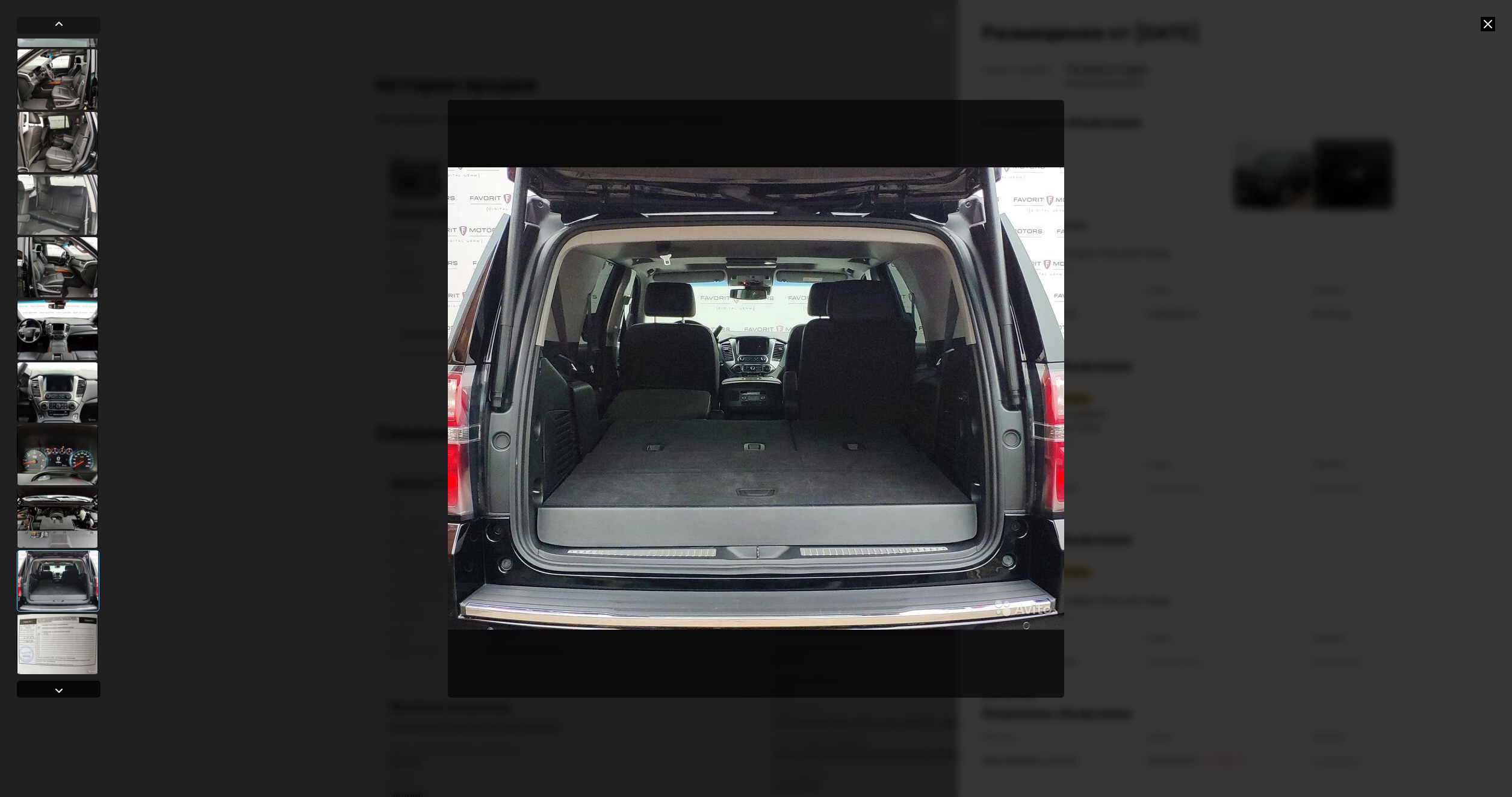
click at [60, 688] on div at bounding box center [59, 691] width 14 height 14
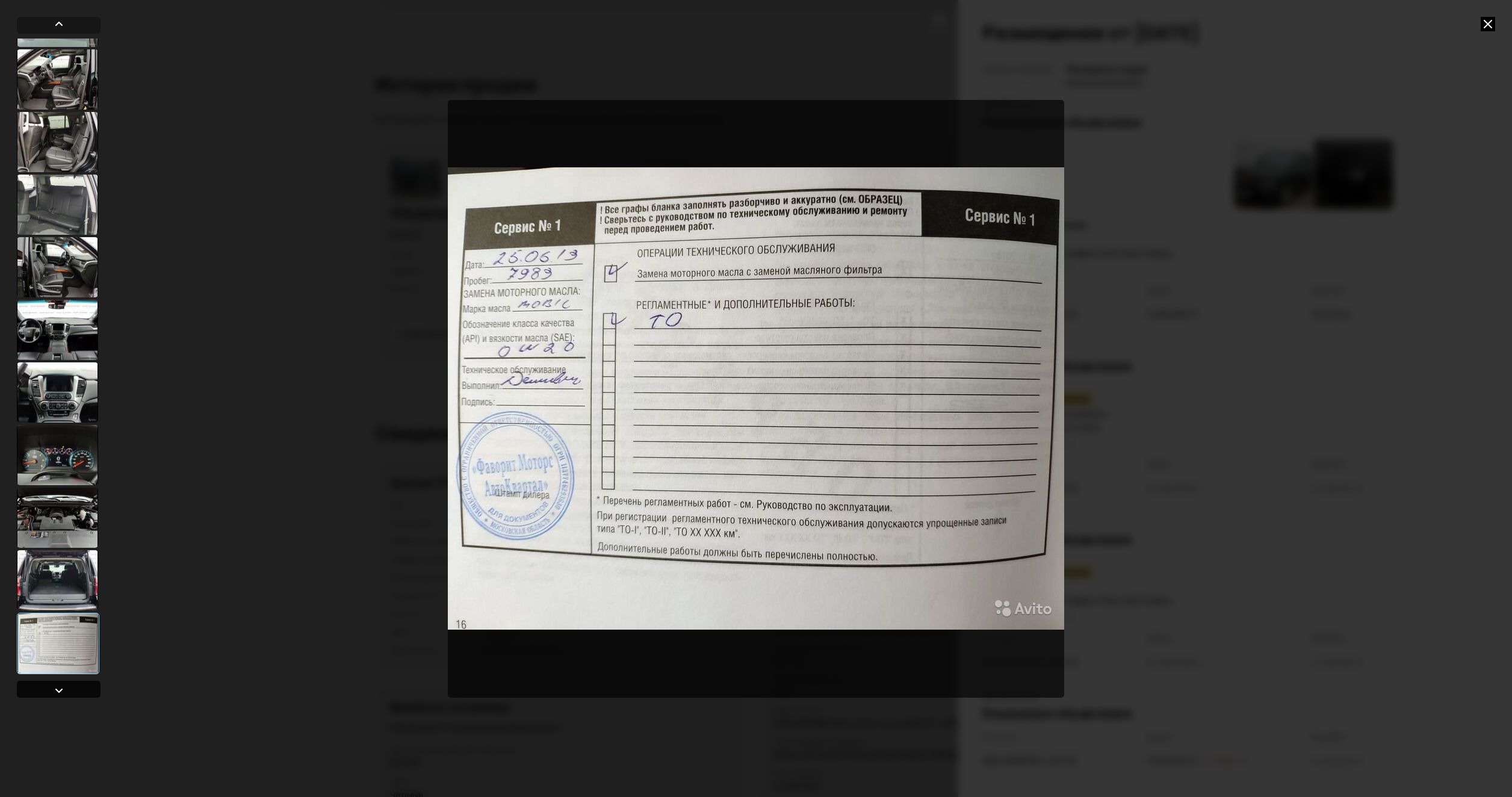
click at [60, 688] on div at bounding box center [59, 691] width 14 height 14
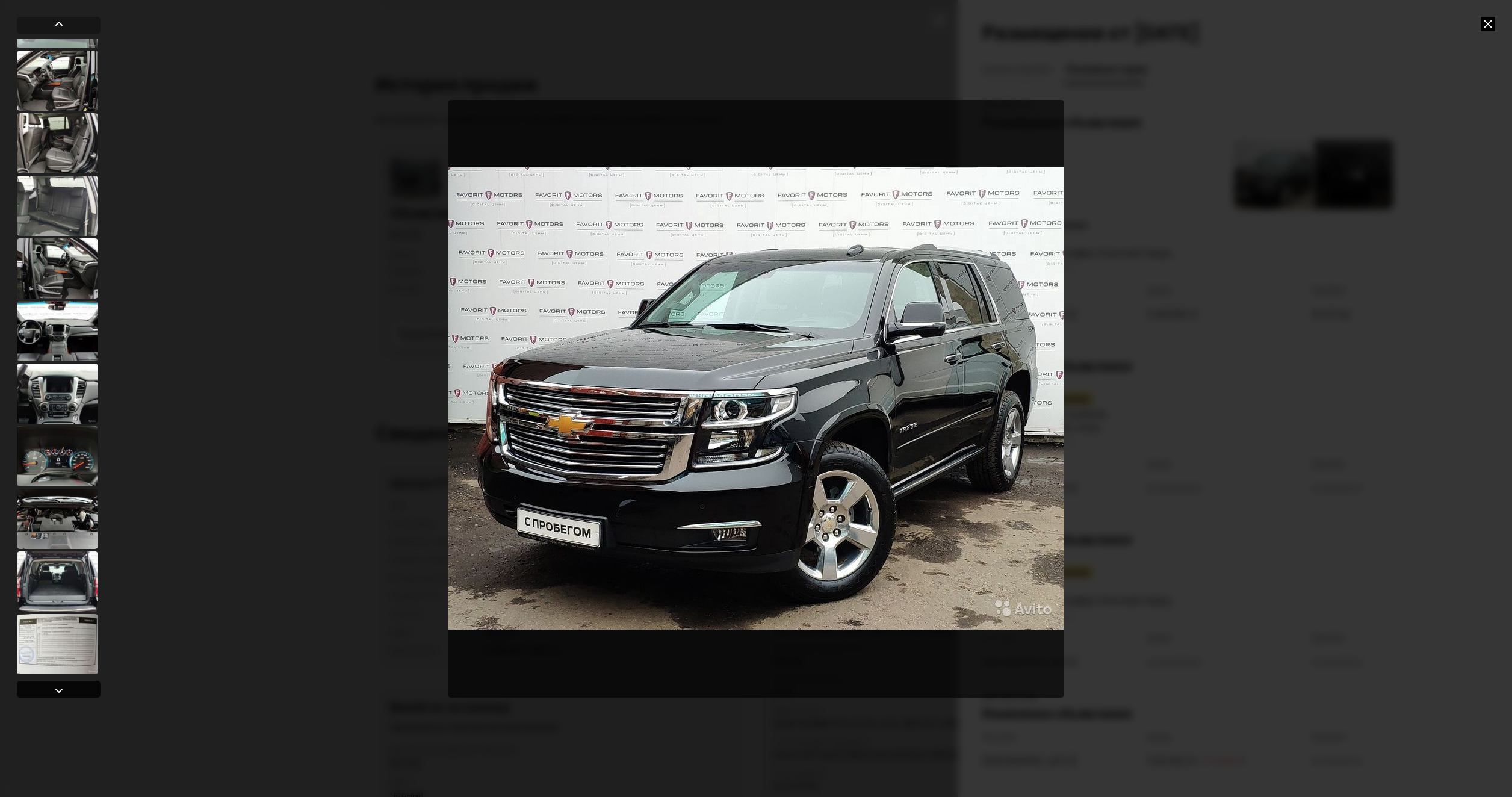
click at [60, 688] on div at bounding box center [59, 691] width 14 height 14
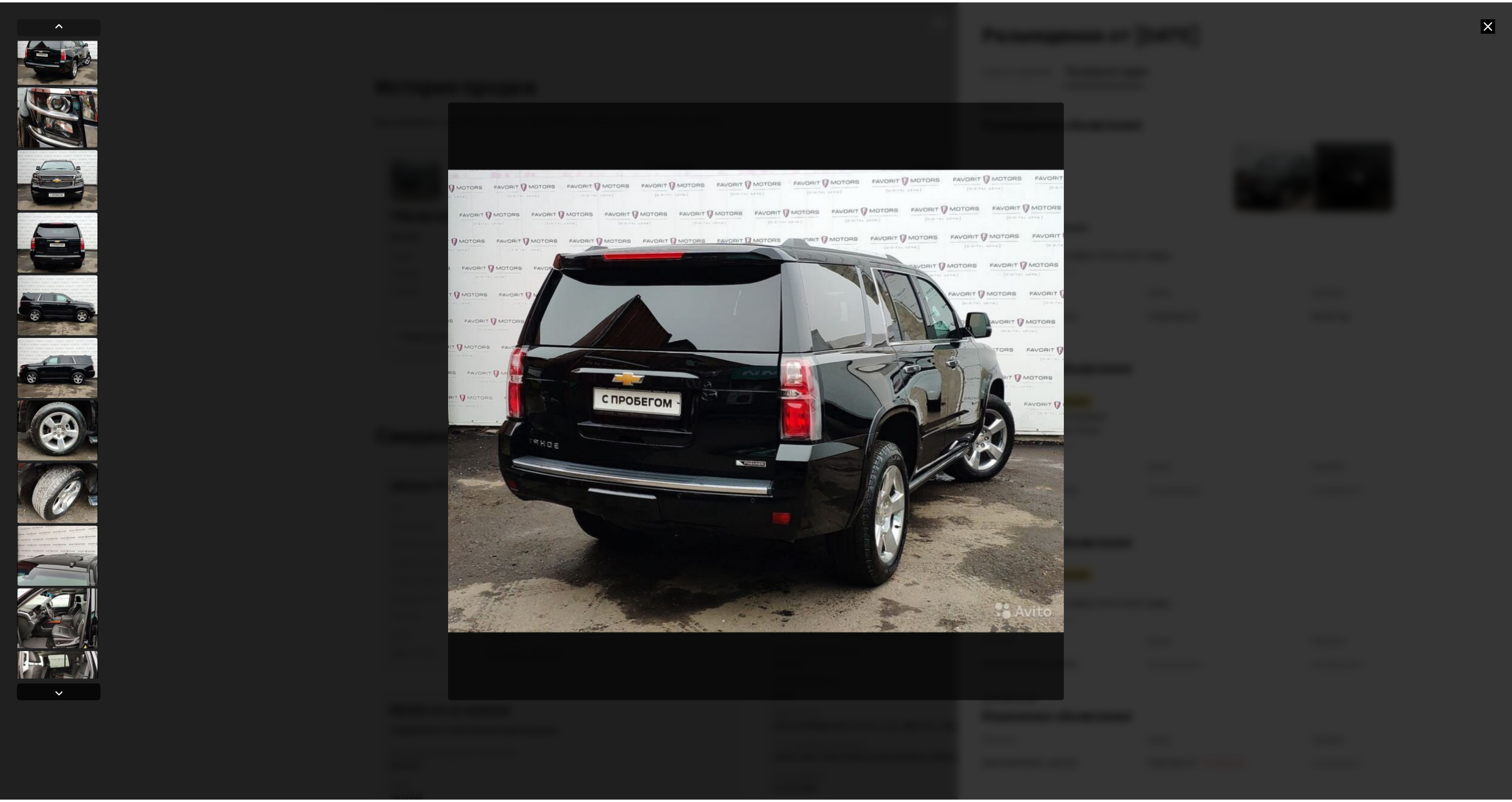
scroll to position [80, 0]
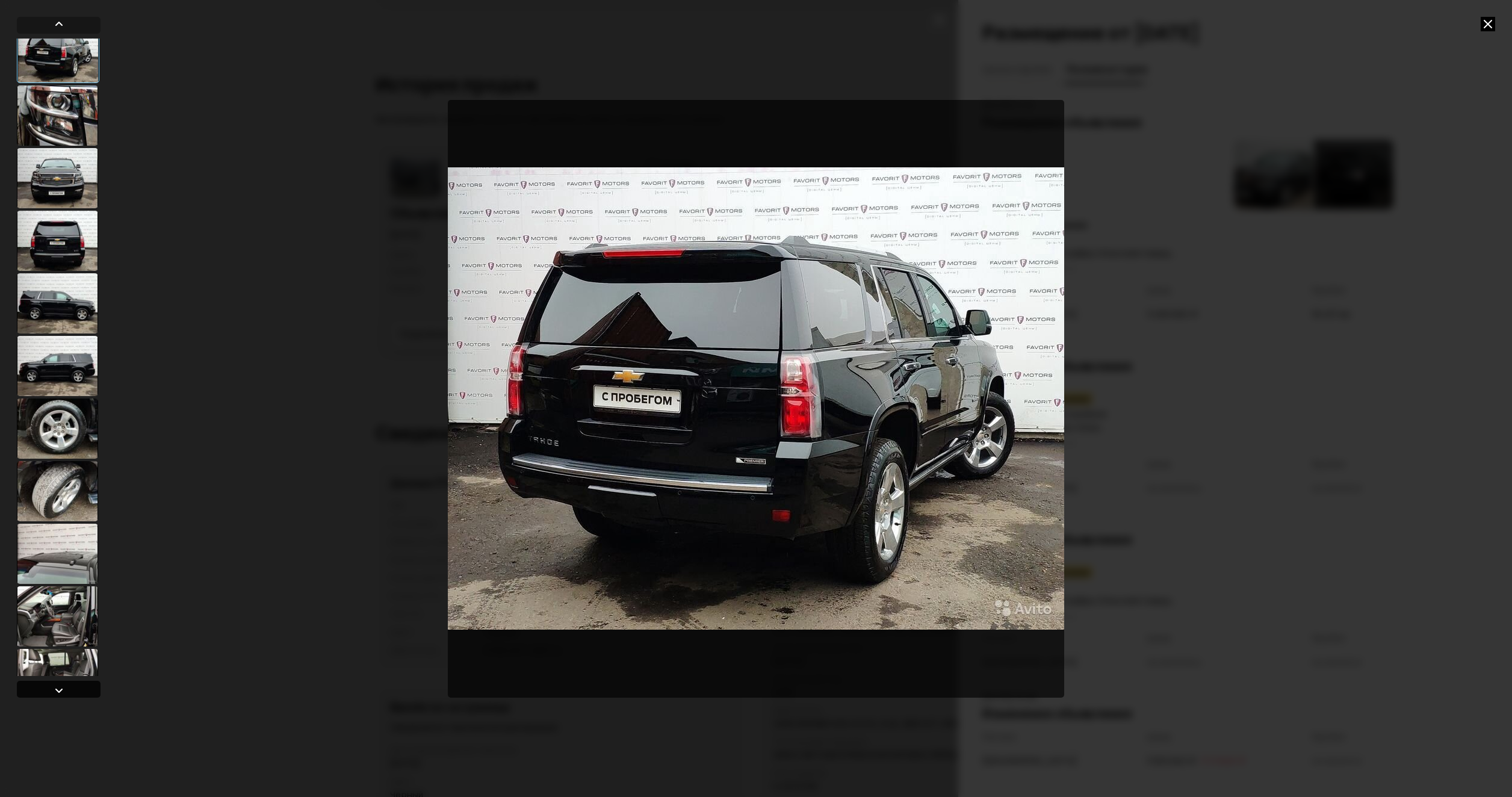
click at [65, 692] on div at bounding box center [59, 691] width 14 height 14
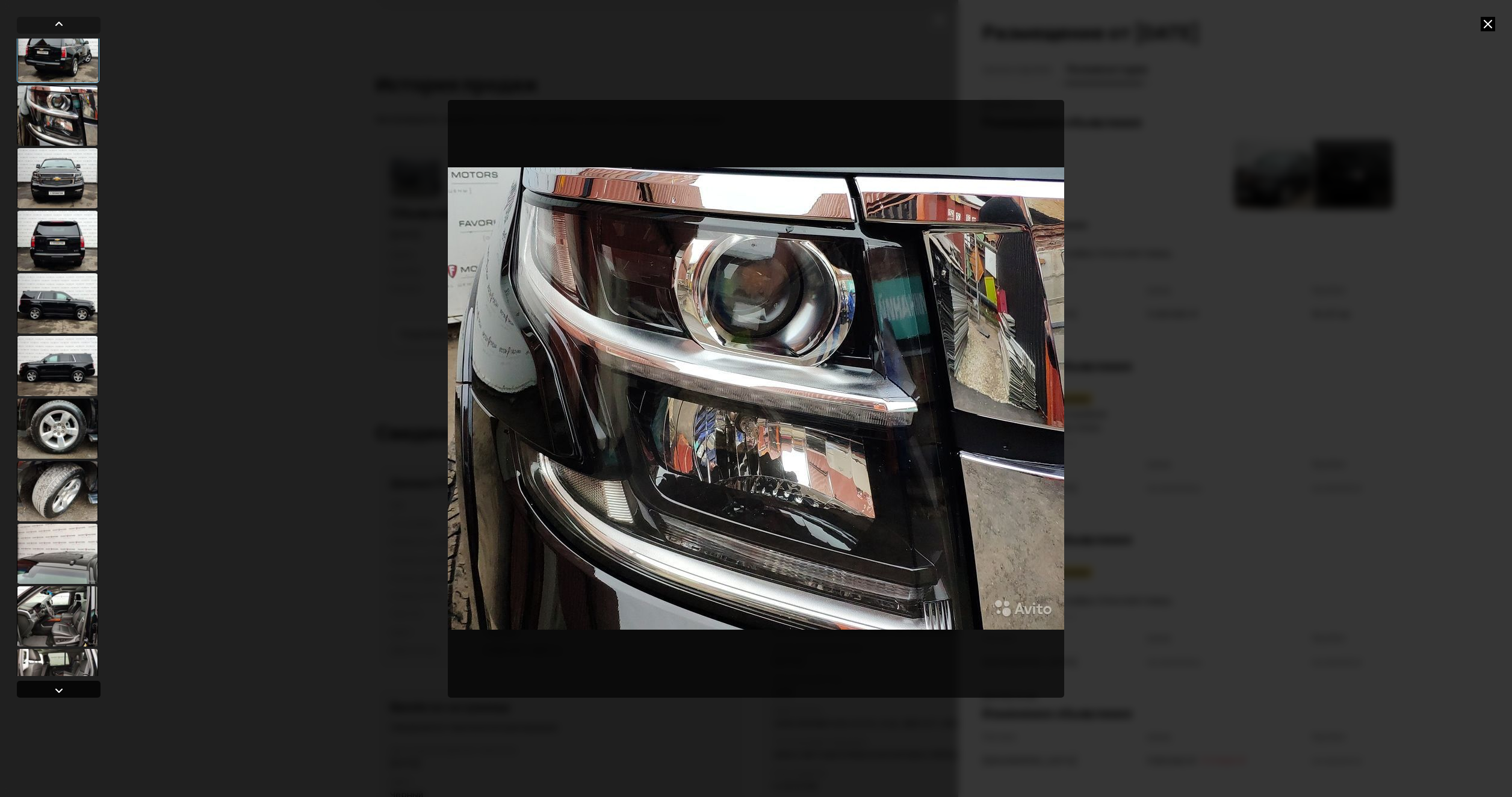
click at [65, 692] on div at bounding box center [59, 691] width 14 height 14
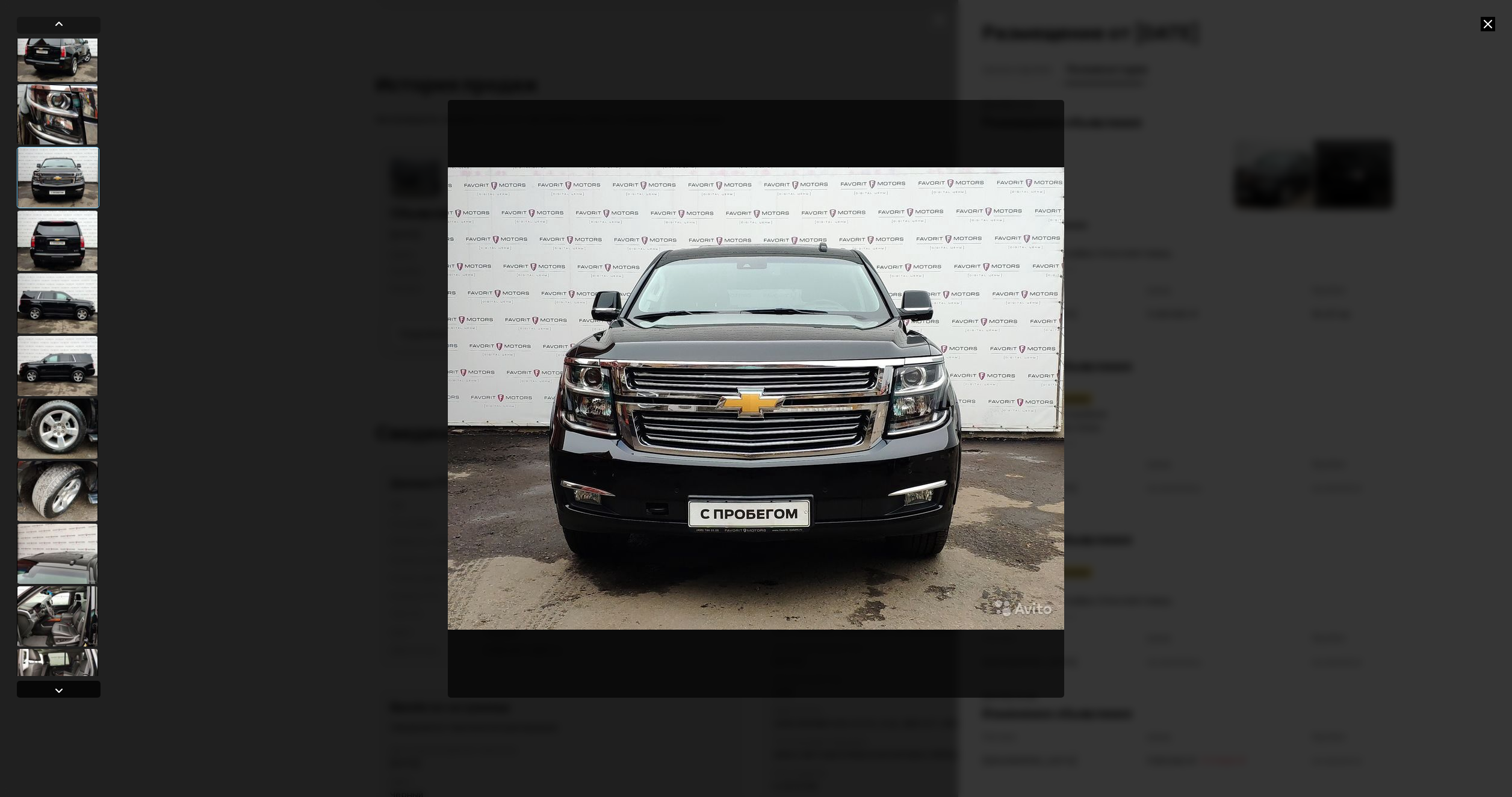
click at [65, 692] on div at bounding box center [59, 691] width 14 height 14
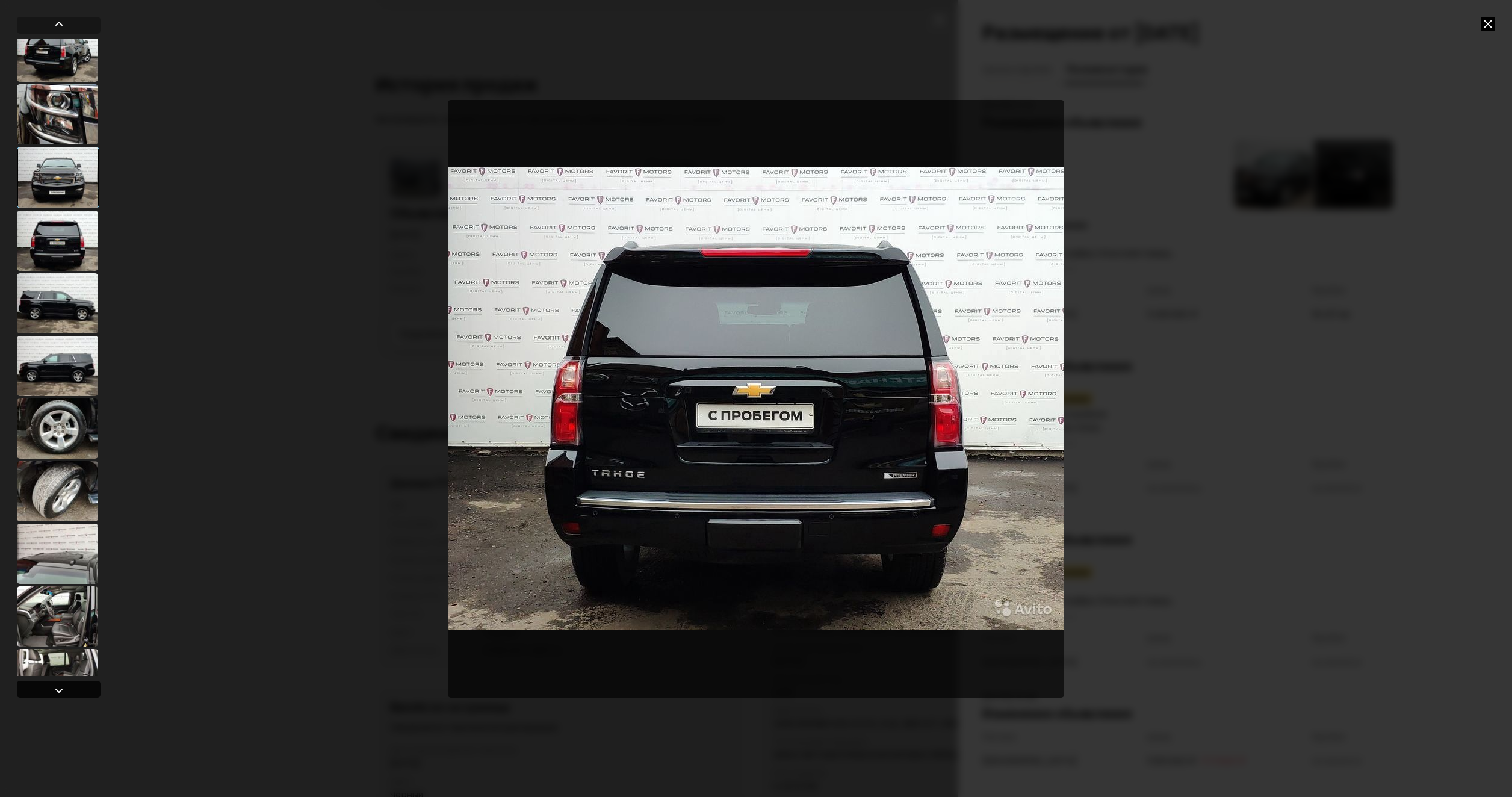
click at [65, 692] on div at bounding box center [59, 691] width 14 height 14
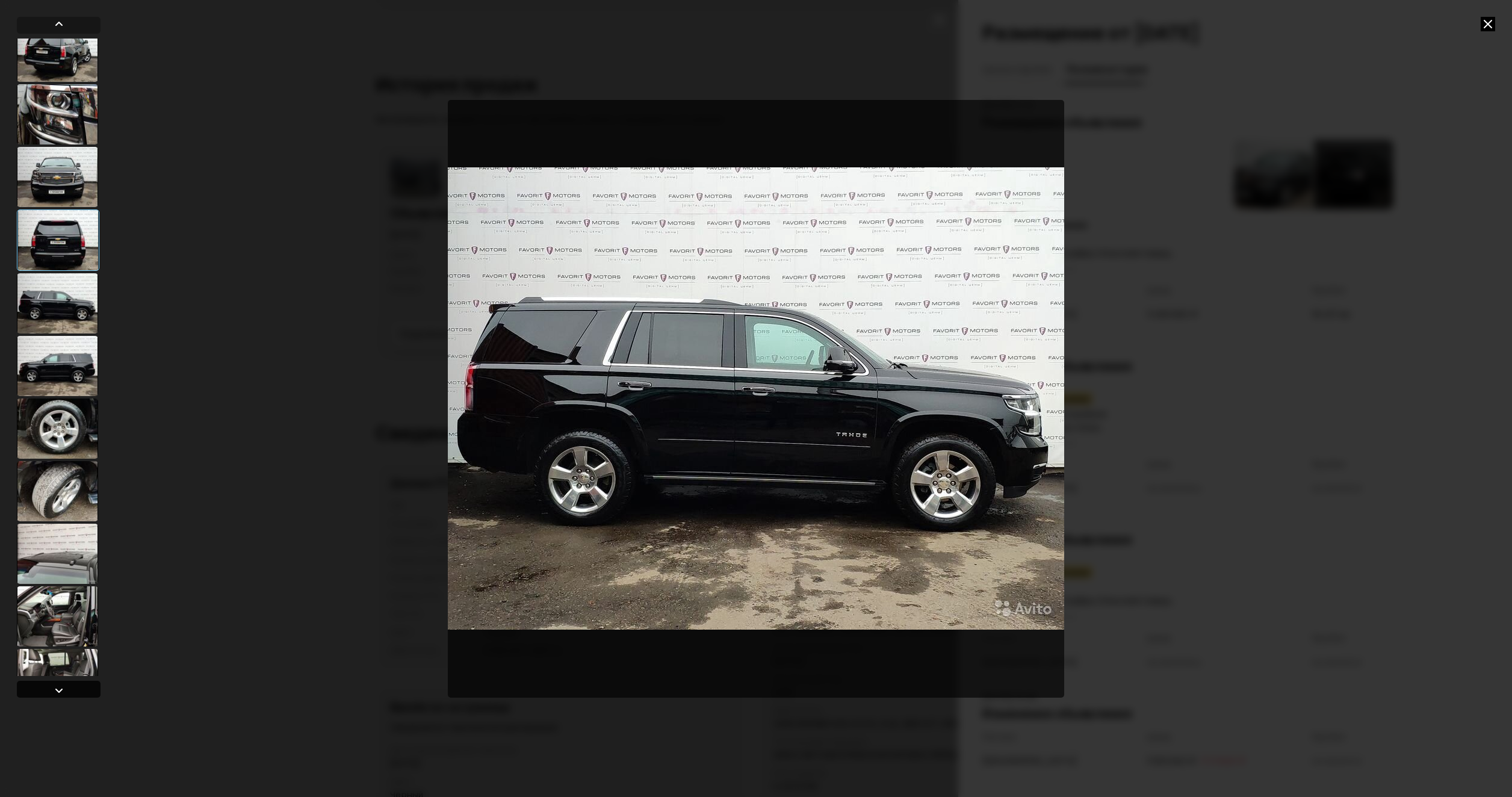
click at [65, 692] on div at bounding box center [59, 691] width 14 height 14
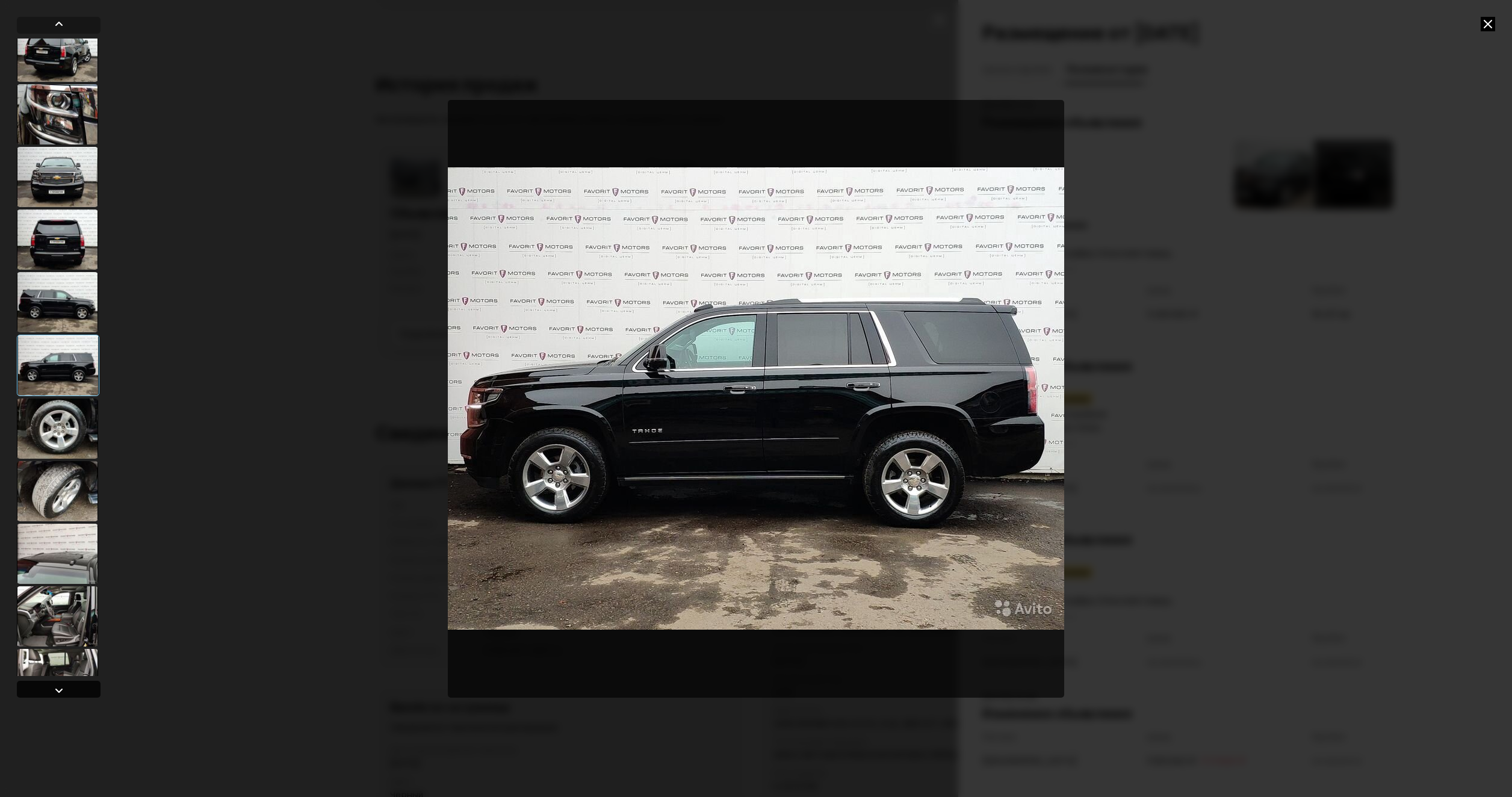
click at [65, 692] on div at bounding box center [59, 691] width 14 height 14
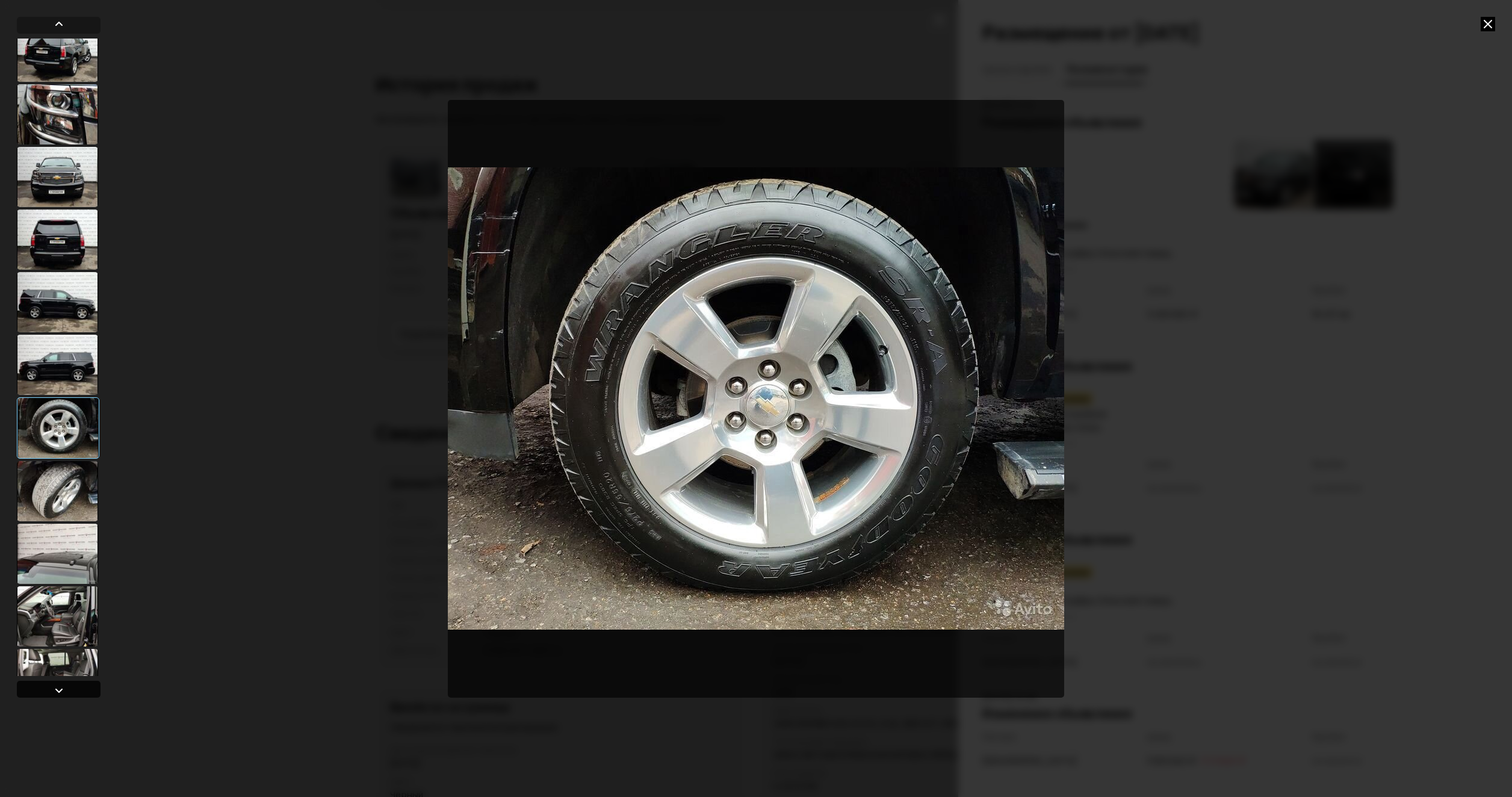
click at [65, 692] on div at bounding box center [59, 691] width 14 height 14
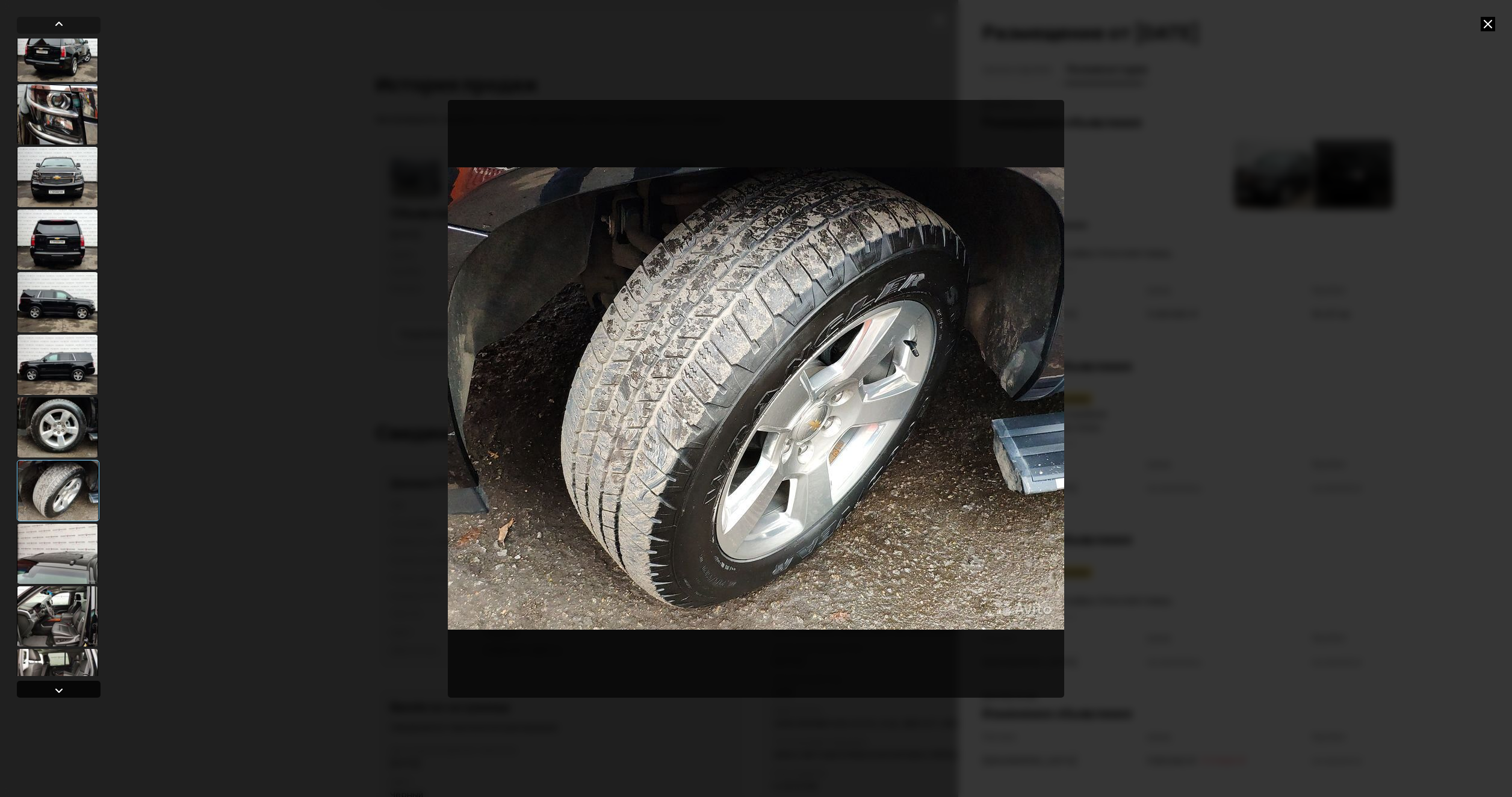
click at [66, 692] on div at bounding box center [58, 689] width 83 height 17
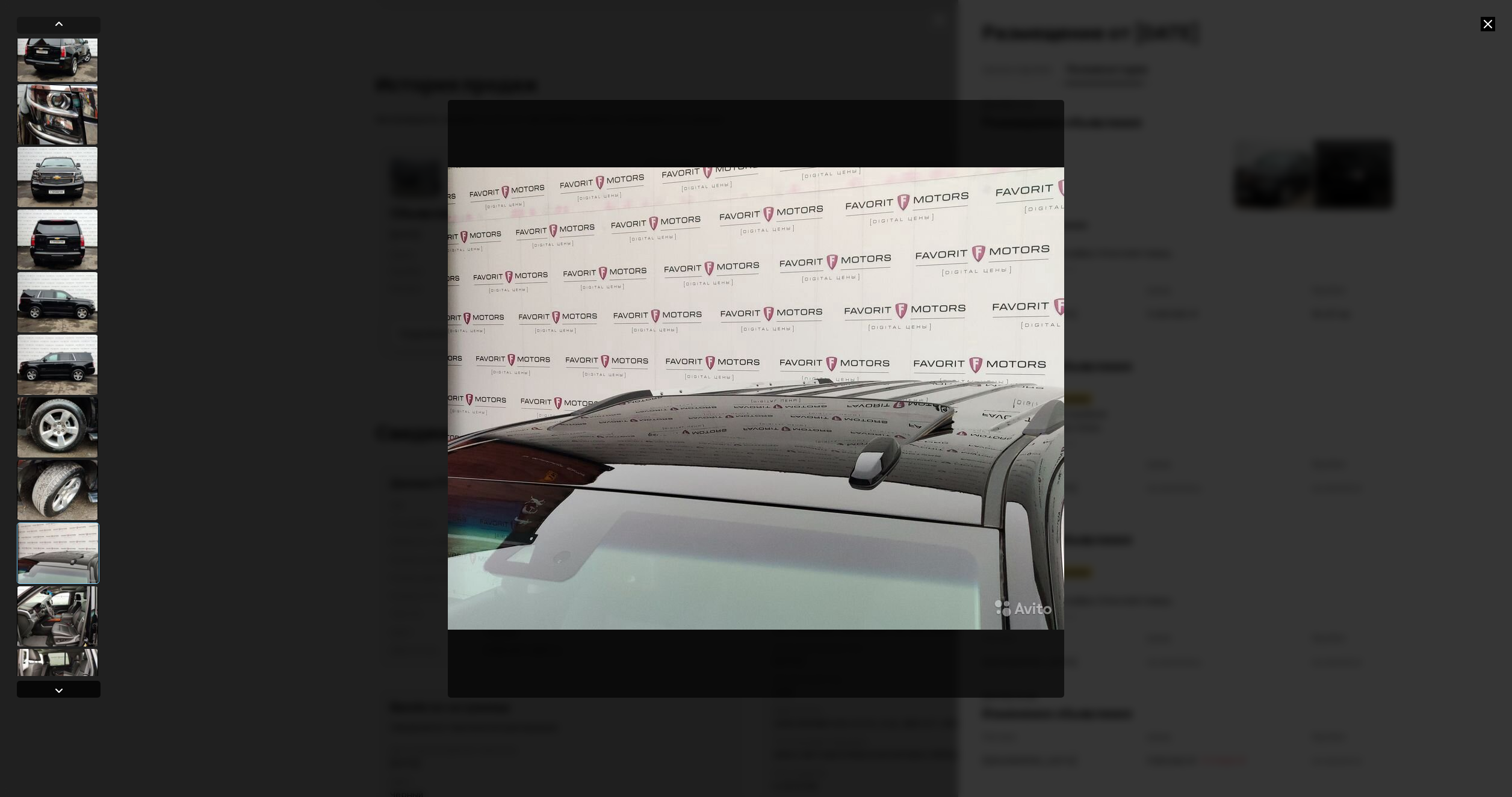
click at [66, 692] on div at bounding box center [58, 689] width 83 height 17
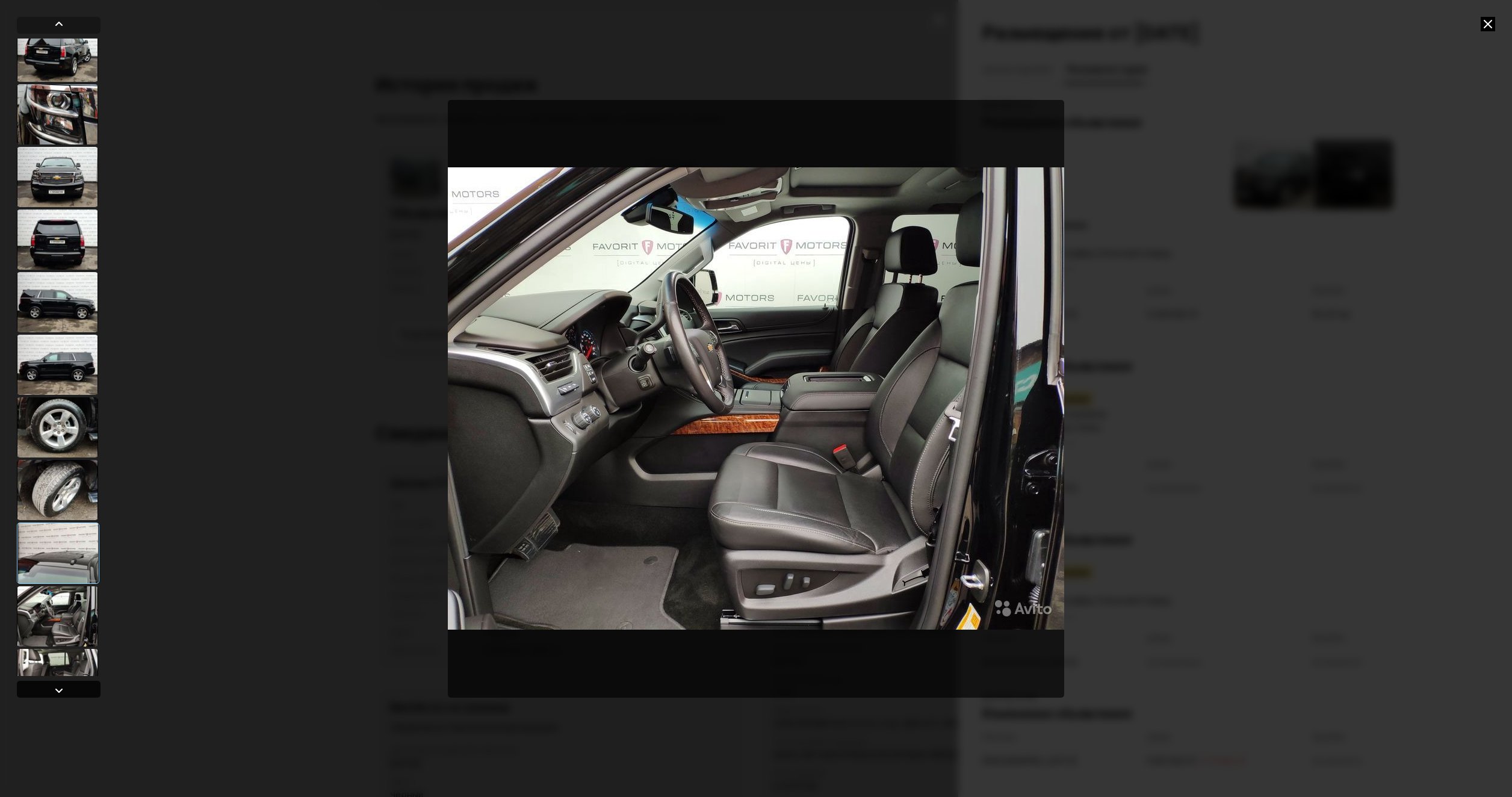
click at [66, 692] on div at bounding box center [58, 689] width 83 height 17
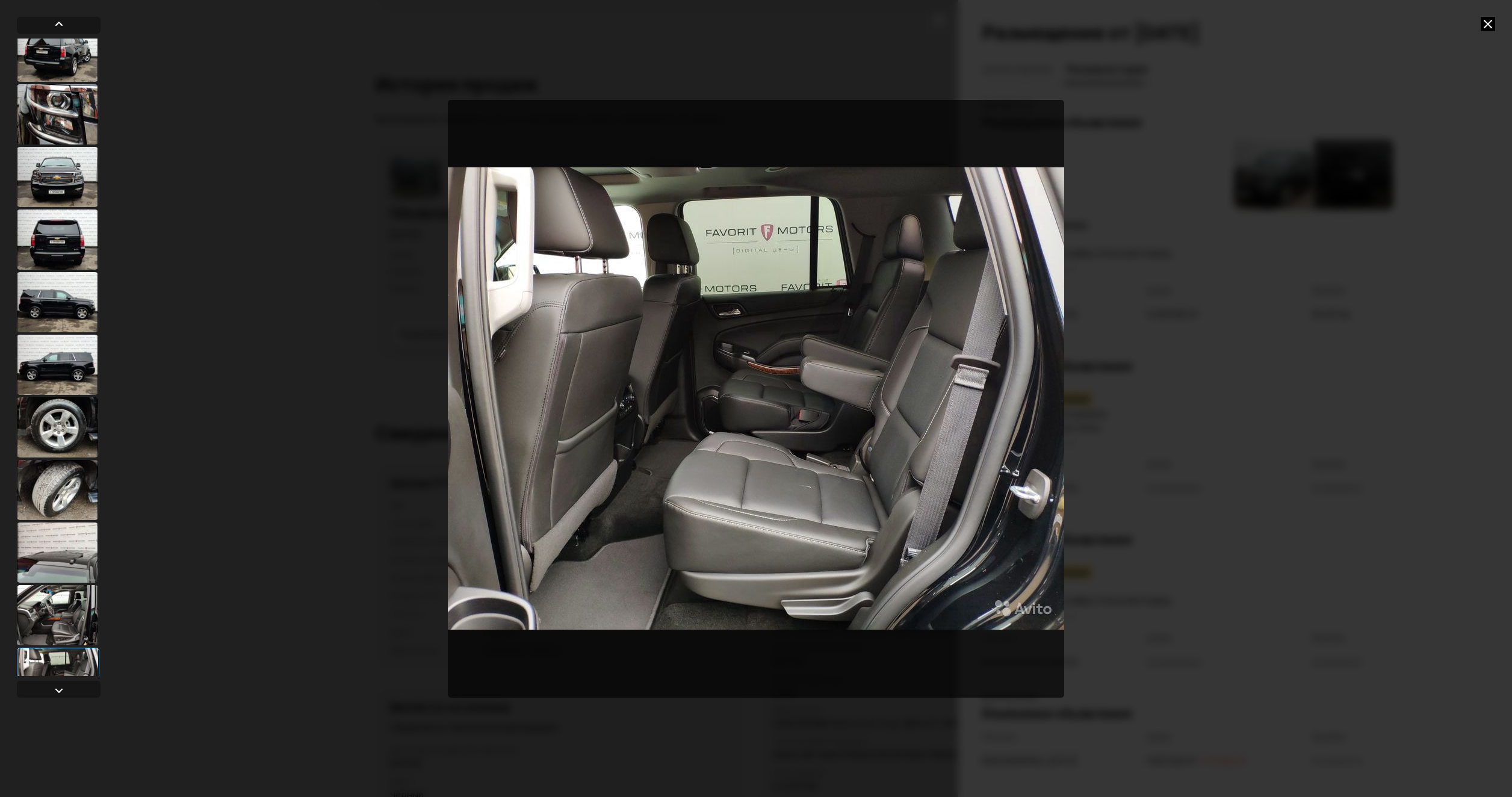
click at [1491, 21] on icon at bounding box center [1487, 24] width 14 height 14
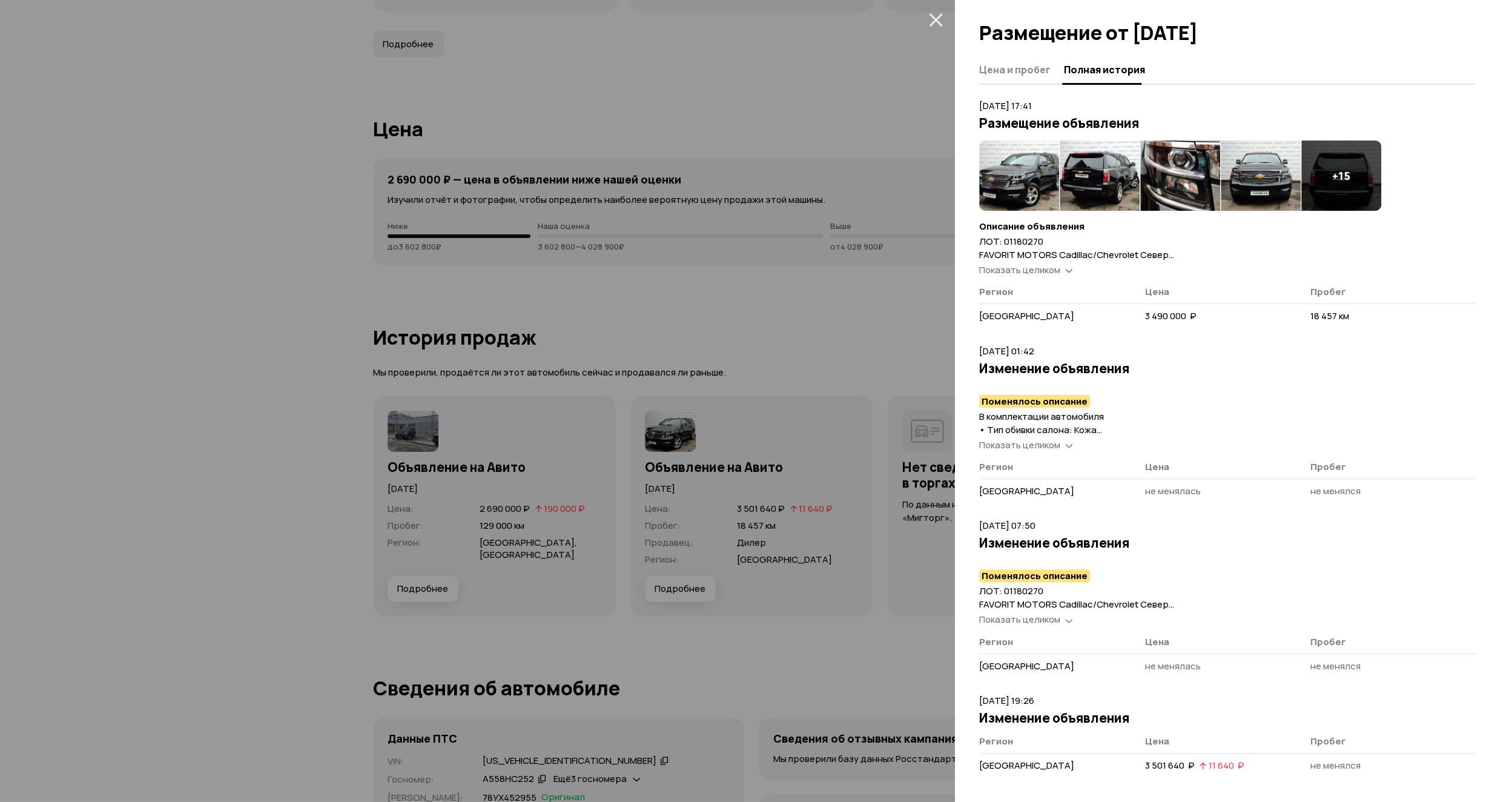
scroll to position [3755, 0]
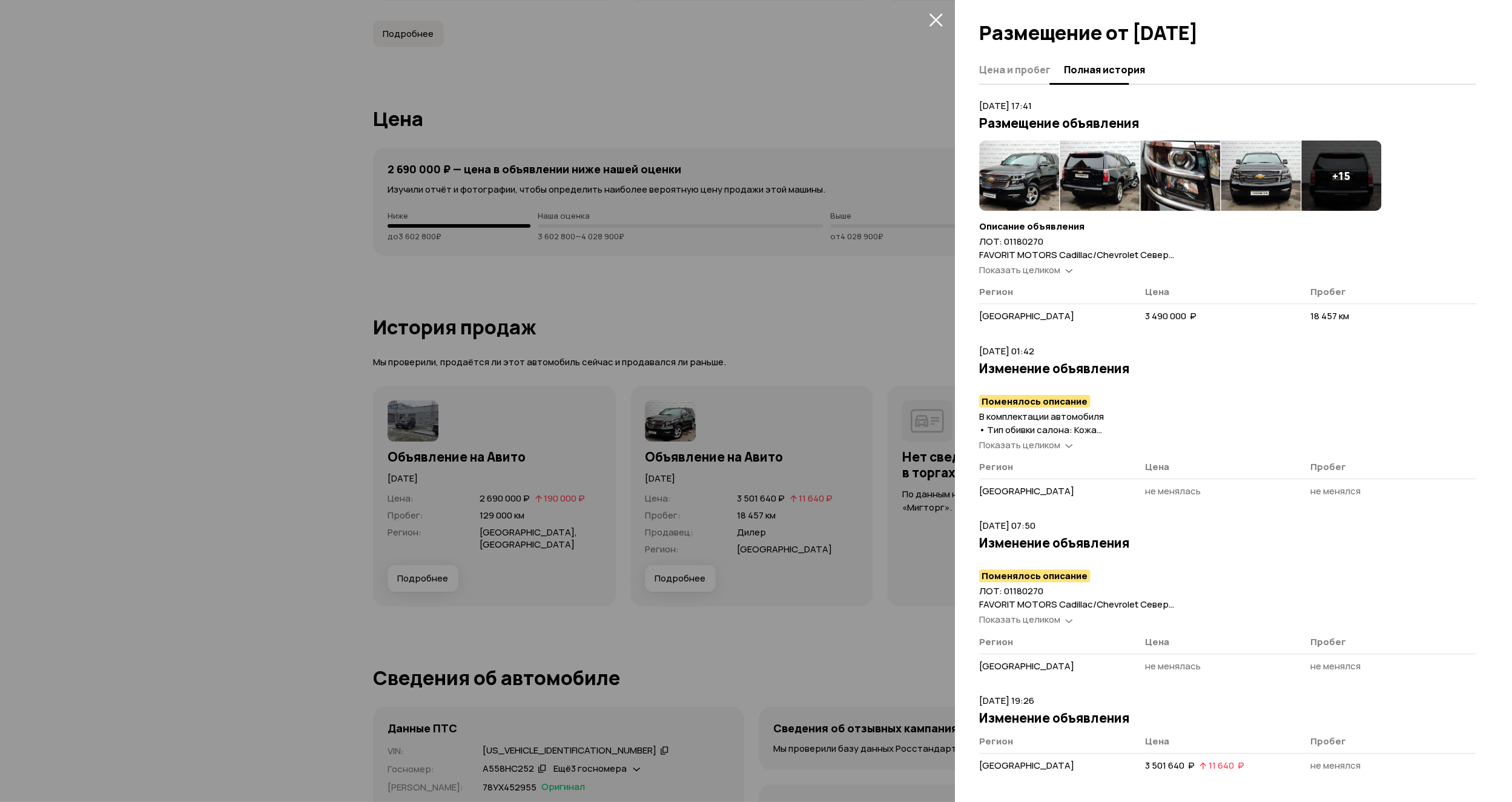
click at [1007, 68] on span "Цена и пробег" at bounding box center [1014, 69] width 71 height 12
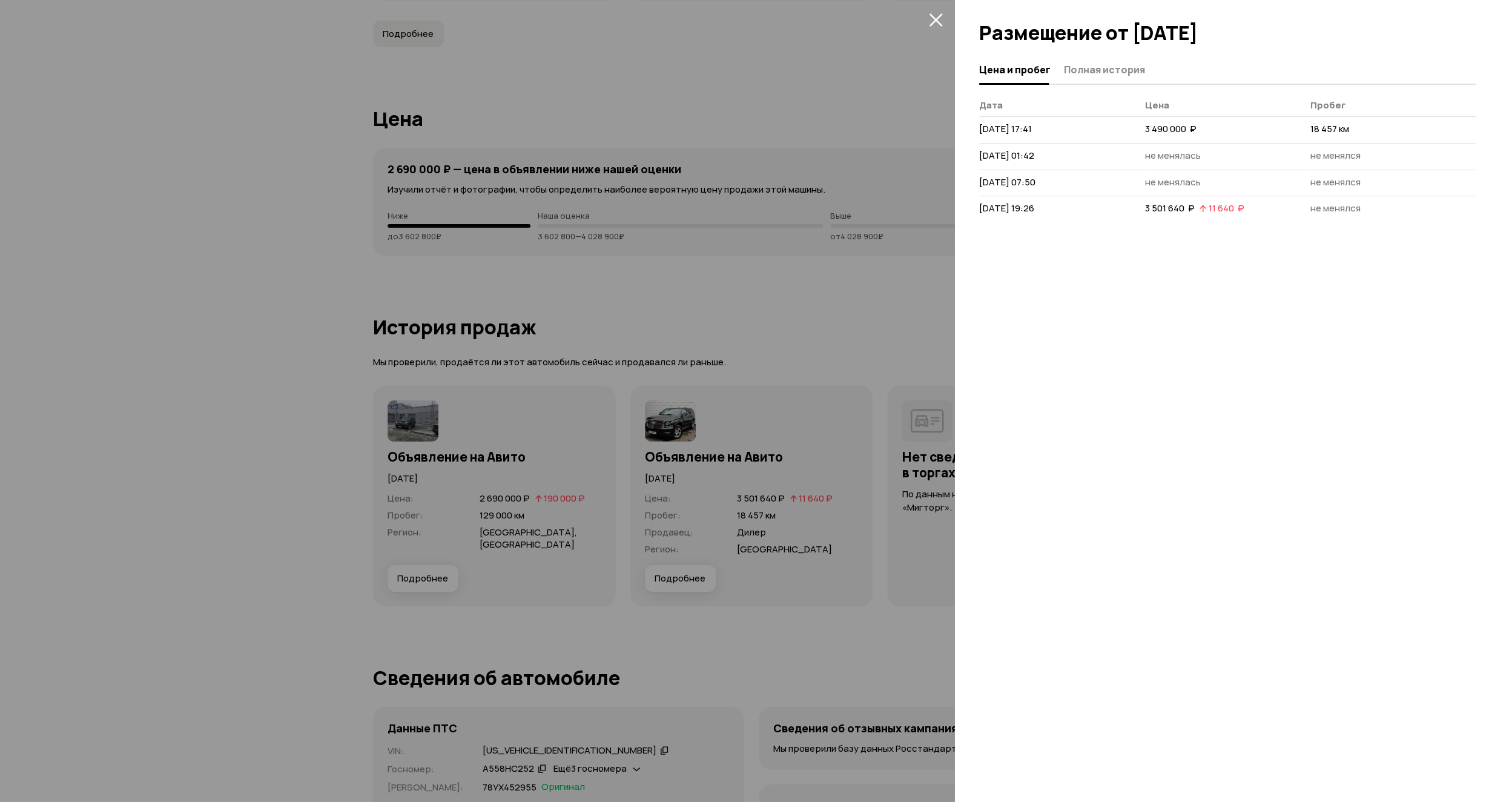
scroll to position [0, 0]
click at [937, 23] on icon "закрыть" at bounding box center [935, 19] width 14 height 14
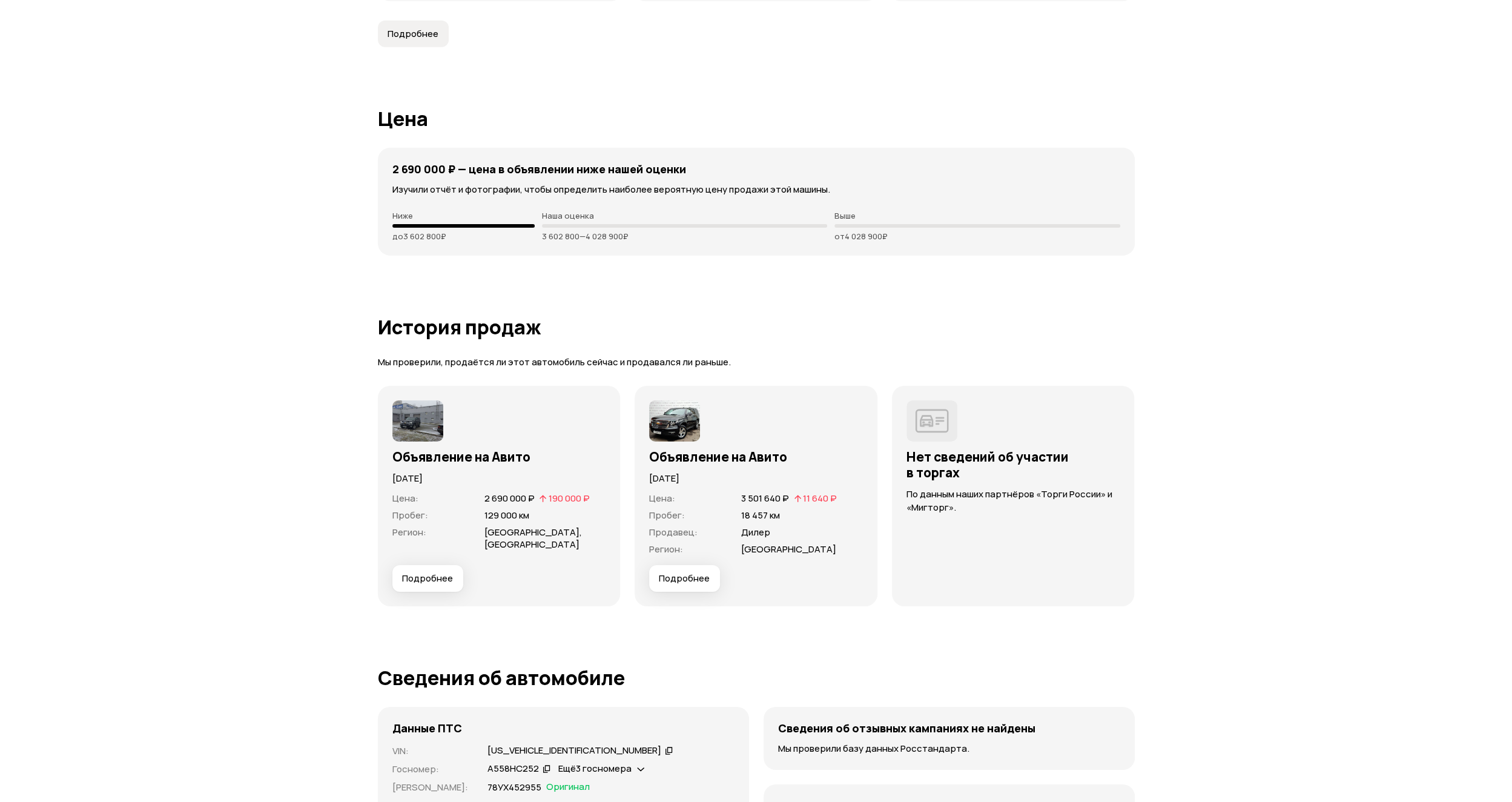
click at [427, 575] on span "Подробнее" at bounding box center [427, 578] width 51 height 12
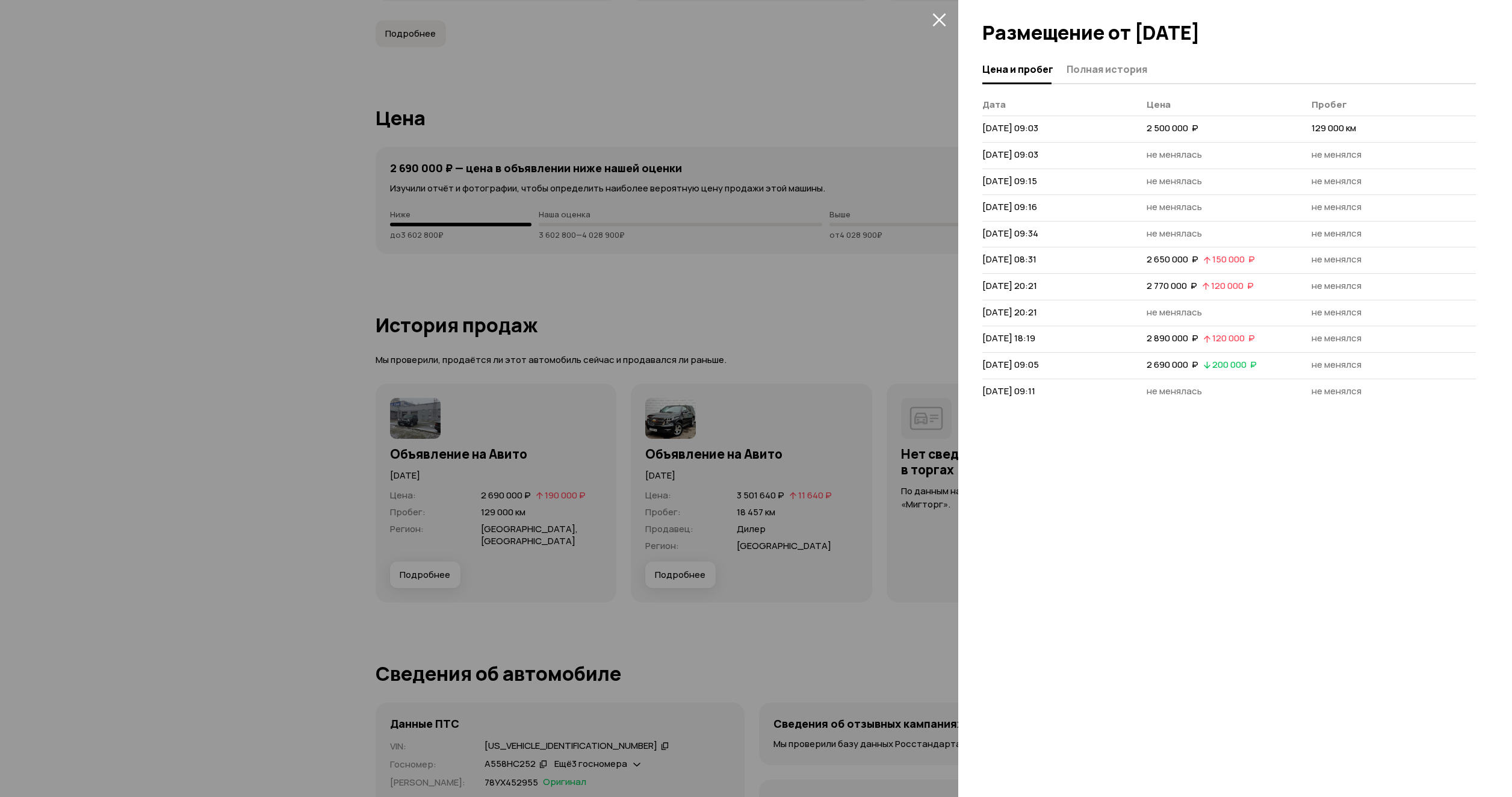
click at [940, 20] on icon "закрыть" at bounding box center [938, 20] width 13 height 13
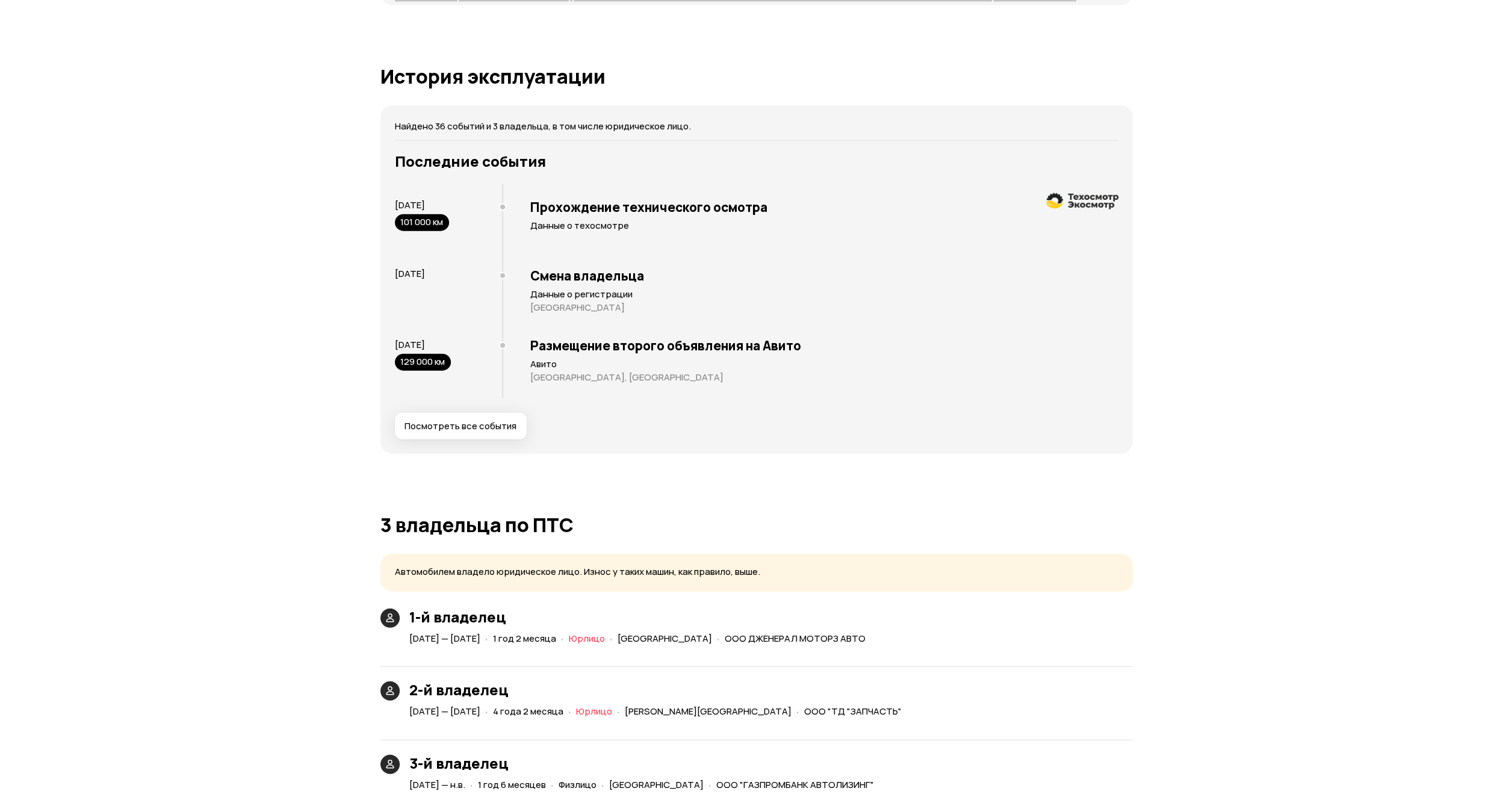
scroll to position [2712, 0]
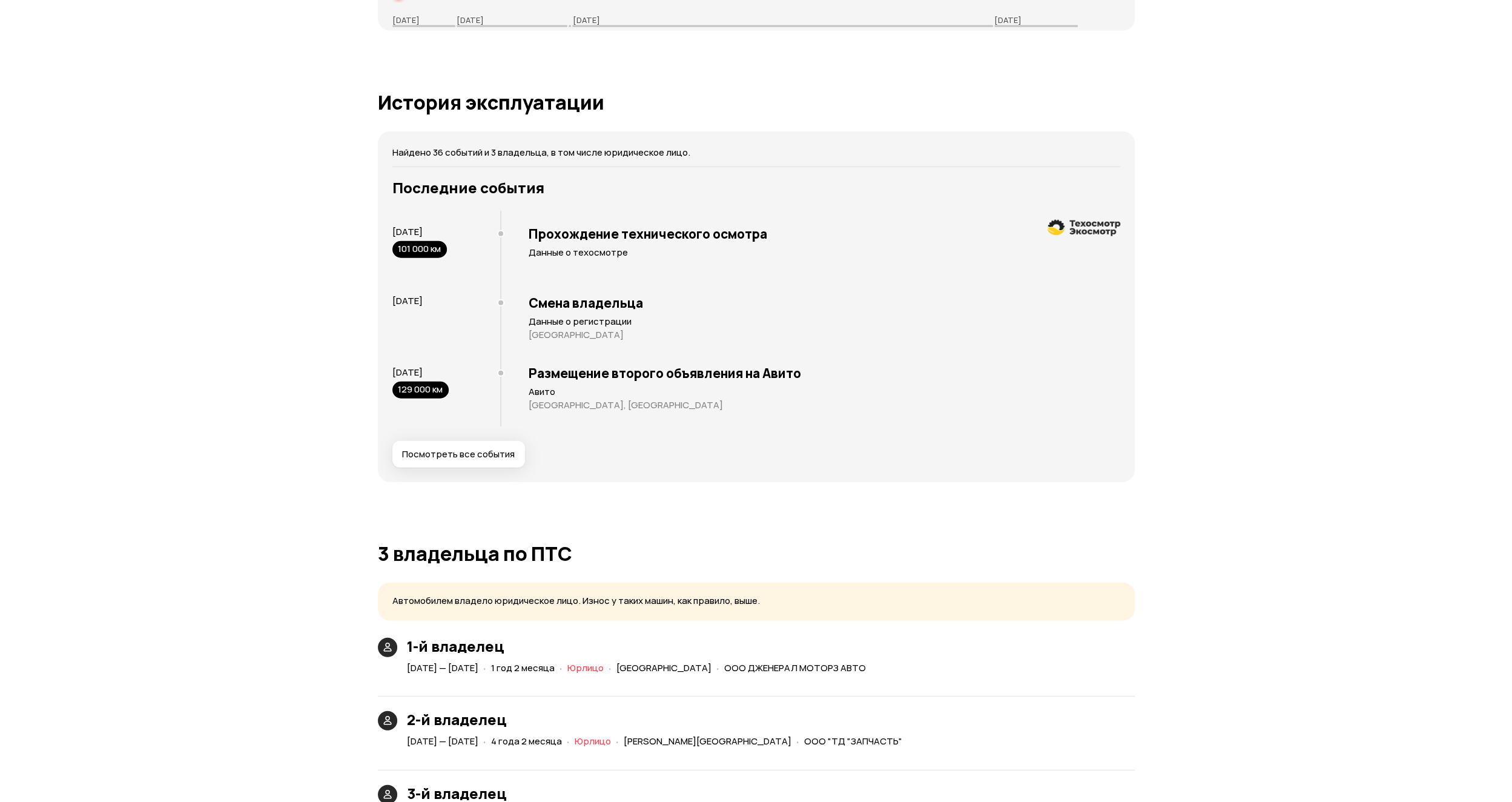
click at [474, 451] on span "Посмотреть все события" at bounding box center [458, 454] width 113 height 12
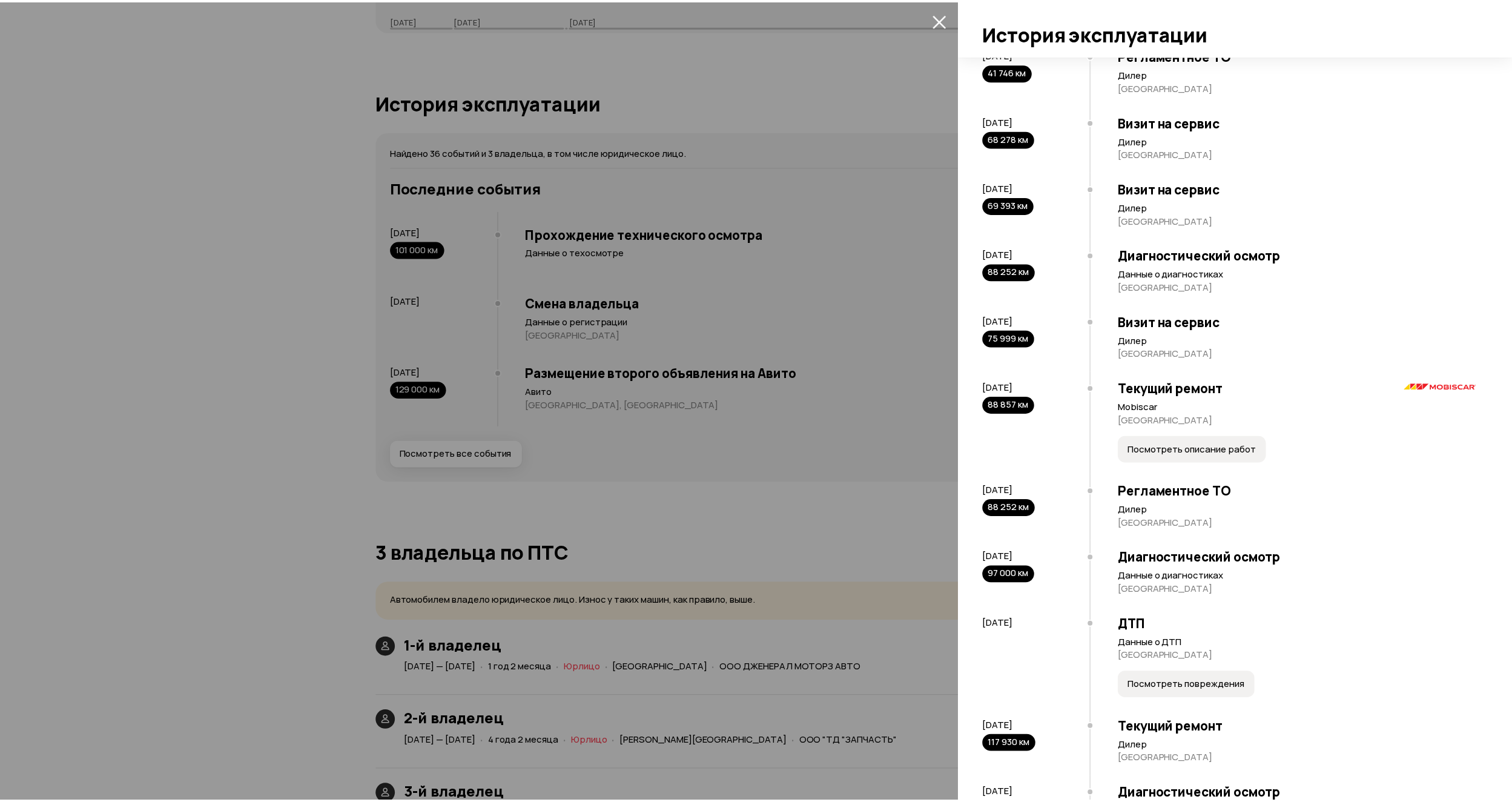
scroll to position [1687, 0]
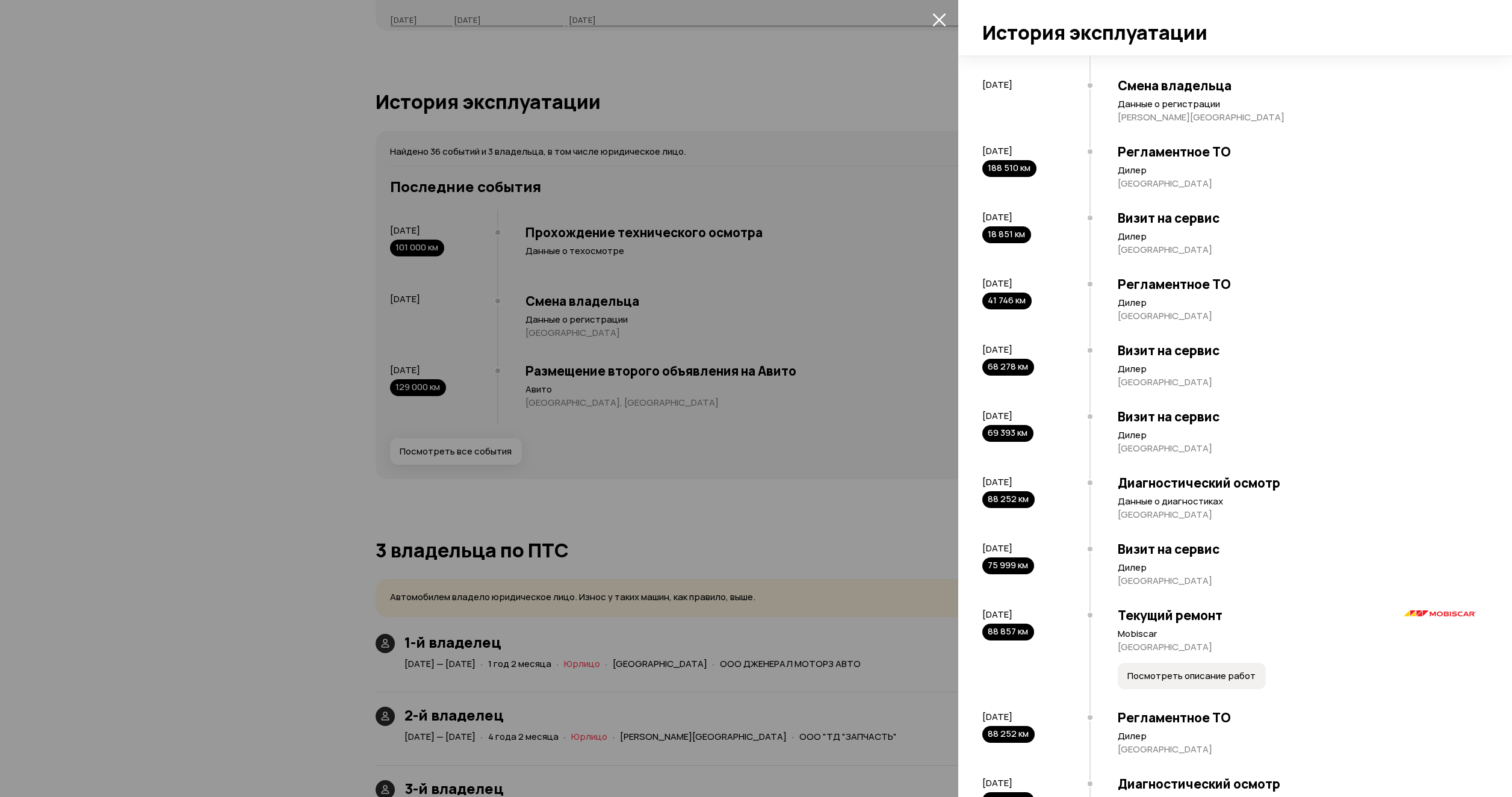
click at [939, 17] on icon "закрыть" at bounding box center [938, 19] width 13 height 13
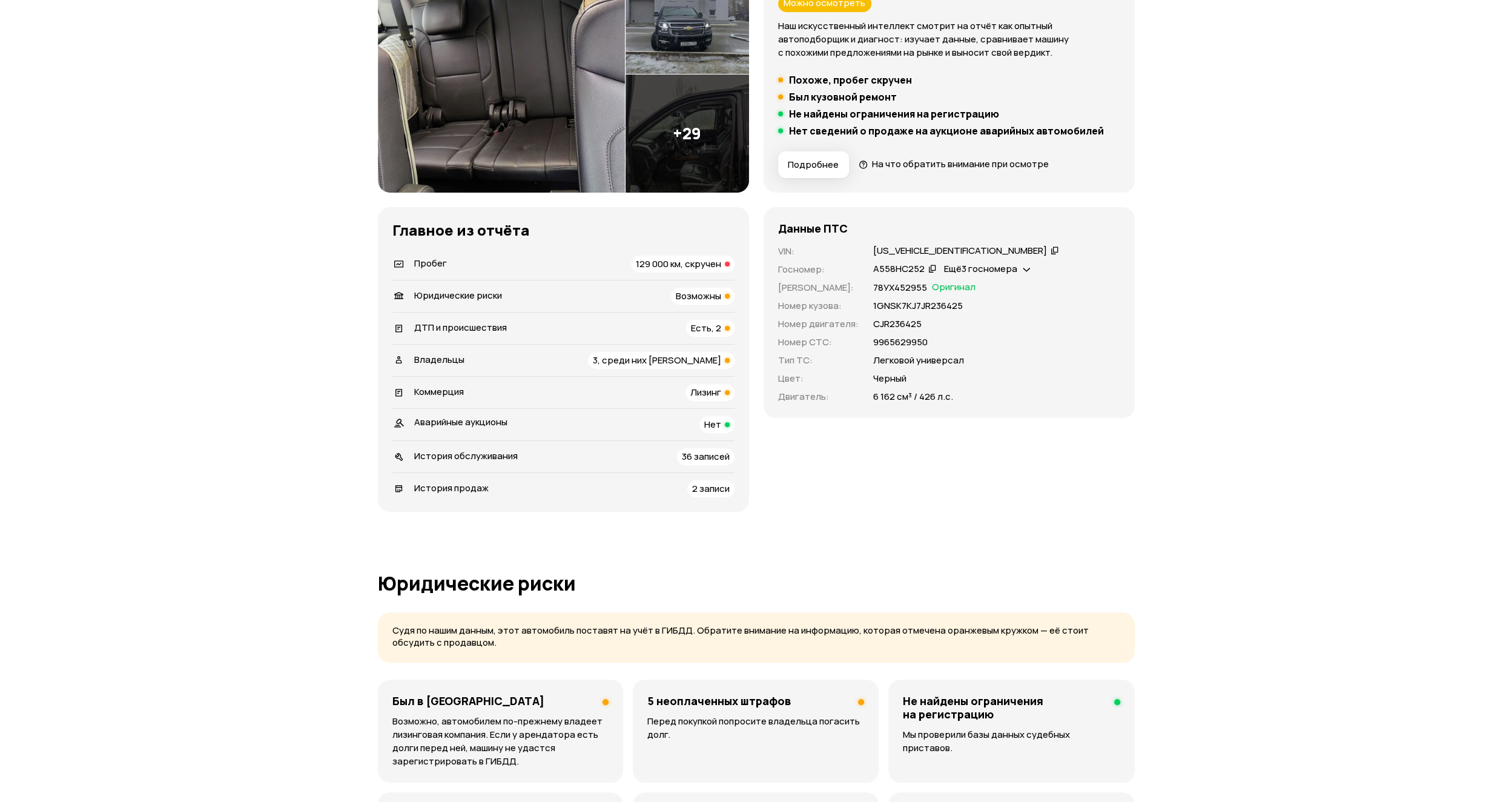
scroll to position [0, 0]
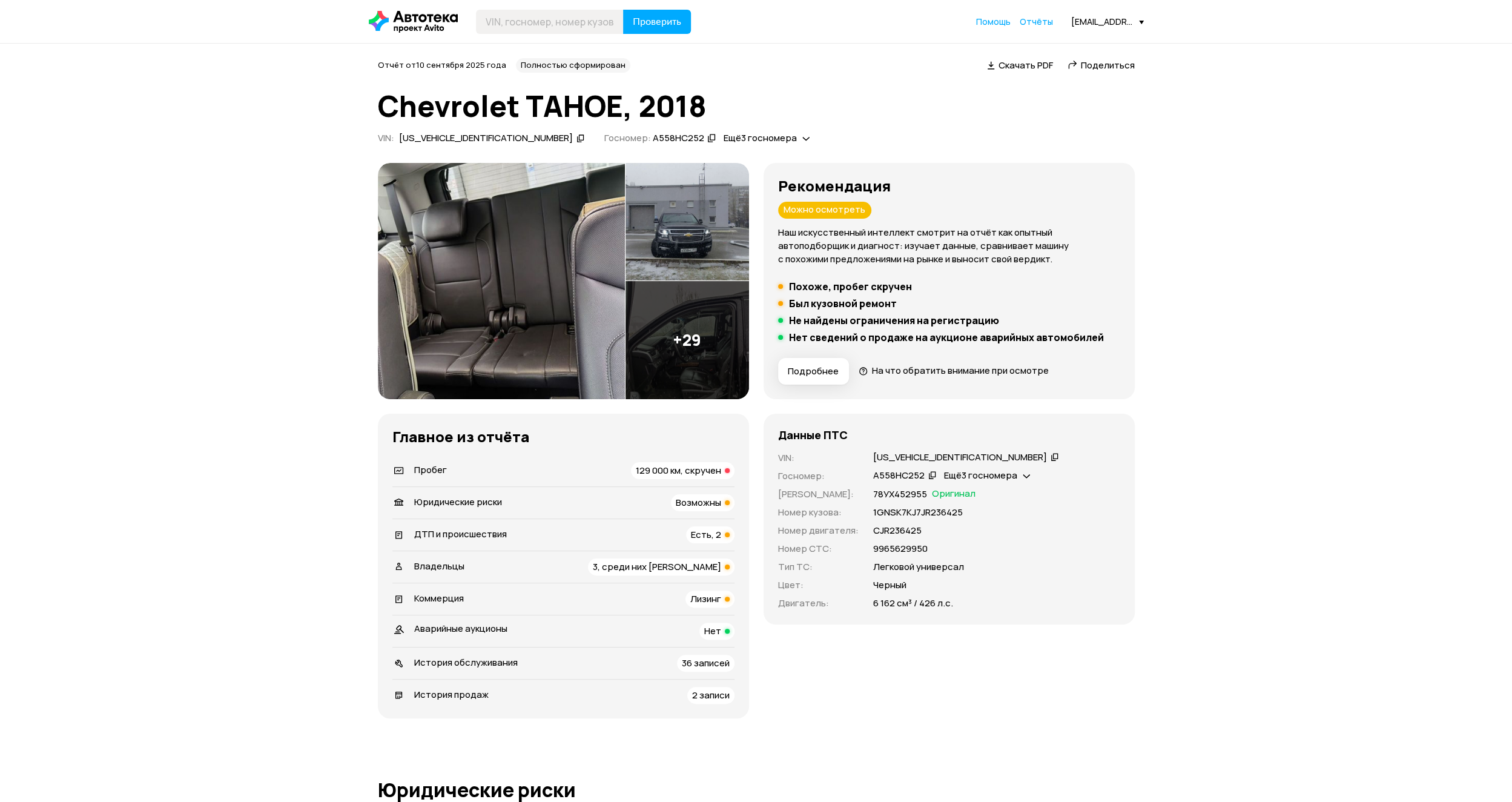
click at [716, 599] on span "Лизинг" at bounding box center [705, 599] width 31 height 13
click at [1051, 24] on span "Отчёты" at bounding box center [1037, 22] width 34 height 11
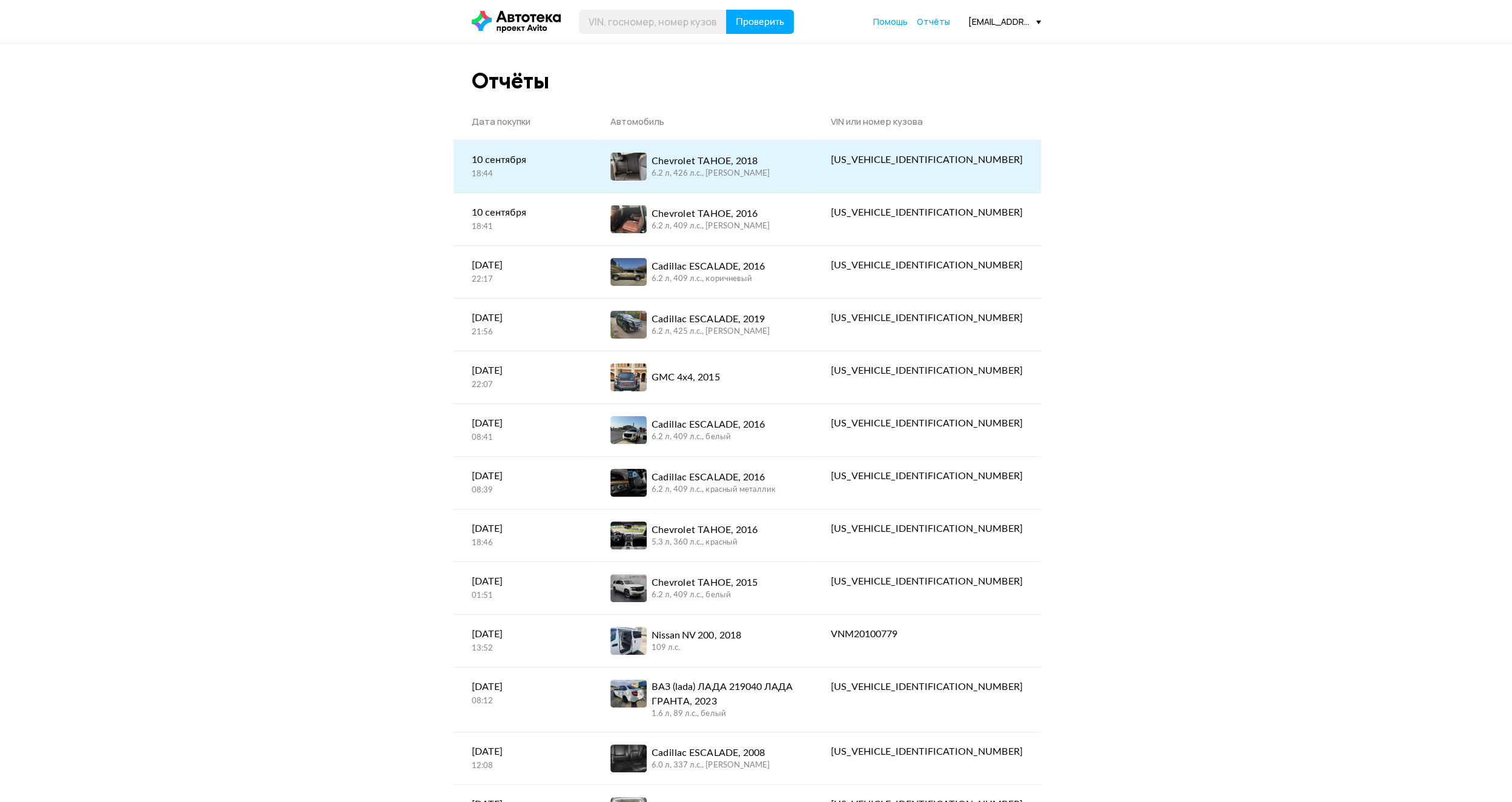
click at [760, 163] on div "Chevrolet TAHOE, 2018" at bounding box center [710, 161] width 117 height 14
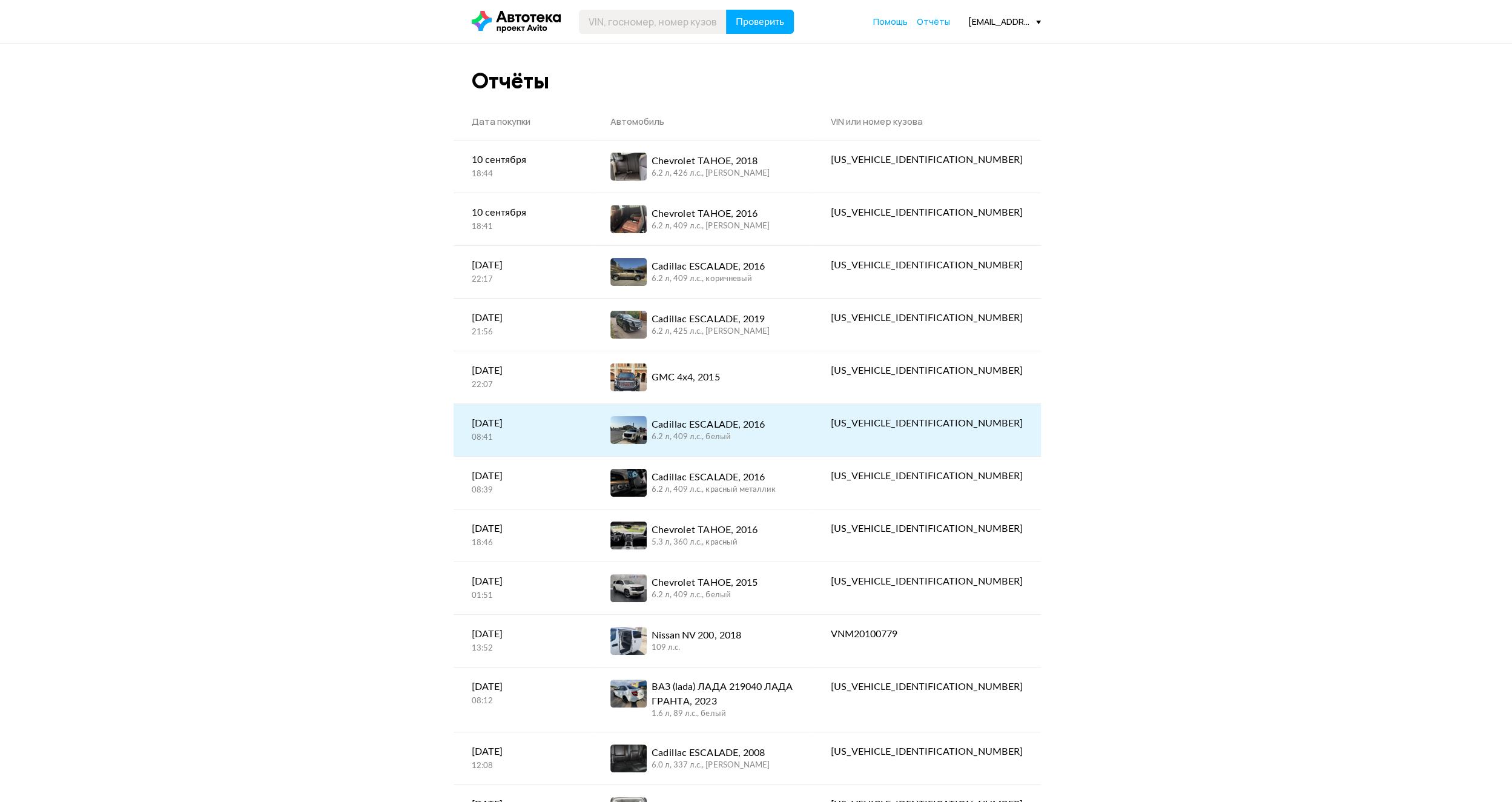
click at [647, 430] on span at bounding box center [628, 430] width 36 height 28
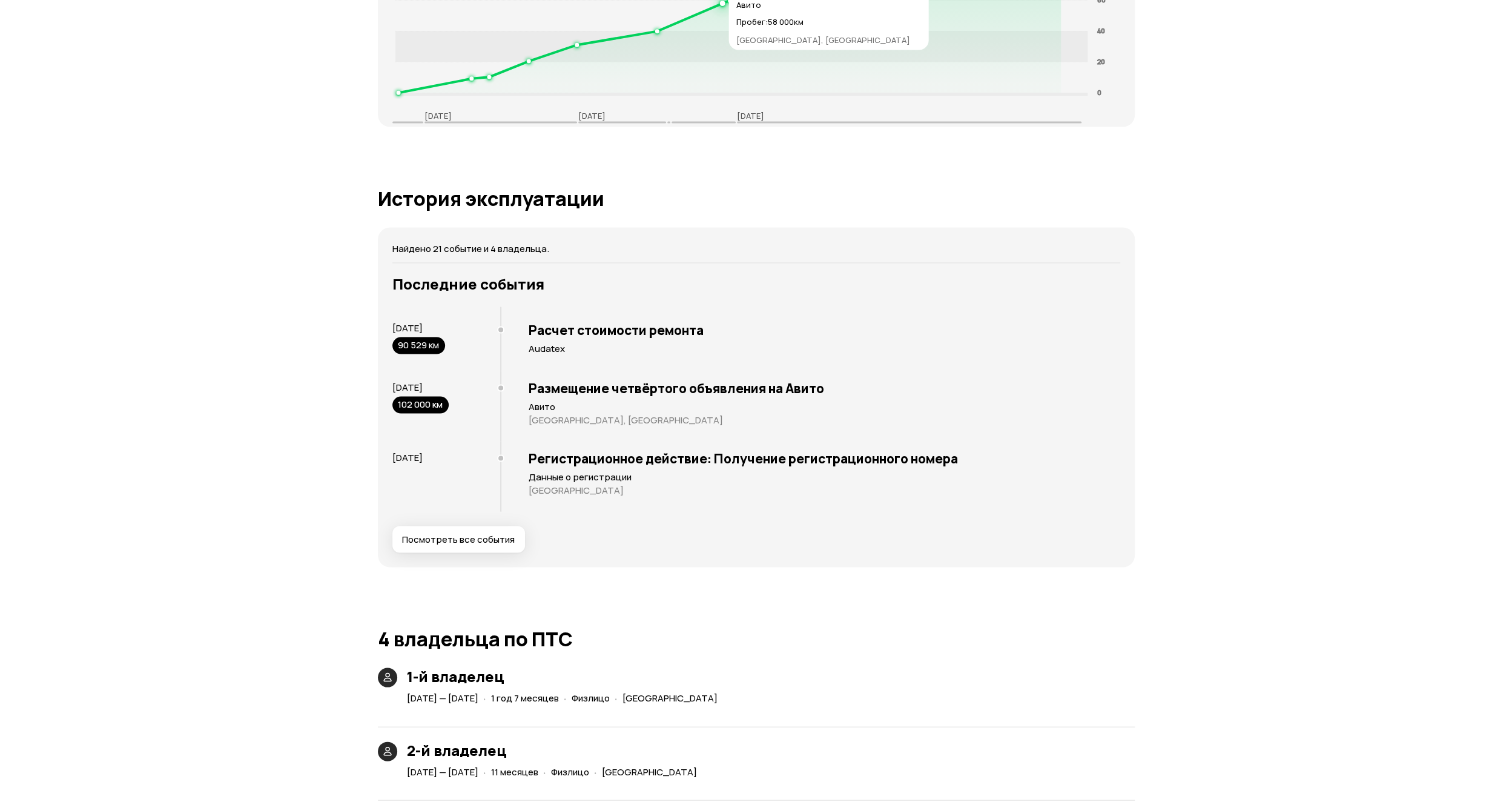
scroll to position [2181, 0]
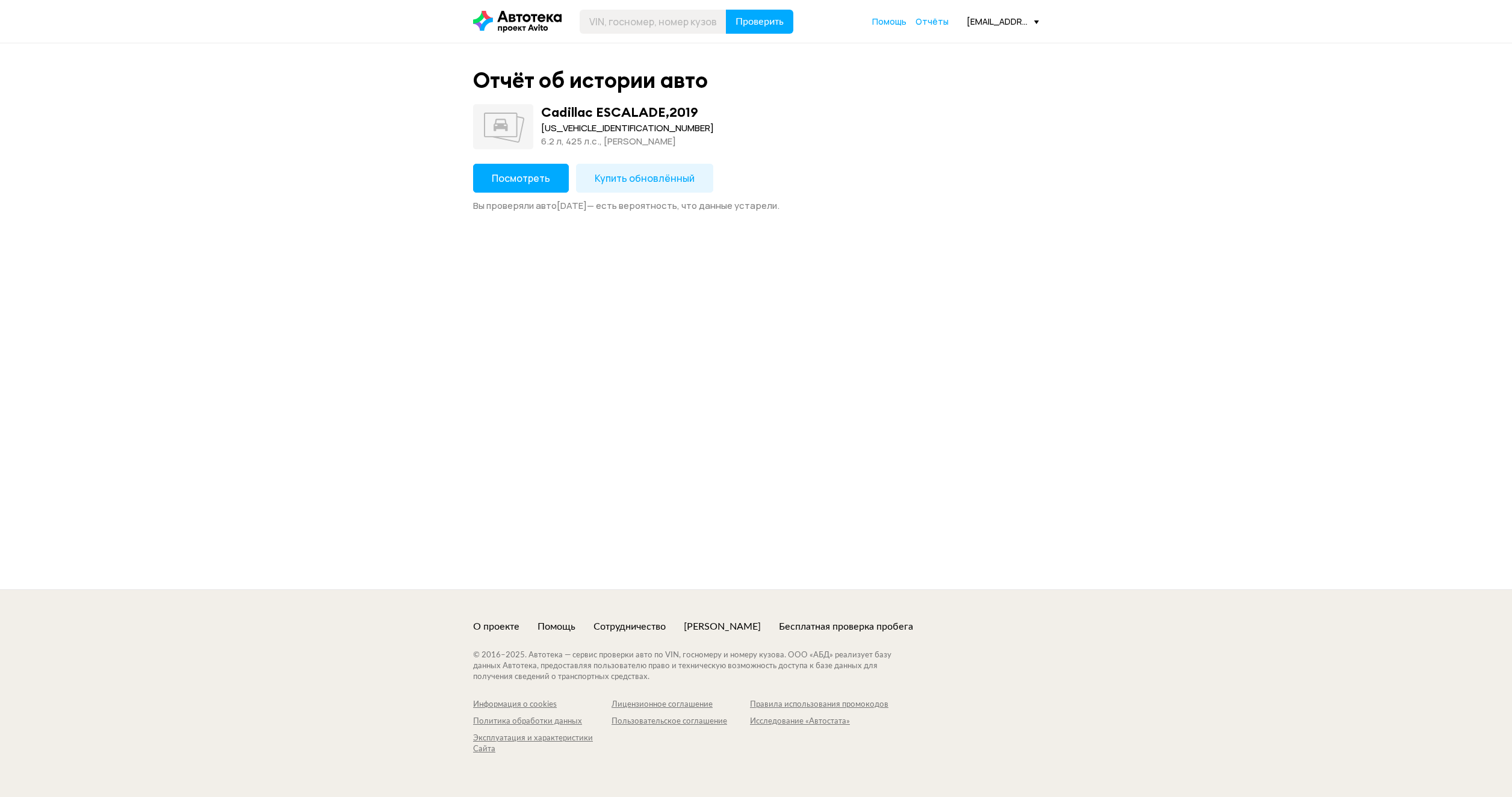
click at [509, 177] on span "Посмотреть" at bounding box center [521, 178] width 59 height 13
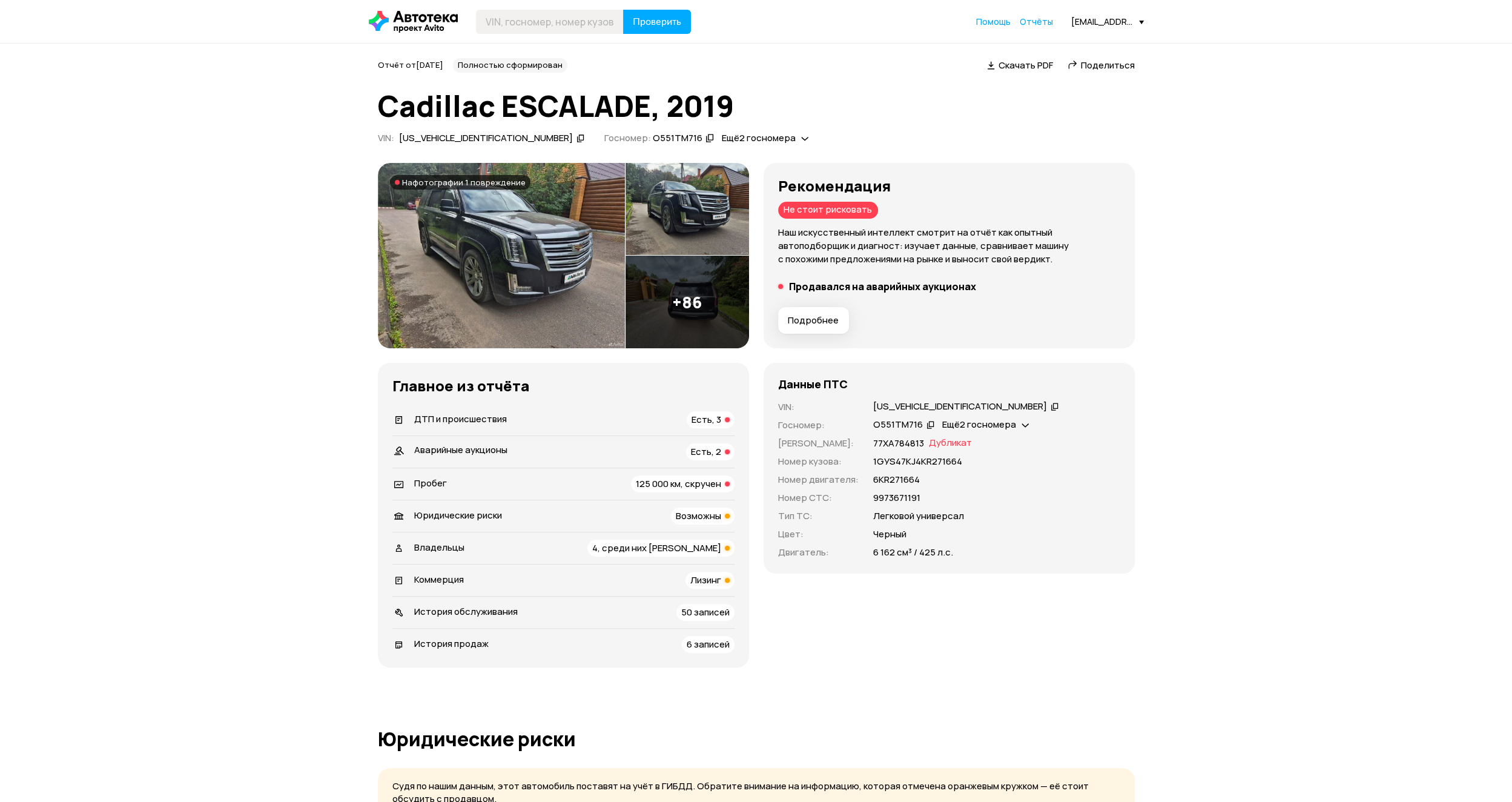
click at [685, 303] on img at bounding box center [687, 302] width 124 height 93
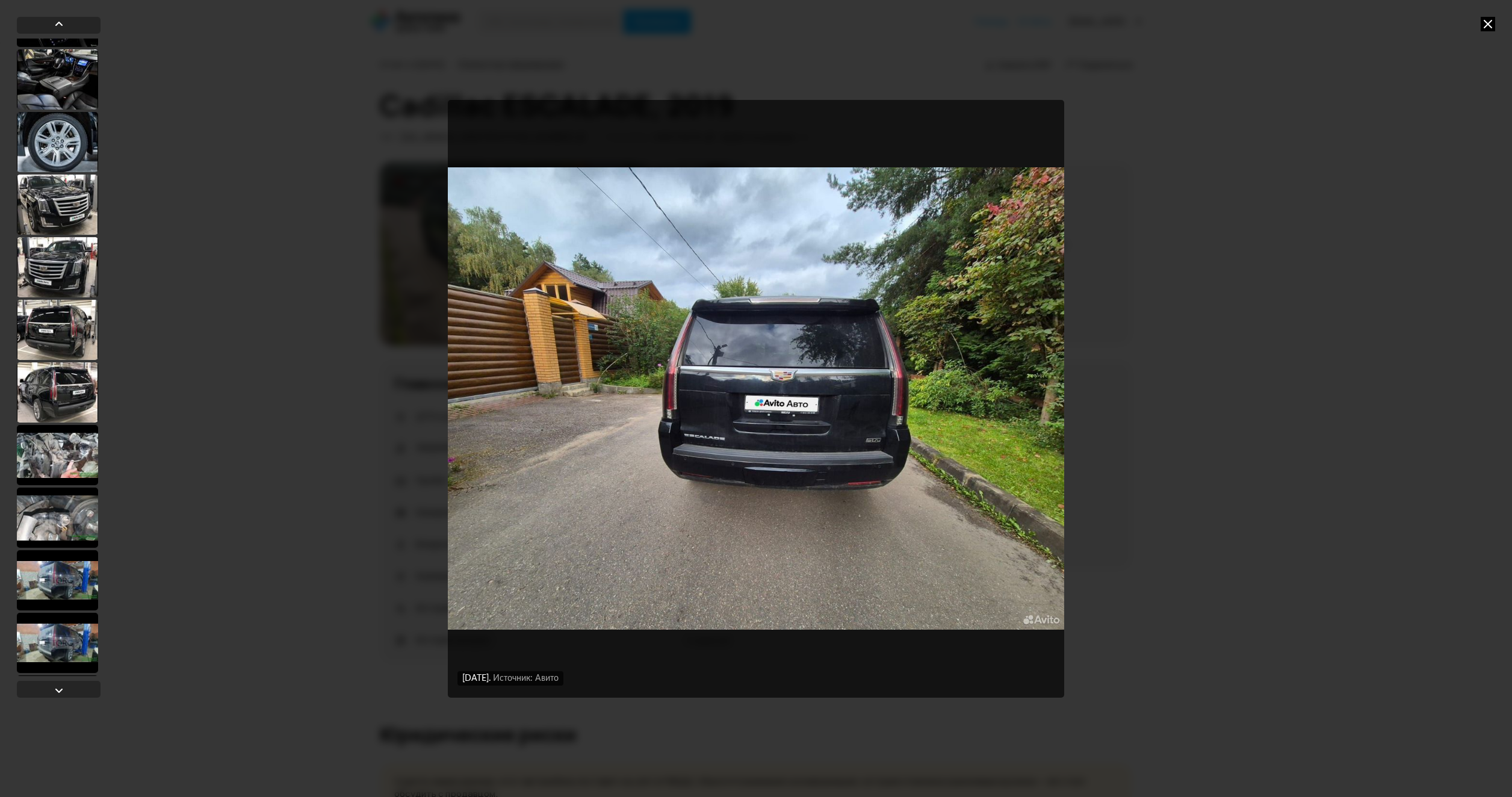
scroll to position [4815, 0]
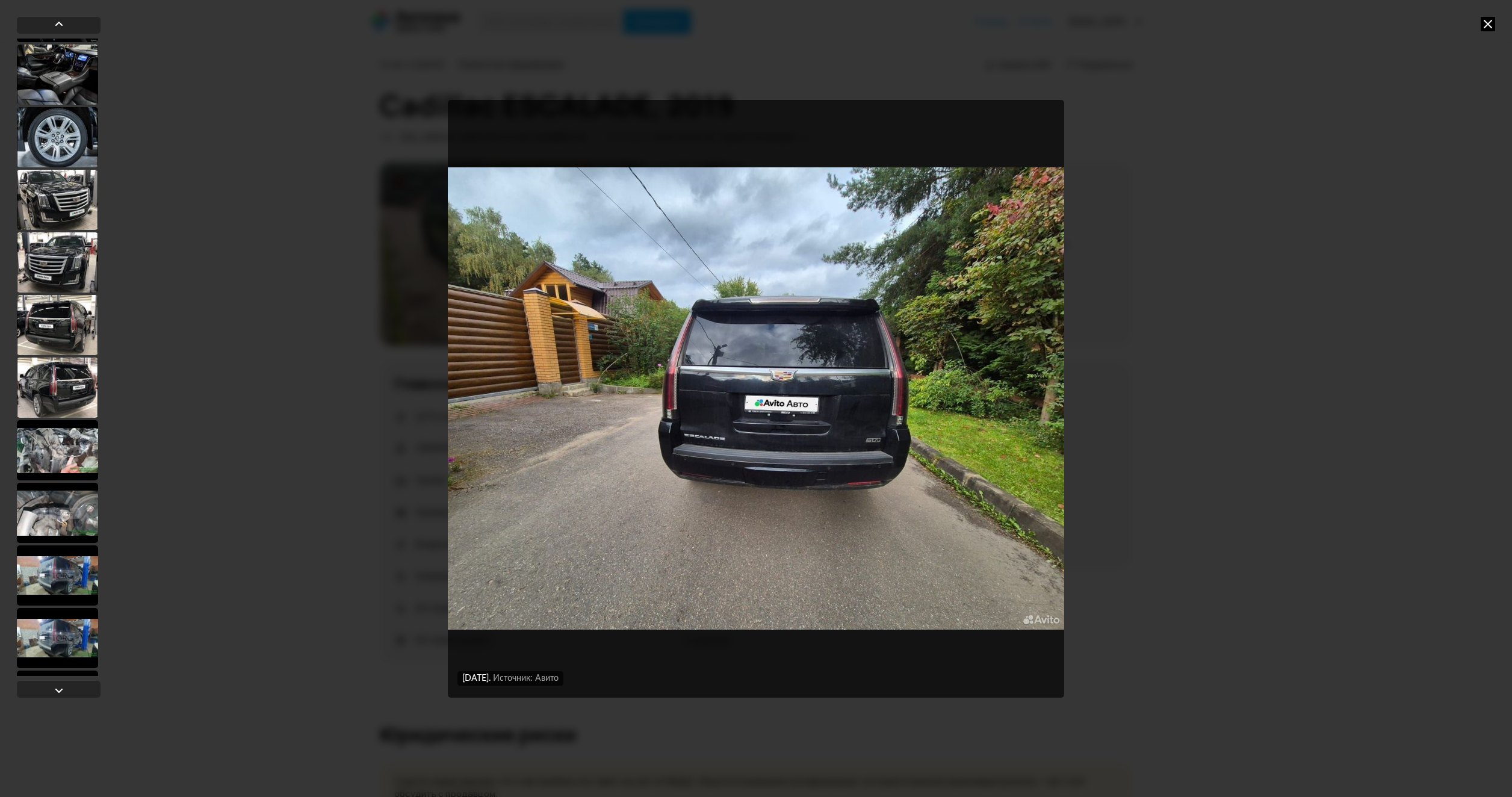
click at [79, 449] on div at bounding box center [57, 450] width 81 height 60
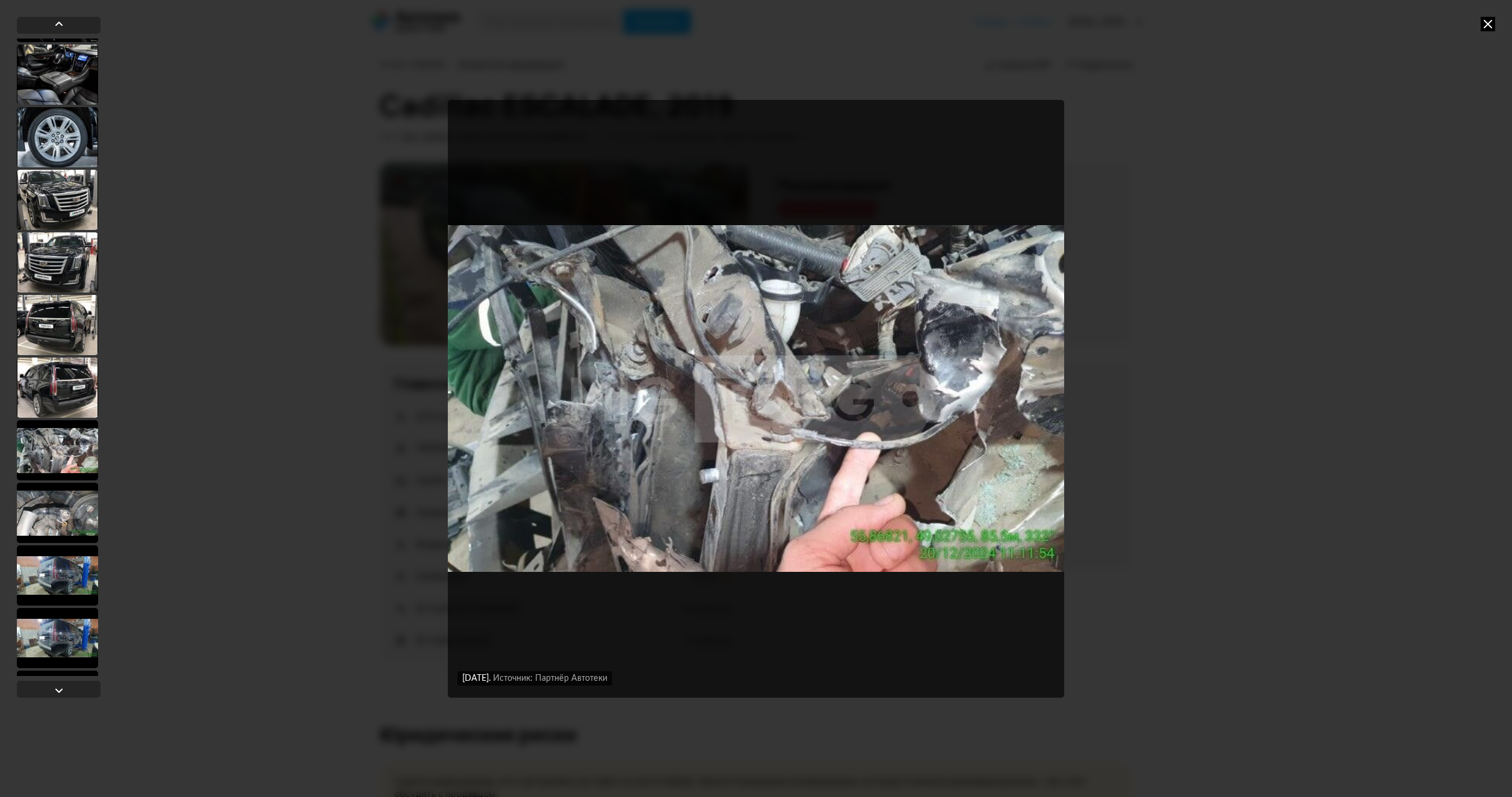
scroll to position [4814, 0]
click at [51, 687] on div at bounding box center [58, 689] width 83 height 17
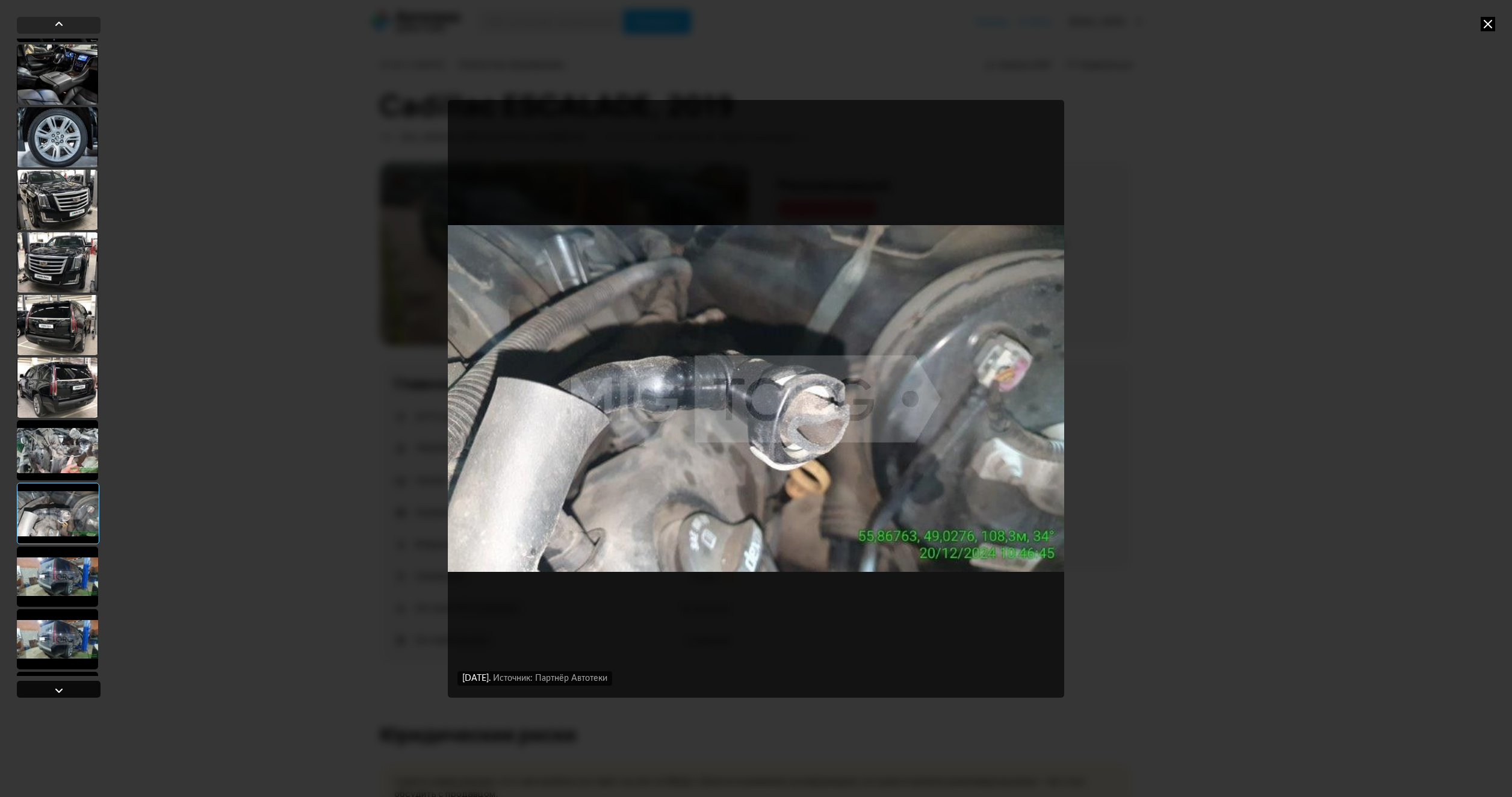
click at [51, 687] on div at bounding box center [58, 689] width 83 height 17
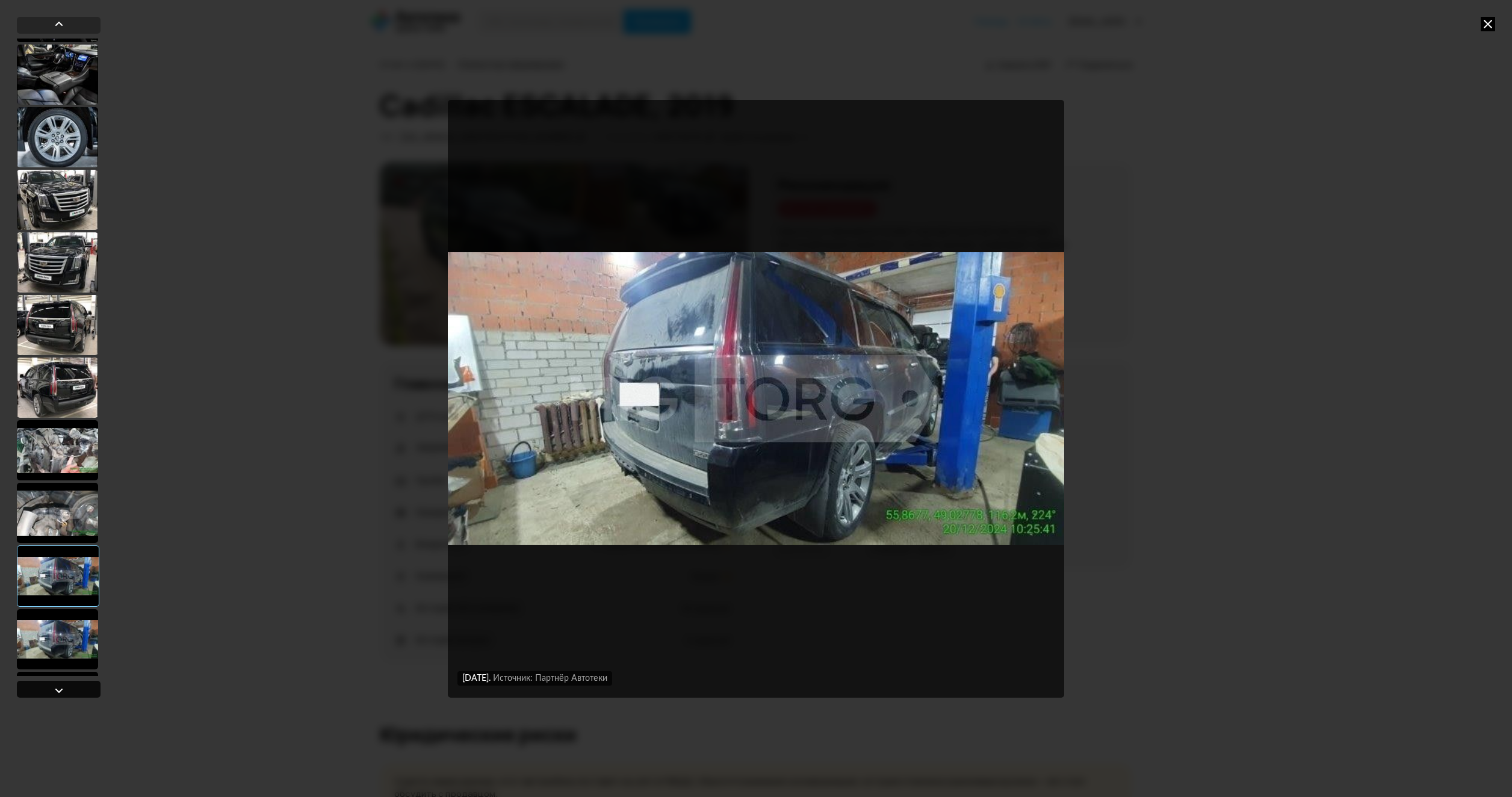
click at [51, 687] on div at bounding box center [58, 689] width 83 height 17
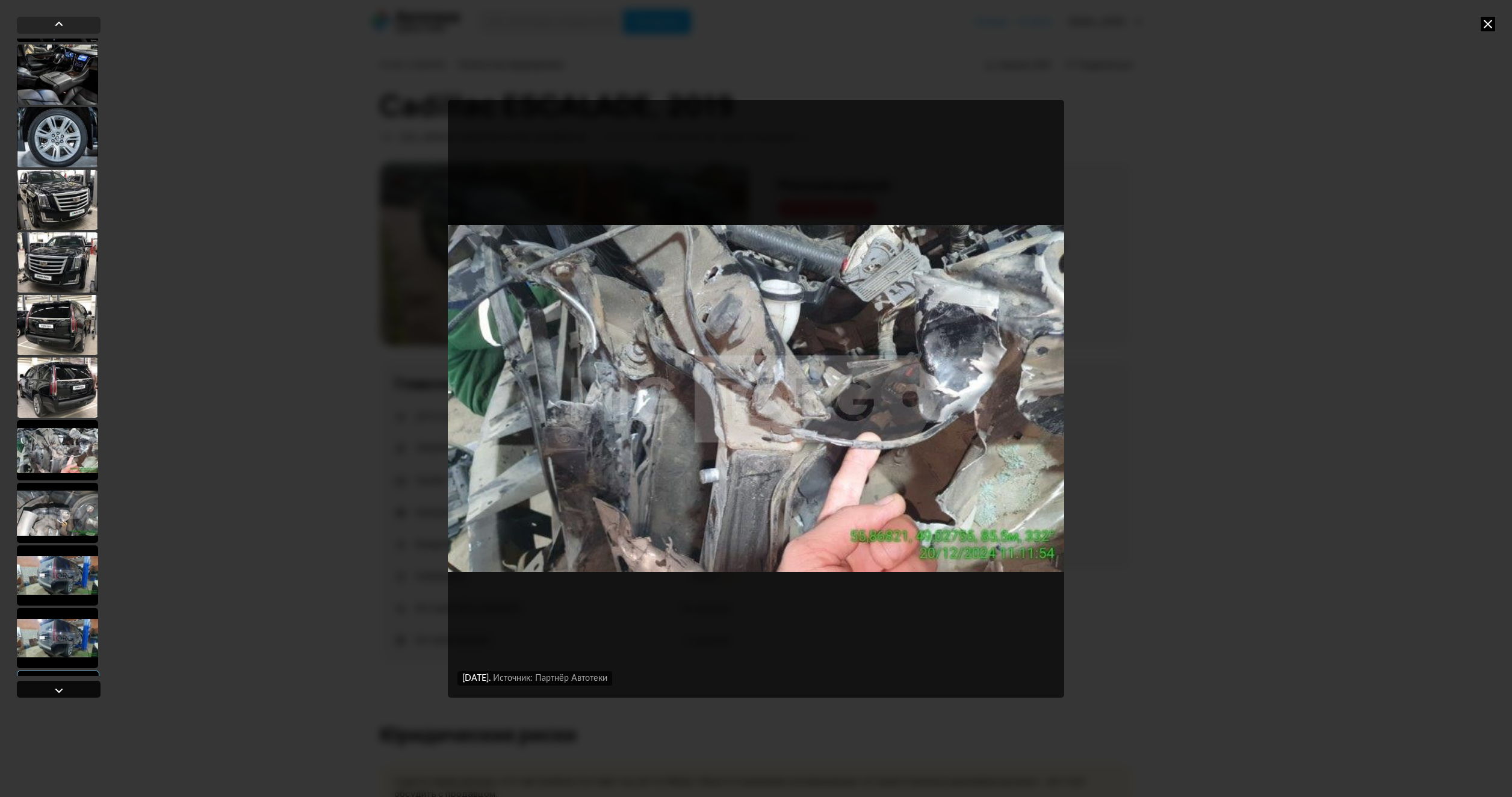
click at [51, 687] on div at bounding box center [58, 689] width 83 height 17
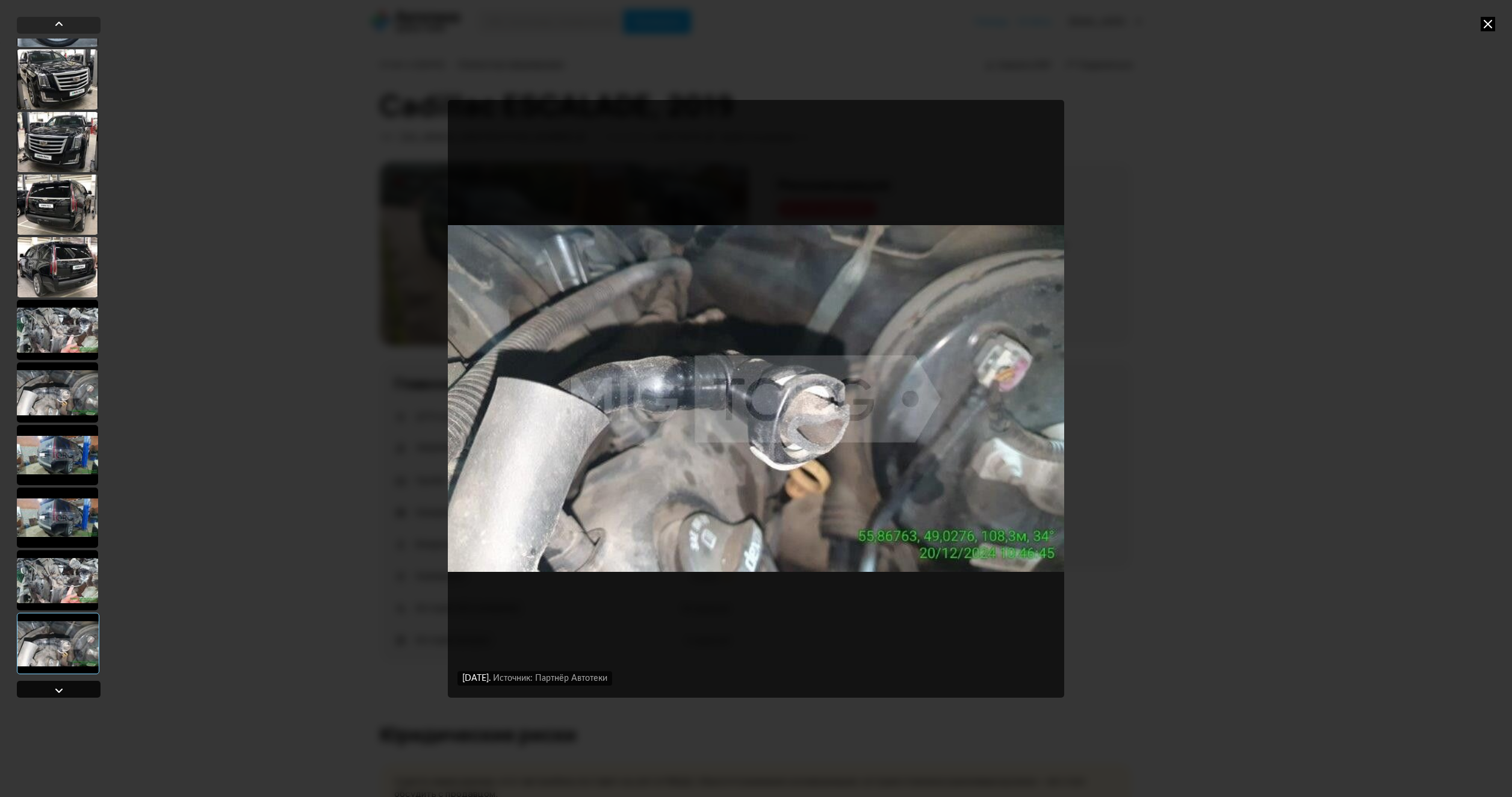
click at [51, 687] on div at bounding box center [58, 689] width 83 height 17
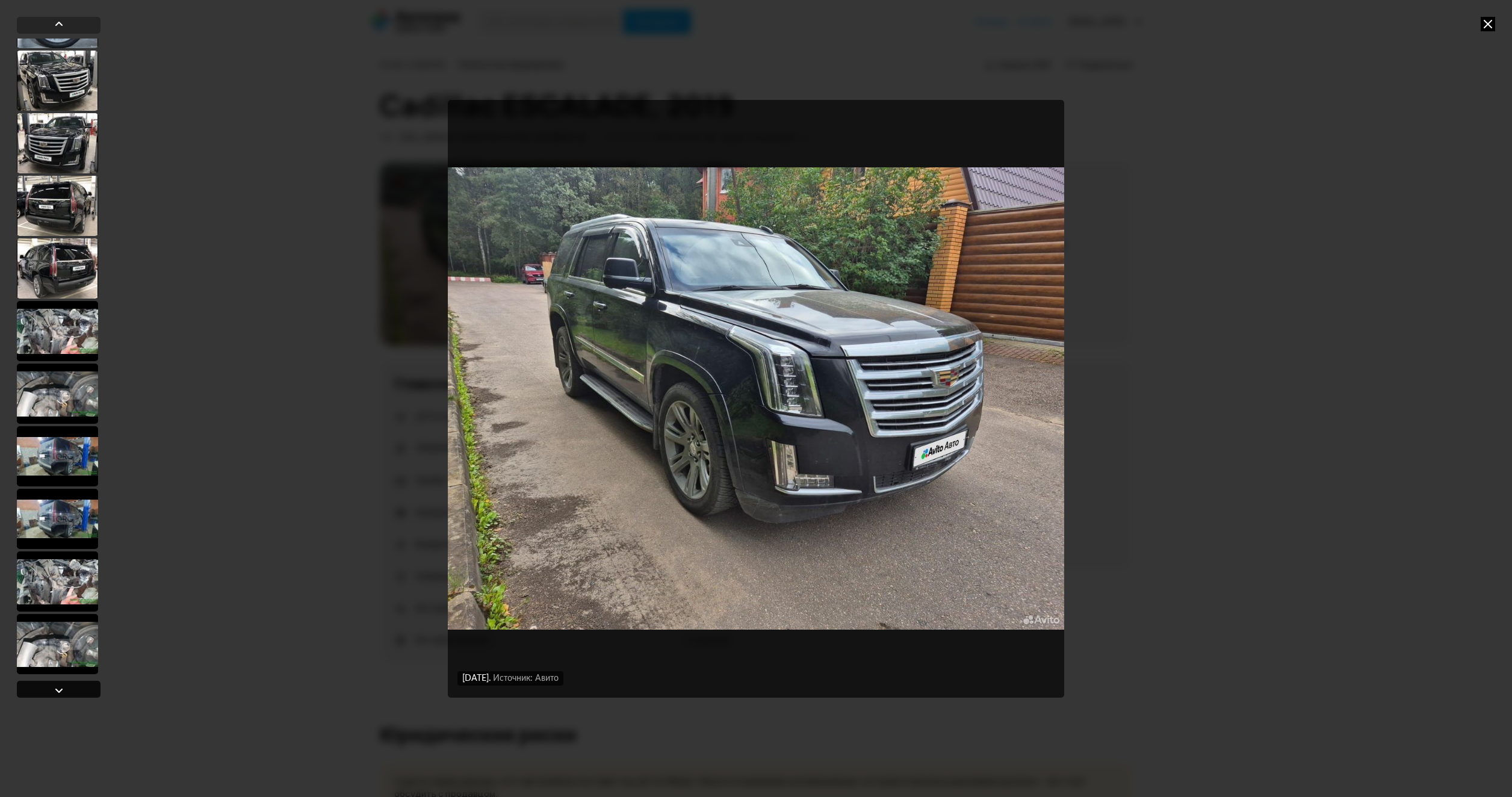
click at [51, 687] on div at bounding box center [58, 689] width 83 height 17
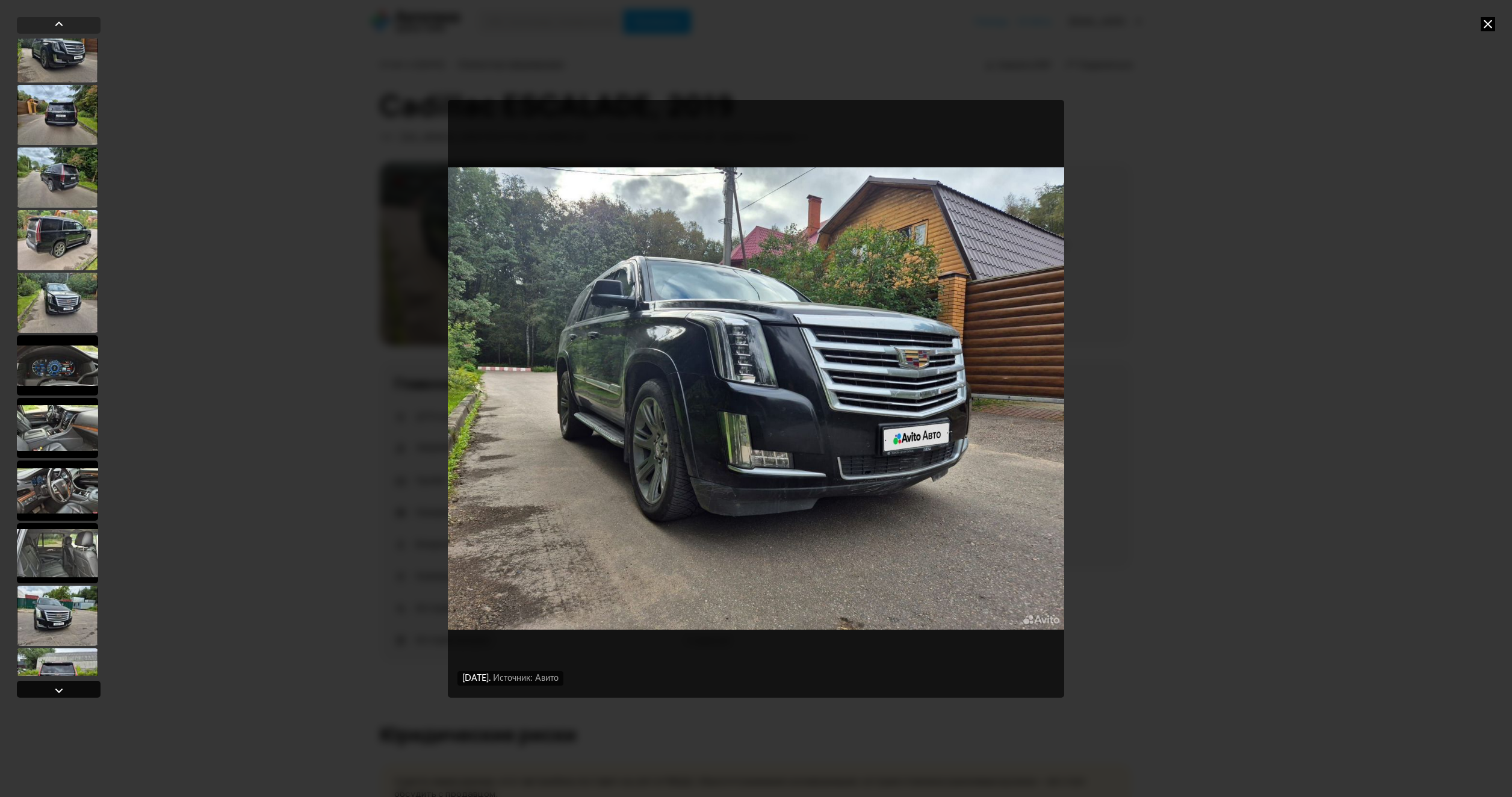
scroll to position [79, 0]
click at [51, 687] on div at bounding box center [58, 689] width 83 height 17
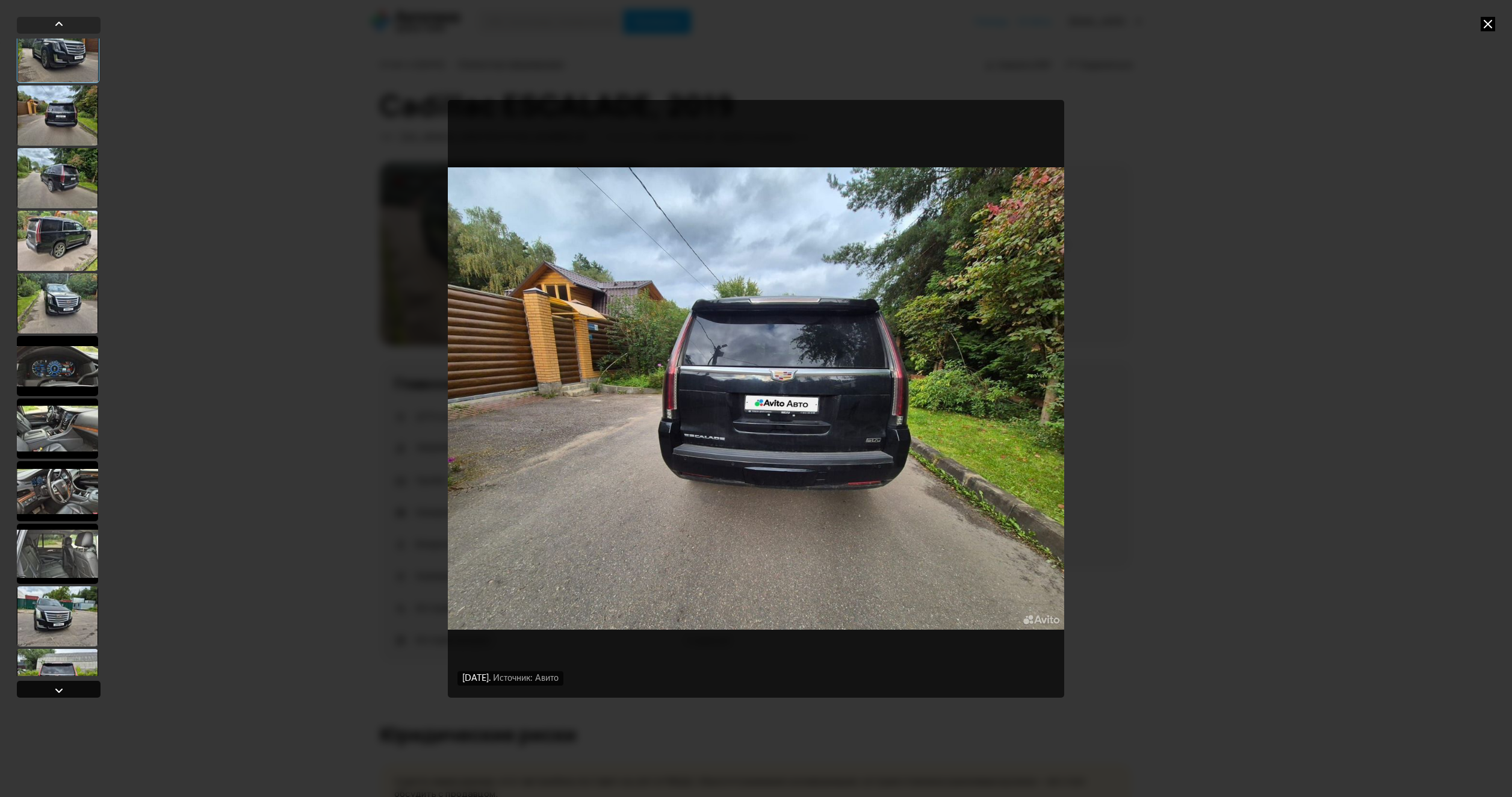
click at [51, 687] on div at bounding box center [58, 689] width 83 height 17
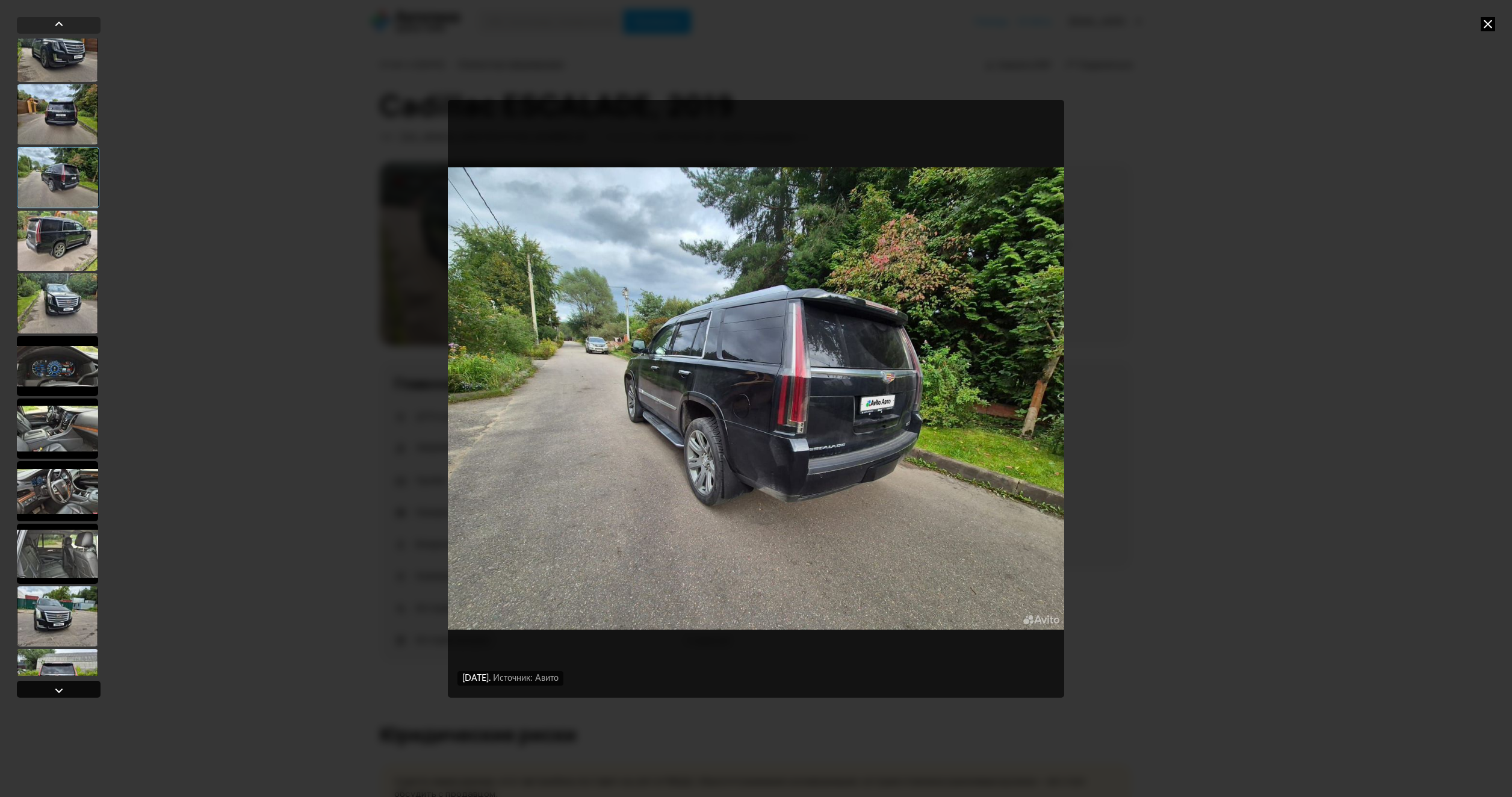
click at [51, 687] on div at bounding box center [58, 689] width 83 height 17
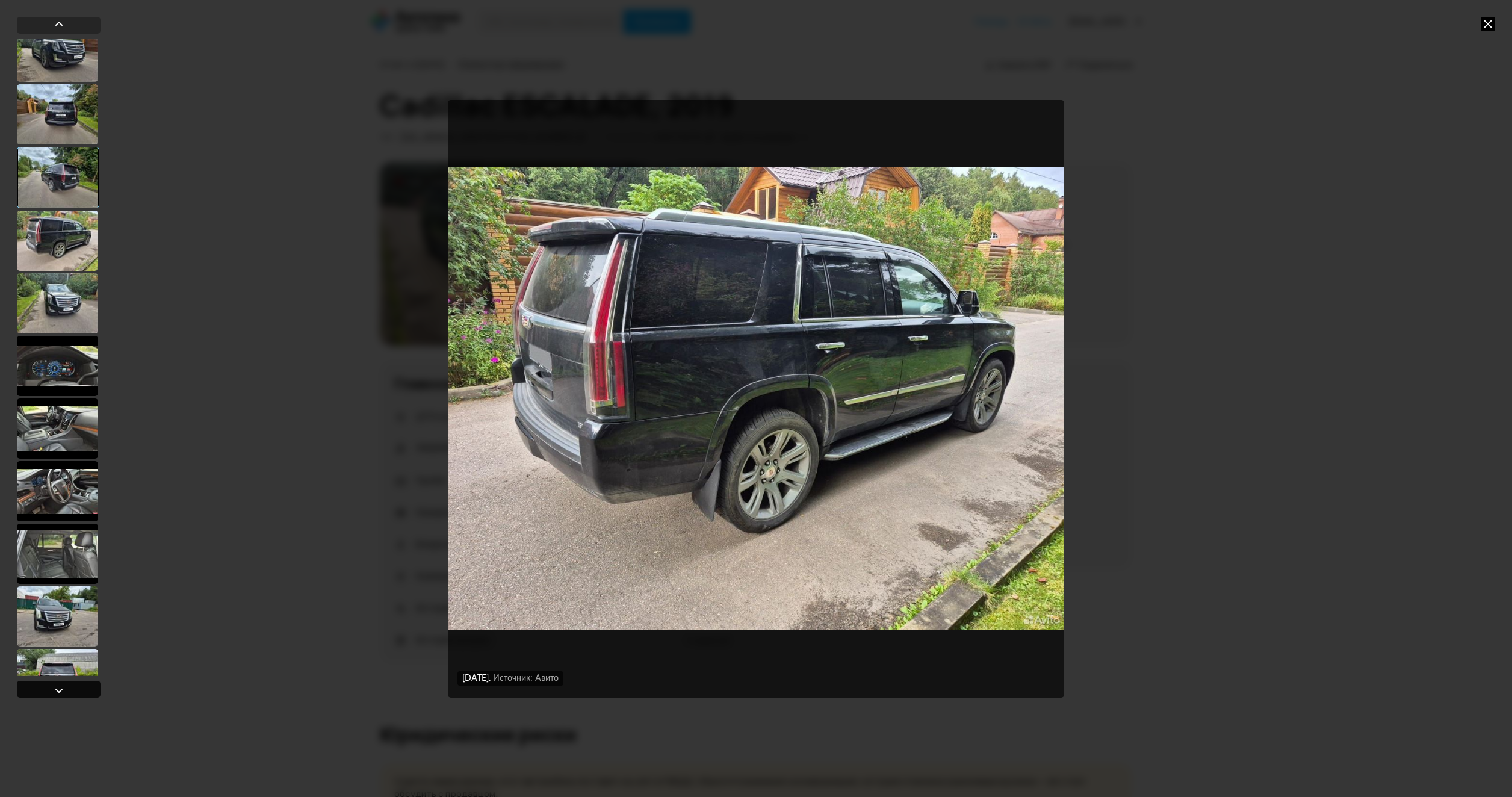
click at [51, 687] on div at bounding box center [58, 689] width 83 height 17
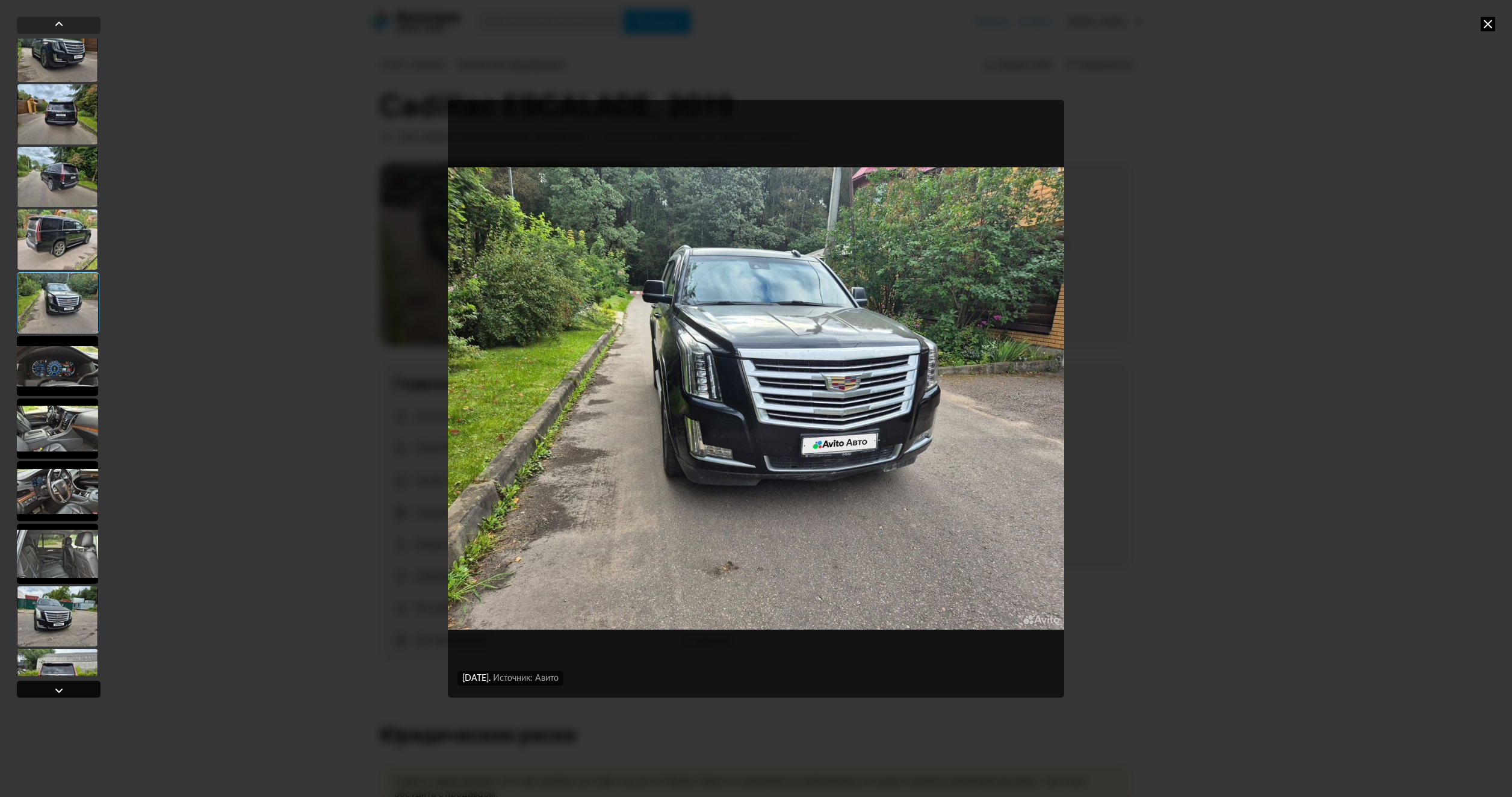
click at [51, 687] on div at bounding box center [58, 689] width 83 height 17
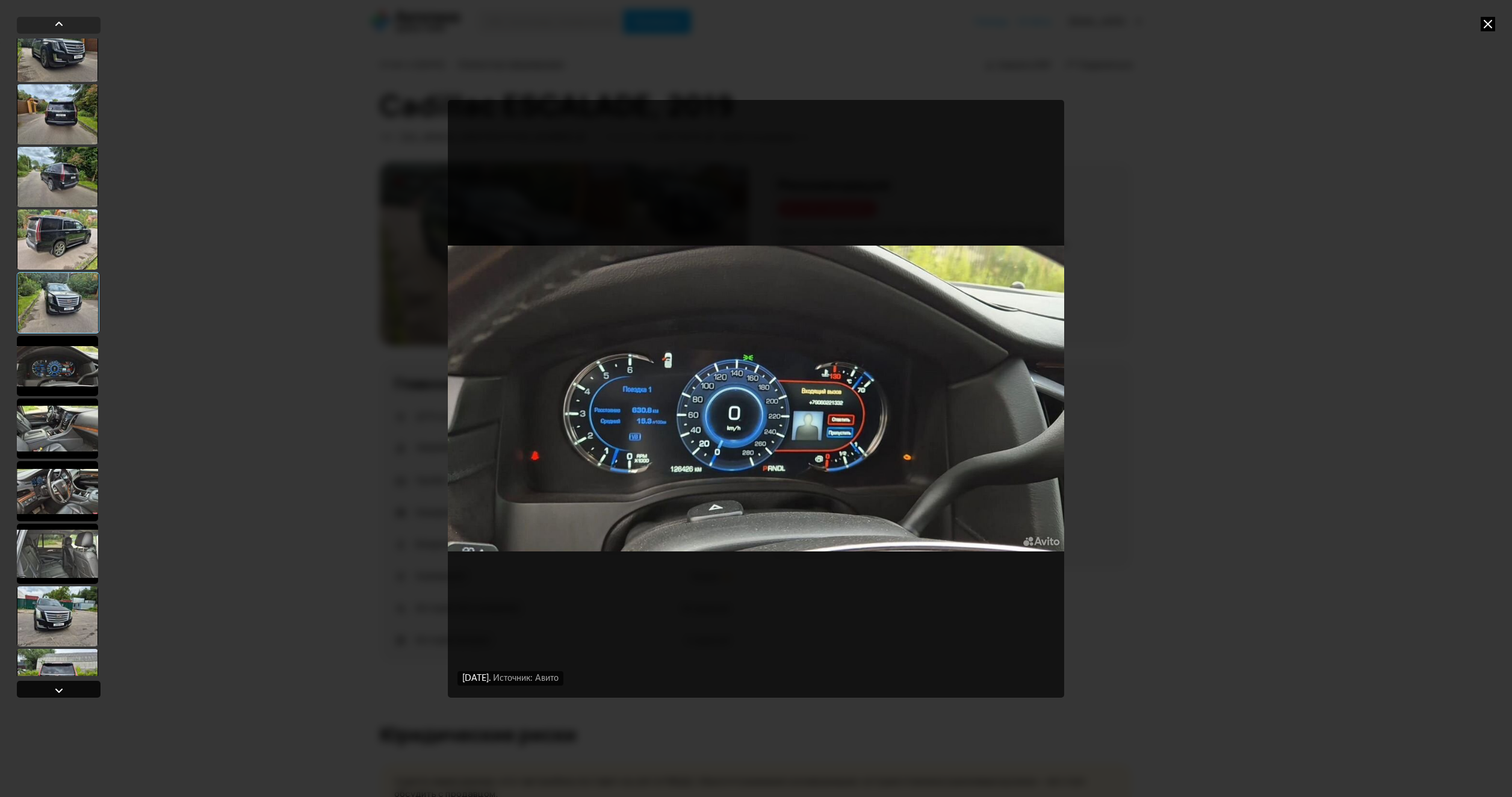
click at [51, 687] on div at bounding box center [58, 689] width 83 height 17
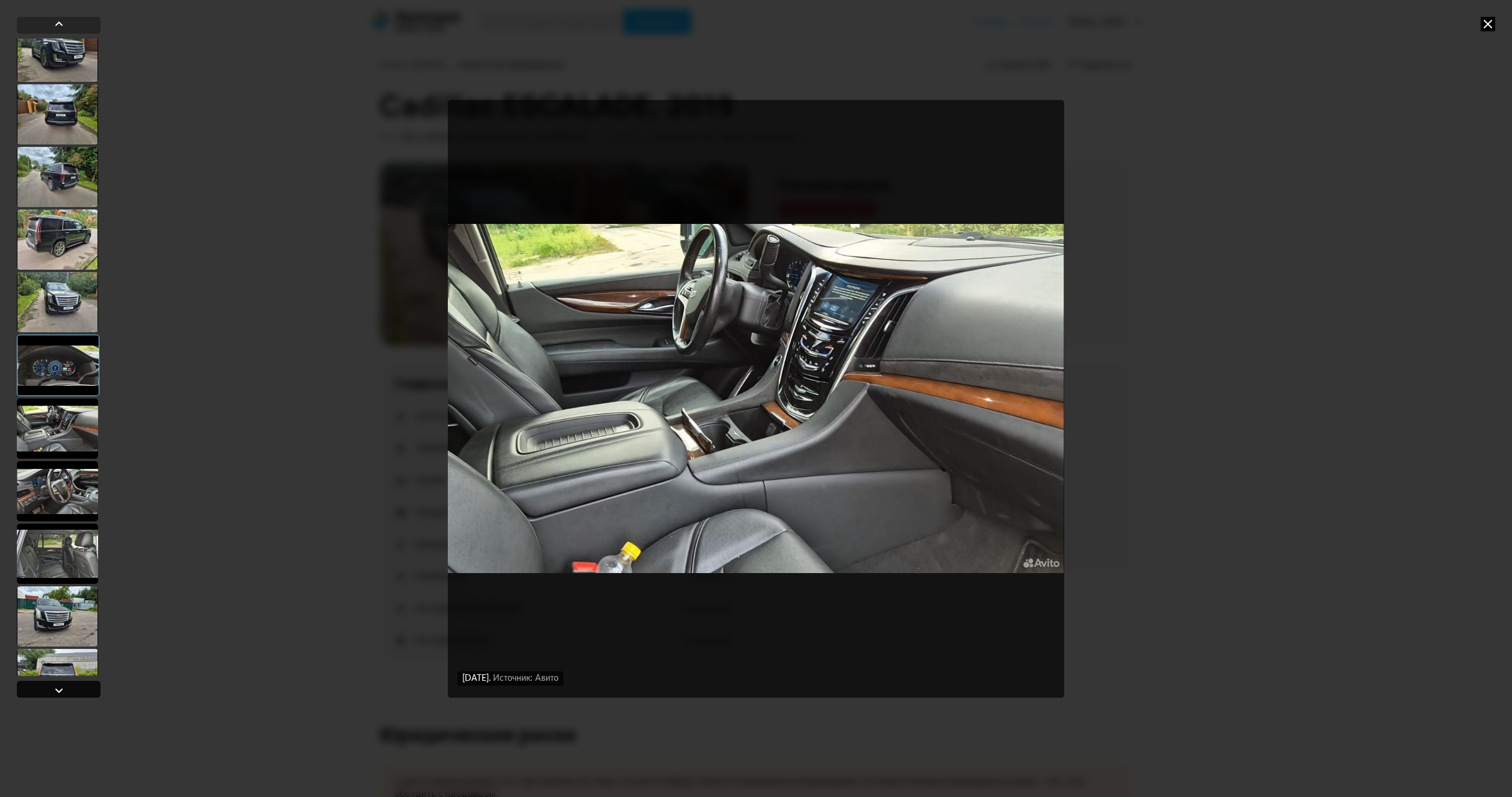
click at [51, 687] on div at bounding box center [58, 689] width 83 height 17
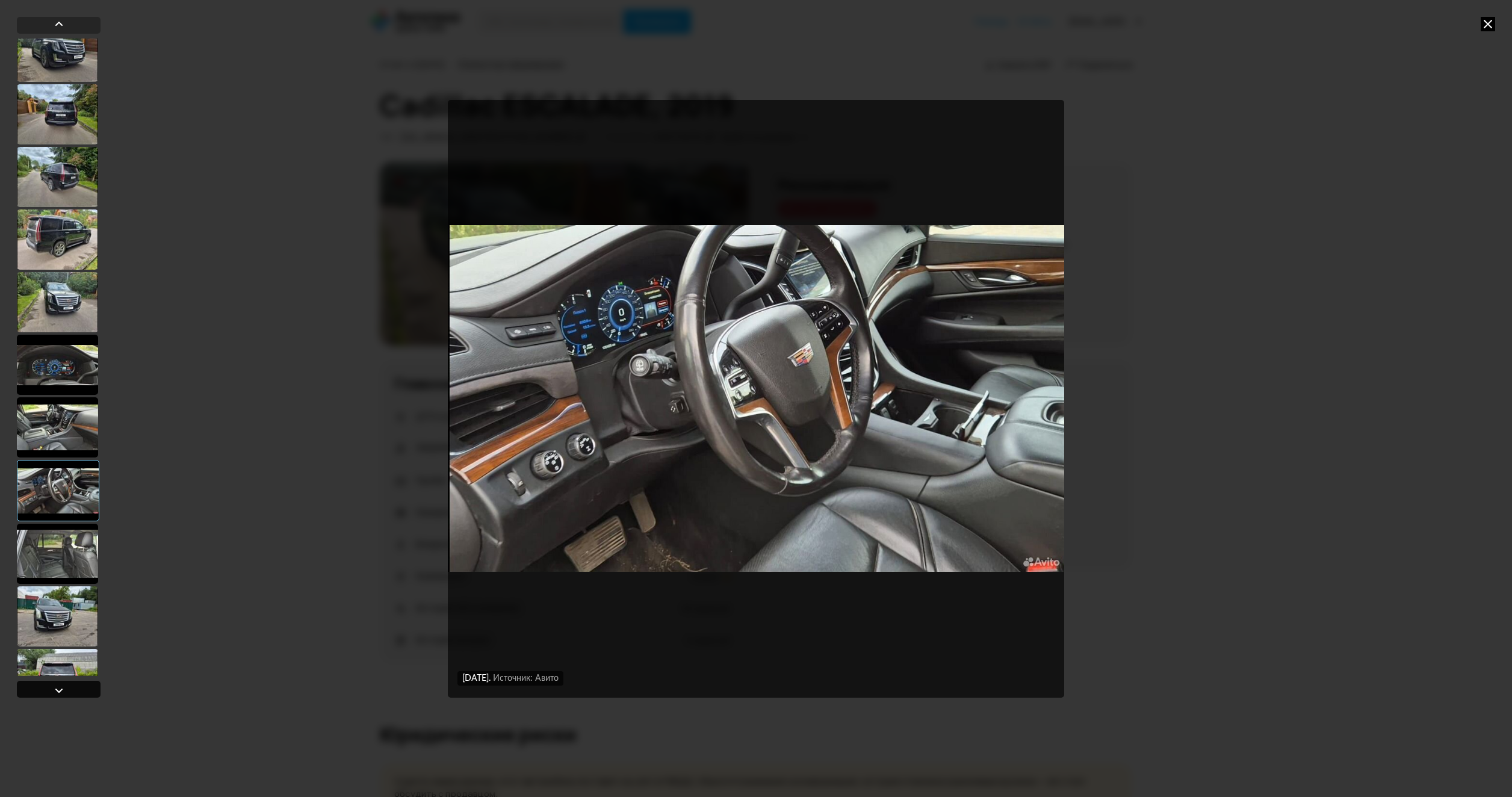
click at [51, 687] on div at bounding box center [58, 689] width 83 height 17
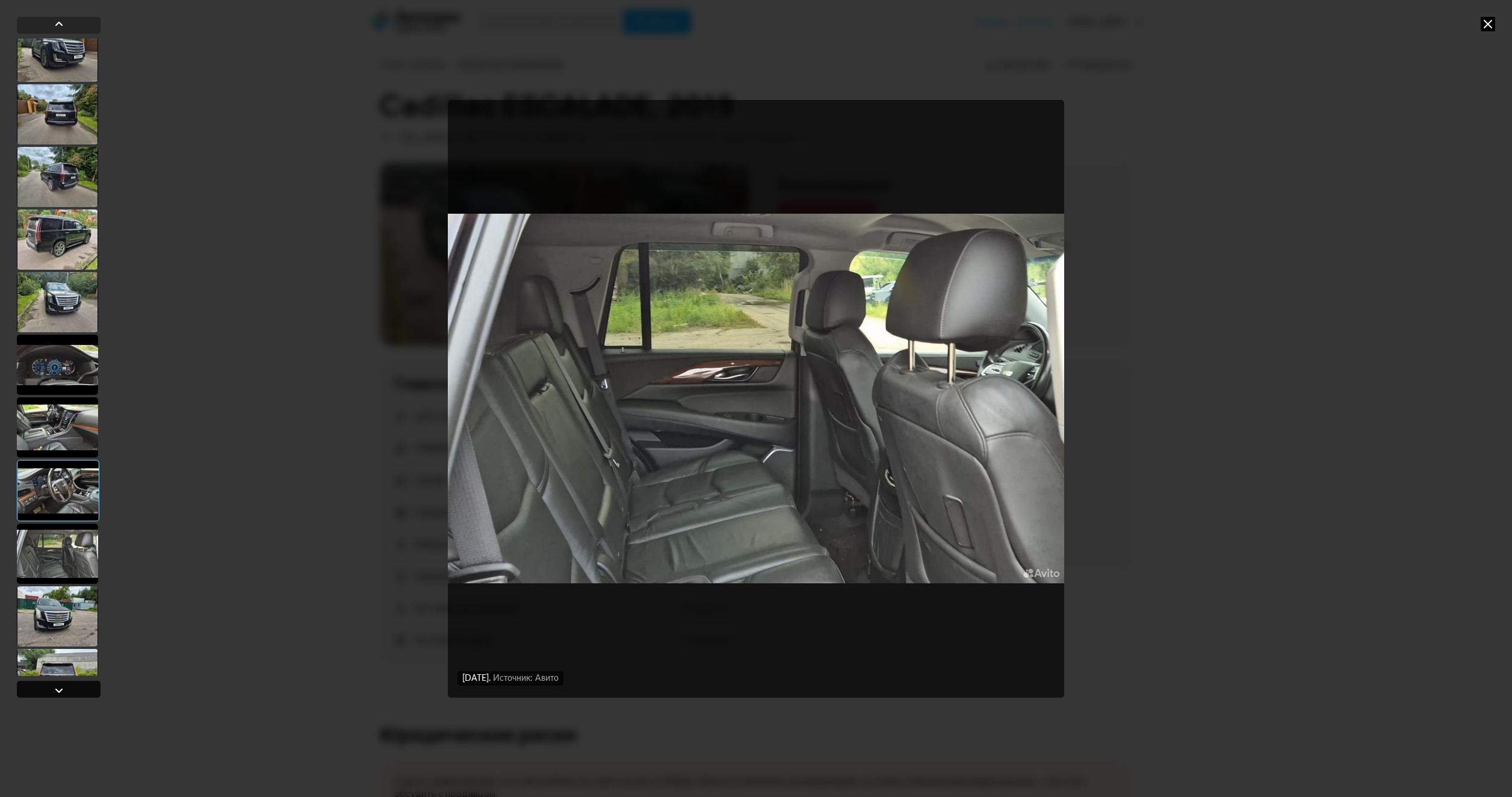
click at [51, 687] on div at bounding box center [58, 689] width 83 height 17
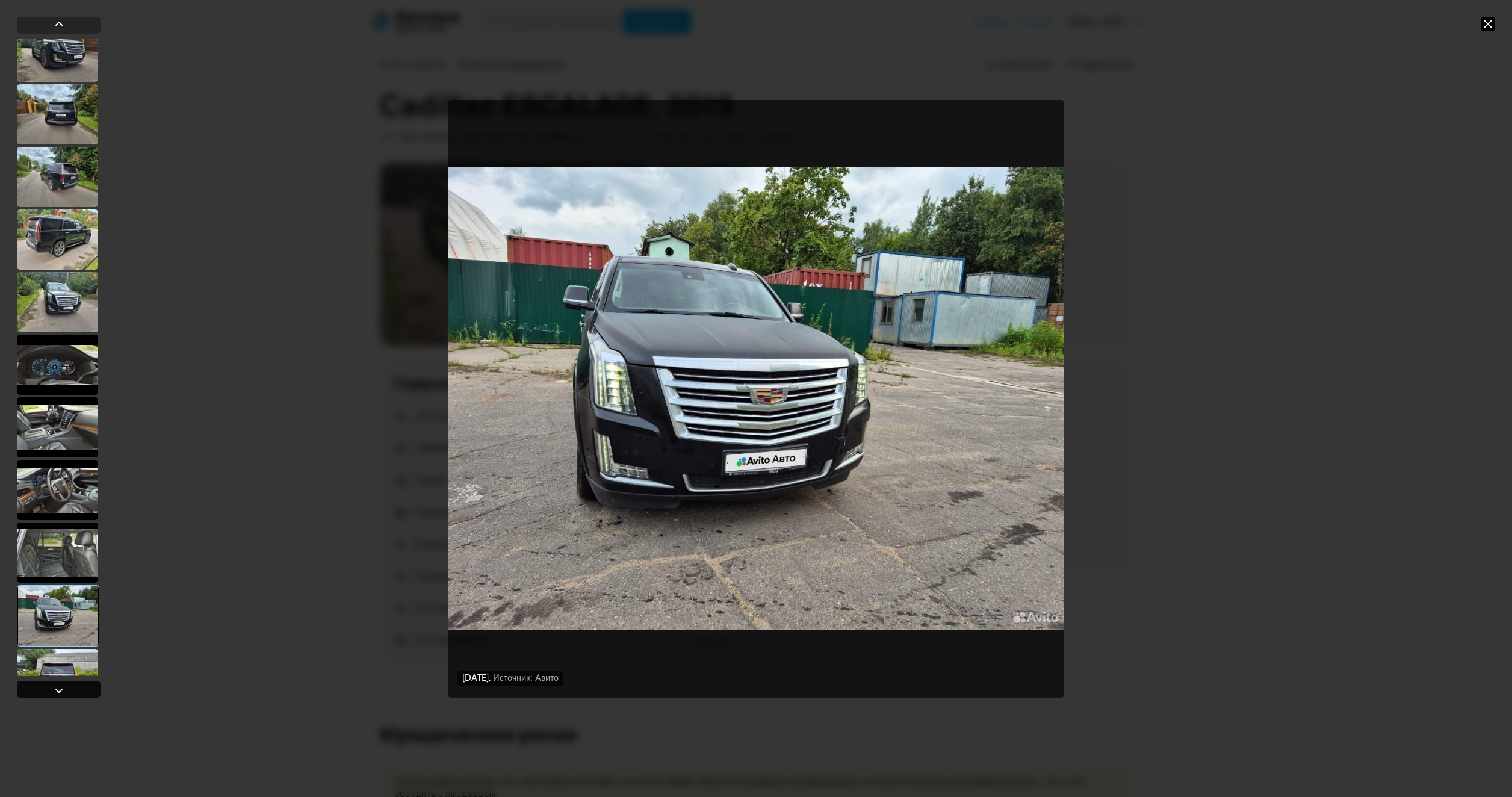
click at [51, 687] on div at bounding box center [58, 689] width 83 height 17
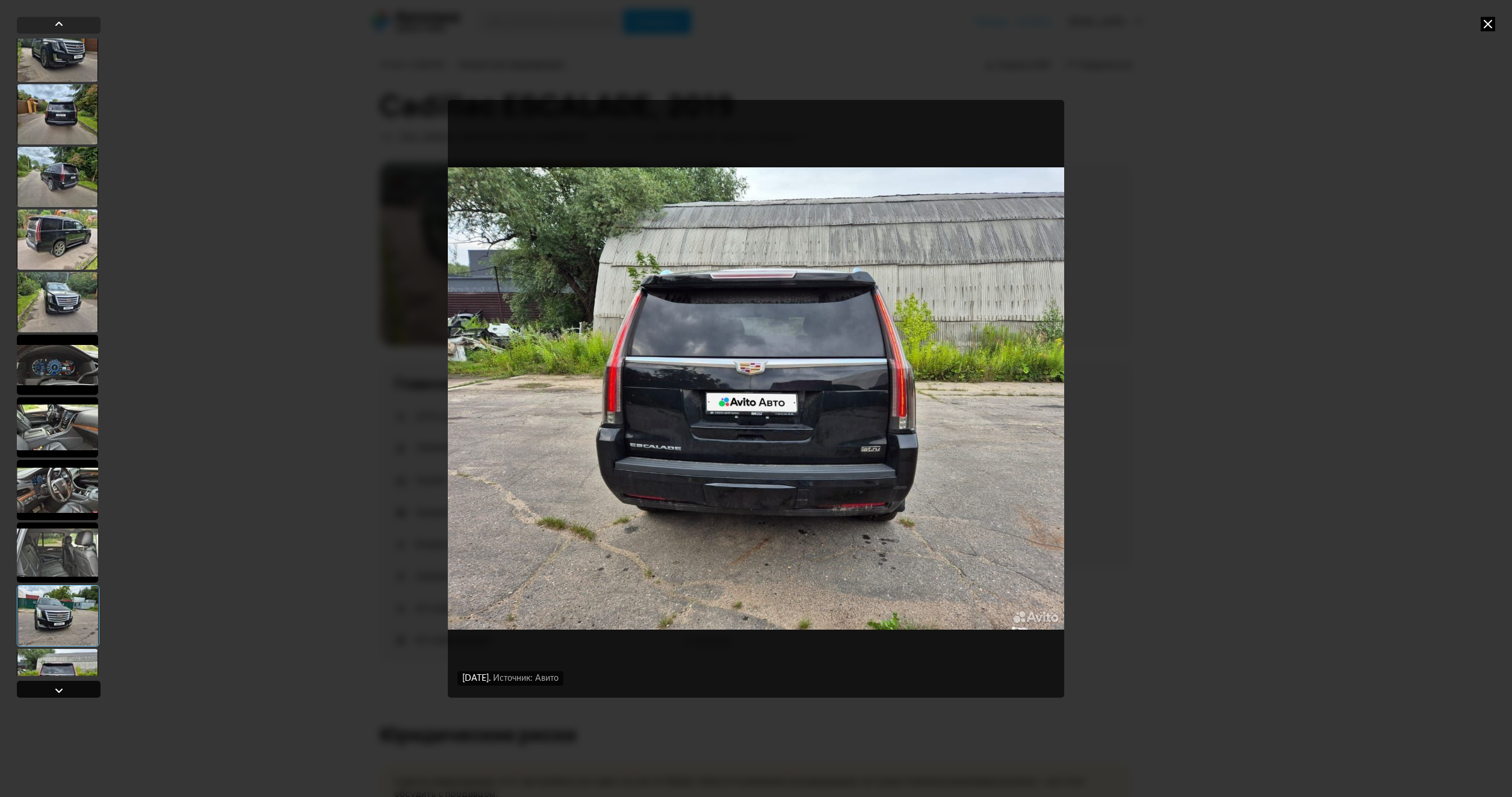
click at [51, 687] on div at bounding box center [58, 689] width 83 height 17
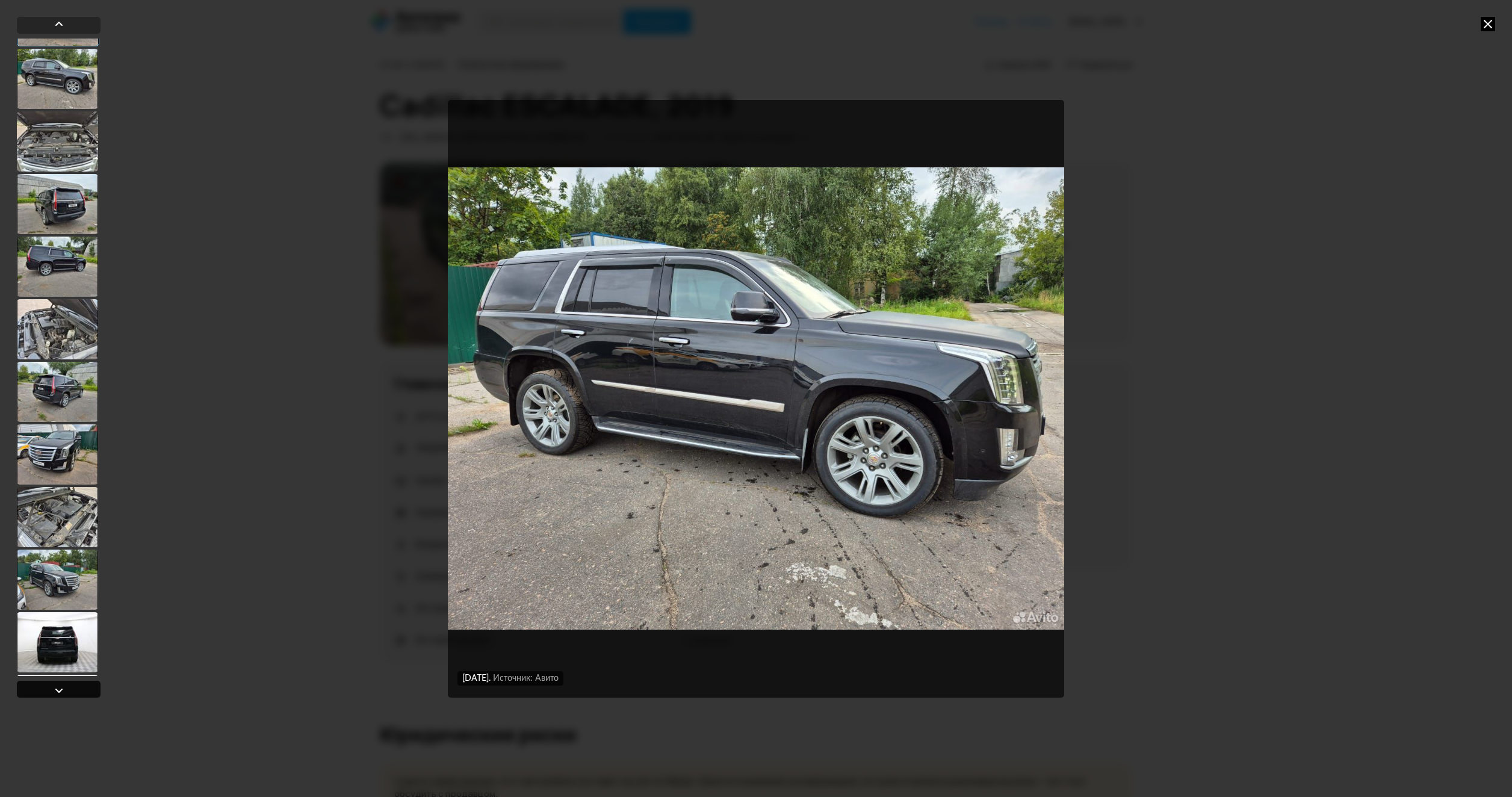
click at [51, 687] on div at bounding box center [58, 689] width 83 height 17
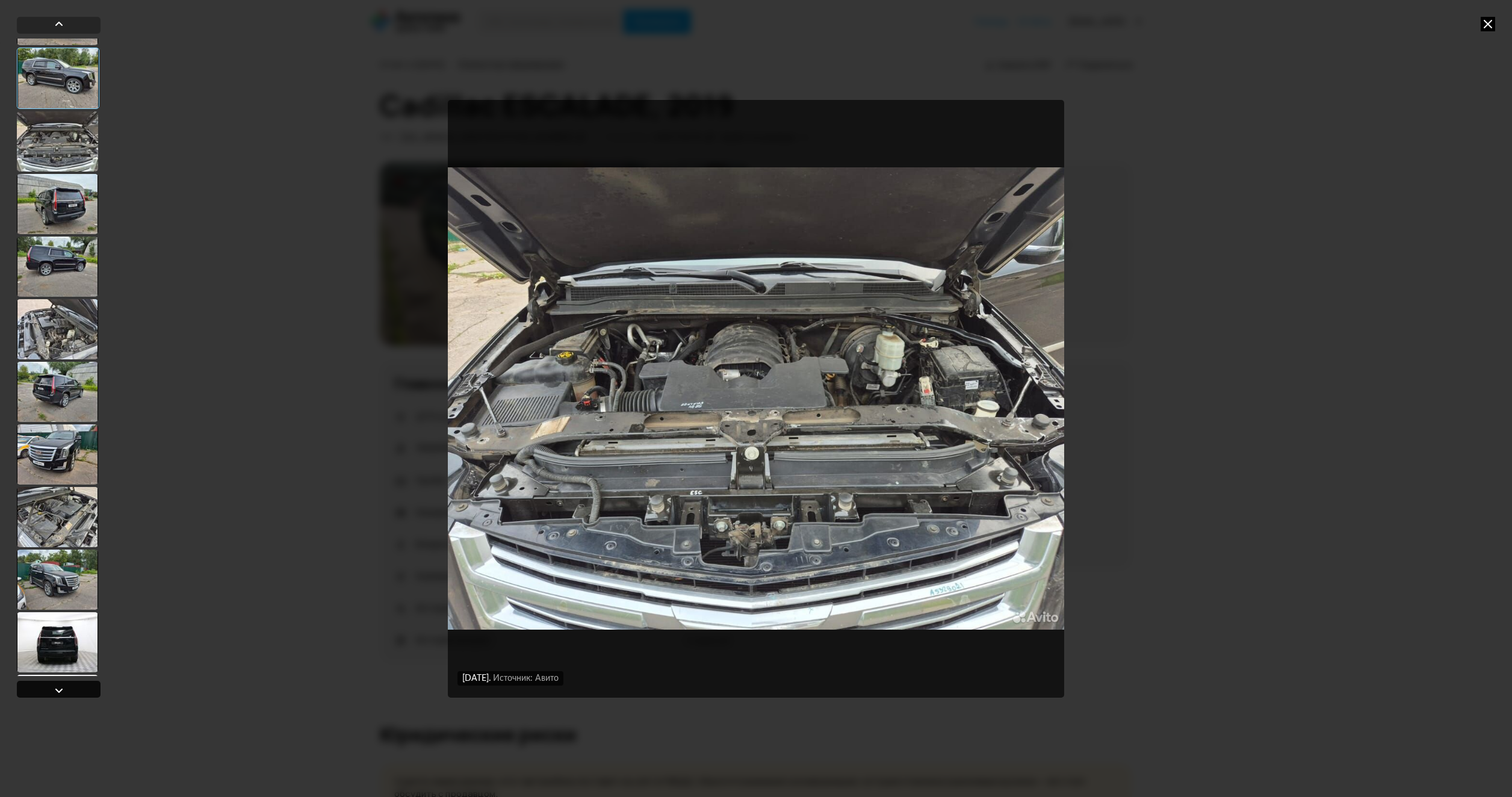
click at [51, 687] on div at bounding box center [58, 689] width 83 height 17
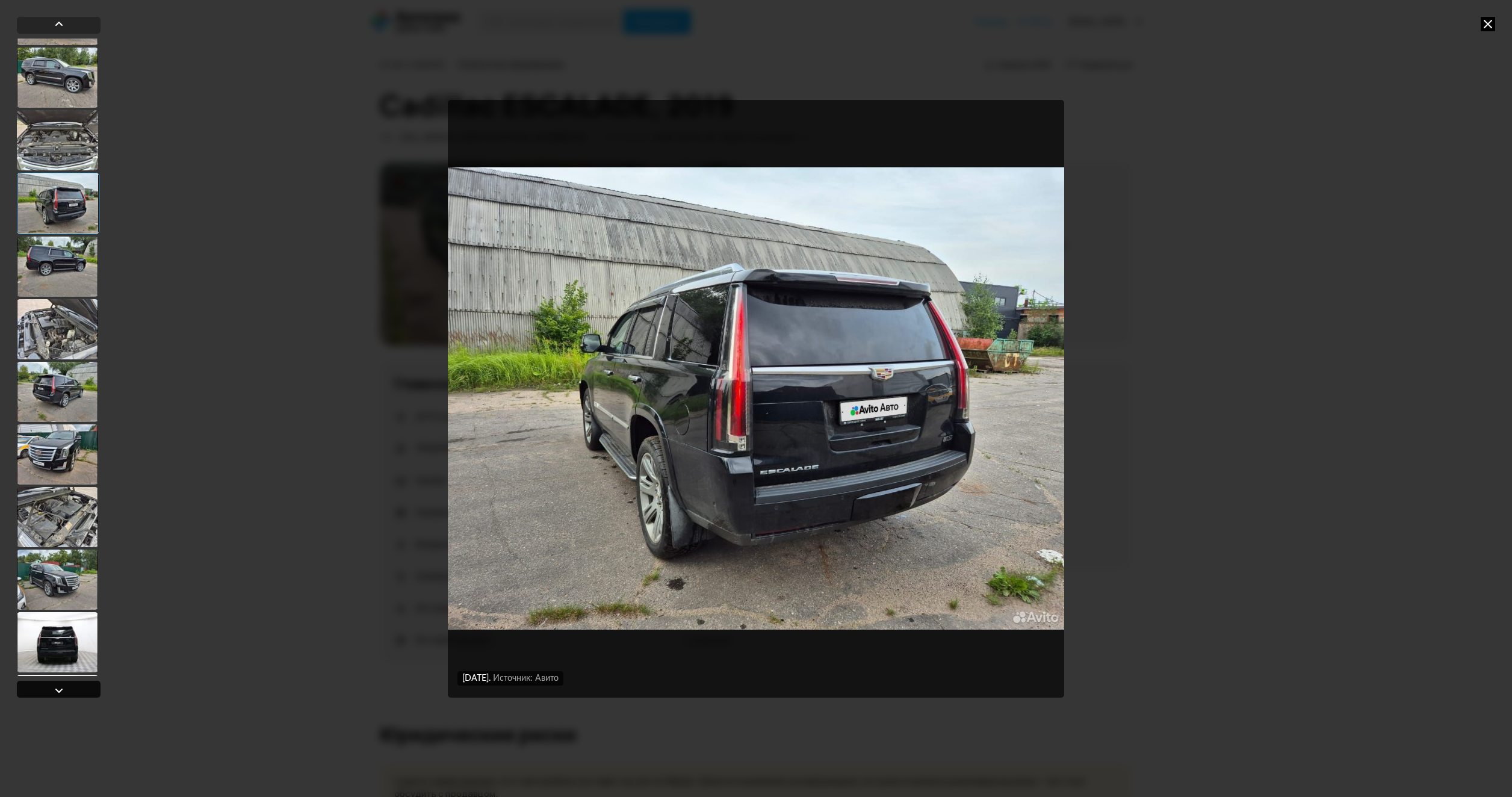
click at [51, 687] on div at bounding box center [58, 689] width 83 height 17
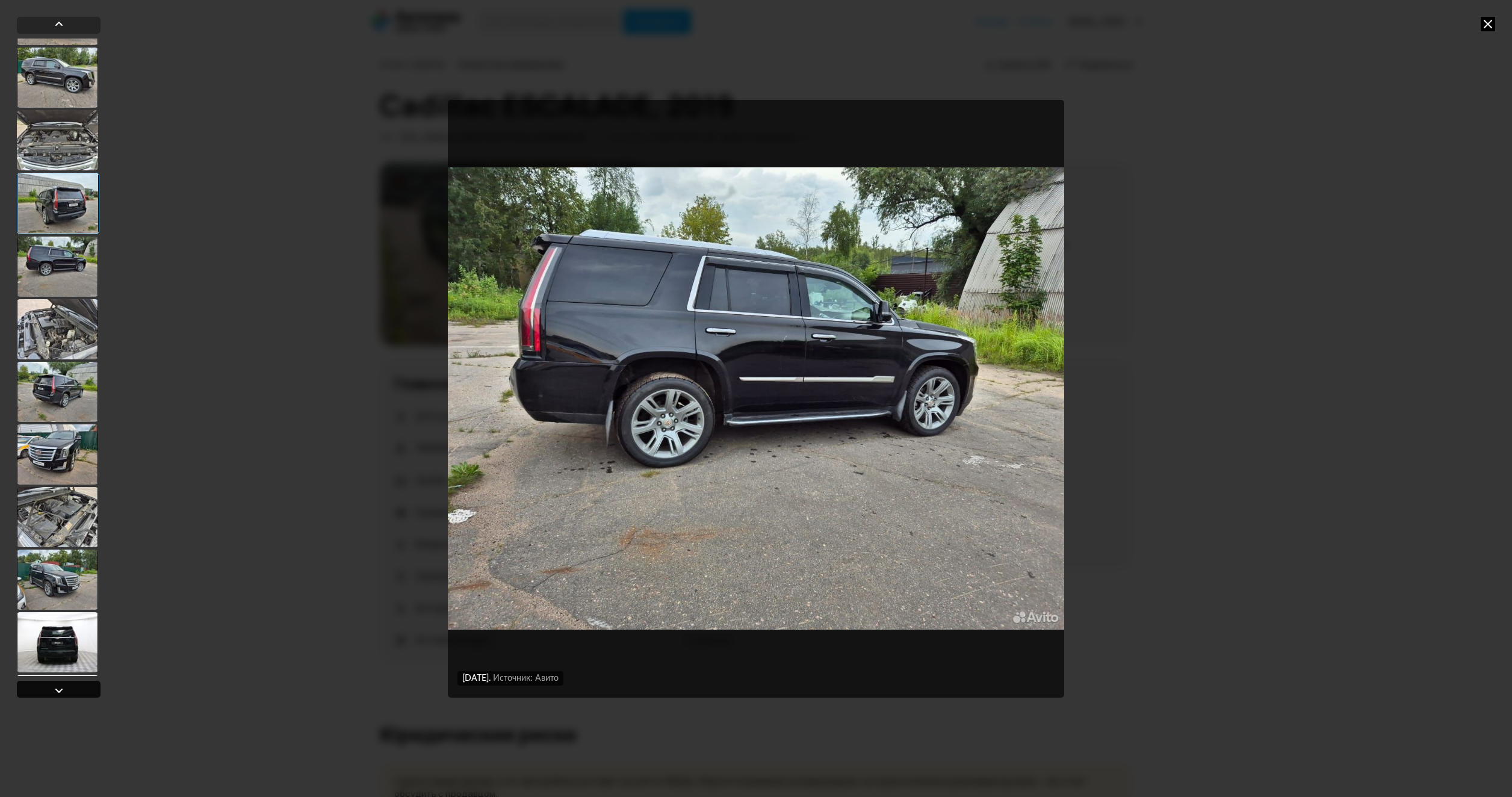
click at [51, 687] on div at bounding box center [58, 689] width 83 height 17
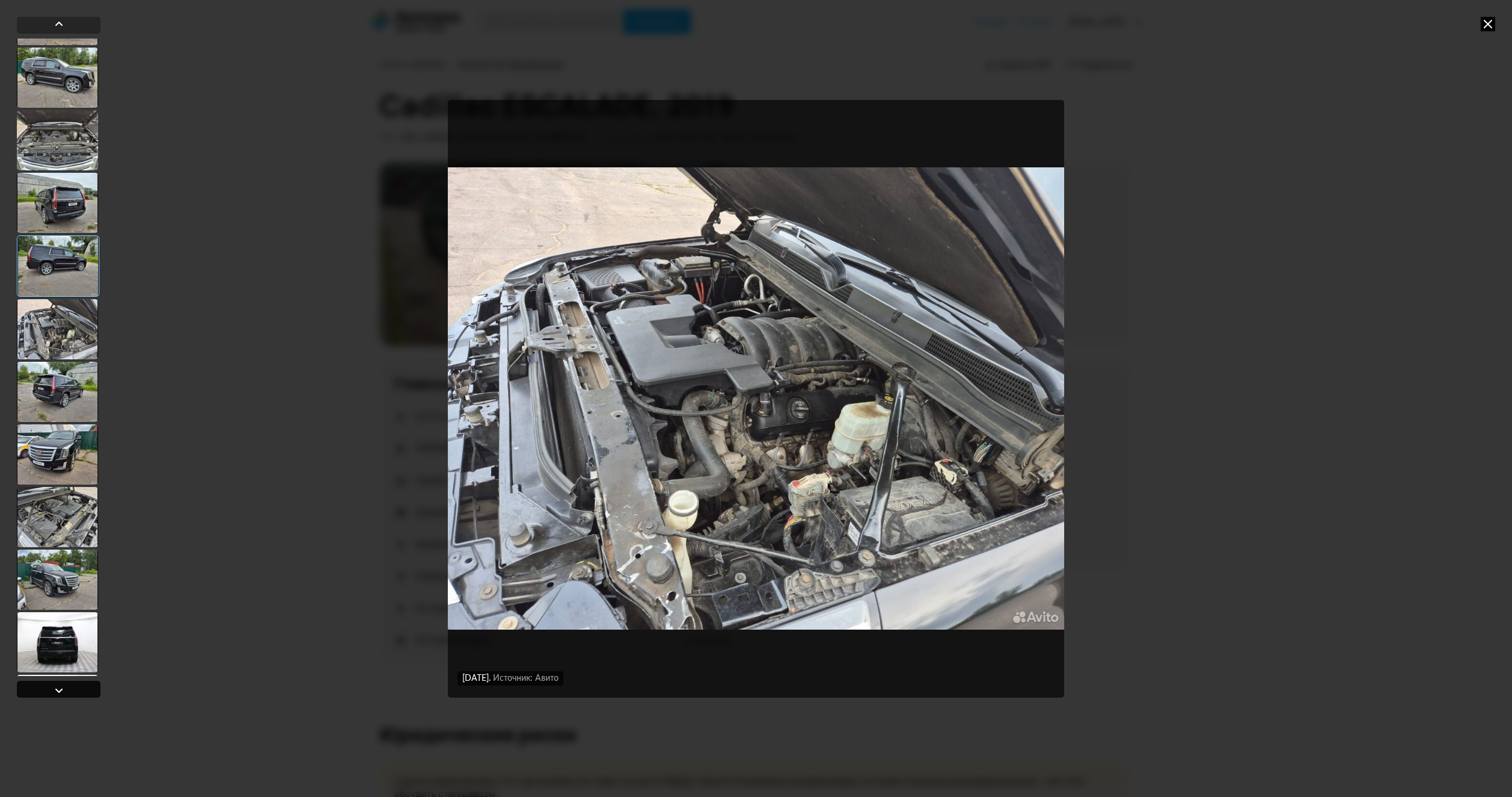
click at [51, 687] on div at bounding box center [58, 689] width 83 height 17
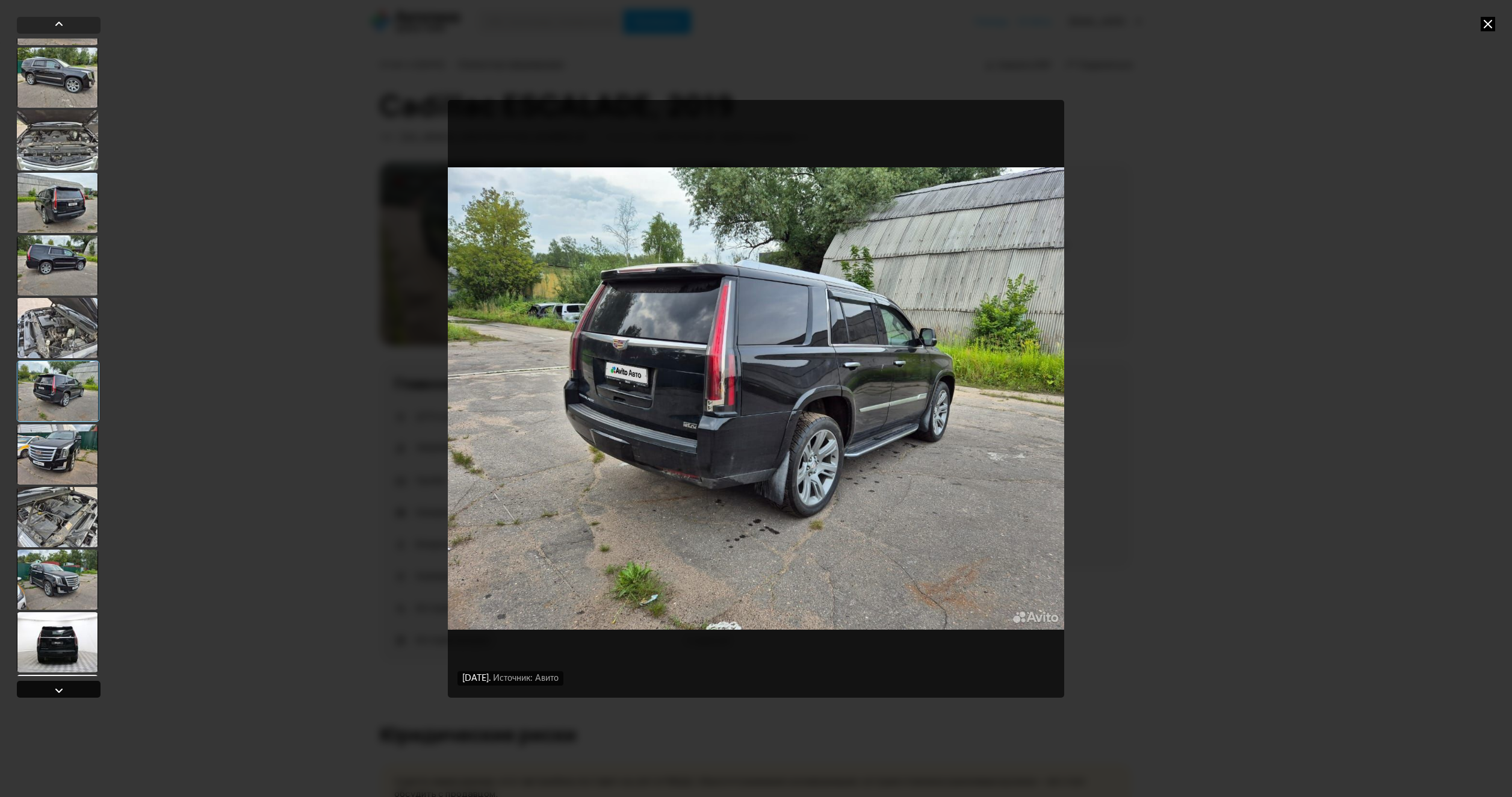
click at [51, 687] on div at bounding box center [58, 689] width 83 height 17
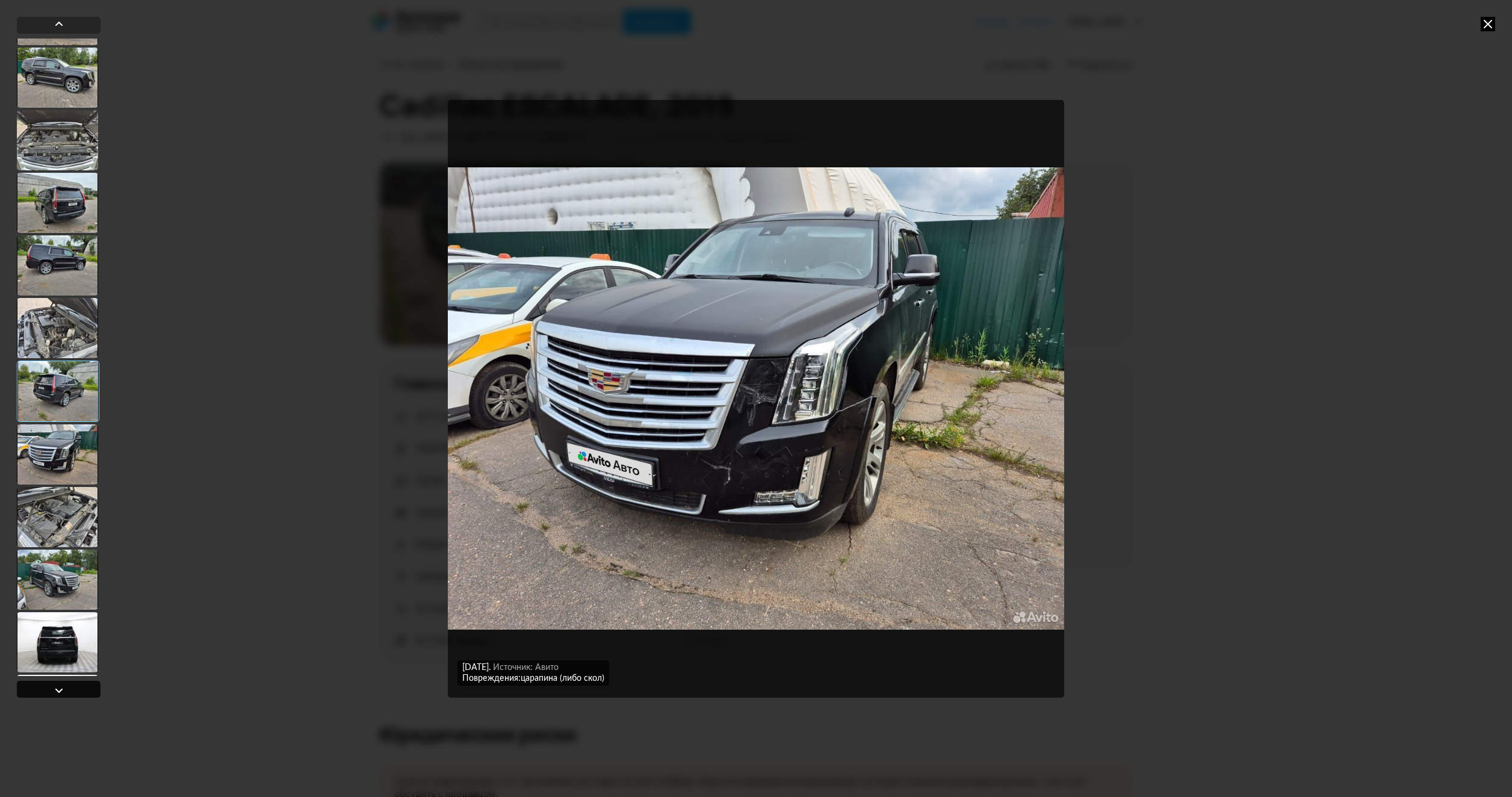
click at [51, 687] on div at bounding box center [58, 689] width 83 height 17
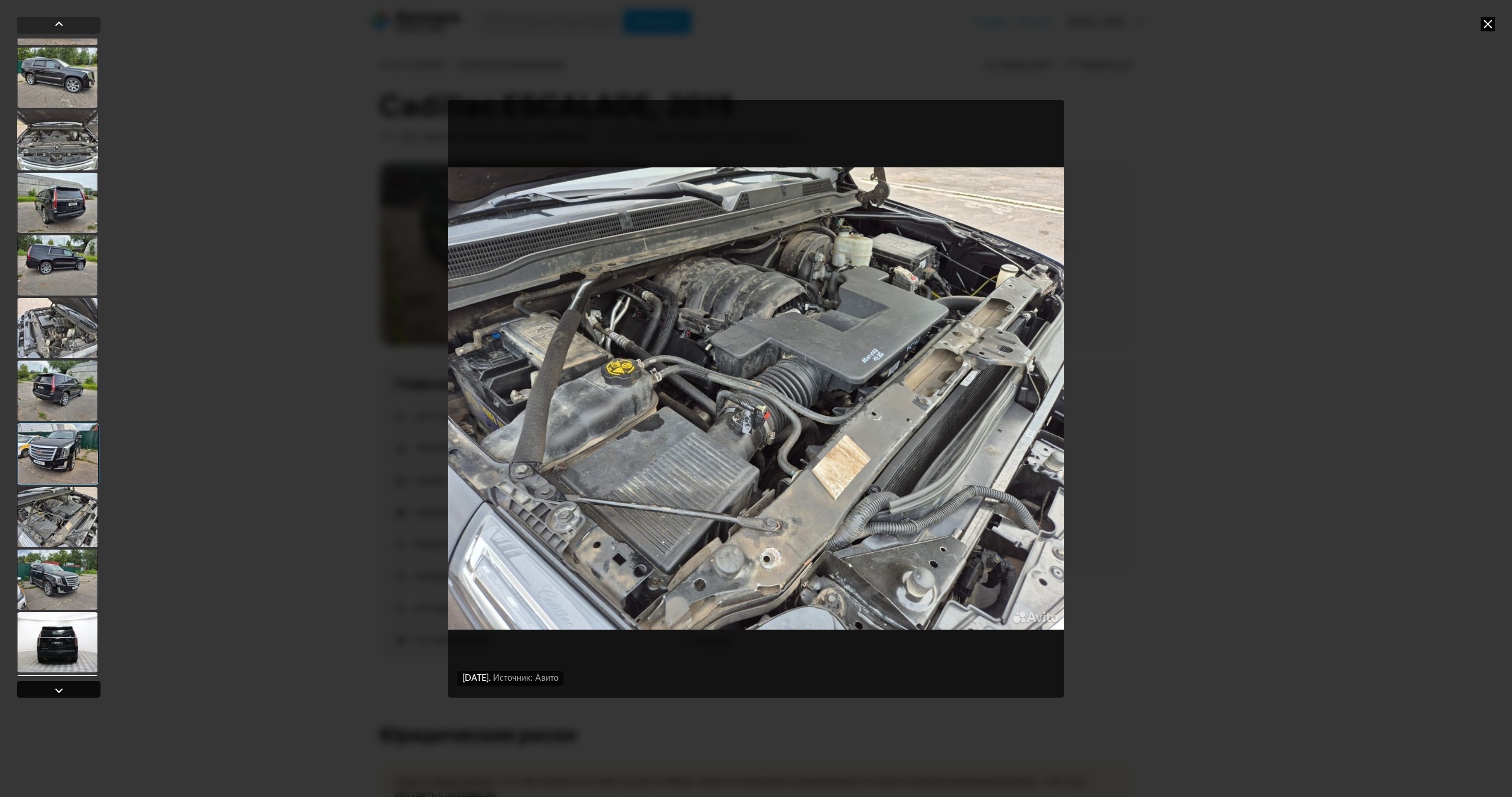
click at [51, 687] on div at bounding box center [58, 689] width 83 height 17
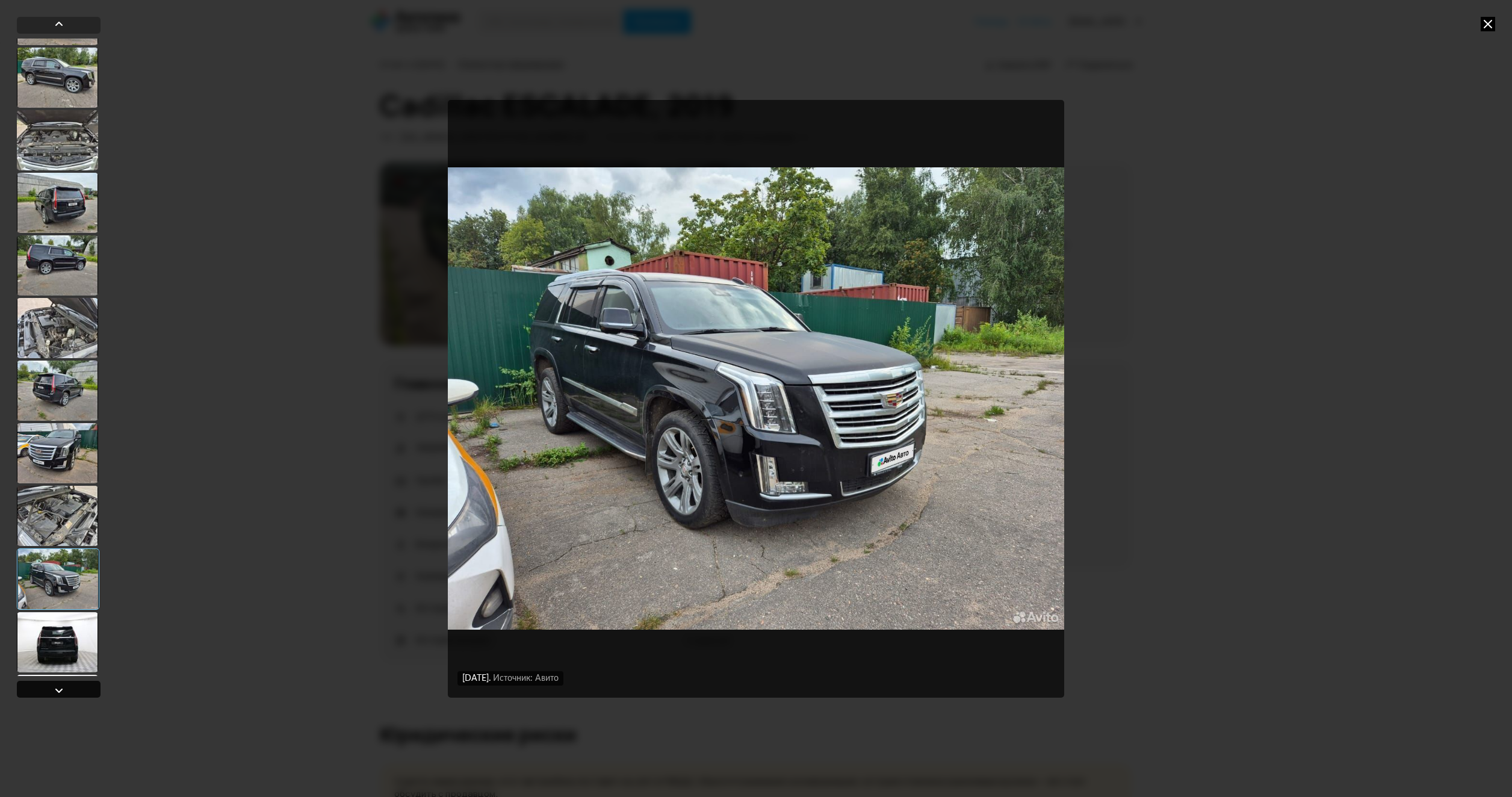
click at [51, 687] on div at bounding box center [58, 689] width 83 height 17
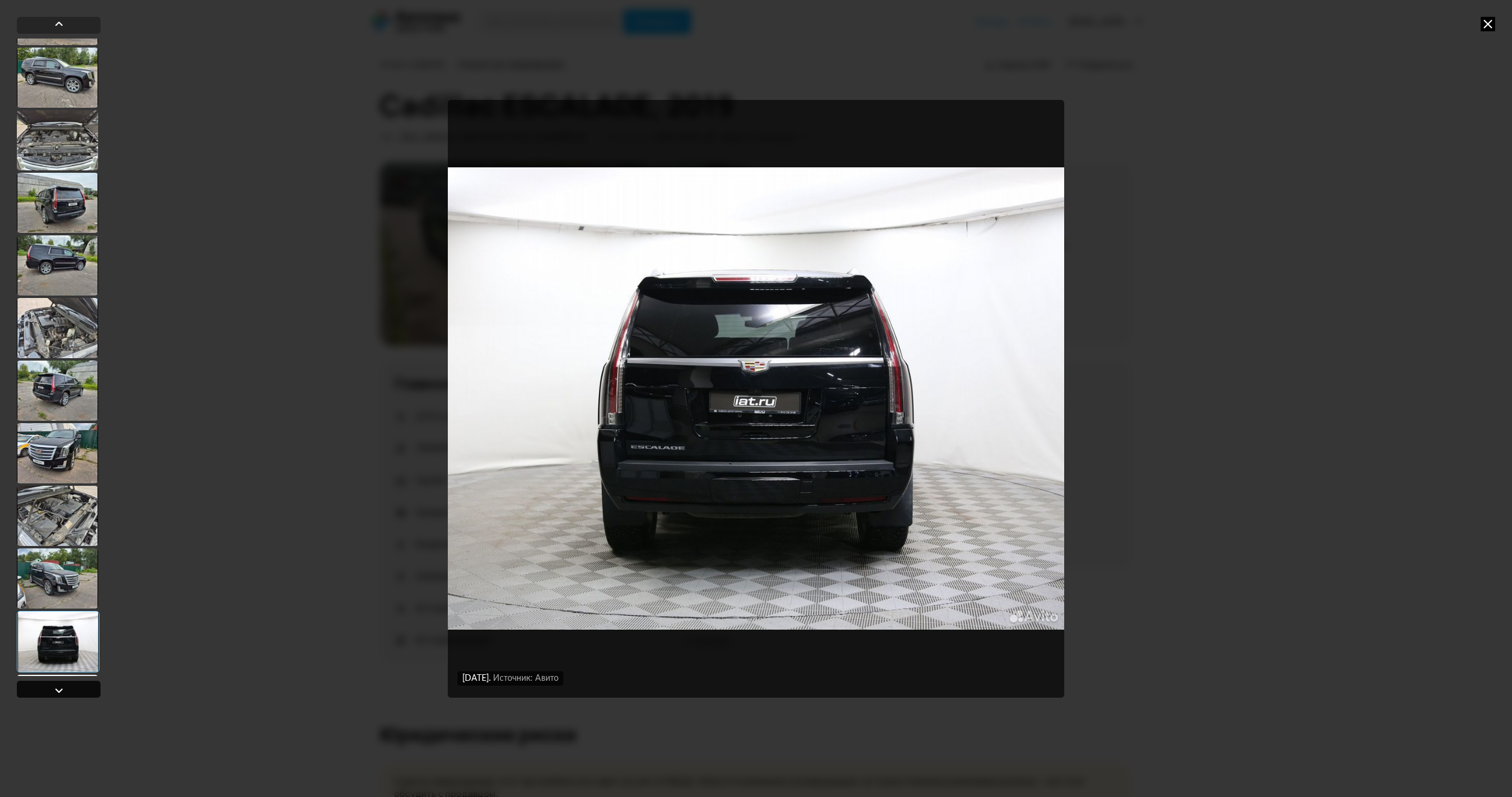
click at [51, 687] on div at bounding box center [58, 689] width 83 height 17
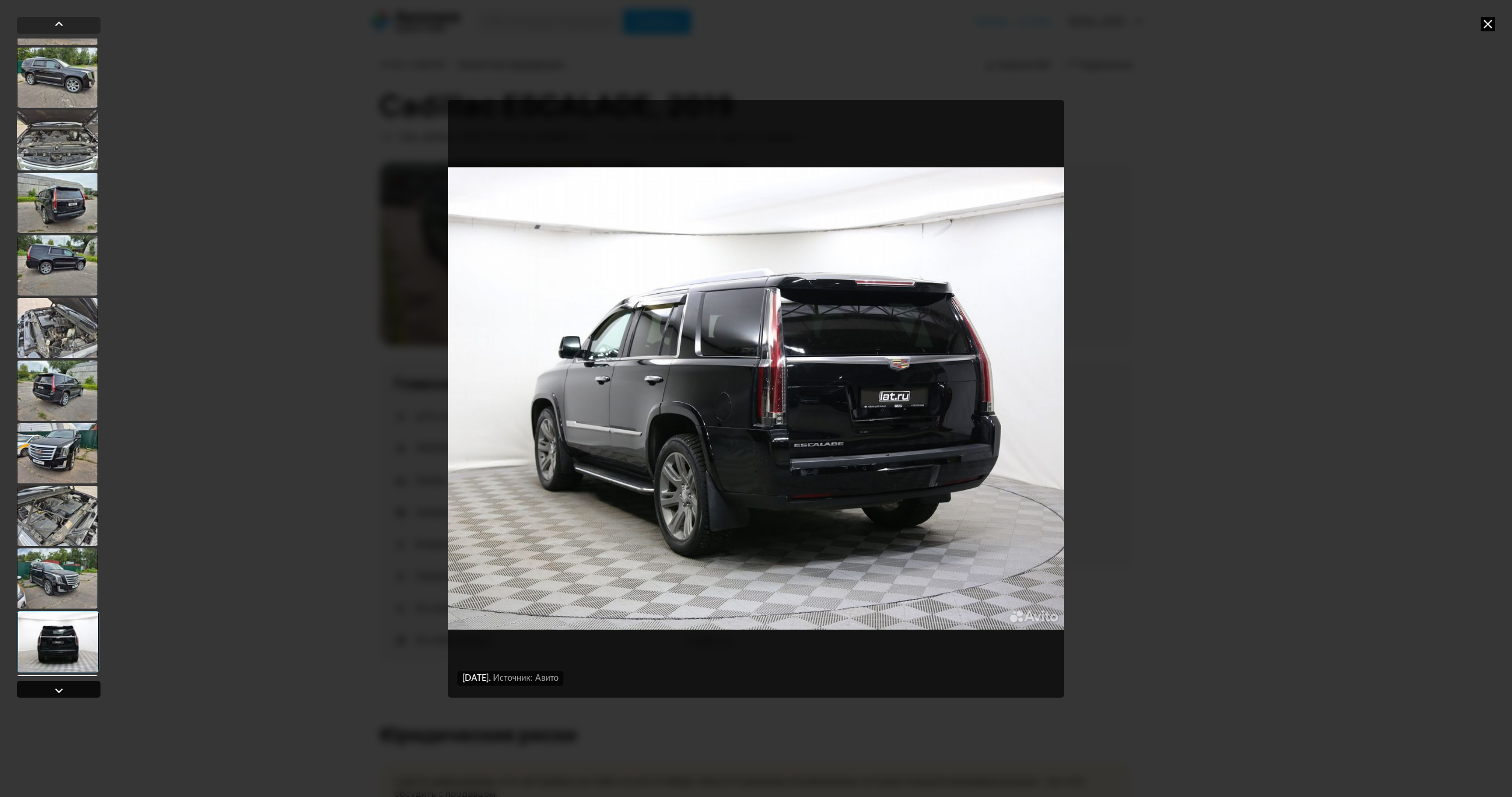
click at [51, 687] on div at bounding box center [58, 689] width 83 height 17
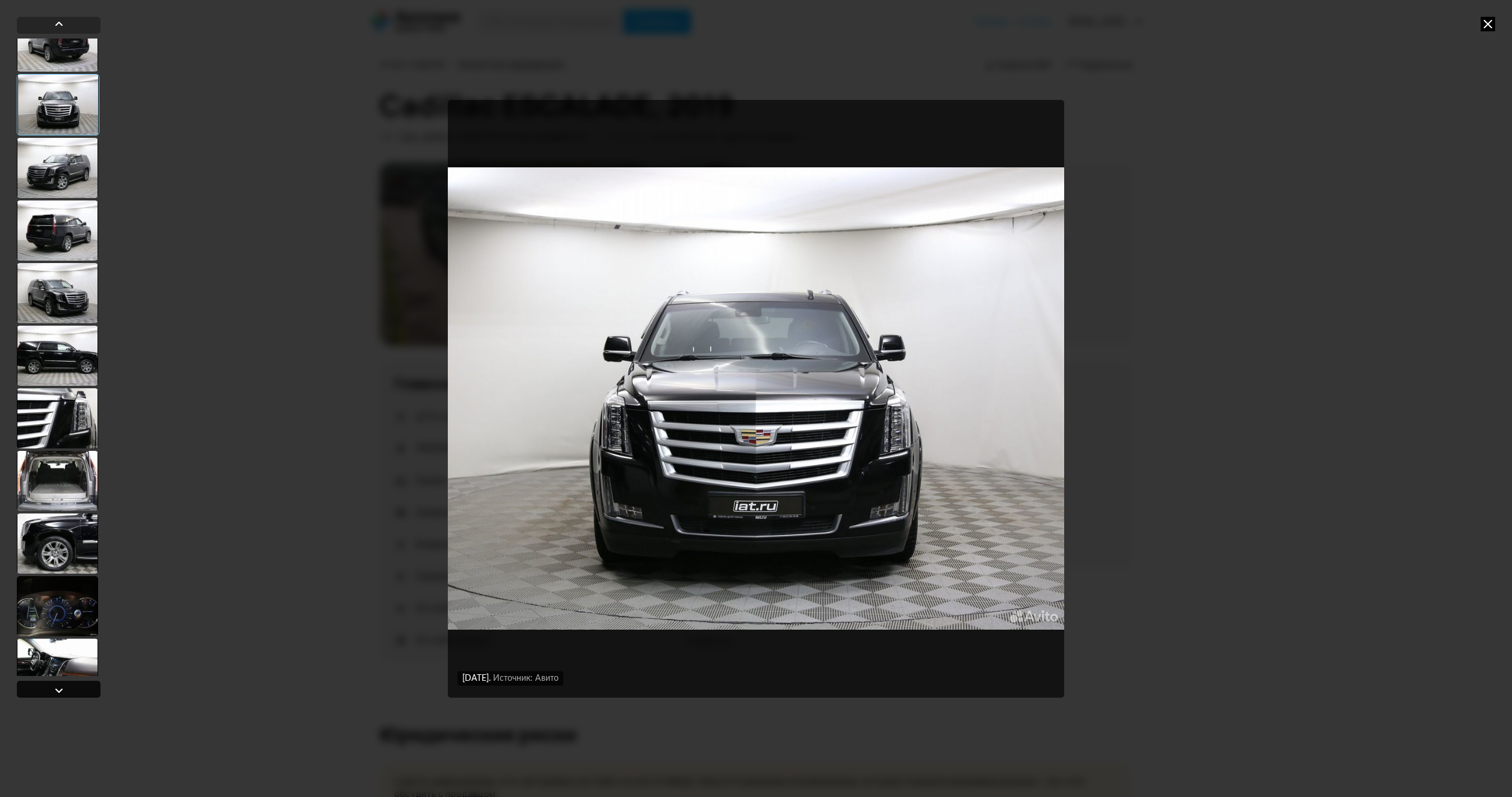
click at [51, 687] on div at bounding box center [58, 689] width 83 height 17
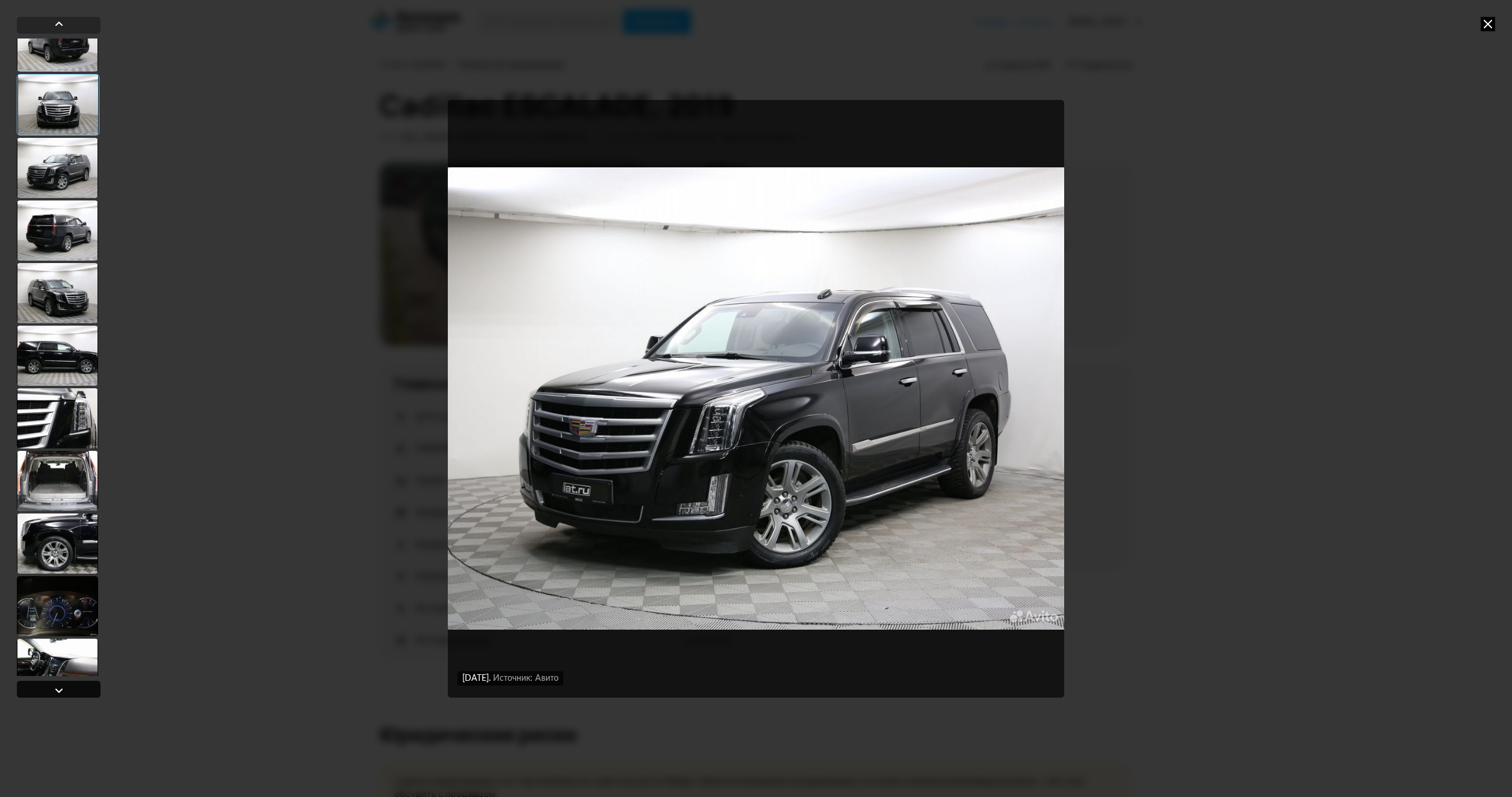
click at [51, 687] on div at bounding box center [58, 689] width 83 height 17
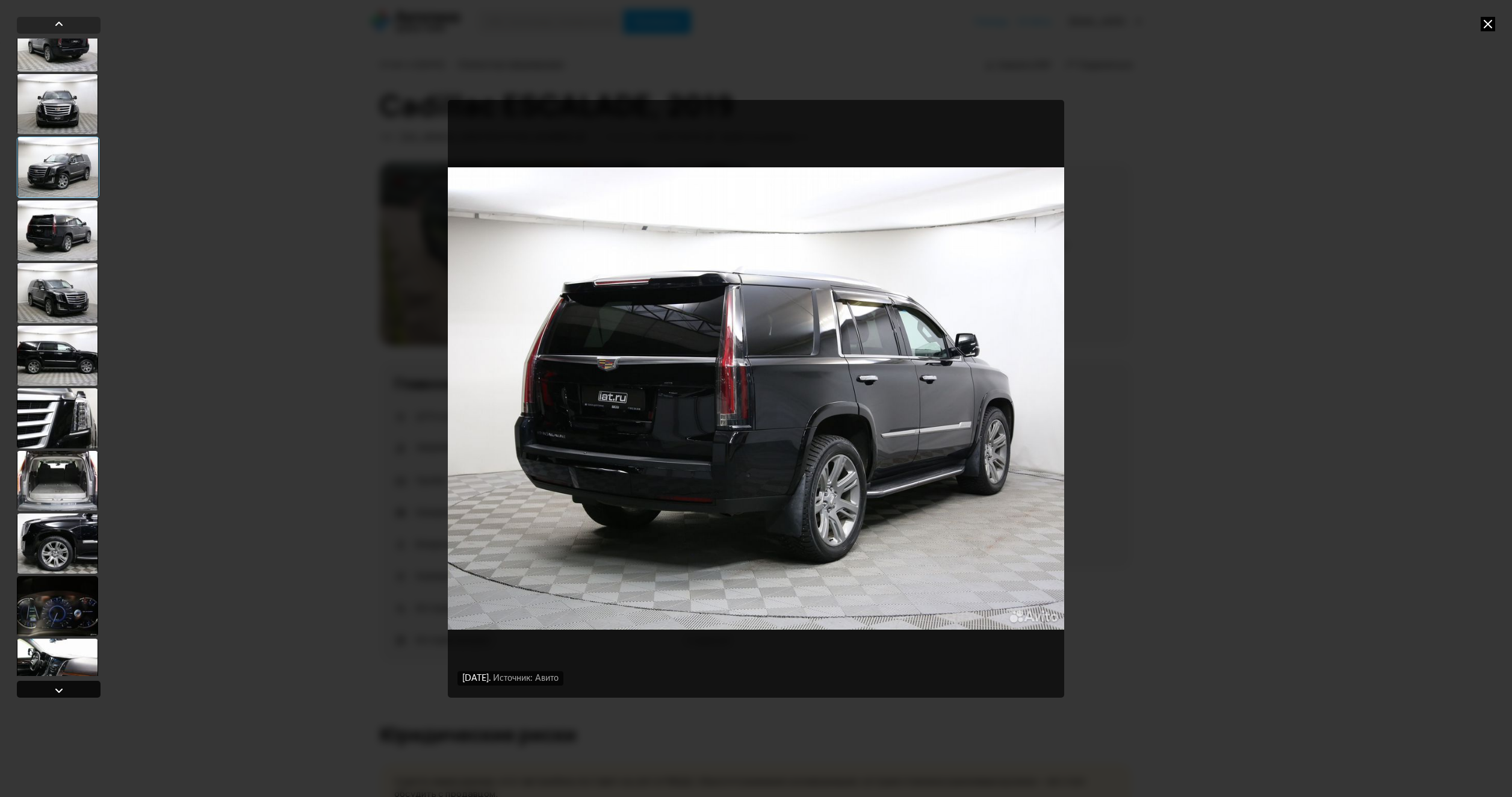
click at [51, 687] on div at bounding box center [58, 689] width 83 height 17
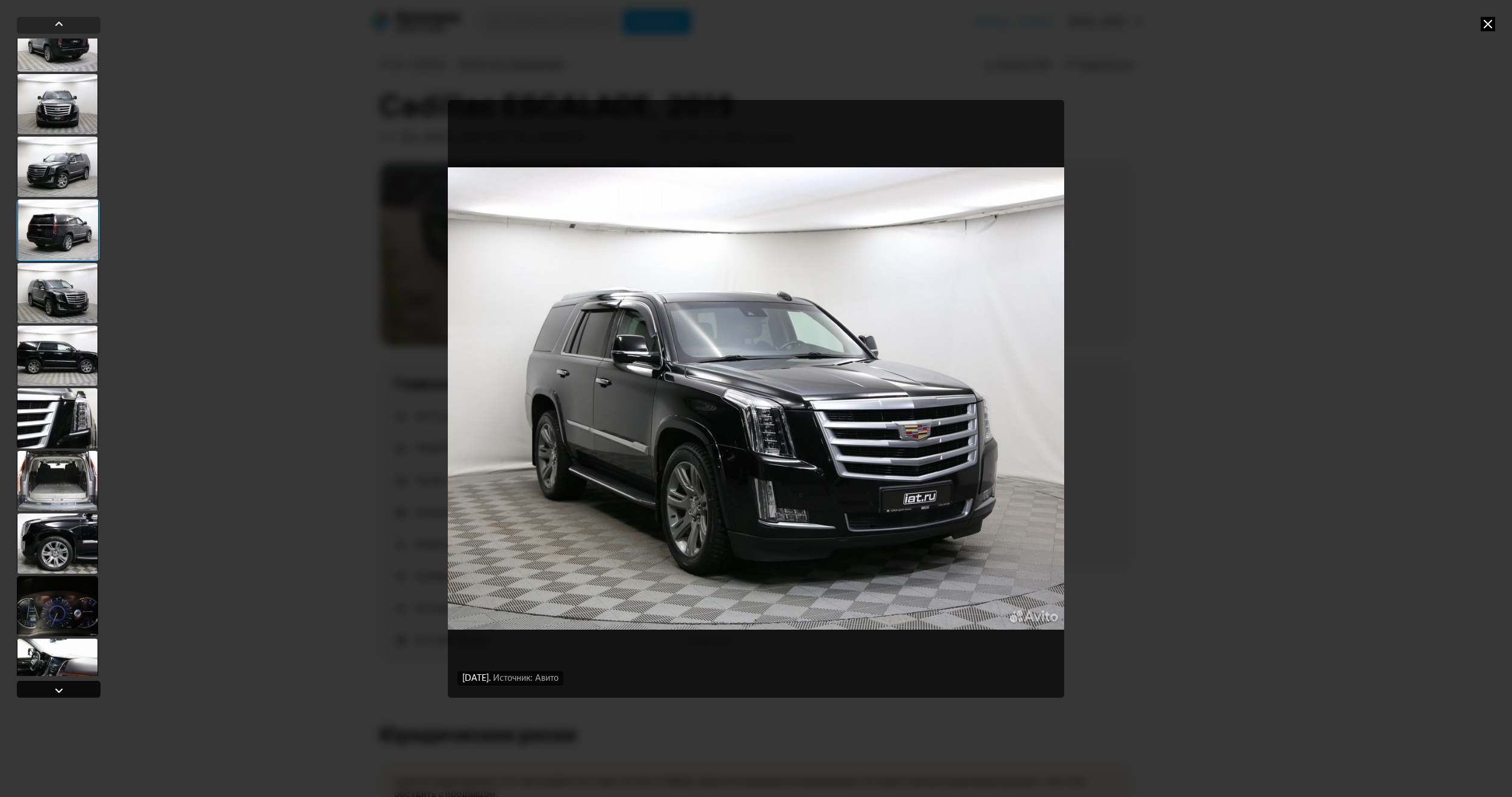
click at [51, 687] on div at bounding box center [58, 689] width 83 height 17
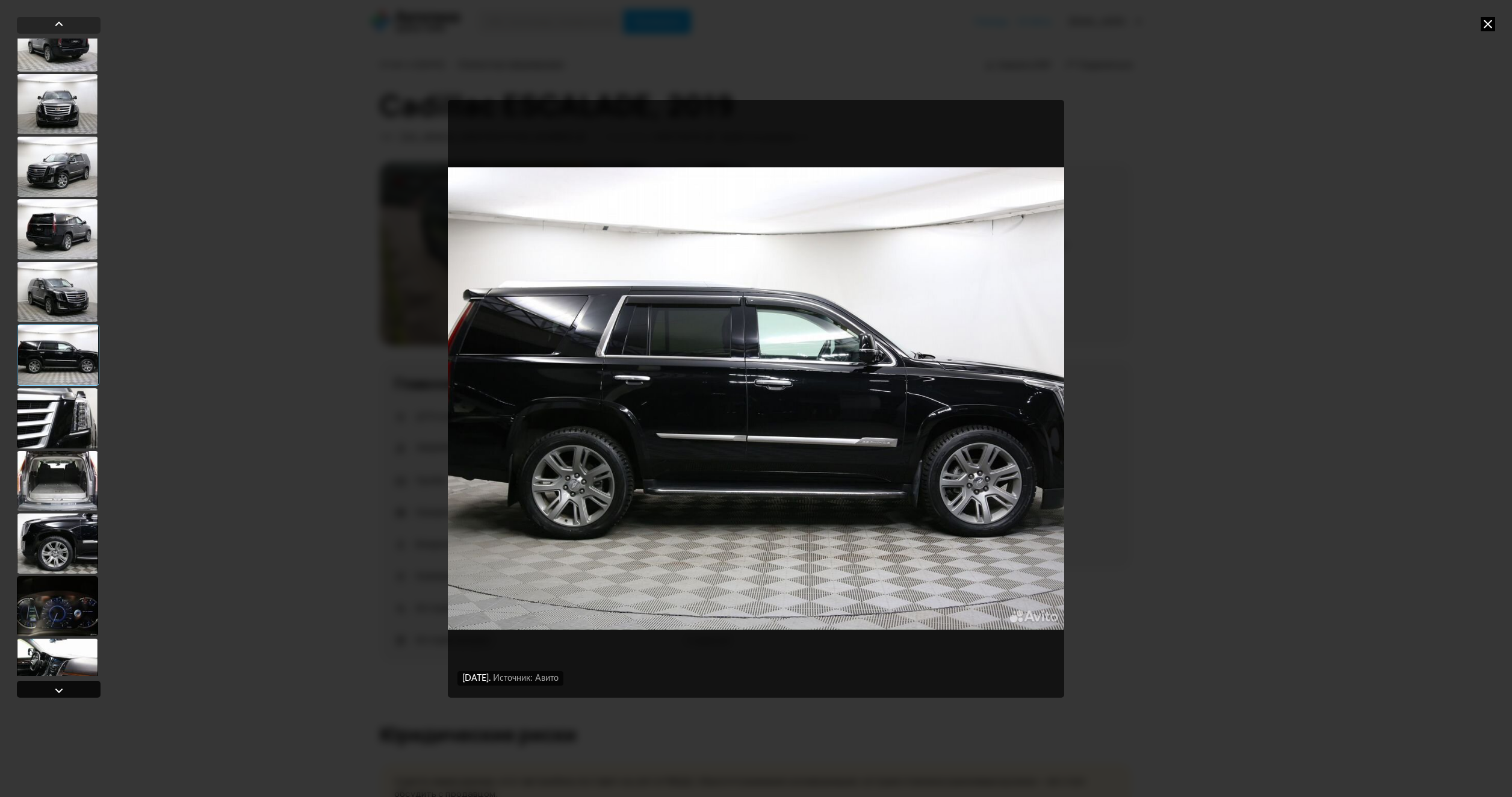
click at [51, 687] on div at bounding box center [58, 689] width 83 height 17
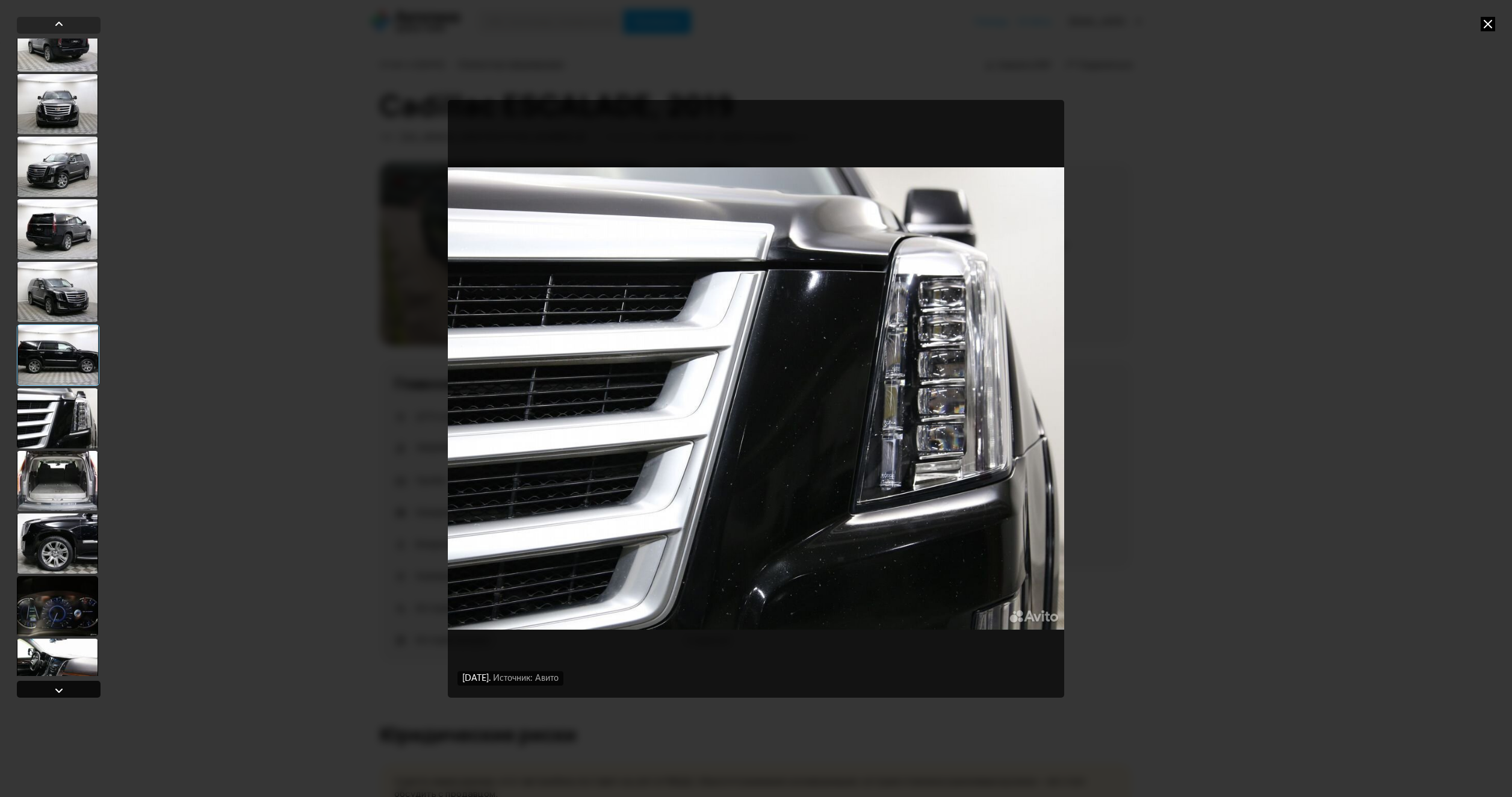
click at [51, 687] on div at bounding box center [58, 689] width 83 height 17
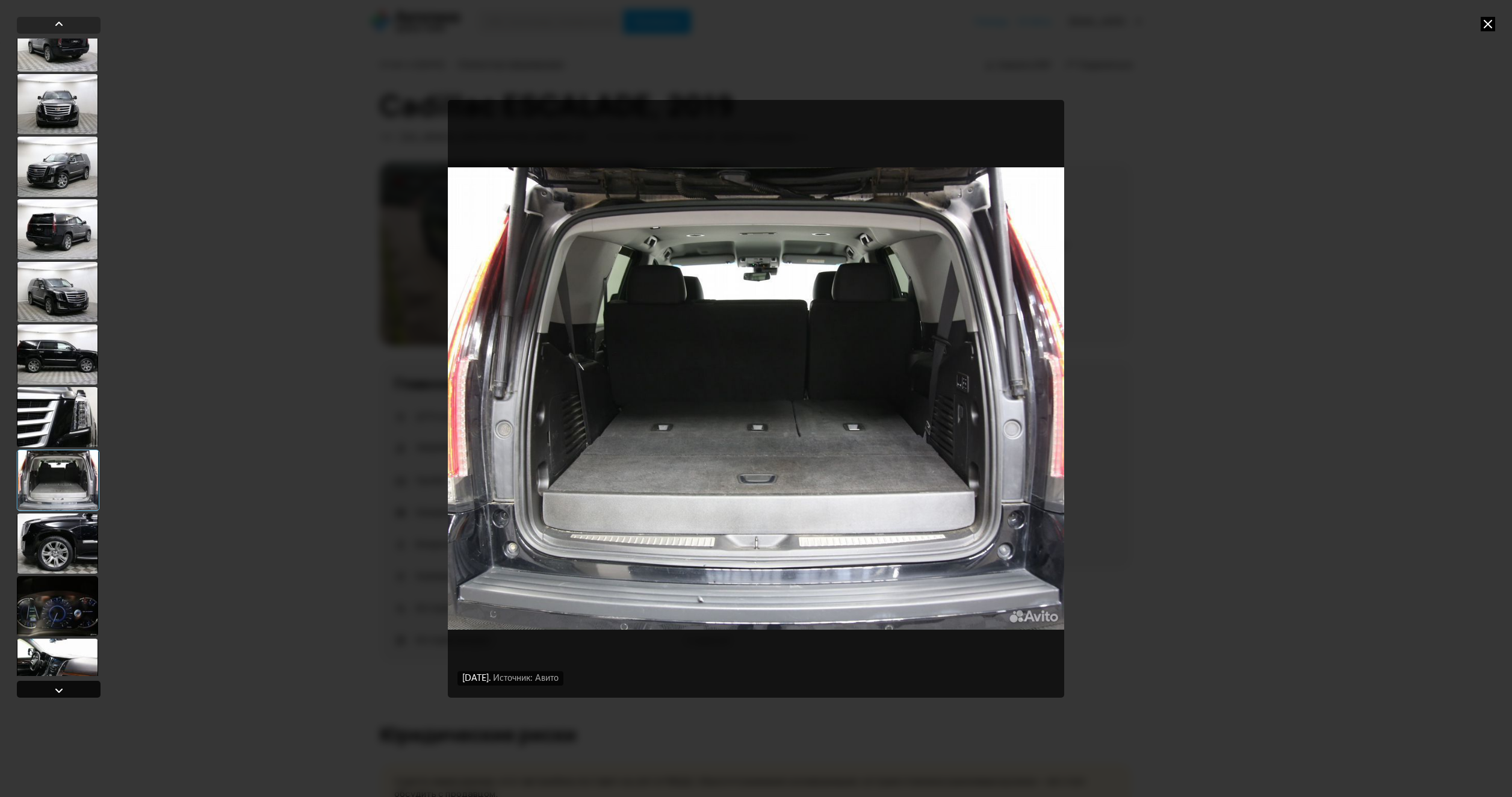
click at [51, 687] on div at bounding box center [58, 689] width 83 height 17
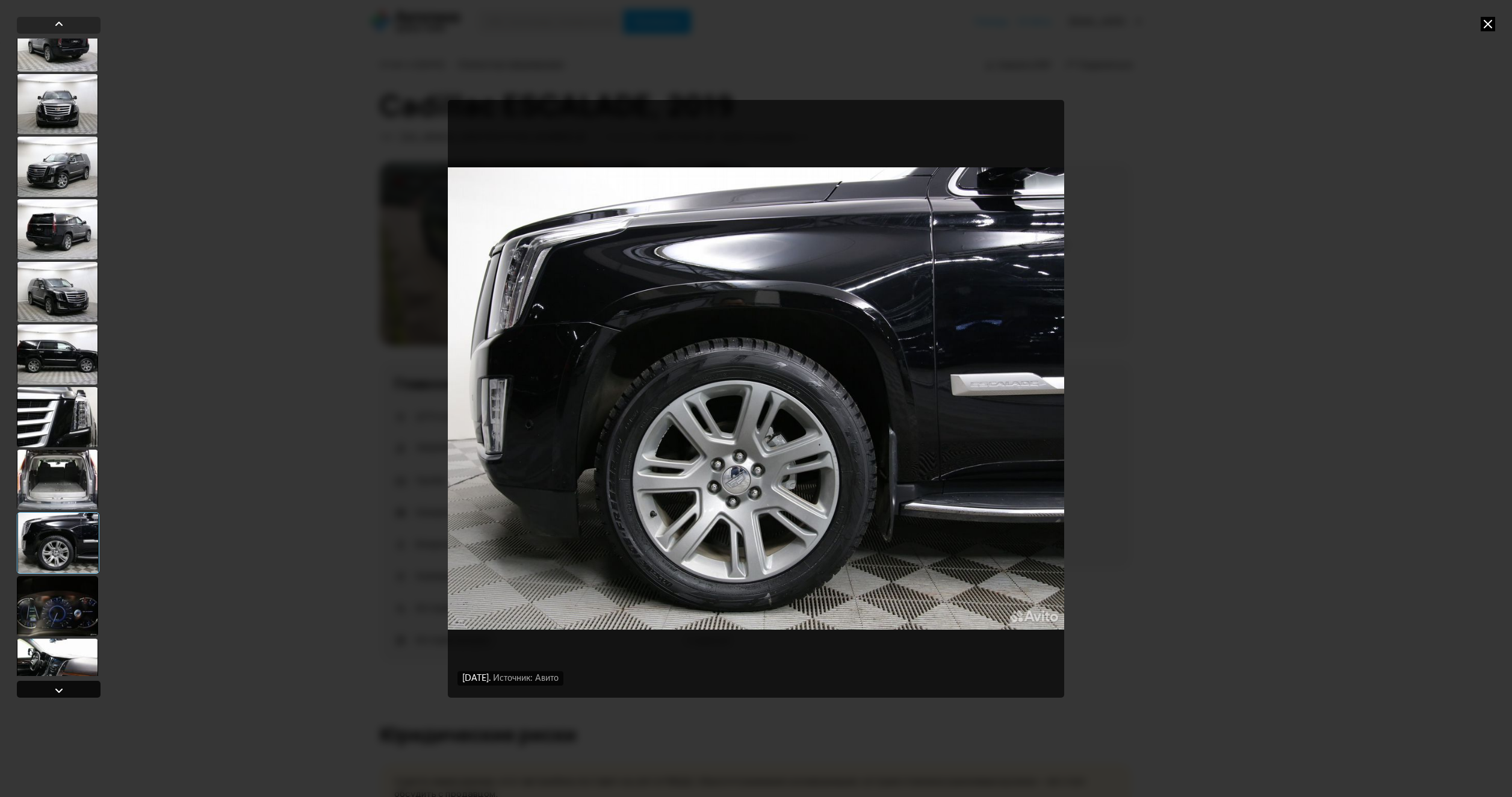
click at [51, 687] on div at bounding box center [58, 689] width 83 height 17
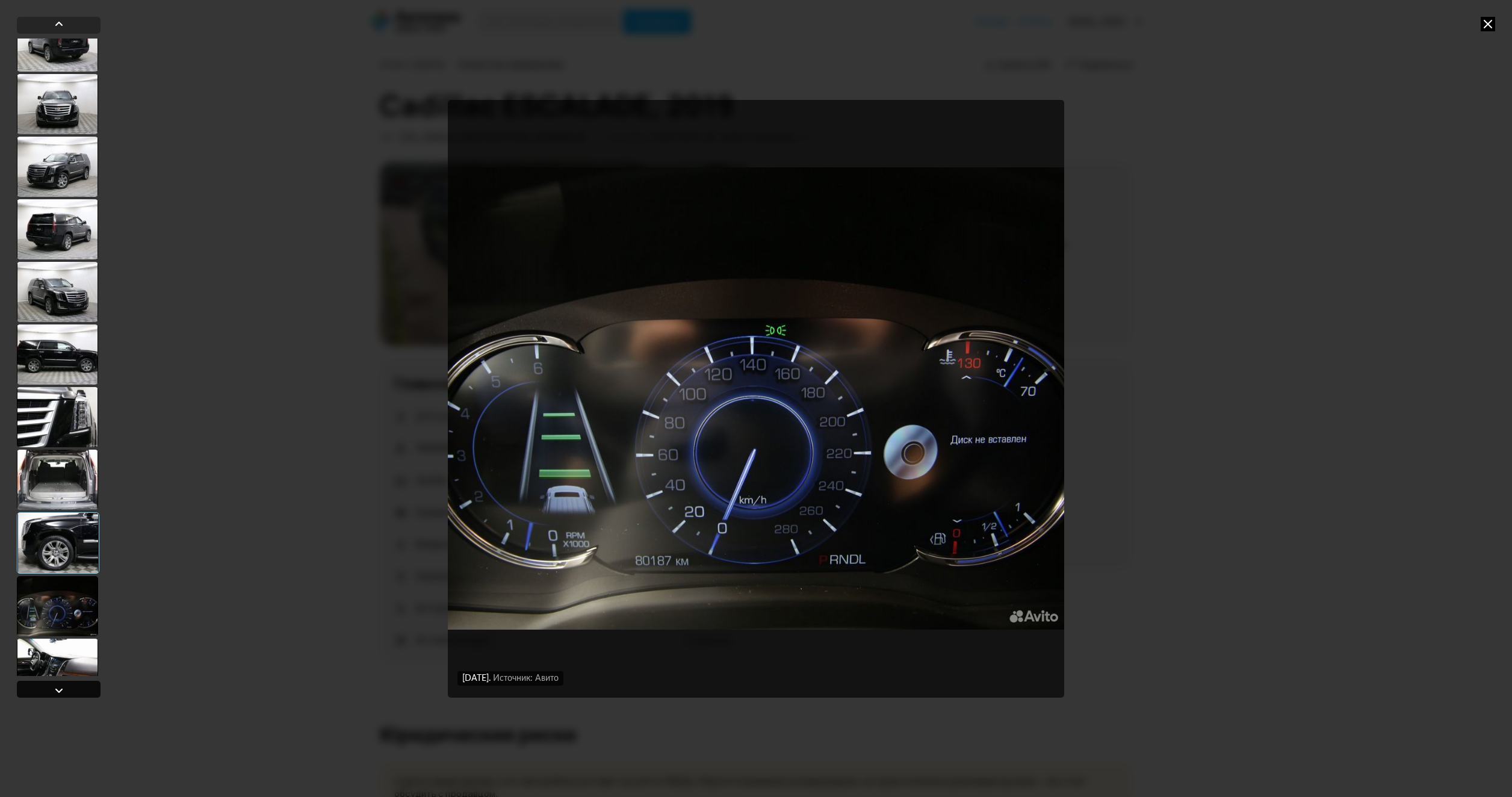
click at [49, 687] on div at bounding box center [58, 689] width 83 height 17
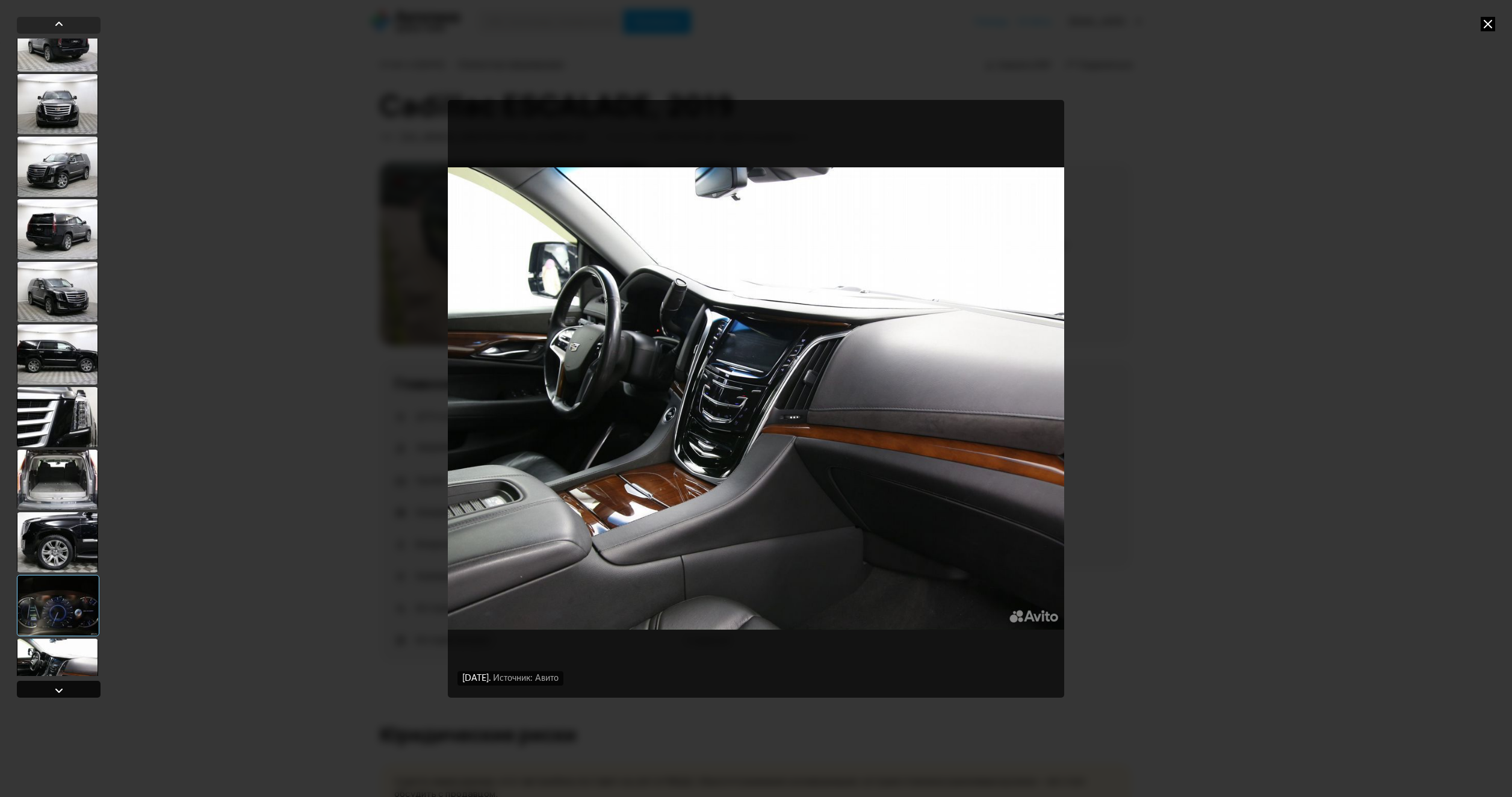
click at [49, 687] on div at bounding box center [58, 689] width 83 height 17
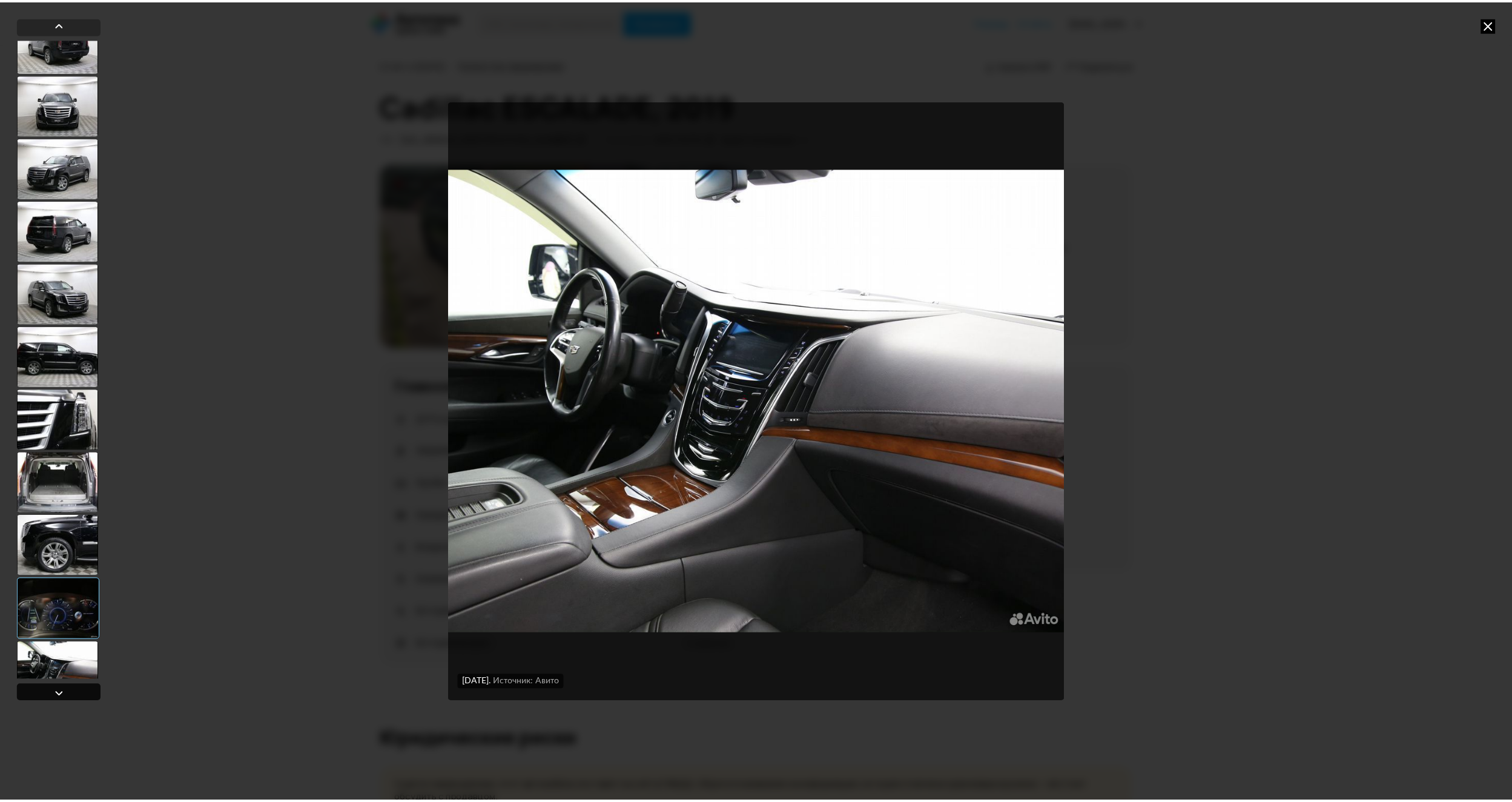
scroll to position [2019, 0]
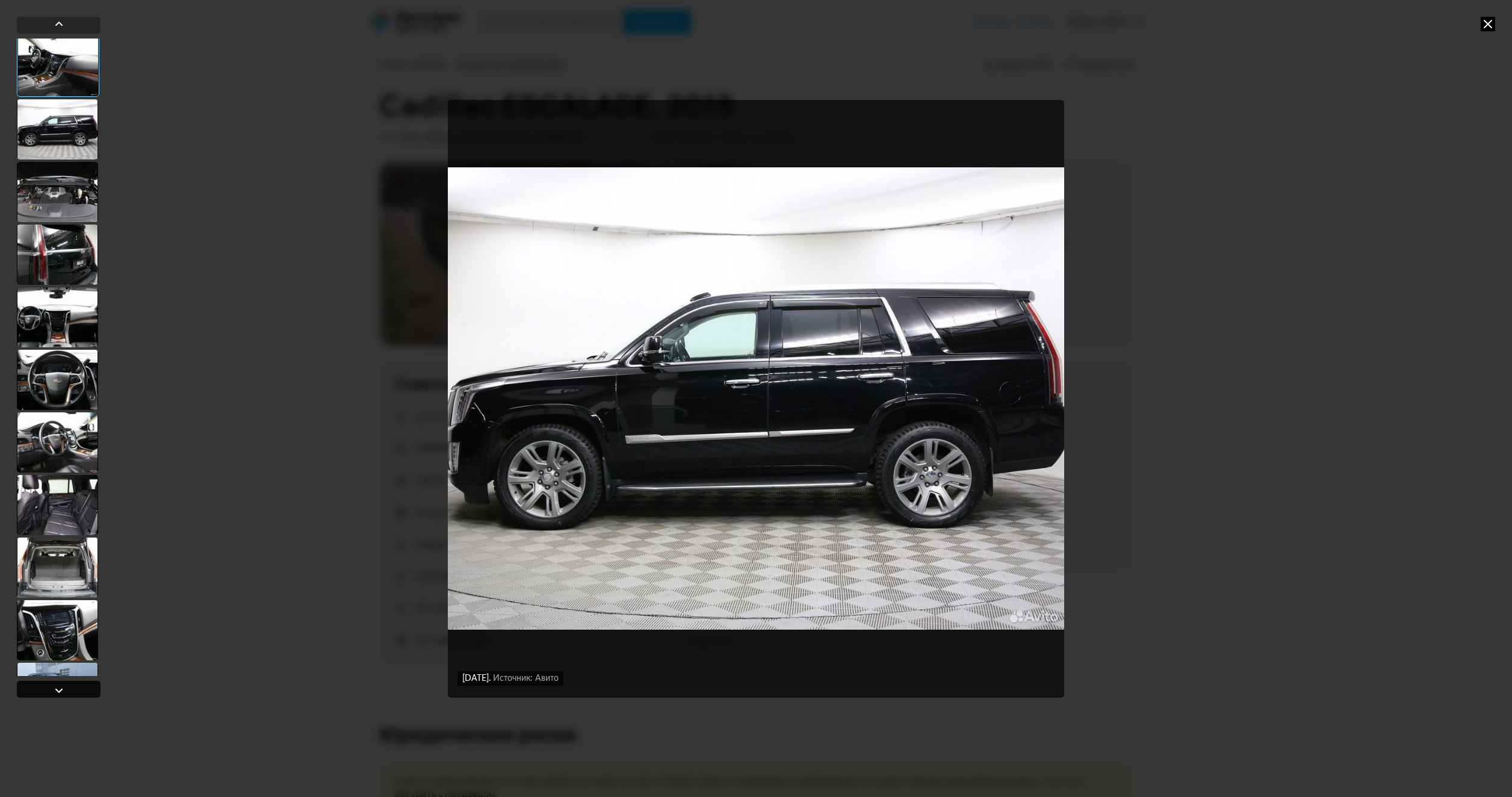
click at [49, 687] on div at bounding box center [58, 689] width 83 height 17
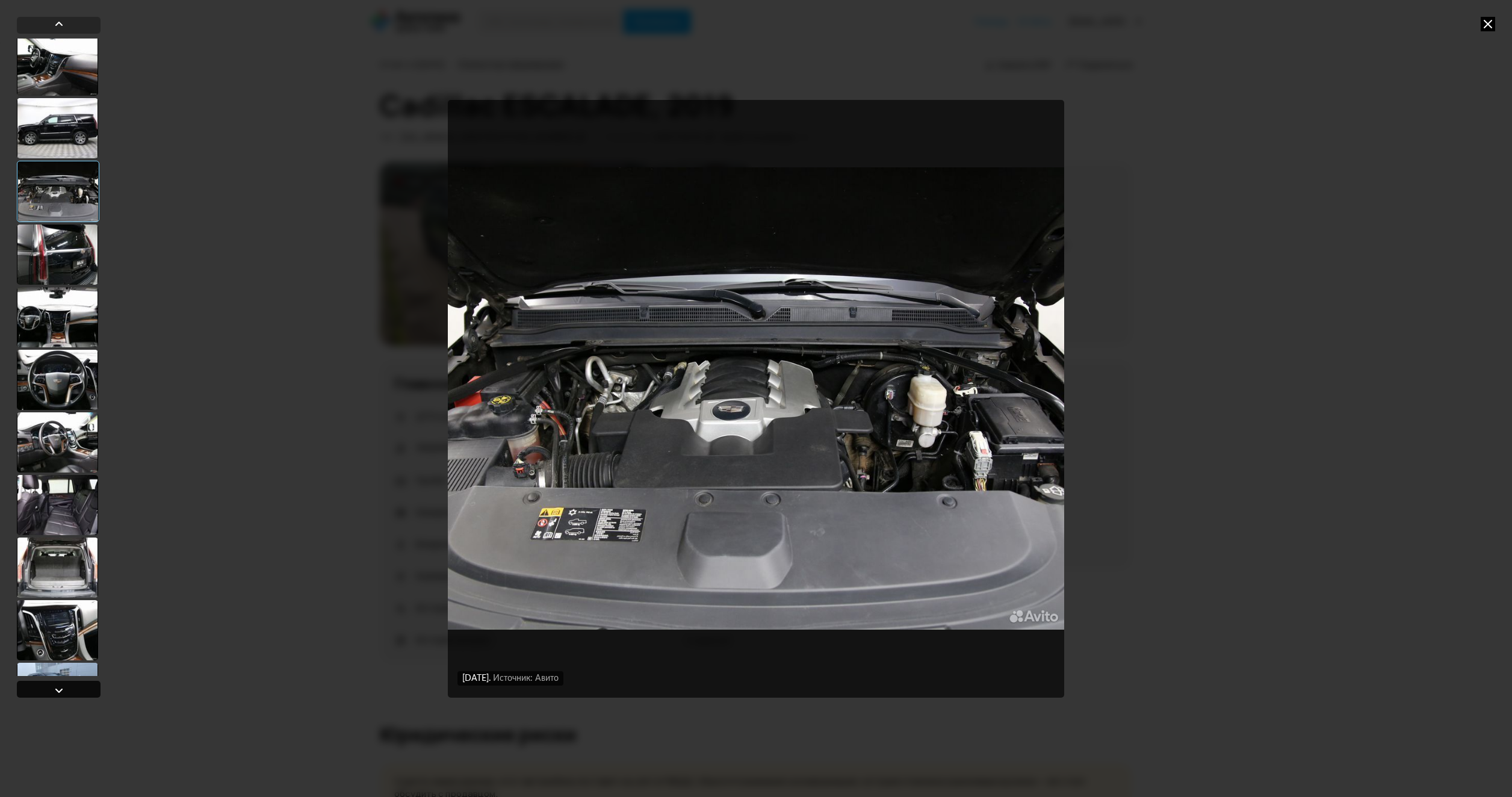
click at [49, 687] on div at bounding box center [58, 689] width 83 height 17
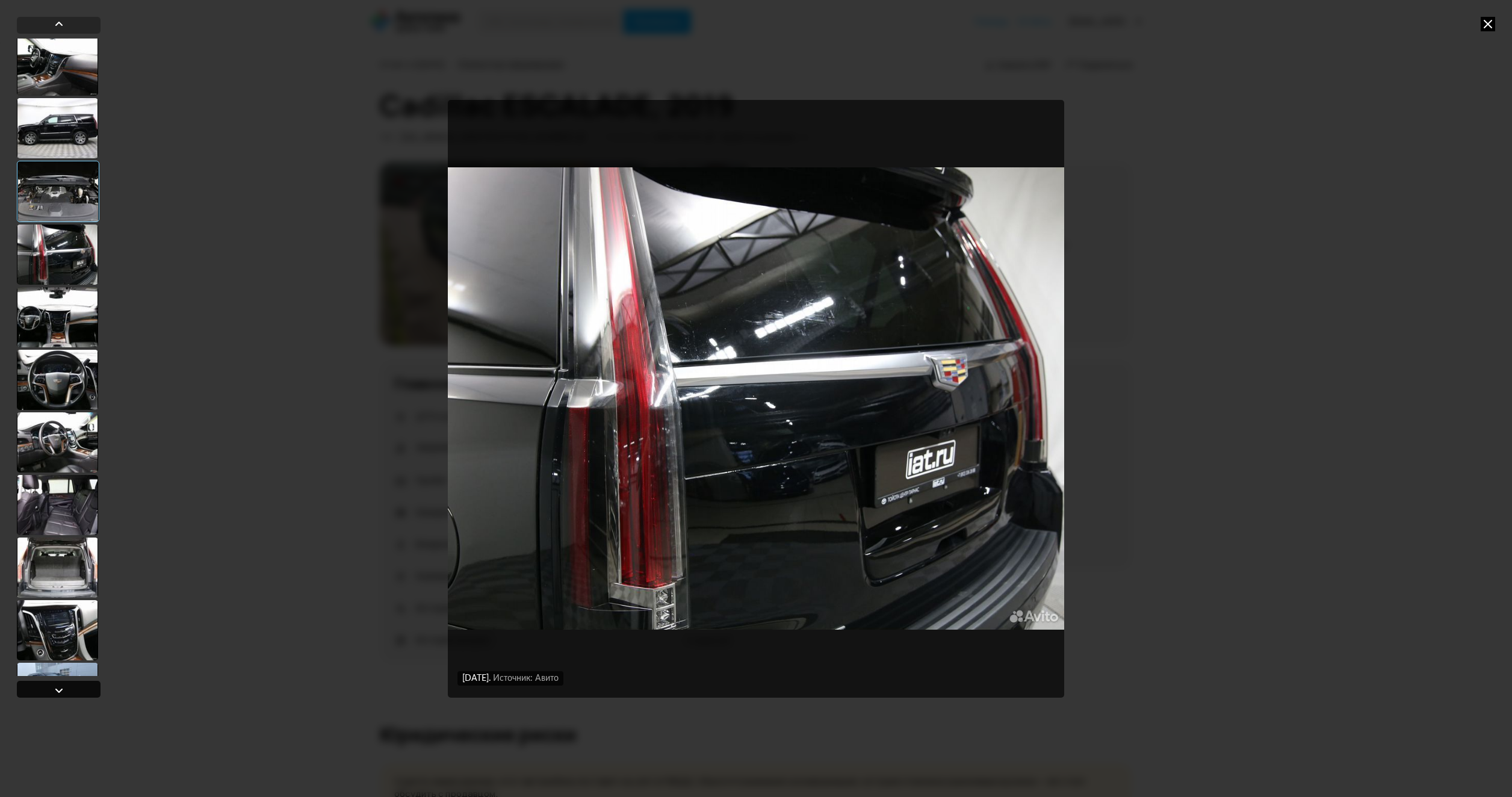
click at [49, 687] on div at bounding box center [58, 689] width 83 height 17
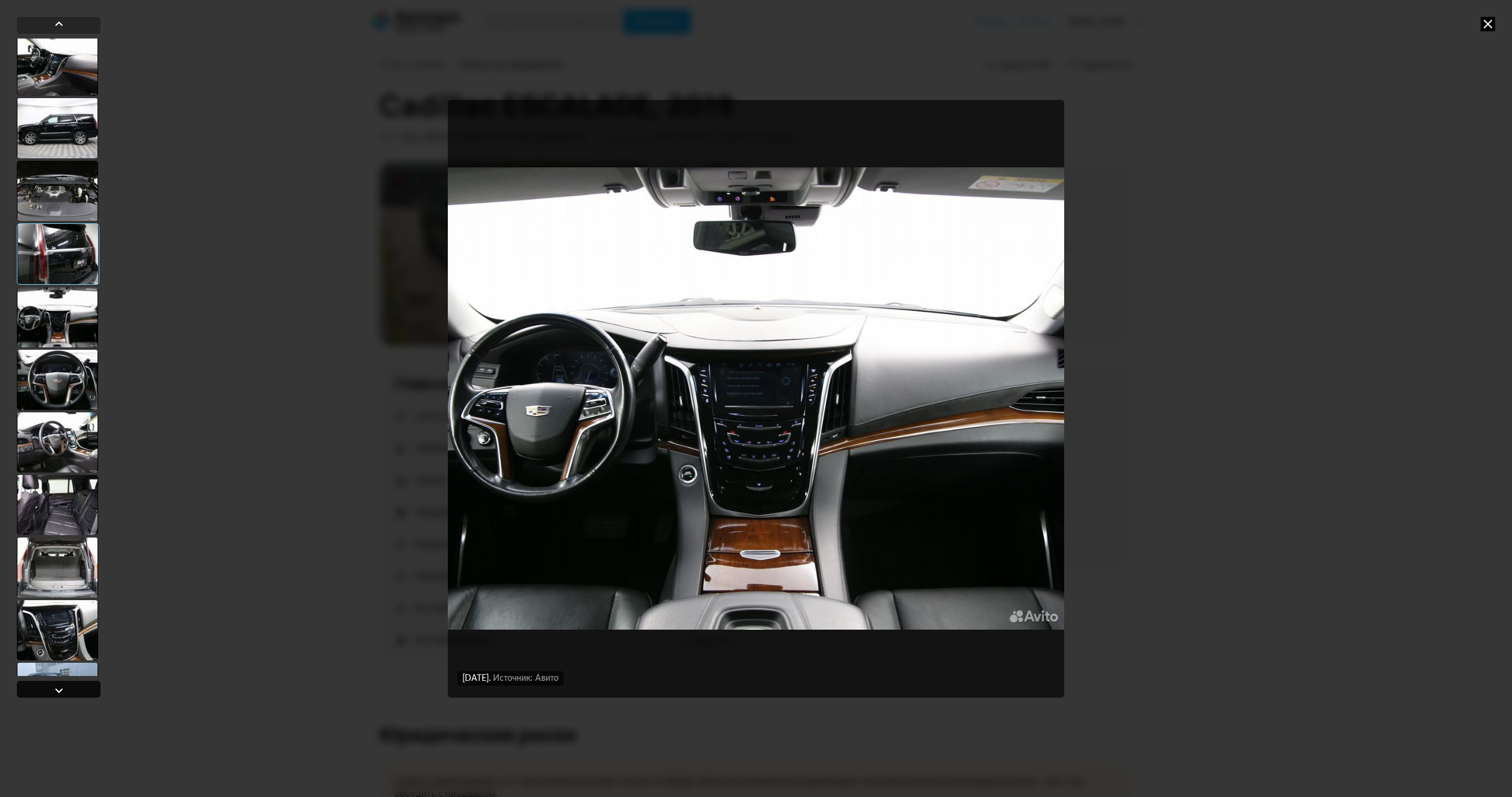
click at [49, 687] on div at bounding box center [58, 689] width 83 height 17
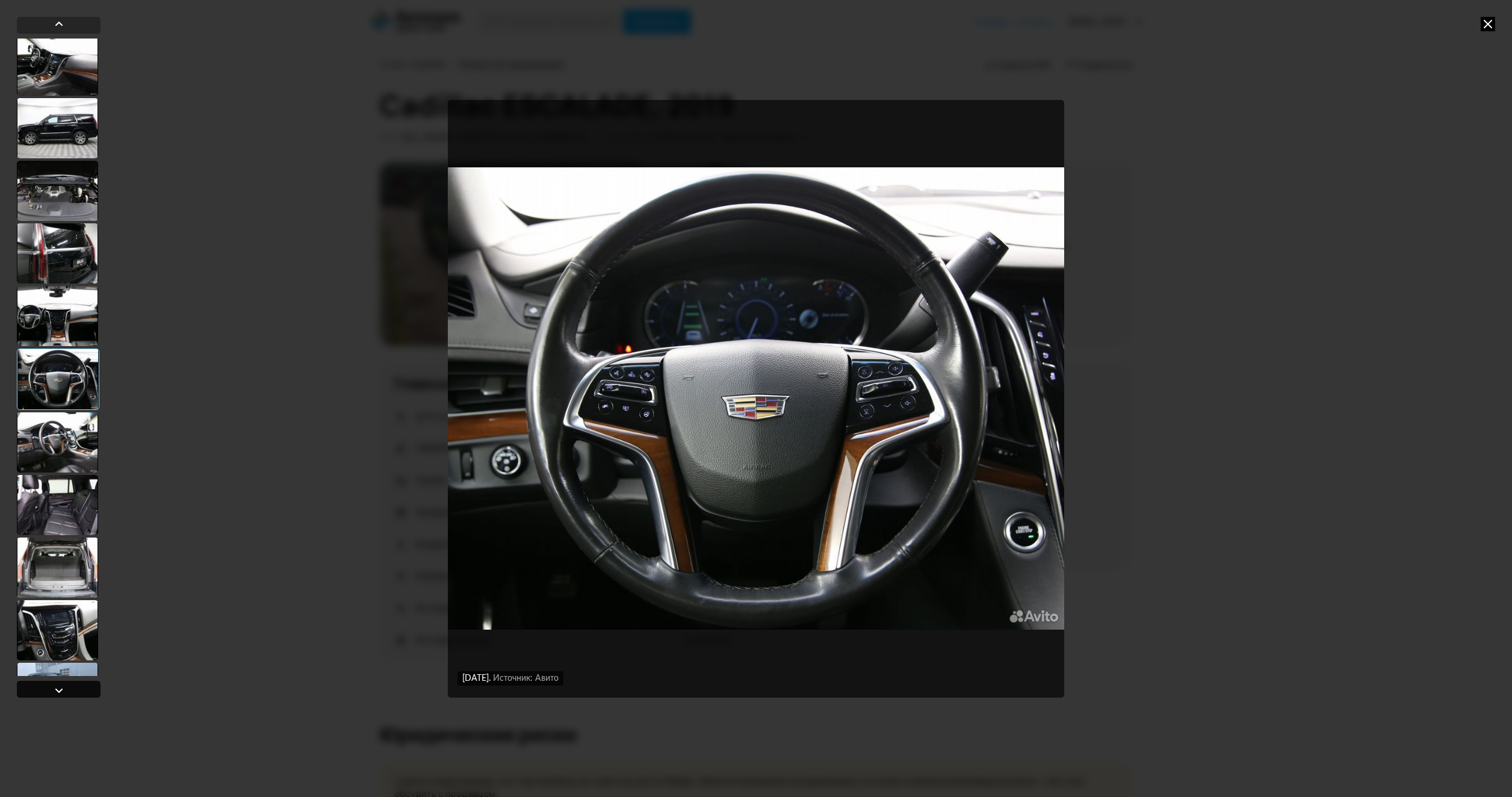
click at [49, 687] on div at bounding box center [58, 689] width 83 height 17
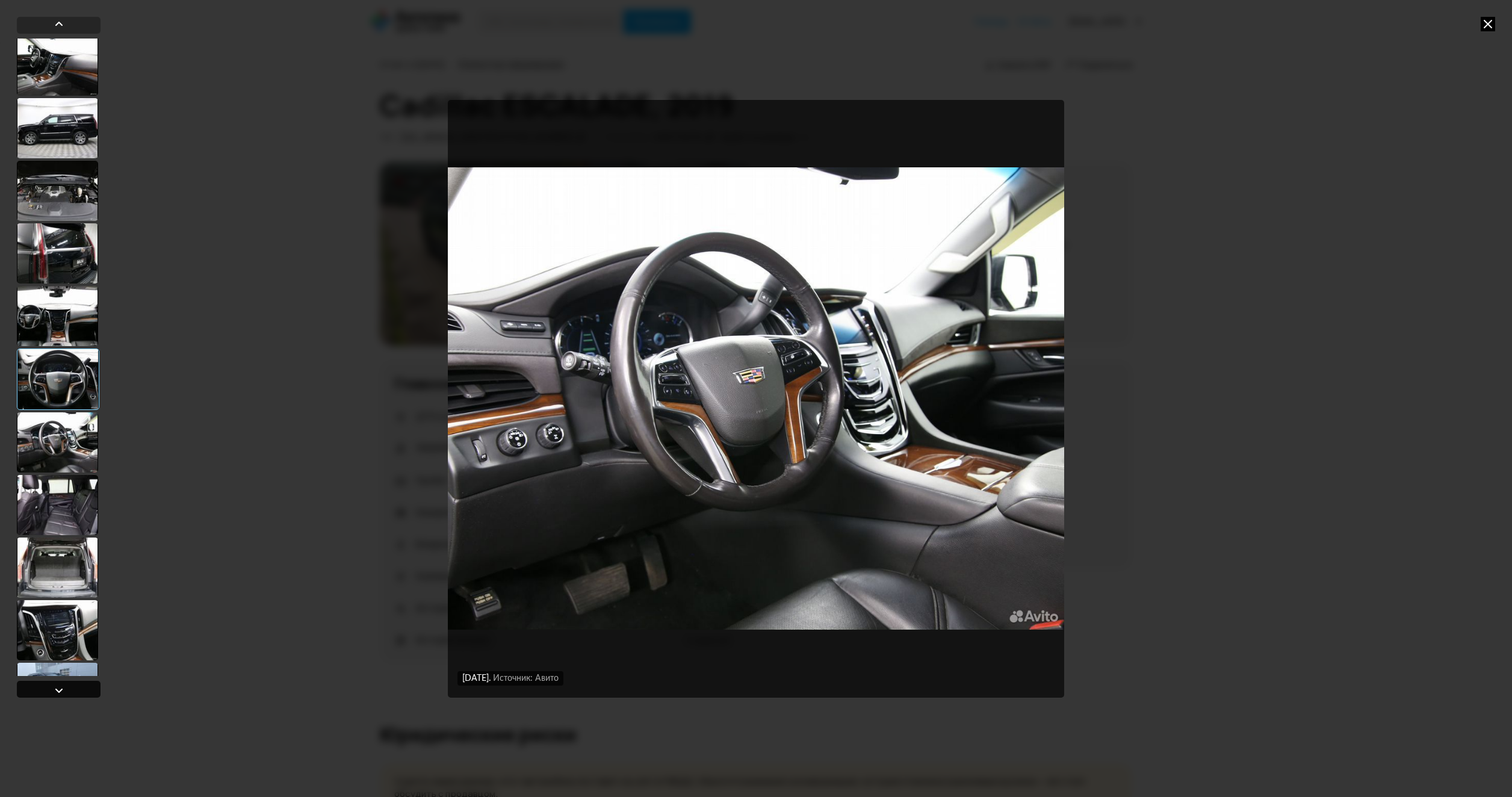
click at [49, 687] on div at bounding box center [58, 689] width 83 height 17
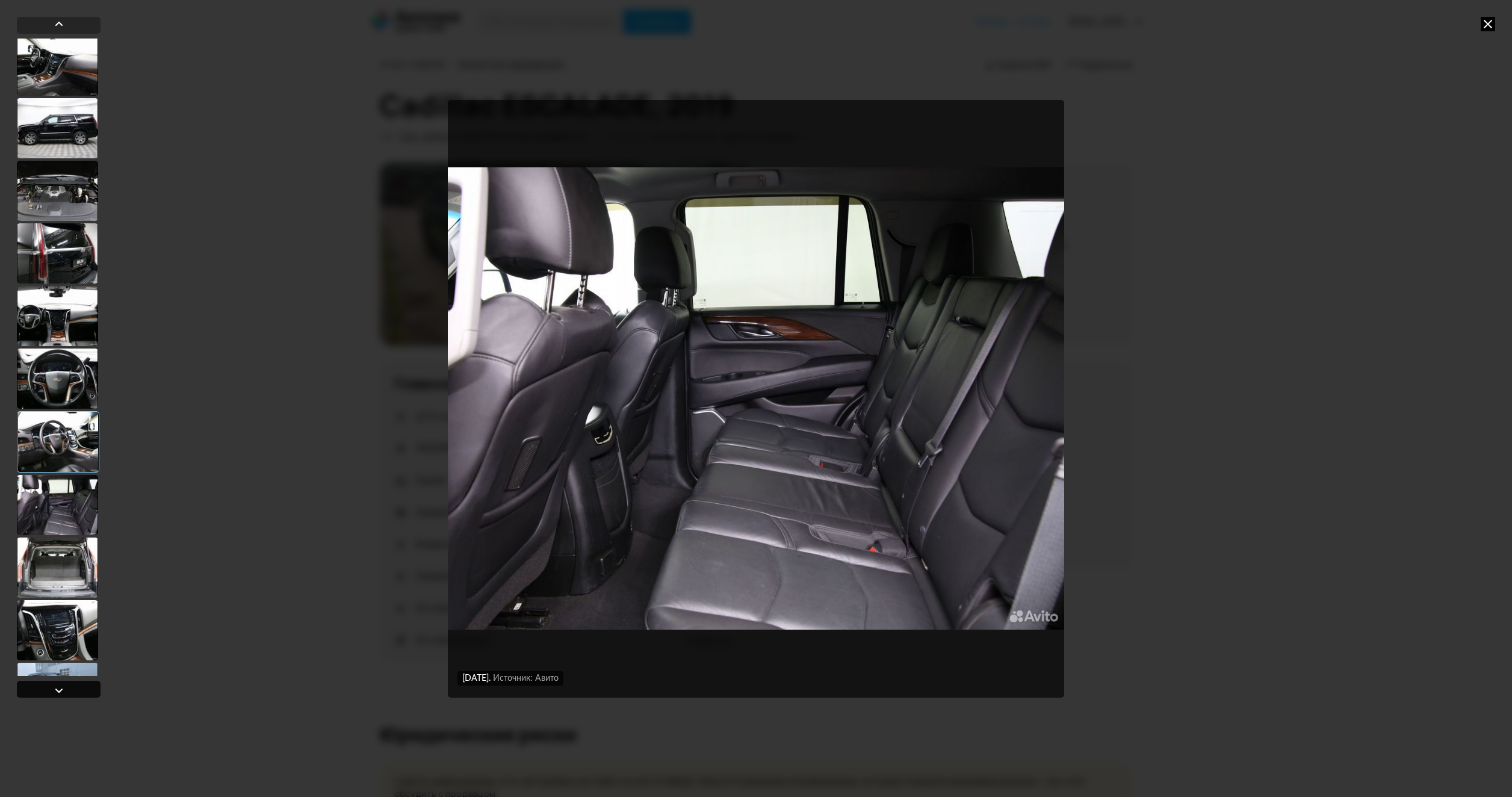
click at [49, 687] on div at bounding box center [58, 689] width 83 height 17
drag, startPoint x: 1484, startPoint y: 21, endPoint x: 1323, endPoint y: 33, distance: 161.4
click at [1484, 21] on icon at bounding box center [1487, 24] width 14 height 14
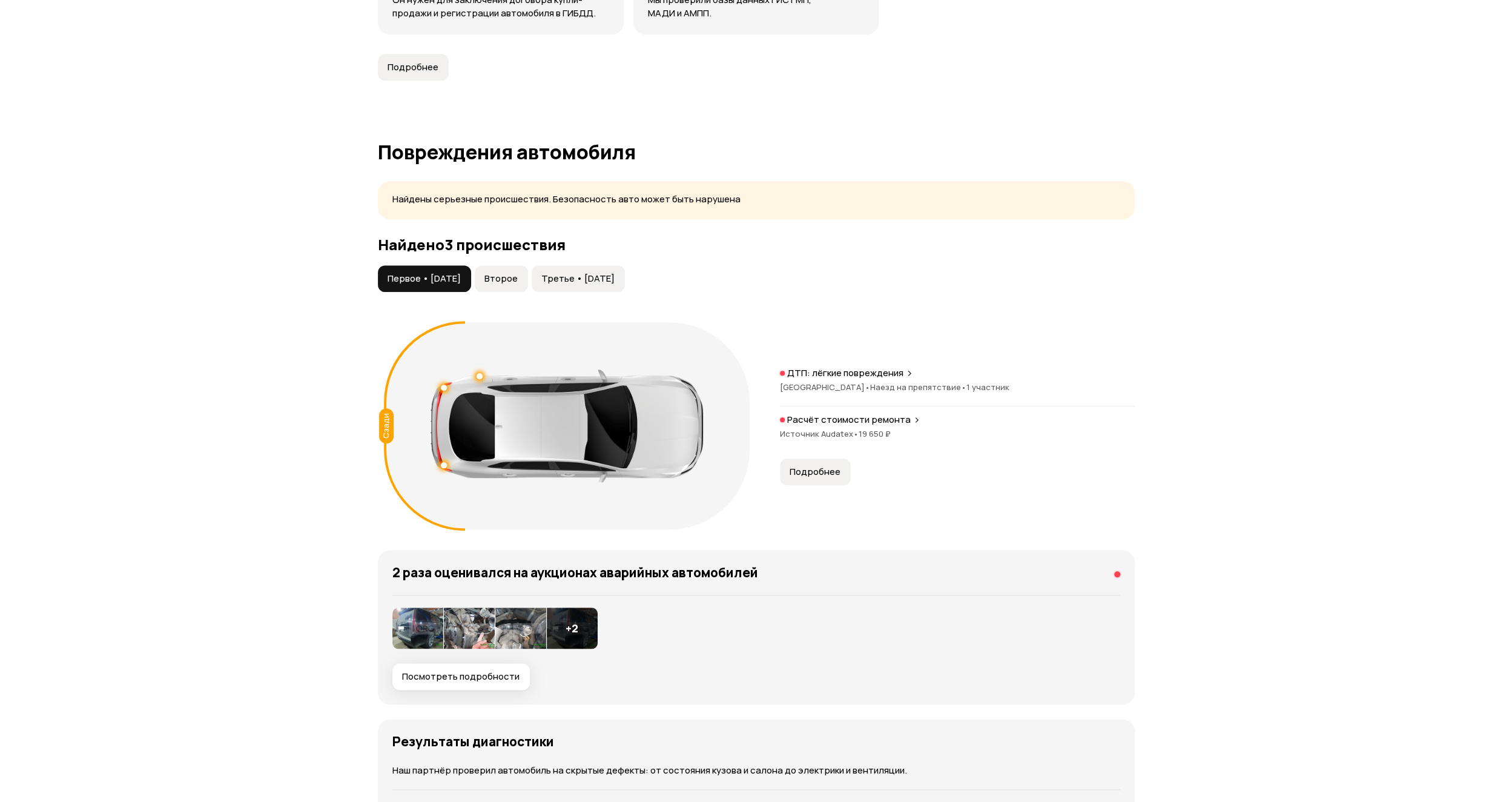
scroll to position [1090, 0]
click at [518, 279] on span "Второе" at bounding box center [502, 277] width 34 height 12
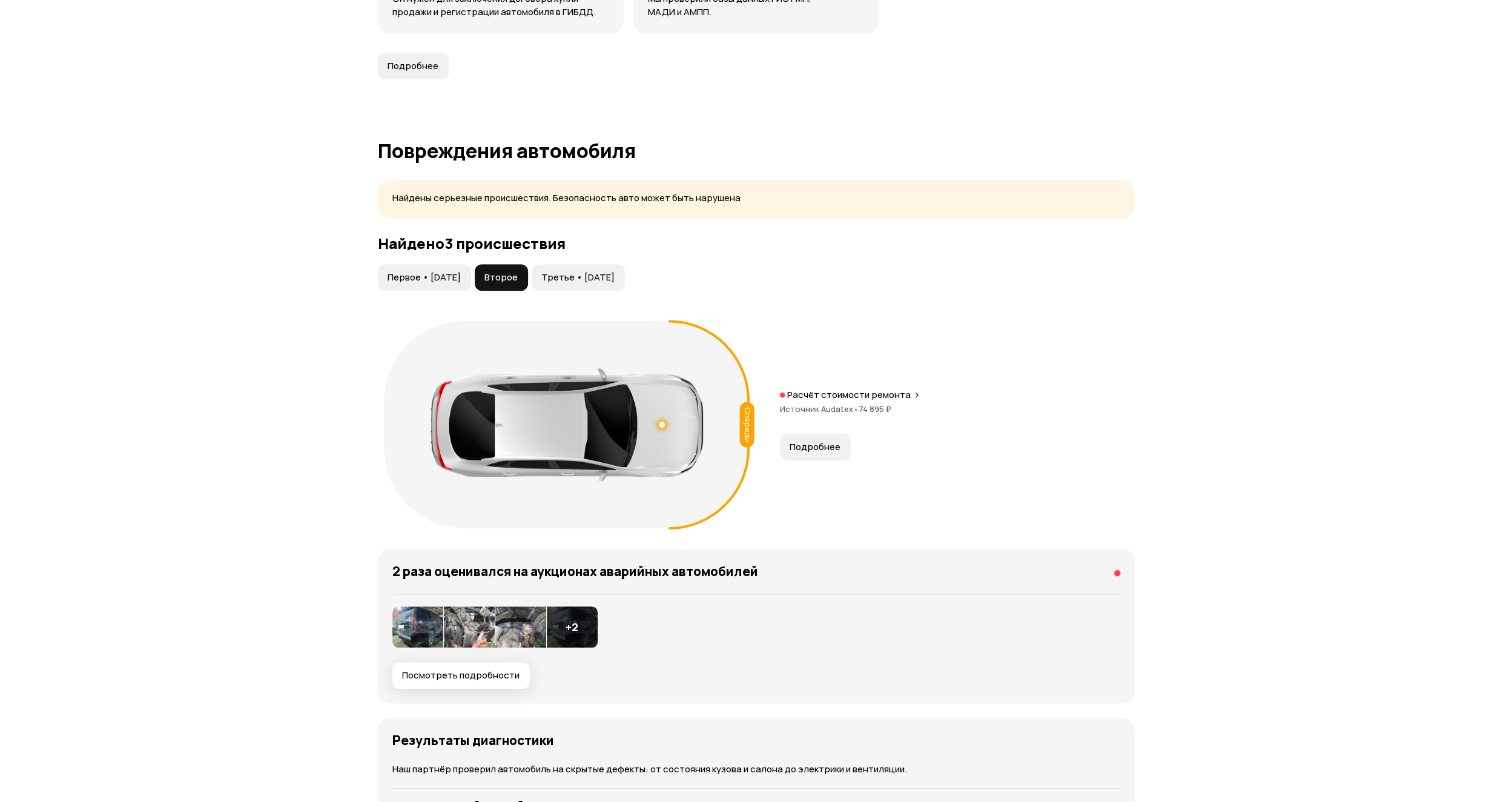
click at [570, 276] on span "Третье • [DATE]" at bounding box center [578, 277] width 73 height 12
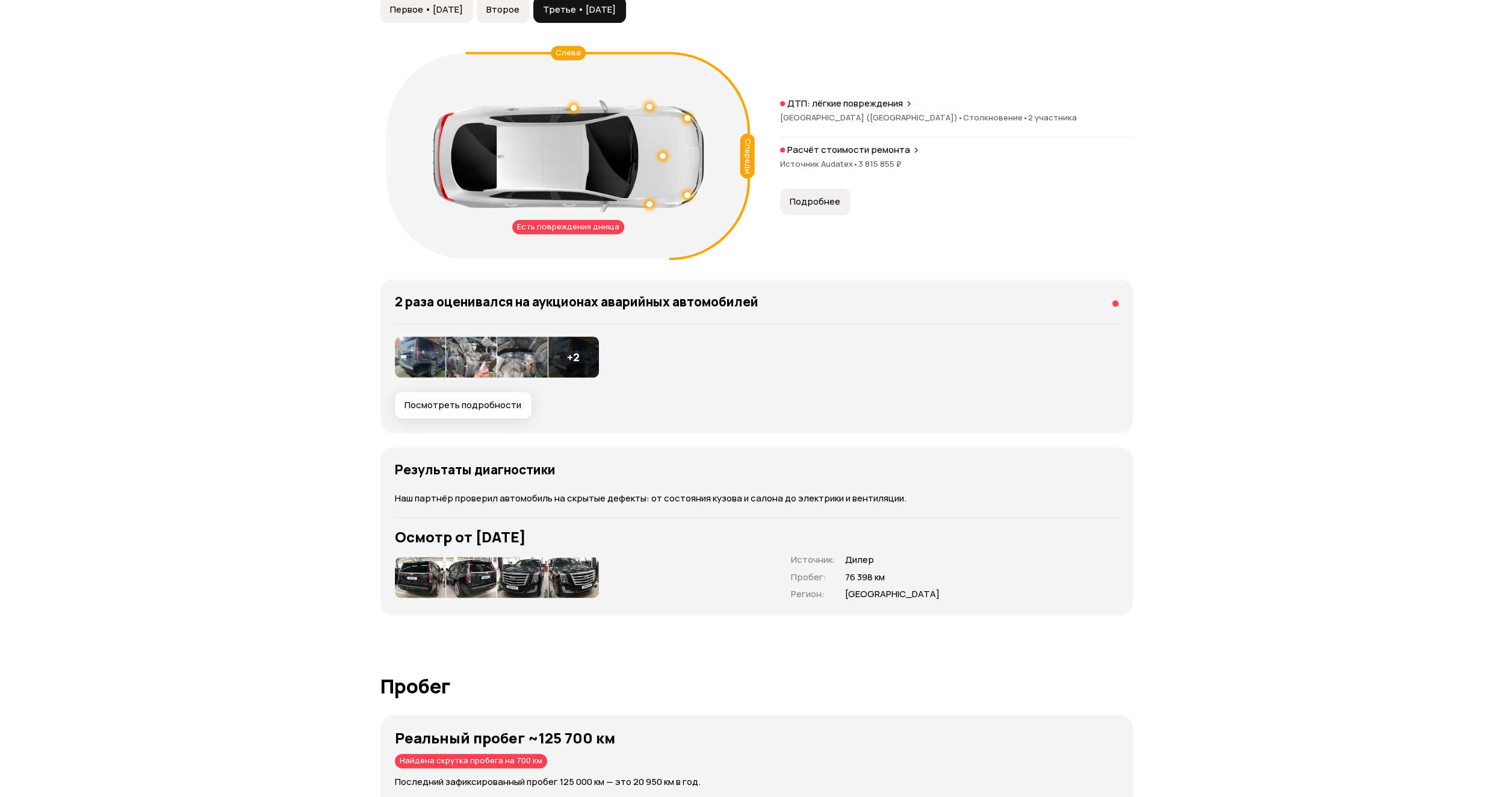
scroll to position [1324, 0]
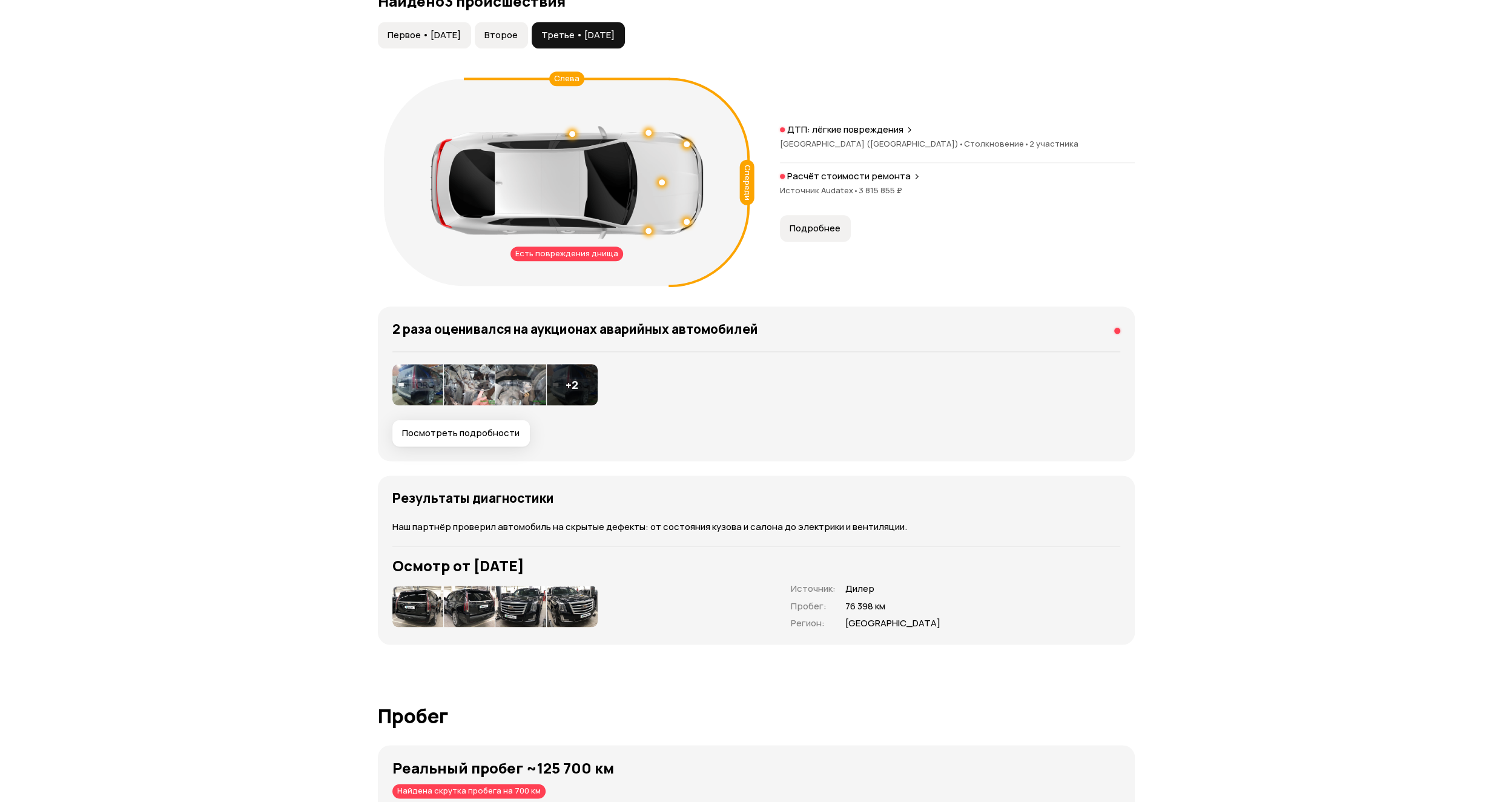
click at [494, 429] on span "Посмотреть подробности" at bounding box center [460, 433] width 117 height 12
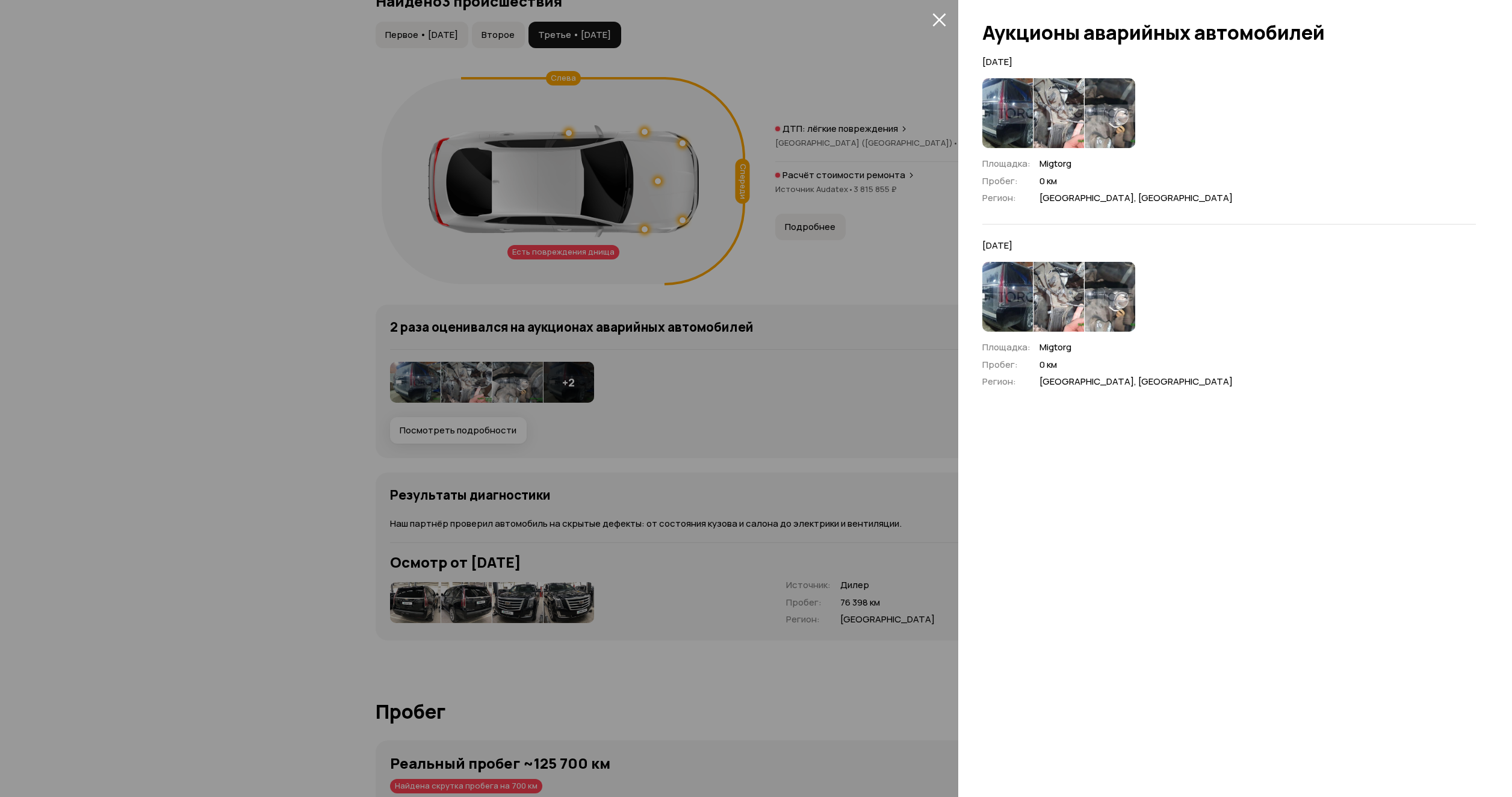
click at [794, 356] on div at bounding box center [756, 398] width 1512 height 797
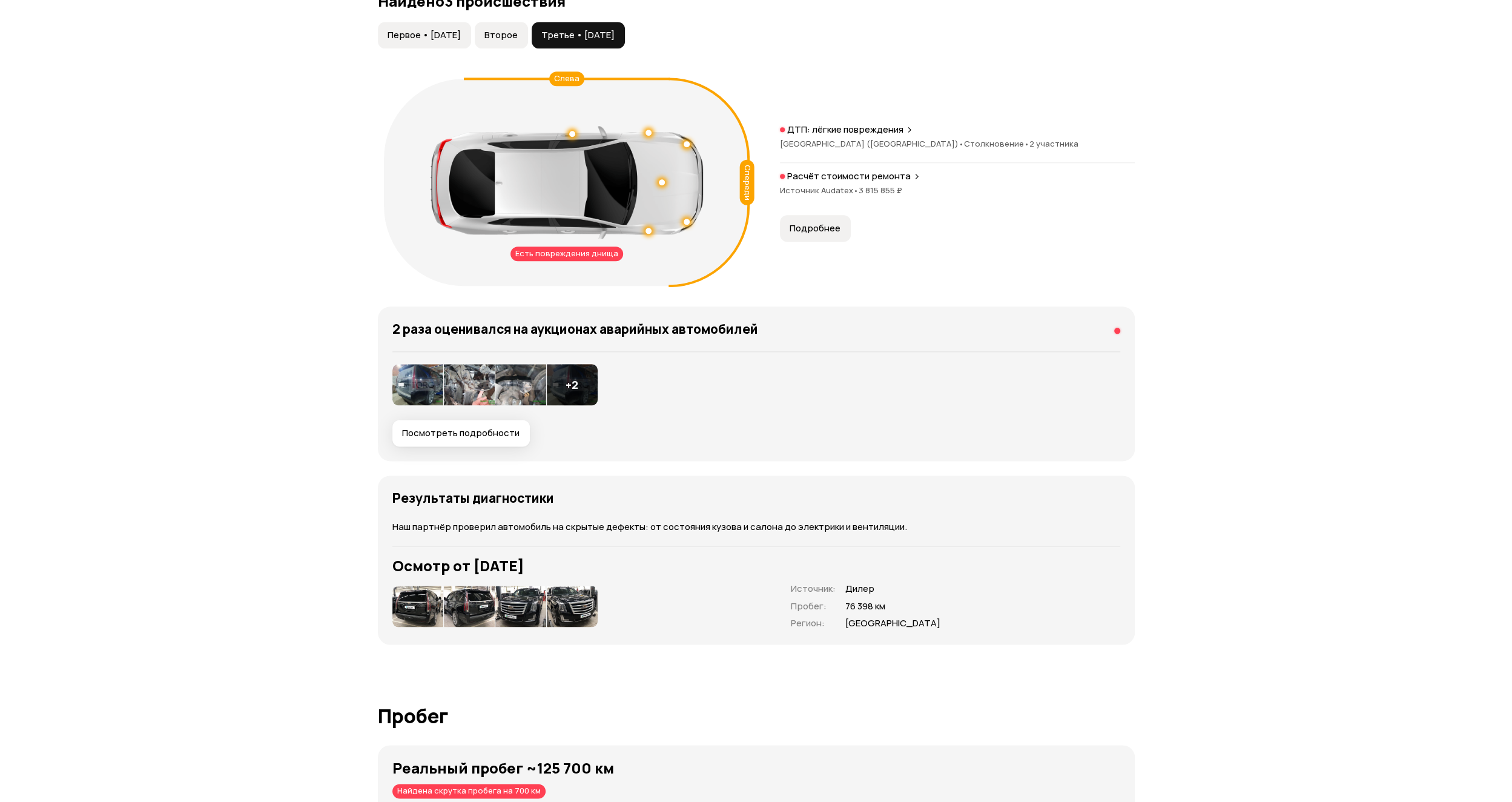
click at [819, 231] on span "Подробнее" at bounding box center [816, 228] width 51 height 12
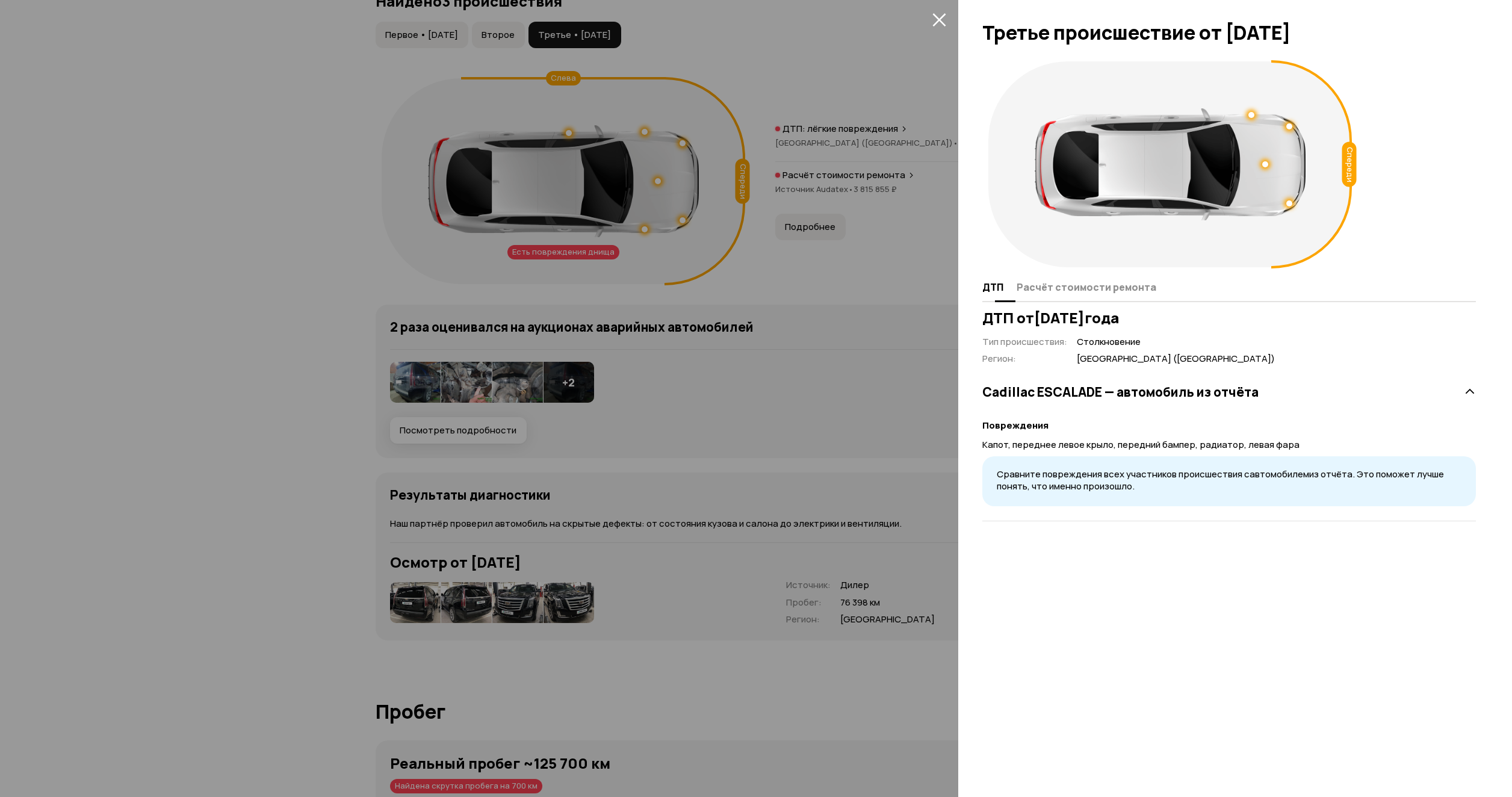
click at [1050, 287] on span "Расчёт стоимости ремонта" at bounding box center [1087, 287] width 140 height 12
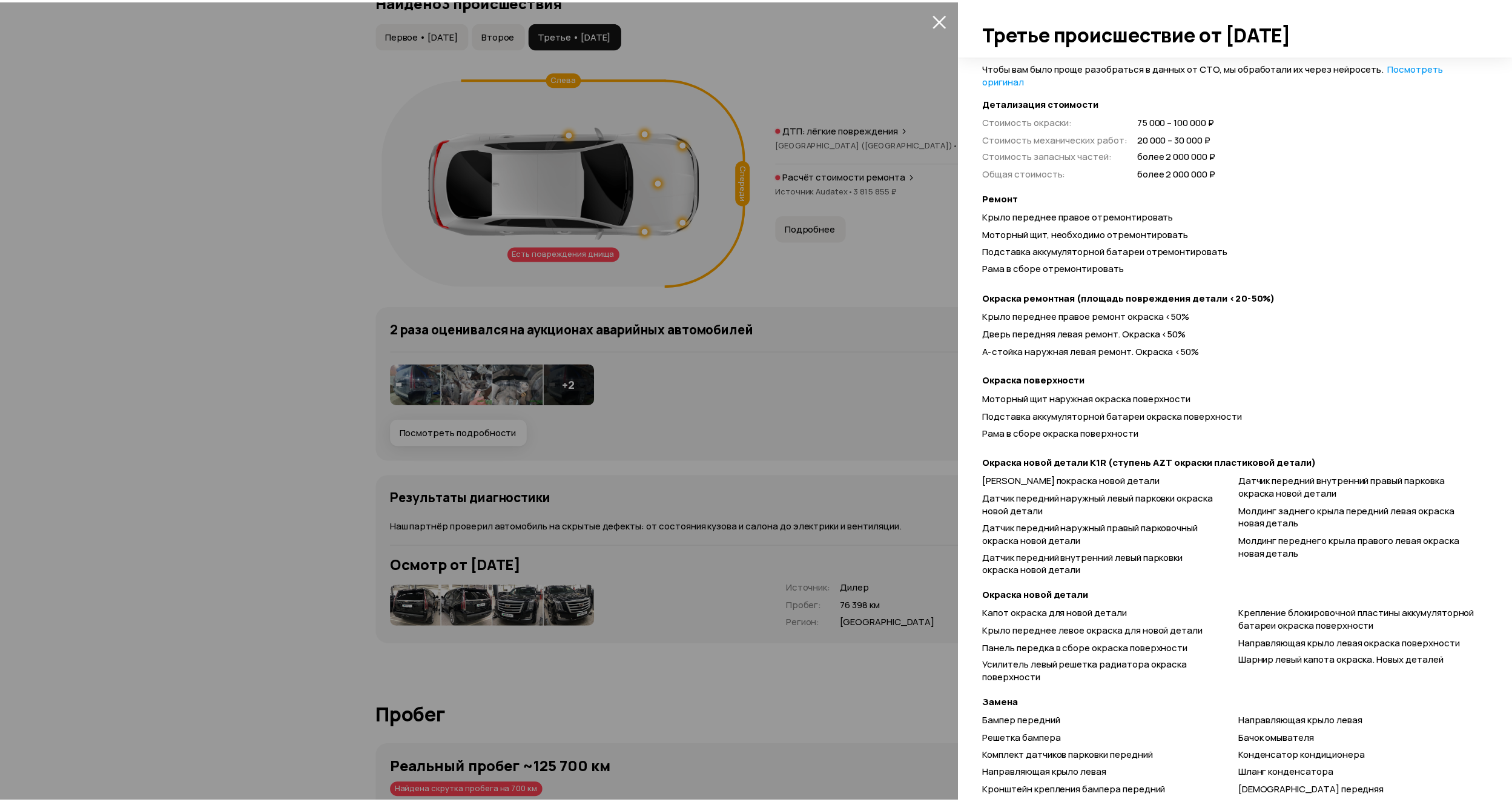
scroll to position [299, 0]
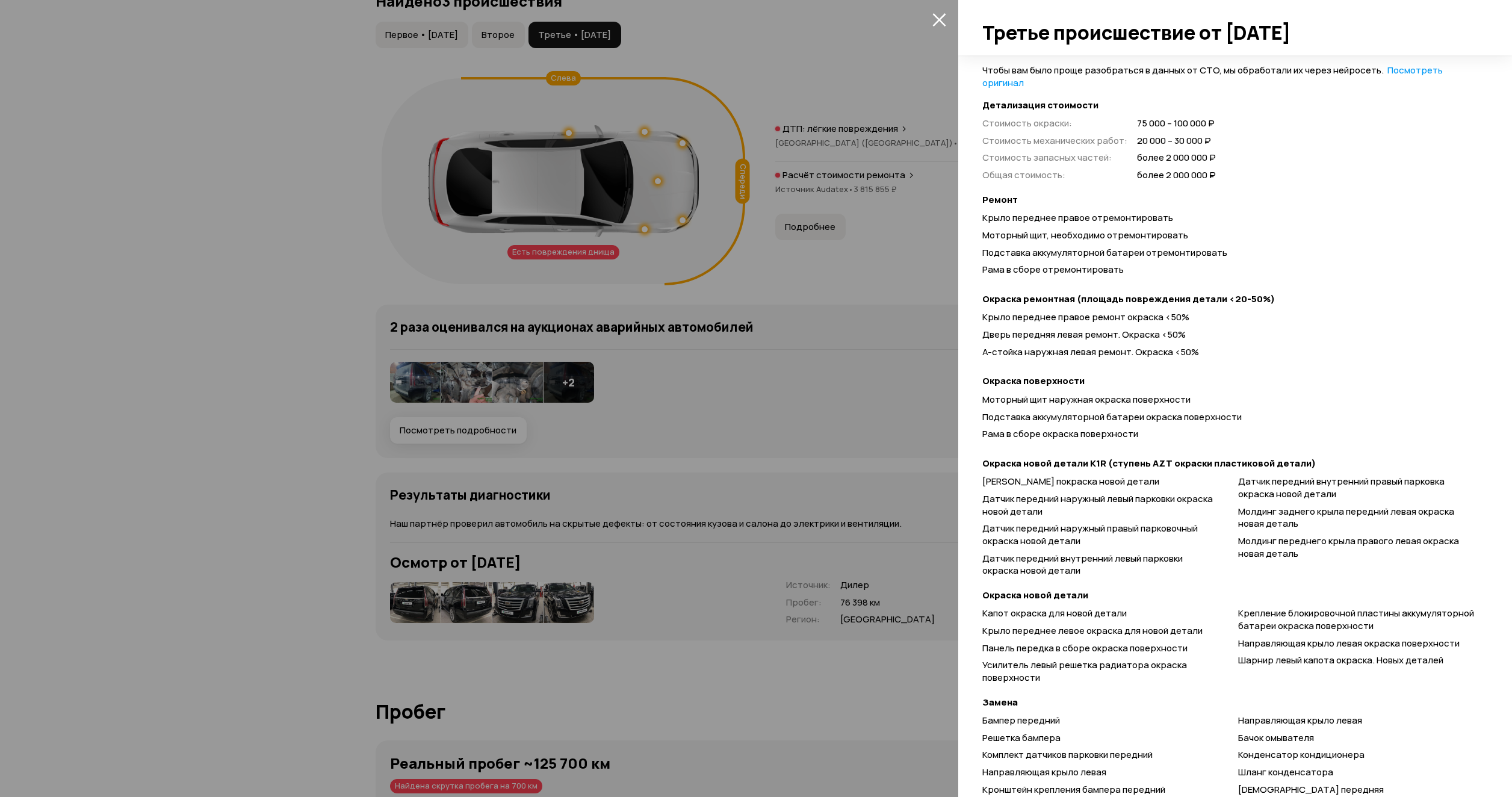
click at [942, 21] on icon "закрыть" at bounding box center [938, 19] width 13 height 13
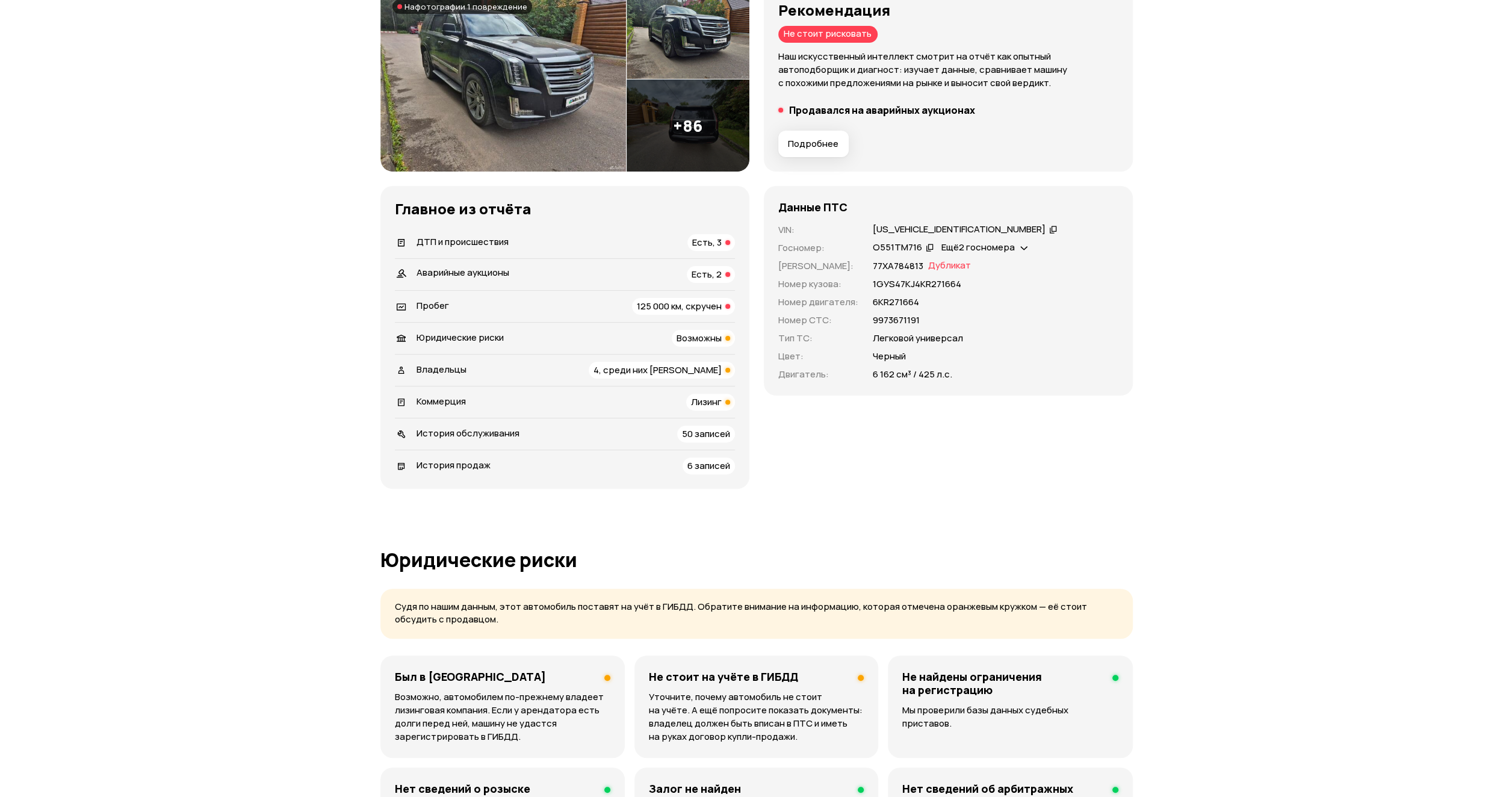
scroll to position [0, 0]
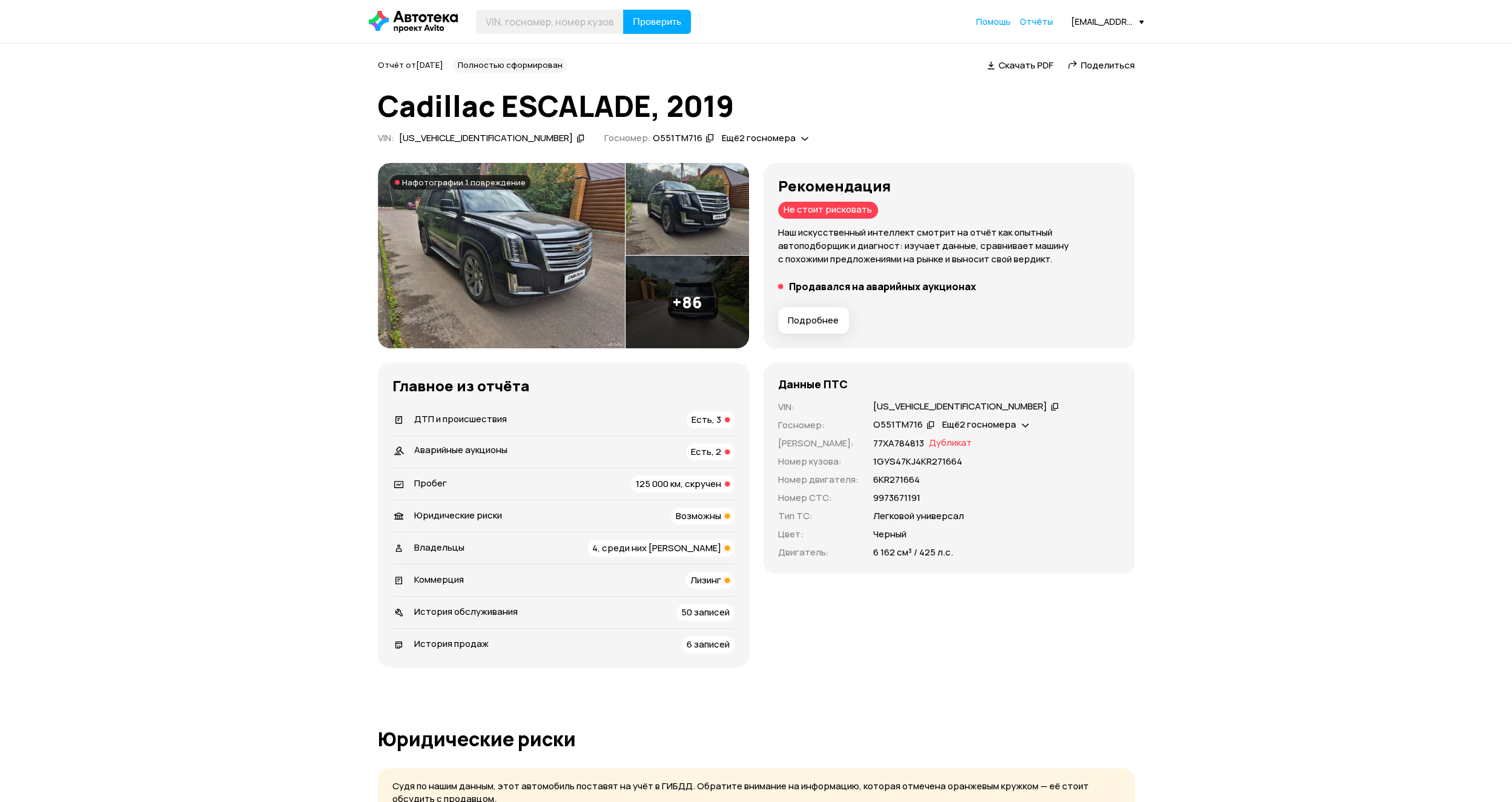
click at [488, 234] on img at bounding box center [501, 256] width 247 height 186
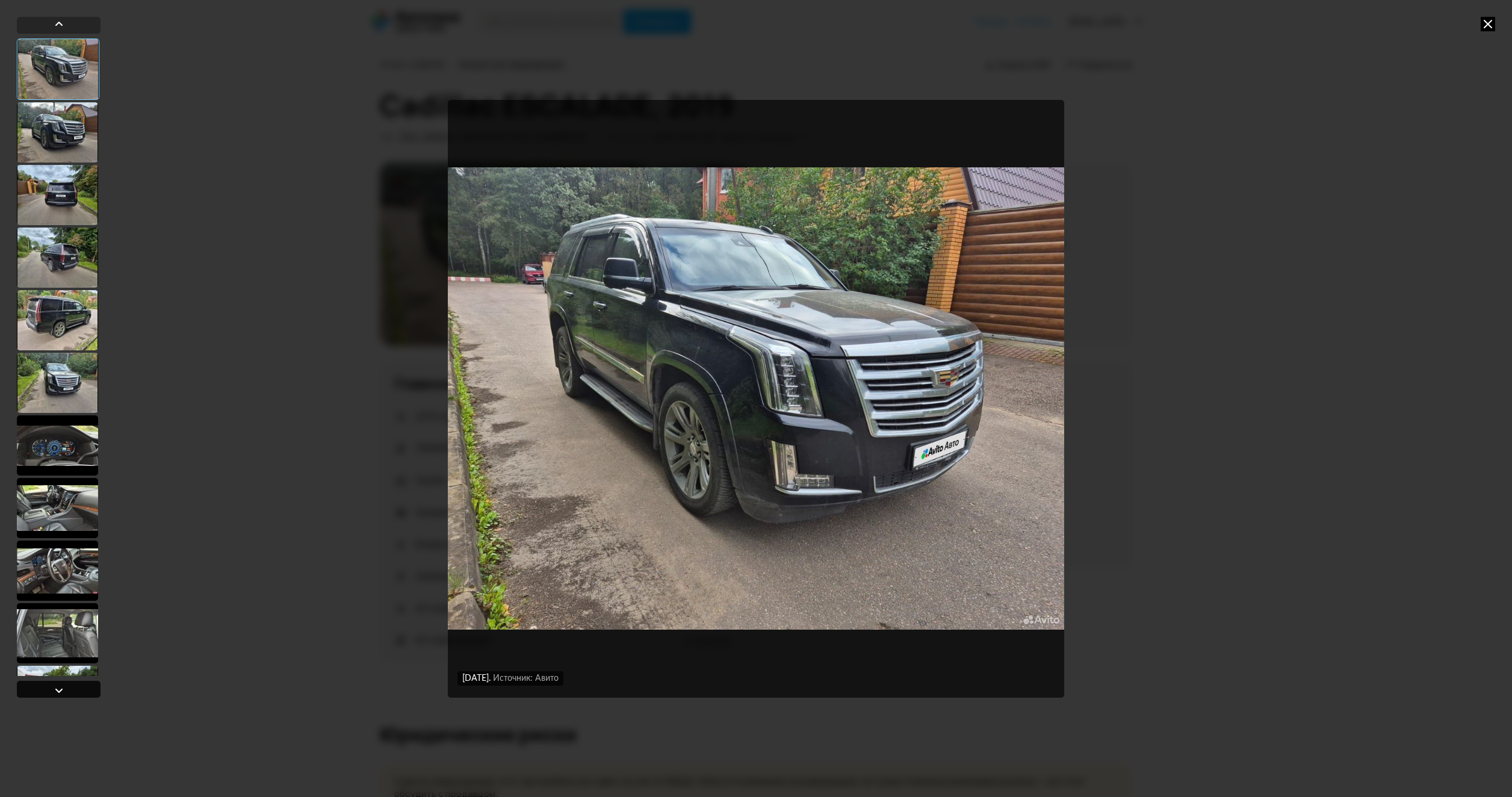
click at [87, 691] on div at bounding box center [58, 689] width 83 height 17
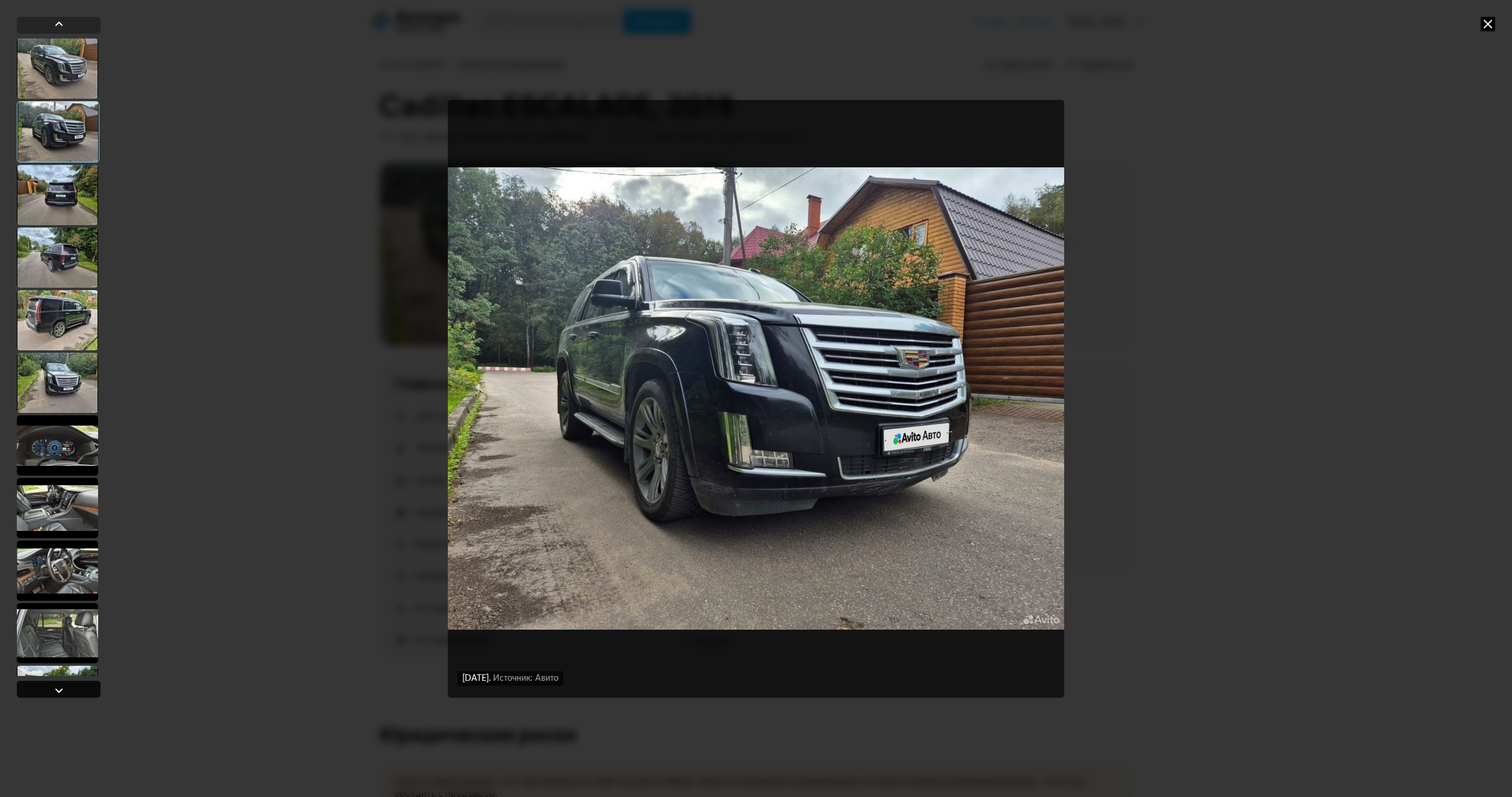
click at [87, 691] on div at bounding box center [58, 689] width 83 height 17
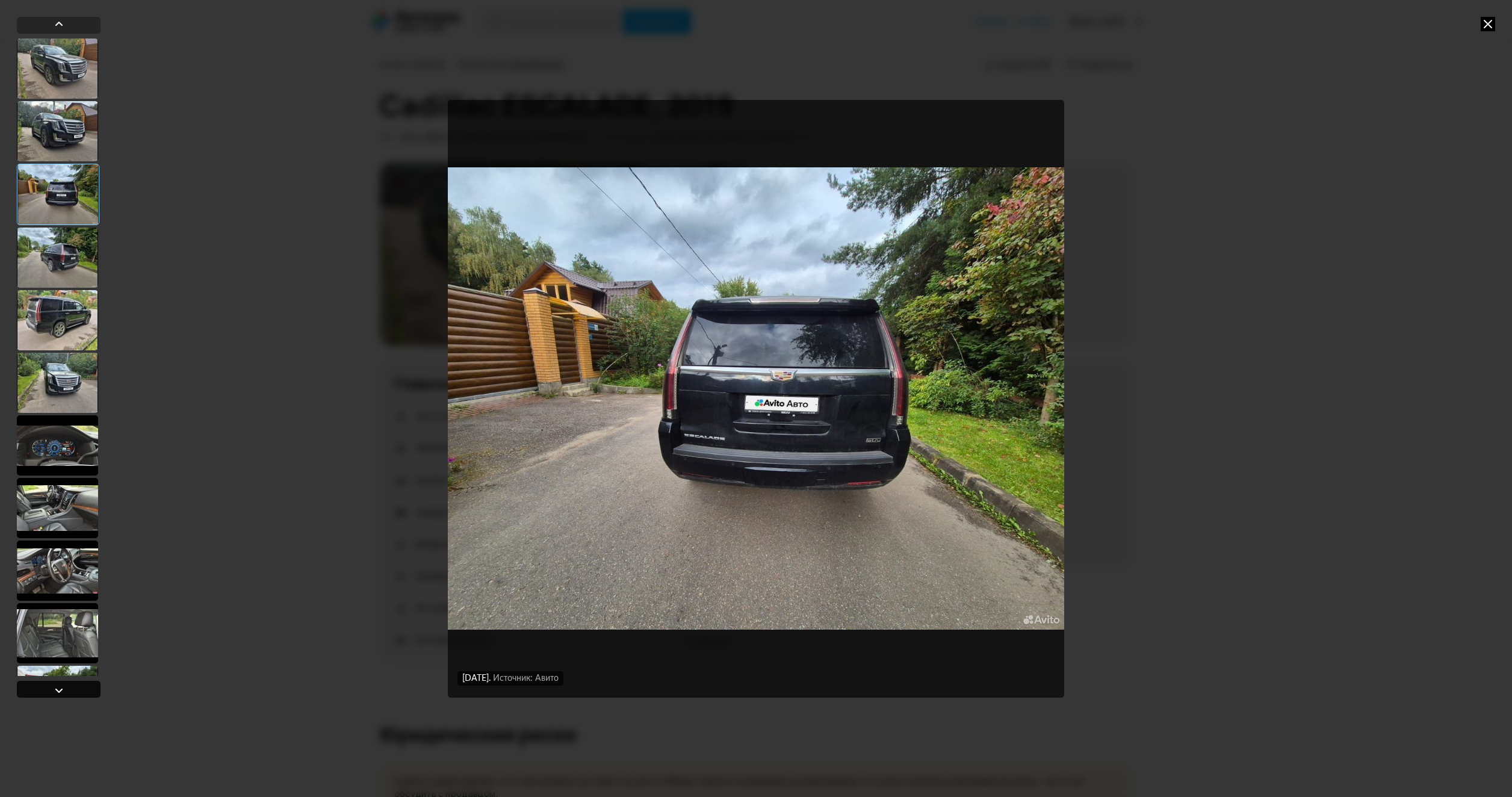
click at [87, 691] on div at bounding box center [58, 689] width 83 height 17
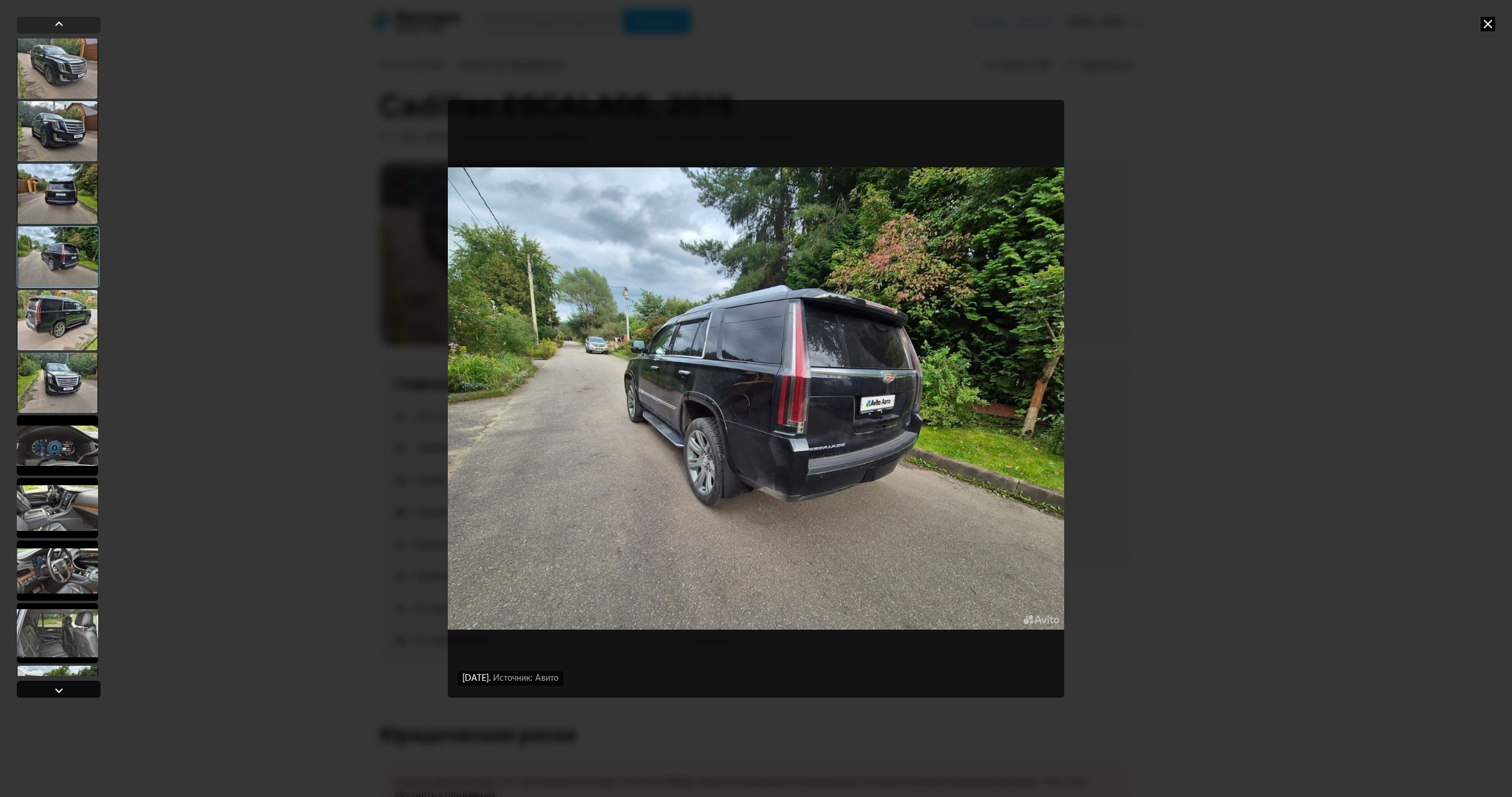
click at [87, 691] on div at bounding box center [58, 689] width 83 height 17
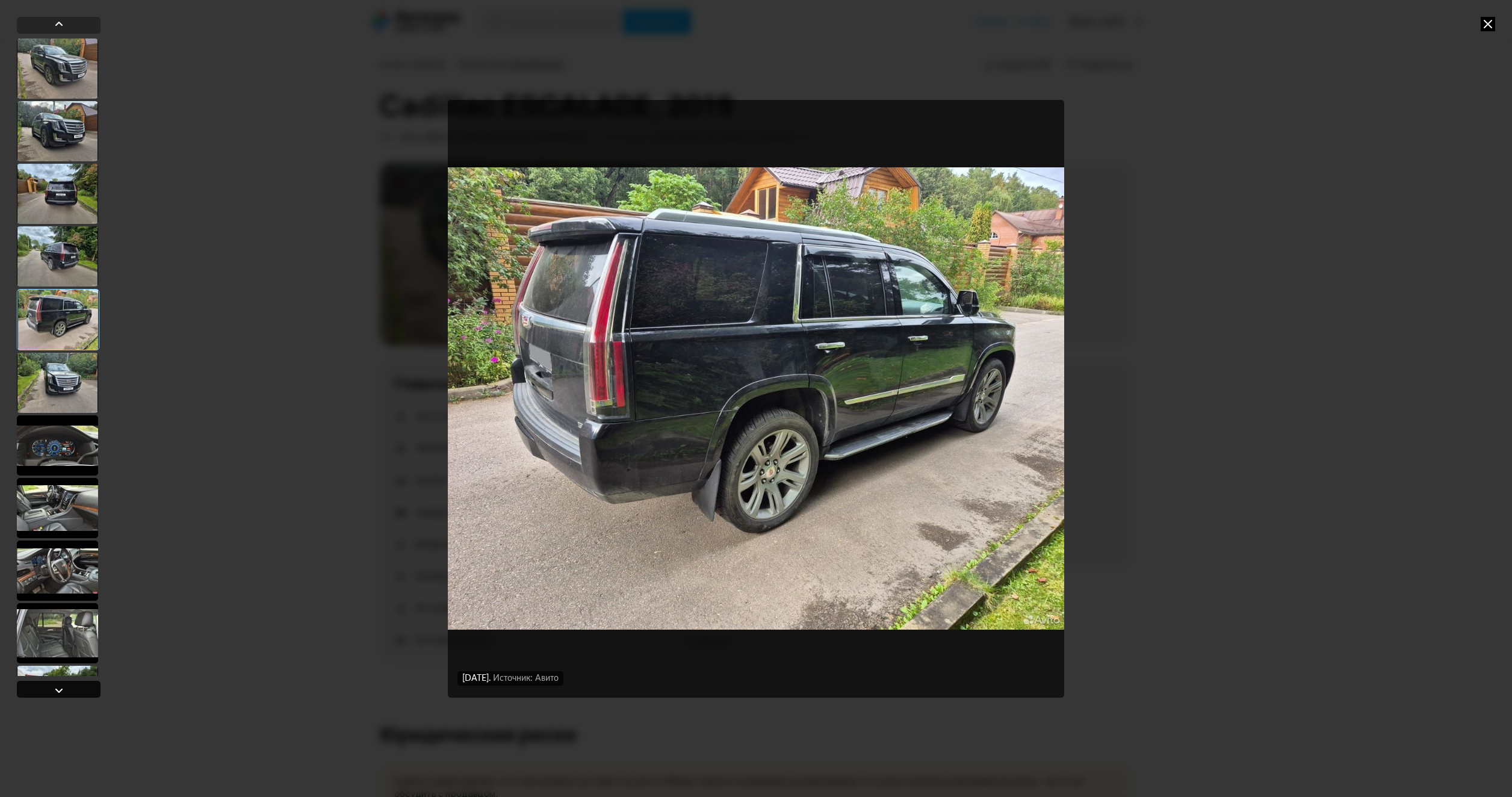
click at [87, 691] on div at bounding box center [58, 689] width 83 height 17
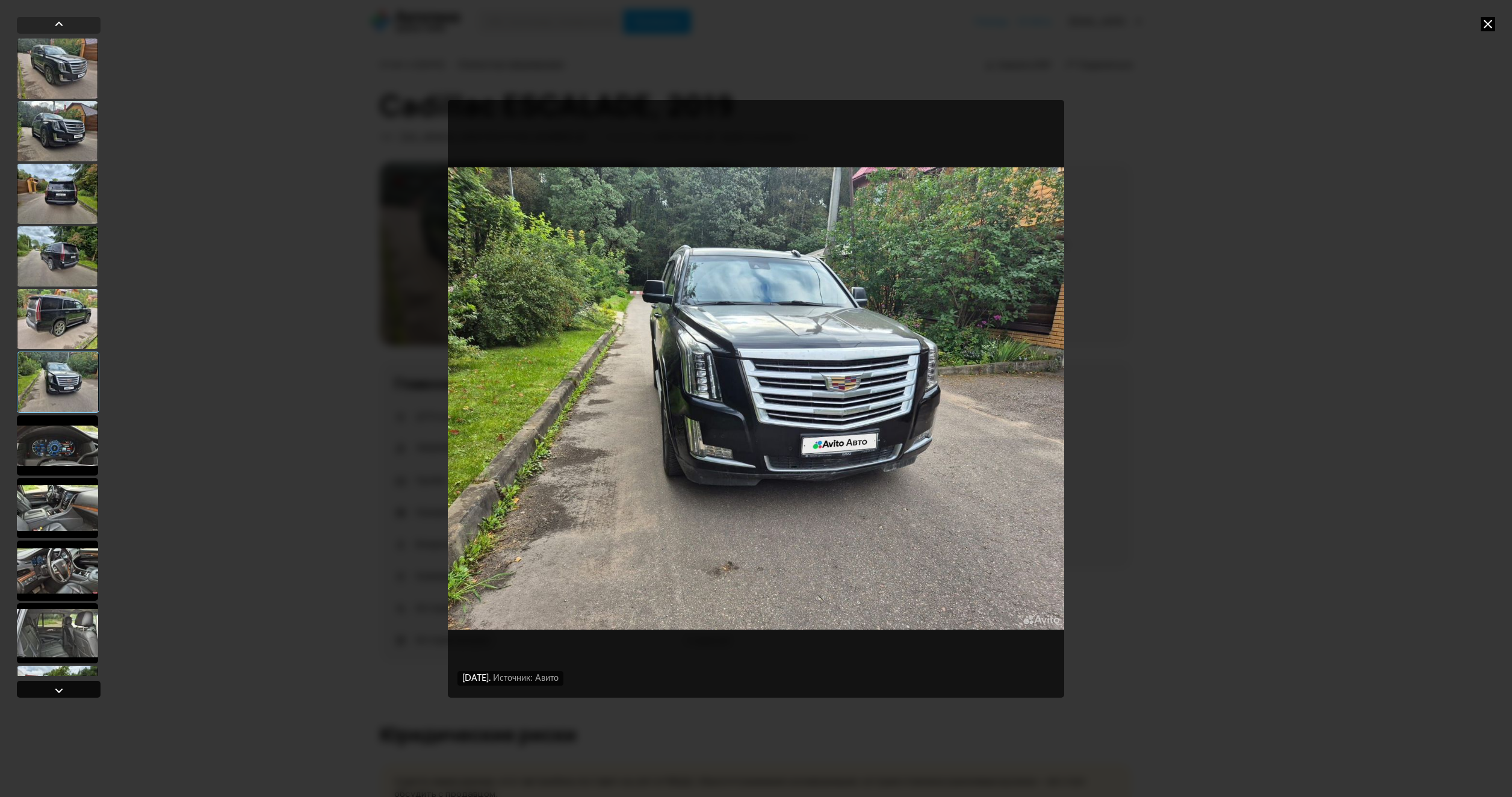
click at [87, 691] on div at bounding box center [58, 689] width 83 height 17
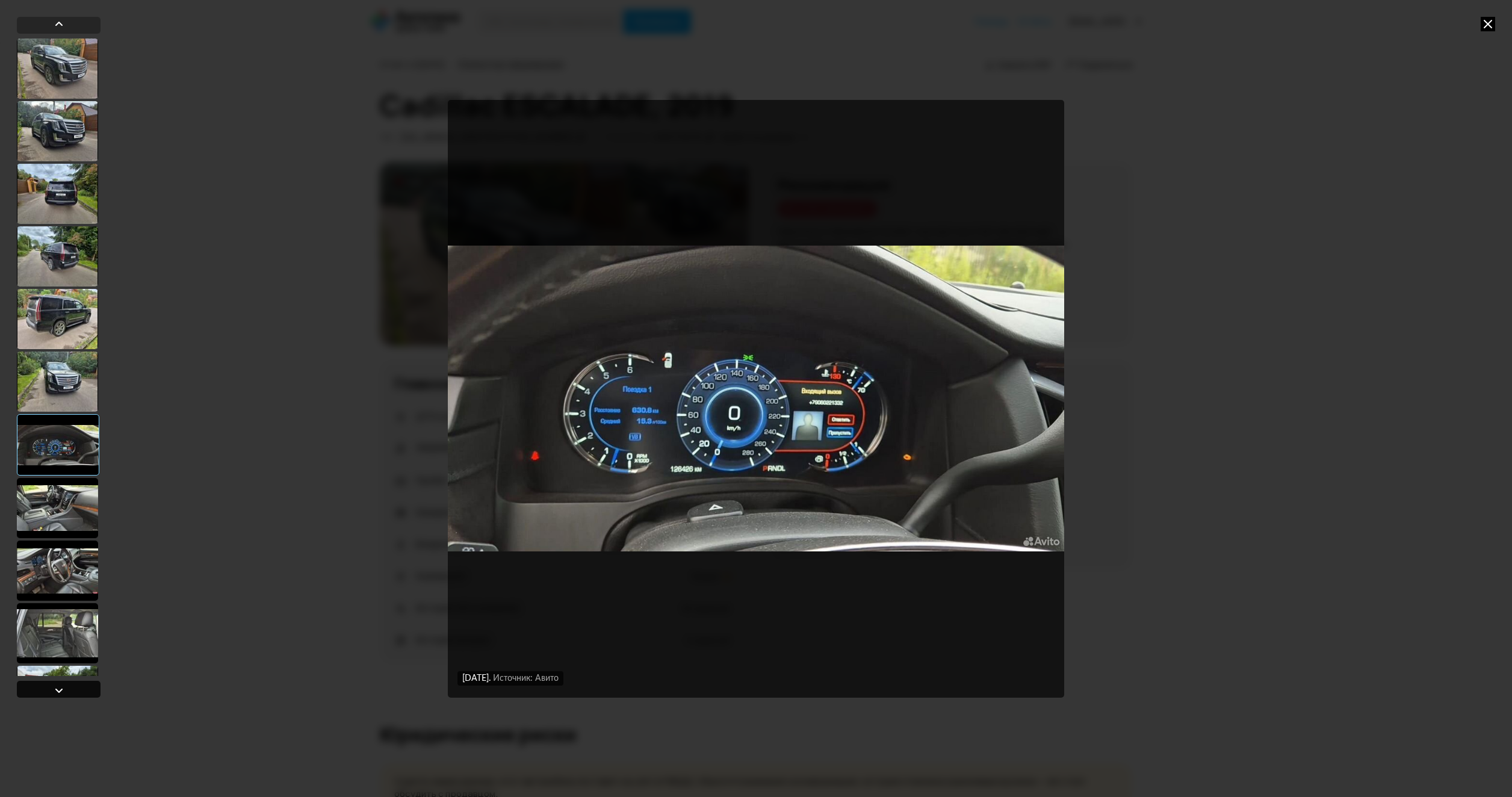
click at [87, 691] on div at bounding box center [58, 689] width 83 height 17
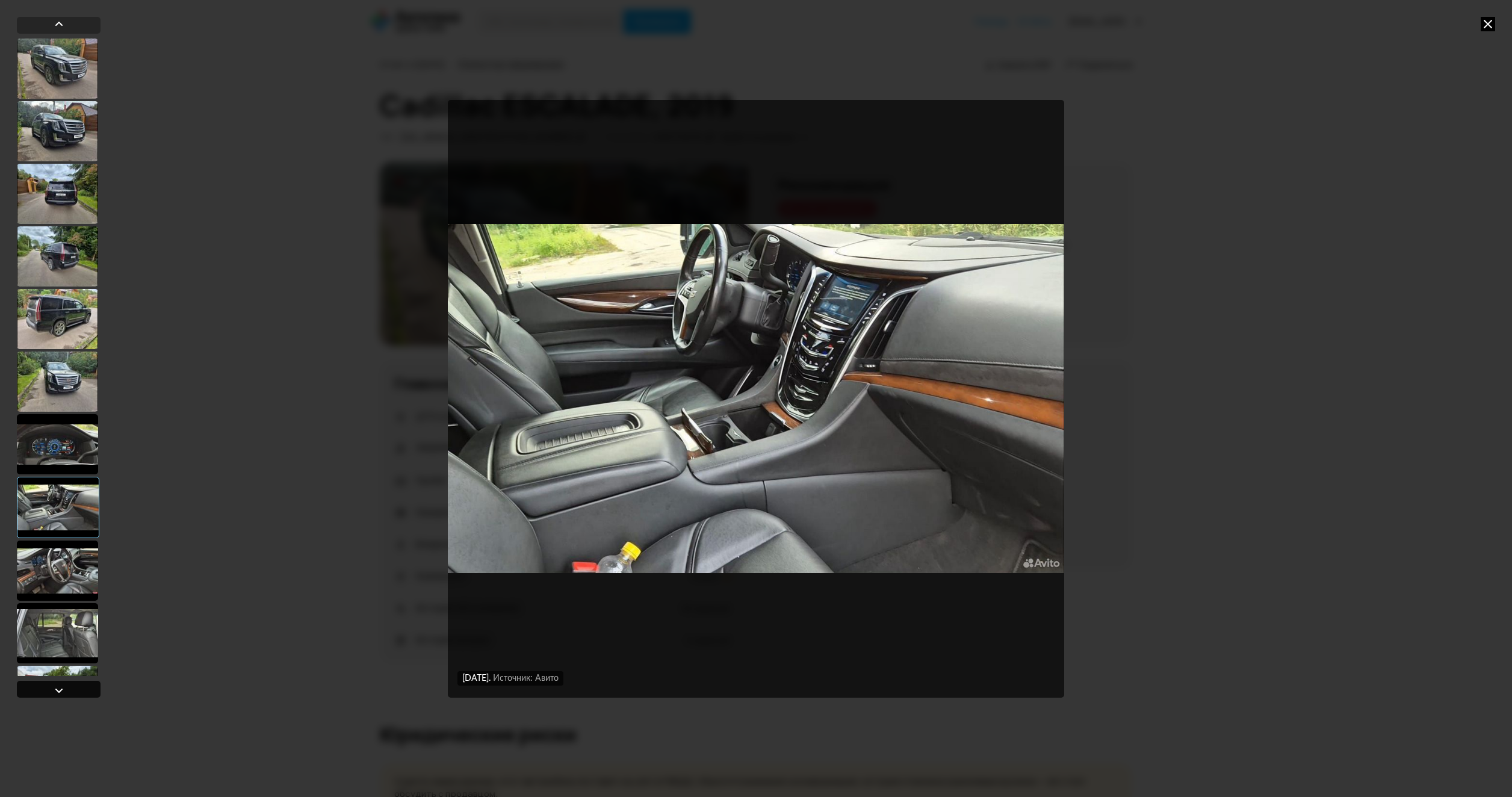
click at [87, 691] on div at bounding box center [58, 689] width 83 height 17
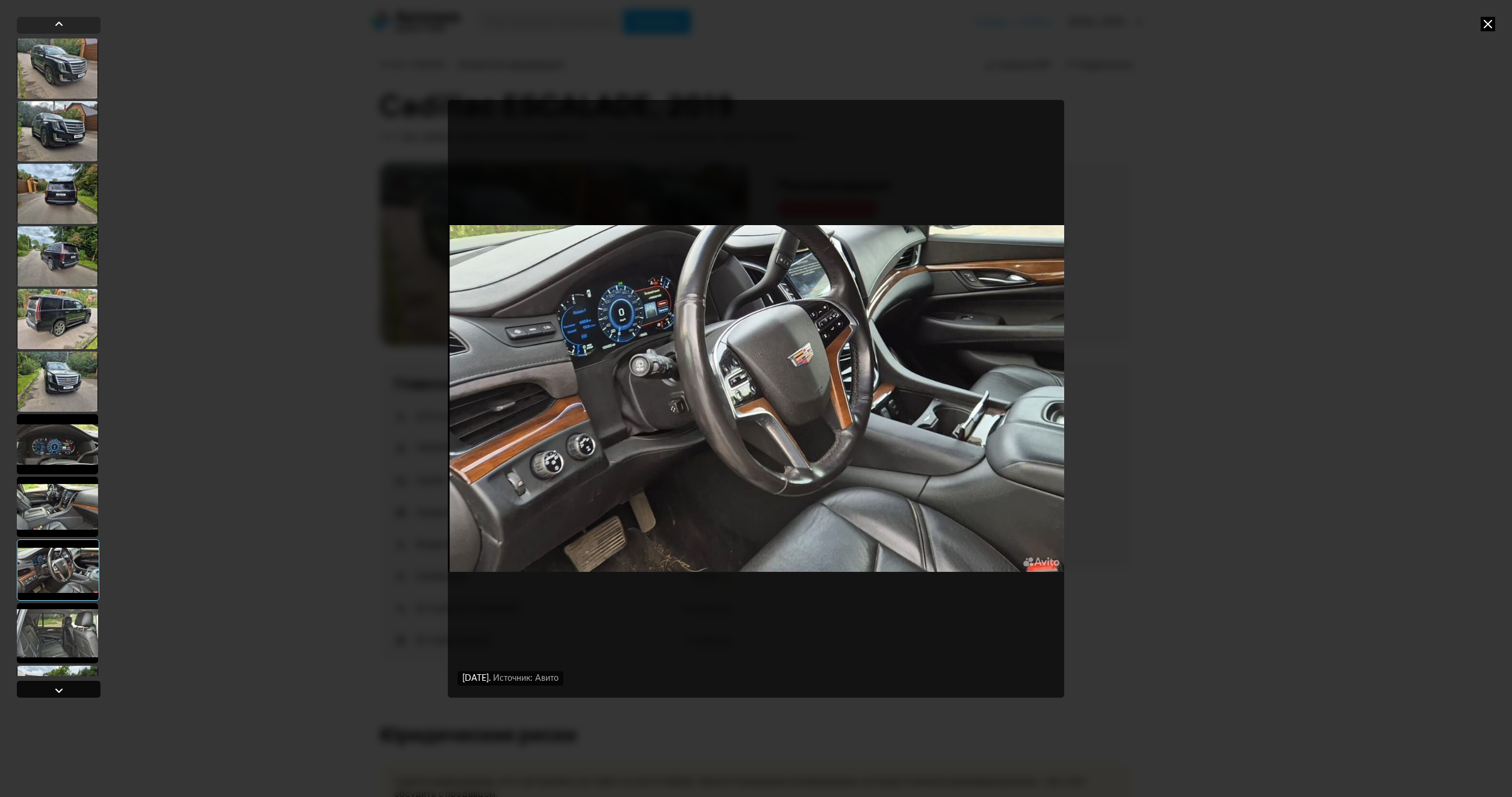
click at [87, 691] on div at bounding box center [58, 689] width 83 height 17
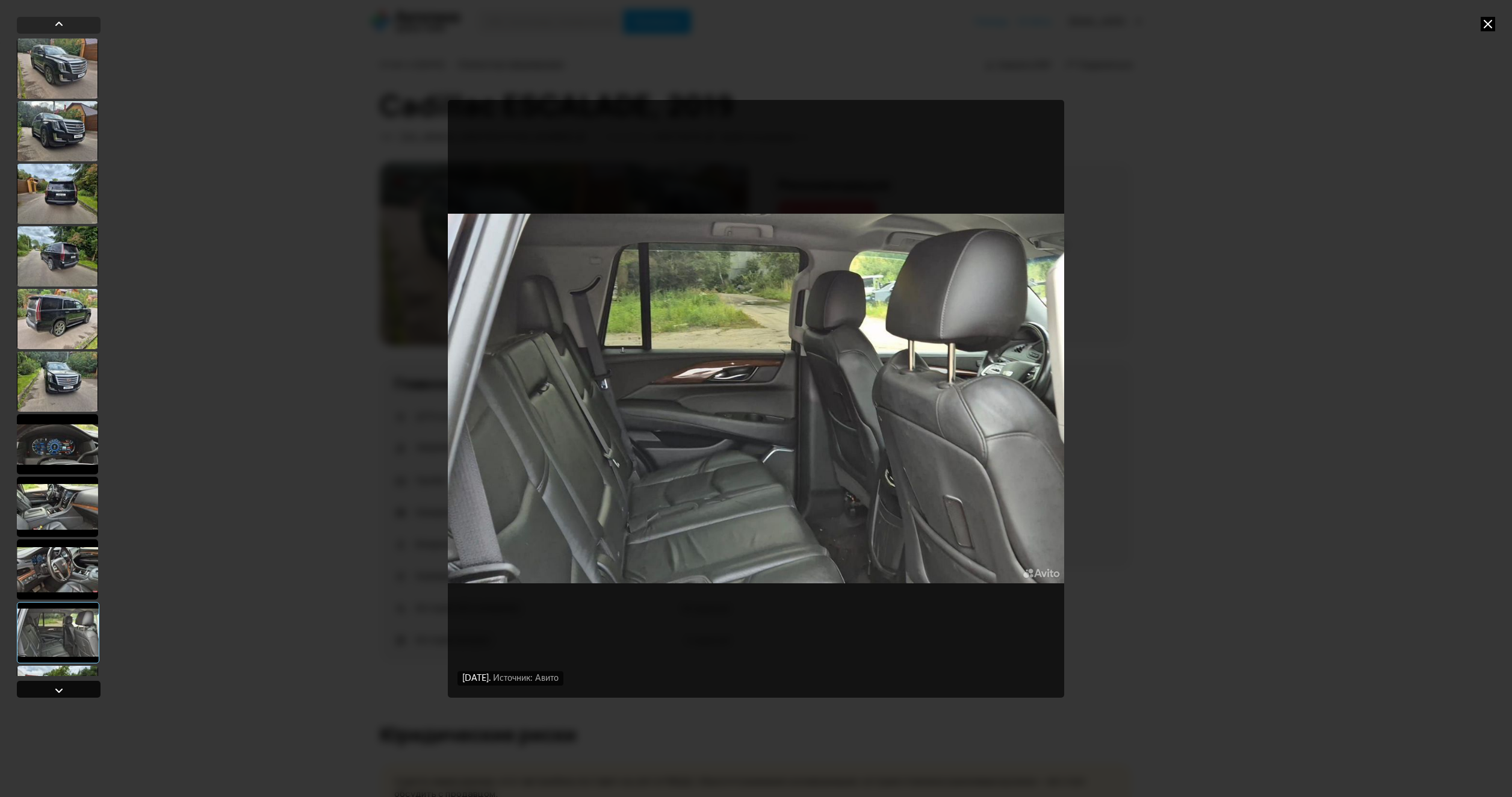
click at [87, 691] on div at bounding box center [58, 689] width 83 height 17
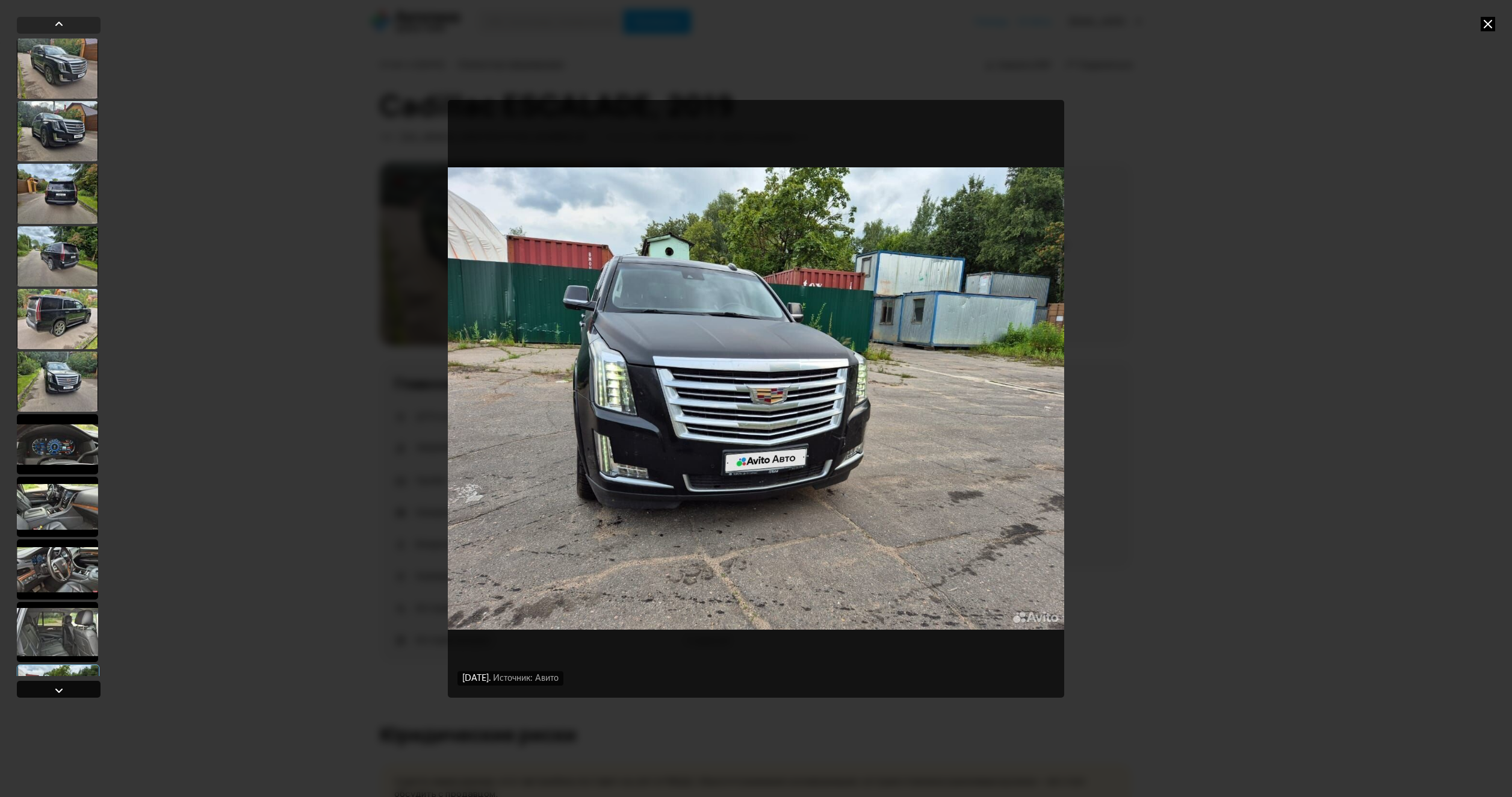
click at [87, 691] on div at bounding box center [58, 689] width 83 height 17
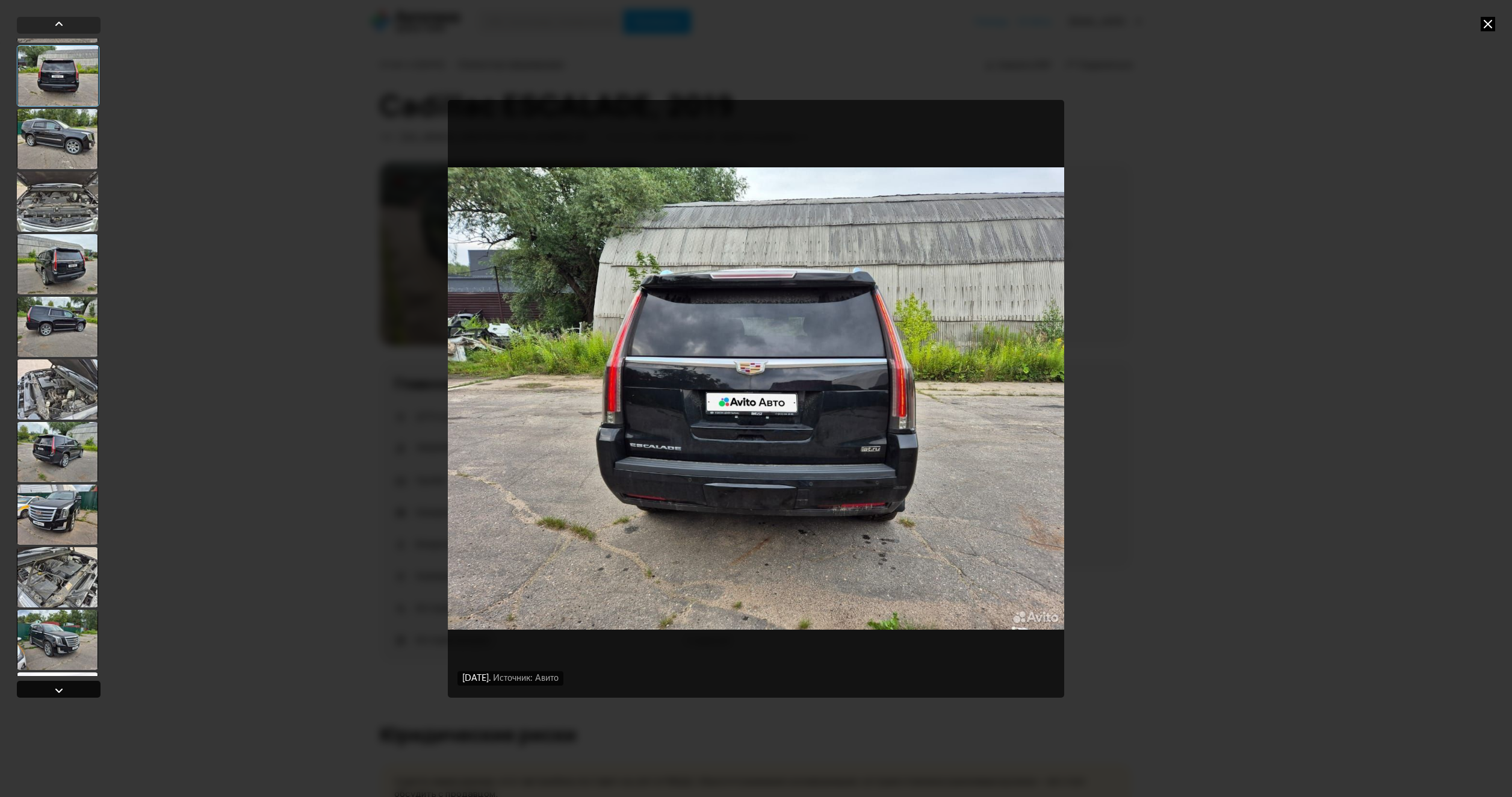
click at [87, 691] on div at bounding box center [58, 689] width 83 height 17
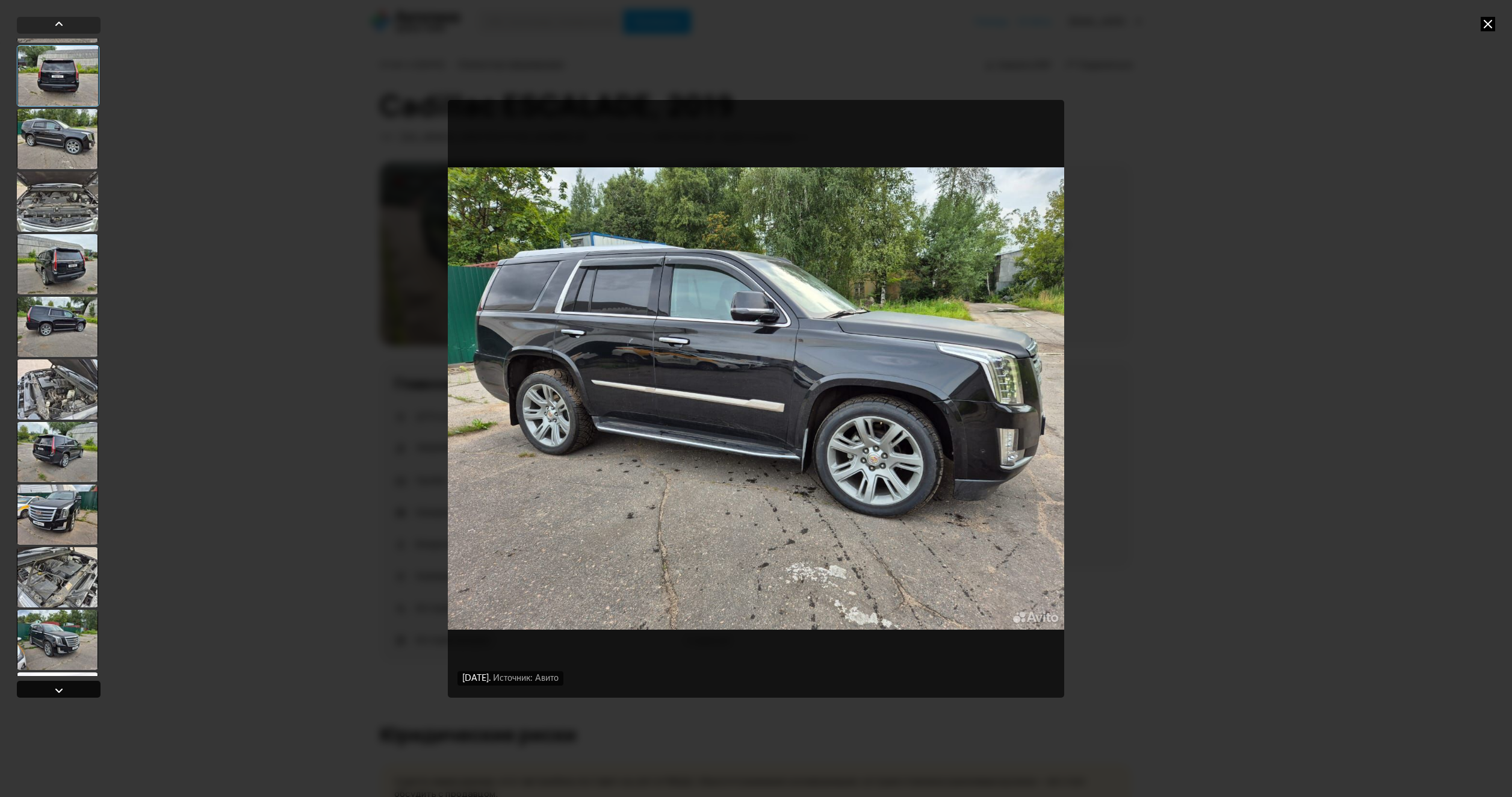
click at [87, 691] on div at bounding box center [58, 689] width 83 height 17
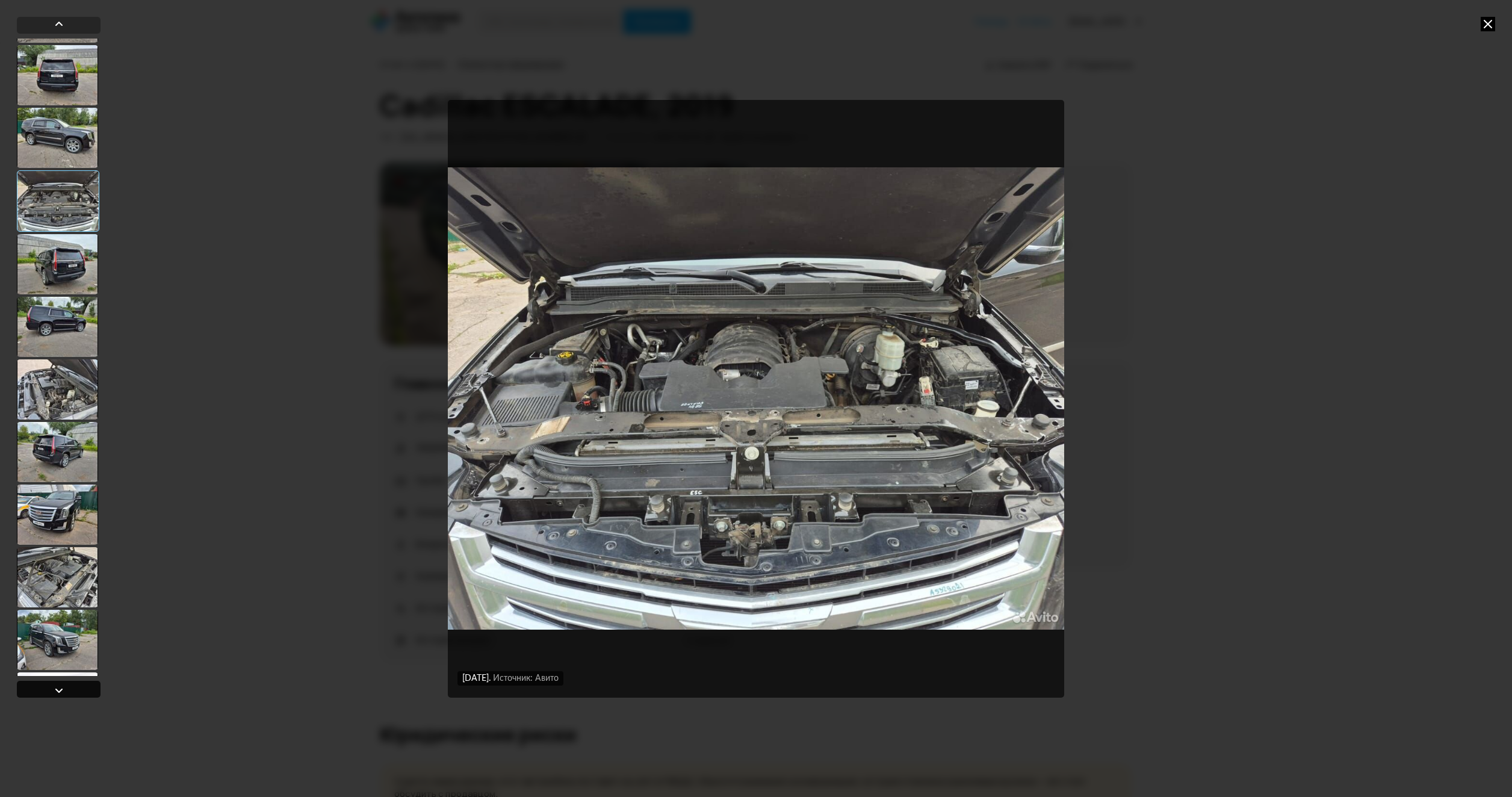
click at [87, 691] on div at bounding box center [58, 689] width 83 height 17
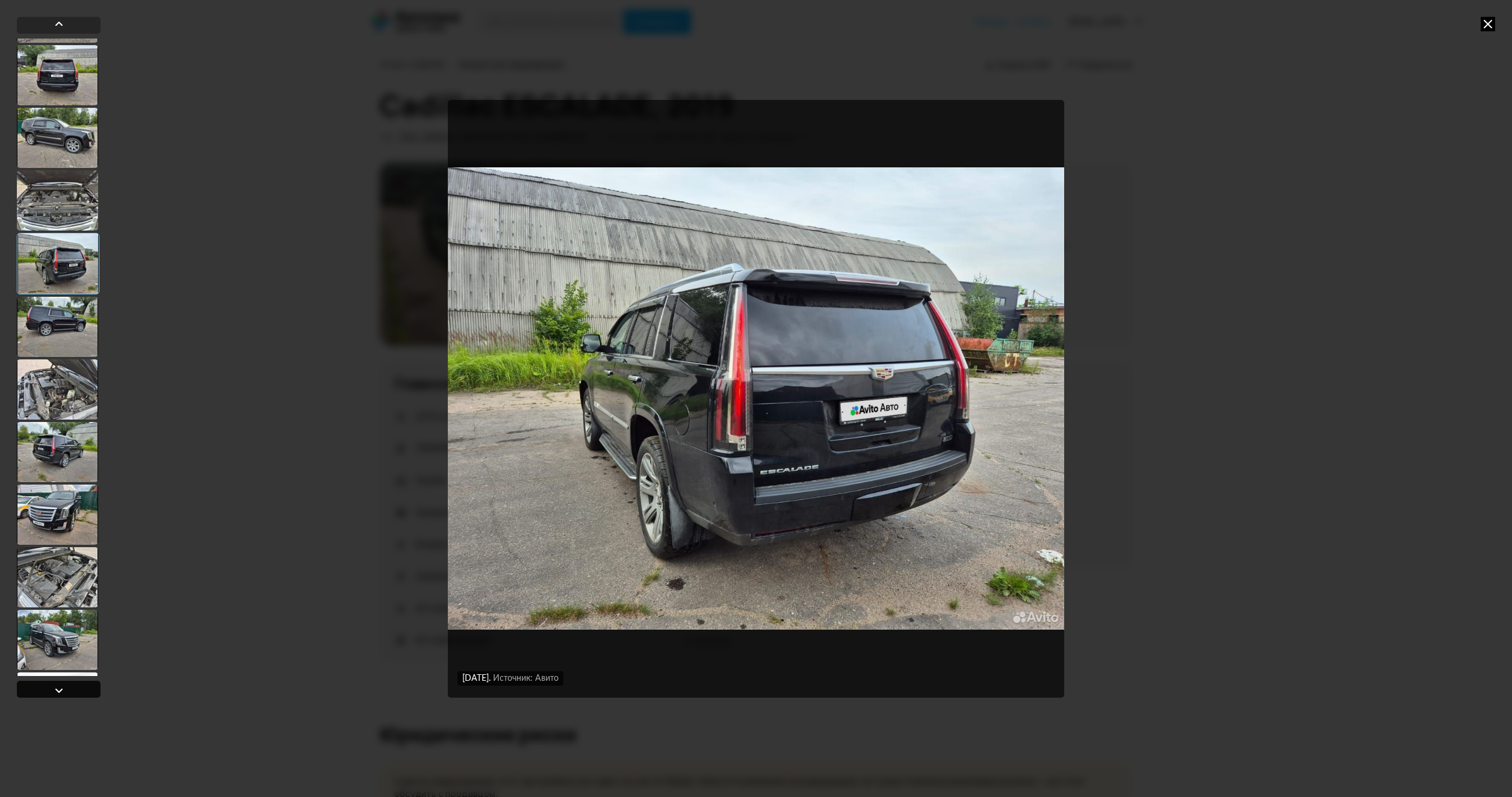
click at [87, 691] on div at bounding box center [58, 689] width 83 height 17
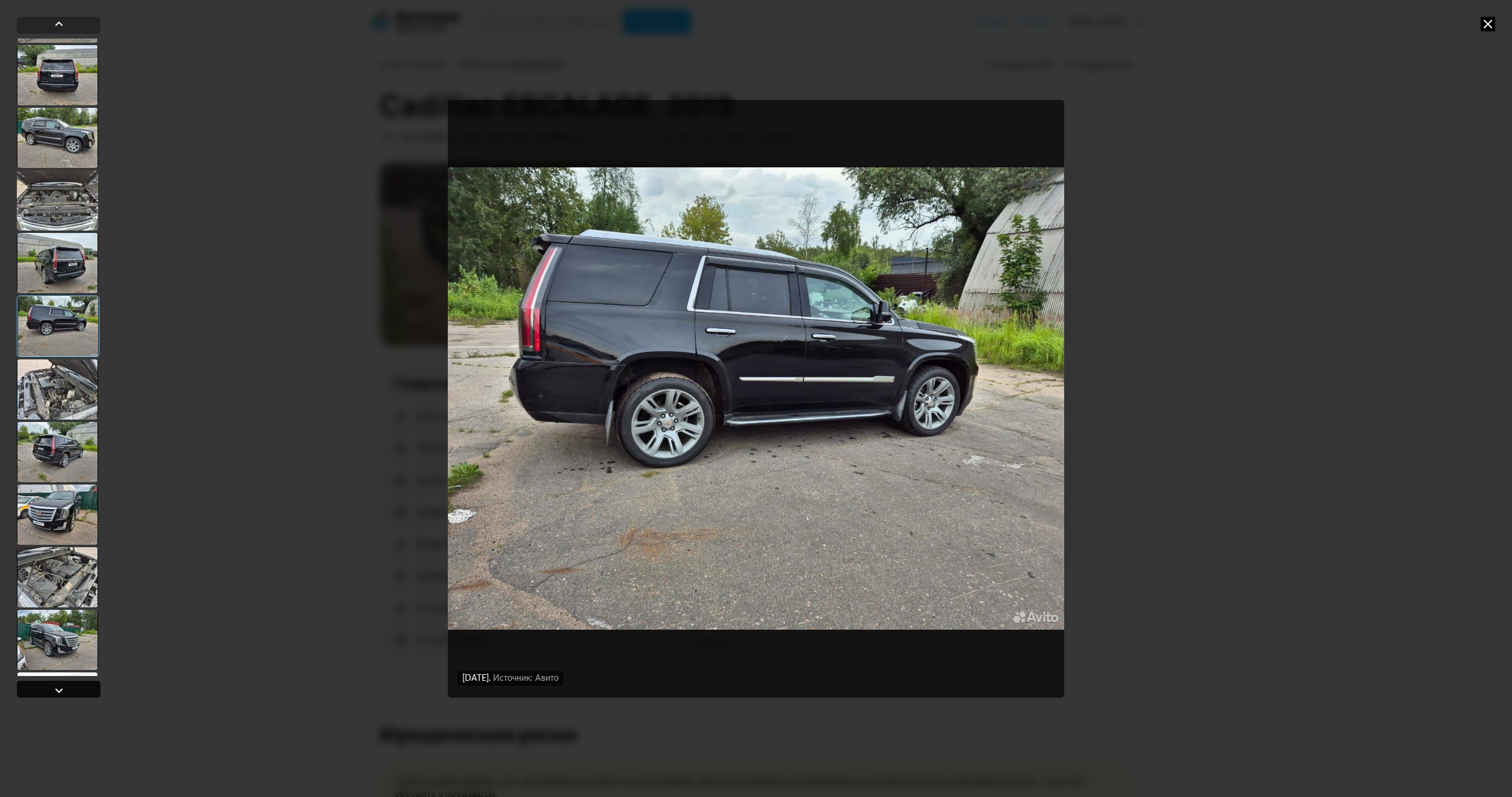
click at [87, 691] on div at bounding box center [58, 689] width 83 height 17
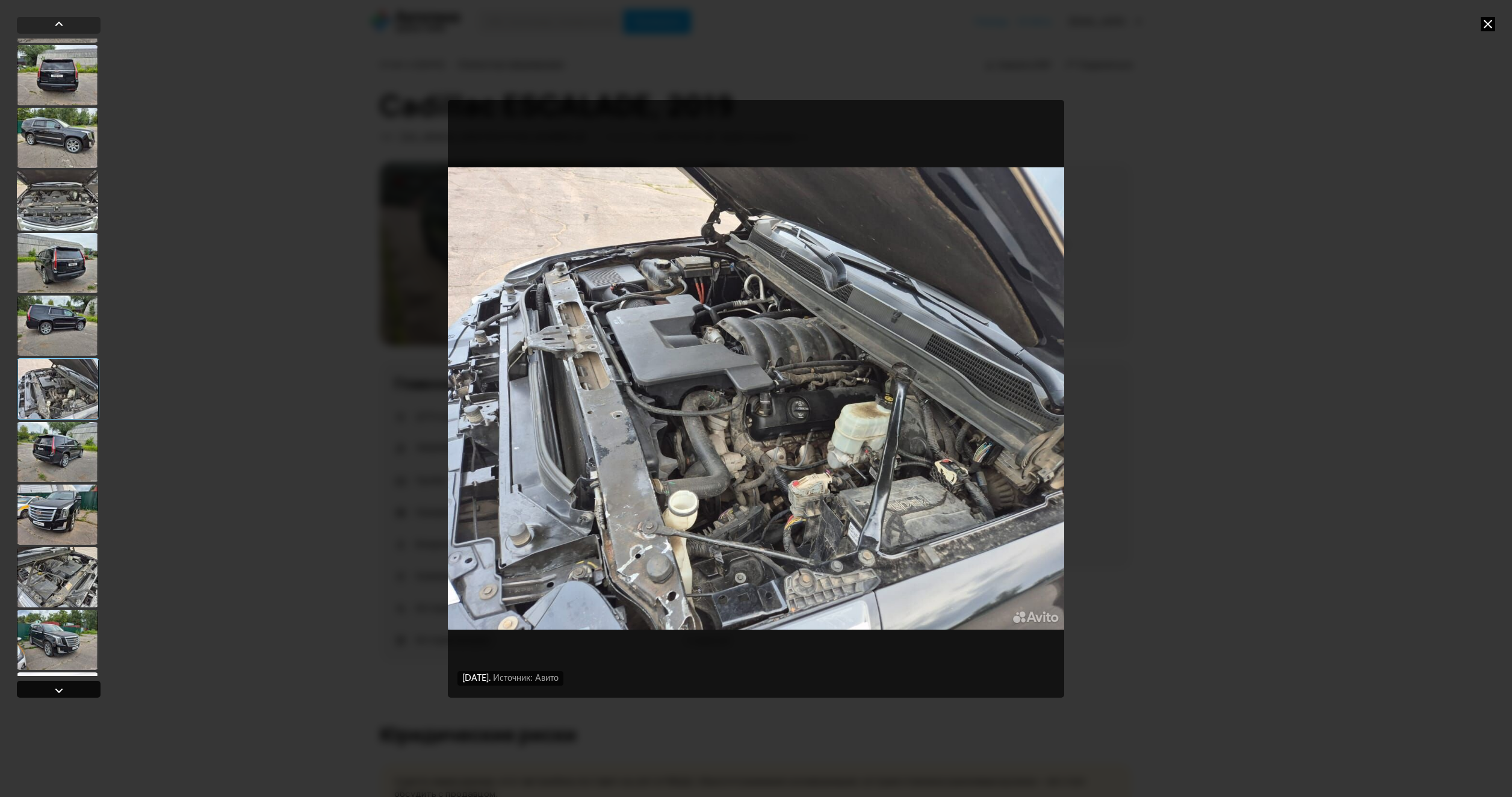
click at [87, 691] on div at bounding box center [58, 689] width 83 height 17
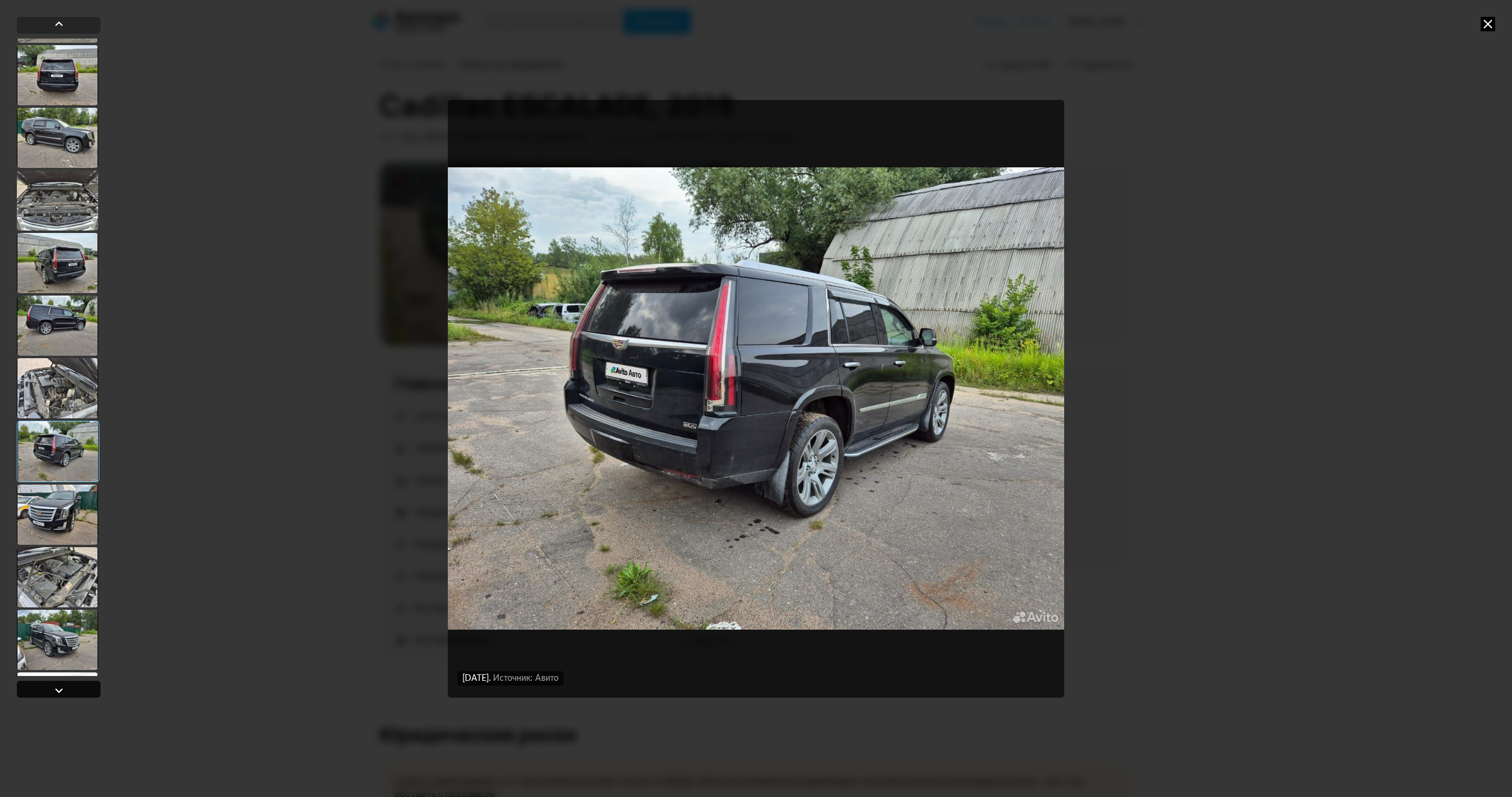
click at [87, 691] on div at bounding box center [58, 689] width 83 height 17
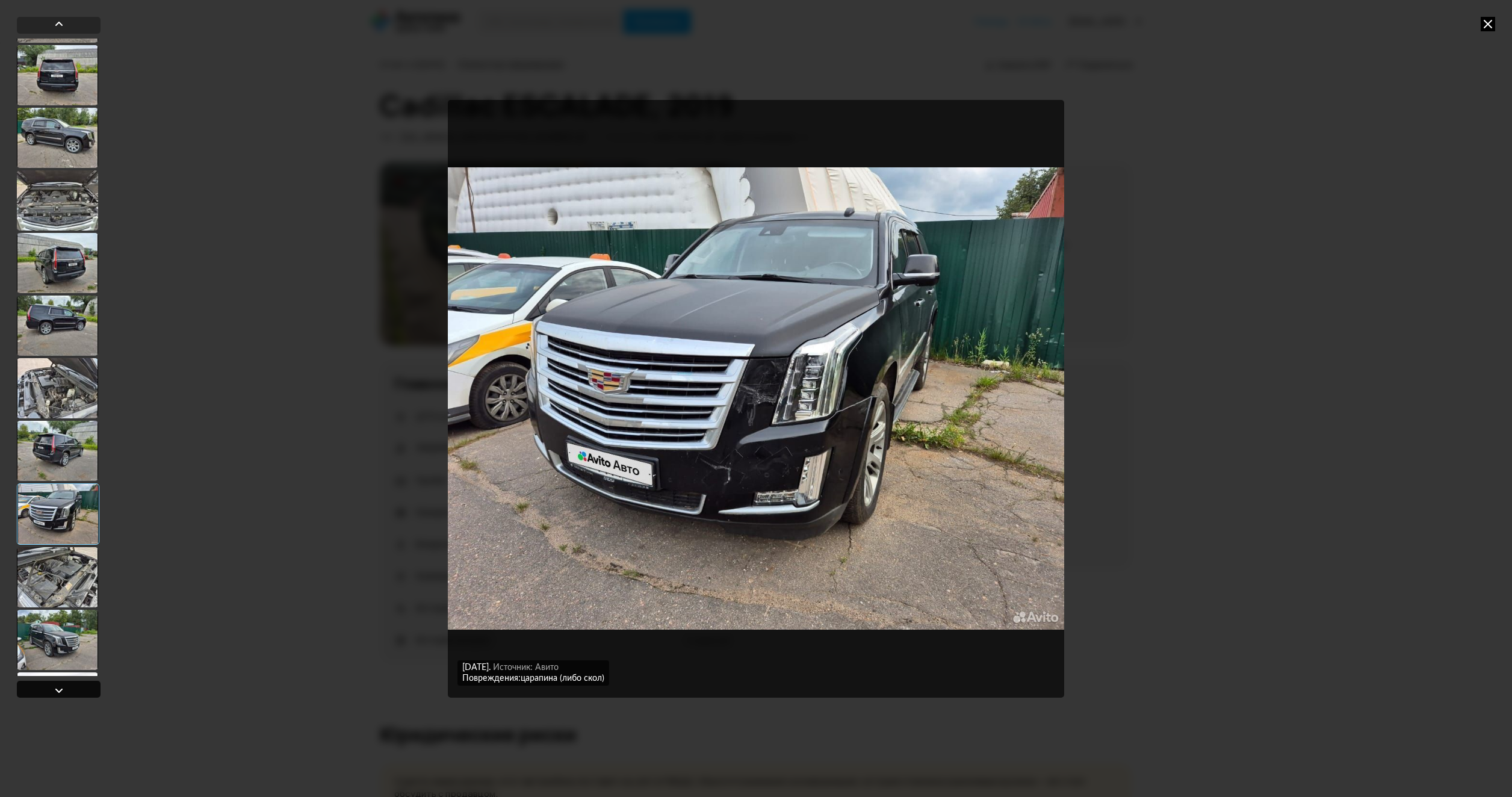
click at [87, 691] on div at bounding box center [58, 689] width 83 height 17
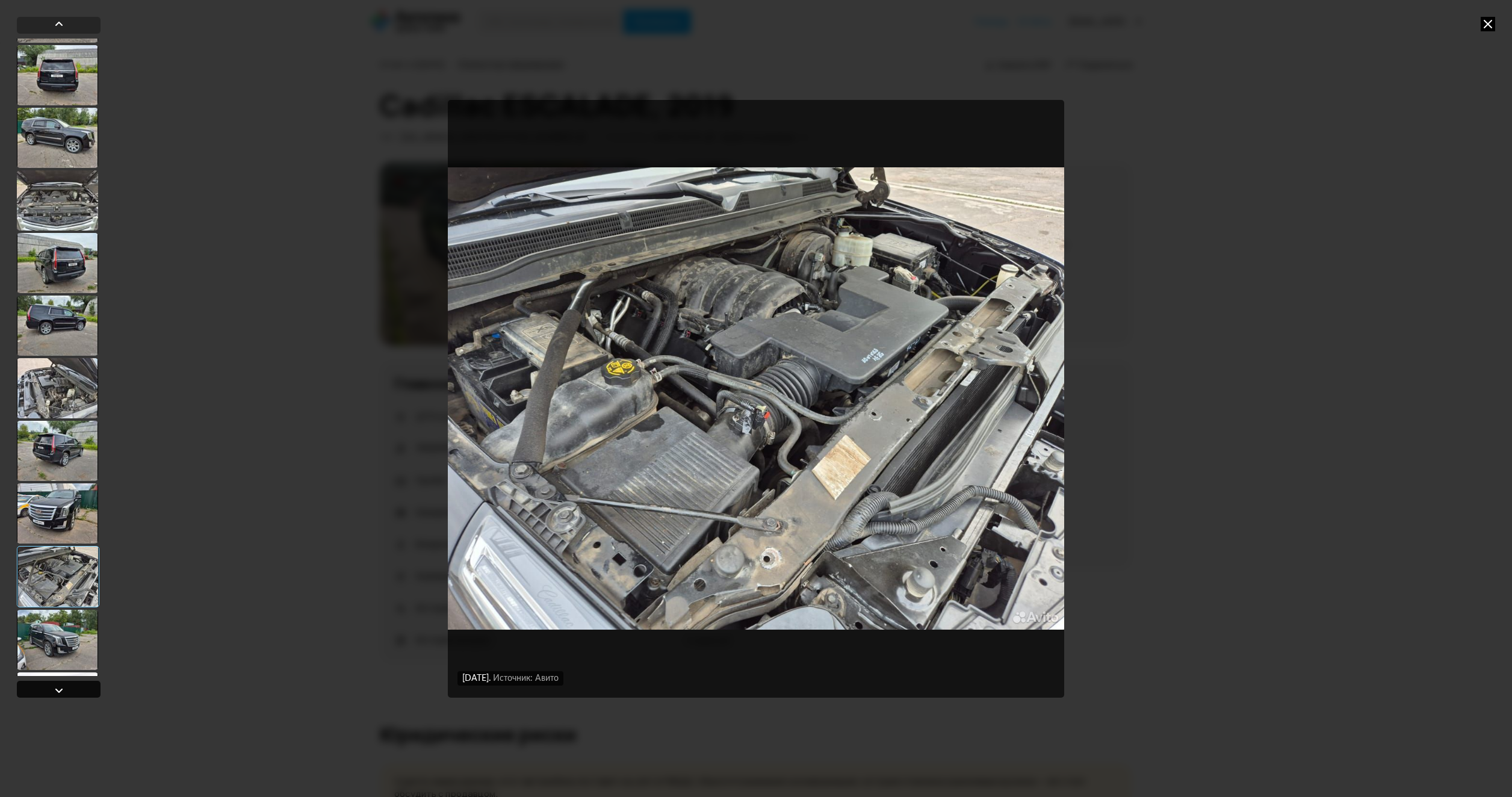
click at [87, 691] on div at bounding box center [58, 689] width 83 height 17
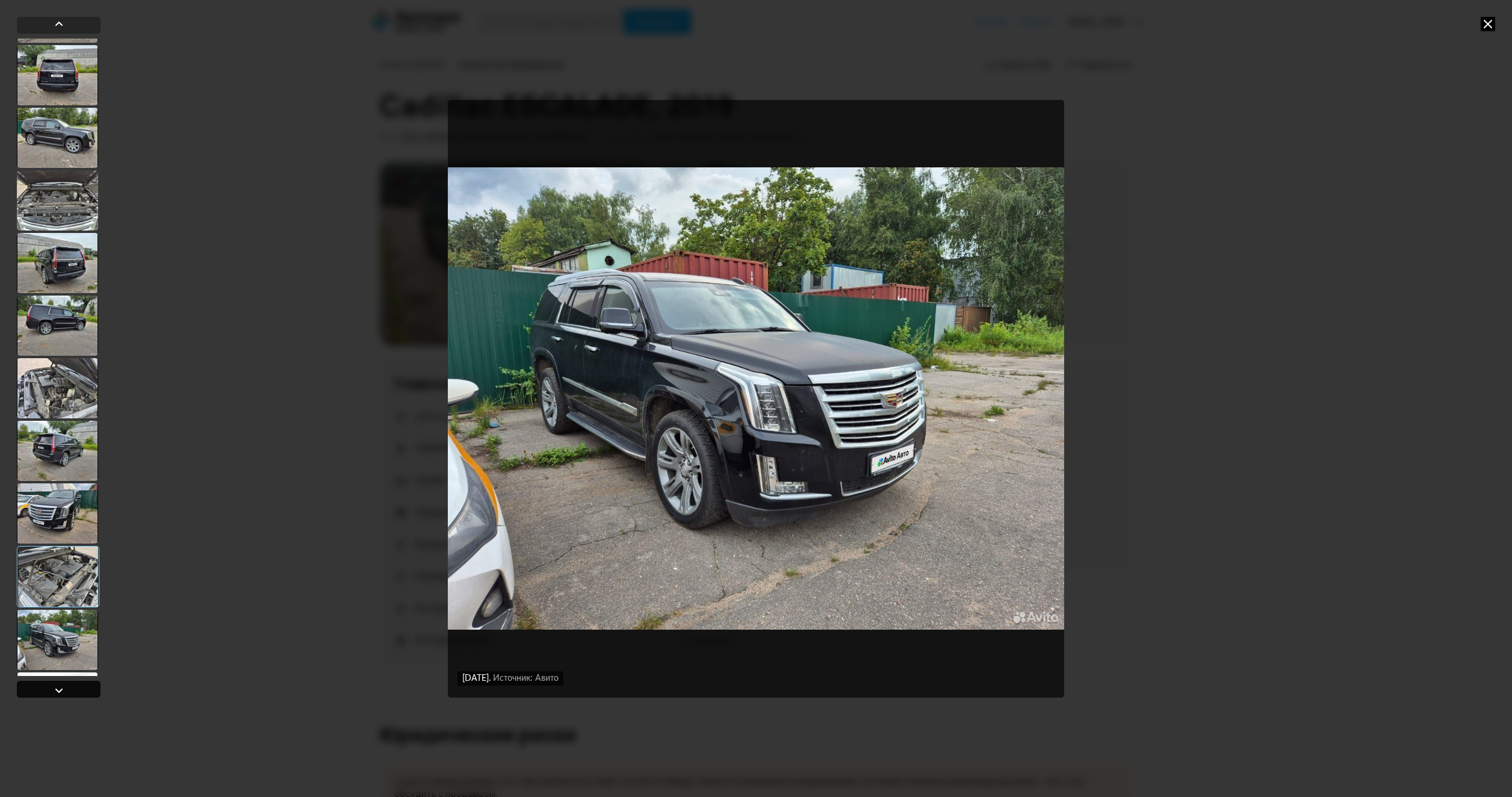
click at [87, 691] on div at bounding box center [58, 689] width 83 height 17
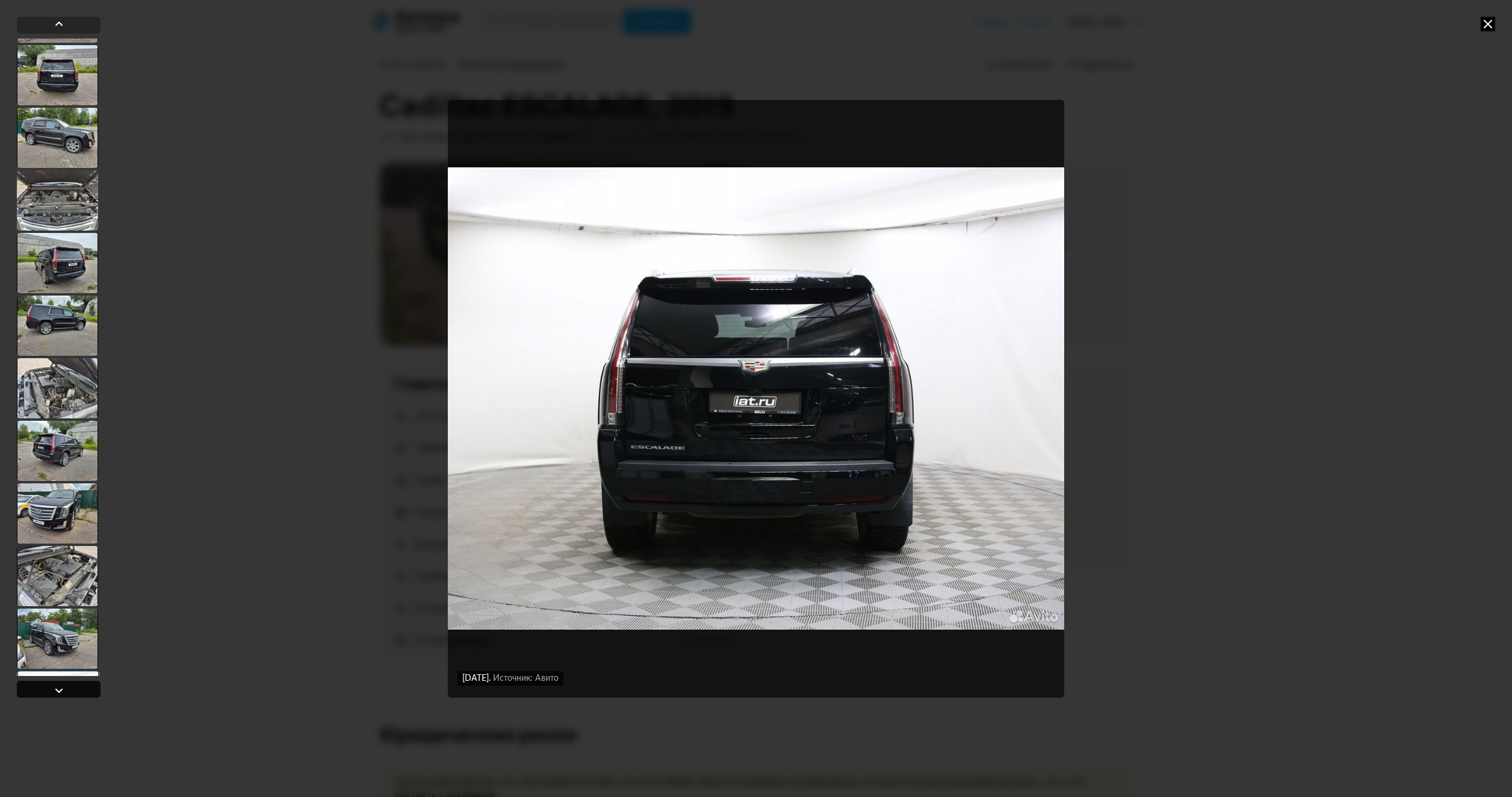
click at [87, 691] on div at bounding box center [58, 689] width 83 height 17
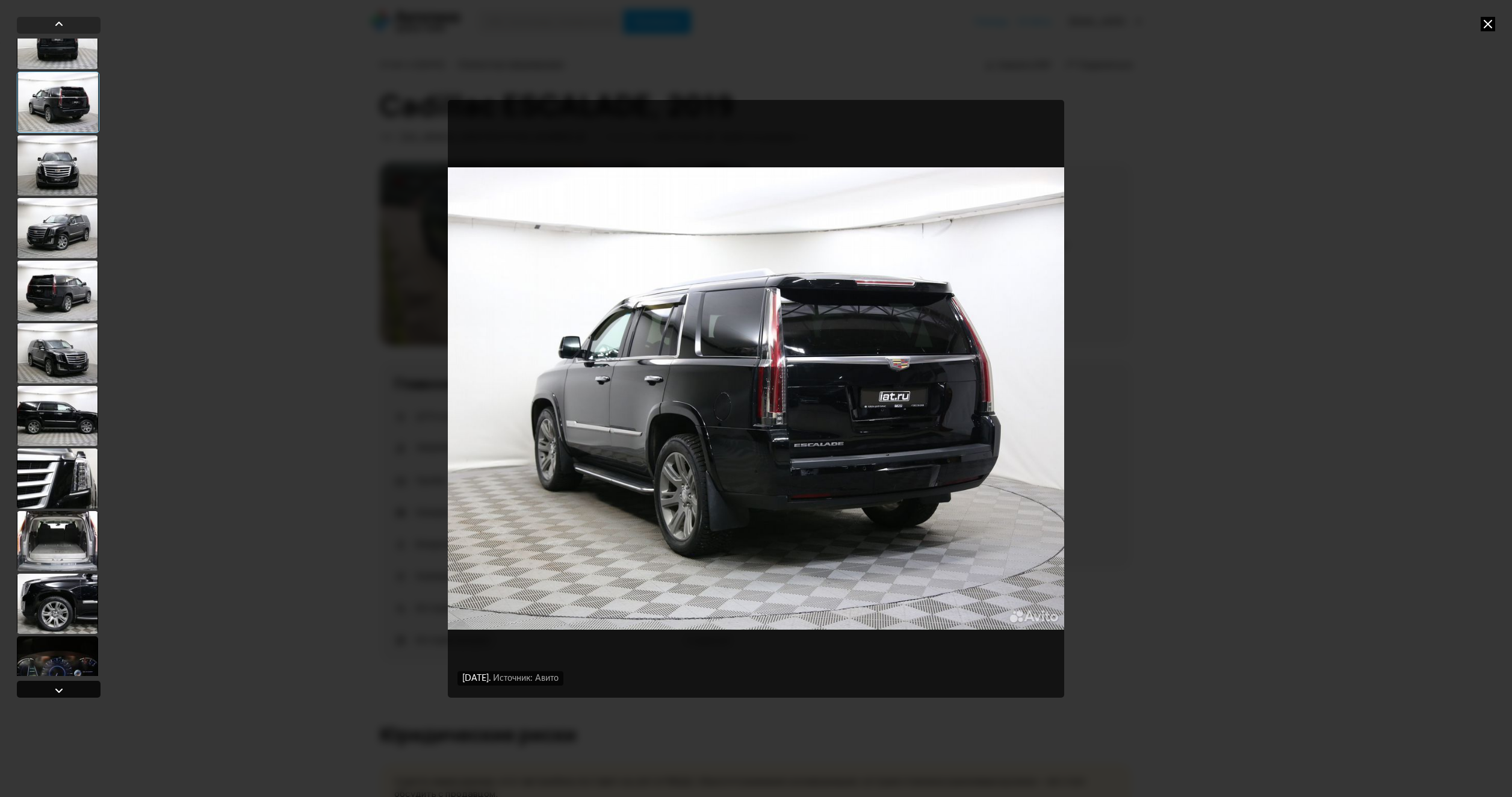
click at [87, 691] on div at bounding box center [58, 689] width 83 height 17
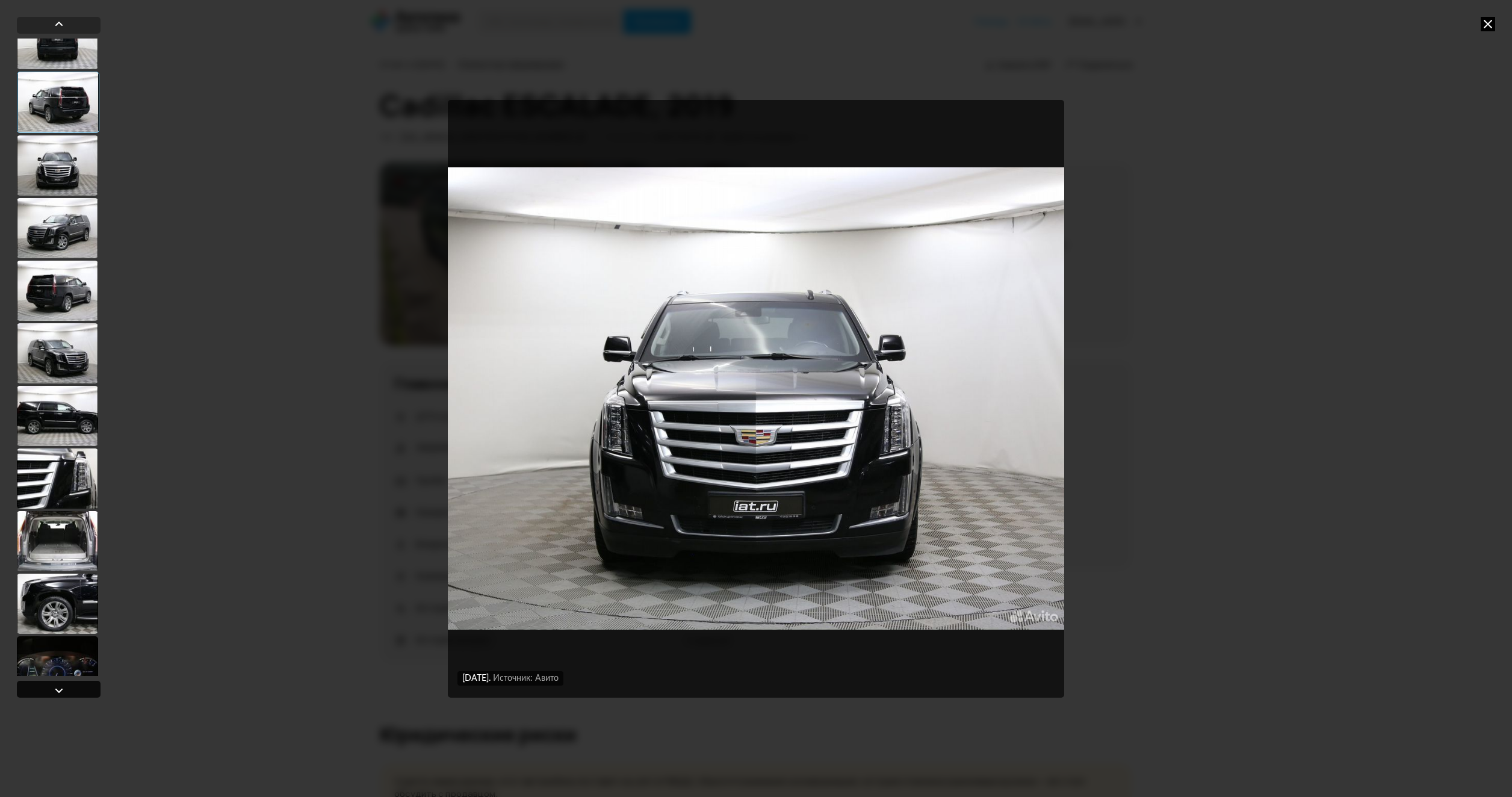
click at [87, 691] on div at bounding box center [58, 689] width 83 height 17
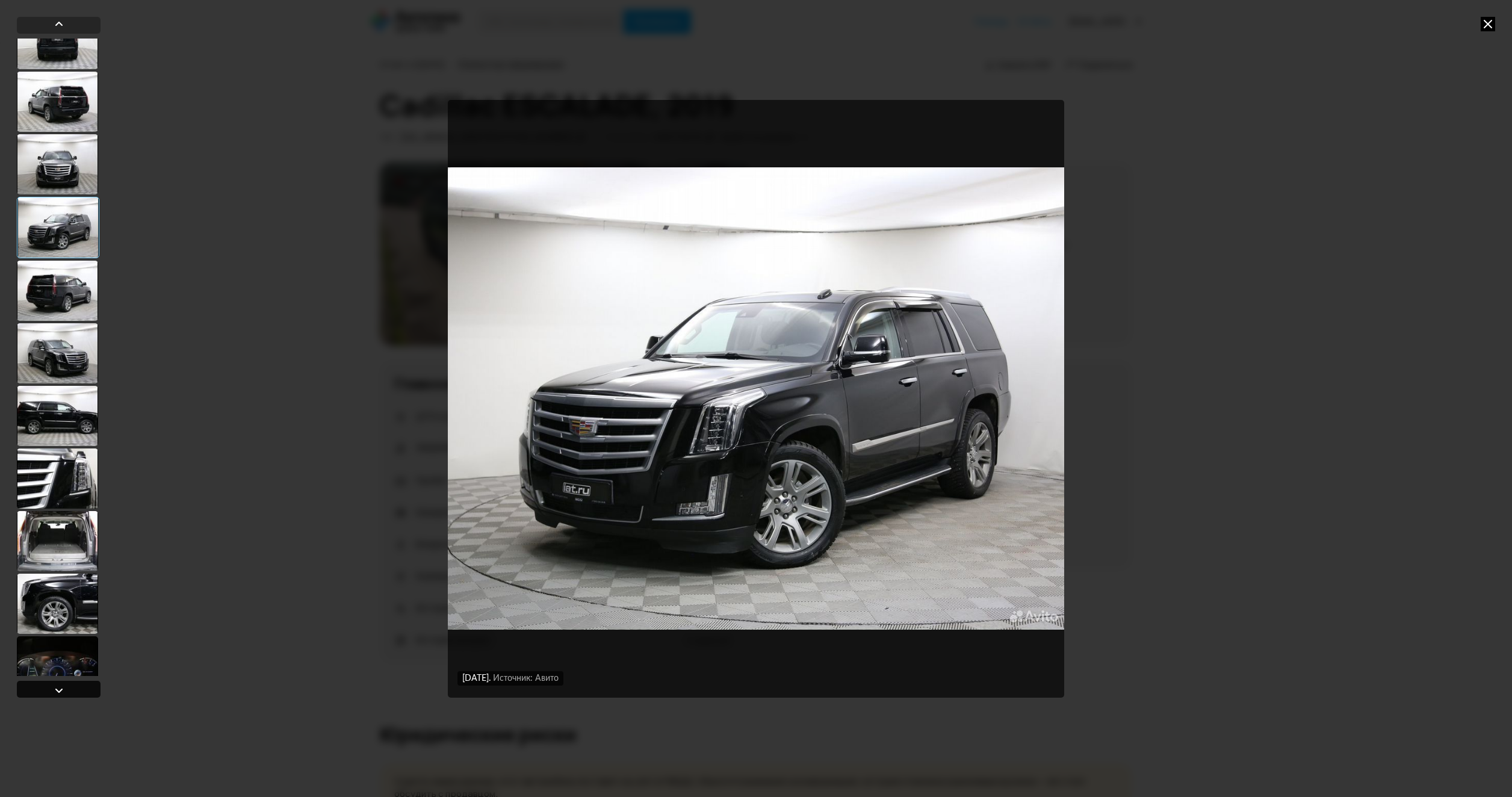
click at [87, 691] on div at bounding box center [58, 689] width 83 height 17
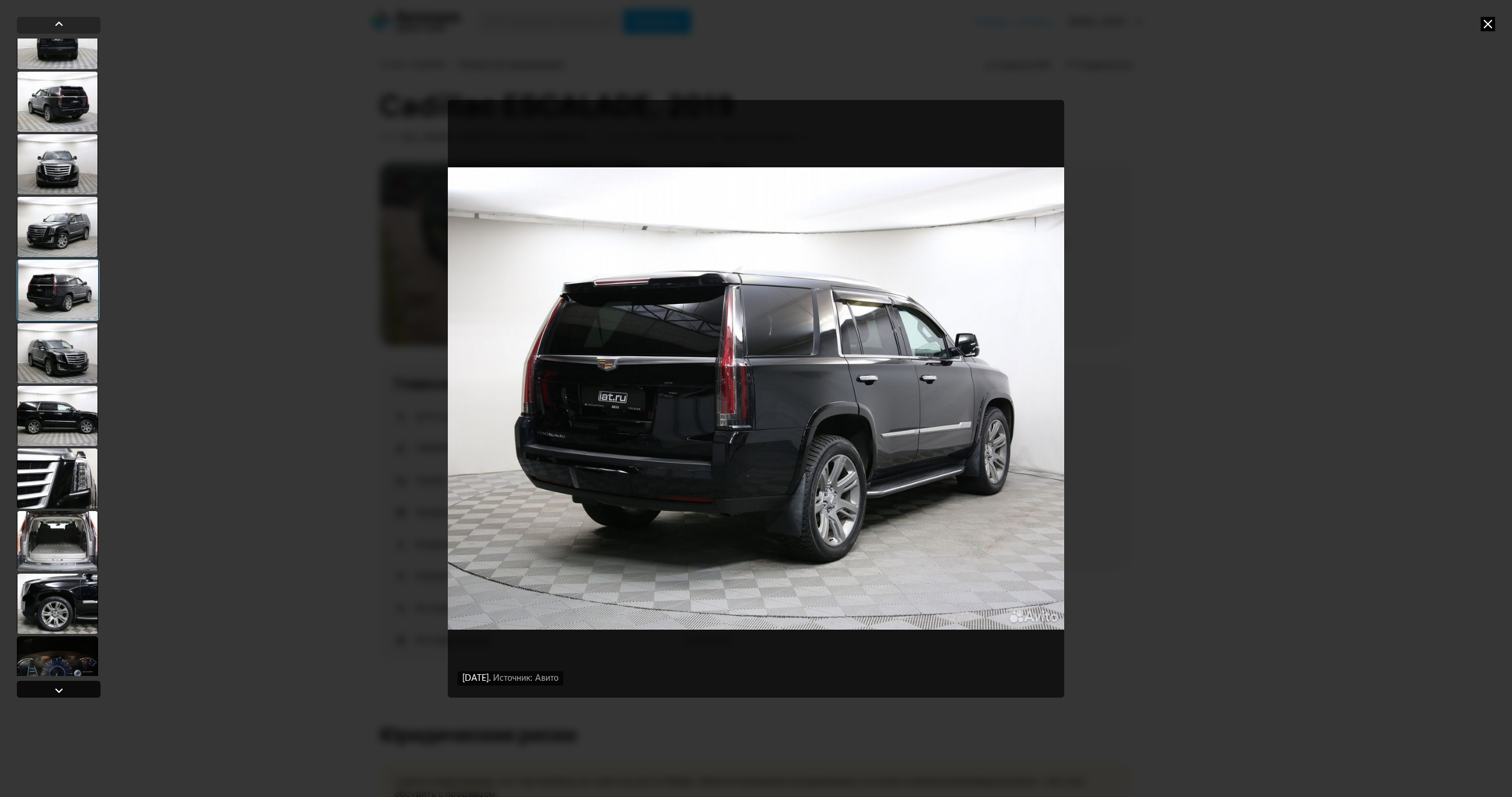
click at [87, 691] on div at bounding box center [58, 689] width 83 height 17
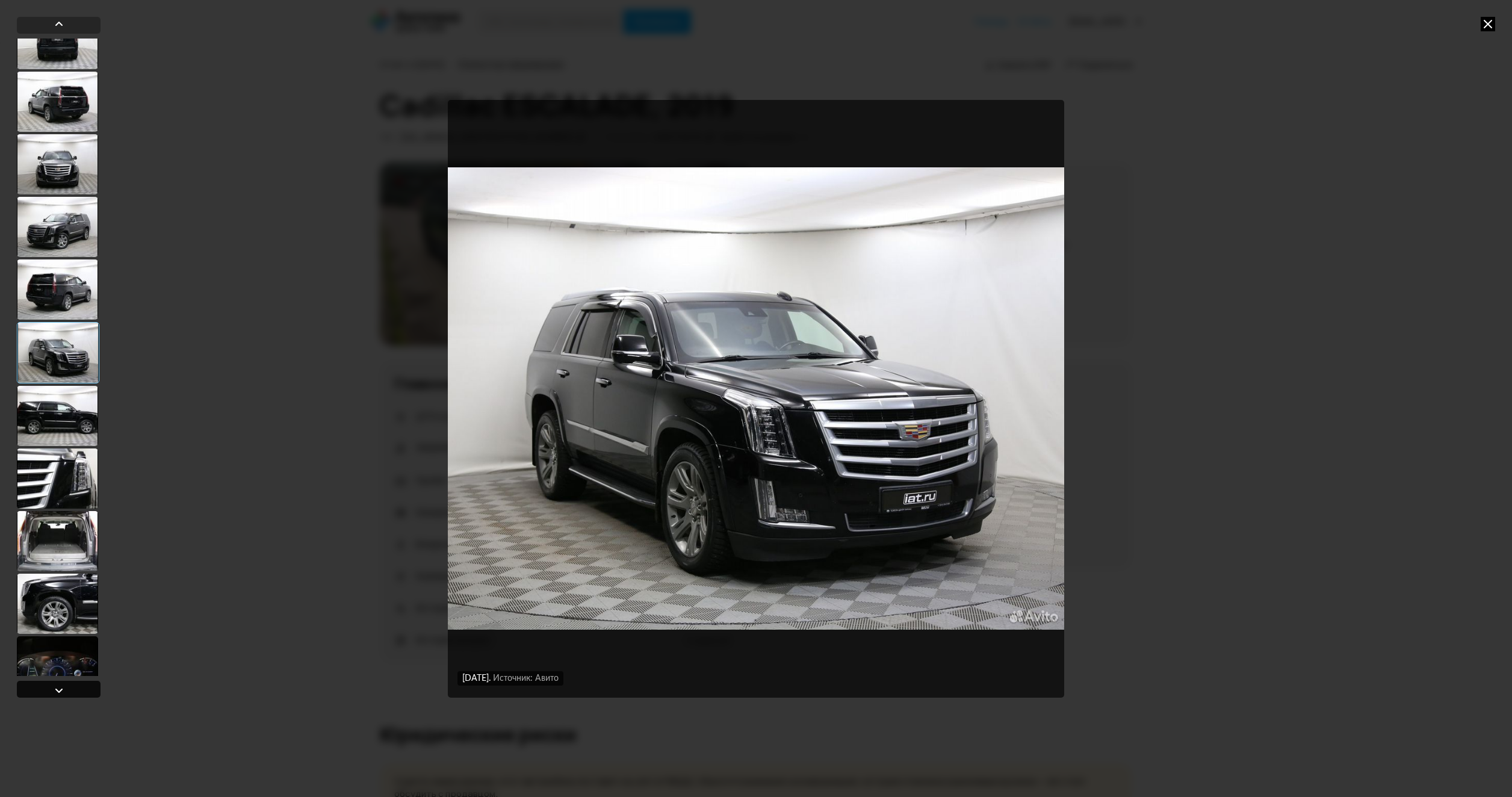
click at [87, 691] on div at bounding box center [58, 689] width 83 height 17
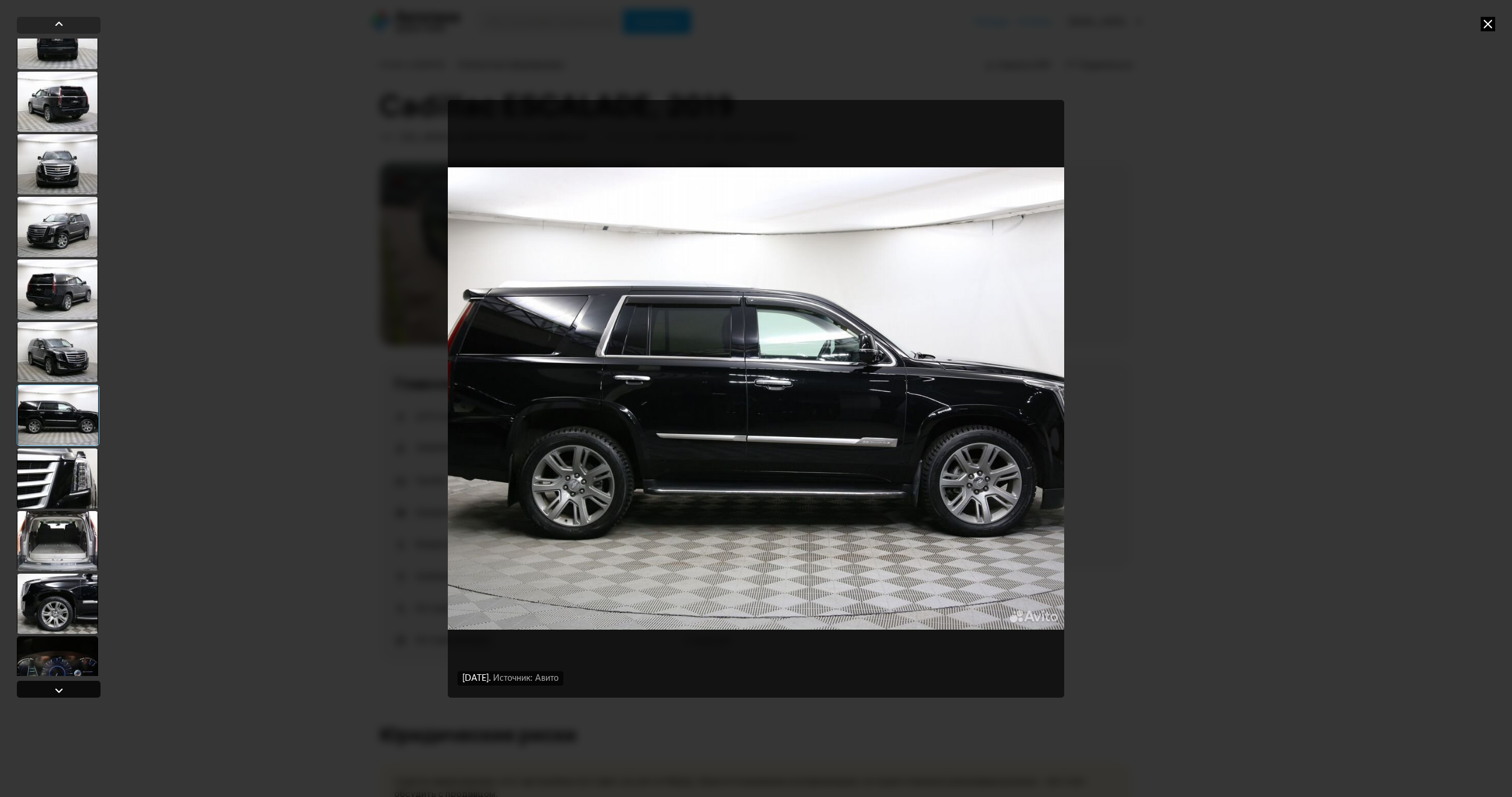
click at [87, 691] on div at bounding box center [58, 689] width 83 height 17
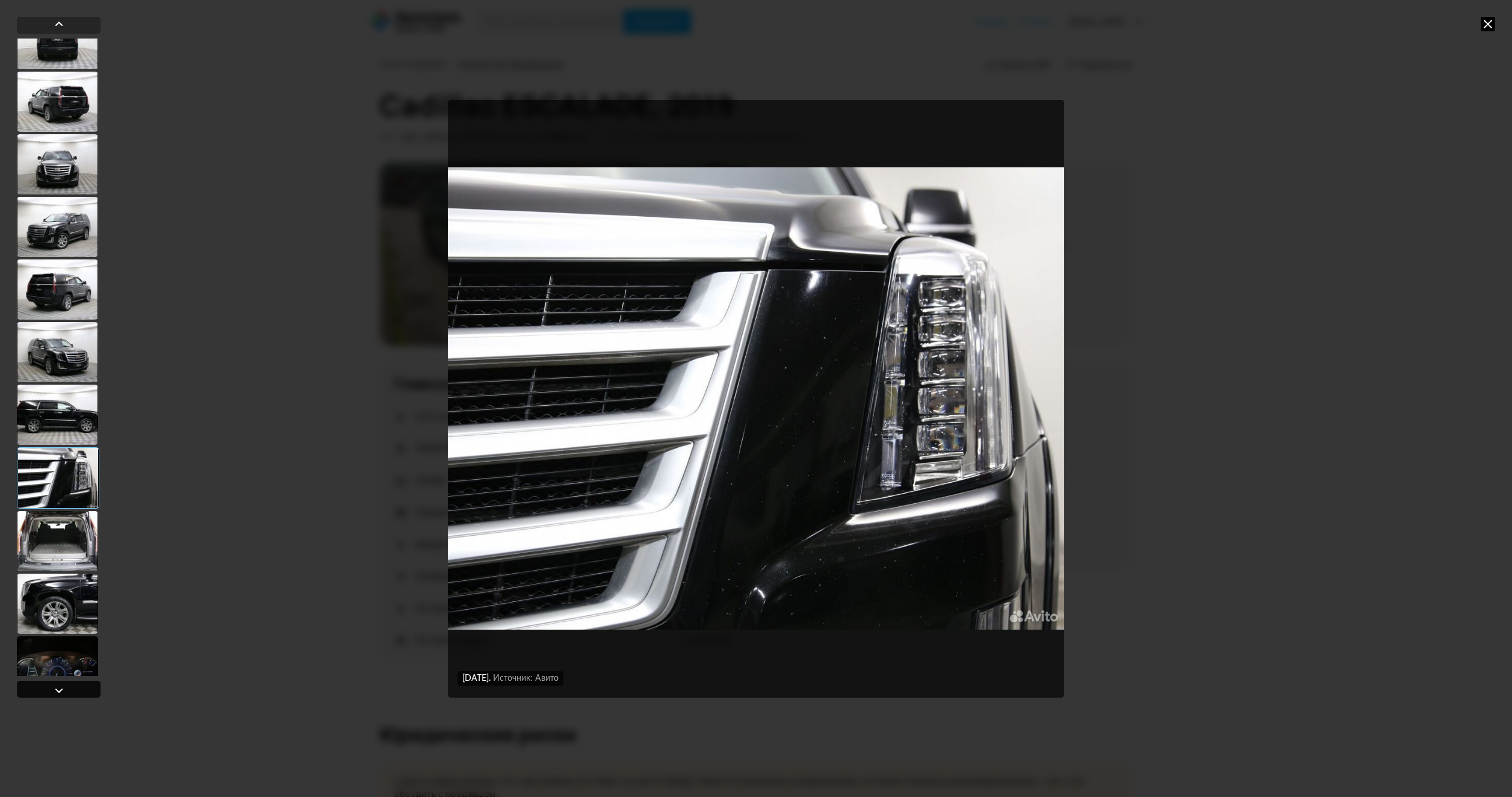
click at [87, 691] on div at bounding box center [58, 689] width 83 height 17
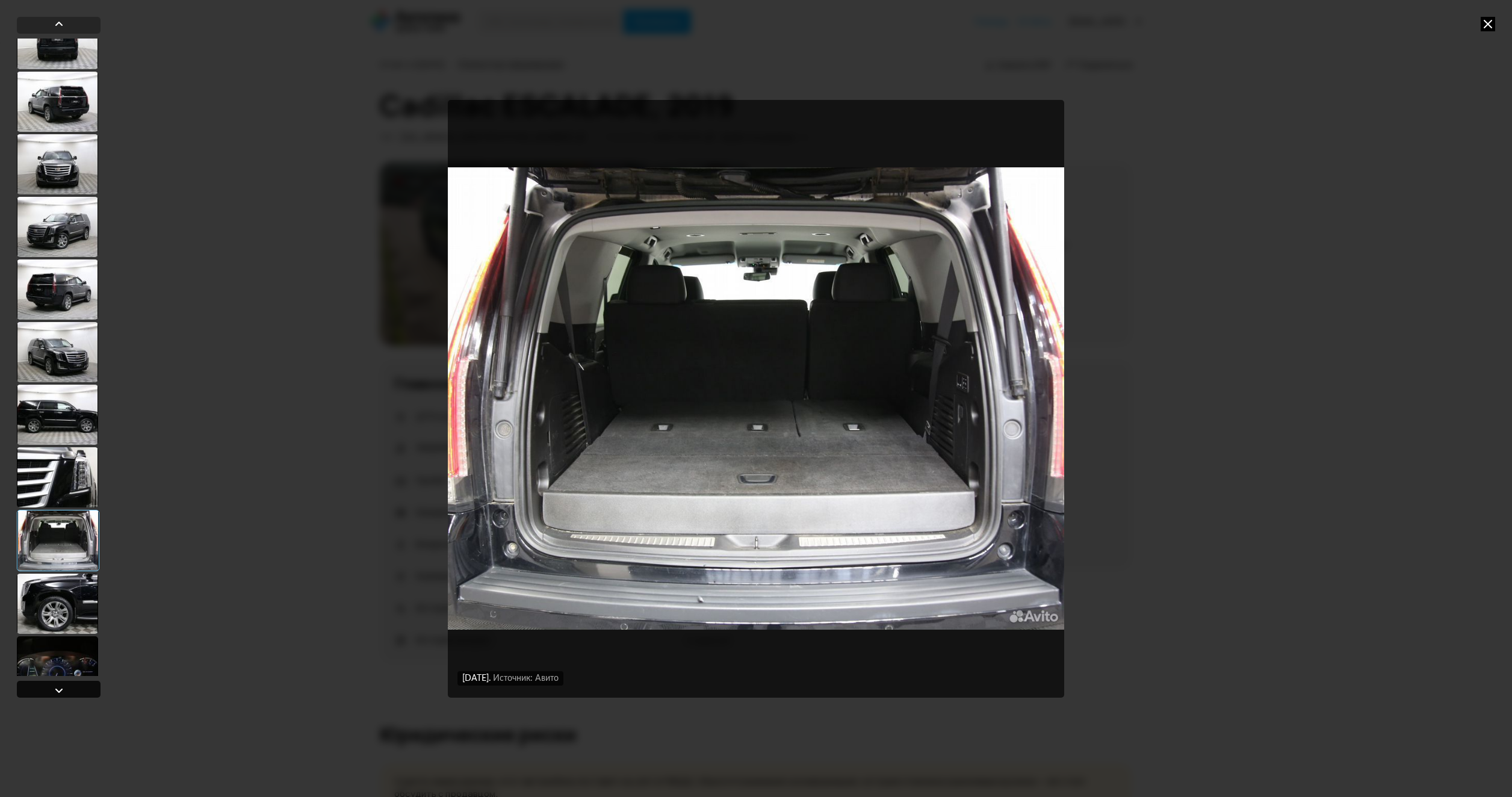
click at [87, 691] on div at bounding box center [58, 689] width 83 height 17
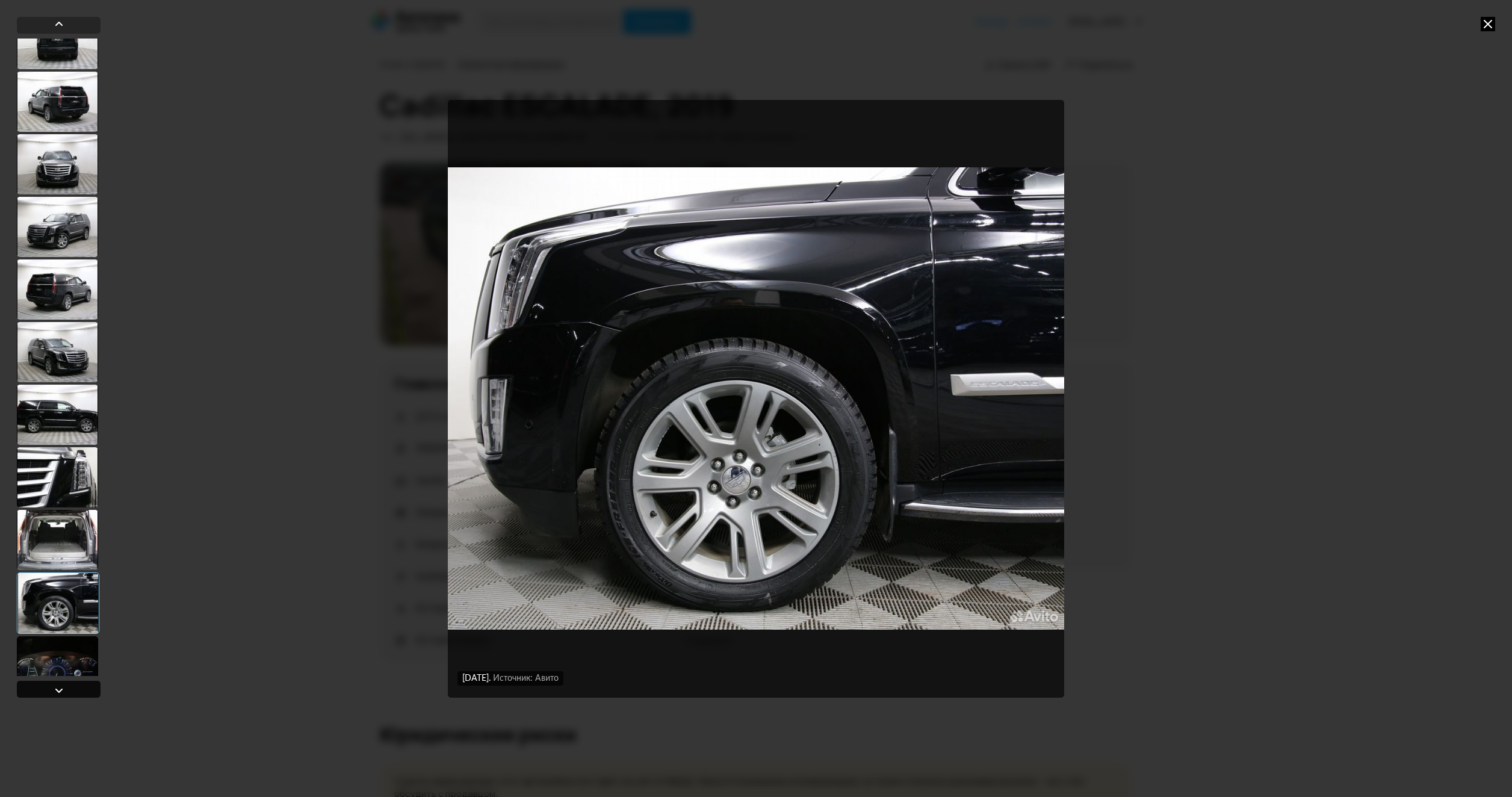
click at [87, 691] on div at bounding box center [58, 689] width 83 height 17
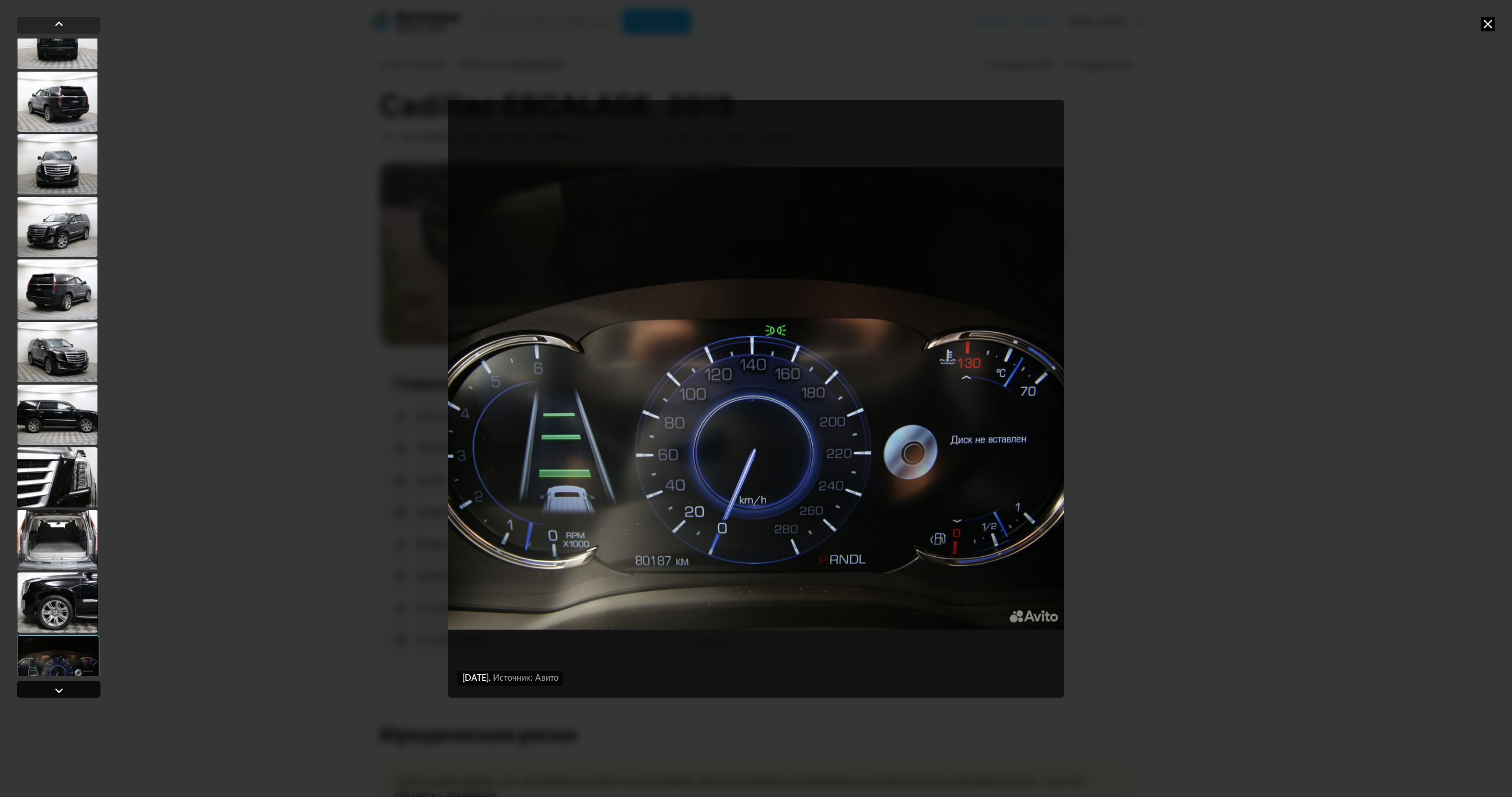
click at [87, 691] on div at bounding box center [58, 689] width 83 height 17
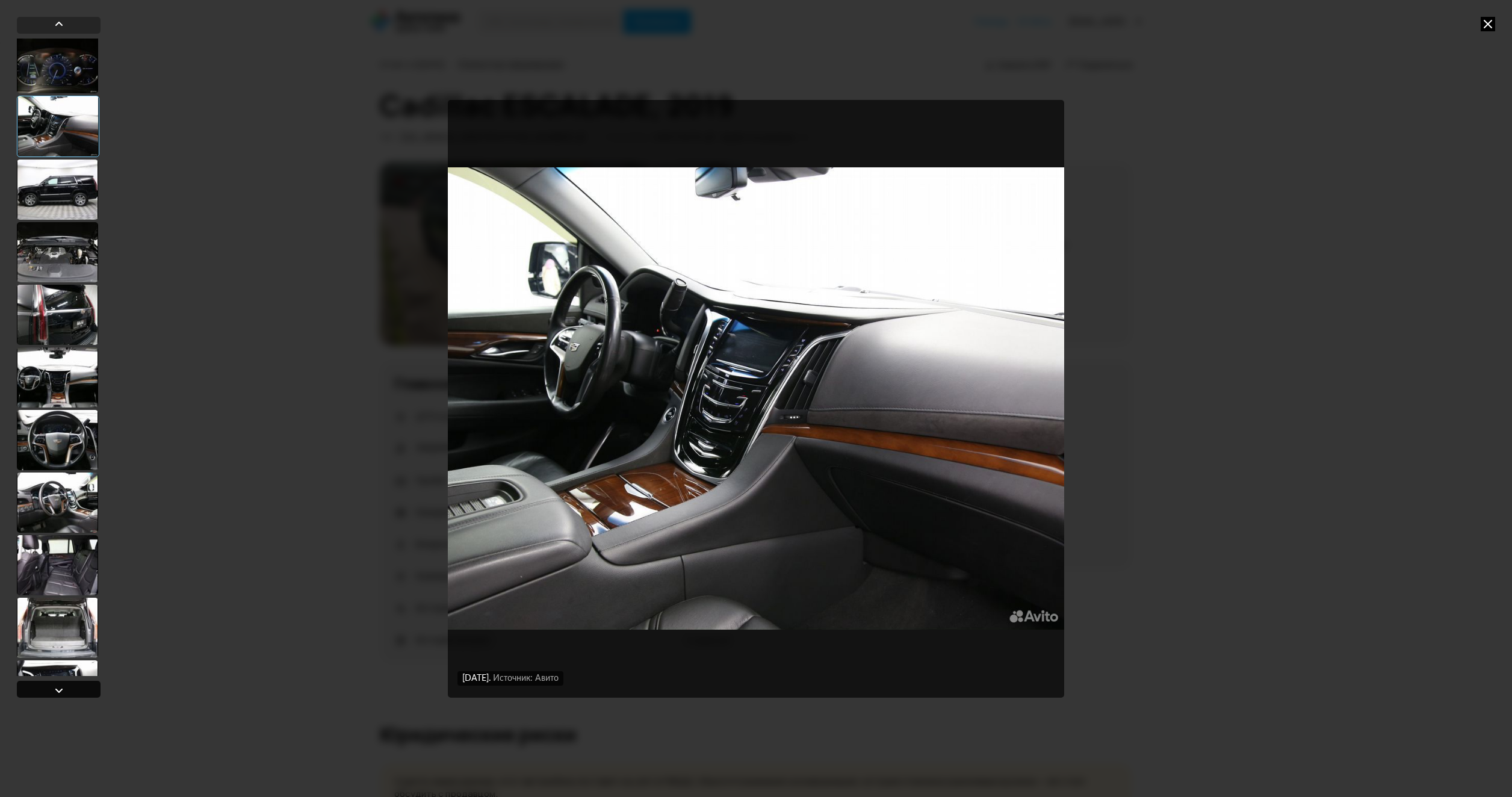
click at [87, 691] on div at bounding box center [58, 689] width 83 height 17
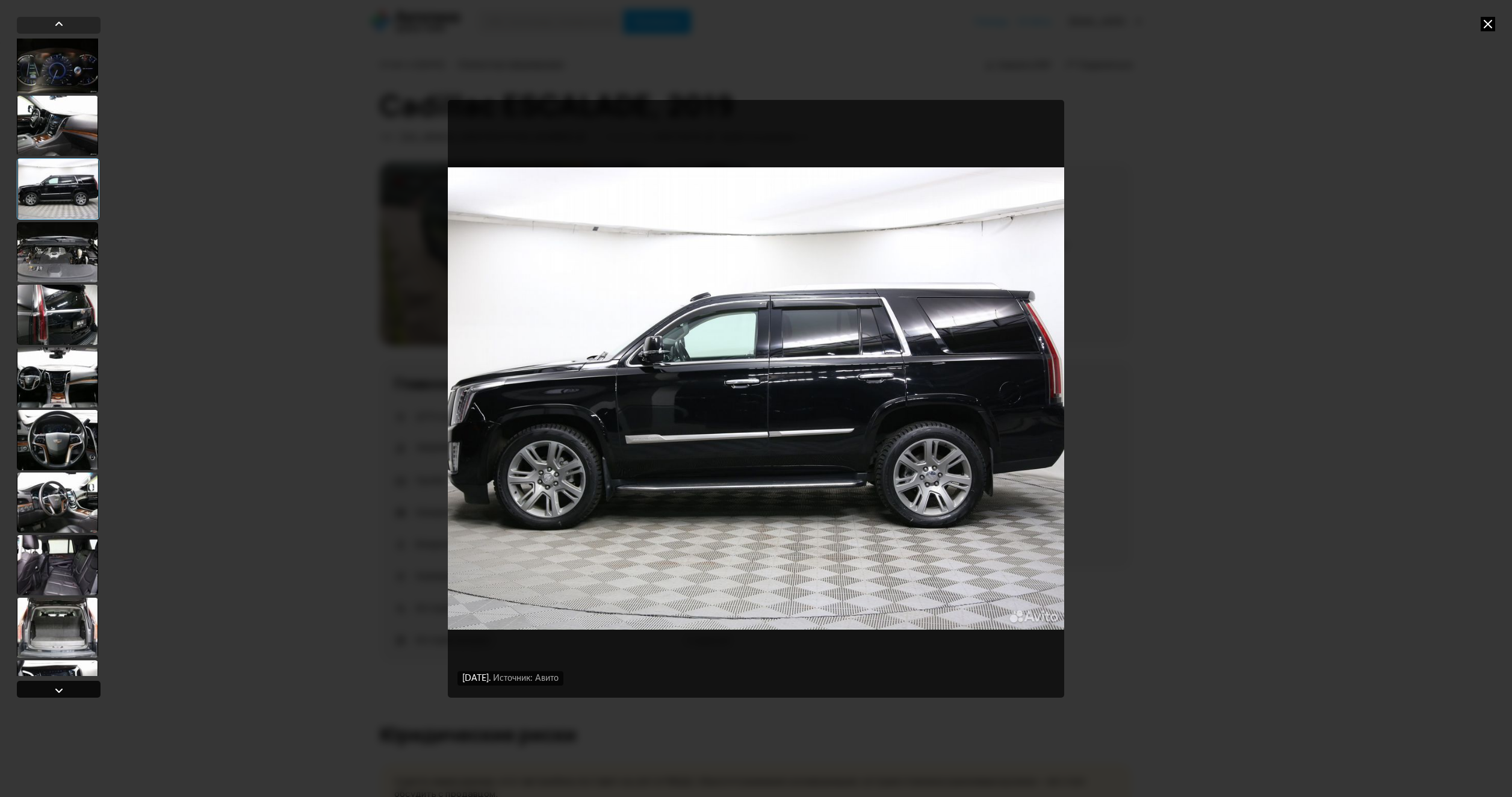
click at [87, 691] on div at bounding box center [58, 689] width 83 height 17
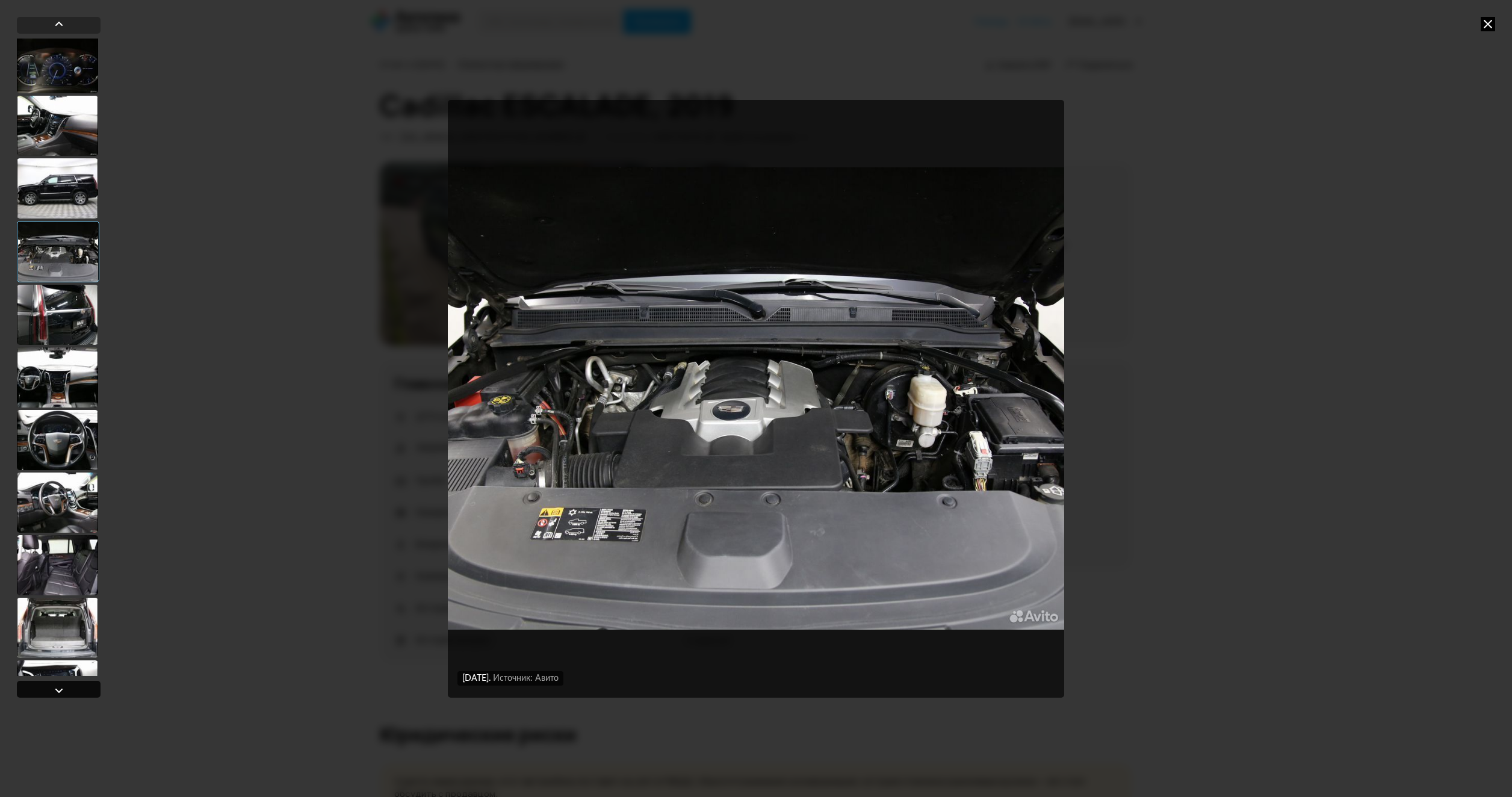
click at [87, 691] on div at bounding box center [58, 689] width 83 height 17
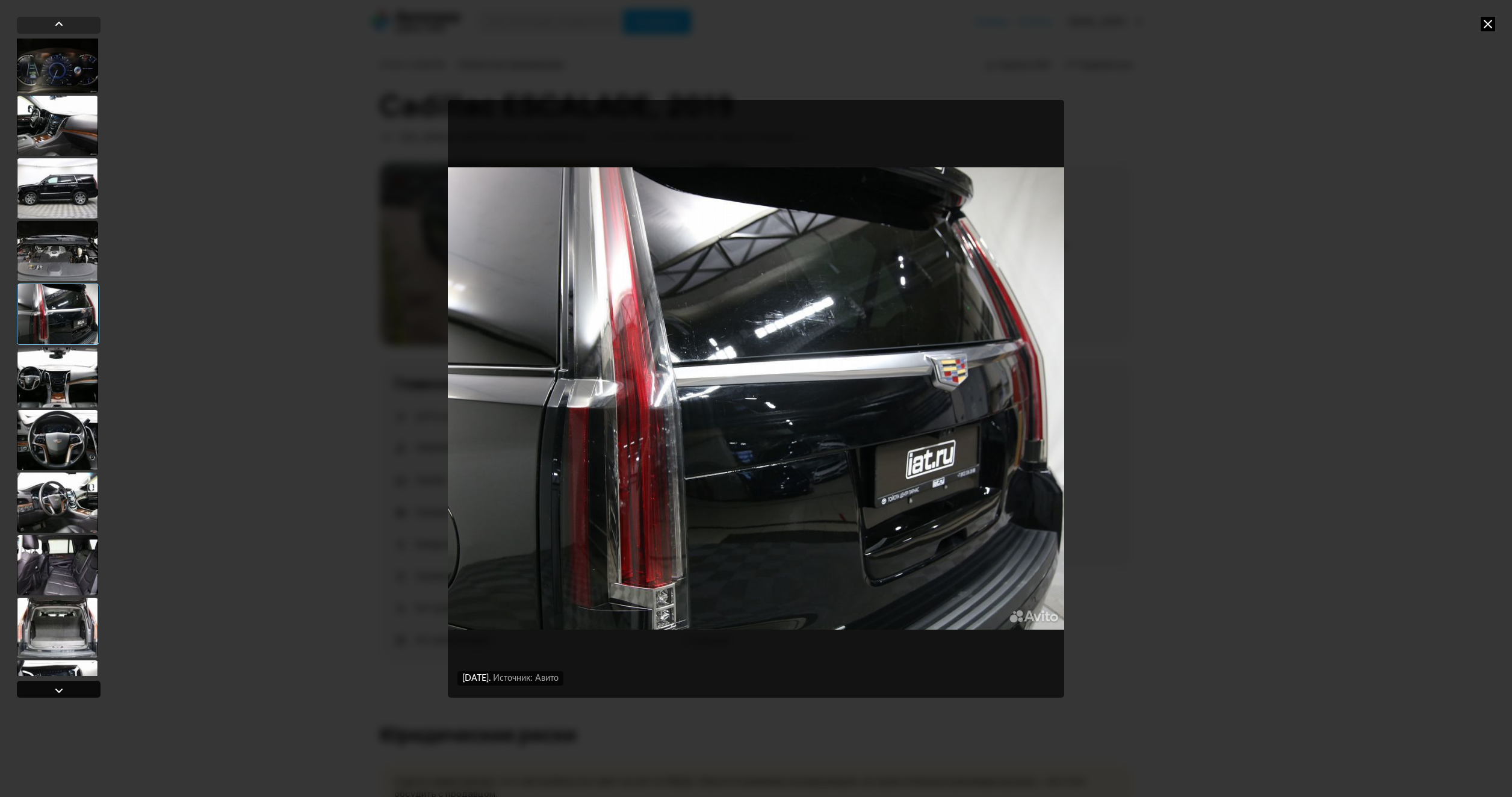
click at [87, 691] on div at bounding box center [58, 689] width 83 height 17
